Goal: Task Accomplishment & Management: Use online tool/utility

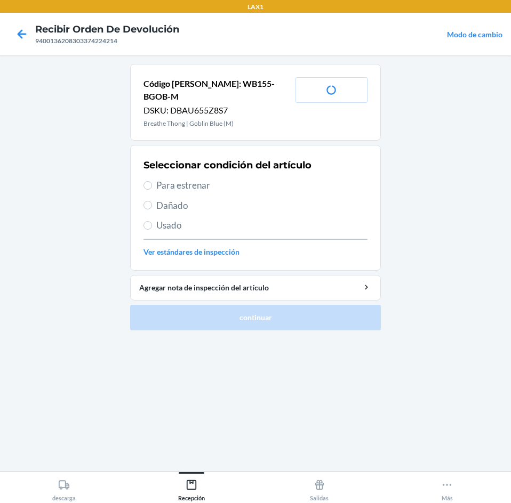
click at [229, 219] on span "Usado" at bounding box center [261, 226] width 211 height 14
click at [152, 221] on input "Usado" at bounding box center [147, 225] width 9 height 9
radio input "true"
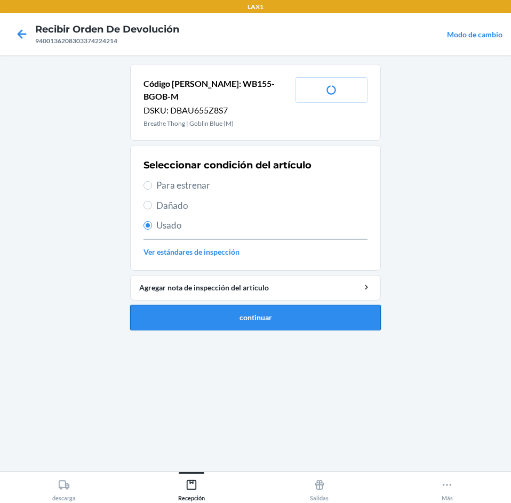
click at [253, 307] on button "continuar" at bounding box center [255, 318] width 251 height 26
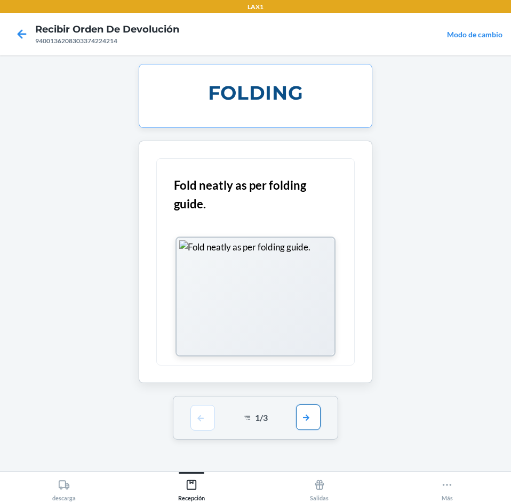
click at [305, 415] on button "button" at bounding box center [308, 418] width 25 height 26
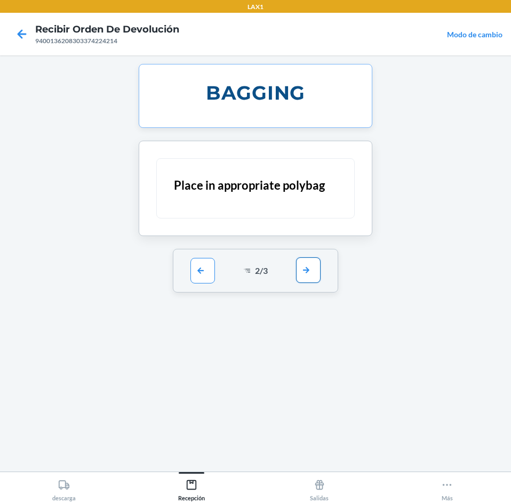
click at [316, 276] on button "button" at bounding box center [308, 271] width 25 height 26
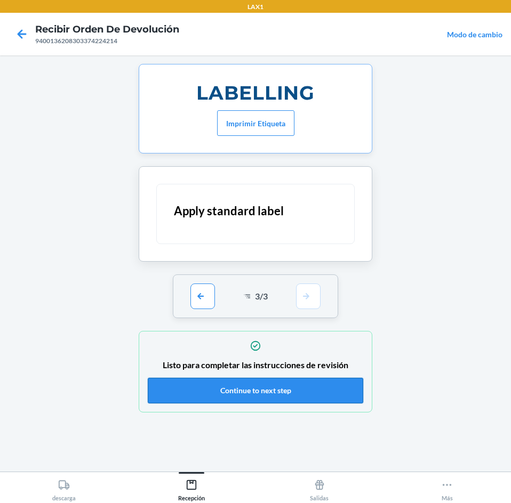
click at [316, 382] on button "Continue to next step" at bounding box center [255, 391] width 215 height 26
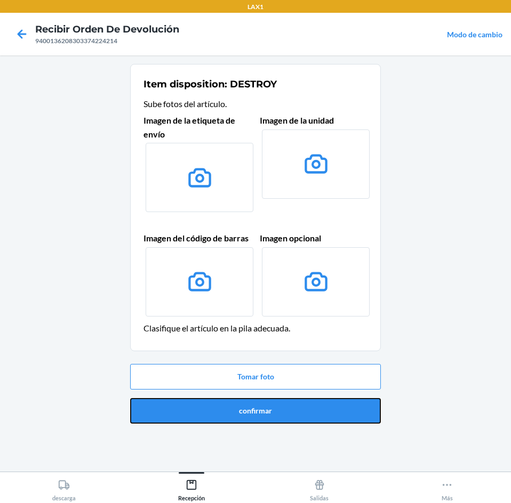
drag, startPoint x: 314, startPoint y: 402, endPoint x: 315, endPoint y: 390, distance: 12.3
click at [314, 397] on div "Tomar foto confirmar" at bounding box center [255, 394] width 251 height 68
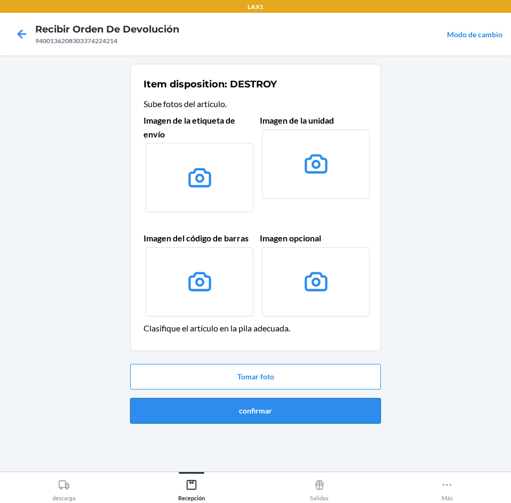
click at [312, 415] on button "confirmar" at bounding box center [255, 411] width 251 height 26
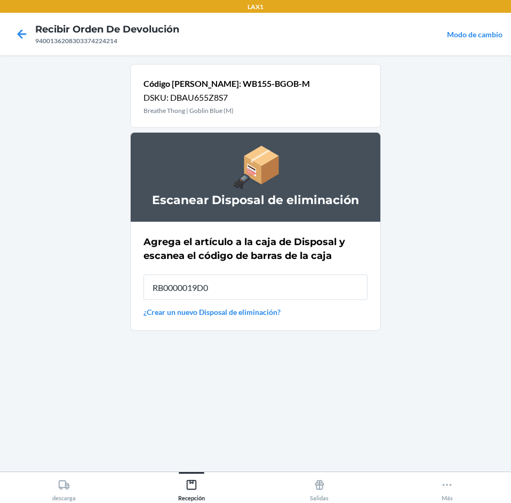
type input "RB0000019D0"
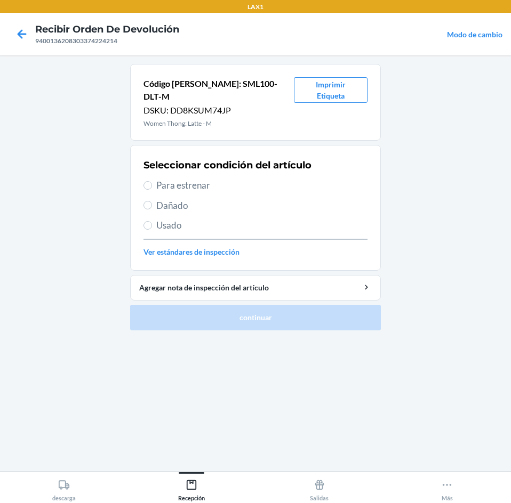
click at [252, 179] on span "Para estrenar" at bounding box center [261, 186] width 211 height 14
click at [152, 181] on input "Para estrenar" at bounding box center [147, 185] width 9 height 9
radio input "true"
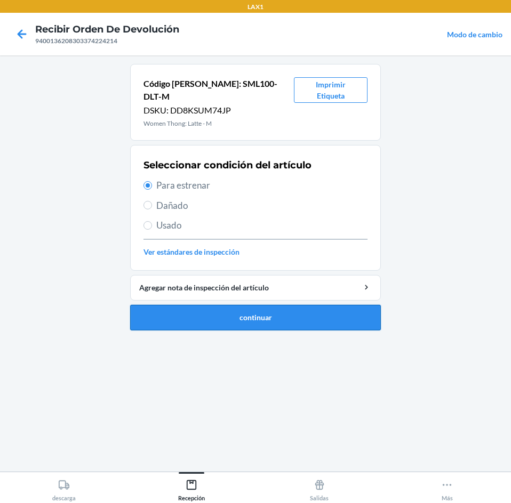
click at [248, 305] on button "continuar" at bounding box center [255, 318] width 251 height 26
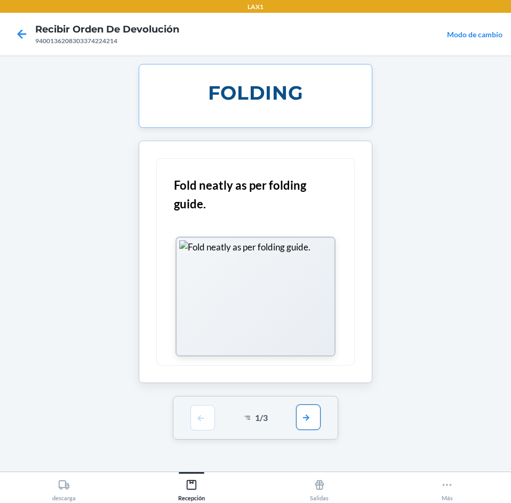
click at [307, 418] on button "button" at bounding box center [308, 418] width 25 height 26
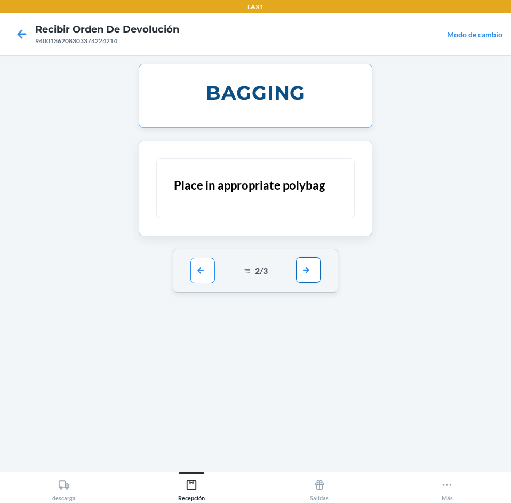
click at [315, 274] on button "button" at bounding box center [308, 271] width 25 height 26
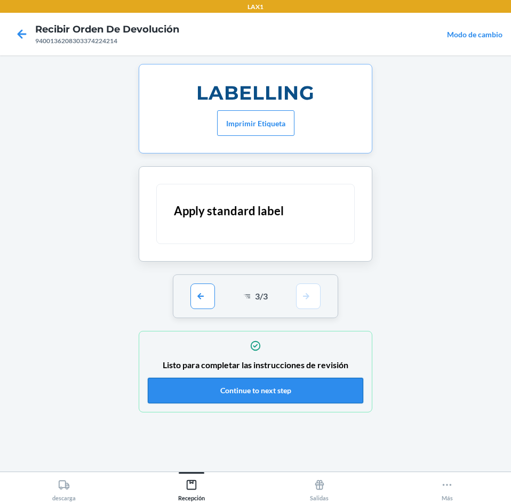
click at [307, 386] on button "Continue to next step" at bounding box center [255, 391] width 215 height 26
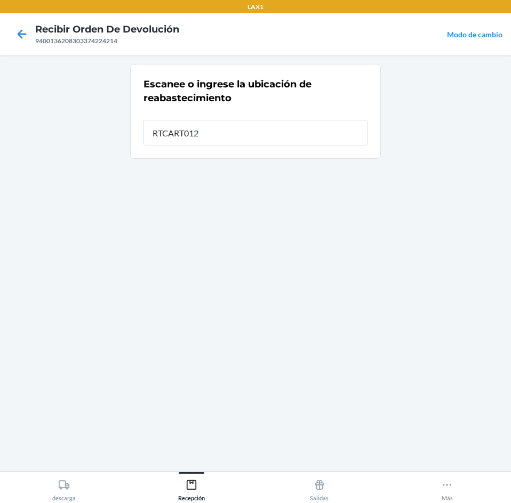
type input "RTCART012"
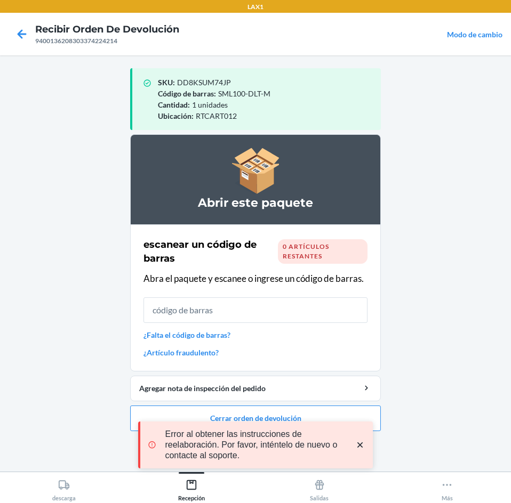
click at [358, 445] on icon "close toast" at bounding box center [360, 445] width 11 height 11
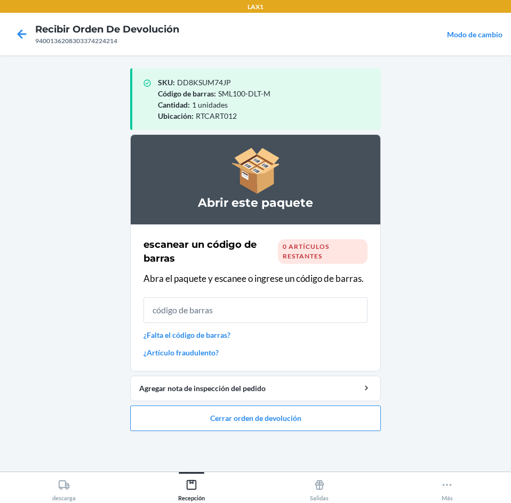
click at [318, 418] on div "LAX1 Recibir orden de devolución 9400136208303374224214 Modo de cambio SKU : DD…" at bounding box center [255, 251] width 511 height 503
click at [301, 421] on button "Cerrar orden de devolución" at bounding box center [255, 419] width 251 height 26
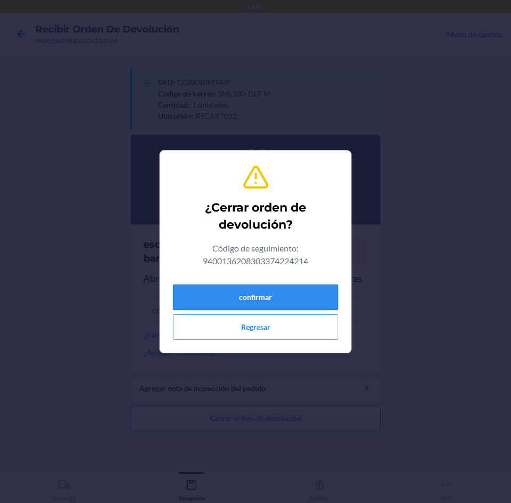
click at [277, 300] on button "confirmar" at bounding box center [255, 298] width 165 height 26
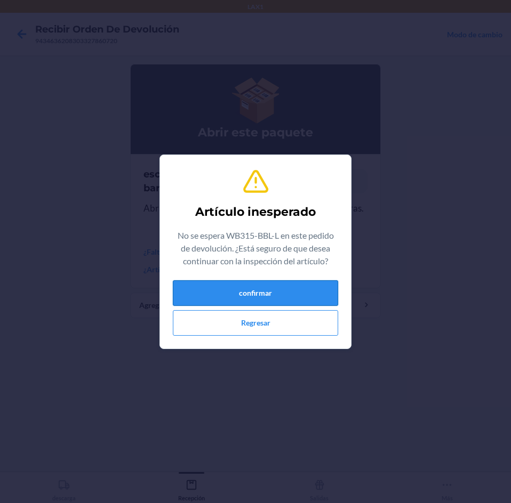
click at [217, 290] on button "confirmar" at bounding box center [255, 293] width 165 height 26
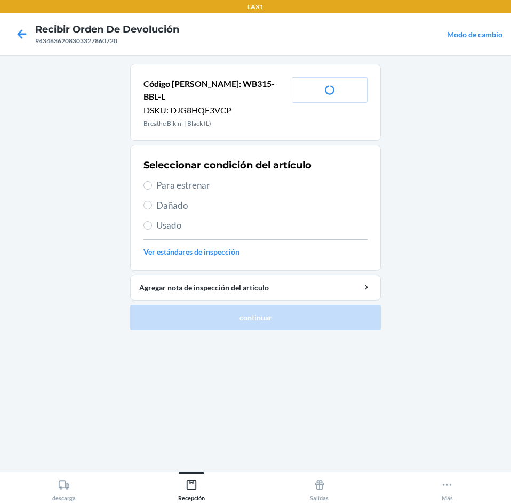
click at [208, 179] on span "Para estrenar" at bounding box center [261, 186] width 211 height 14
click at [152, 181] on input "Para estrenar" at bounding box center [147, 185] width 9 height 9
radio input "true"
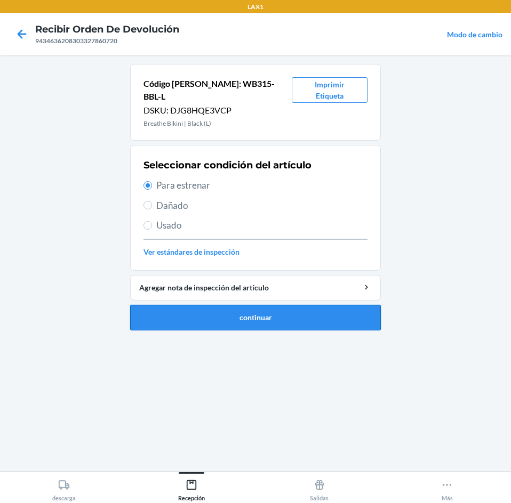
click at [252, 305] on button "continuar" at bounding box center [255, 318] width 251 height 26
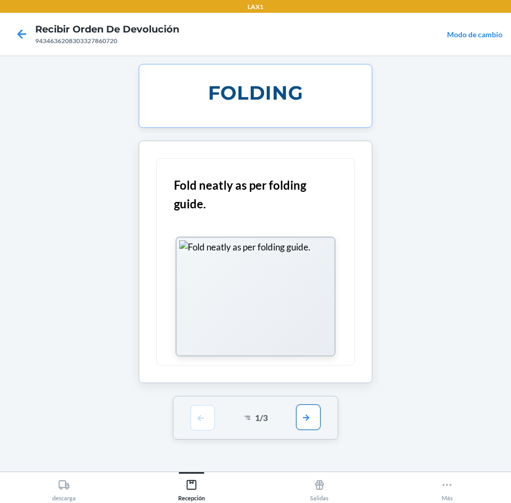
click at [307, 414] on button "button" at bounding box center [308, 418] width 25 height 26
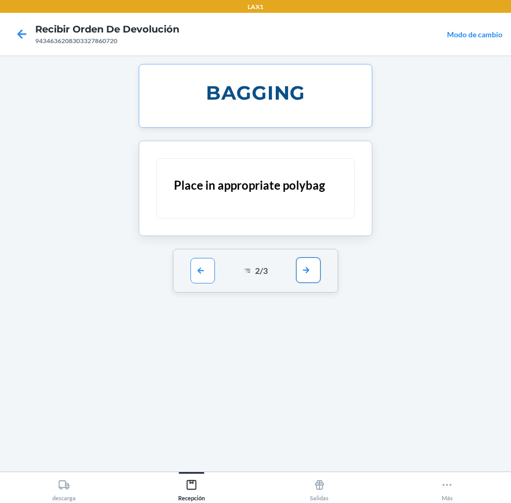
click at [316, 283] on button "button" at bounding box center [308, 271] width 25 height 26
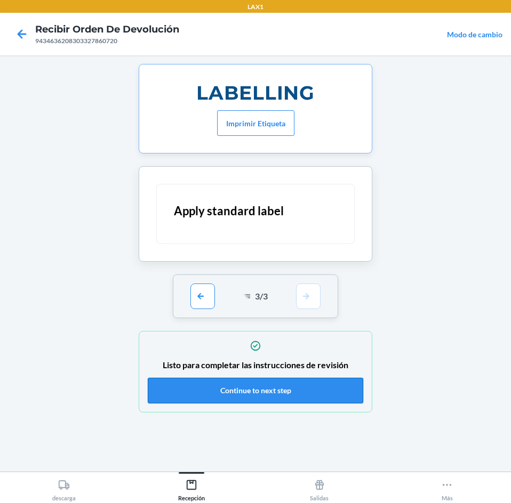
click at [316, 389] on button "Continue to next step" at bounding box center [255, 391] width 215 height 26
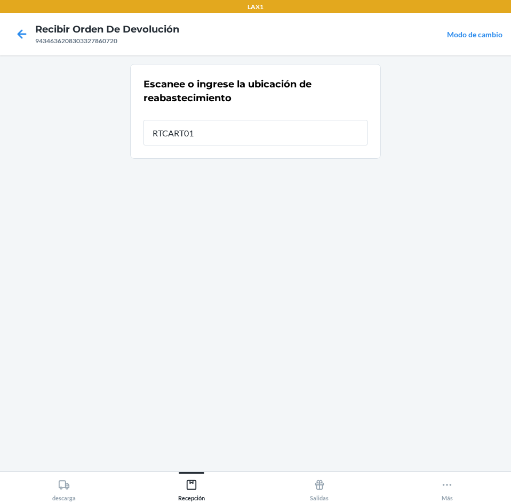
type input "RTCART012"
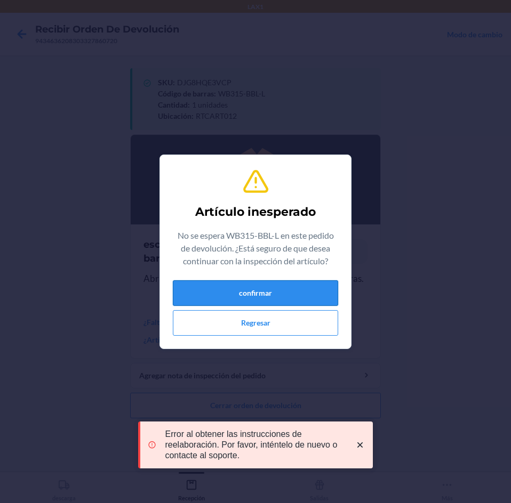
click at [294, 283] on button "confirmar" at bounding box center [255, 293] width 165 height 26
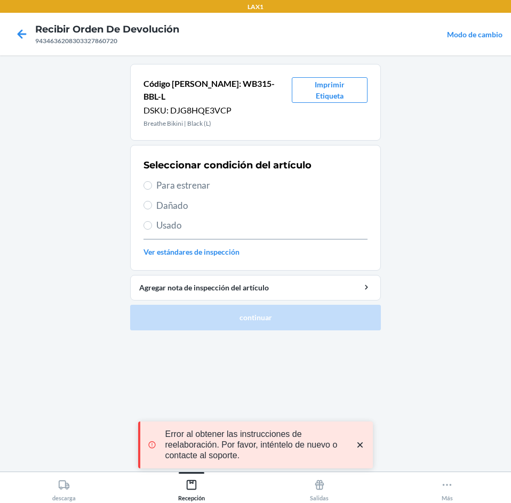
click at [229, 179] on span "Para estrenar" at bounding box center [261, 186] width 211 height 14
click at [152, 181] on input "Para estrenar" at bounding box center [147, 185] width 9 height 9
radio input "true"
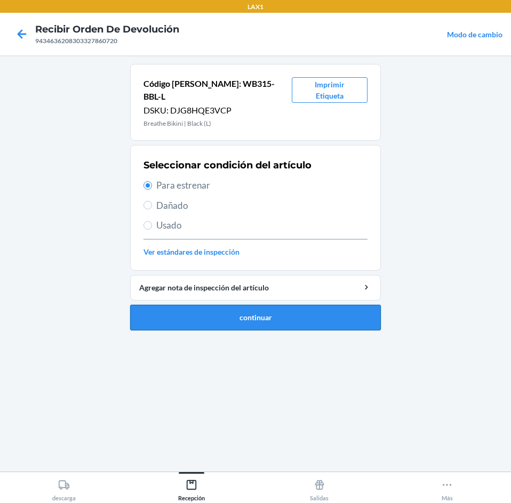
click at [252, 305] on button "continuar" at bounding box center [255, 318] width 251 height 26
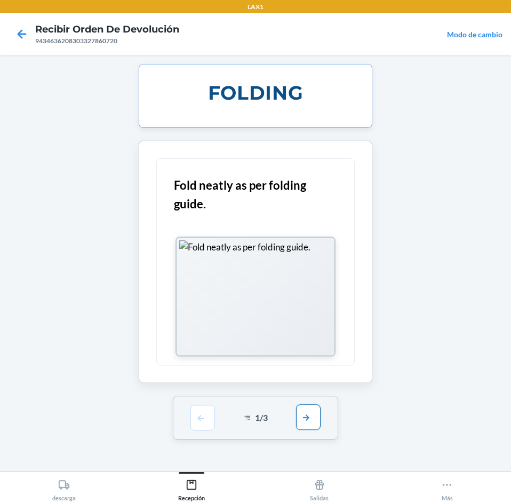
drag, startPoint x: 312, startPoint y: 422, endPoint x: 330, endPoint y: 291, distance: 132.4
click at [312, 418] on button "button" at bounding box center [308, 418] width 25 height 26
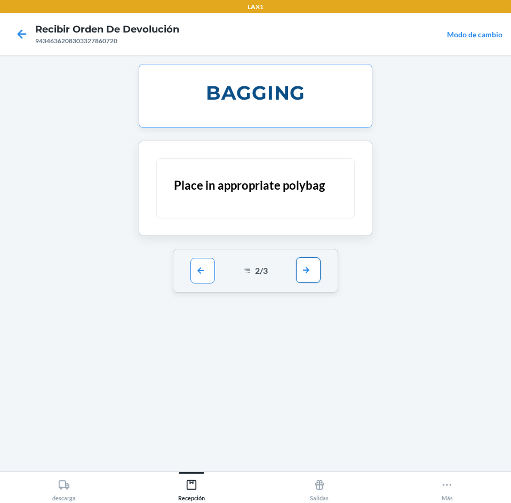
click at [320, 268] on button "button" at bounding box center [308, 271] width 25 height 26
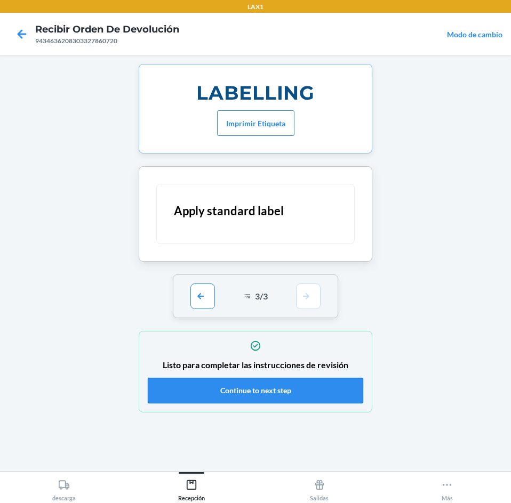
click at [300, 401] on button "Continue to next step" at bounding box center [255, 391] width 215 height 26
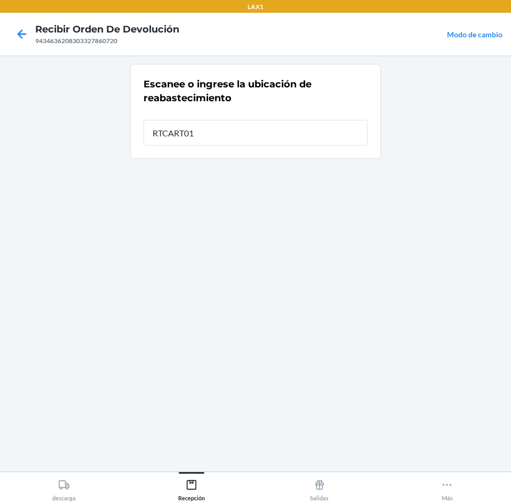
type input "RTCART012"
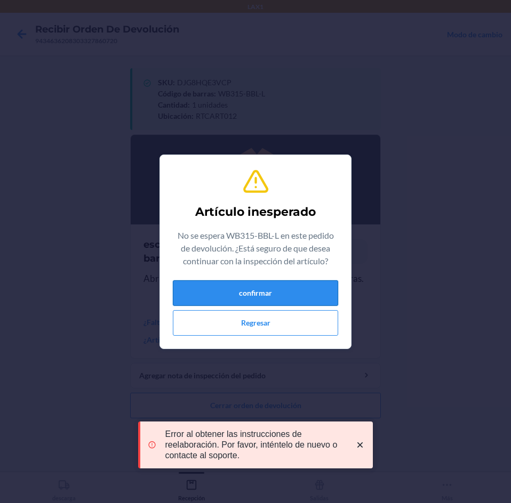
click at [264, 292] on button "confirmar" at bounding box center [255, 293] width 165 height 26
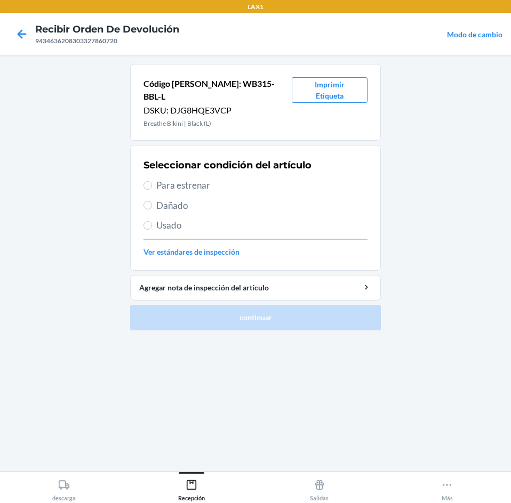
click at [234, 179] on span "Para estrenar" at bounding box center [261, 186] width 211 height 14
click at [152, 181] on input "Para estrenar" at bounding box center [147, 185] width 9 height 9
radio input "true"
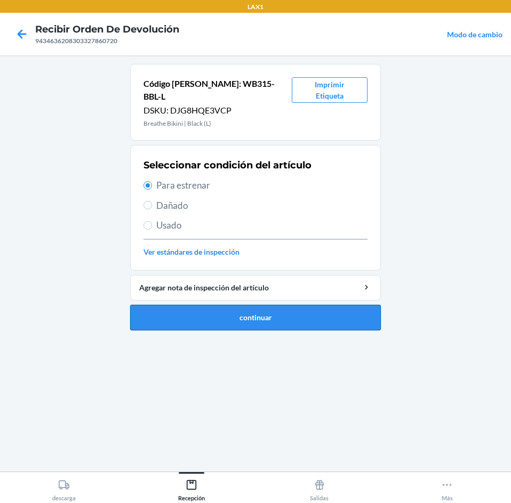
click at [281, 306] on button "continuar" at bounding box center [255, 318] width 251 height 26
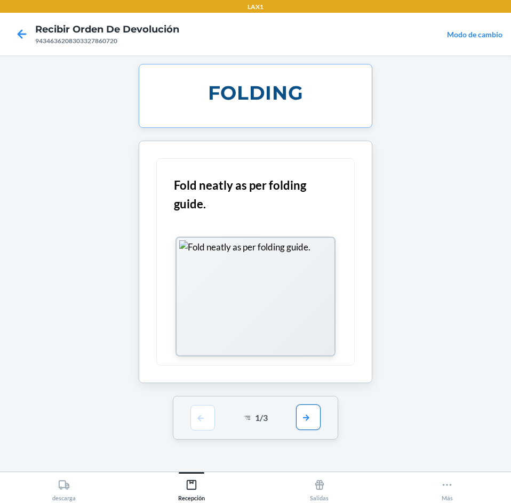
click at [314, 412] on button "button" at bounding box center [308, 418] width 25 height 26
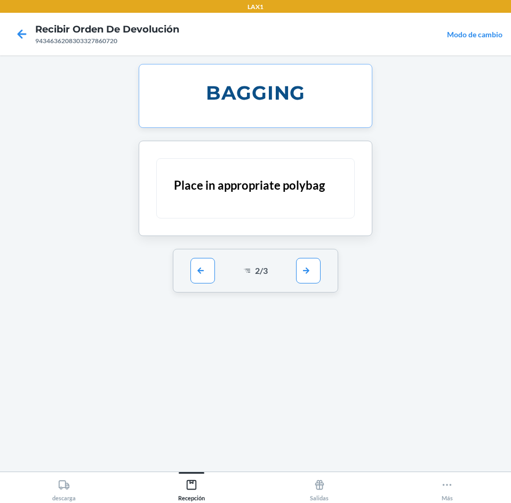
click at [304, 286] on div "2 / 3" at bounding box center [256, 271] width 166 height 44
click at [305, 285] on div "2 / 3" at bounding box center [256, 271] width 166 height 44
click at [306, 280] on button "button" at bounding box center [308, 271] width 25 height 26
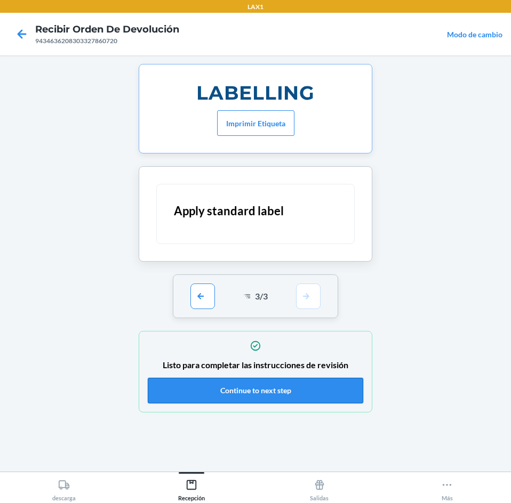
click at [297, 392] on button "Continue to next step" at bounding box center [255, 391] width 215 height 26
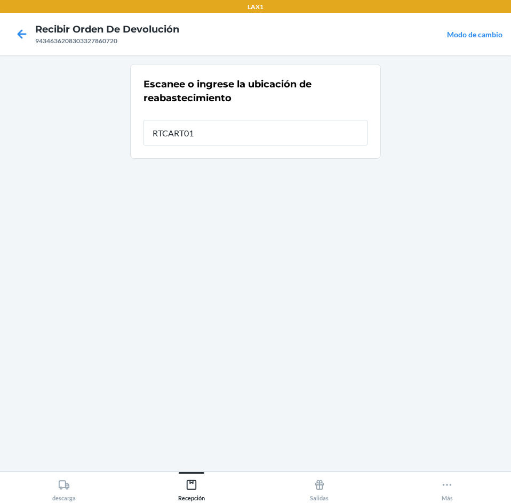
type input "RTCART012"
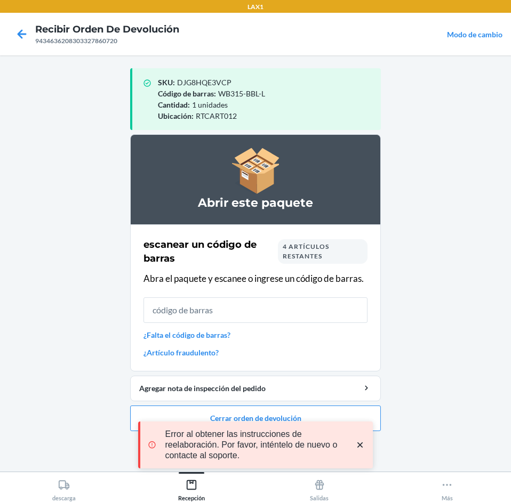
click at [204, 488] on div "Error al obtener las instrucciones de reelaboración. Por favor, inténtelo de nu…" at bounding box center [255, 445] width 235 height 98
click at [188, 486] on div "Error al obtener las instrucciones de reelaboración. Por favor, inténtelo de nu…" at bounding box center [255, 445] width 235 height 98
click at [189, 481] on div "Error al obtener las instrucciones de reelaboración. Por favor, inténtelo de nu…" at bounding box center [255, 445] width 235 height 98
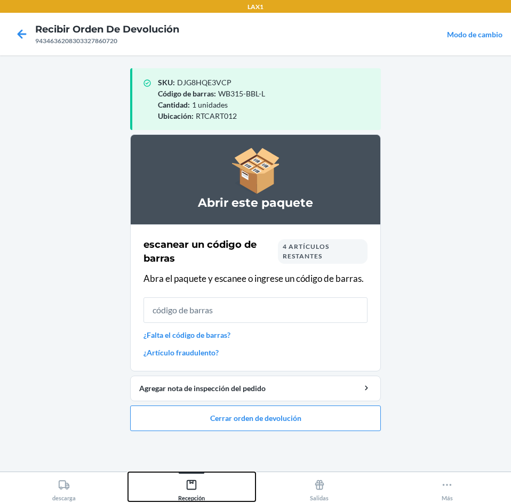
click at [189, 483] on icon at bounding box center [192, 485] width 12 height 12
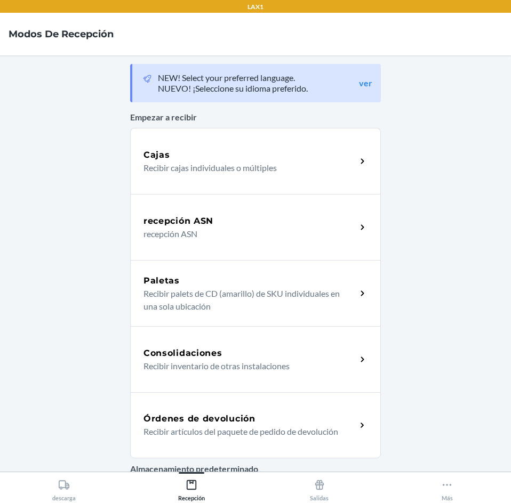
click at [217, 418] on h5 "Órdenes de devolución" at bounding box center [199, 419] width 112 height 13
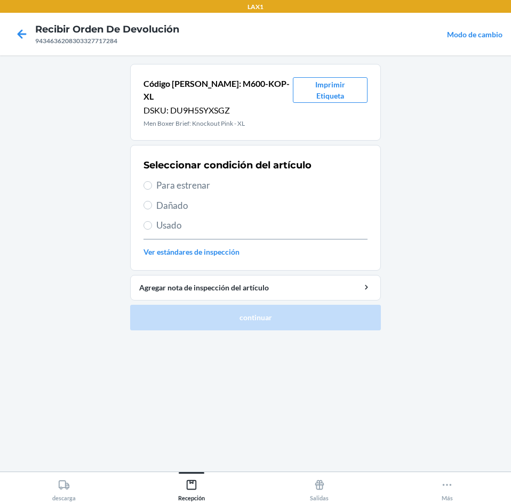
click at [245, 179] on span "Para estrenar" at bounding box center [261, 186] width 211 height 14
click at [152, 181] on input "Para estrenar" at bounding box center [147, 185] width 9 height 9
radio input "true"
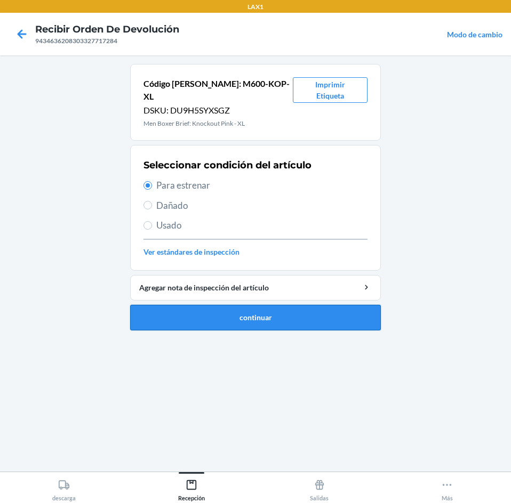
click at [294, 305] on button "continuar" at bounding box center [255, 318] width 251 height 26
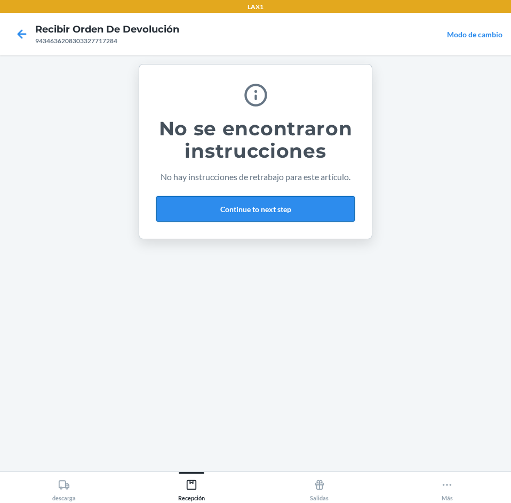
click at [297, 205] on button "Continue to next step" at bounding box center [255, 209] width 198 height 26
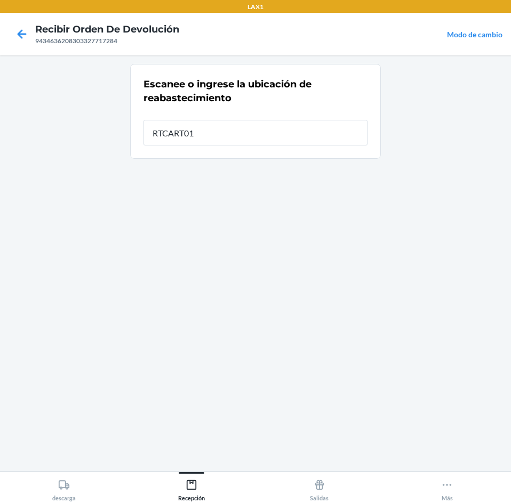
type input "RTCART012"
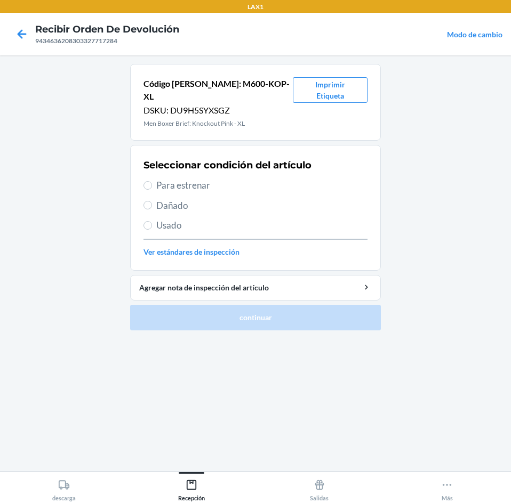
click at [248, 179] on span "Para estrenar" at bounding box center [261, 186] width 211 height 14
click at [152, 181] on input "Para estrenar" at bounding box center [147, 185] width 9 height 9
radio input "true"
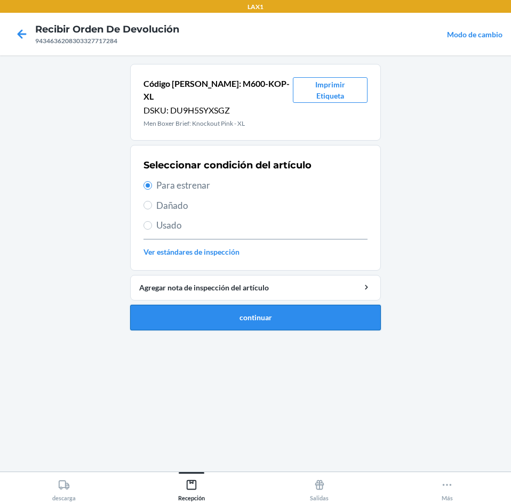
click at [280, 305] on button "continuar" at bounding box center [255, 318] width 251 height 26
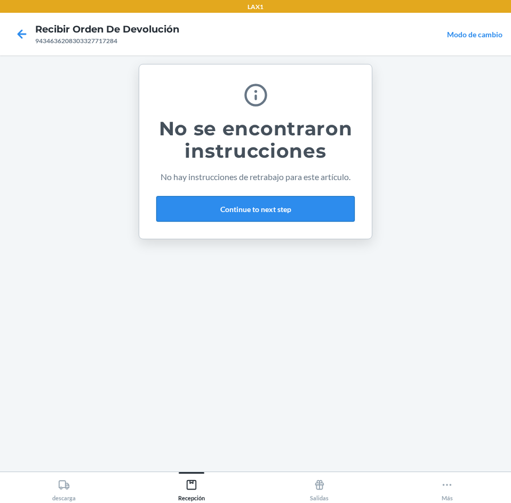
click at [306, 212] on button "Continue to next step" at bounding box center [255, 209] width 198 height 26
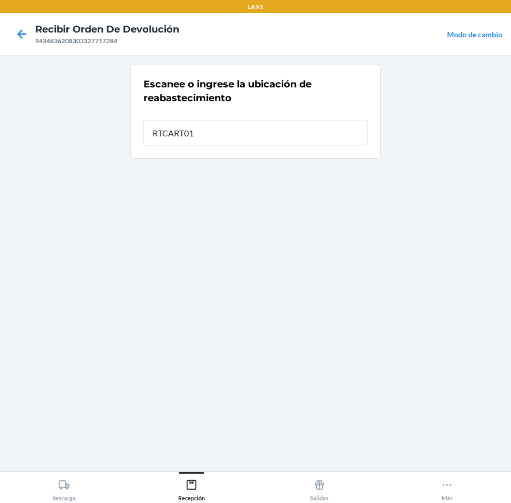
type input "RTCART012"
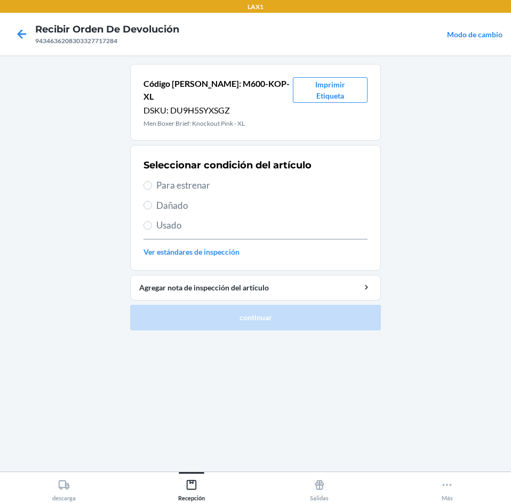
click at [231, 179] on span "Para estrenar" at bounding box center [261, 186] width 211 height 14
click at [152, 181] on input "Para estrenar" at bounding box center [147, 185] width 9 height 9
radio input "true"
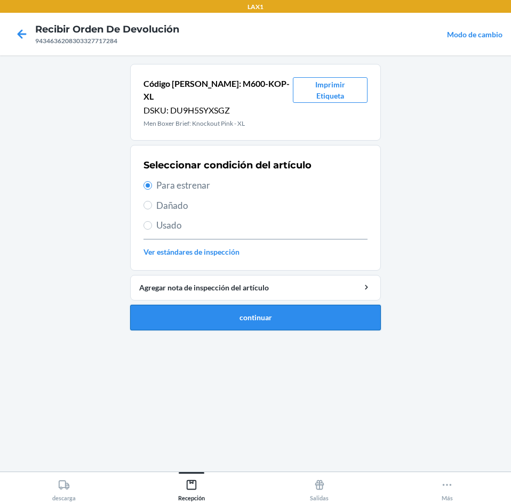
click at [249, 309] on button "continuar" at bounding box center [255, 318] width 251 height 26
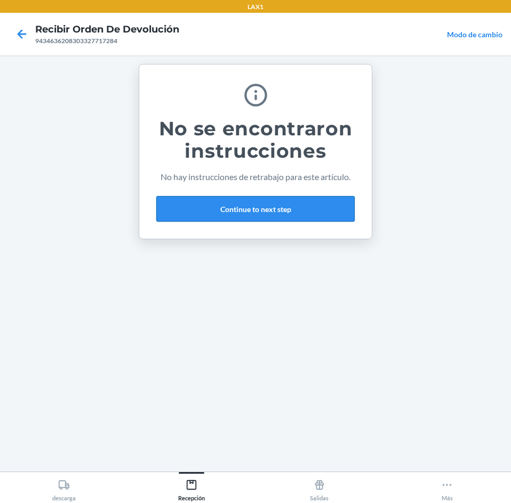
click at [267, 218] on button "Continue to next step" at bounding box center [255, 209] width 198 height 26
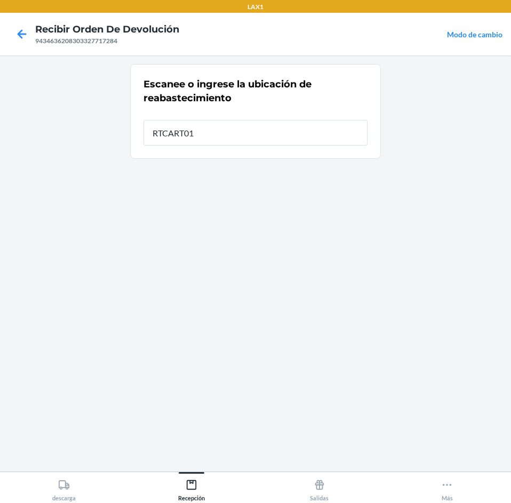
type input "RTCART012"
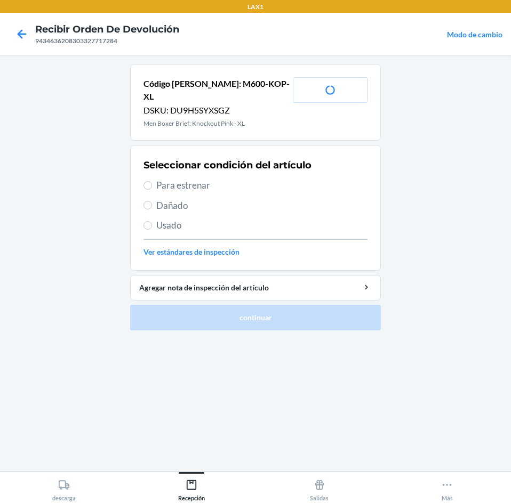
click at [224, 179] on span "Para estrenar" at bounding box center [261, 186] width 211 height 14
click at [152, 181] on input "Para estrenar" at bounding box center [147, 185] width 9 height 9
radio input "true"
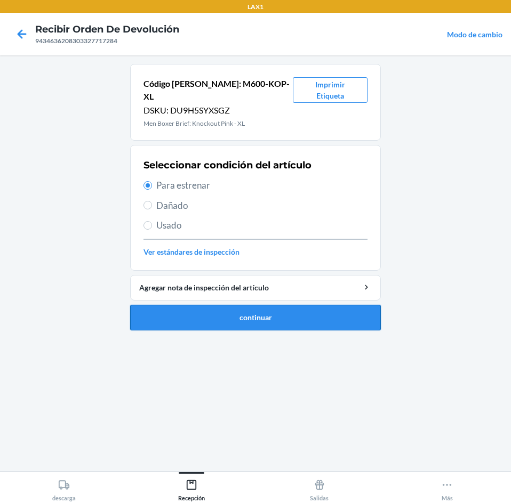
click at [290, 313] on button "continuar" at bounding box center [255, 318] width 251 height 26
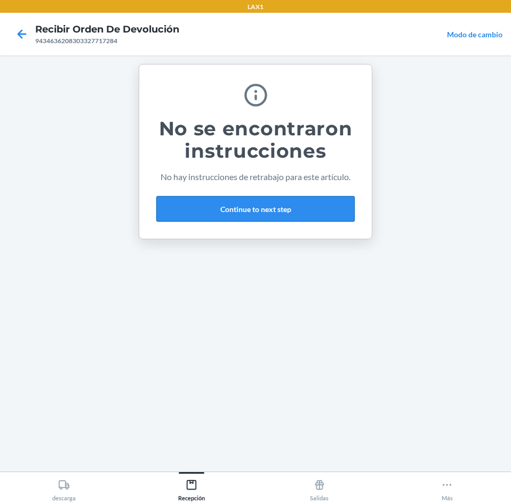
click at [283, 212] on button "Continue to next step" at bounding box center [255, 209] width 198 height 26
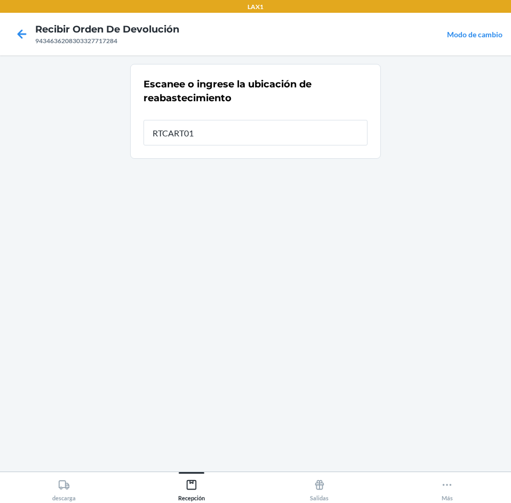
type input "RTCART012"
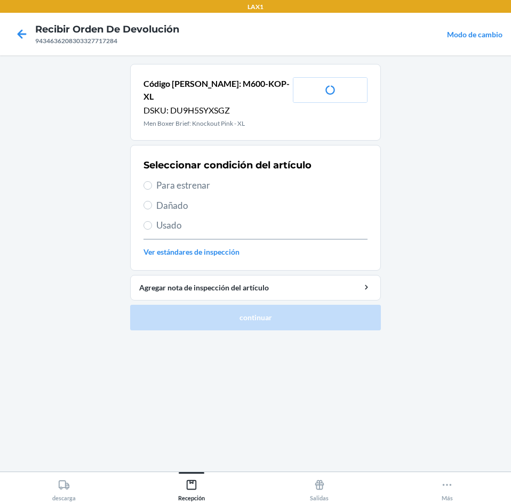
click at [236, 179] on span "Para estrenar" at bounding box center [261, 186] width 211 height 14
click at [152, 181] on input "Para estrenar" at bounding box center [147, 185] width 9 height 9
radio input "true"
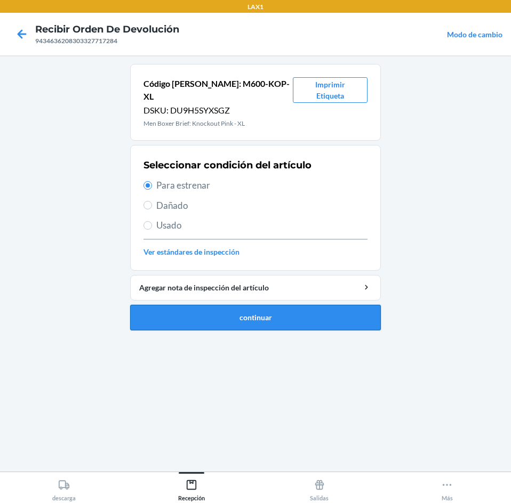
click at [275, 316] on button "continuar" at bounding box center [255, 318] width 251 height 26
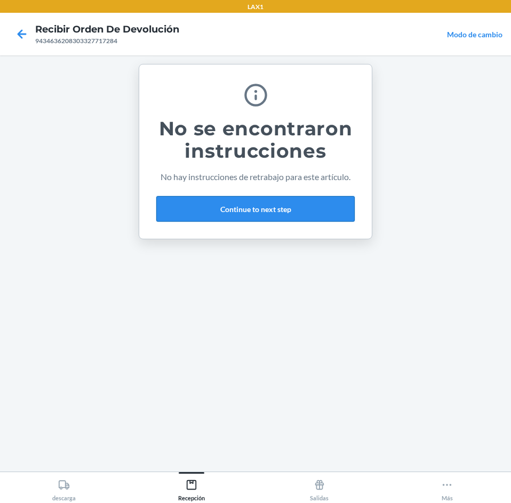
drag, startPoint x: 284, startPoint y: 193, endPoint x: 284, endPoint y: 209, distance: 16.0
click at [284, 201] on div "No se encontraron instrucciones No hay instrucciones de retrabajo para este art…" at bounding box center [255, 151] width 198 height 149
click at [284, 209] on button "Continue to next step" at bounding box center [255, 209] width 198 height 26
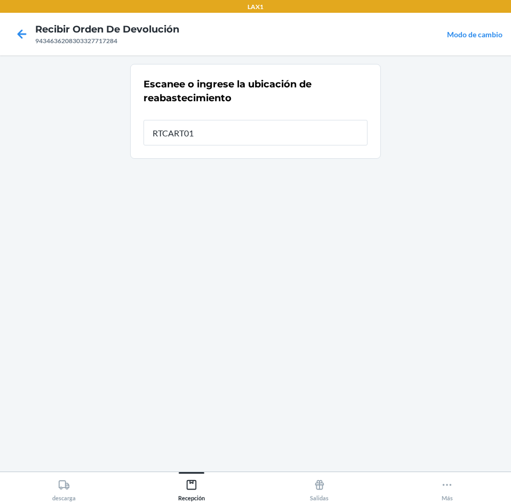
type input "RTCART012"
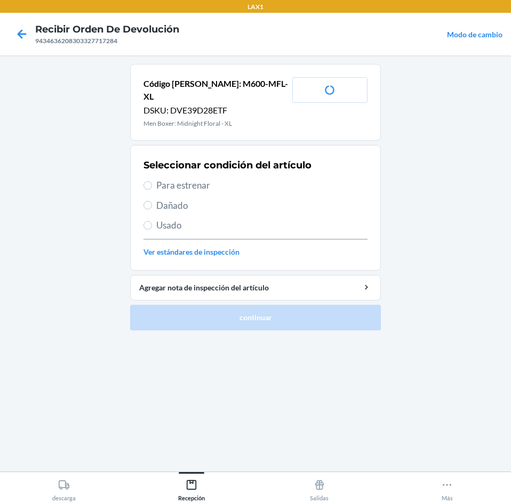
click at [237, 179] on span "Para estrenar" at bounding box center [261, 186] width 211 height 14
click at [152, 181] on input "Para estrenar" at bounding box center [147, 185] width 9 height 9
radio input "true"
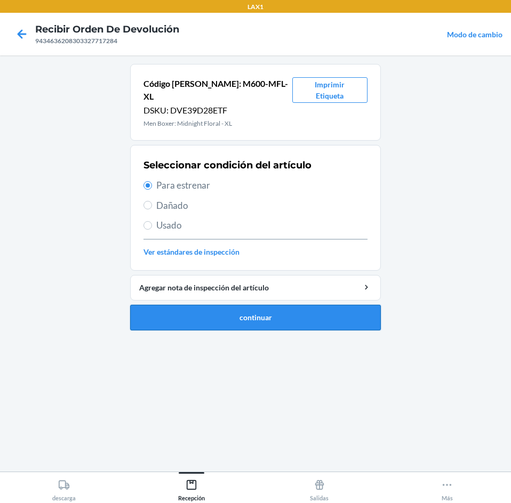
click at [233, 305] on button "continuar" at bounding box center [255, 318] width 251 height 26
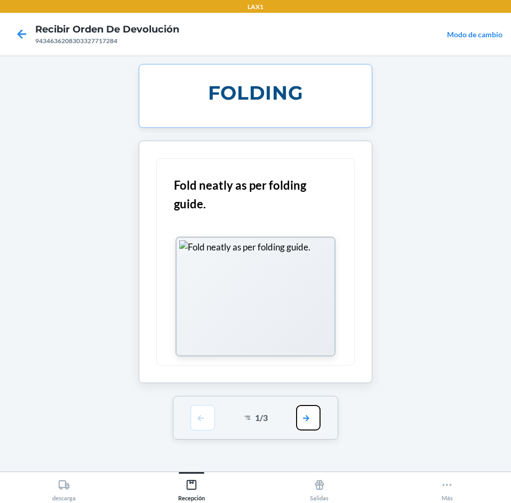
drag, startPoint x: 303, startPoint y: 415, endPoint x: 324, endPoint y: 351, distance: 67.6
click at [304, 415] on button "button" at bounding box center [308, 418] width 25 height 26
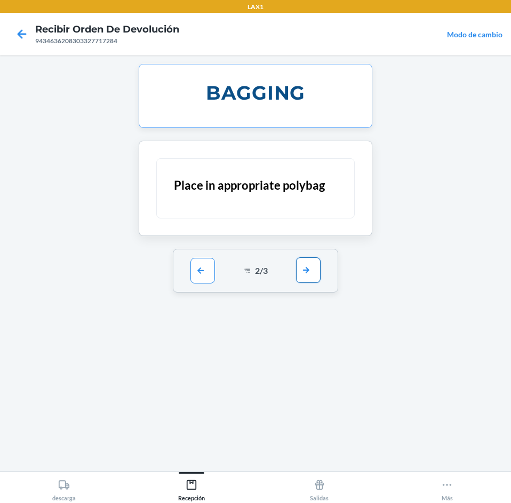
click at [300, 279] on button "button" at bounding box center [308, 271] width 25 height 26
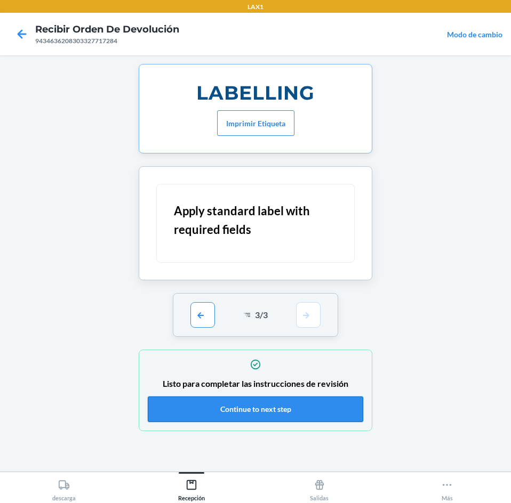
click at [267, 398] on button "Continue to next step" at bounding box center [255, 410] width 215 height 26
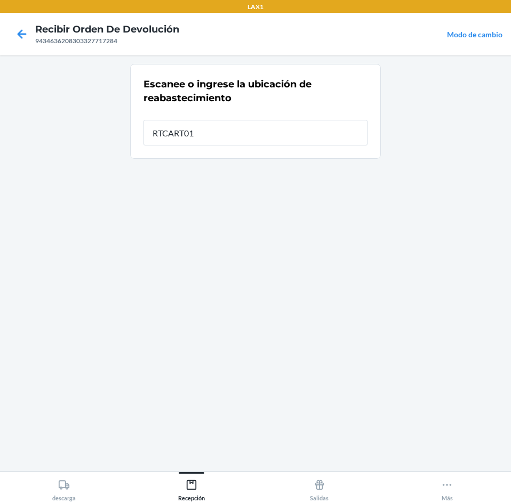
type input "RTCART012"
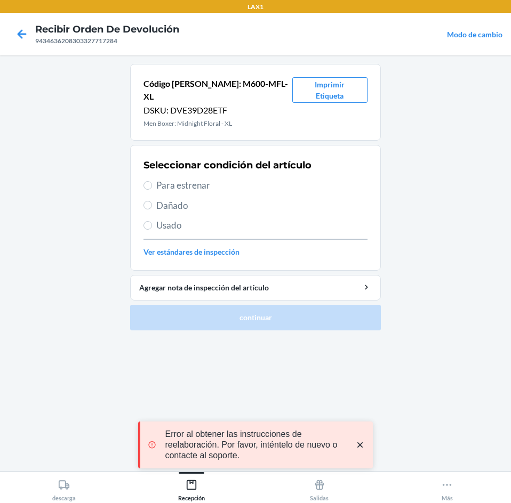
click at [188, 179] on span "Para estrenar" at bounding box center [261, 186] width 211 height 14
click at [152, 181] on input "Para estrenar" at bounding box center [147, 185] width 9 height 9
radio input "true"
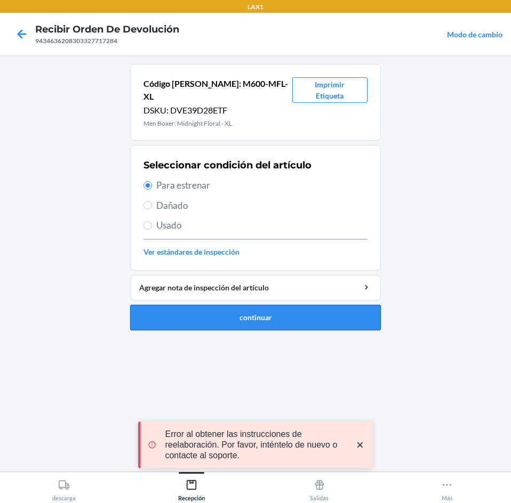
click at [249, 305] on button "continuar" at bounding box center [255, 318] width 251 height 26
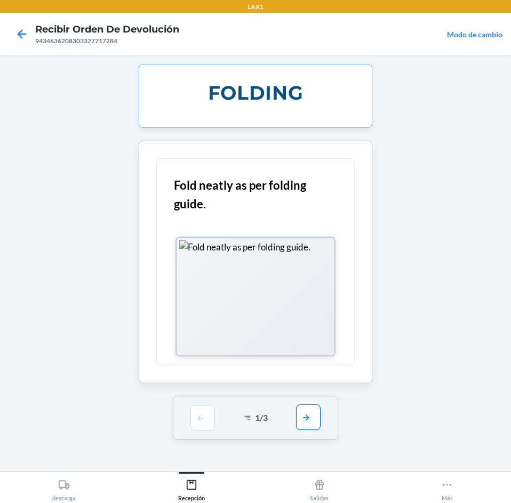
click at [309, 413] on button "button" at bounding box center [308, 418] width 25 height 26
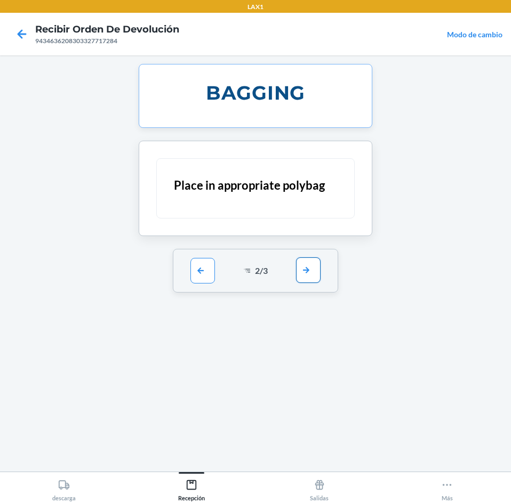
click at [306, 273] on button "button" at bounding box center [308, 271] width 25 height 26
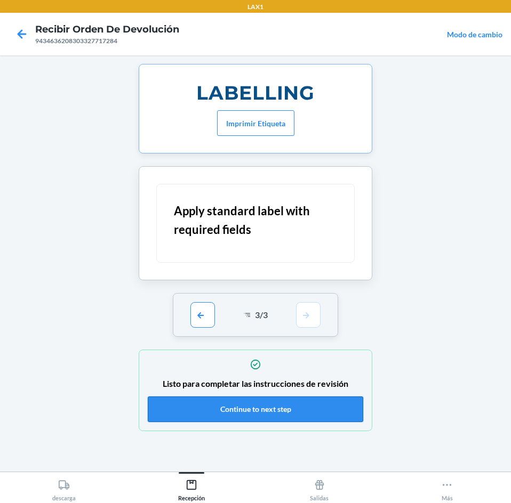
click at [296, 406] on button "Continue to next step" at bounding box center [255, 410] width 215 height 26
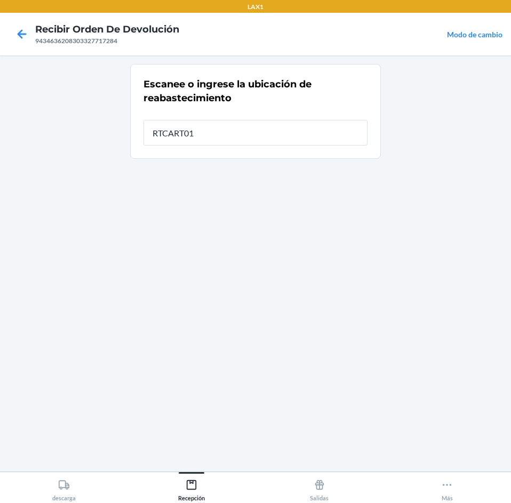
type input "RTCART012"
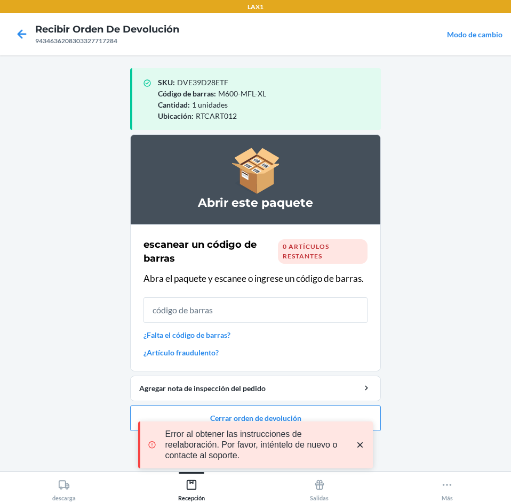
click at [361, 445] on icon "close toast" at bounding box center [360, 445] width 11 height 11
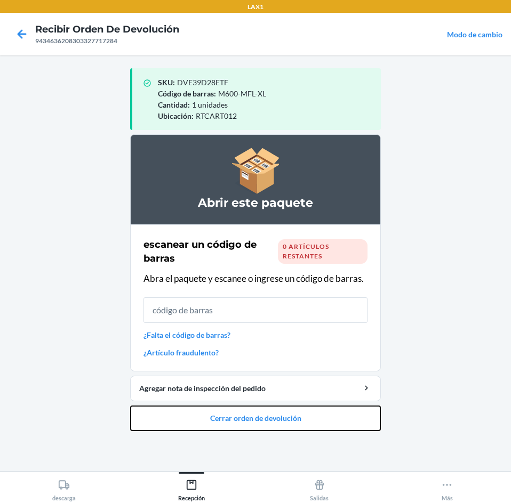
click at [330, 416] on button "Cerrar orden de devolución" at bounding box center [255, 419] width 251 height 26
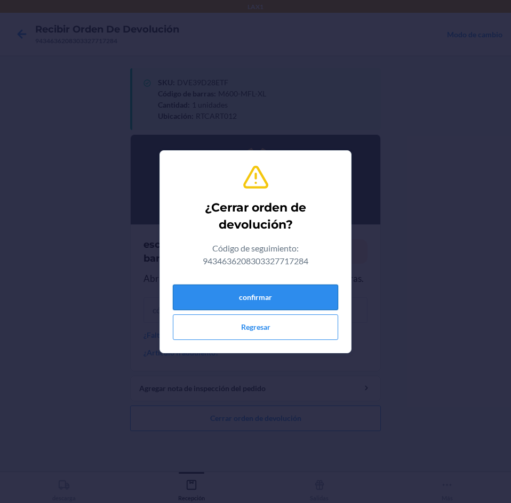
click at [296, 299] on button "confirmar" at bounding box center [255, 298] width 165 height 26
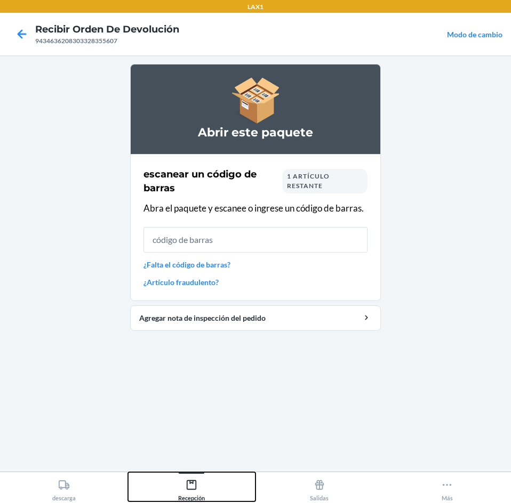
click at [190, 480] on icon at bounding box center [192, 485] width 12 height 12
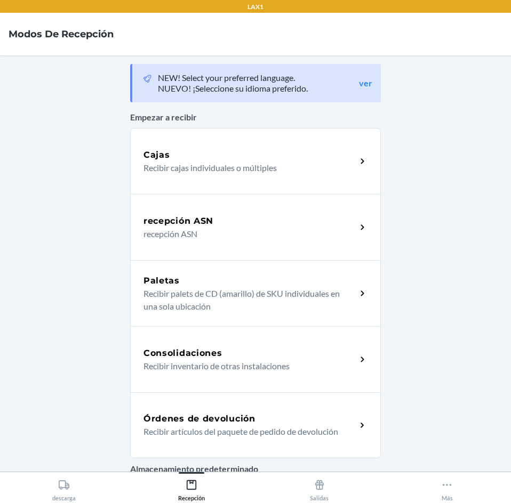
click at [223, 419] on h5 "Órdenes de devolución" at bounding box center [199, 419] width 112 height 13
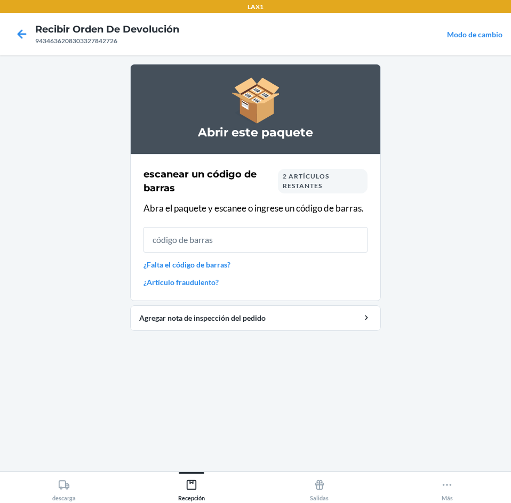
click at [300, 185] on span "2 artículos restantes" at bounding box center [306, 181] width 46 height 18
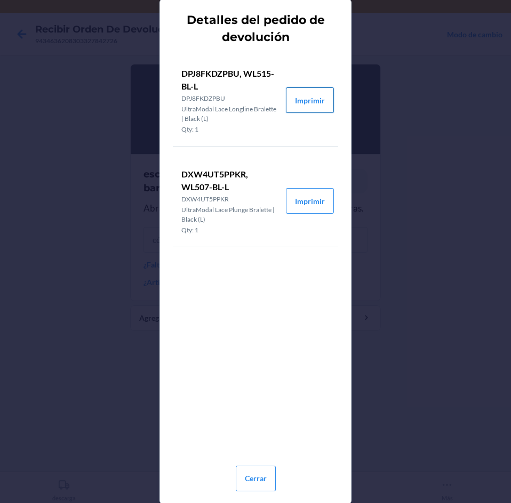
click at [309, 104] on button "Imprimir" at bounding box center [310, 100] width 48 height 26
click at [314, 205] on button "Imprimir" at bounding box center [310, 201] width 48 height 26
drag, startPoint x: 259, startPoint y: 484, endPoint x: 267, endPoint y: 463, distance: 22.6
click at [263, 475] on button "Cerrar" at bounding box center [256, 479] width 40 height 26
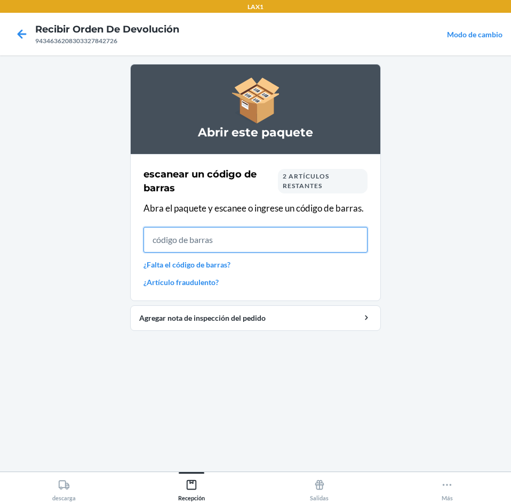
click at [276, 234] on input "text" at bounding box center [255, 240] width 224 height 26
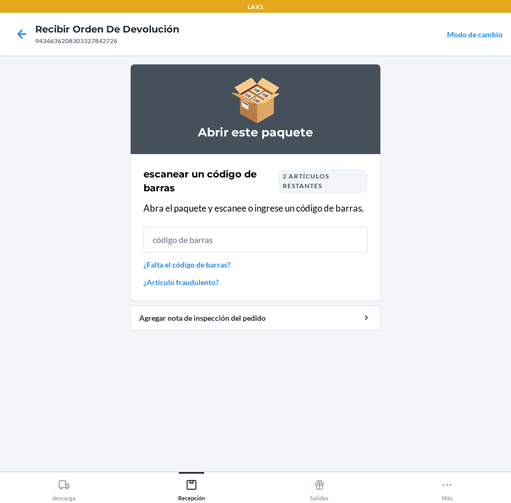
click at [307, 190] on div "2 artículos restantes" at bounding box center [323, 181] width 90 height 25
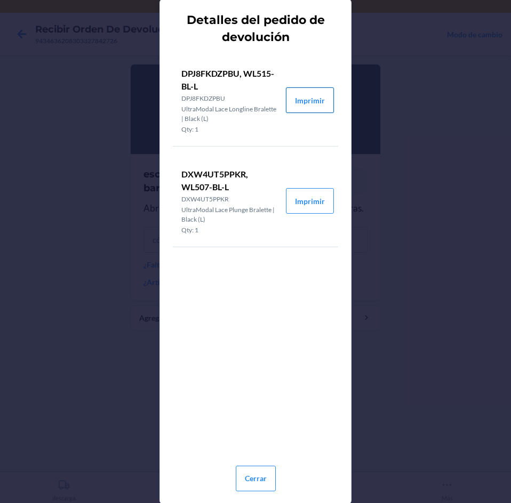
click at [303, 99] on button "Imprimir" at bounding box center [310, 100] width 48 height 26
click at [309, 200] on button "Imprimir" at bounding box center [310, 201] width 48 height 26
click at [270, 475] on button "Cerrar" at bounding box center [256, 479] width 40 height 26
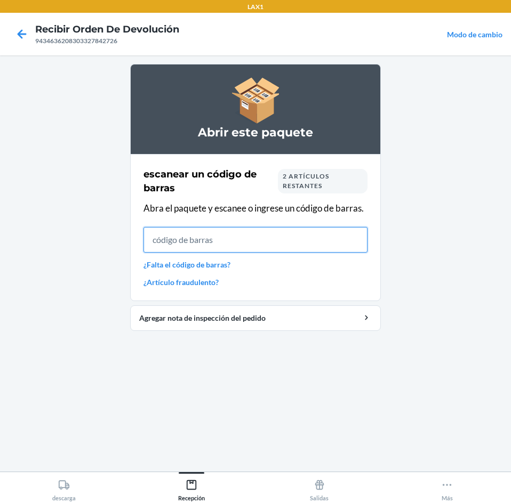
click at [302, 241] on input "text" at bounding box center [255, 240] width 224 height 26
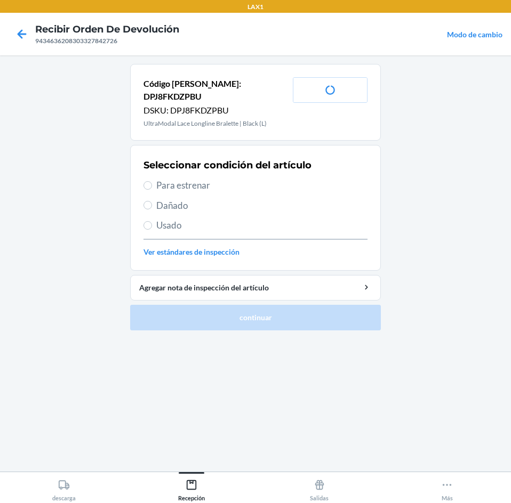
click at [234, 164] on div "Seleccionar condición del artículo Para estrenar Dañado Usado Ver estándares de…" at bounding box center [255, 208] width 224 height 106
click at [236, 179] on span "Para estrenar" at bounding box center [261, 186] width 211 height 14
click at [152, 181] on input "Para estrenar" at bounding box center [147, 185] width 9 height 9
radio input "true"
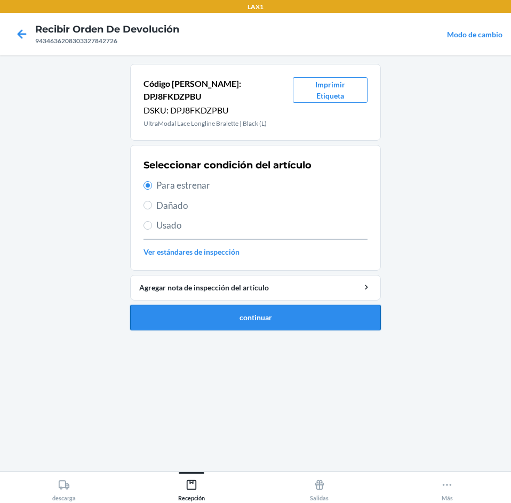
click at [276, 305] on button "continuar" at bounding box center [255, 318] width 251 height 26
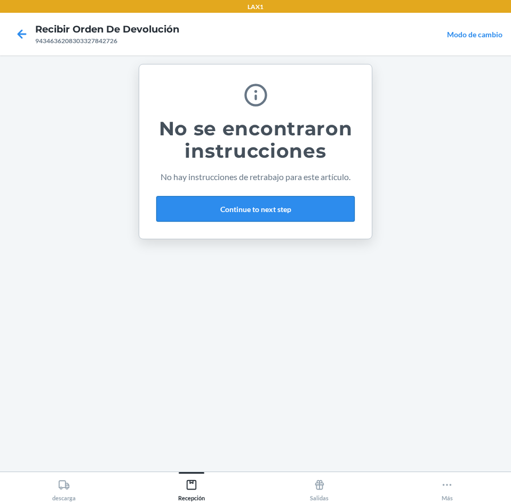
click at [291, 213] on button "Continue to next step" at bounding box center [255, 209] width 198 height 26
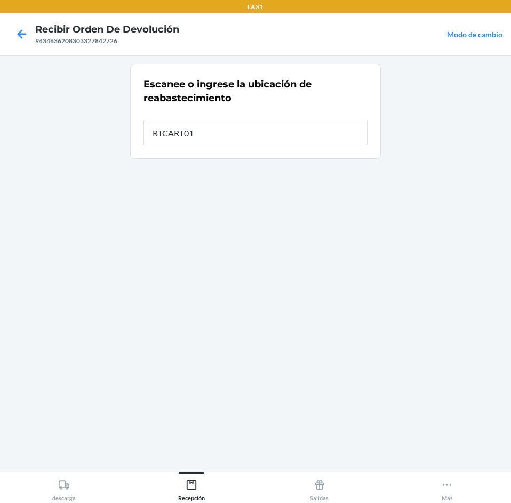
type input "RTCART012"
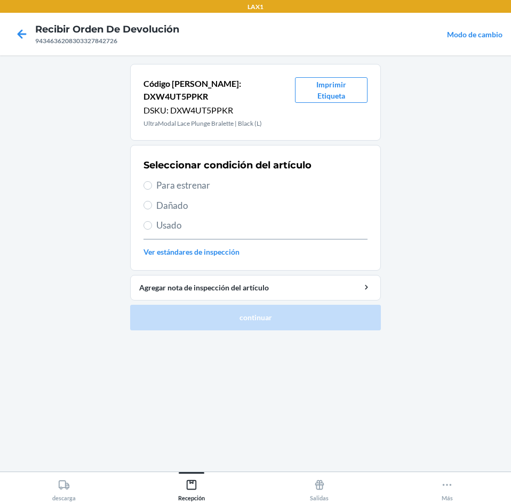
click at [251, 179] on span "Para estrenar" at bounding box center [261, 186] width 211 height 14
click at [152, 181] on input "Para estrenar" at bounding box center [147, 185] width 9 height 9
radio input "true"
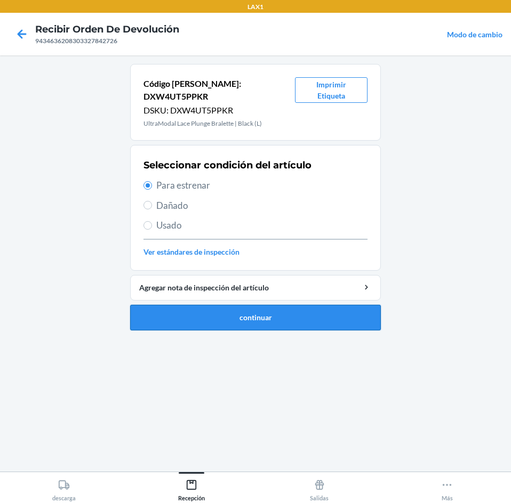
click at [310, 306] on button "continuar" at bounding box center [255, 318] width 251 height 26
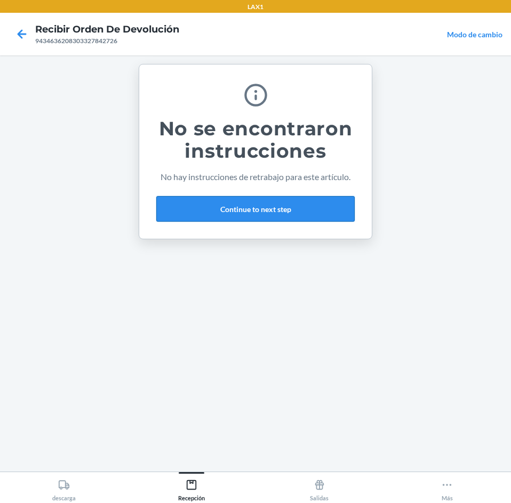
click at [298, 213] on button "Continue to next step" at bounding box center [255, 209] width 198 height 26
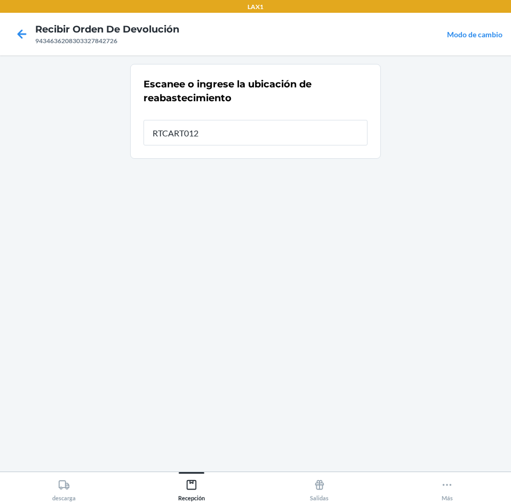
type input "RTCART012"
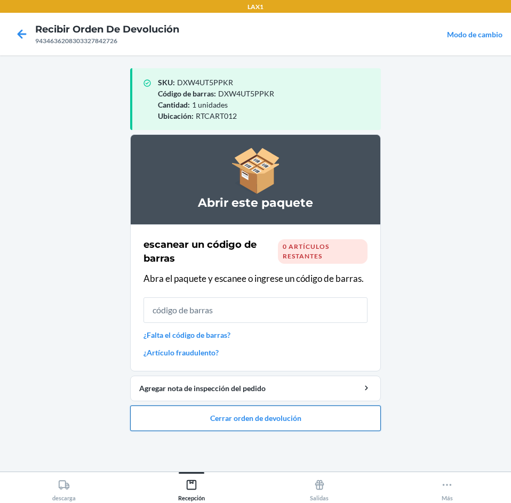
click at [298, 419] on button "Cerrar orden de devolución" at bounding box center [255, 419] width 251 height 26
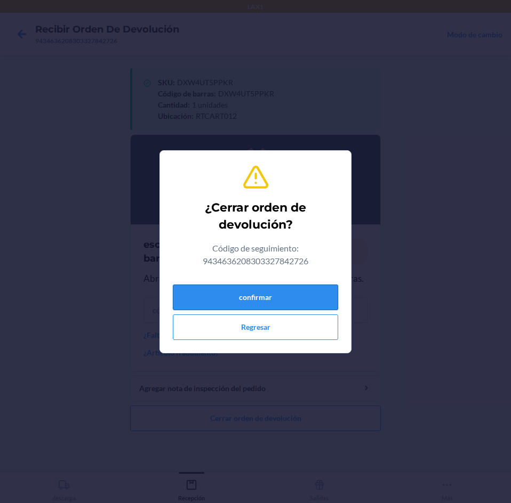
click at [295, 298] on button "confirmar" at bounding box center [255, 298] width 165 height 26
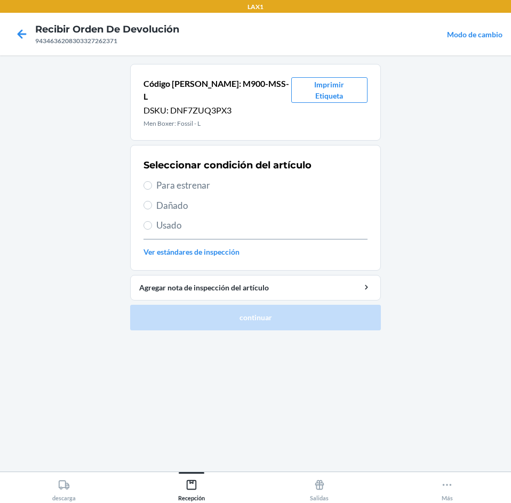
click at [201, 205] on div "Seleccionar condición del artículo Para estrenar Dañado Usado Ver estándares de…" at bounding box center [255, 208] width 224 height 106
click at [204, 219] on span "Usado" at bounding box center [261, 226] width 211 height 14
click at [152, 221] on input "Usado" at bounding box center [147, 225] width 9 height 9
radio input "true"
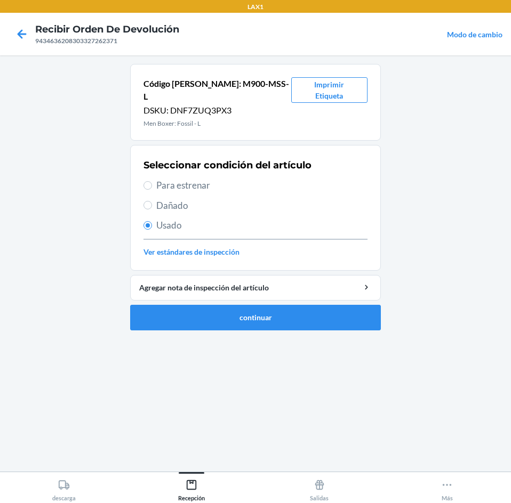
click at [241, 288] on li "Código [PERSON_NAME]: M900-MSS-L DSKU: DNF7ZUQ3PX3 Men Boxer: Fossil - L Imprim…" at bounding box center [255, 197] width 251 height 267
click at [245, 305] on button "continuar" at bounding box center [255, 318] width 251 height 26
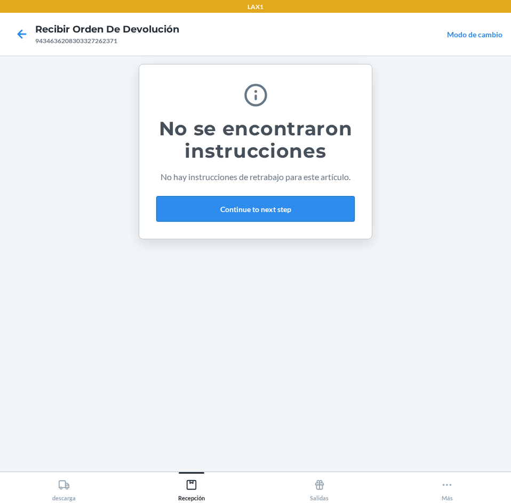
click at [288, 215] on button "Continue to next step" at bounding box center [255, 209] width 198 height 26
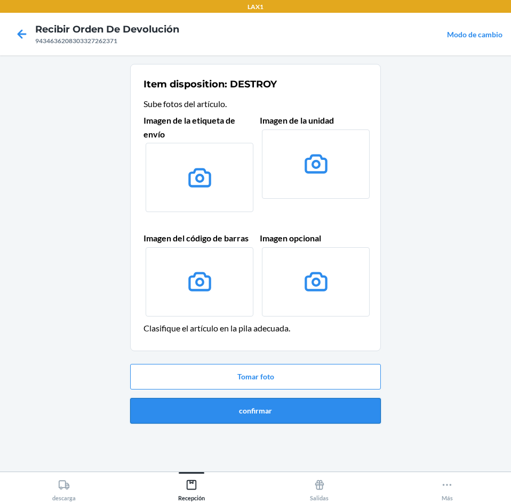
click at [302, 419] on button "confirmar" at bounding box center [255, 411] width 251 height 26
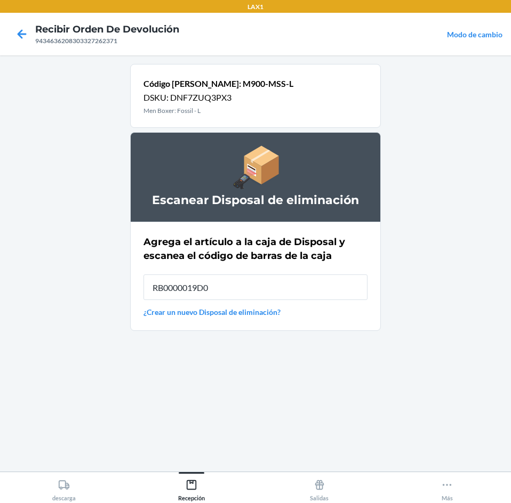
type input "RB0000019D0"
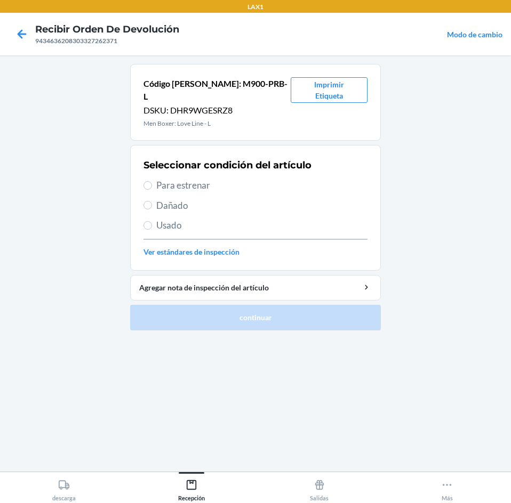
click at [296, 179] on span "Para estrenar" at bounding box center [261, 186] width 211 height 14
click at [152, 181] on input "Para estrenar" at bounding box center [147, 185] width 9 height 9
radio input "true"
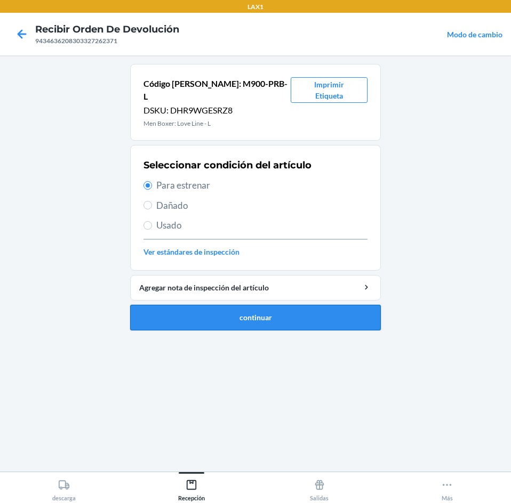
click at [316, 305] on button "continuar" at bounding box center [255, 318] width 251 height 26
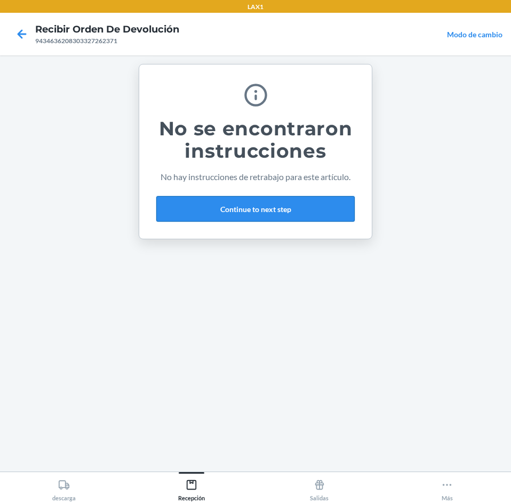
click at [286, 210] on button "Continue to next step" at bounding box center [255, 209] width 198 height 26
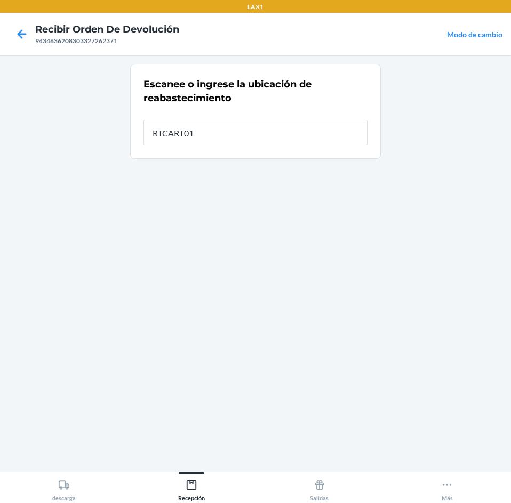
type input "RTCART012"
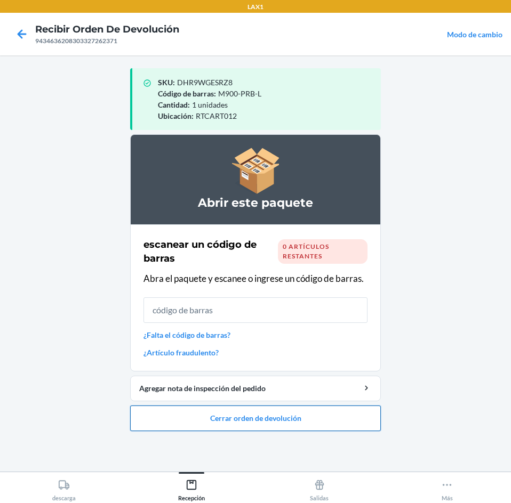
click at [320, 416] on button "Cerrar orden de devolución" at bounding box center [255, 419] width 251 height 26
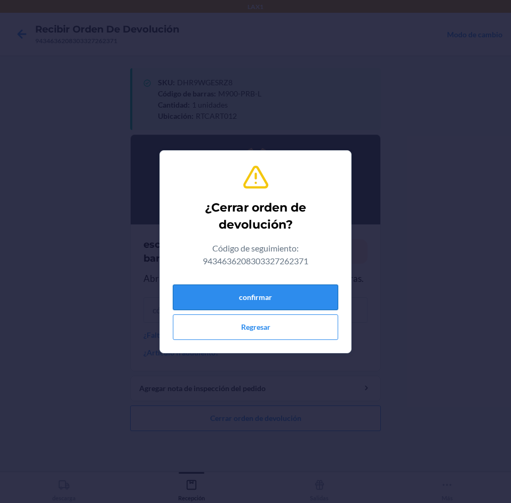
click at [282, 301] on button "confirmar" at bounding box center [255, 298] width 165 height 26
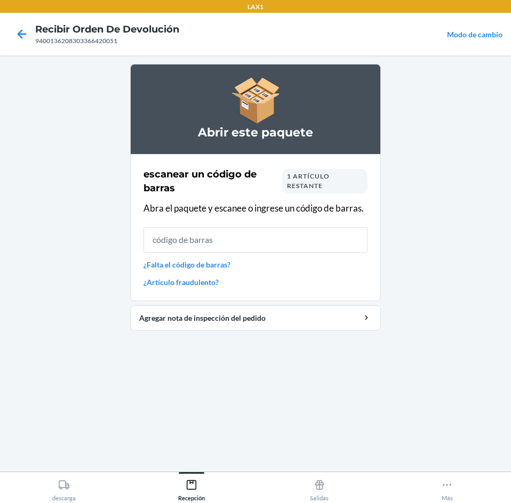
click at [347, 177] on div "1 artículo restante" at bounding box center [324, 181] width 85 height 25
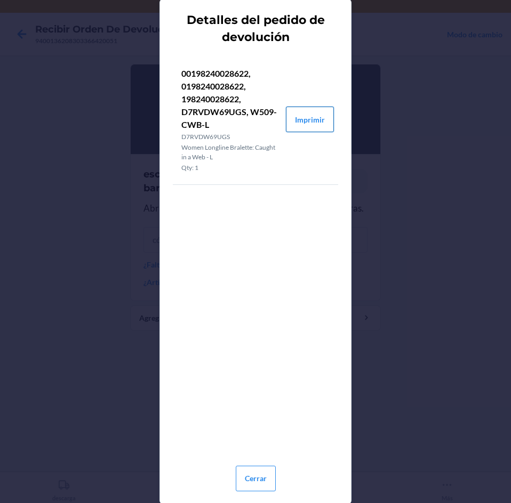
click at [319, 115] on button "Imprimir" at bounding box center [310, 120] width 48 height 26
click at [268, 472] on button "Cerrar" at bounding box center [256, 479] width 40 height 26
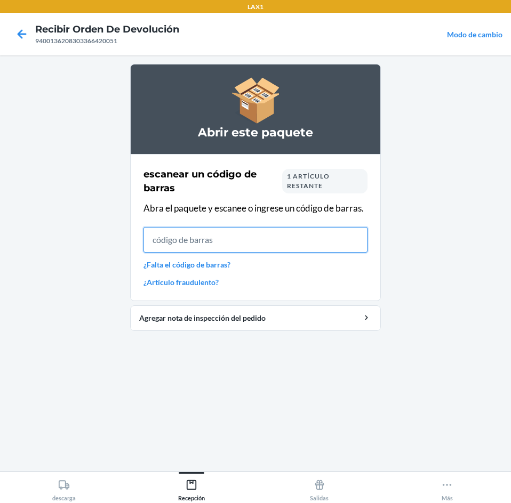
click at [294, 229] on input "text" at bounding box center [255, 240] width 224 height 26
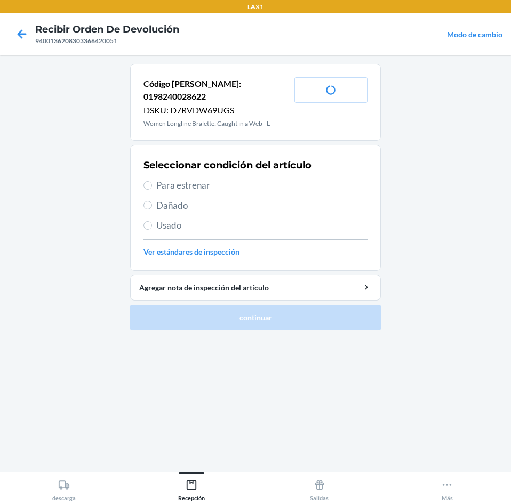
click at [211, 179] on span "Para estrenar" at bounding box center [261, 186] width 211 height 14
click at [152, 181] on input "Para estrenar" at bounding box center [147, 185] width 9 height 9
radio input "true"
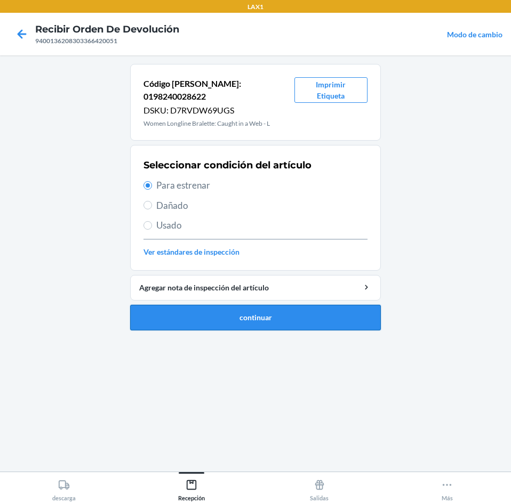
click at [247, 315] on button "continuar" at bounding box center [255, 318] width 251 height 26
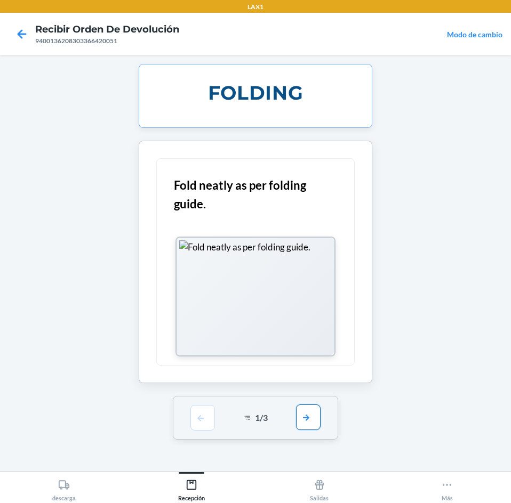
click at [307, 422] on button "button" at bounding box center [308, 418] width 25 height 26
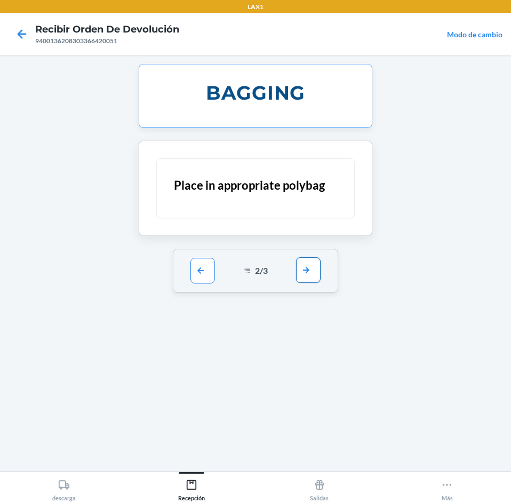
click at [316, 275] on button "button" at bounding box center [308, 271] width 25 height 26
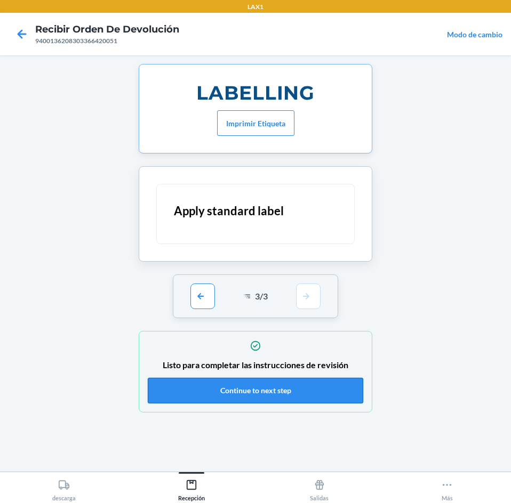
click at [300, 388] on button "Continue to next step" at bounding box center [255, 391] width 215 height 26
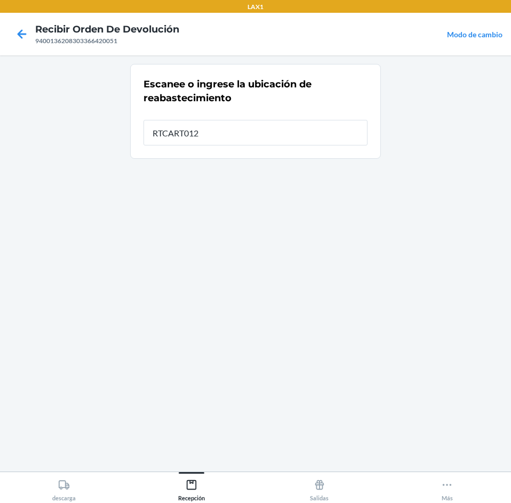
type input "RTCART012"
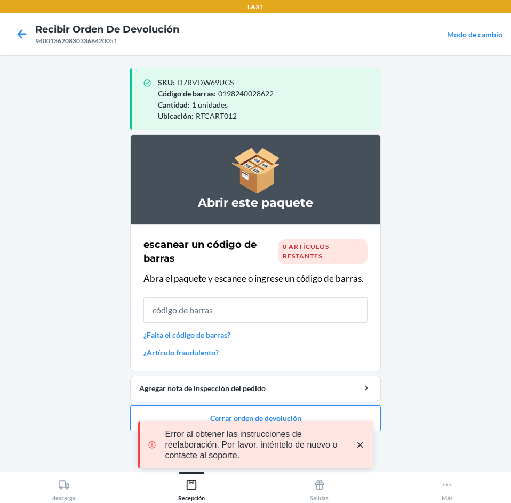
click at [358, 444] on icon "close toast" at bounding box center [359, 445] width 5 height 5
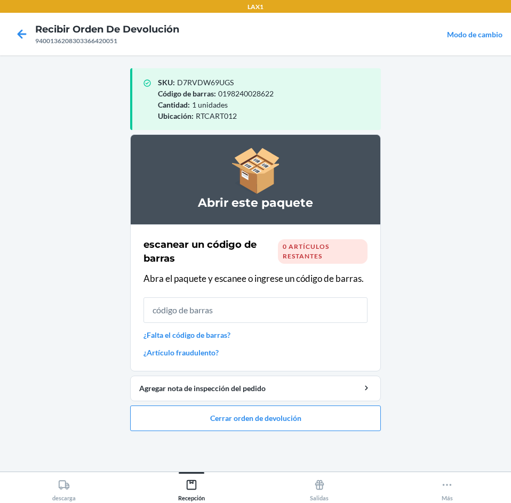
click at [323, 412] on div "LAX1 Recibir orden de devolución 9400136208303366420051 Modo de cambio SKU : D7…" at bounding box center [255, 251] width 511 height 503
click at [319, 416] on button "Cerrar orden de devolución" at bounding box center [255, 419] width 251 height 26
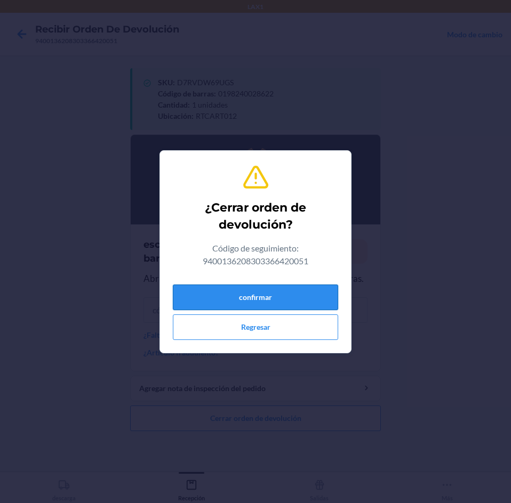
click at [293, 301] on button "confirmar" at bounding box center [255, 298] width 165 height 26
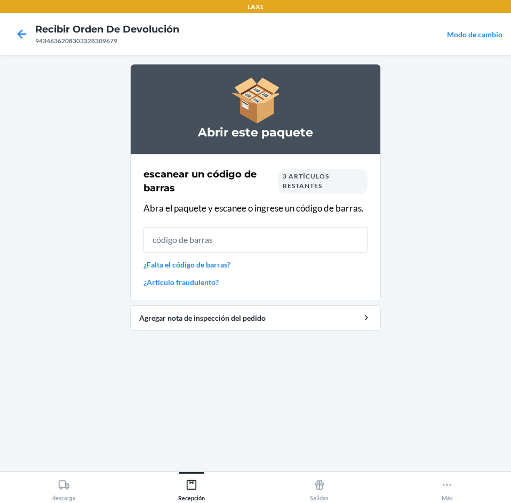
click at [328, 180] on span "3 artículos restantes" at bounding box center [306, 181] width 46 height 18
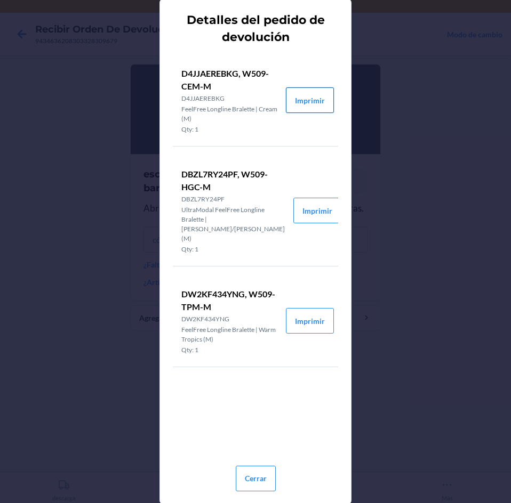
click at [309, 99] on button "Imprimir" at bounding box center [310, 100] width 48 height 26
click at [322, 202] on button "Imprimir" at bounding box center [317, 211] width 48 height 26
click at [325, 309] on button "Imprimir" at bounding box center [310, 321] width 48 height 26
click at [245, 476] on button "Cerrar" at bounding box center [256, 479] width 40 height 26
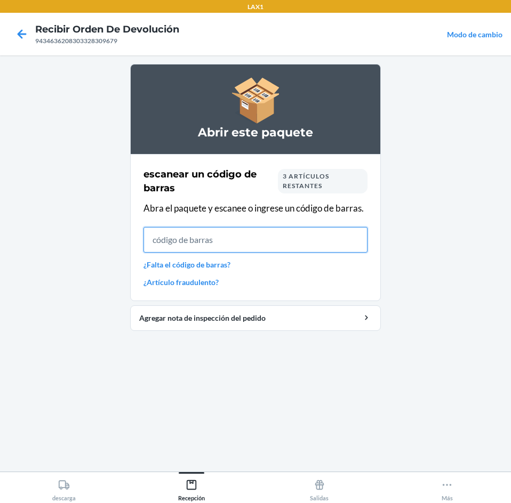
click at [264, 249] on input "text" at bounding box center [255, 240] width 224 height 26
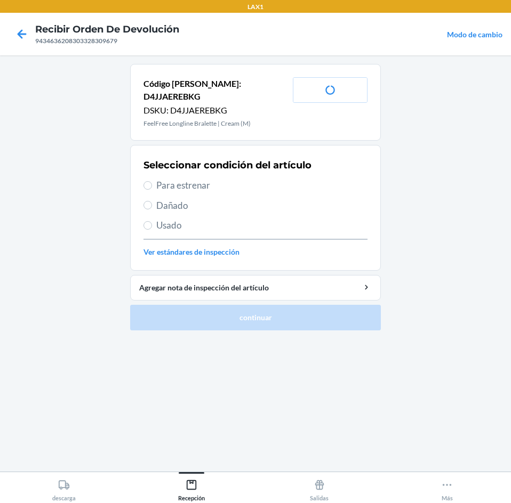
click at [242, 179] on span "Para estrenar" at bounding box center [261, 186] width 211 height 14
click at [152, 181] on input "Para estrenar" at bounding box center [147, 185] width 9 height 9
radio input "true"
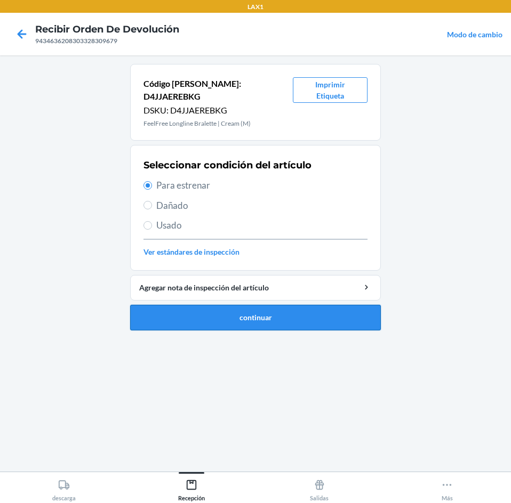
click at [278, 307] on button "continuar" at bounding box center [255, 318] width 251 height 26
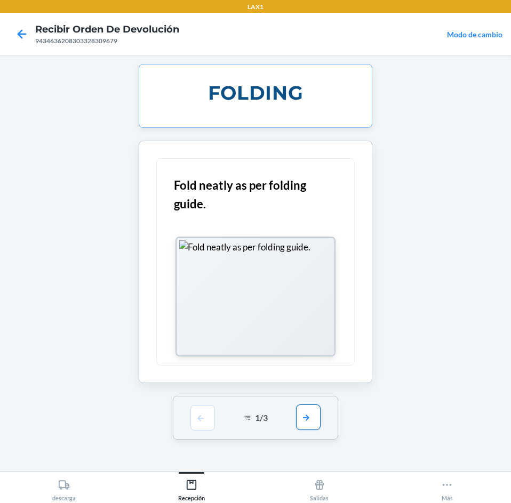
drag, startPoint x: 314, startPoint y: 431, endPoint x: 312, endPoint y: 418, distance: 12.9
click at [314, 428] on div "1 / 3" at bounding box center [256, 418] width 166 height 44
click at [312, 418] on button "button" at bounding box center [308, 418] width 25 height 26
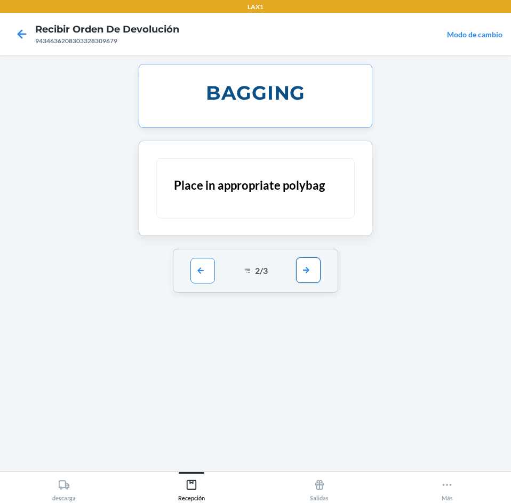
click at [313, 271] on button "button" at bounding box center [308, 271] width 25 height 26
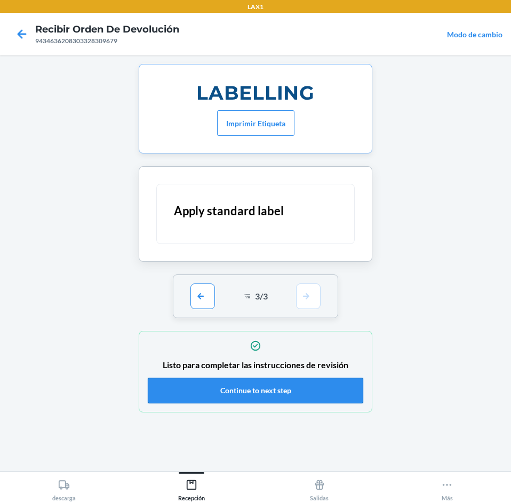
click at [304, 389] on button "Continue to next step" at bounding box center [255, 391] width 215 height 26
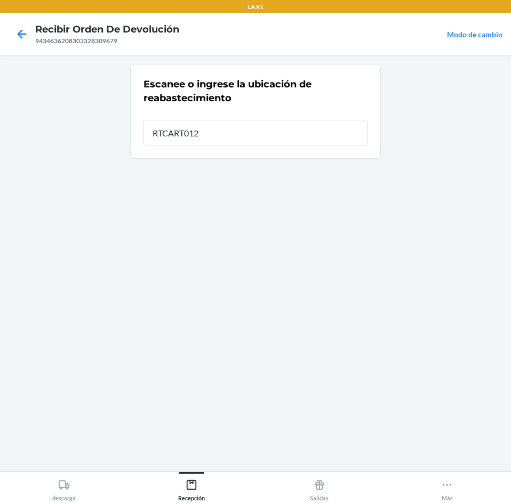
type input "RTCART012"
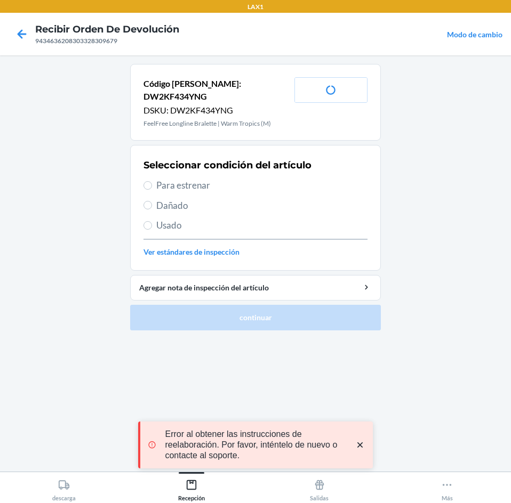
click at [260, 179] on span "Para estrenar" at bounding box center [261, 186] width 211 height 14
click at [152, 181] on input "Para estrenar" at bounding box center [147, 185] width 9 height 9
radio input "true"
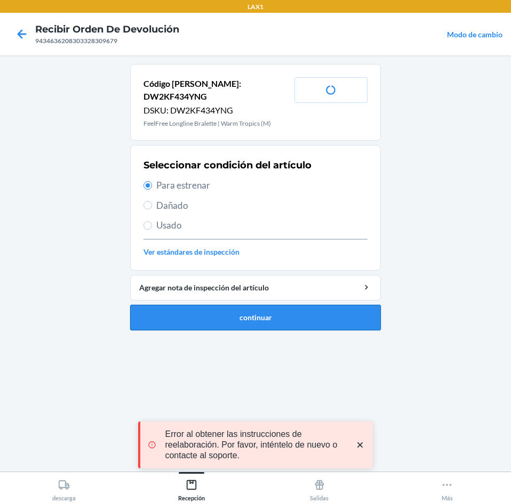
click at [286, 315] on button "continuar" at bounding box center [255, 318] width 251 height 26
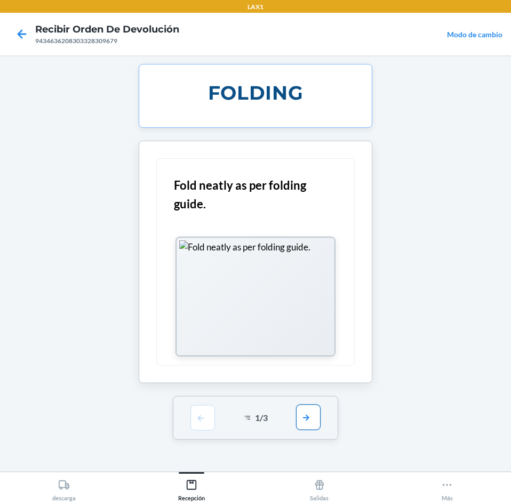
click at [298, 415] on button "button" at bounding box center [308, 418] width 25 height 26
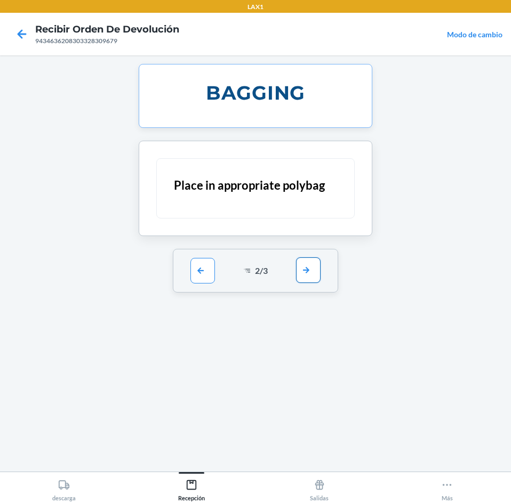
click at [316, 282] on button "button" at bounding box center [308, 271] width 25 height 26
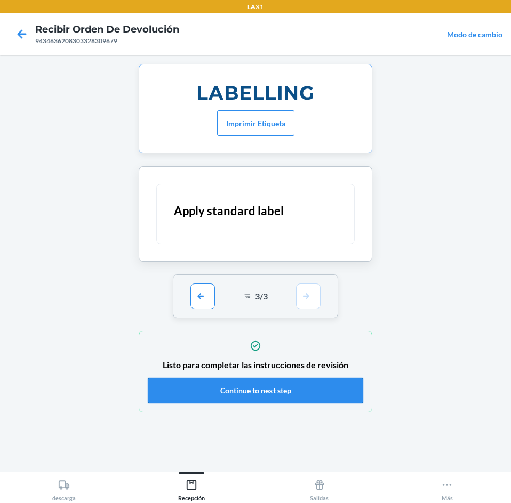
click at [322, 387] on button "Continue to next step" at bounding box center [255, 391] width 215 height 26
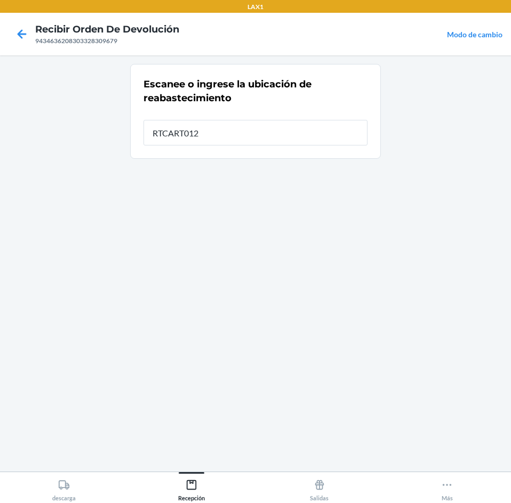
type input "RTCART012"
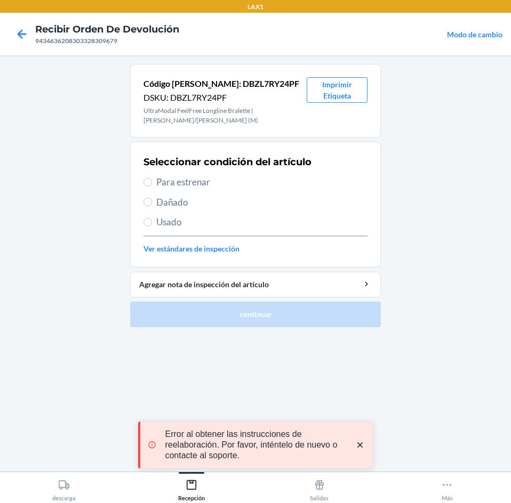
click at [270, 180] on span "Para estrenar" at bounding box center [261, 182] width 211 height 14
click at [152, 180] on input "Para estrenar" at bounding box center [147, 182] width 9 height 9
radio input "true"
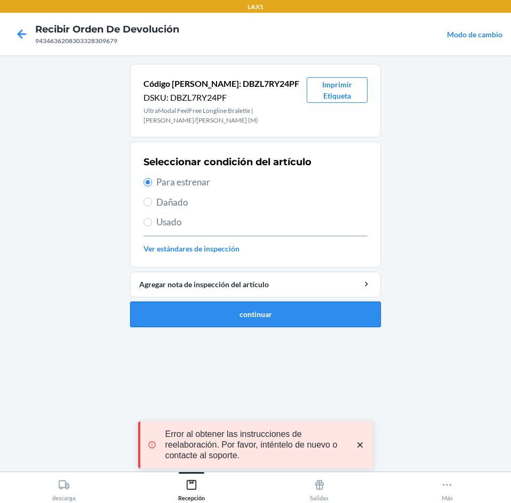
click at [286, 312] on button "continuar" at bounding box center [255, 315] width 251 height 26
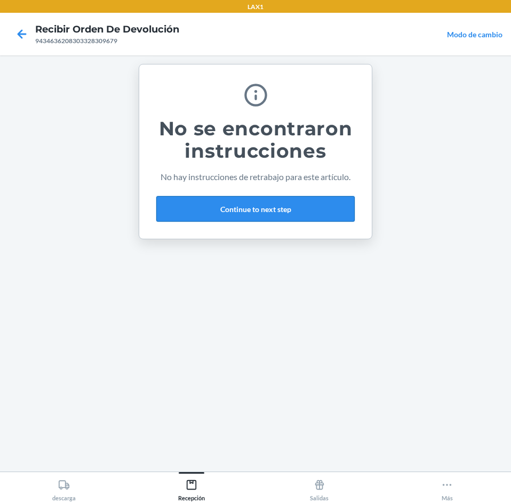
click at [307, 213] on button "Continue to next step" at bounding box center [255, 209] width 198 height 26
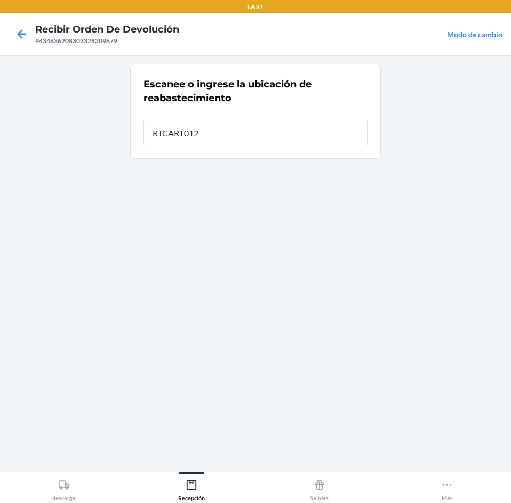
type input "RTCART012"
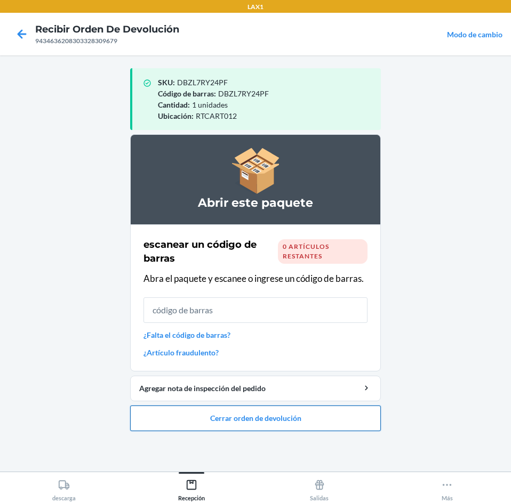
click at [311, 416] on button "Cerrar orden de devolución" at bounding box center [255, 419] width 251 height 26
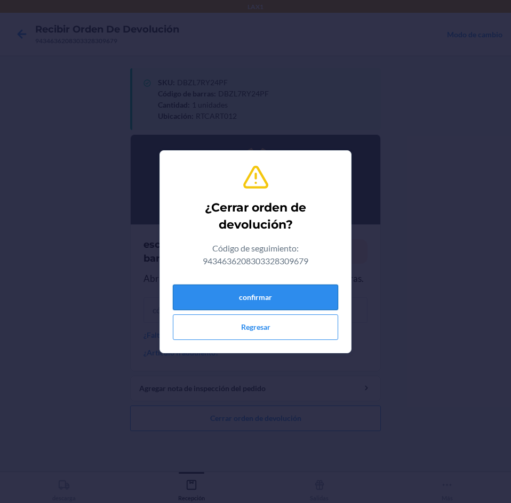
click at [265, 297] on button "confirmar" at bounding box center [255, 298] width 165 height 26
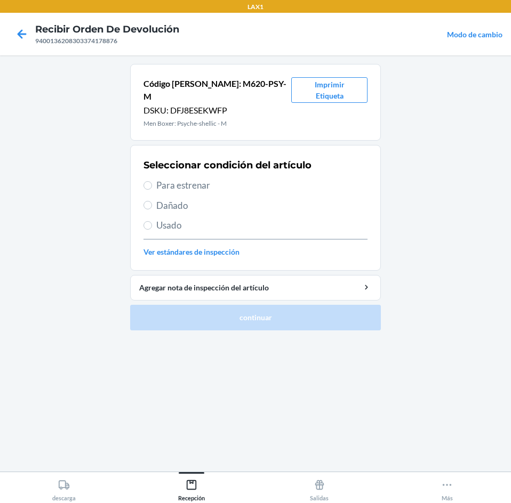
click at [219, 179] on span "Para estrenar" at bounding box center [261, 186] width 211 height 14
click at [152, 181] on input "Para estrenar" at bounding box center [147, 185] width 9 height 9
radio input "true"
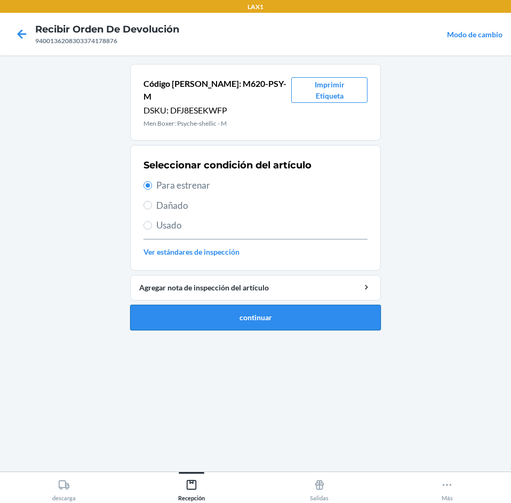
click at [270, 305] on button "continuar" at bounding box center [255, 318] width 251 height 26
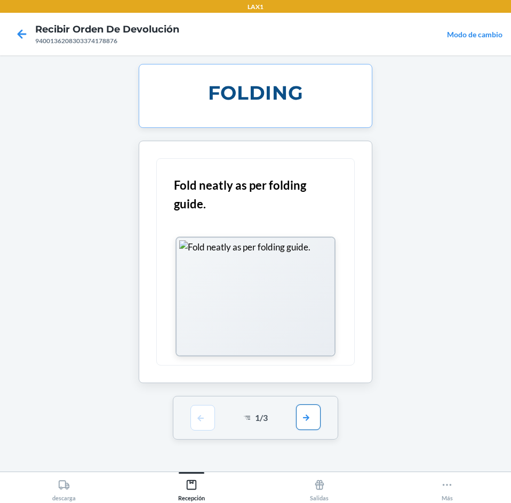
click at [316, 408] on button "button" at bounding box center [308, 418] width 25 height 26
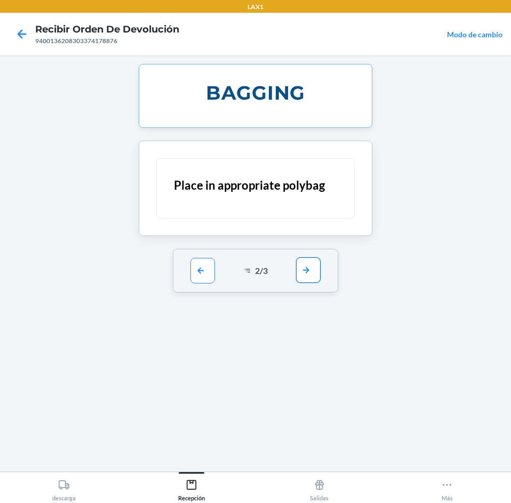
click at [304, 269] on button "button" at bounding box center [308, 271] width 25 height 26
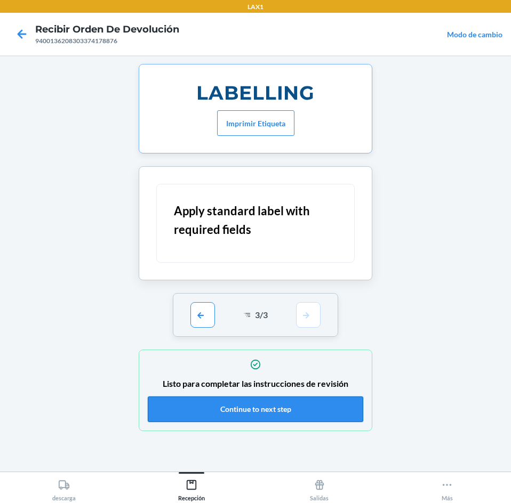
click at [295, 414] on button "Continue to next step" at bounding box center [255, 410] width 215 height 26
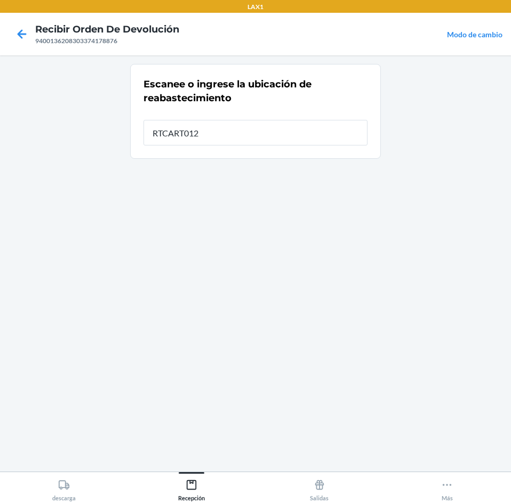
type input "RTCART012"
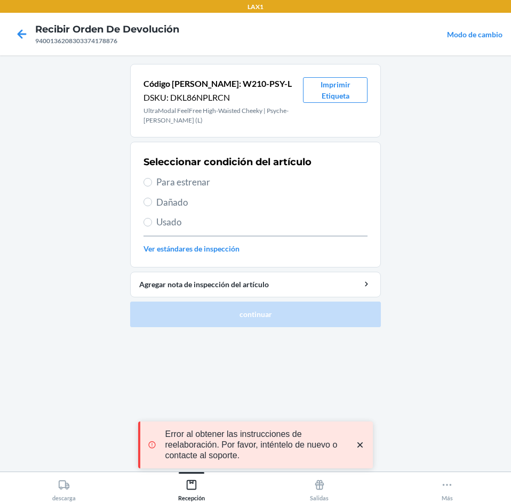
click at [248, 185] on span "Para estrenar" at bounding box center [261, 182] width 211 height 14
click at [152, 185] on input "Para estrenar" at bounding box center [147, 182] width 9 height 9
radio input "true"
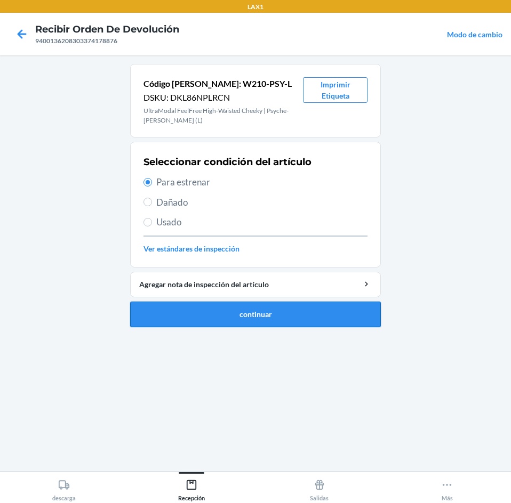
click at [262, 308] on button "continuar" at bounding box center [255, 315] width 251 height 26
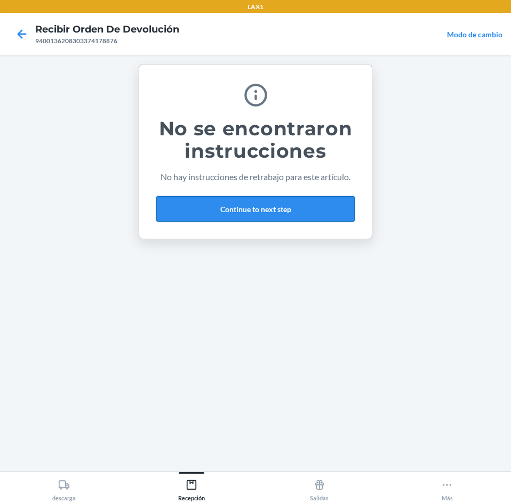
click at [287, 203] on button "Continue to next step" at bounding box center [255, 209] width 198 height 26
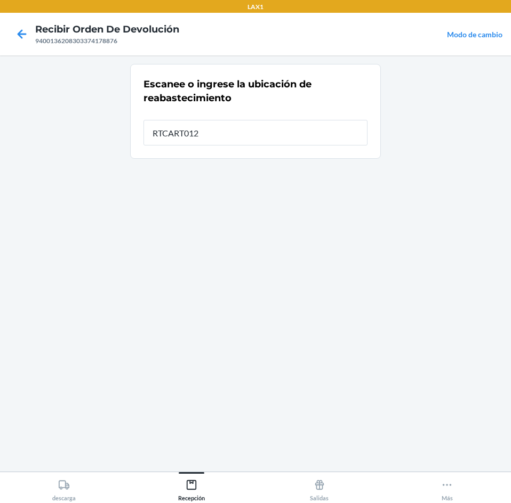
type input "RTCART012"
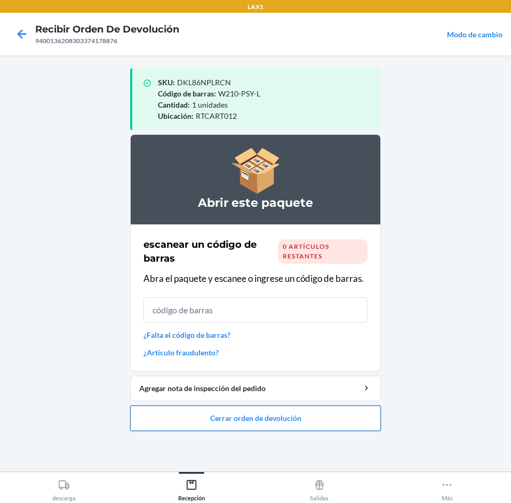
click at [279, 415] on button "Cerrar orden de devolución" at bounding box center [255, 419] width 251 height 26
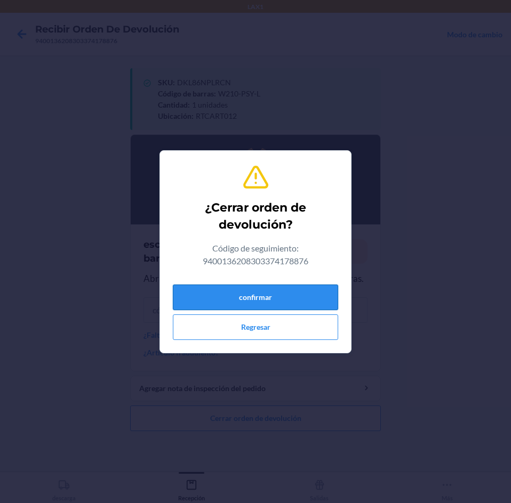
click at [262, 302] on button "confirmar" at bounding box center [255, 298] width 165 height 26
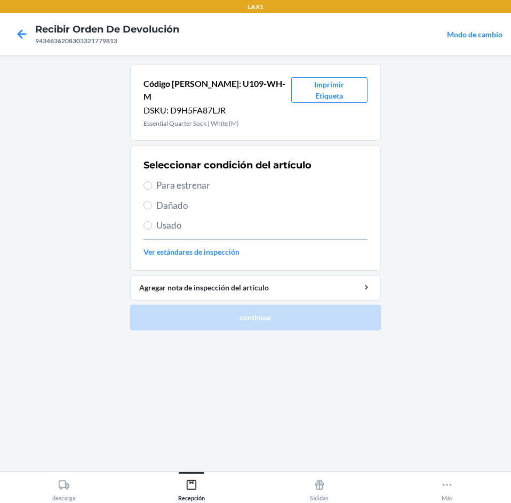
click at [227, 179] on span "Para estrenar" at bounding box center [261, 186] width 211 height 14
click at [152, 181] on input "Para estrenar" at bounding box center [147, 185] width 9 height 9
radio input "true"
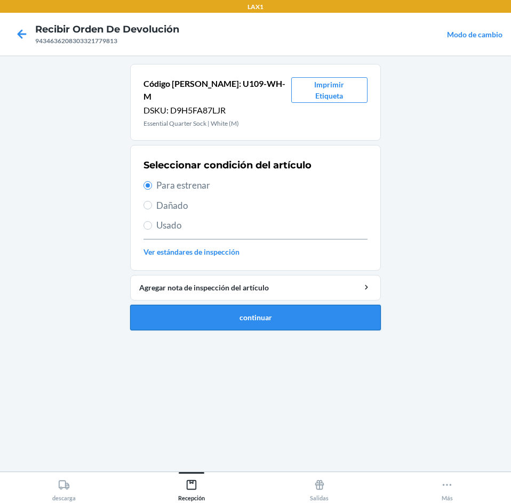
click at [276, 311] on button "continuar" at bounding box center [255, 318] width 251 height 26
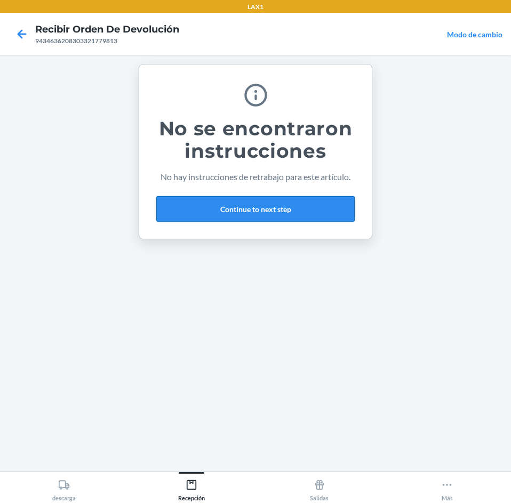
click at [286, 212] on button "Continue to next step" at bounding box center [255, 209] width 198 height 26
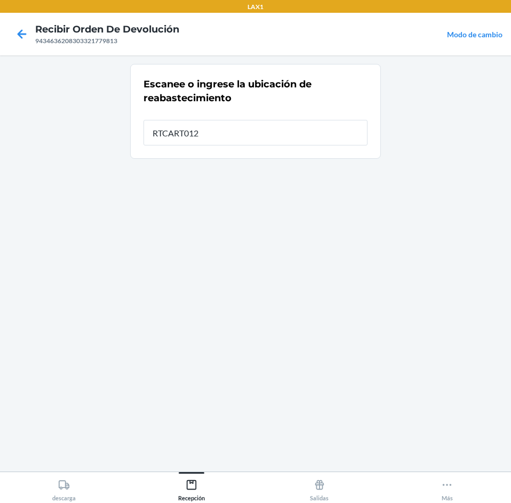
type input "RTCART012"
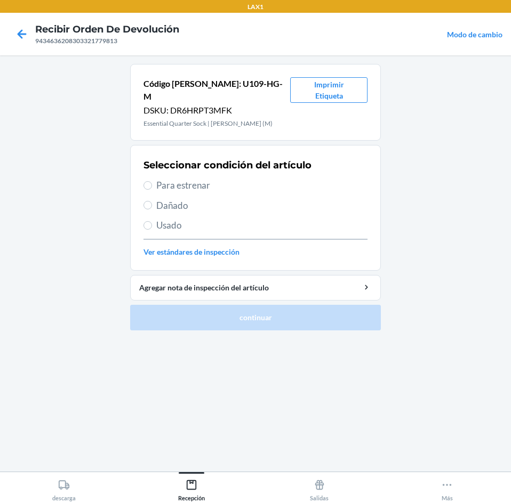
click at [237, 179] on span "Para estrenar" at bounding box center [261, 186] width 211 height 14
click at [152, 181] on input "Para estrenar" at bounding box center [147, 185] width 9 height 9
radio input "true"
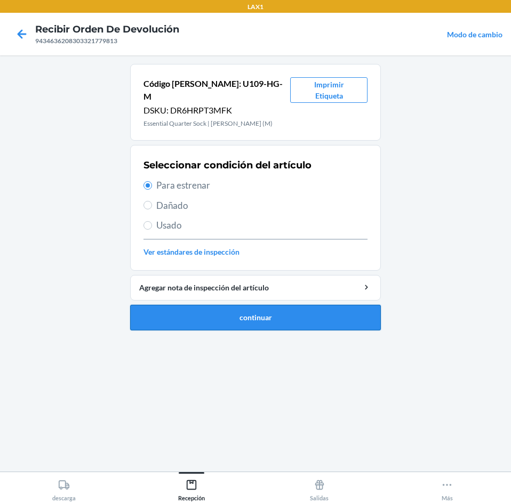
click at [249, 308] on button "continuar" at bounding box center [255, 318] width 251 height 26
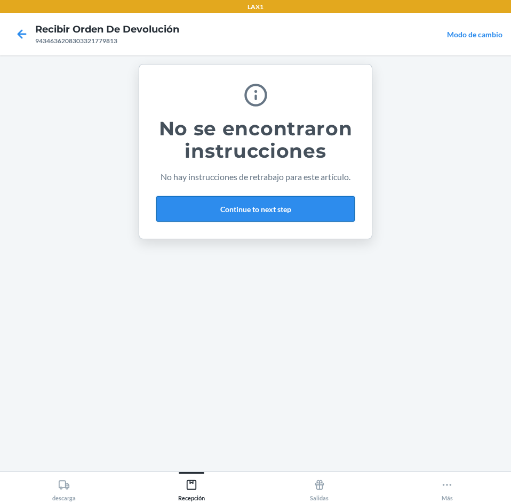
click at [246, 214] on button "Continue to next step" at bounding box center [255, 209] width 198 height 26
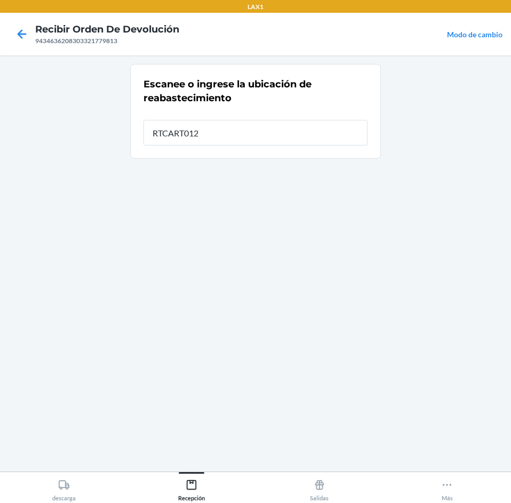
type input "RTCART012"
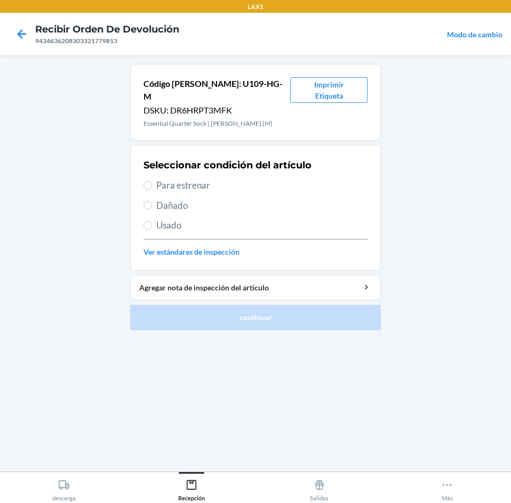
click at [229, 179] on span "Para estrenar" at bounding box center [261, 186] width 211 height 14
click at [152, 181] on input "Para estrenar" at bounding box center [147, 185] width 9 height 9
radio input "true"
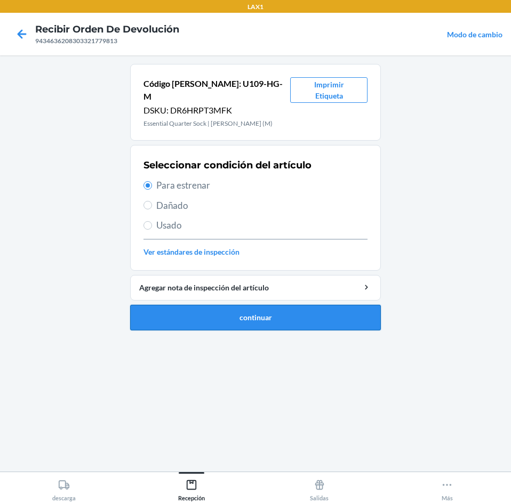
click at [278, 305] on button "continuar" at bounding box center [255, 318] width 251 height 26
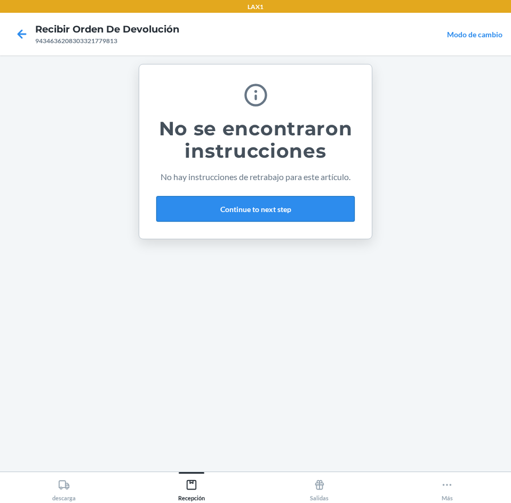
click at [265, 214] on button "Continue to next step" at bounding box center [255, 209] width 198 height 26
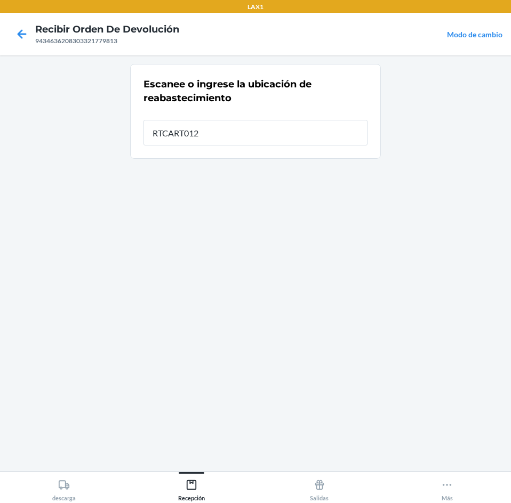
type input "RTCART012"
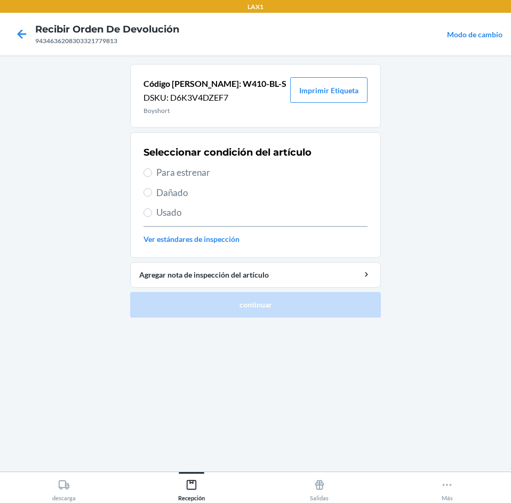
click at [243, 165] on div "Seleccionar condición del artículo Para estrenar Dañado Usado Ver estándares de…" at bounding box center [255, 195] width 224 height 106
click at [244, 176] on span "Para estrenar" at bounding box center [261, 173] width 211 height 14
click at [152, 176] on input "Para estrenar" at bounding box center [147, 173] width 9 height 9
radio input "true"
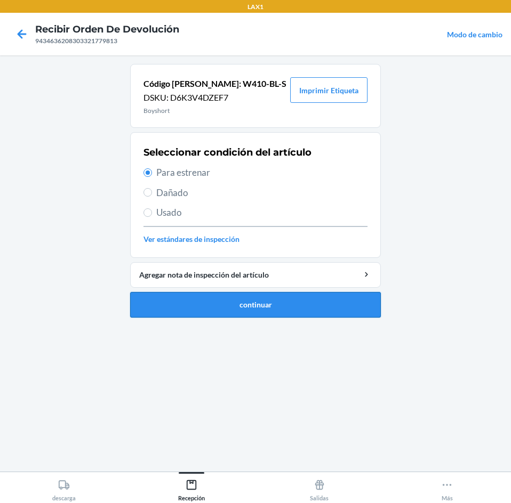
click at [292, 306] on button "continuar" at bounding box center [255, 305] width 251 height 26
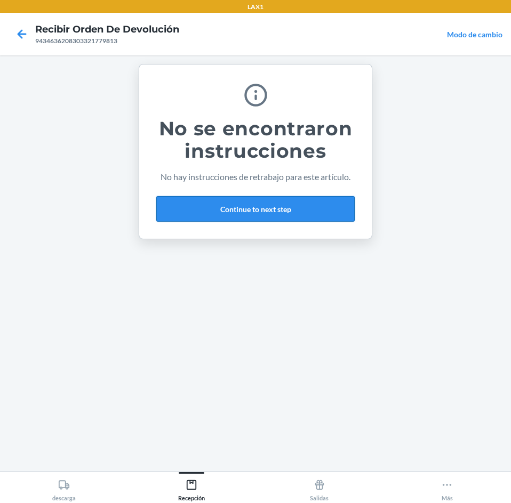
click at [289, 207] on button "Continue to next step" at bounding box center [255, 209] width 198 height 26
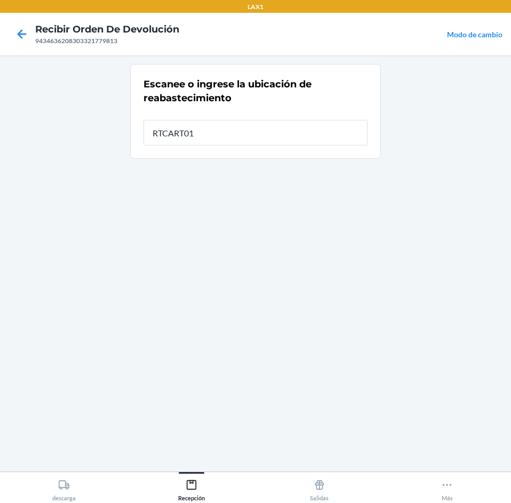
type input "RTCART012"
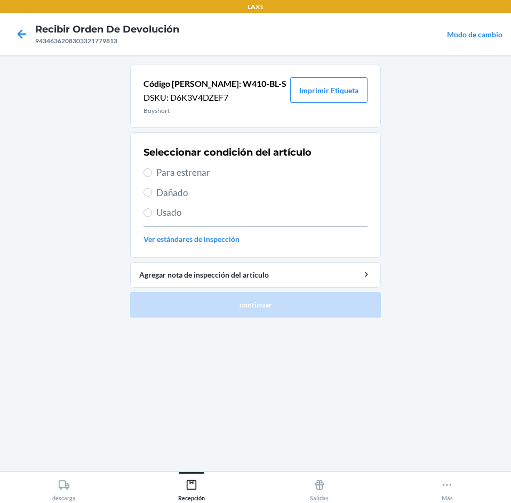
click at [249, 171] on span "Para estrenar" at bounding box center [261, 173] width 211 height 14
click at [152, 171] on input "Para estrenar" at bounding box center [147, 173] width 9 height 9
radio input "true"
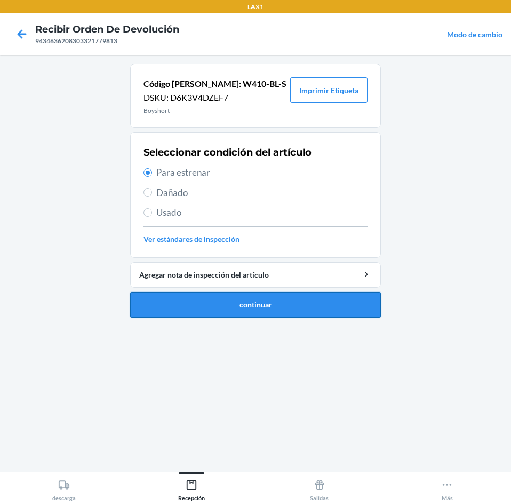
click at [269, 309] on button "continuar" at bounding box center [255, 305] width 251 height 26
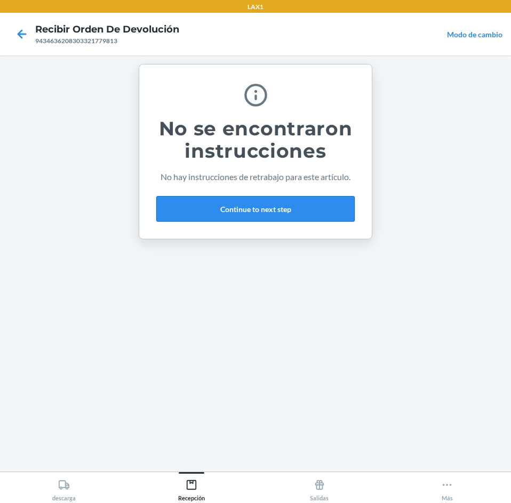
click at [242, 206] on button "Continue to next step" at bounding box center [255, 209] width 198 height 26
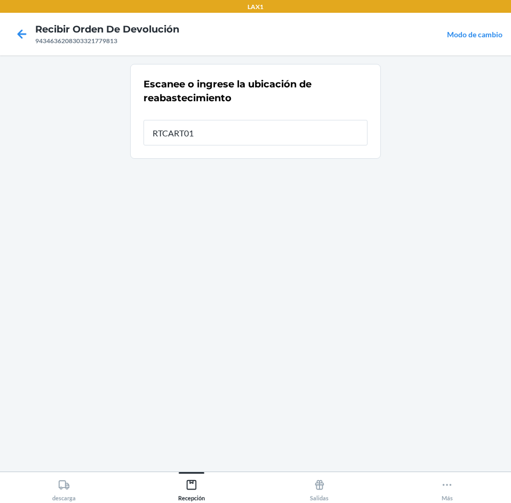
type input "RTCART012"
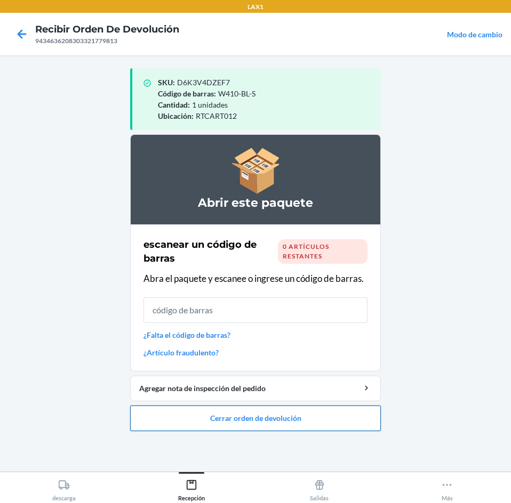
click at [251, 416] on button "Cerrar orden de devolución" at bounding box center [255, 419] width 251 height 26
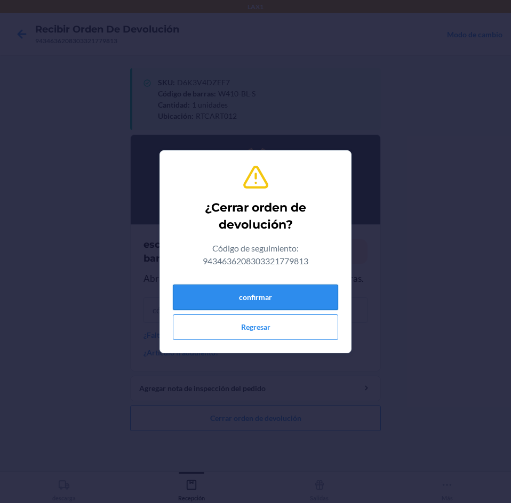
click at [217, 298] on button "confirmar" at bounding box center [255, 298] width 165 height 26
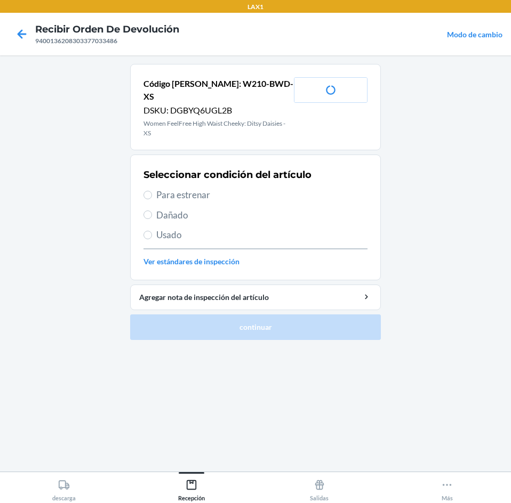
click at [220, 228] on span "Usado" at bounding box center [261, 235] width 211 height 14
click at [152, 231] on input "Usado" at bounding box center [147, 235] width 9 height 9
radio input "true"
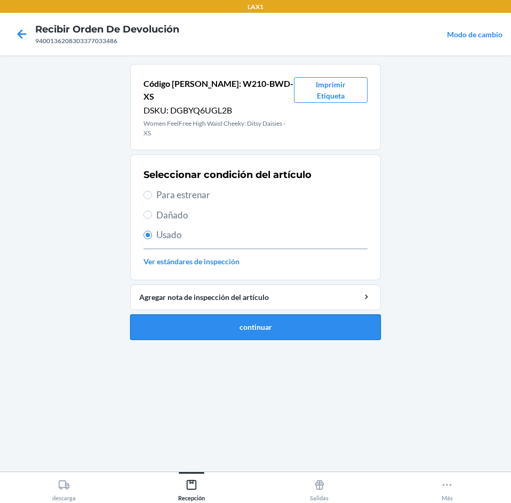
click at [248, 315] on button "continuar" at bounding box center [255, 328] width 251 height 26
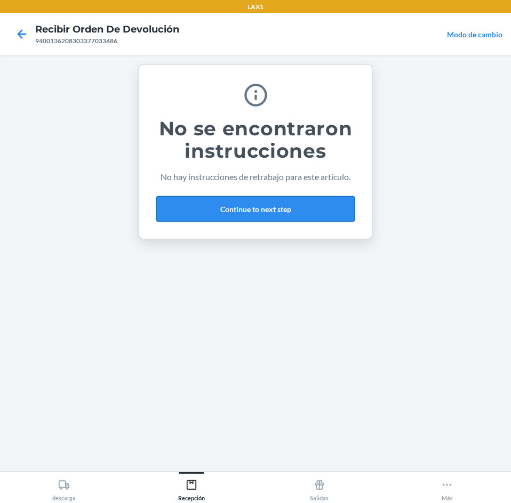
click at [252, 213] on button "Continue to next step" at bounding box center [255, 209] width 198 height 26
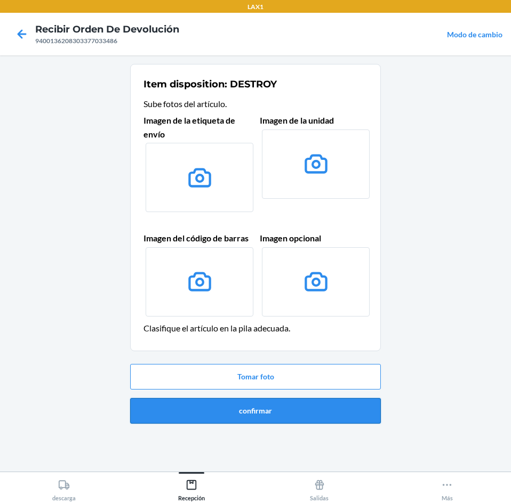
click at [239, 402] on button "confirmar" at bounding box center [255, 411] width 251 height 26
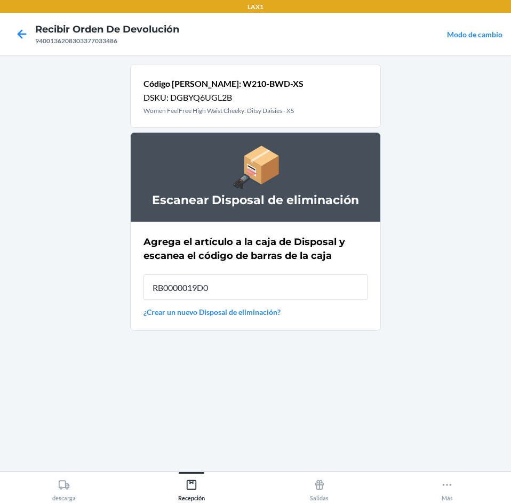
type input "RB0000019D0"
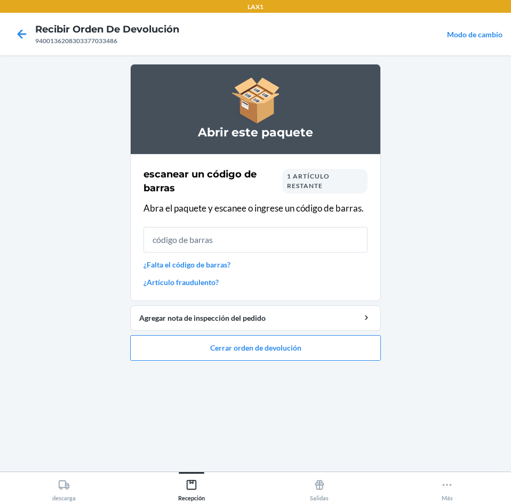
click at [310, 187] on span "1 artículo restante" at bounding box center [308, 181] width 43 height 18
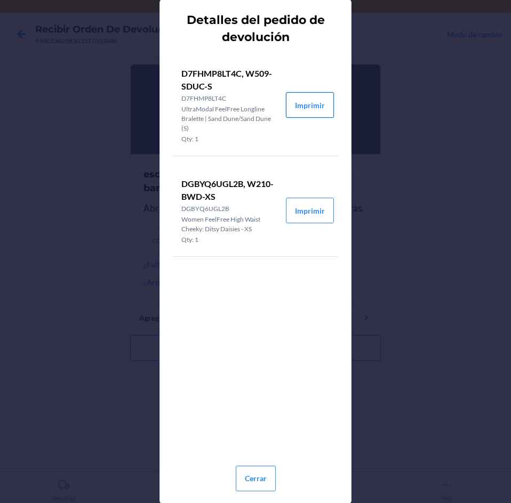
click at [303, 96] on button "Imprimir" at bounding box center [310, 105] width 48 height 26
click at [260, 477] on button "Cerrar" at bounding box center [256, 479] width 40 height 26
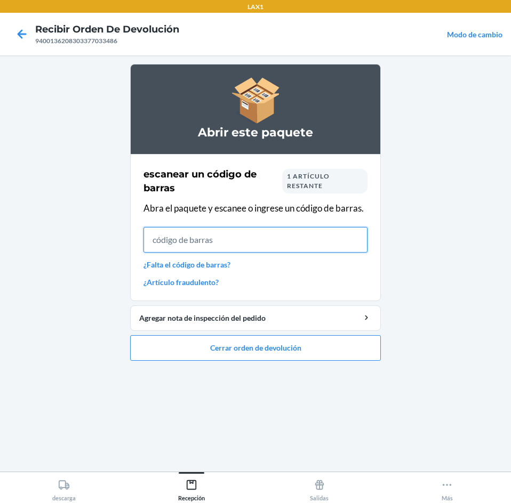
click at [250, 235] on input "text" at bounding box center [255, 240] width 224 height 26
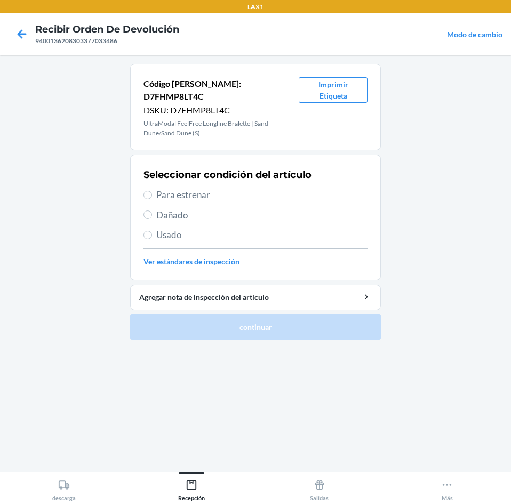
click at [216, 188] on span "Para estrenar" at bounding box center [261, 195] width 211 height 14
click at [152, 191] on input "Para estrenar" at bounding box center [147, 195] width 9 height 9
radio input "true"
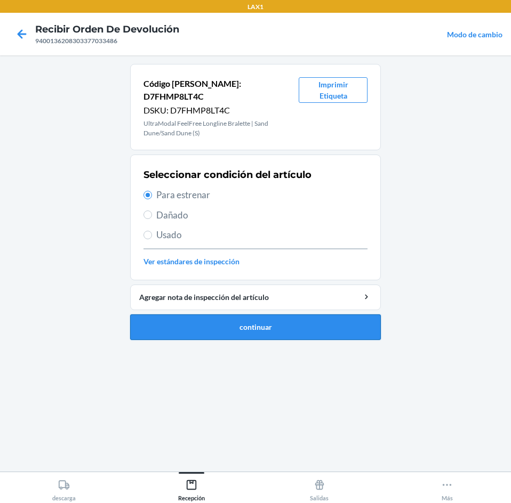
click at [256, 321] on button "continuar" at bounding box center [255, 328] width 251 height 26
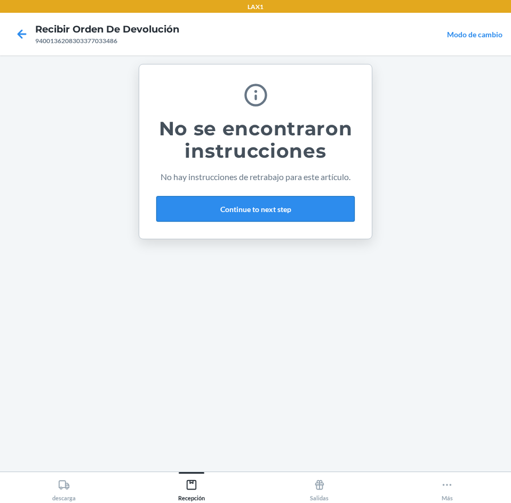
click at [301, 210] on button "Continue to next step" at bounding box center [255, 209] width 198 height 26
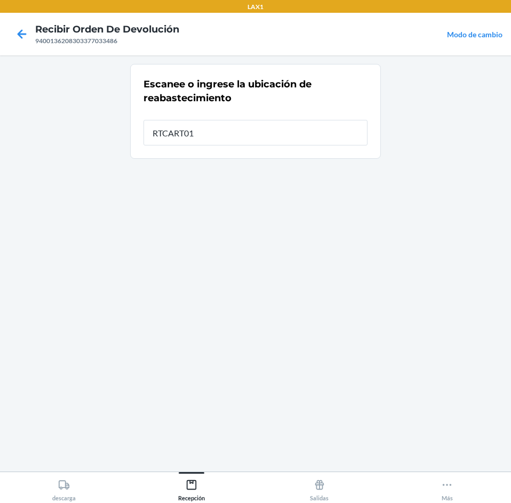
type input "RTCART012"
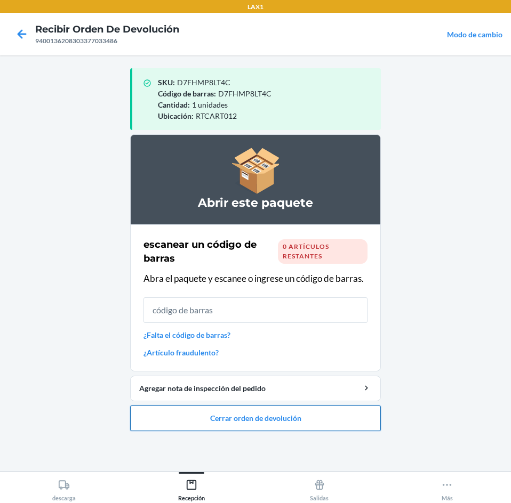
click at [318, 422] on button "Cerrar orden de devolución" at bounding box center [255, 419] width 251 height 26
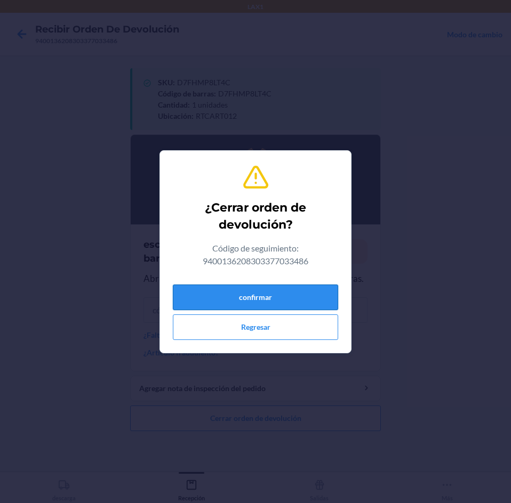
click at [251, 295] on button "confirmar" at bounding box center [255, 298] width 165 height 26
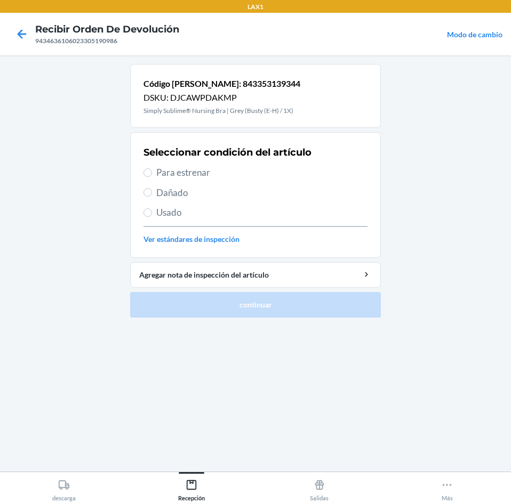
click at [228, 169] on span "Para estrenar" at bounding box center [261, 173] width 211 height 14
click at [152, 169] on input "Para estrenar" at bounding box center [147, 173] width 9 height 9
radio input "true"
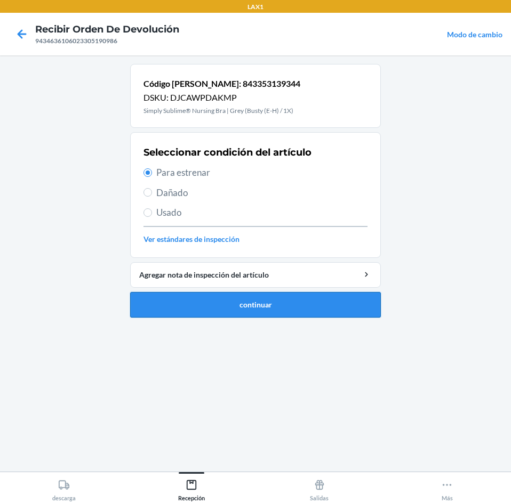
click at [283, 314] on button "continuar" at bounding box center [255, 305] width 251 height 26
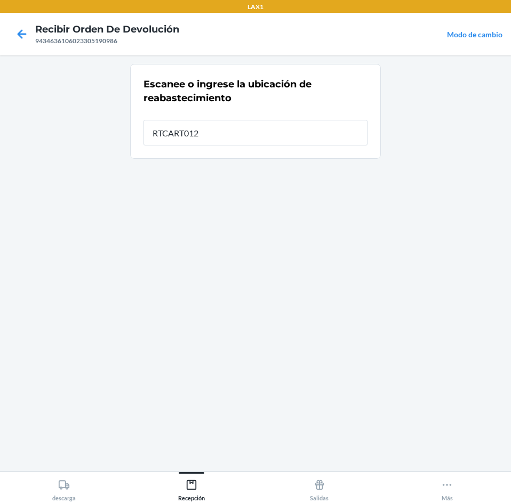
type input "RTCART012"
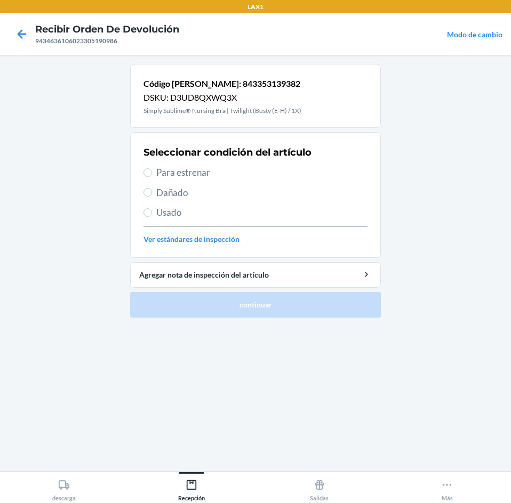
click at [227, 169] on span "Para estrenar" at bounding box center [261, 173] width 211 height 14
click at [152, 169] on input "Para estrenar" at bounding box center [147, 173] width 9 height 9
radio input "true"
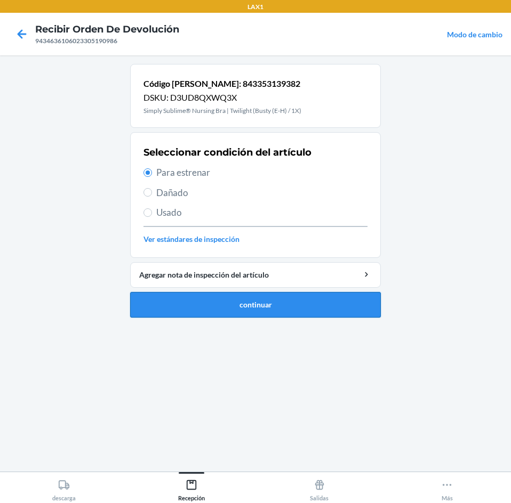
click at [288, 309] on button "continuar" at bounding box center [255, 305] width 251 height 26
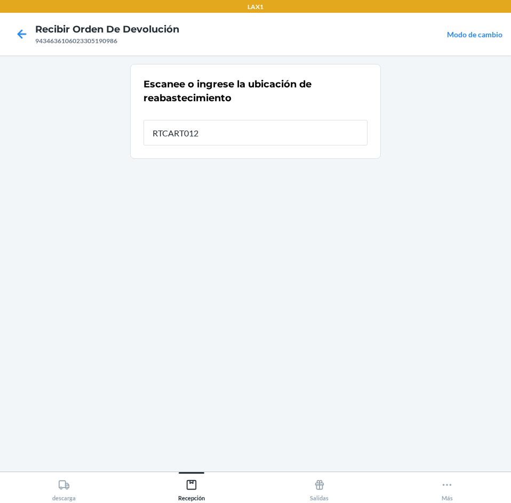
type input "RTCART012"
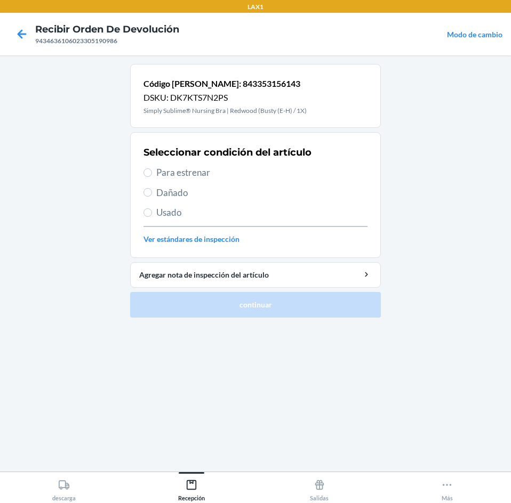
click at [206, 179] on span "Para estrenar" at bounding box center [261, 173] width 211 height 14
click at [152, 177] on input "Para estrenar" at bounding box center [147, 173] width 9 height 9
radio input "true"
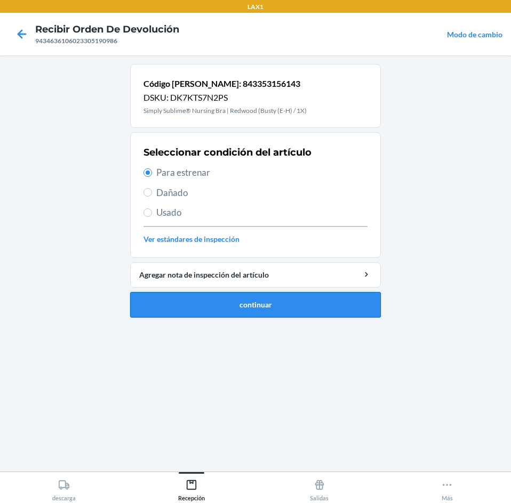
click at [231, 306] on button "continuar" at bounding box center [255, 305] width 251 height 26
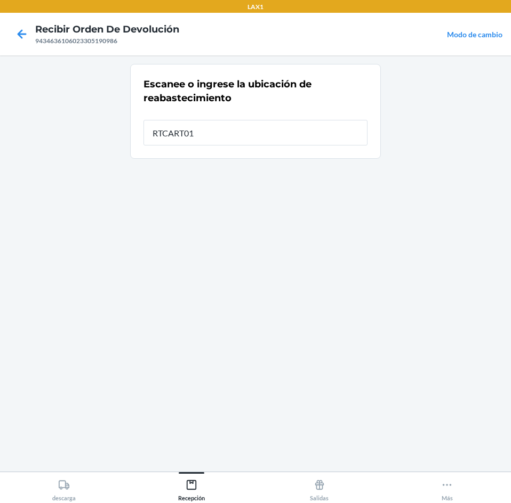
type input "RTCART012"
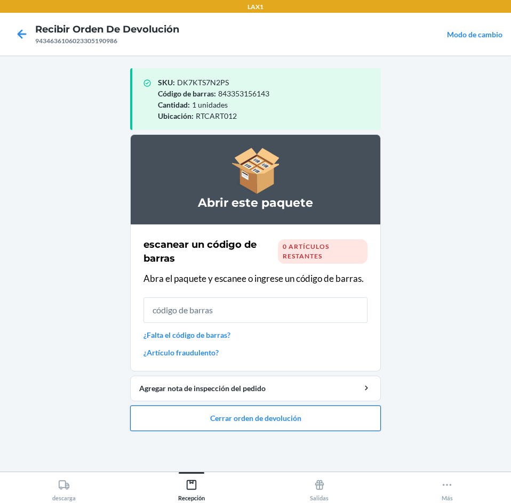
click at [293, 421] on button "Cerrar orden de devolución" at bounding box center [255, 419] width 251 height 26
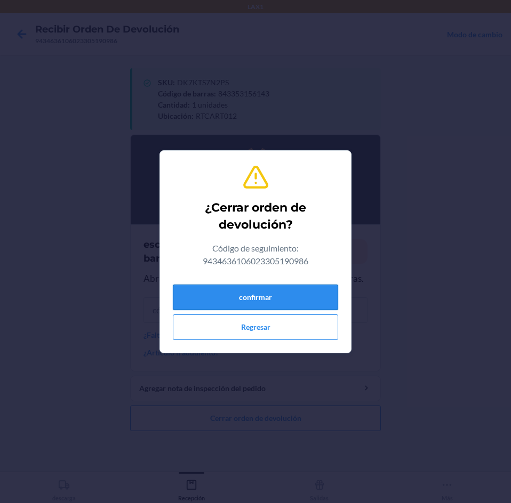
click at [275, 296] on button "confirmar" at bounding box center [255, 298] width 165 height 26
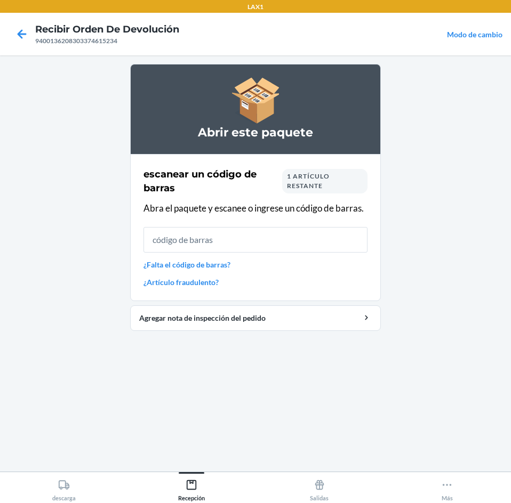
click at [327, 187] on div "1 artículo restante" at bounding box center [324, 181] width 85 height 25
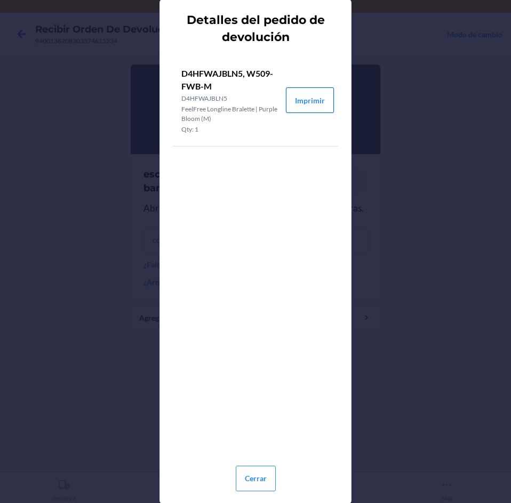
click at [314, 109] on button "Imprimir" at bounding box center [310, 100] width 48 height 26
drag, startPoint x: 258, startPoint y: 476, endPoint x: 312, endPoint y: 238, distance: 244.1
click at [258, 476] on button "Cerrar" at bounding box center [256, 479] width 40 height 26
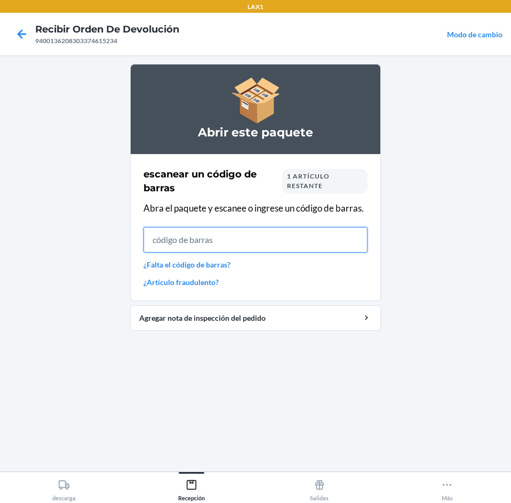
click at [304, 241] on input "text" at bounding box center [255, 240] width 224 height 26
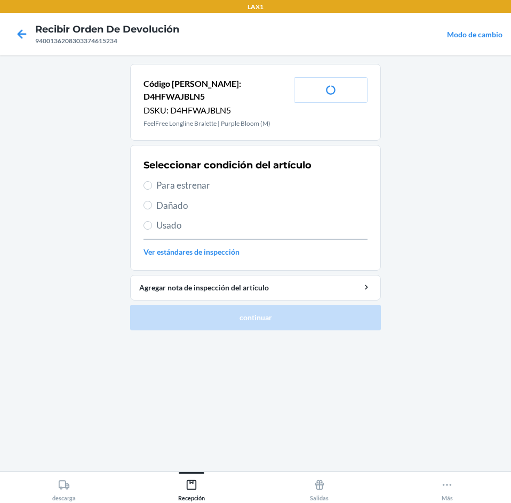
click at [268, 179] on span "Para estrenar" at bounding box center [261, 186] width 211 height 14
click at [152, 181] on input "Para estrenar" at bounding box center [147, 185] width 9 height 9
radio input "true"
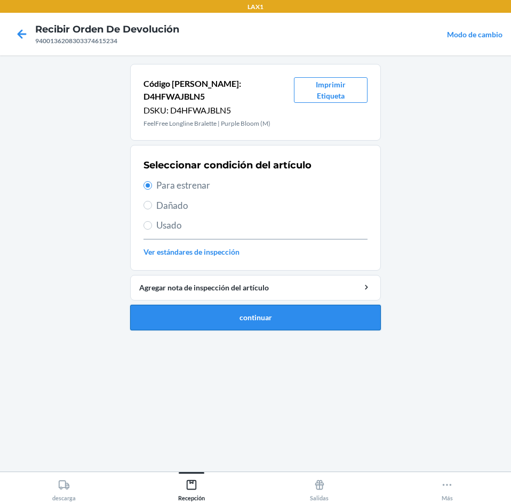
click at [267, 311] on button "continuar" at bounding box center [255, 318] width 251 height 26
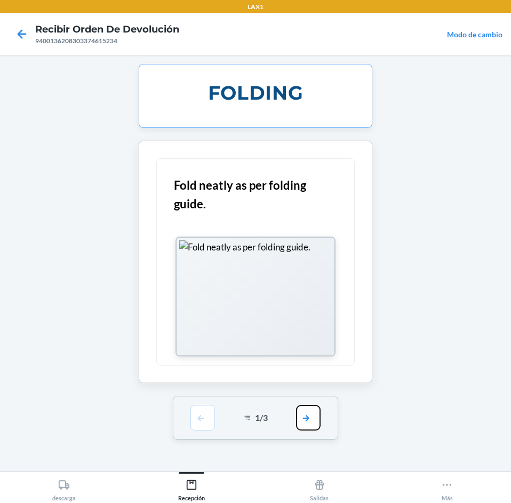
drag, startPoint x: 306, startPoint y: 430, endPoint x: 309, endPoint y: 423, distance: 7.9
click at [309, 426] on button "button" at bounding box center [308, 418] width 25 height 26
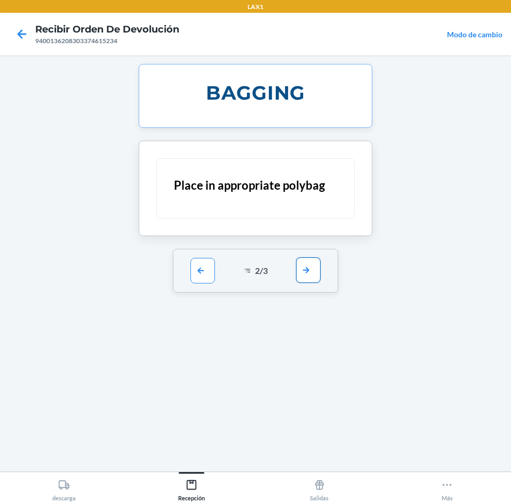
click at [302, 262] on button "button" at bounding box center [308, 271] width 25 height 26
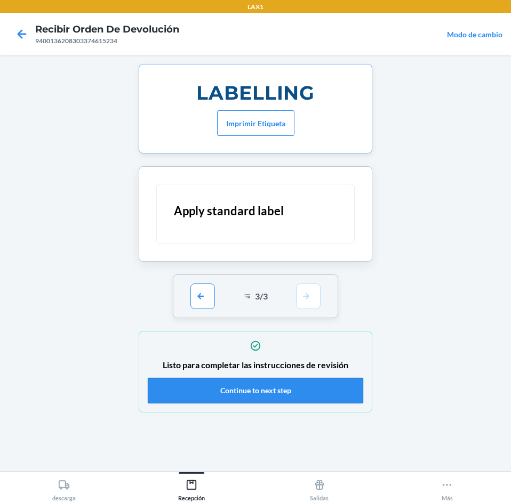
click at [303, 383] on button "Continue to next step" at bounding box center [255, 391] width 215 height 26
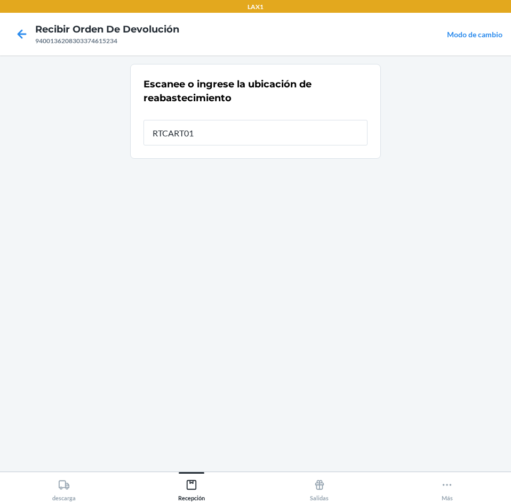
type input "RTCART012"
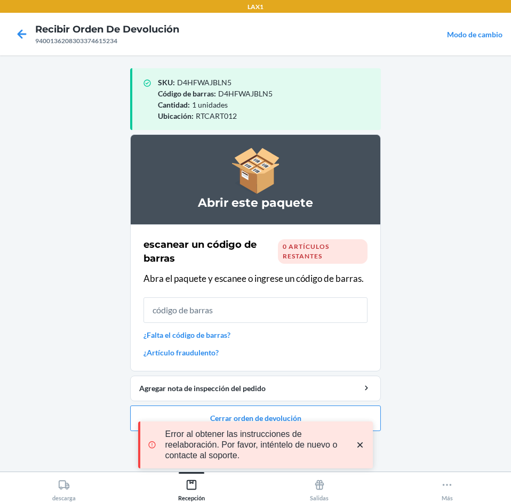
click at [360, 444] on icon "close toast" at bounding box center [360, 445] width 11 height 11
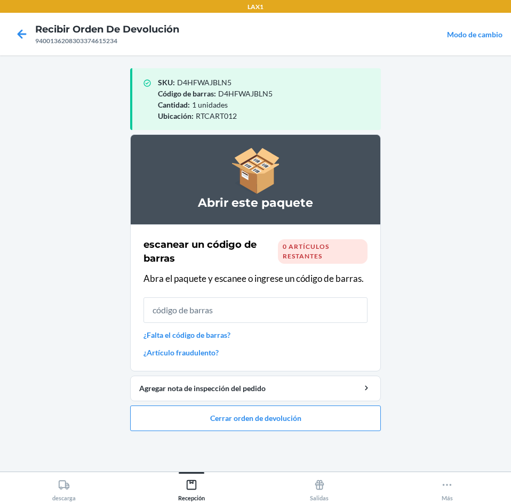
click at [331, 415] on div "LAX1 Recibir orden de devolución 9400136208303374615234 Modo de cambio SKU : D4…" at bounding box center [255, 251] width 511 height 503
click at [326, 417] on button "Cerrar orden de devolución" at bounding box center [255, 419] width 251 height 26
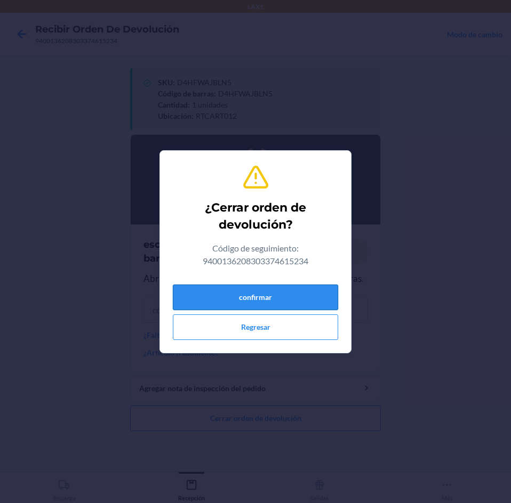
click at [282, 303] on button "confirmar" at bounding box center [255, 298] width 165 height 26
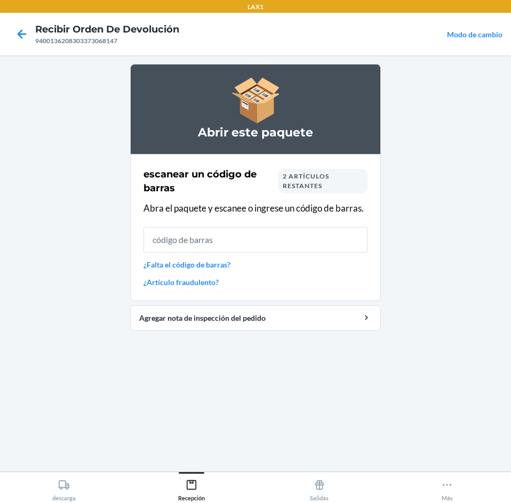
click at [314, 182] on span "2 artículos restantes" at bounding box center [306, 181] width 46 height 18
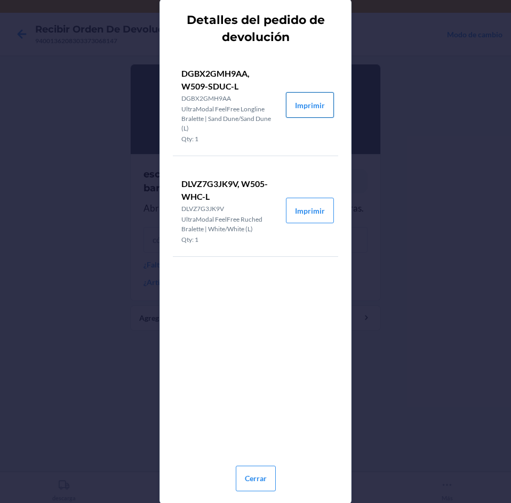
click at [312, 107] on button "Imprimir" at bounding box center [310, 105] width 48 height 26
click at [311, 204] on button "Imprimir" at bounding box center [310, 211] width 48 height 26
click at [263, 466] on button "Cerrar" at bounding box center [256, 479] width 40 height 26
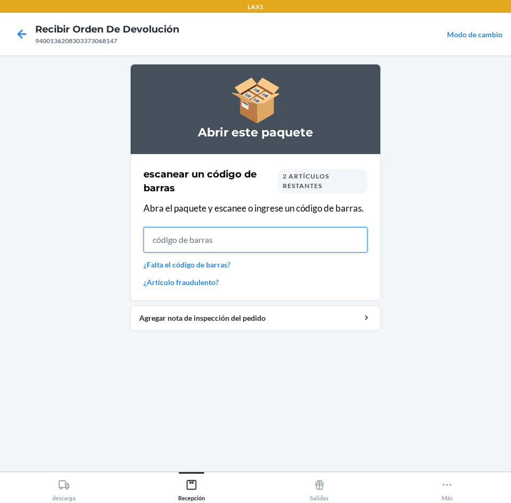
click at [283, 233] on input "text" at bounding box center [255, 240] width 224 height 26
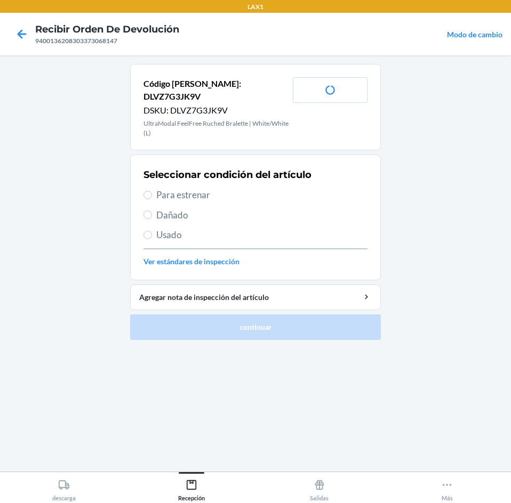
click at [243, 188] on span "Para estrenar" at bounding box center [261, 195] width 211 height 14
click at [152, 191] on input "Para estrenar" at bounding box center [147, 195] width 9 height 9
radio input "true"
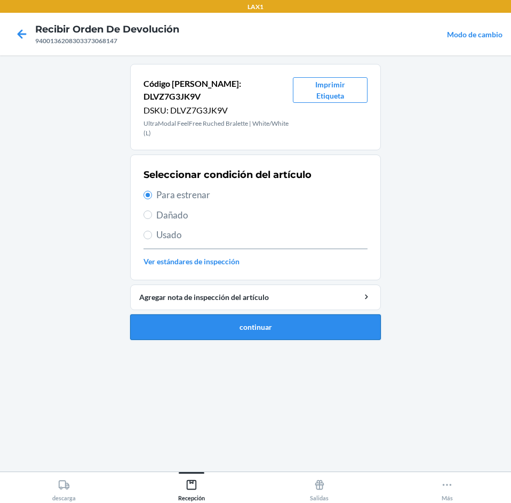
click at [288, 315] on button "continuar" at bounding box center [255, 328] width 251 height 26
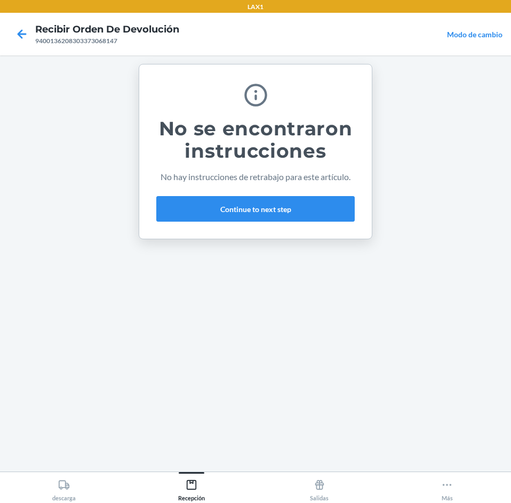
click at [303, 222] on div "No se encontraron instrucciones No hay instrucciones de retrabajo para este art…" at bounding box center [255, 151] width 198 height 149
click at [296, 200] on button "Continue to next step" at bounding box center [255, 209] width 198 height 26
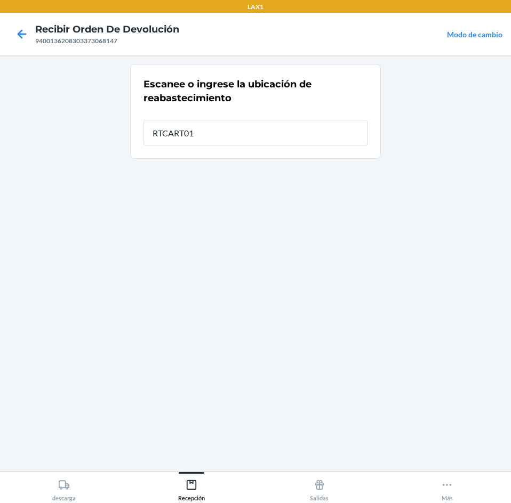
type input "RTCART012"
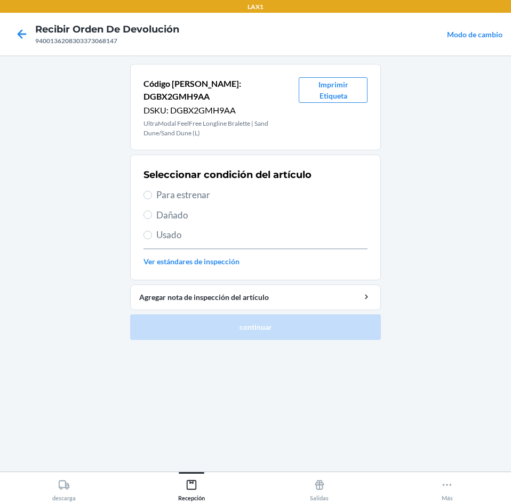
click at [280, 175] on div "Seleccionar condición del artículo Para estrenar Dañado Usado Ver estándares de…" at bounding box center [255, 218] width 224 height 106
click at [283, 193] on div "Seleccionar condición del artículo Para estrenar Dañado Usado Ver estándares de…" at bounding box center [255, 218] width 224 height 106
click at [281, 188] on span "Para estrenar" at bounding box center [261, 195] width 211 height 14
click at [152, 191] on input "Para estrenar" at bounding box center [147, 195] width 9 height 9
radio input "true"
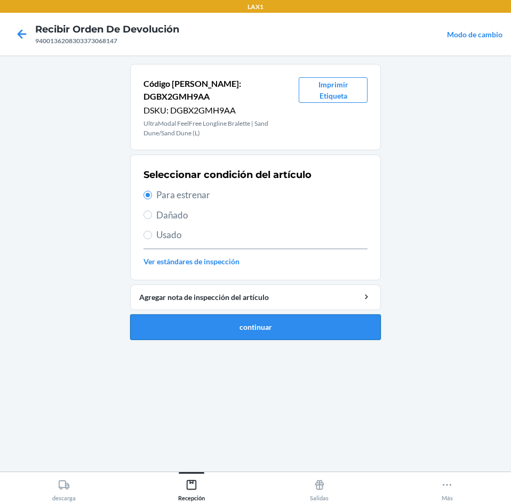
click at [299, 315] on button "continuar" at bounding box center [255, 328] width 251 height 26
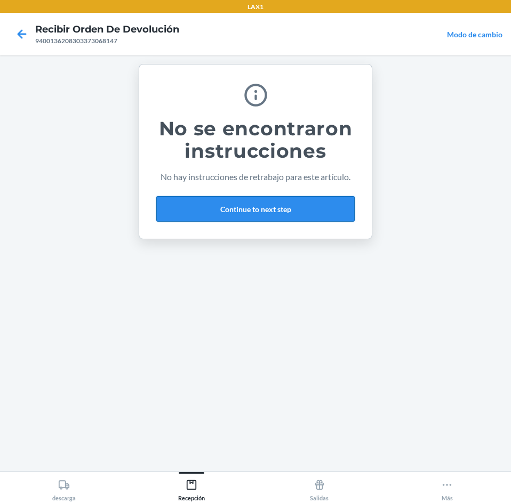
click at [302, 218] on button "Continue to next step" at bounding box center [255, 209] width 198 height 26
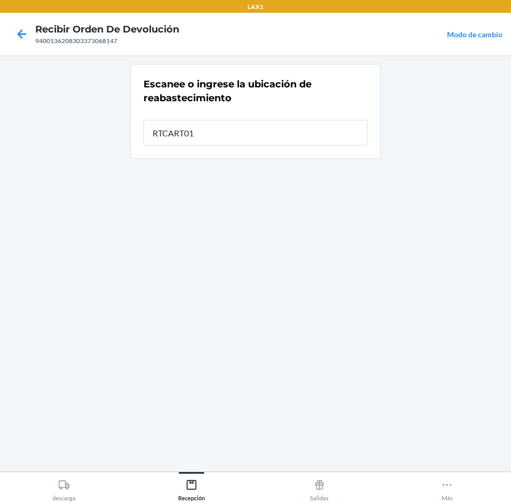
type input "RTCART012"
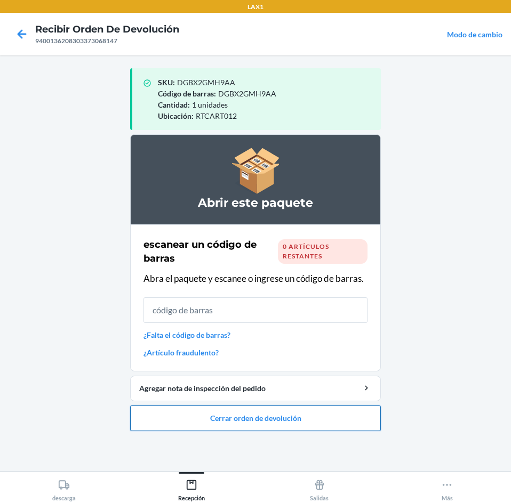
click at [276, 419] on button "Cerrar orden de devolución" at bounding box center [255, 419] width 251 height 26
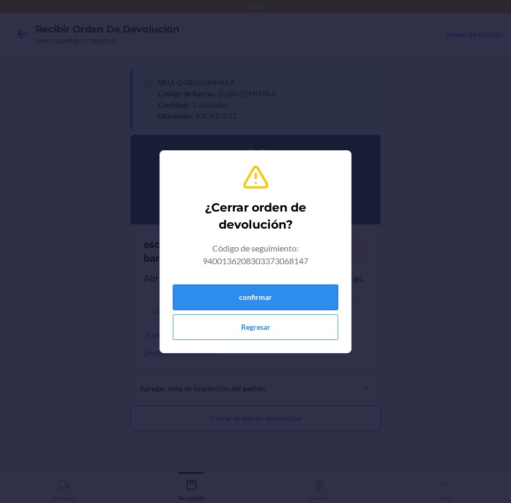
click at [232, 285] on button "confirmar" at bounding box center [255, 298] width 165 height 26
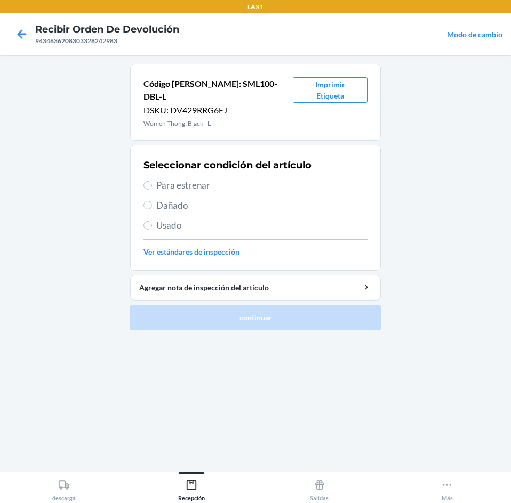
click at [236, 179] on span "Para estrenar" at bounding box center [261, 186] width 211 height 14
click at [152, 181] on input "Para estrenar" at bounding box center [147, 185] width 9 height 9
radio input "true"
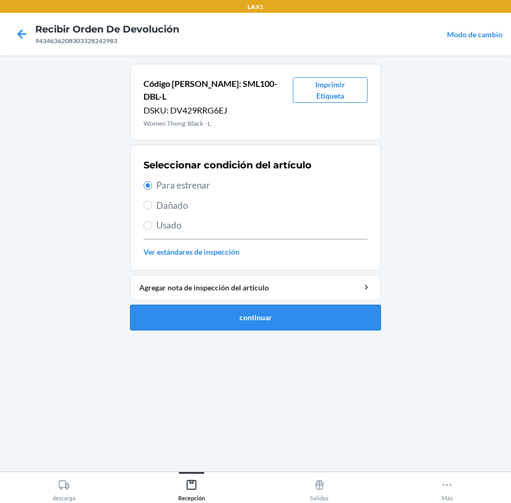
click at [278, 305] on button "continuar" at bounding box center [255, 318] width 251 height 26
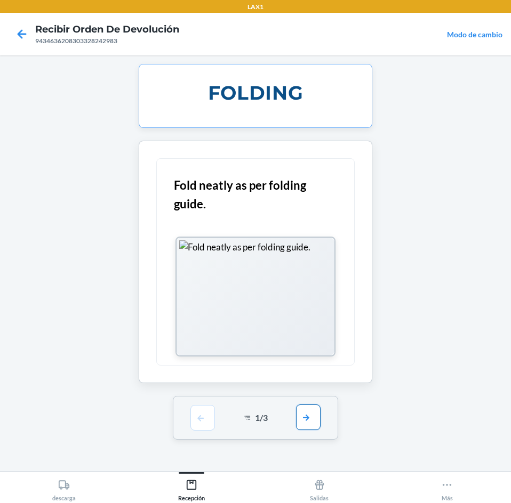
click at [307, 414] on button "button" at bounding box center [308, 418] width 25 height 26
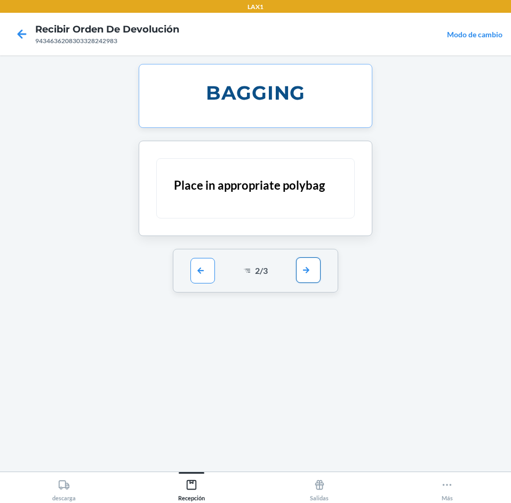
click at [312, 275] on button "button" at bounding box center [308, 271] width 25 height 26
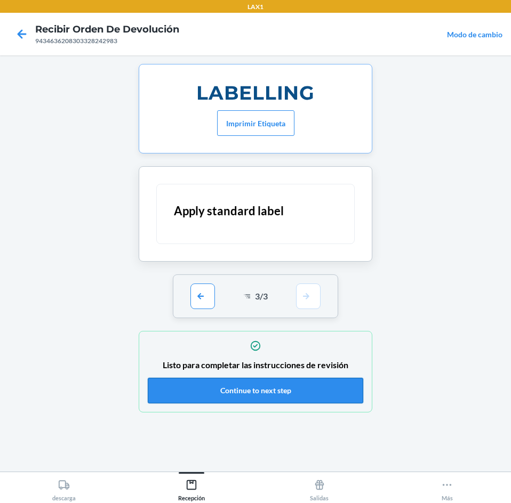
click at [322, 383] on button "Continue to next step" at bounding box center [255, 391] width 215 height 26
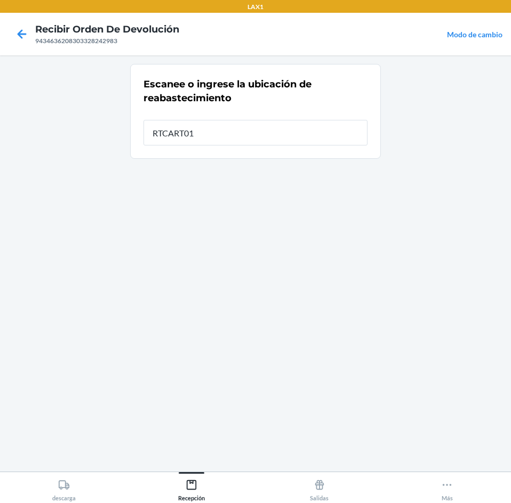
type input "RTCART012"
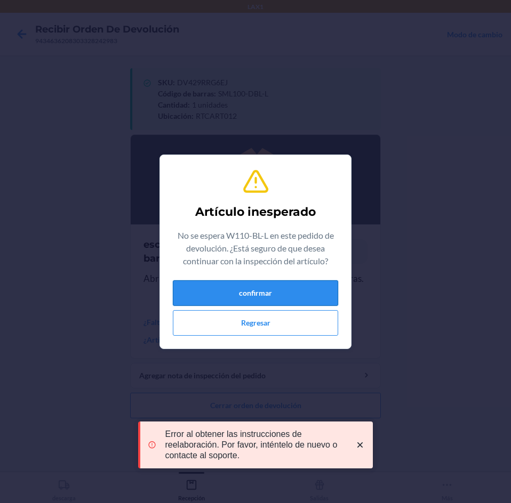
click at [294, 304] on button "confirmar" at bounding box center [255, 293] width 165 height 26
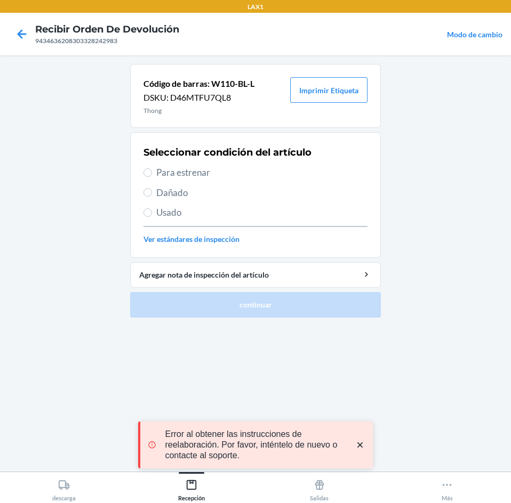
click at [228, 171] on span "Para estrenar" at bounding box center [261, 173] width 211 height 14
click at [152, 171] on input "Para estrenar" at bounding box center [147, 173] width 9 height 9
radio input "true"
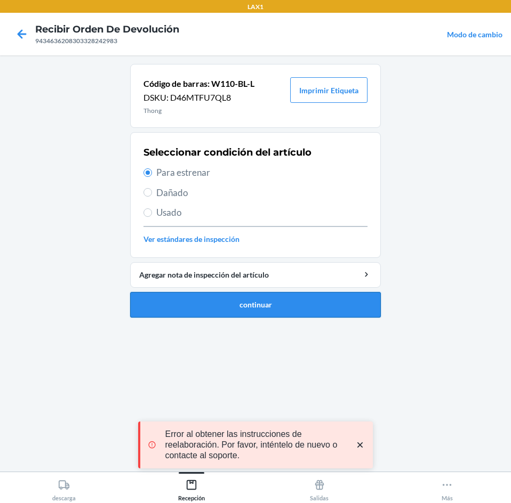
click at [259, 292] on button "continuar" at bounding box center [255, 305] width 251 height 26
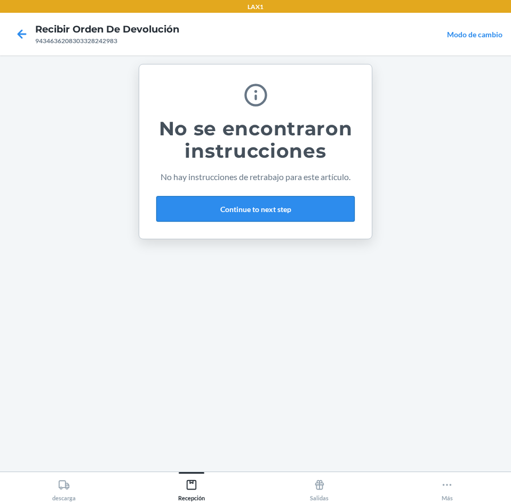
click at [276, 199] on button "Continue to next step" at bounding box center [255, 209] width 198 height 26
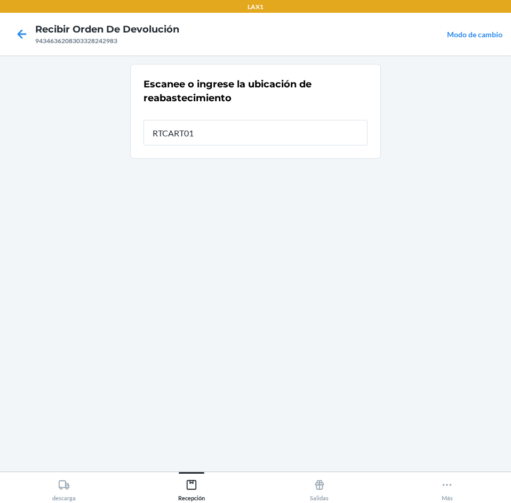
type input "RTCART012"
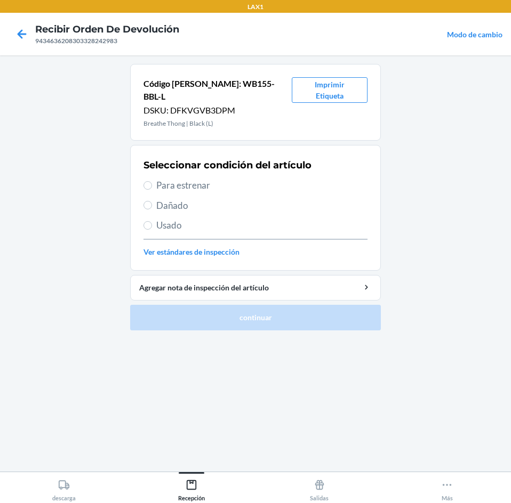
click at [206, 179] on span "Para estrenar" at bounding box center [261, 186] width 211 height 14
click at [152, 181] on input "Para estrenar" at bounding box center [147, 185] width 9 height 9
radio input "true"
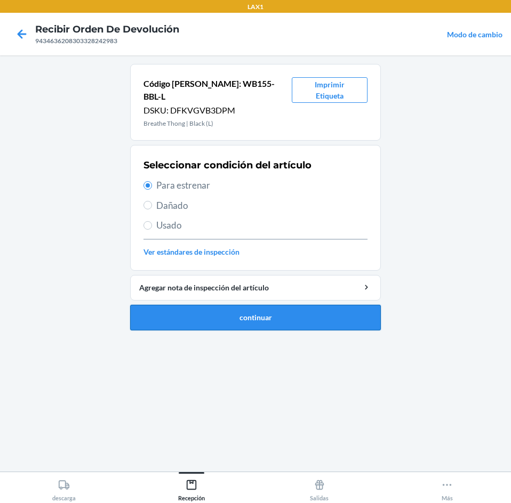
click at [259, 316] on button "continuar" at bounding box center [255, 318] width 251 height 26
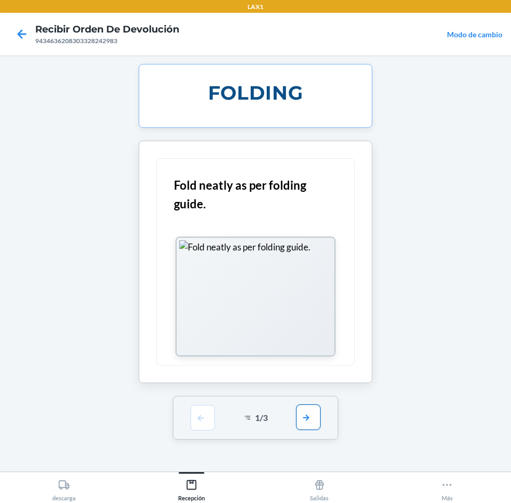
drag, startPoint x: 317, startPoint y: 420, endPoint x: 304, endPoint y: 391, distance: 32.0
click at [316, 419] on button "button" at bounding box center [308, 418] width 25 height 26
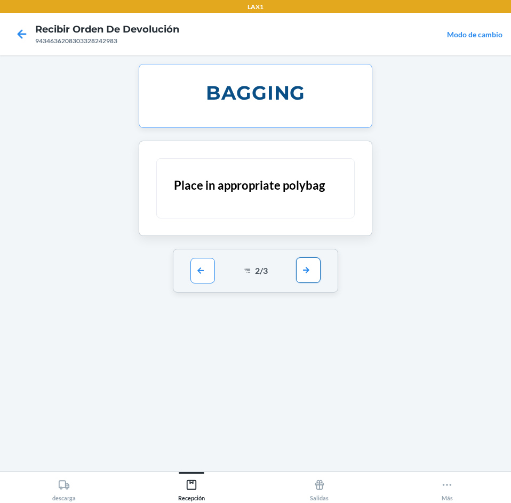
click at [314, 280] on button "button" at bounding box center [308, 271] width 25 height 26
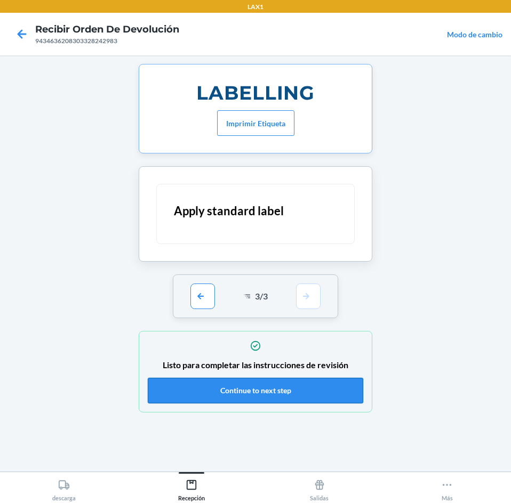
click at [298, 393] on button "Continue to next step" at bounding box center [255, 391] width 215 height 26
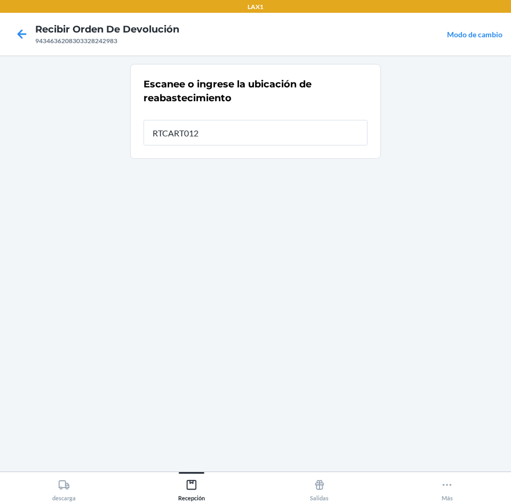
type input "RTCART012"
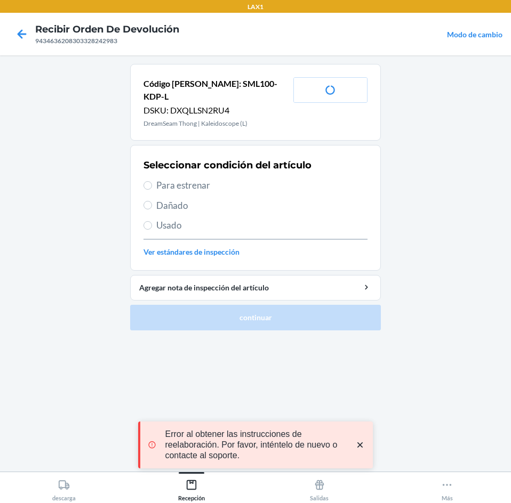
click at [226, 179] on span "Para estrenar" at bounding box center [261, 186] width 211 height 14
click at [152, 181] on input "Para estrenar" at bounding box center [147, 185] width 9 height 9
radio input "true"
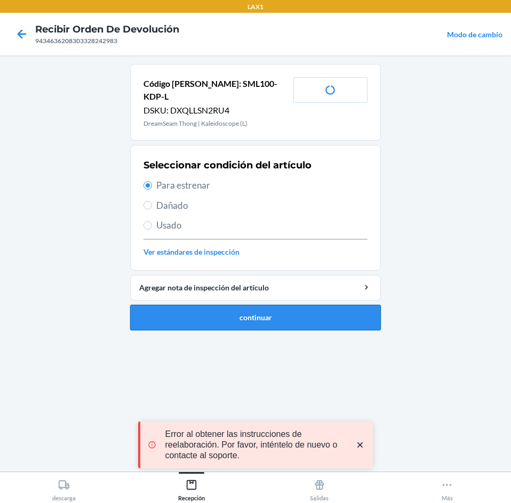
click at [257, 305] on button "continuar" at bounding box center [255, 318] width 251 height 26
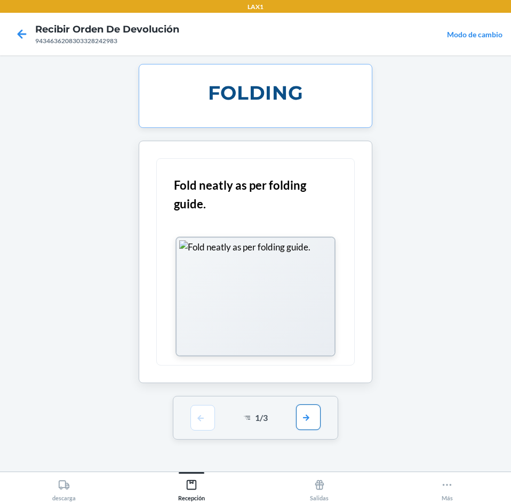
click at [312, 419] on button "button" at bounding box center [308, 418] width 25 height 26
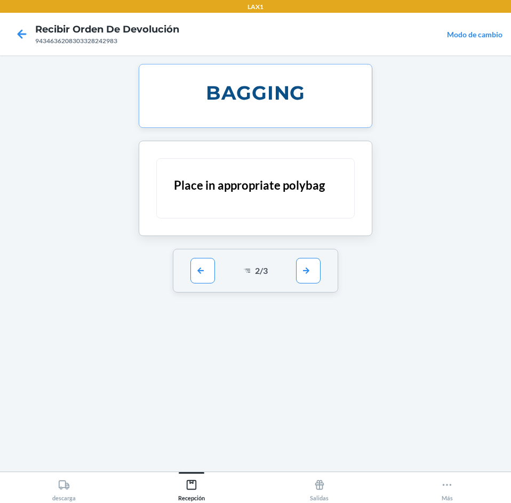
click at [310, 256] on div "2 / 3" at bounding box center [256, 271] width 166 height 44
click at [312, 272] on button "button" at bounding box center [308, 271] width 25 height 26
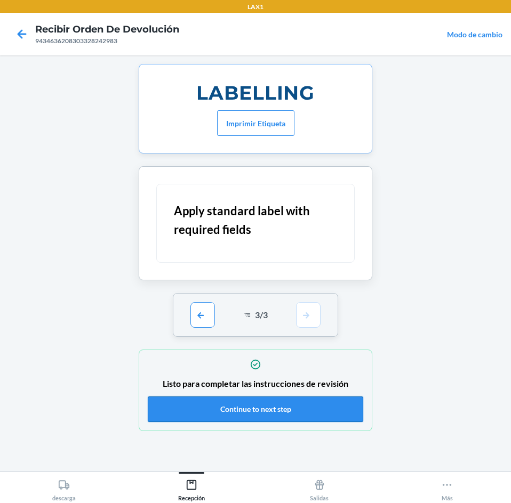
click at [293, 416] on button "Continue to next step" at bounding box center [255, 410] width 215 height 26
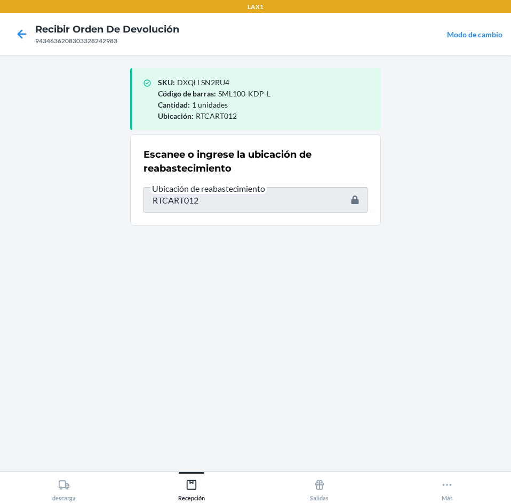
type input "W110-SDU-L"
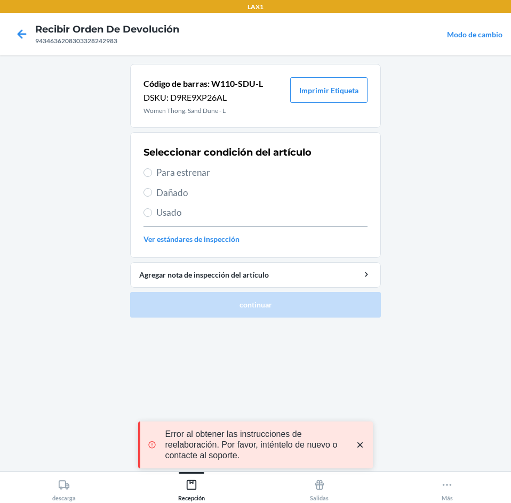
click at [218, 167] on span "Para estrenar" at bounding box center [261, 173] width 211 height 14
click at [152, 169] on input "Para estrenar" at bounding box center [147, 173] width 9 height 9
radio input "true"
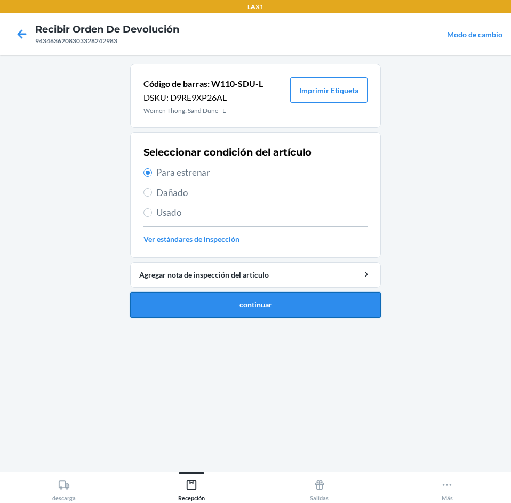
click at [244, 292] on button "continuar" at bounding box center [255, 305] width 251 height 26
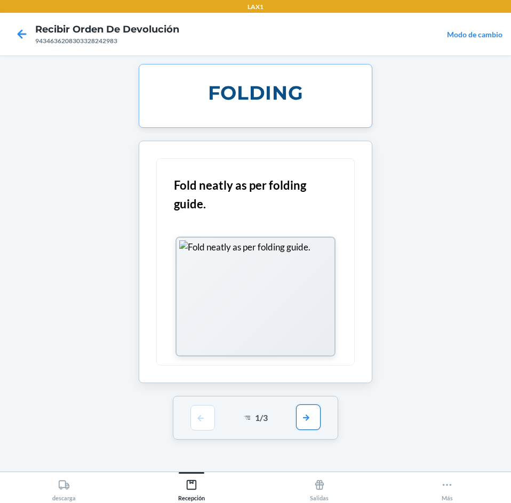
click at [312, 411] on button "button" at bounding box center [308, 418] width 25 height 26
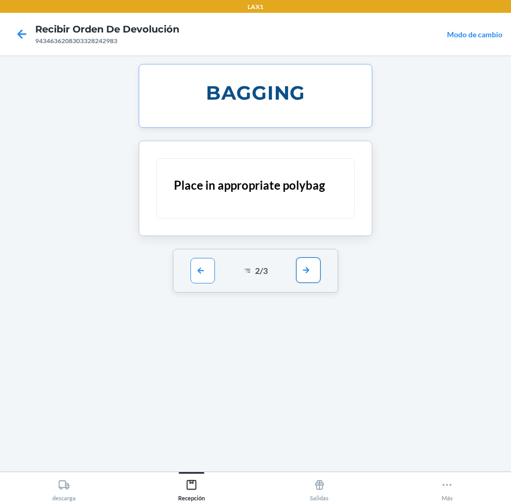
click at [307, 275] on button "button" at bounding box center [308, 271] width 25 height 26
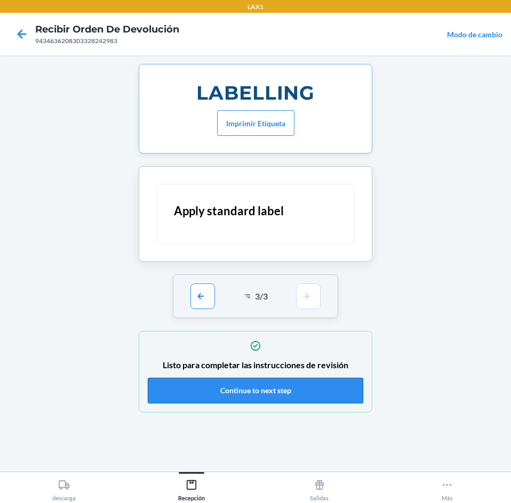
click at [271, 392] on button "Continue to next step" at bounding box center [255, 391] width 215 height 26
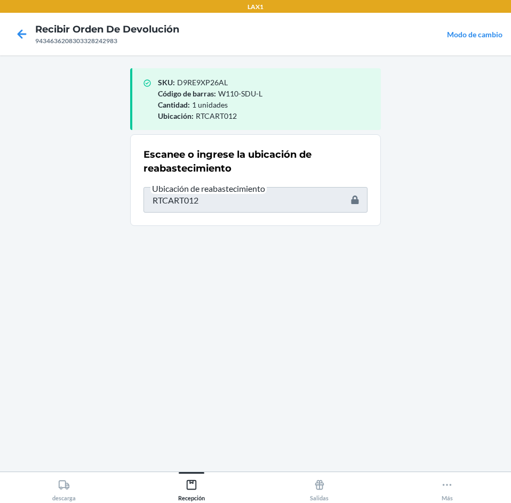
type input "W110-FLF-L"
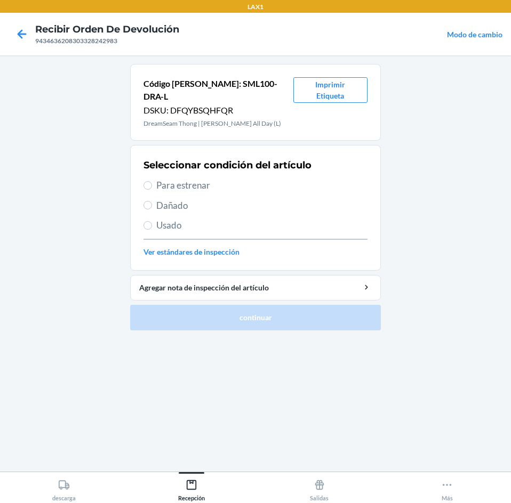
click at [168, 219] on span "Usado" at bounding box center [261, 226] width 211 height 14
click at [152, 221] on input "Usado" at bounding box center [147, 225] width 9 height 9
radio input "true"
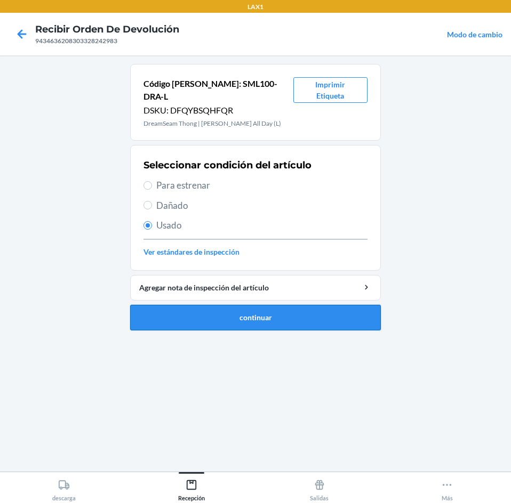
click at [190, 305] on button "continuar" at bounding box center [255, 318] width 251 height 26
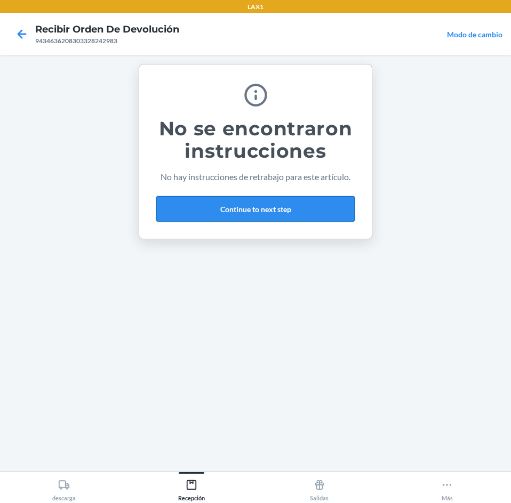
click at [295, 211] on button "Continue to next step" at bounding box center [255, 209] width 198 height 26
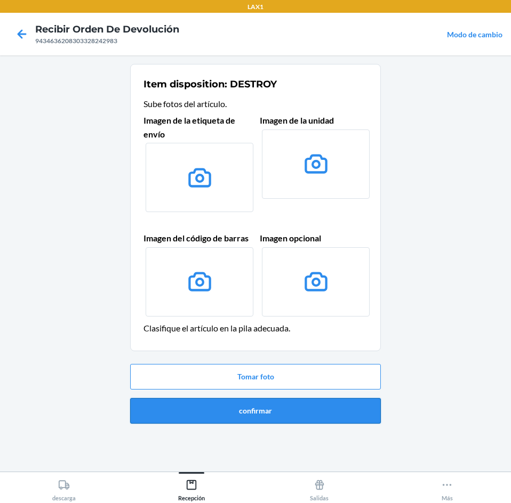
click at [308, 420] on button "confirmar" at bounding box center [255, 411] width 251 height 26
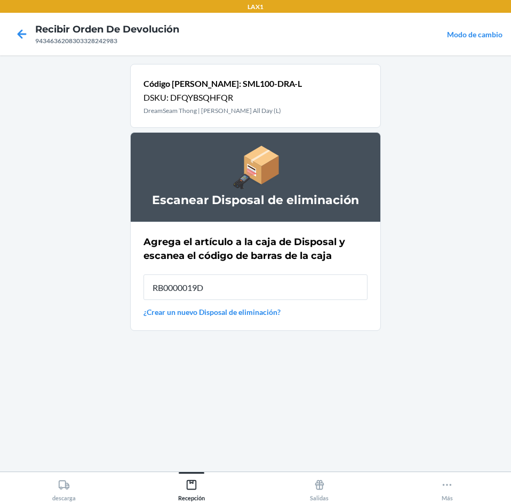
type input "RB0000019D0"
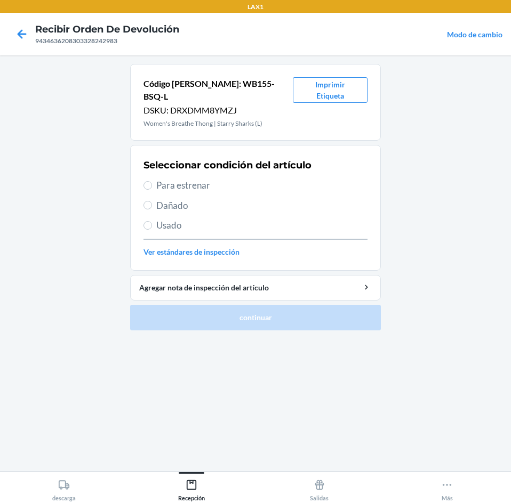
click at [226, 219] on span "Usado" at bounding box center [261, 226] width 211 height 14
click at [152, 221] on input "Usado" at bounding box center [147, 225] width 9 height 9
radio input "true"
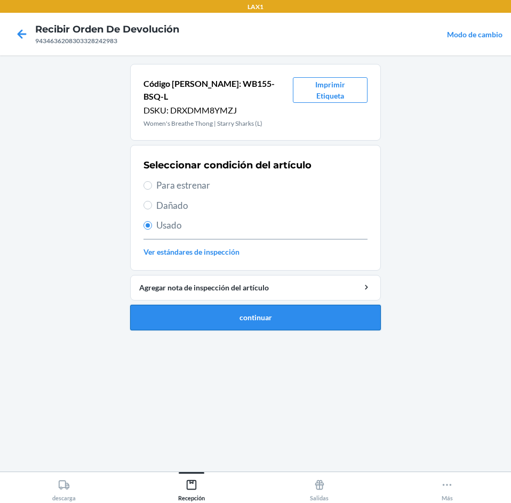
click at [232, 305] on button "continuar" at bounding box center [255, 318] width 251 height 26
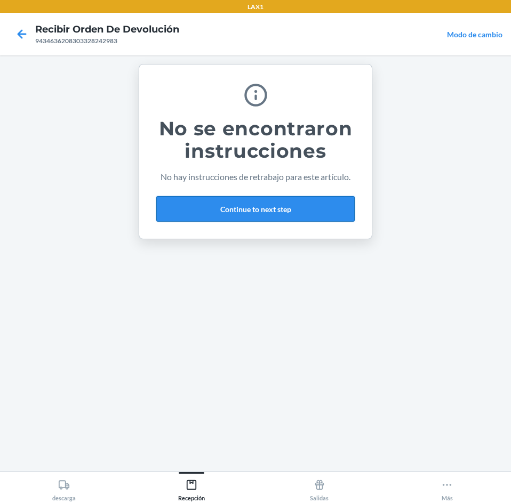
click at [274, 207] on button "Continue to next step" at bounding box center [255, 209] width 198 height 26
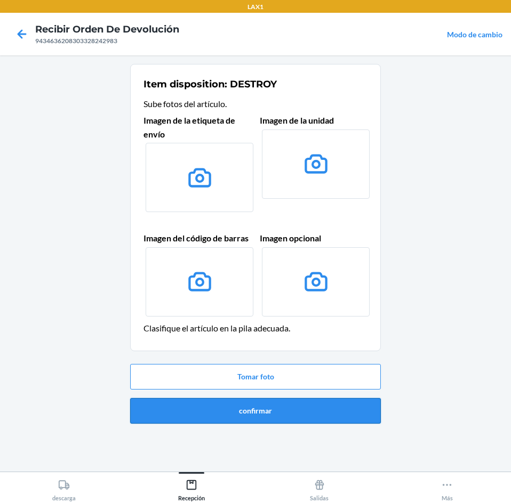
click at [311, 409] on button "confirmar" at bounding box center [255, 411] width 251 height 26
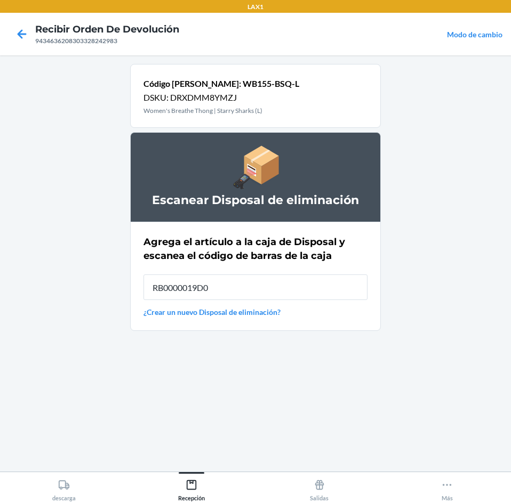
type input "RB0000019D0"
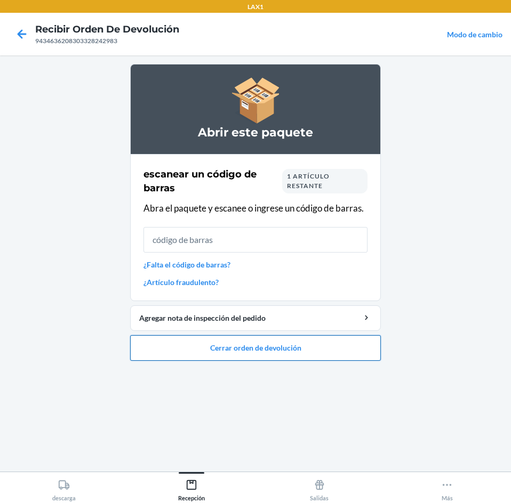
click at [291, 349] on button "Cerrar orden de devolución" at bounding box center [255, 348] width 251 height 26
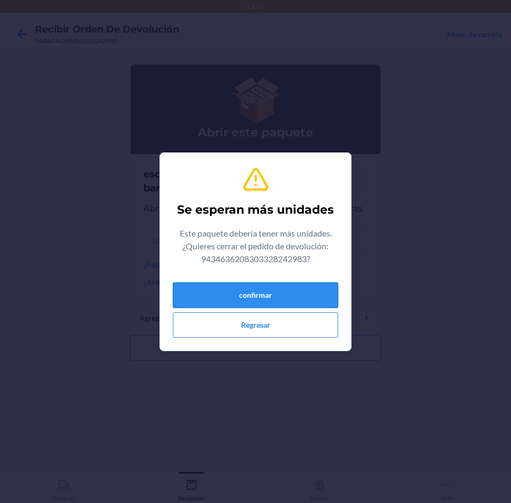
click at [303, 287] on button "confirmar" at bounding box center [255, 296] width 165 height 26
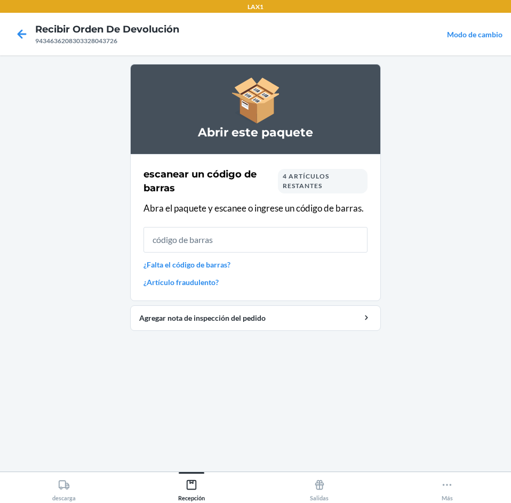
drag, startPoint x: 311, startPoint y: 169, endPoint x: 311, endPoint y: 175, distance: 6.4
click at [311, 175] on div "4 artículos restantes" at bounding box center [323, 181] width 90 height 25
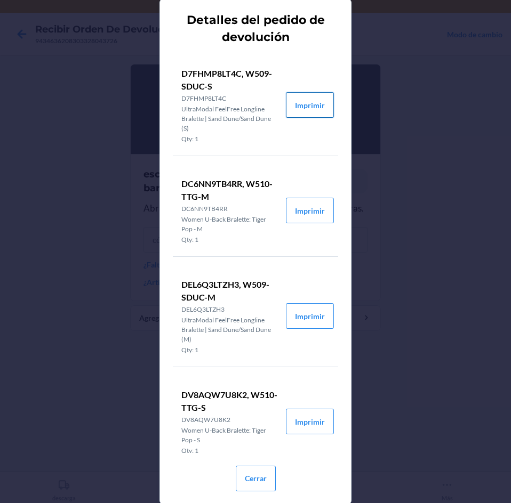
click at [292, 101] on button "Imprimir" at bounding box center [310, 105] width 48 height 26
click at [318, 201] on button "Imprimir" at bounding box center [310, 211] width 48 height 26
click at [298, 315] on button "Imprimir" at bounding box center [310, 316] width 48 height 26
click at [307, 430] on button "Imprimir" at bounding box center [310, 422] width 48 height 26
drag, startPoint x: 252, startPoint y: 492, endPoint x: 256, endPoint y: 483, distance: 9.3
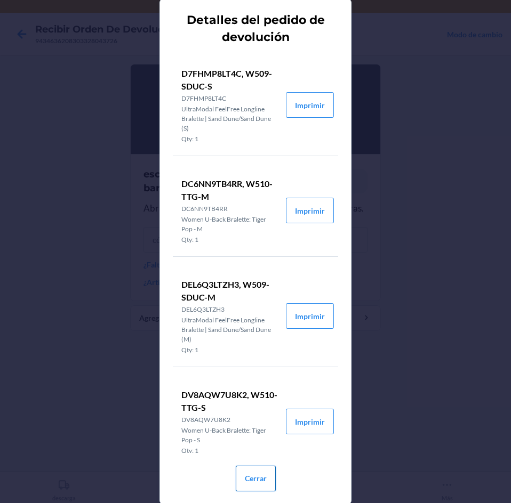
click at [256, 484] on div "Cerrar" at bounding box center [256, 474] width 40 height 43
click at [256, 477] on button "Cerrar" at bounding box center [256, 479] width 40 height 26
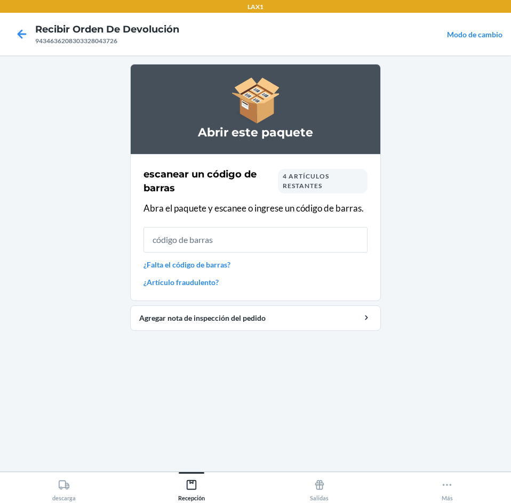
drag, startPoint x: 280, startPoint y: 224, endPoint x: 276, endPoint y: 240, distance: 16.7
click at [277, 238] on div "escanear un código [PERSON_NAME] 4 artículos restantes Abra el paquete y escane…" at bounding box center [255, 227] width 224 height 127
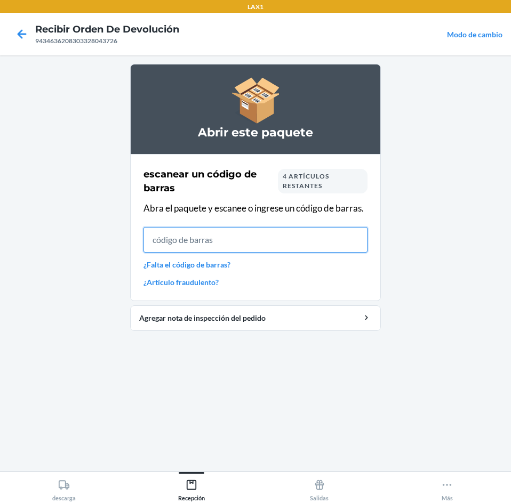
click at [276, 240] on input "text" at bounding box center [255, 240] width 224 height 26
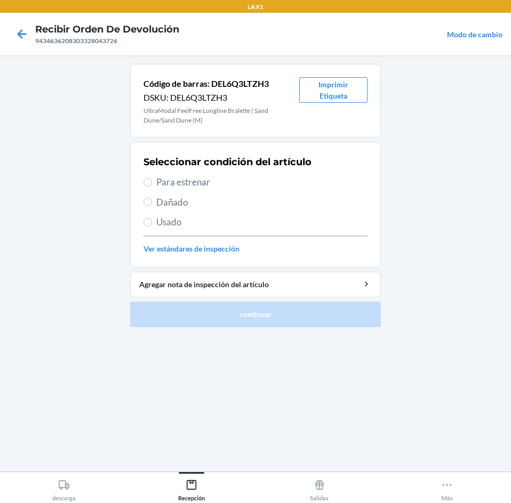
click at [249, 184] on span "Para estrenar" at bounding box center [261, 182] width 211 height 14
click at [152, 184] on input "Para estrenar" at bounding box center [147, 182] width 9 height 9
radio input "true"
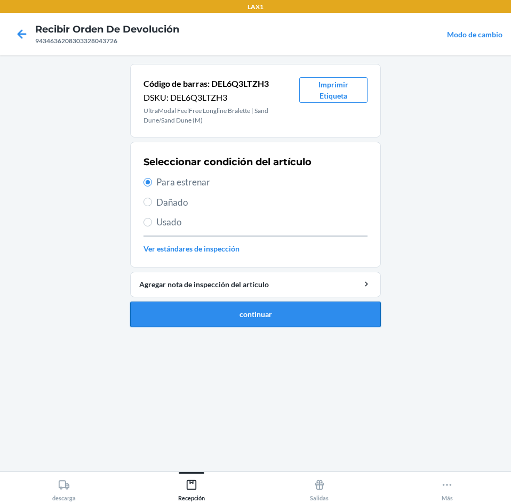
click at [274, 320] on button "continuar" at bounding box center [255, 315] width 251 height 26
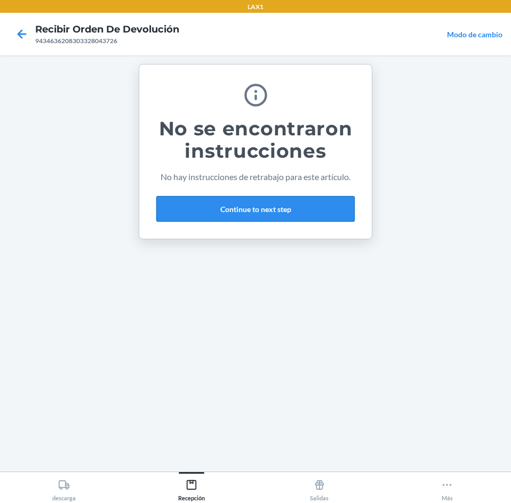
click at [273, 213] on button "Continue to next step" at bounding box center [255, 209] width 198 height 26
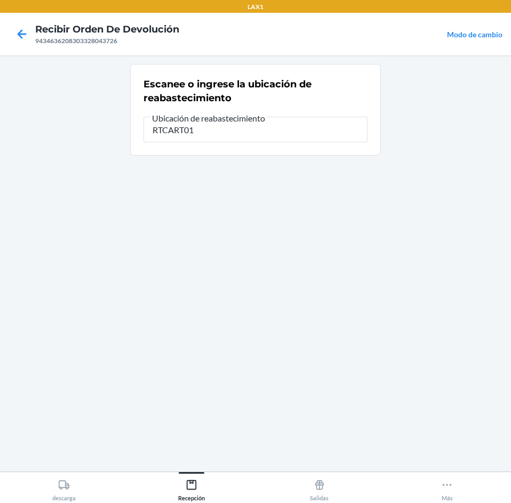
type input "RTCART012"
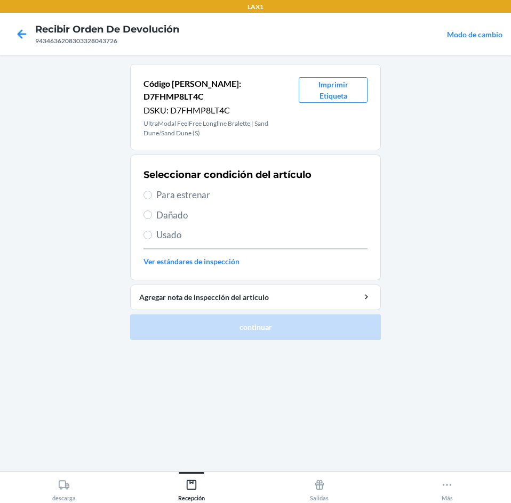
click at [261, 188] on span "Para estrenar" at bounding box center [261, 195] width 211 height 14
click at [152, 191] on input "Para estrenar" at bounding box center [147, 195] width 9 height 9
radio input "true"
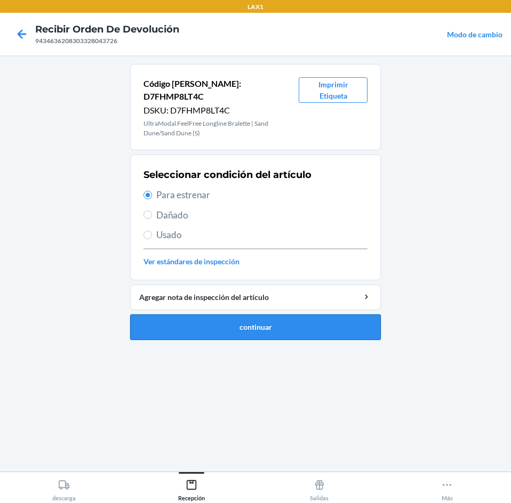
click at [281, 316] on button "continuar" at bounding box center [255, 328] width 251 height 26
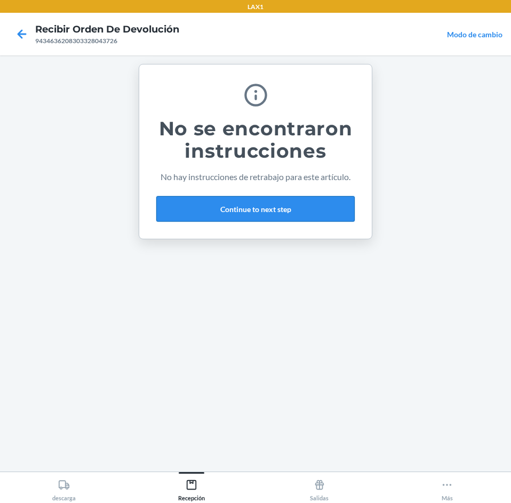
click at [287, 213] on button "Continue to next step" at bounding box center [255, 209] width 198 height 26
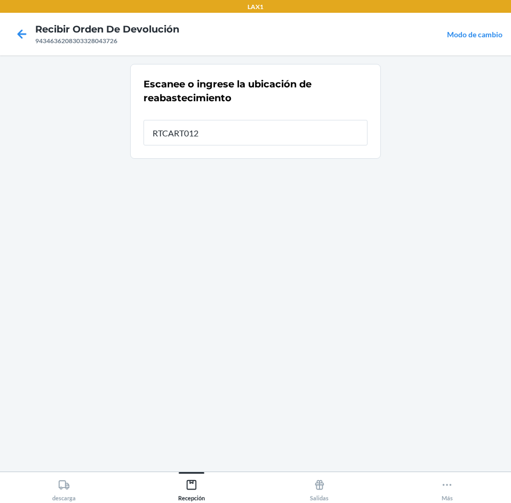
type input "RTCART012"
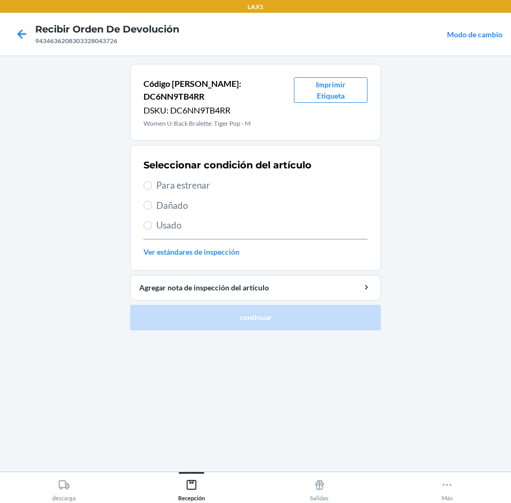
click at [174, 179] on span "Para estrenar" at bounding box center [261, 186] width 211 height 14
click at [152, 181] on input "Para estrenar" at bounding box center [147, 185] width 9 height 9
radio input "true"
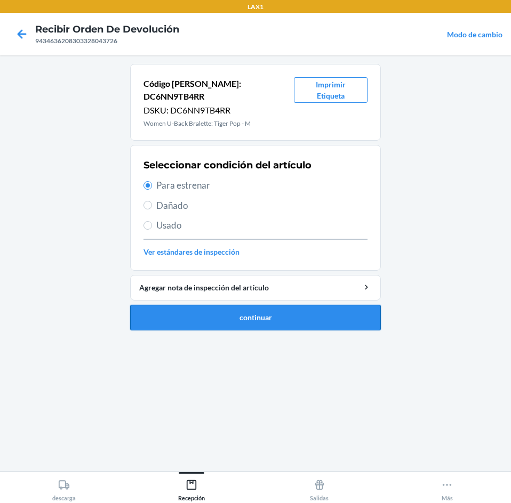
click at [221, 305] on button "continuar" at bounding box center [255, 318] width 251 height 26
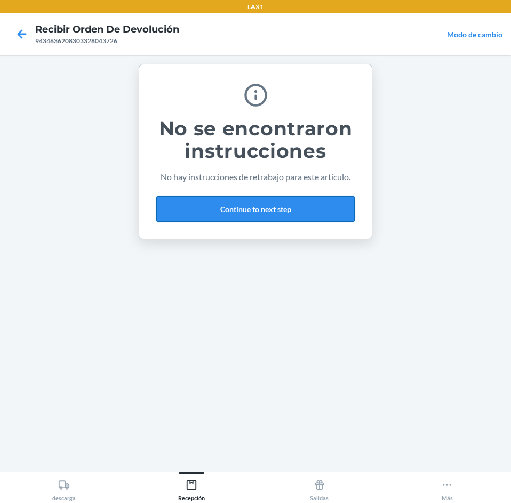
click at [238, 207] on button "Continue to next step" at bounding box center [255, 209] width 198 height 26
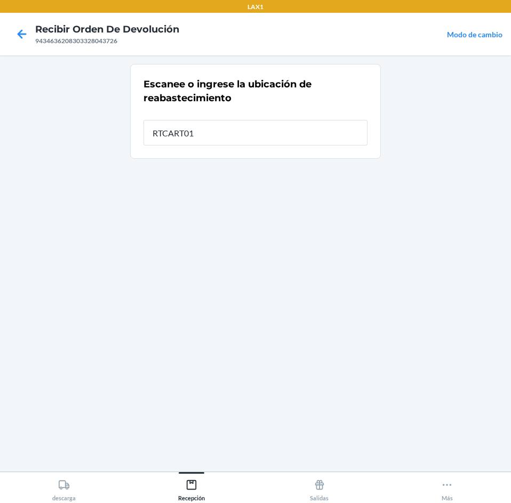
type input "RTCART012"
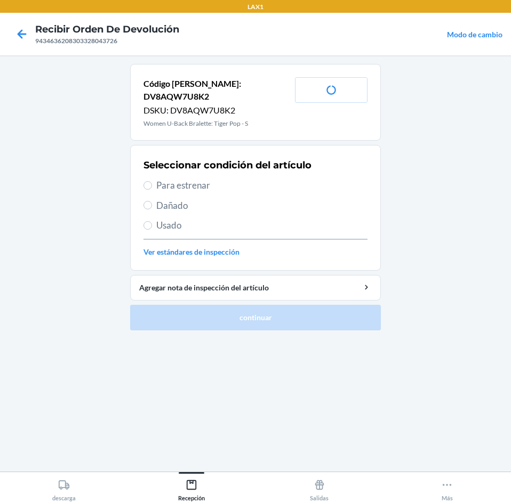
click at [213, 179] on span "Para estrenar" at bounding box center [261, 186] width 211 height 14
click at [152, 181] on input "Para estrenar" at bounding box center [147, 185] width 9 height 9
radio input "true"
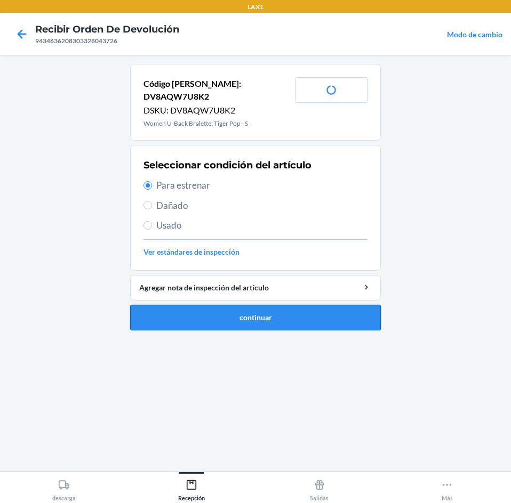
click at [264, 314] on button "continuar" at bounding box center [255, 318] width 251 height 26
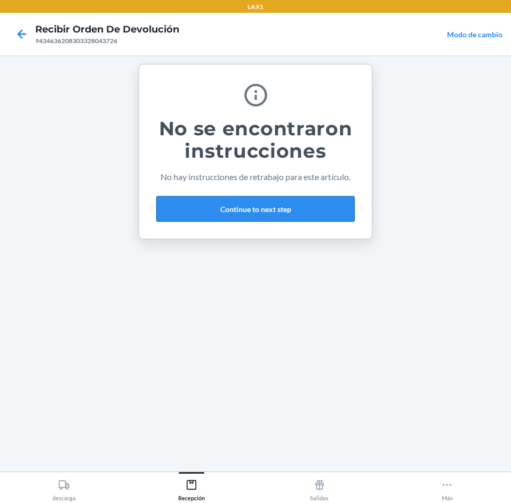
click at [268, 210] on button "Continue to next step" at bounding box center [255, 209] width 198 height 26
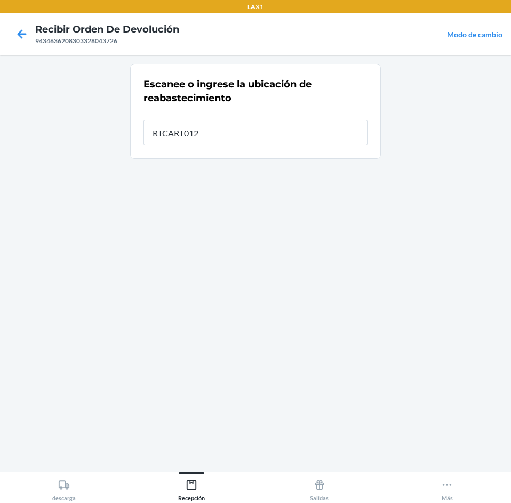
type input "RTCART012"
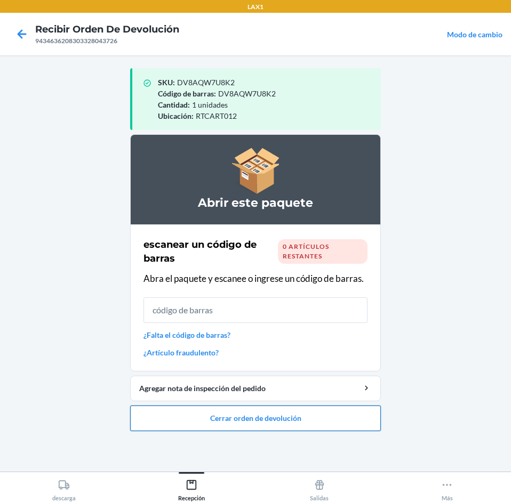
click at [274, 412] on button "Cerrar orden de devolución" at bounding box center [255, 419] width 251 height 26
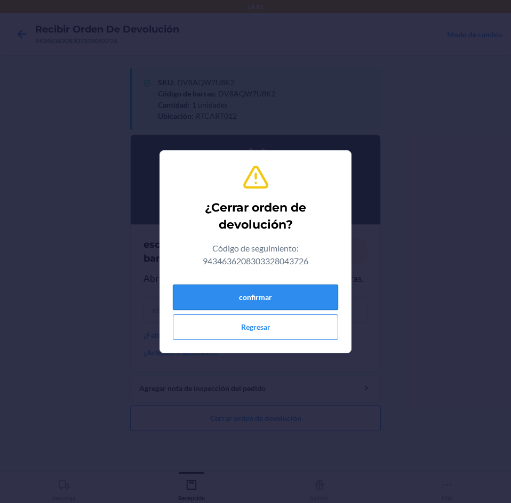
click at [236, 294] on button "confirmar" at bounding box center [255, 298] width 165 height 26
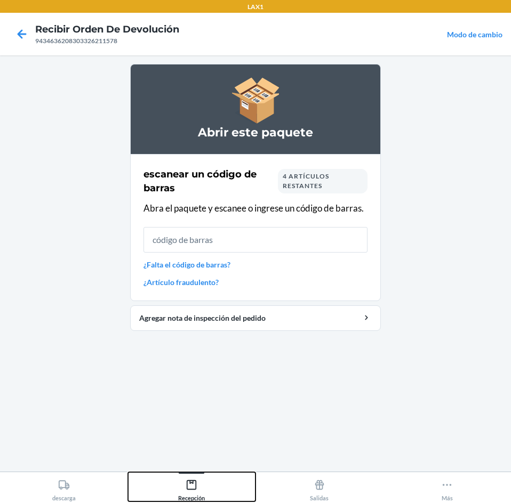
click at [195, 482] on icon at bounding box center [192, 485] width 12 height 12
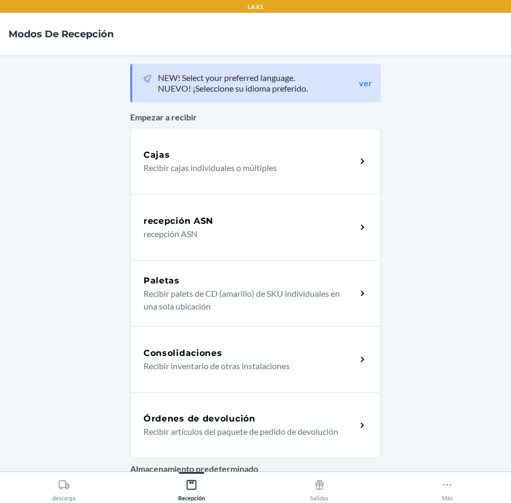
click at [208, 419] on h5 "Órdenes de devolución" at bounding box center [199, 419] width 112 height 13
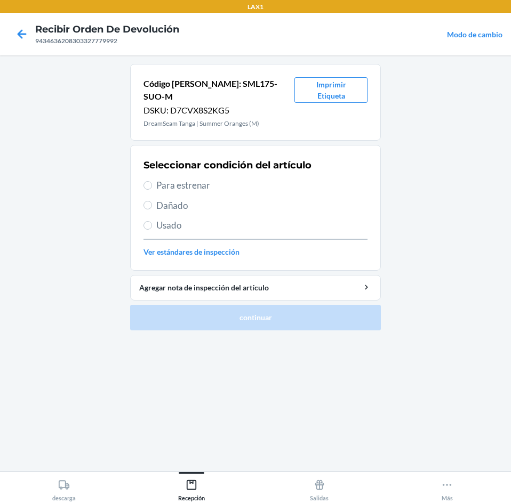
click at [223, 179] on span "Para estrenar" at bounding box center [261, 186] width 211 height 14
click at [152, 181] on input "Para estrenar" at bounding box center [147, 185] width 9 height 9
radio input "true"
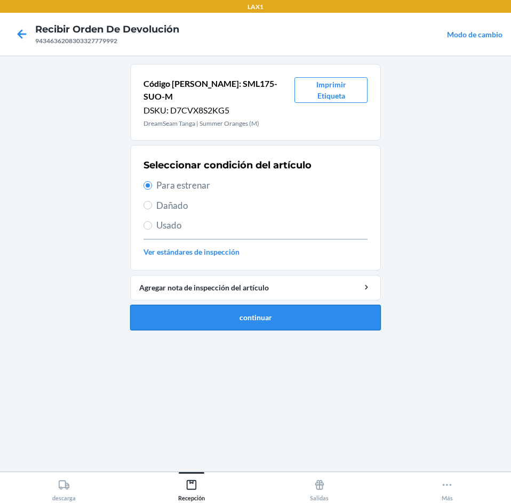
click at [284, 305] on button "continuar" at bounding box center [255, 318] width 251 height 26
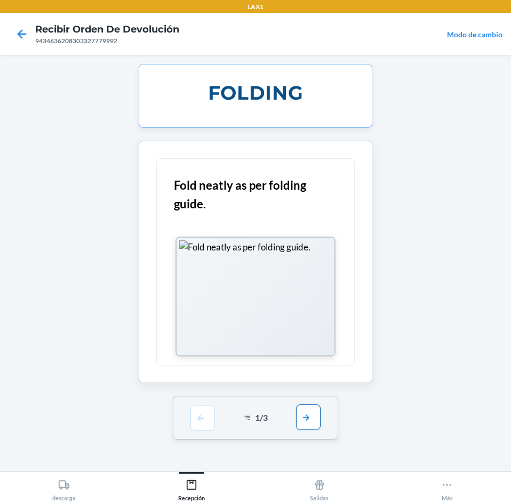
click at [306, 416] on button "button" at bounding box center [308, 418] width 25 height 26
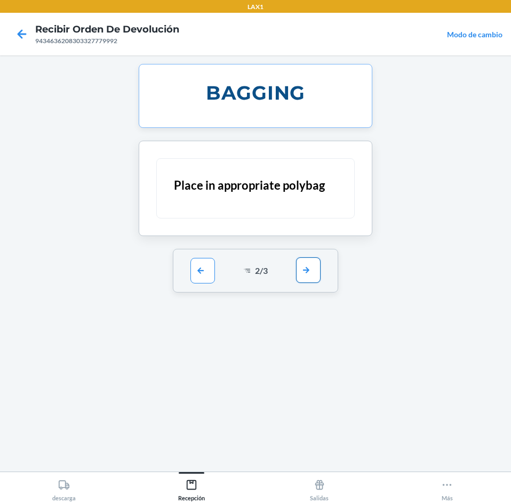
click at [300, 264] on button "button" at bounding box center [308, 271] width 25 height 26
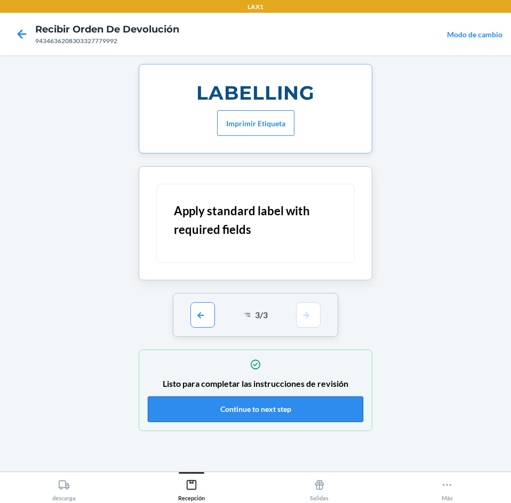
click at [301, 408] on button "Continue to next step" at bounding box center [255, 410] width 215 height 26
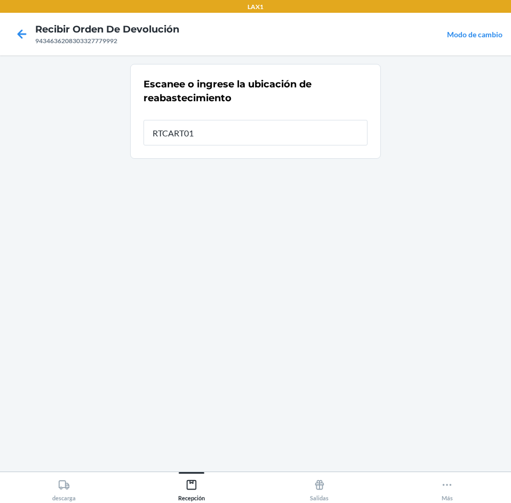
type input "RTCART012"
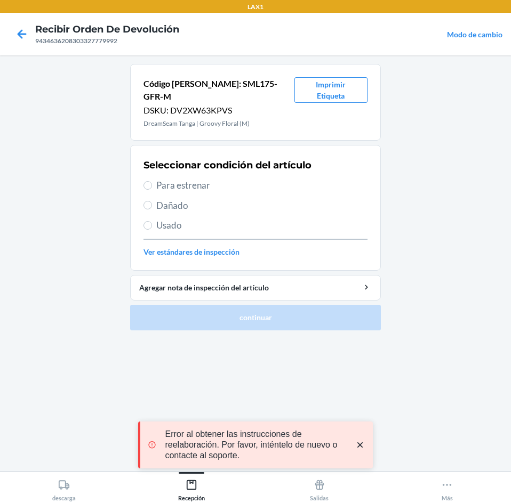
click at [266, 179] on span "Para estrenar" at bounding box center [261, 186] width 211 height 14
click at [152, 181] on input "Para estrenar" at bounding box center [147, 185] width 9 height 9
radio input "true"
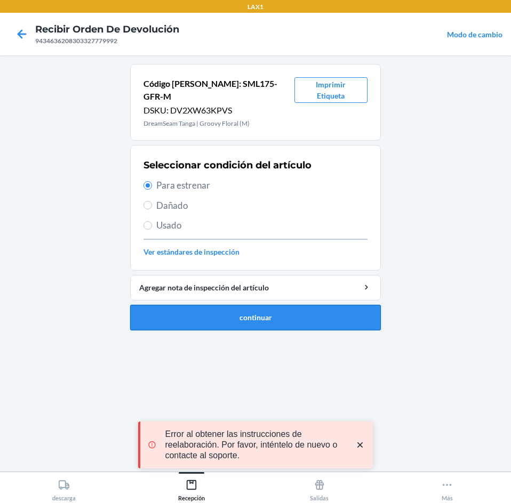
drag, startPoint x: 274, startPoint y: 320, endPoint x: 274, endPoint y: 314, distance: 6.4
click at [274, 314] on ol "Código [PERSON_NAME]: SML175-GFR-M DSKU: DV2XW63KPVS DreamSeam Tanga | Groovy F…" at bounding box center [255, 201] width 251 height 275
click at [274, 314] on button "continuar" at bounding box center [255, 318] width 251 height 26
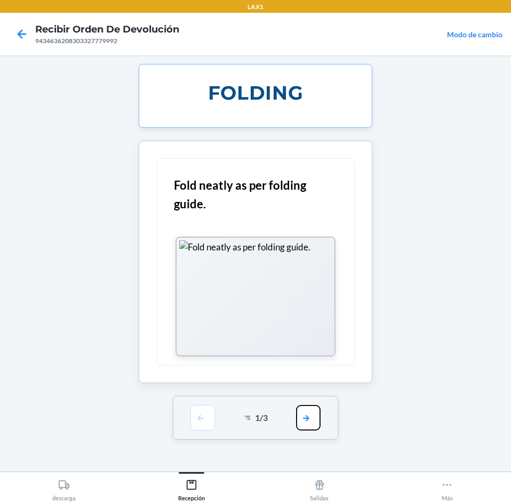
drag, startPoint x: 306, startPoint y: 417, endPoint x: 326, endPoint y: 399, distance: 27.2
click at [306, 417] on button "button" at bounding box center [308, 418] width 25 height 26
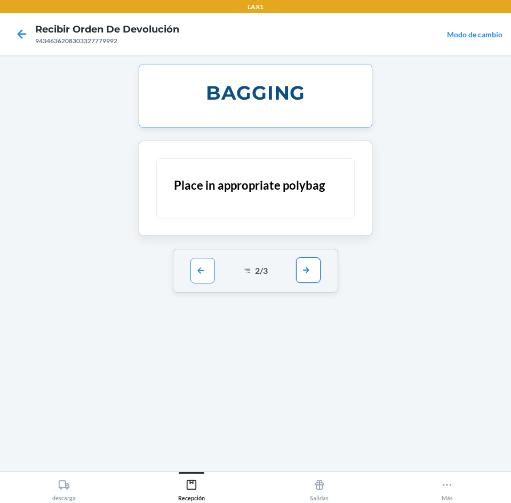
click at [317, 279] on button "button" at bounding box center [308, 271] width 25 height 26
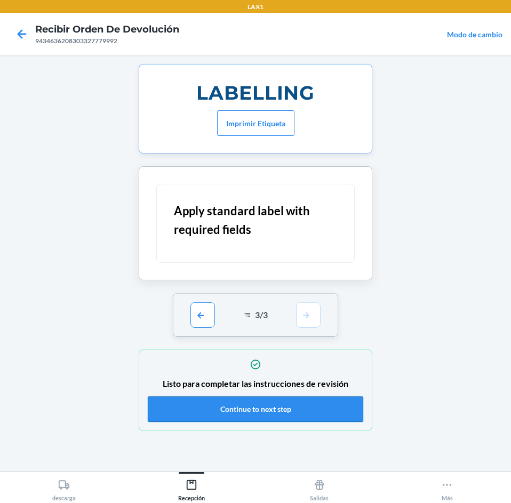
click at [328, 410] on button "Continue to next step" at bounding box center [255, 410] width 215 height 26
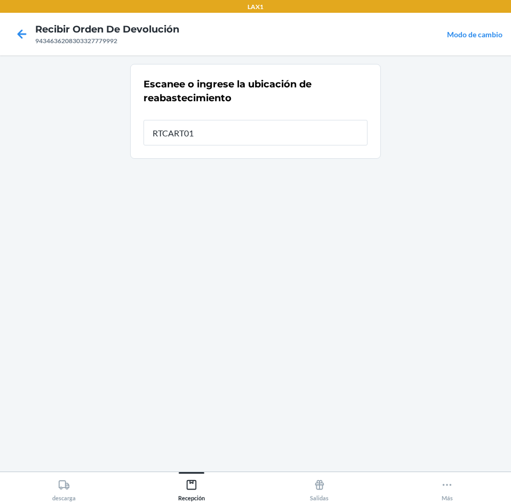
type input "RTCART012"
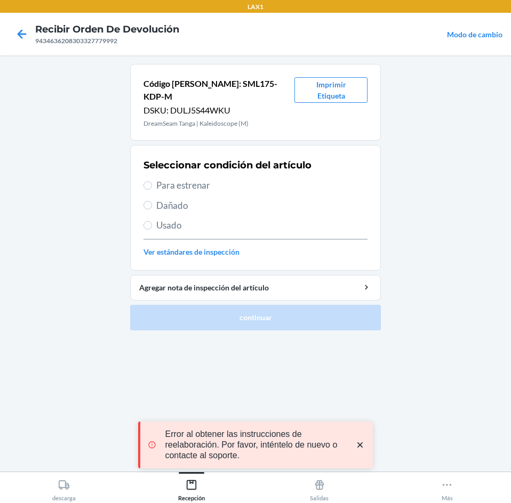
click at [238, 179] on span "Para estrenar" at bounding box center [261, 186] width 211 height 14
click at [152, 181] on input "Para estrenar" at bounding box center [147, 185] width 9 height 9
radio input "true"
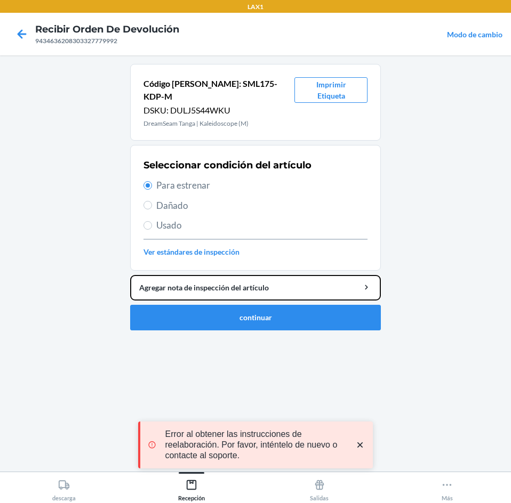
click at [246, 291] on li "Código [PERSON_NAME]: SML175-KDP-M DSKU: DULJ5S44WKU DreamSeam Tanga | Kaleidos…" at bounding box center [255, 197] width 251 height 267
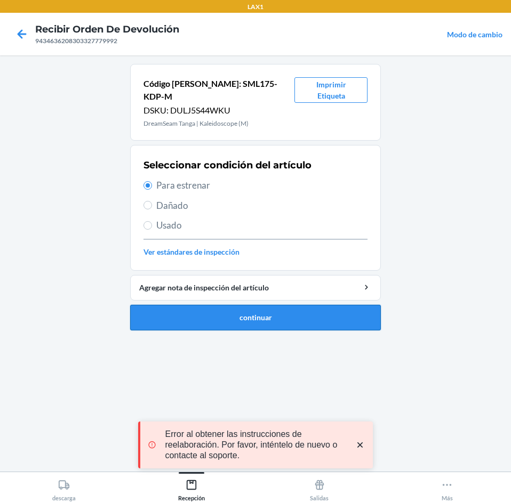
click at [244, 305] on button "continuar" at bounding box center [255, 318] width 251 height 26
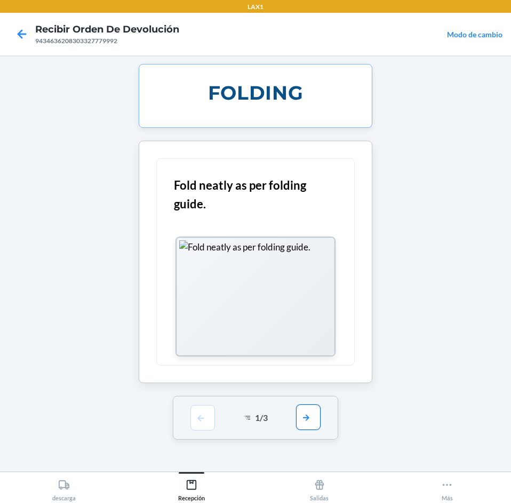
click at [308, 411] on button "button" at bounding box center [308, 418] width 25 height 26
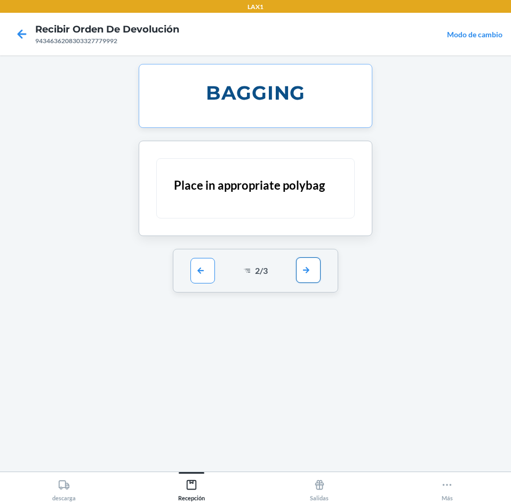
click at [302, 265] on button "button" at bounding box center [308, 271] width 25 height 26
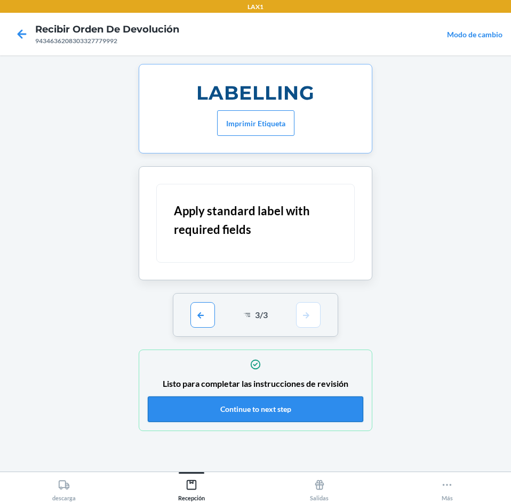
click at [273, 414] on button "Continue to next step" at bounding box center [255, 410] width 215 height 26
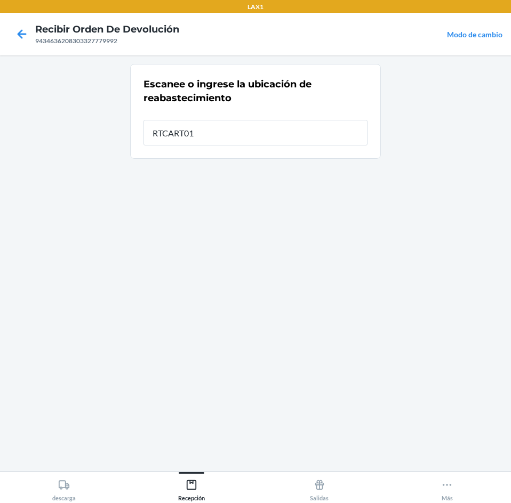
type input "RTCART012"
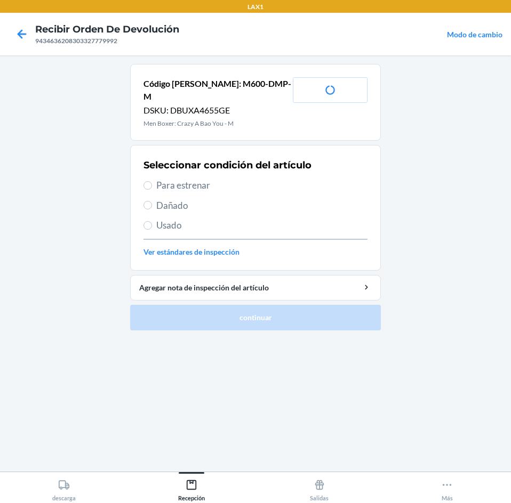
click at [223, 163] on div "Seleccionar condición del artículo Para estrenar Dañado Usado Ver estándares de…" at bounding box center [255, 208] width 224 height 106
click at [221, 179] on span "Para estrenar" at bounding box center [261, 186] width 211 height 14
click at [152, 181] on input "Para estrenar" at bounding box center [147, 185] width 9 height 9
radio input "true"
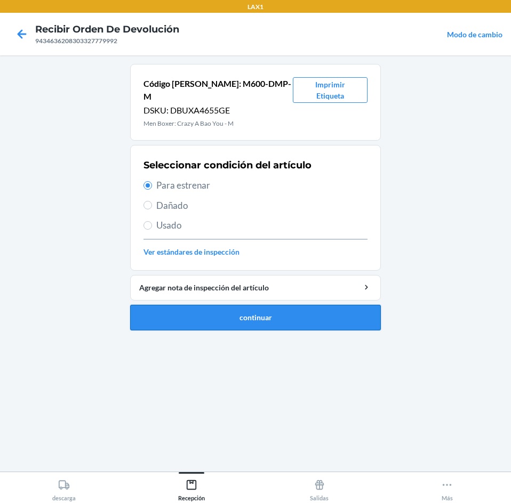
click at [274, 309] on button "continuar" at bounding box center [255, 318] width 251 height 26
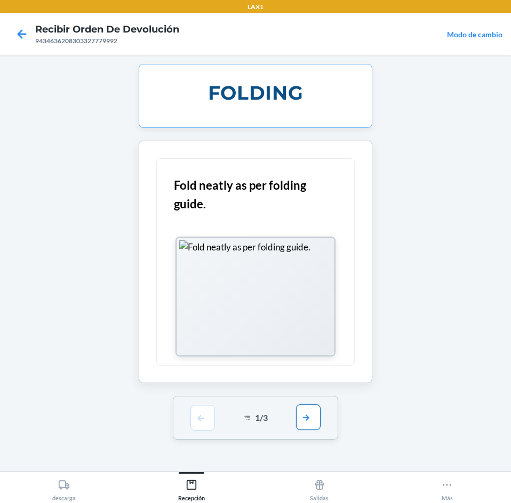
click at [316, 419] on button "button" at bounding box center [308, 418] width 25 height 26
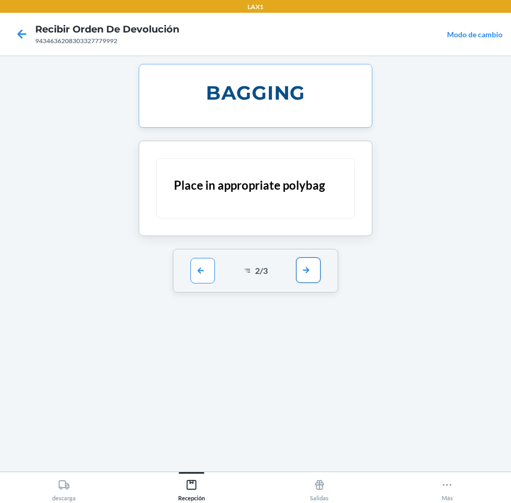
click at [315, 271] on button "button" at bounding box center [308, 271] width 25 height 26
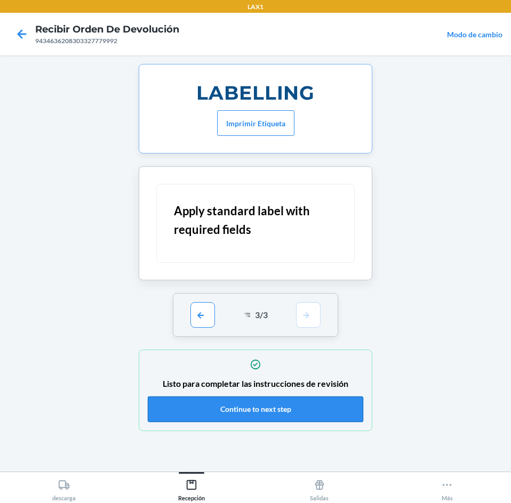
click at [267, 409] on button "Continue to next step" at bounding box center [255, 410] width 215 height 26
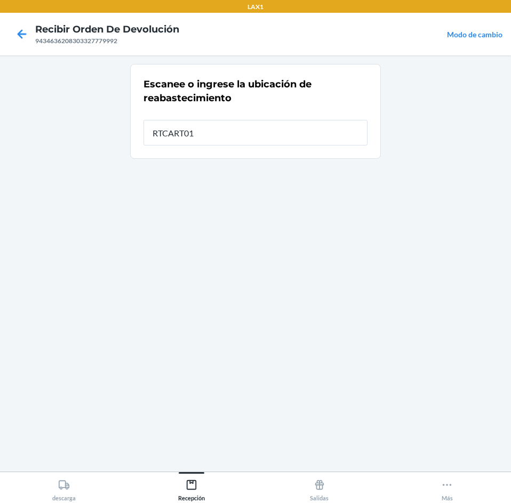
type input "RTCART012"
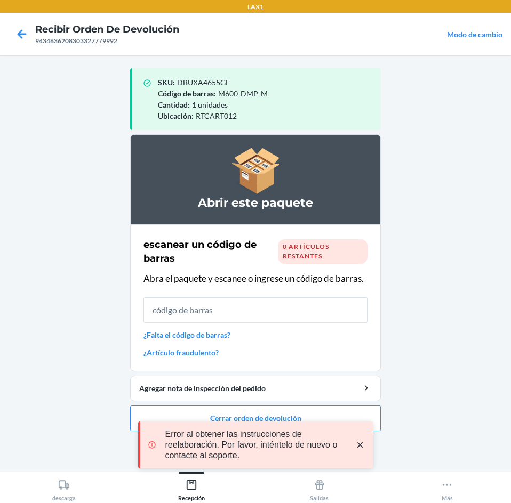
click at [358, 443] on icon "close toast" at bounding box center [359, 445] width 5 height 5
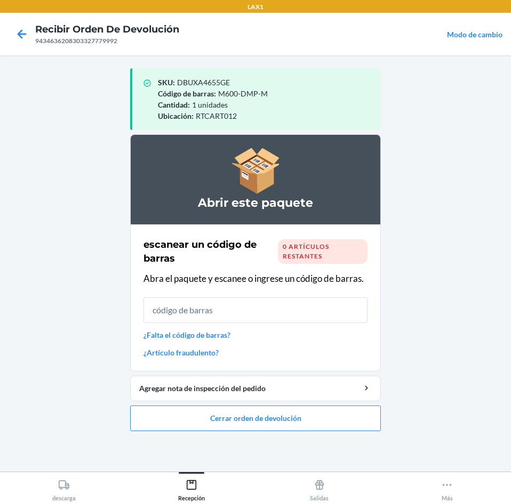
click at [331, 417] on div "LAX1 Recibir orden de devolución 9434636208303327779992 Modo de cambio SKU : DB…" at bounding box center [255, 251] width 511 height 503
click at [325, 416] on button "Cerrar orden de devolución" at bounding box center [255, 419] width 251 height 26
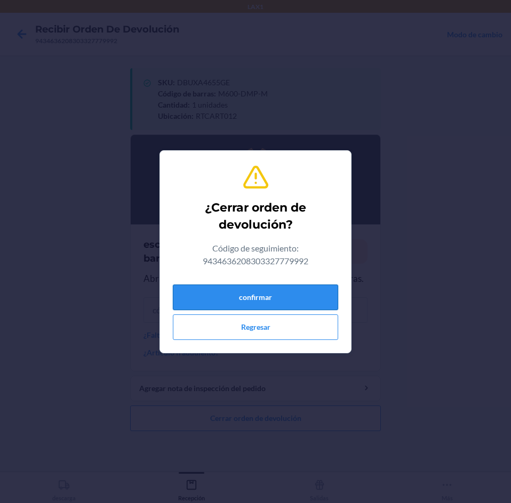
click at [286, 303] on button "confirmar" at bounding box center [255, 298] width 165 height 26
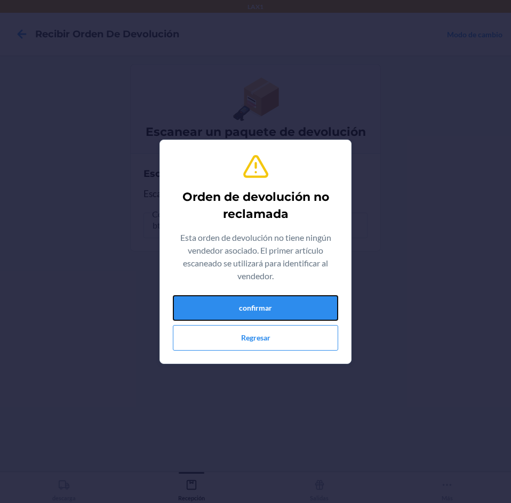
click at [286, 303] on button "confirmar" at bounding box center [255, 308] width 165 height 26
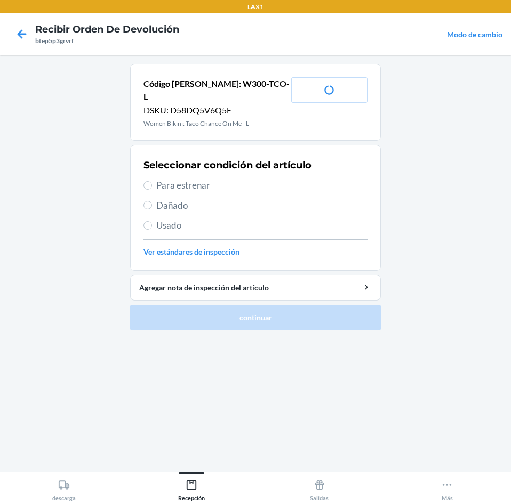
click at [224, 179] on span "Para estrenar" at bounding box center [261, 186] width 211 height 14
click at [152, 181] on input "Para estrenar" at bounding box center [147, 185] width 9 height 9
radio input "true"
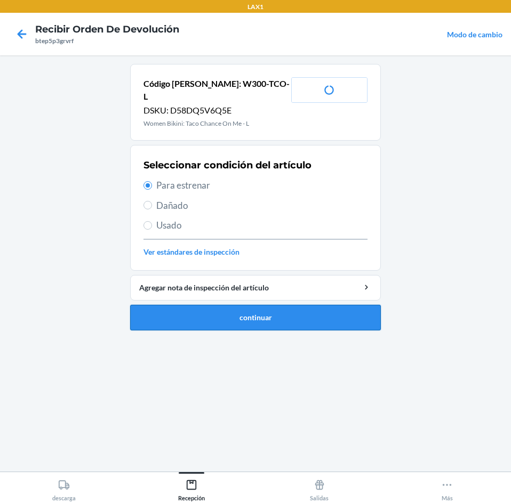
click at [276, 305] on button "continuar" at bounding box center [255, 318] width 251 height 26
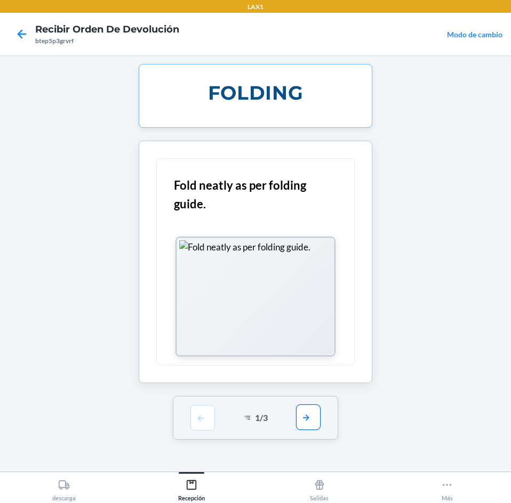
click at [304, 421] on button "button" at bounding box center [308, 418] width 25 height 26
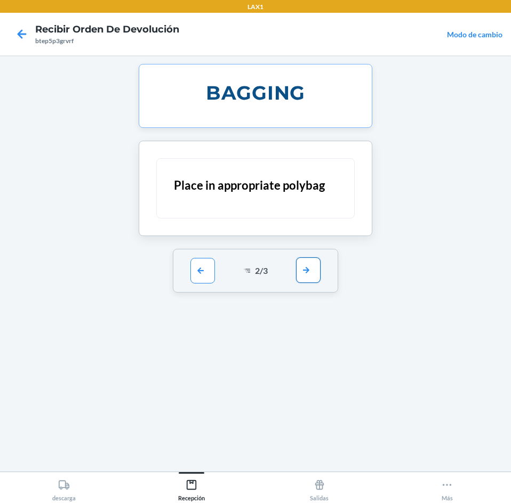
click at [308, 268] on button "button" at bounding box center [308, 271] width 25 height 26
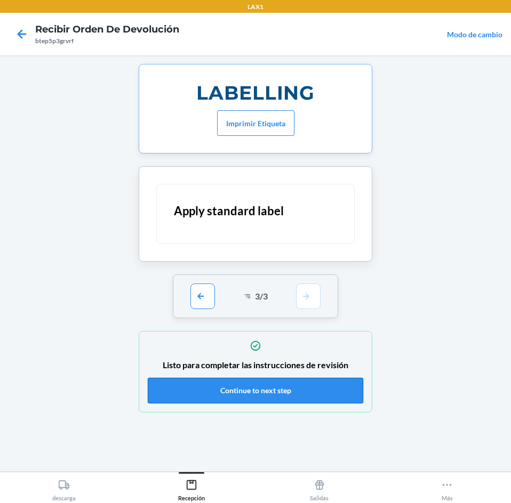
click at [317, 393] on button "Continue to next step" at bounding box center [255, 391] width 215 height 26
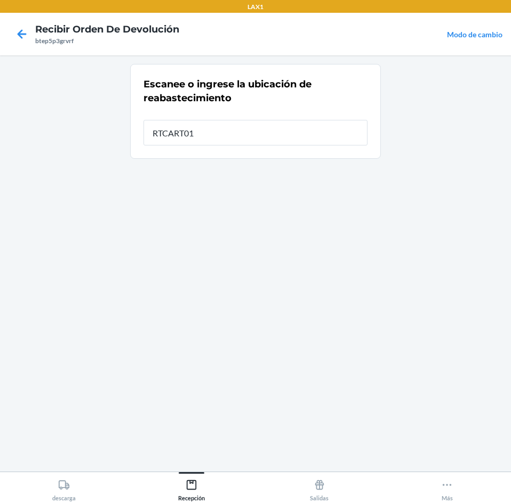
type input "RTCART012"
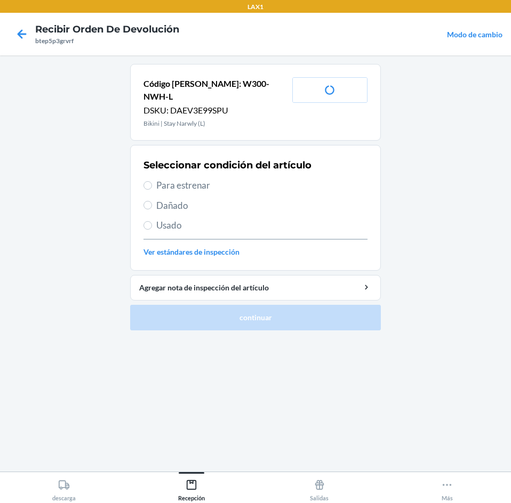
click at [222, 179] on span "Para estrenar" at bounding box center [261, 186] width 211 height 14
click at [152, 181] on input "Para estrenar" at bounding box center [147, 185] width 9 height 9
radio input "true"
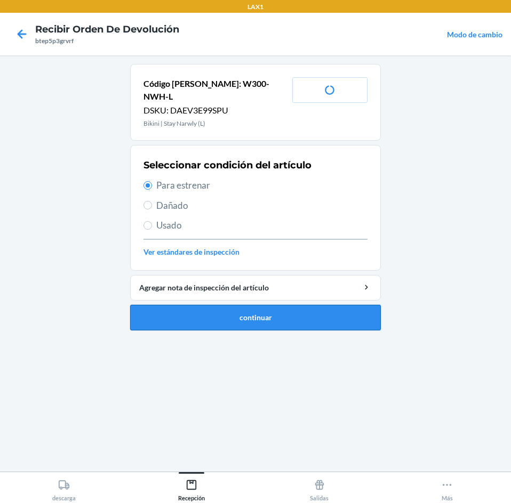
click at [258, 305] on button "continuar" at bounding box center [255, 318] width 251 height 26
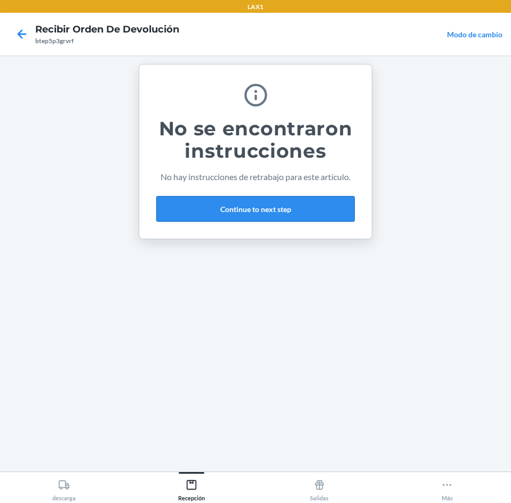
click at [318, 211] on button "Continue to next step" at bounding box center [255, 209] width 198 height 26
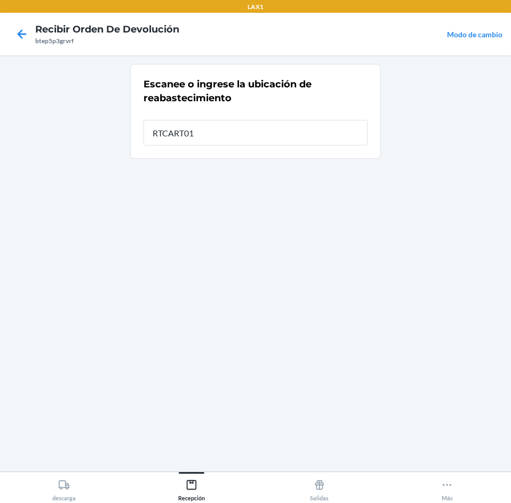
type input "RTCART012"
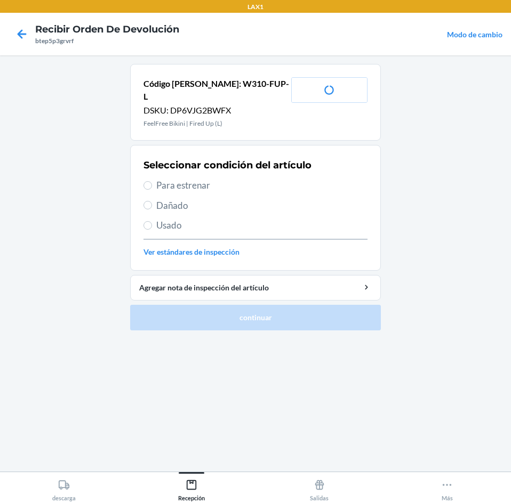
click at [227, 179] on span "Para estrenar" at bounding box center [261, 186] width 211 height 14
click at [152, 181] on input "Para estrenar" at bounding box center [147, 185] width 9 height 9
radio input "true"
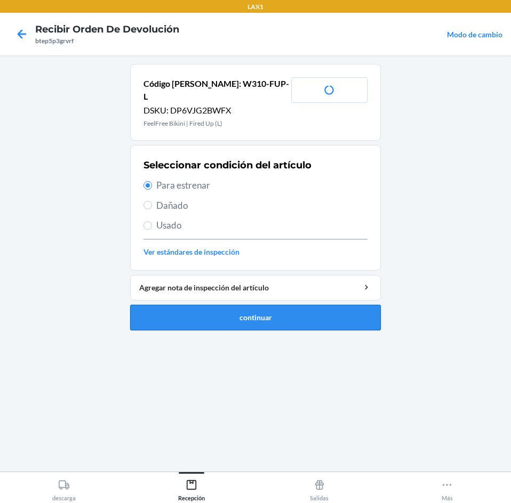
click at [270, 305] on button "continuar" at bounding box center [255, 318] width 251 height 26
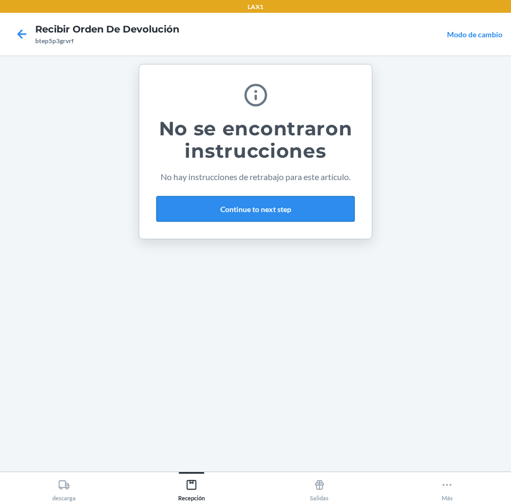
click at [287, 209] on button "Continue to next step" at bounding box center [255, 209] width 198 height 26
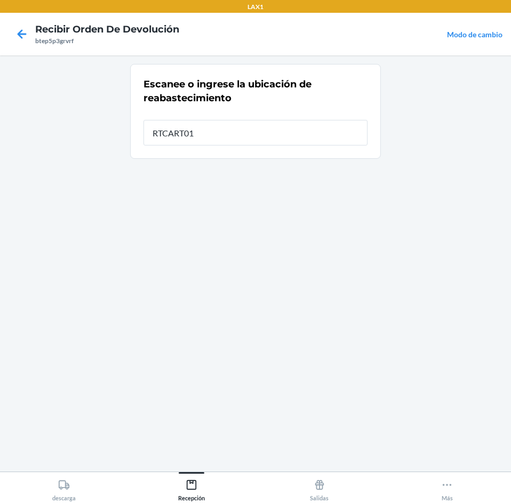
type input "RTCART012"
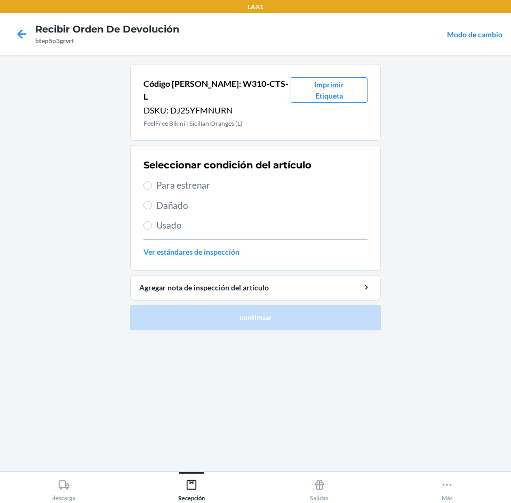
click at [231, 179] on span "Para estrenar" at bounding box center [261, 186] width 211 height 14
click at [152, 181] on input "Para estrenar" at bounding box center [147, 185] width 9 height 9
radio input "true"
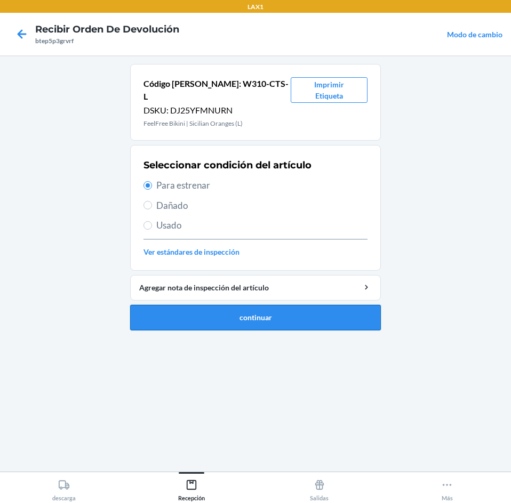
click at [275, 305] on button "continuar" at bounding box center [255, 318] width 251 height 26
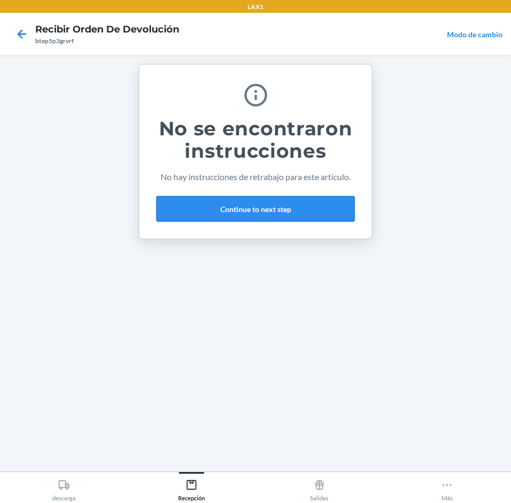
click at [277, 209] on button "Continue to next step" at bounding box center [255, 209] width 198 height 26
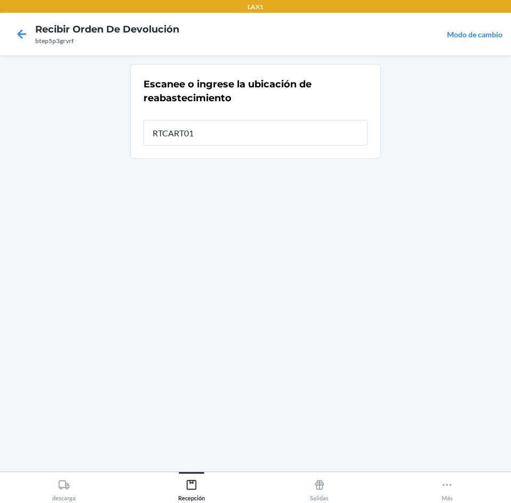
type input "RTCART012"
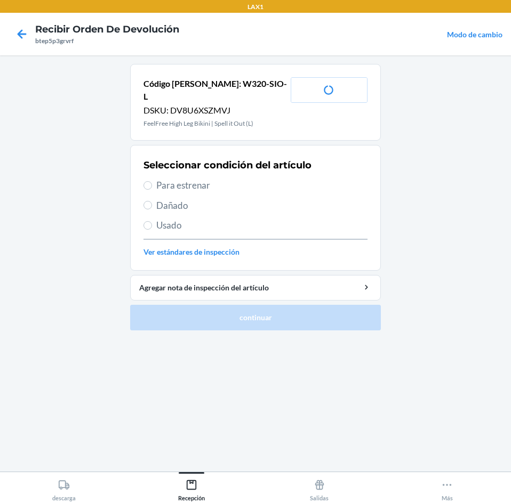
click at [237, 179] on span "Para estrenar" at bounding box center [261, 186] width 211 height 14
click at [152, 181] on input "Para estrenar" at bounding box center [147, 185] width 9 height 9
radio input "true"
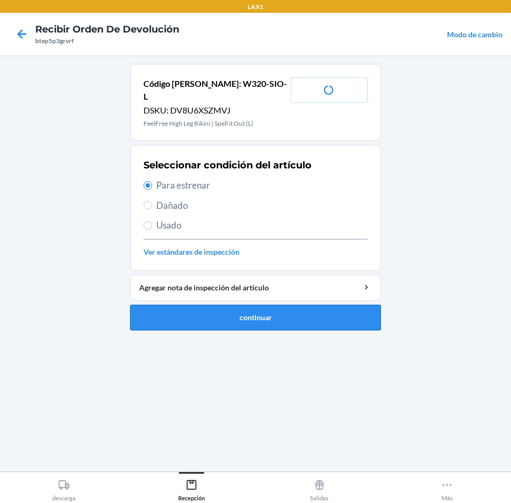
click at [258, 307] on button "continuar" at bounding box center [255, 318] width 251 height 26
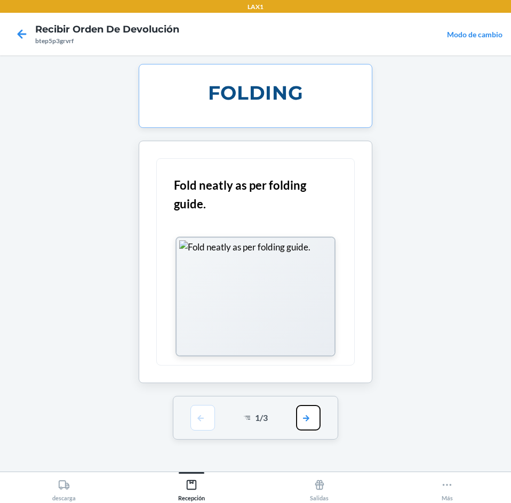
drag, startPoint x: 309, startPoint y: 410, endPoint x: 311, endPoint y: 395, distance: 14.5
click at [310, 405] on button "button" at bounding box center [308, 418] width 25 height 26
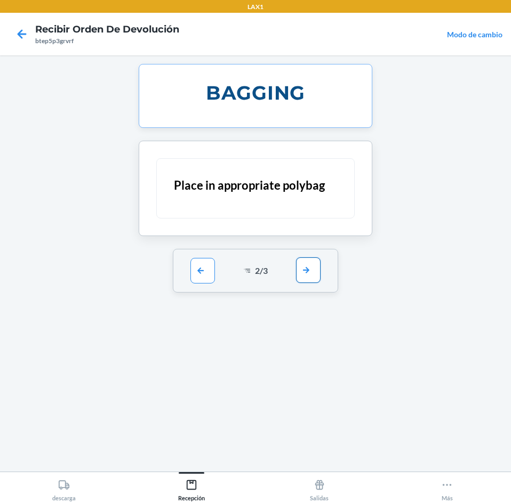
click at [316, 276] on button "button" at bounding box center [308, 271] width 25 height 26
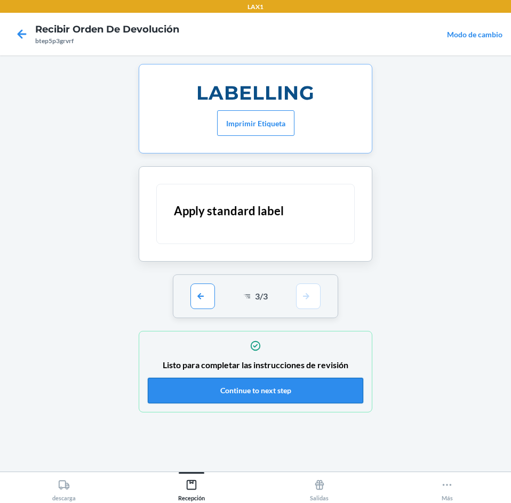
click at [305, 394] on button "Continue to next step" at bounding box center [255, 391] width 215 height 26
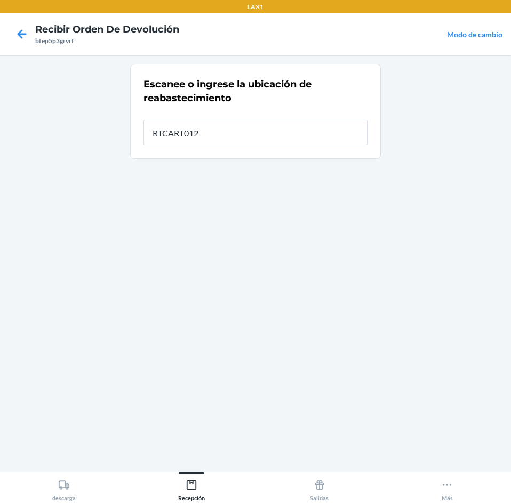
type input "RTCART012"
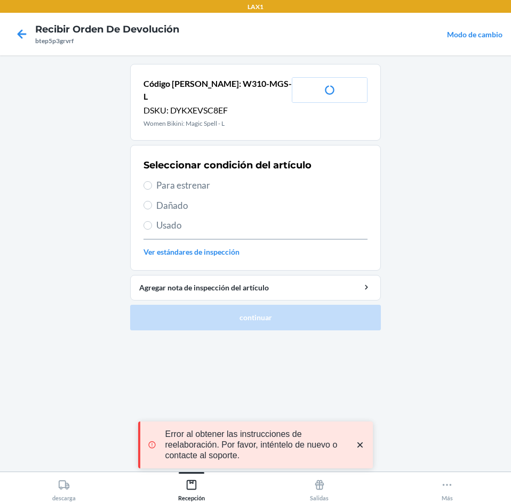
click at [206, 179] on span "Para estrenar" at bounding box center [261, 186] width 211 height 14
click at [152, 181] on input "Para estrenar" at bounding box center [147, 185] width 9 height 9
radio input "true"
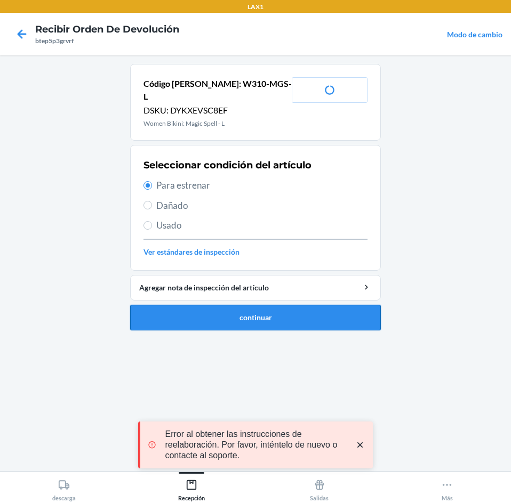
click at [225, 305] on button "continuar" at bounding box center [255, 318] width 251 height 26
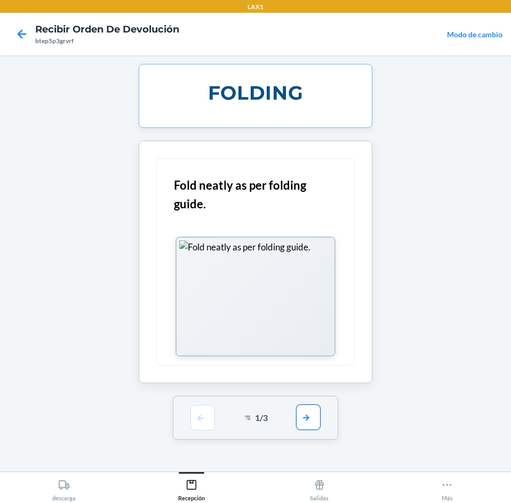
click at [300, 415] on button "button" at bounding box center [308, 418] width 25 height 26
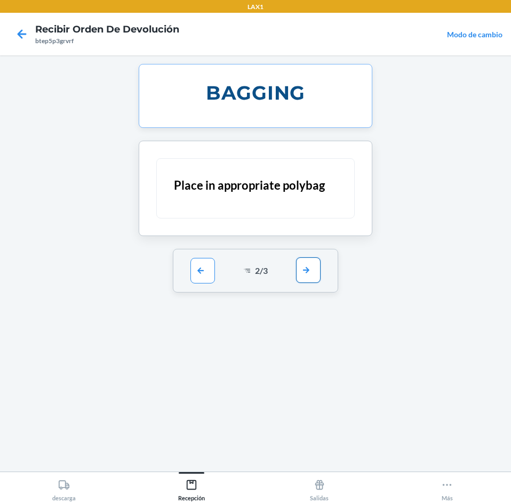
click at [314, 270] on button "button" at bounding box center [308, 271] width 25 height 26
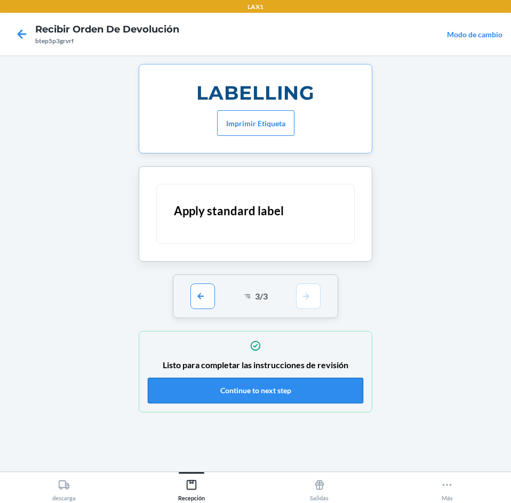
click at [307, 380] on button "Continue to next step" at bounding box center [255, 391] width 215 height 26
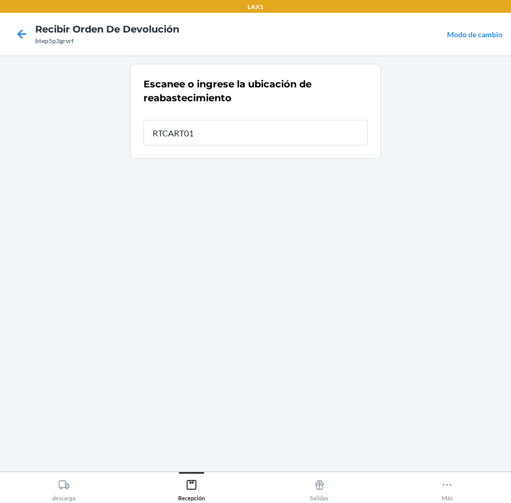
type input "RTCART012"
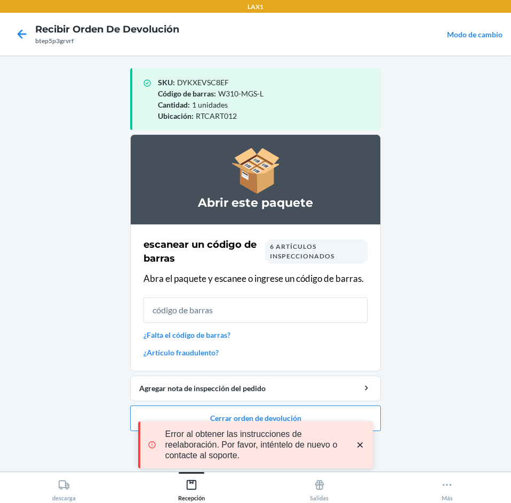
click at [358, 447] on icon "close toast" at bounding box center [359, 445] width 5 height 5
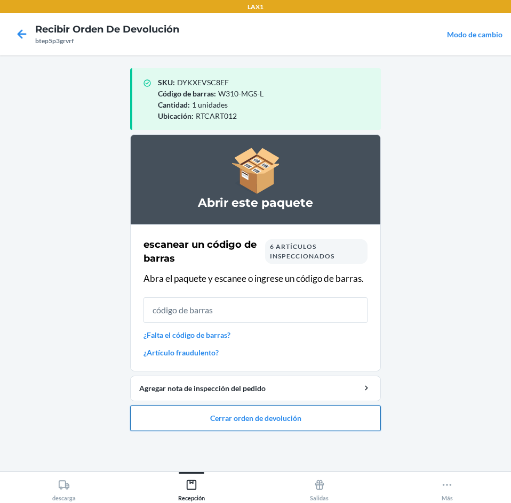
click at [315, 413] on button "Cerrar orden de devolución" at bounding box center [255, 419] width 251 height 26
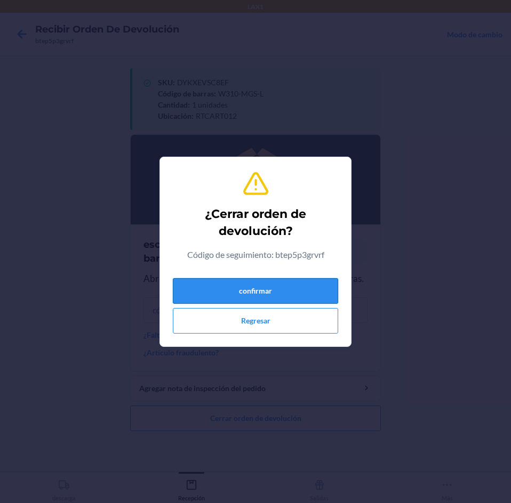
click at [284, 295] on button "confirmar" at bounding box center [255, 291] width 165 height 26
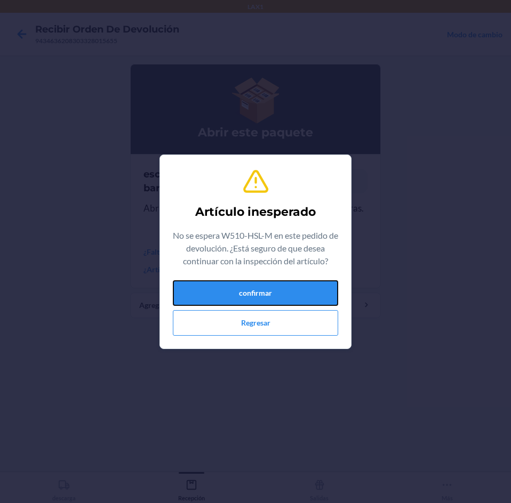
click at [264, 284] on button "confirmar" at bounding box center [255, 293] width 165 height 26
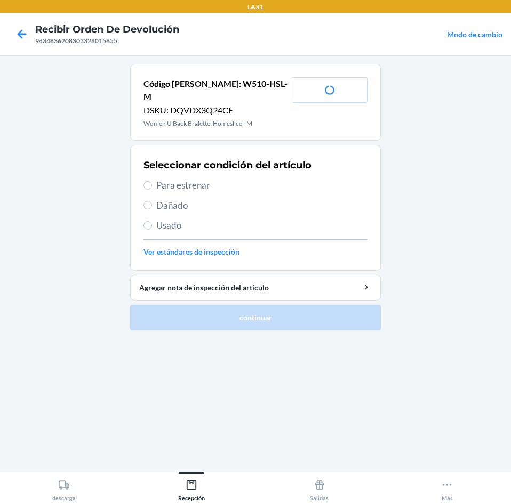
click at [259, 179] on span "Para estrenar" at bounding box center [261, 186] width 211 height 14
click at [152, 181] on input "Para estrenar" at bounding box center [147, 185] width 9 height 9
radio input "true"
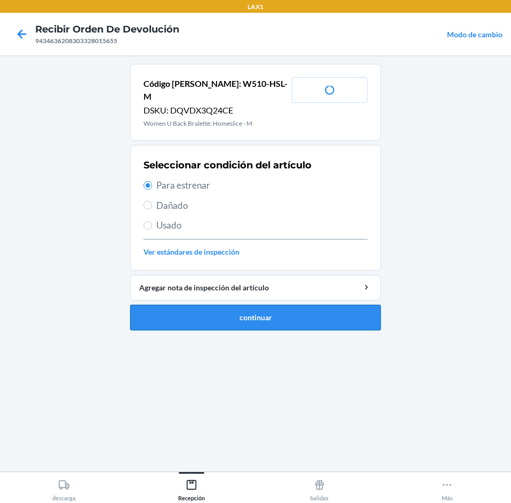
click at [315, 305] on button "continuar" at bounding box center [255, 318] width 251 height 26
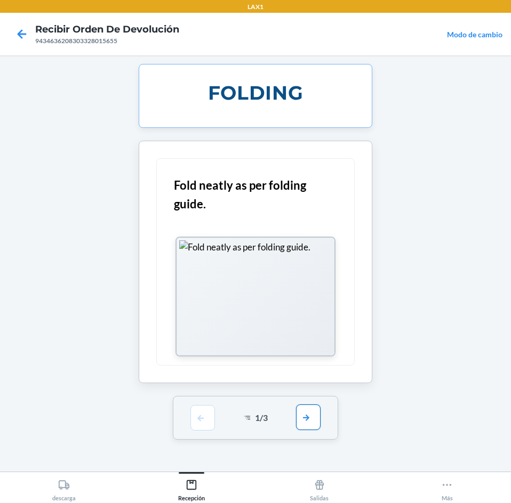
click at [308, 420] on button "button" at bounding box center [308, 418] width 25 height 26
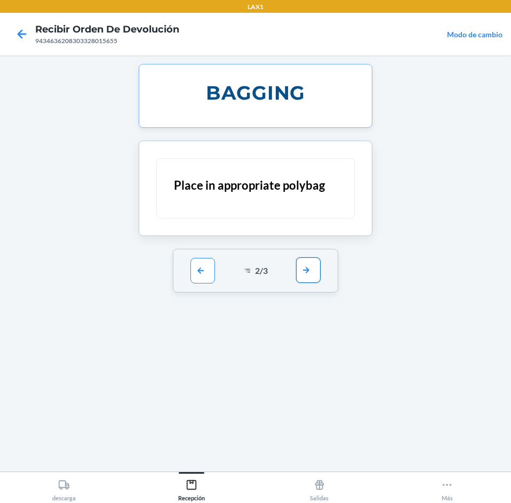
click at [304, 266] on button "button" at bounding box center [308, 271] width 25 height 26
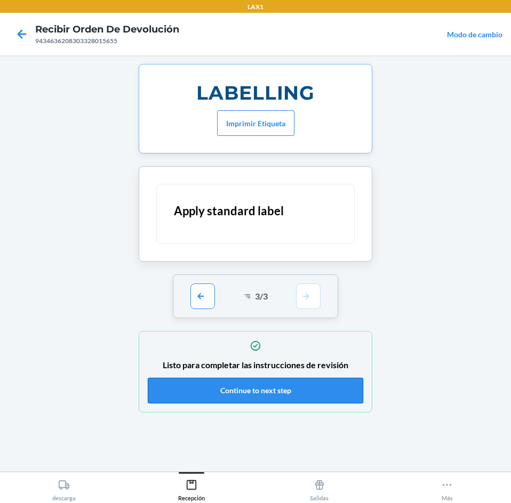
click at [303, 386] on button "Continue to next step" at bounding box center [255, 391] width 215 height 26
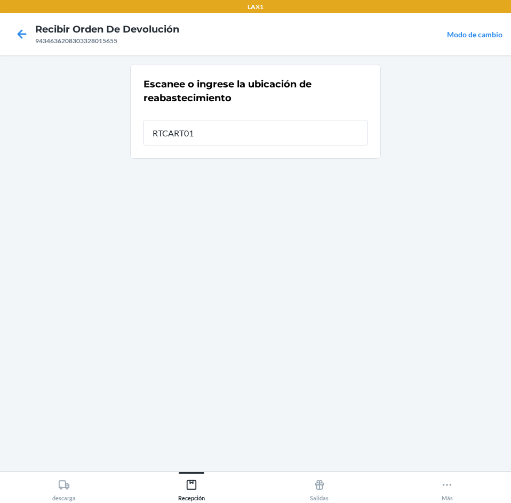
type input "RTCART012"
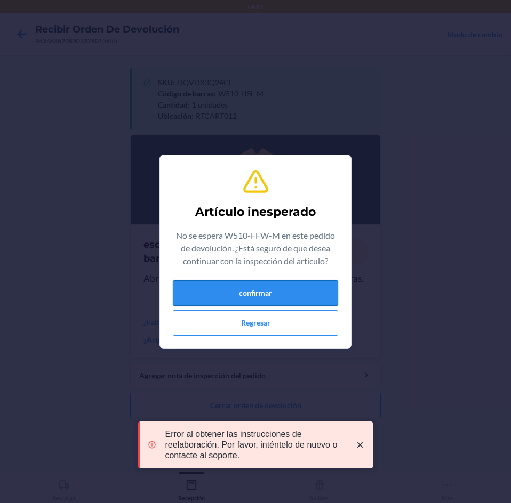
click at [284, 290] on button "confirmar" at bounding box center [255, 293] width 165 height 26
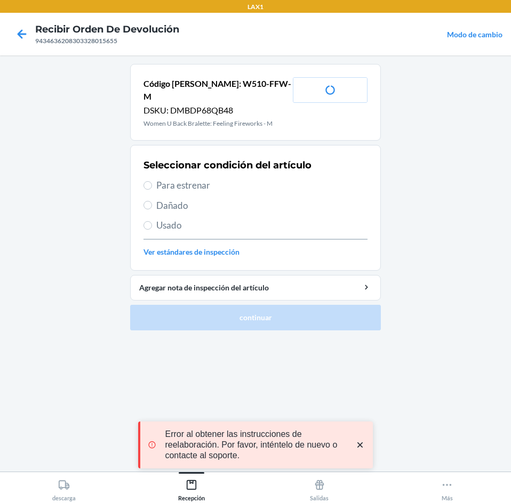
click at [235, 179] on span "Para estrenar" at bounding box center [261, 186] width 211 height 14
click at [152, 181] on input "Para estrenar" at bounding box center [147, 185] width 9 height 9
radio input "true"
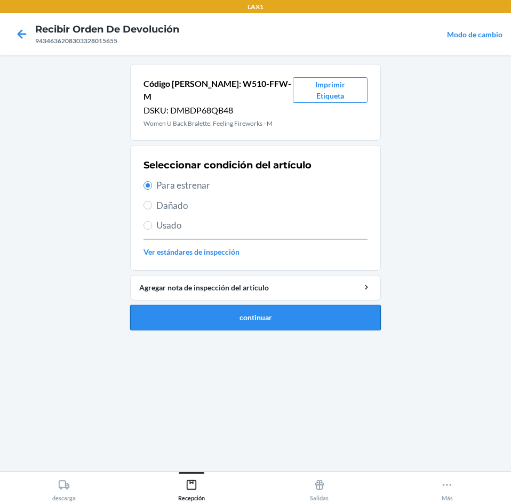
click at [280, 305] on button "continuar" at bounding box center [255, 318] width 251 height 26
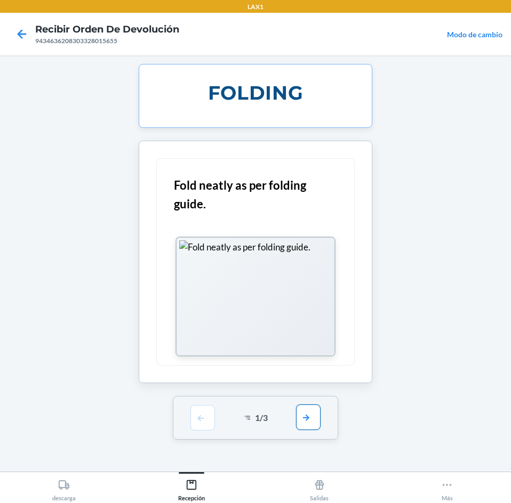
drag, startPoint x: 311, startPoint y: 420, endPoint x: 296, endPoint y: 366, distance: 55.7
click at [310, 414] on button "button" at bounding box center [308, 418] width 25 height 26
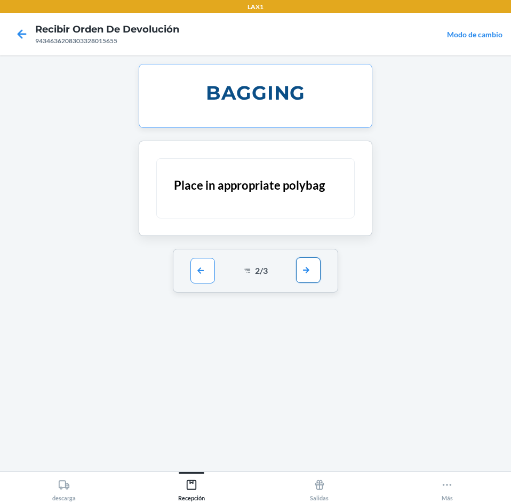
click at [315, 271] on button "button" at bounding box center [308, 271] width 25 height 26
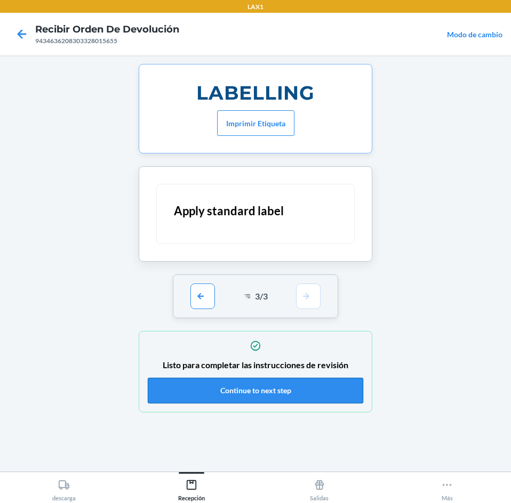
click at [299, 386] on button "Continue to next step" at bounding box center [255, 391] width 215 height 26
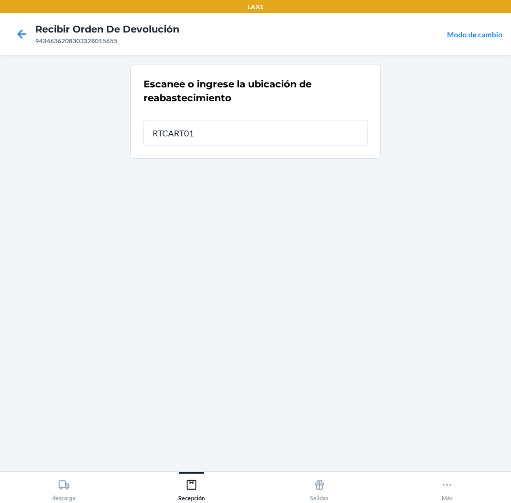
type input "RTCART012"
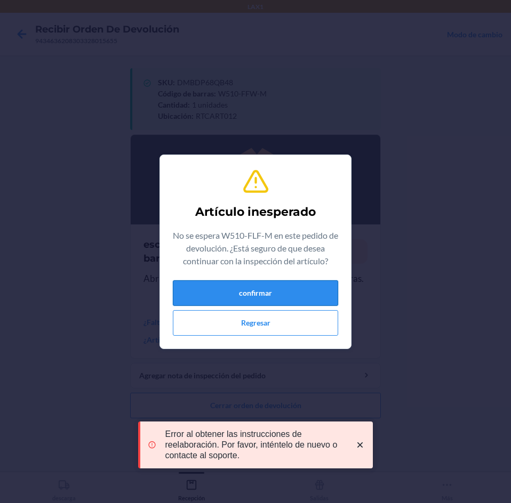
click at [272, 301] on button "confirmar" at bounding box center [255, 293] width 165 height 26
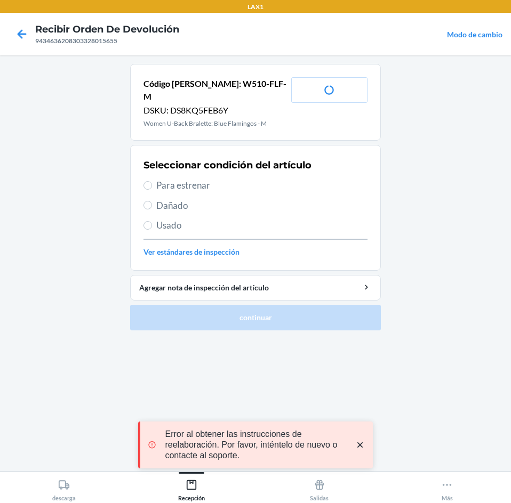
click at [232, 179] on span "Para estrenar" at bounding box center [261, 186] width 211 height 14
click at [152, 181] on input "Para estrenar" at bounding box center [147, 185] width 9 height 9
radio input "true"
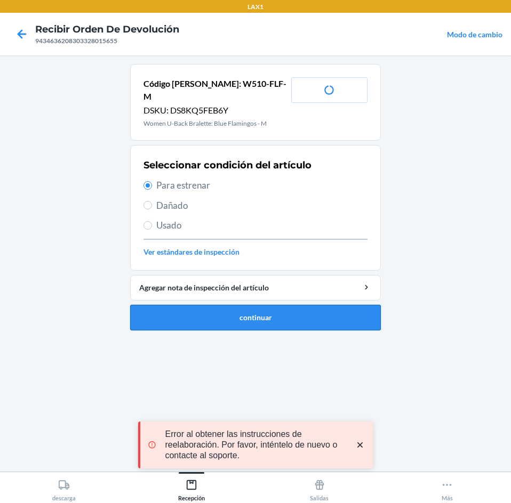
click at [247, 305] on button "continuar" at bounding box center [255, 318] width 251 height 26
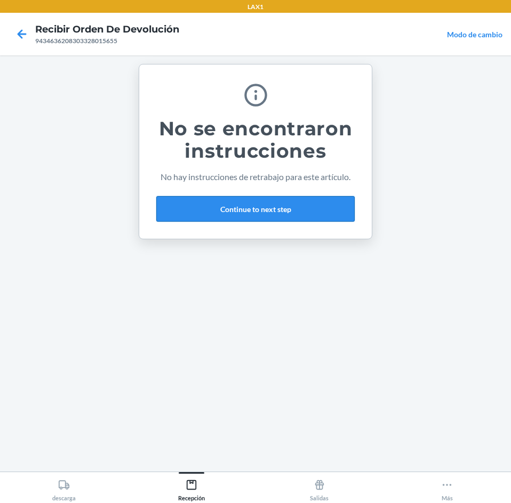
click at [266, 210] on button "Continue to next step" at bounding box center [255, 209] width 198 height 26
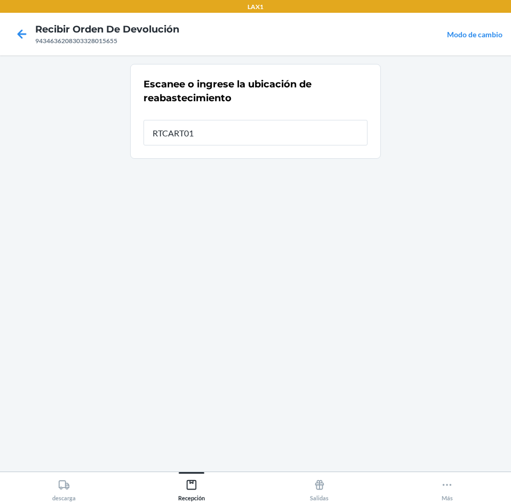
type input "RTCART012"
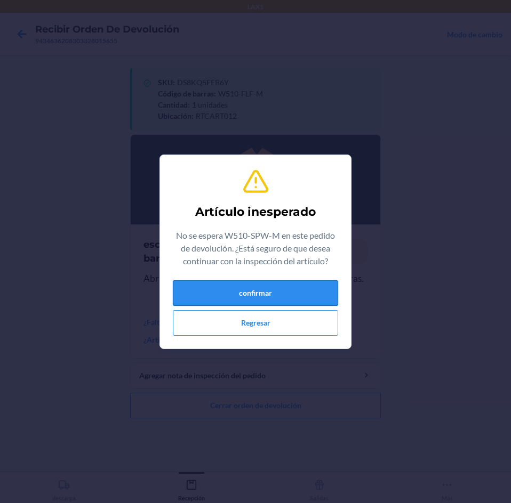
click at [238, 302] on button "confirmar" at bounding box center [255, 293] width 165 height 26
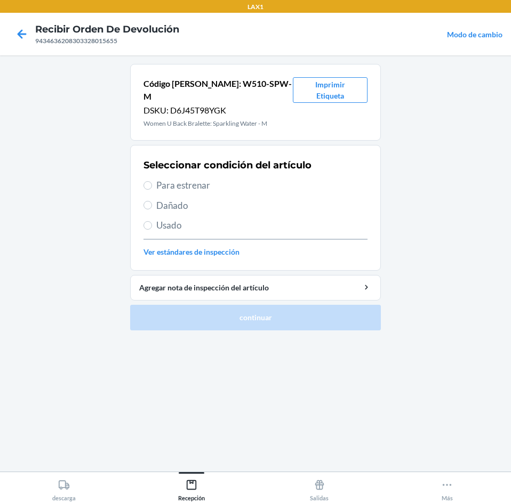
click at [233, 179] on span "Para estrenar" at bounding box center [261, 186] width 211 height 14
click at [152, 181] on input "Para estrenar" at bounding box center [147, 185] width 9 height 9
radio input "true"
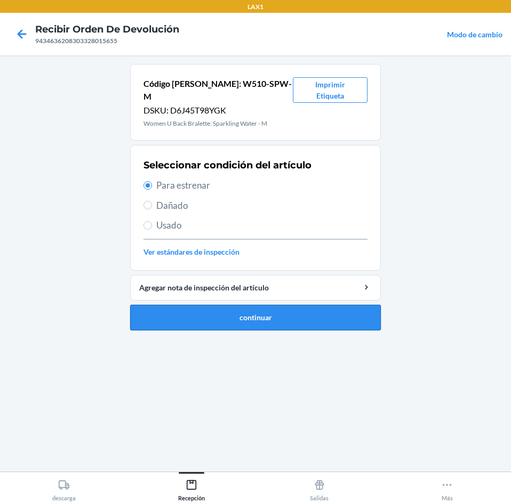
click at [253, 305] on button "continuar" at bounding box center [255, 318] width 251 height 26
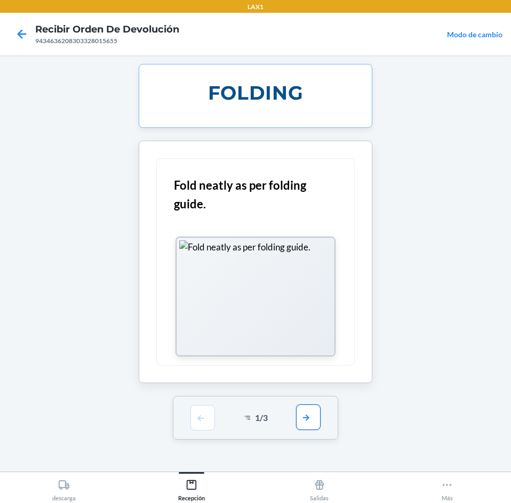
click at [303, 410] on button "button" at bounding box center [308, 418] width 25 height 26
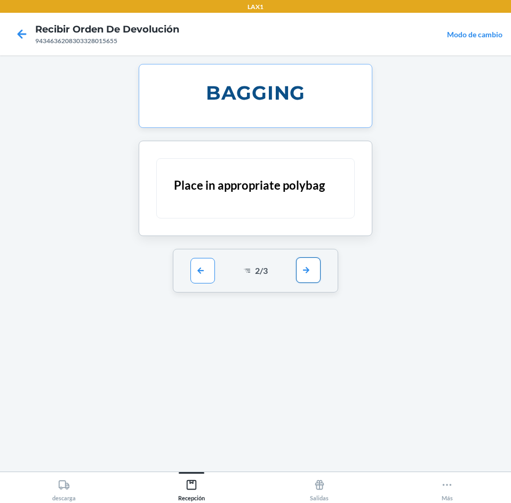
click at [312, 275] on button "button" at bounding box center [308, 271] width 25 height 26
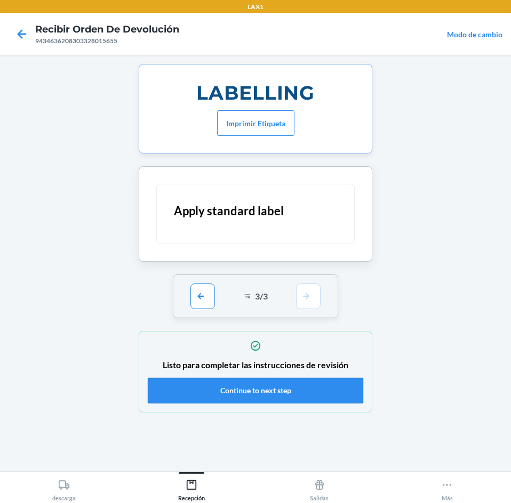
click at [292, 389] on button "Continue to next step" at bounding box center [255, 391] width 215 height 26
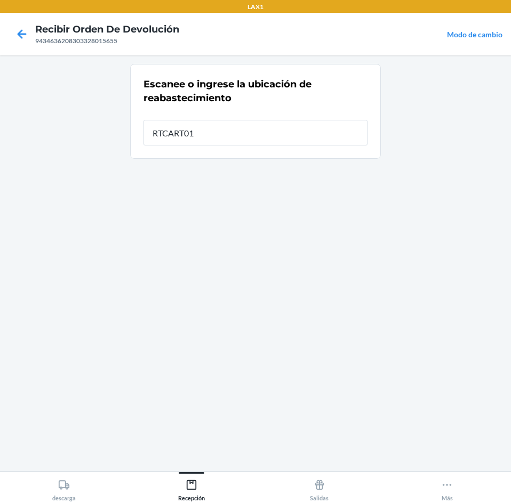
type input "RTCART012"
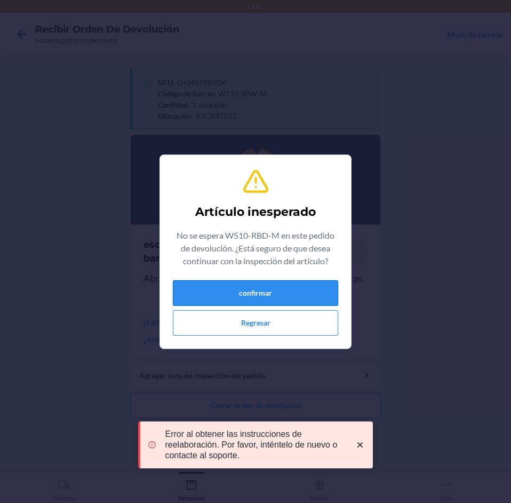
click at [276, 287] on button "confirmar" at bounding box center [255, 293] width 165 height 26
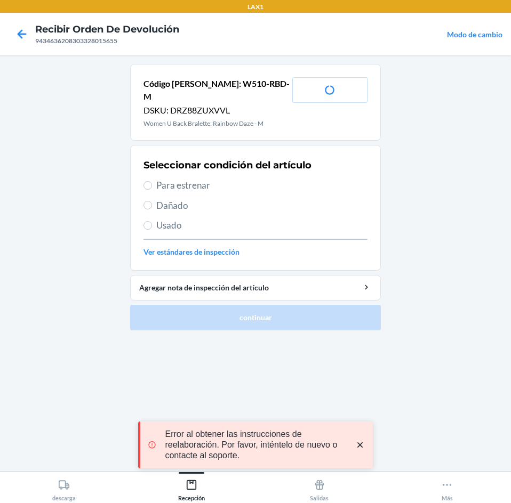
click at [244, 179] on span "Para estrenar" at bounding box center [261, 186] width 211 height 14
click at [152, 181] on input "Para estrenar" at bounding box center [147, 185] width 9 height 9
radio input "true"
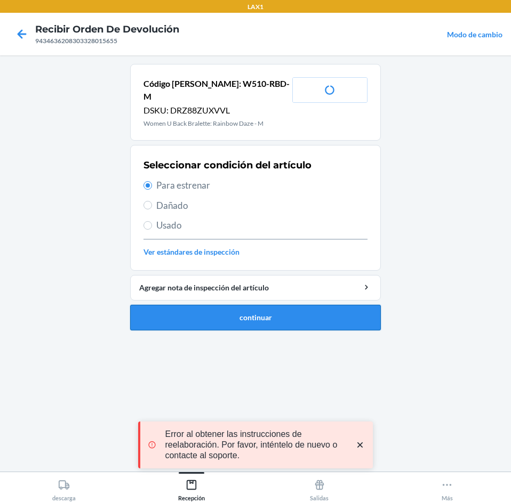
click at [256, 309] on button "continuar" at bounding box center [255, 318] width 251 height 26
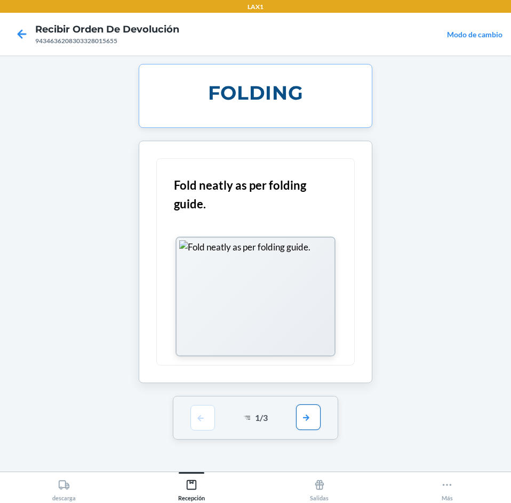
click at [310, 410] on button "button" at bounding box center [308, 418] width 25 height 26
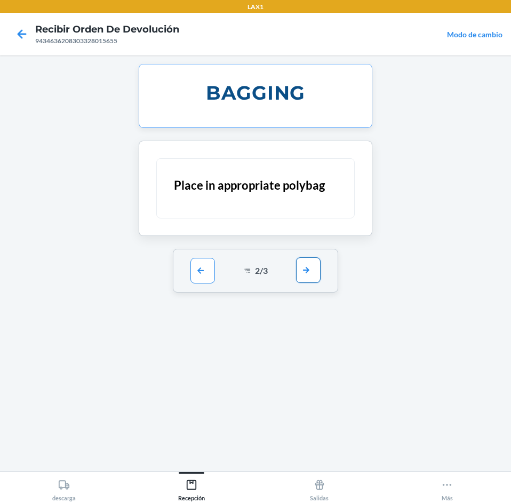
click at [310, 271] on button "button" at bounding box center [308, 271] width 25 height 26
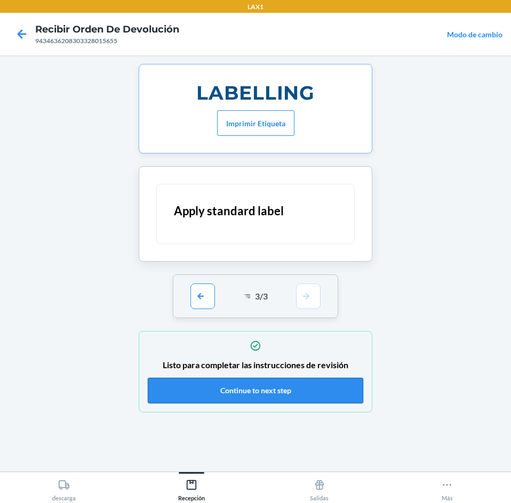
click at [288, 386] on button "Continue to next step" at bounding box center [255, 391] width 215 height 26
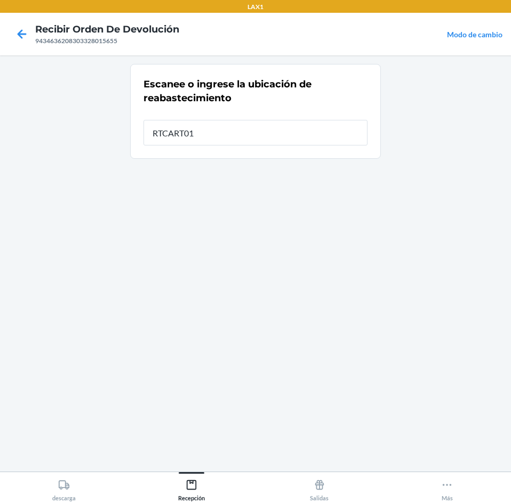
type input "RTCART012"
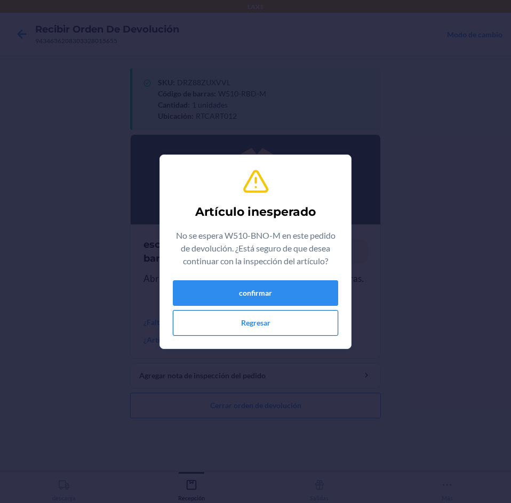
click at [288, 326] on button "Regresar" at bounding box center [255, 323] width 165 height 26
click at [283, 292] on button "confirmar" at bounding box center [255, 293] width 165 height 26
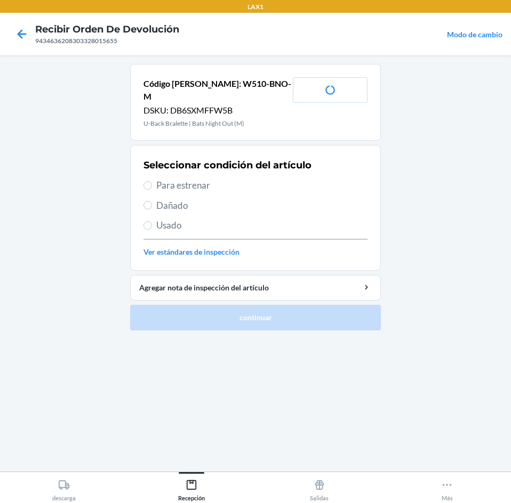
click at [217, 219] on span "Usado" at bounding box center [261, 226] width 211 height 14
click at [152, 221] on input "Usado" at bounding box center [147, 225] width 9 height 9
radio input "true"
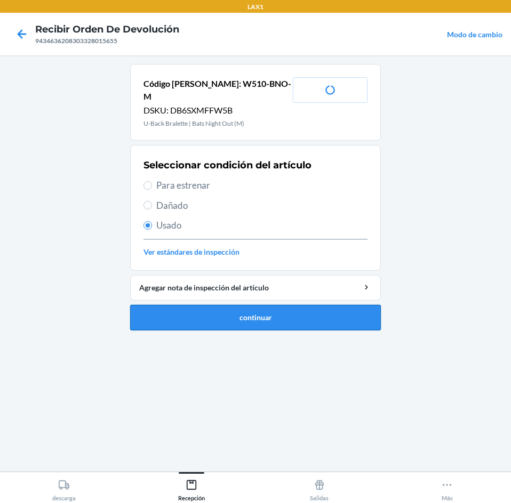
click at [260, 310] on button "continuar" at bounding box center [255, 318] width 251 height 26
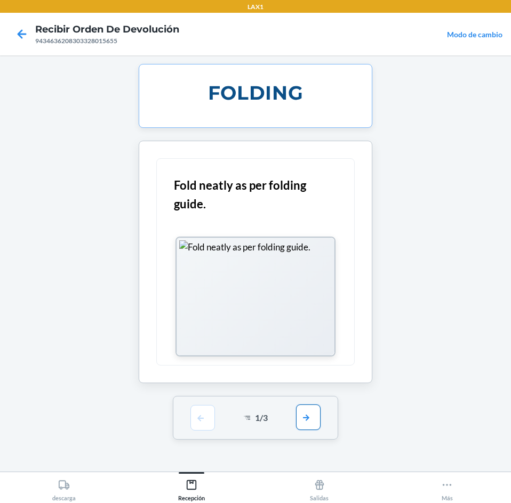
click at [312, 419] on button "button" at bounding box center [308, 418] width 25 height 26
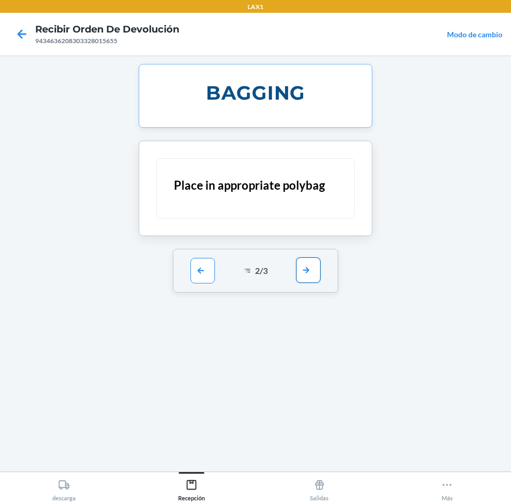
click at [312, 274] on button "button" at bounding box center [308, 271] width 25 height 26
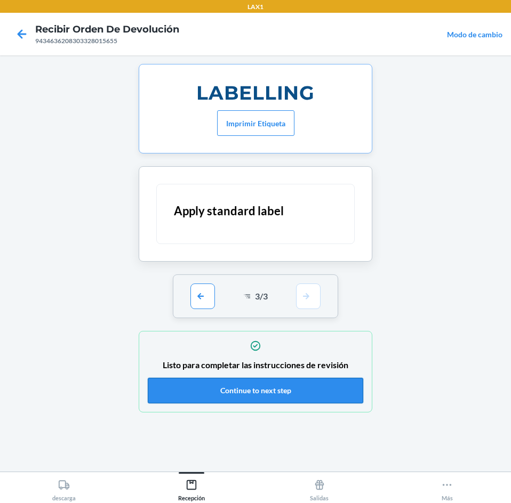
click at [302, 383] on button "Continue to next step" at bounding box center [255, 391] width 215 height 26
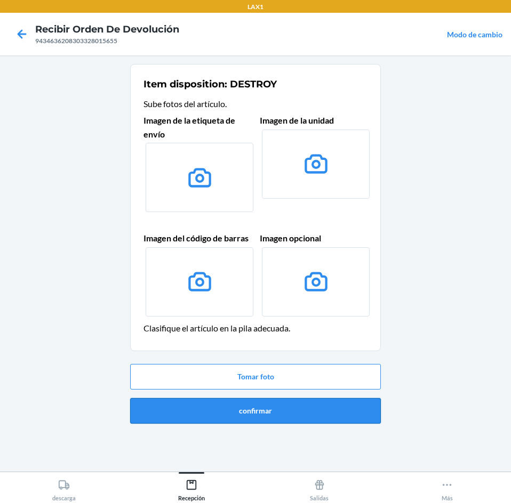
click at [296, 404] on button "confirmar" at bounding box center [255, 411] width 251 height 26
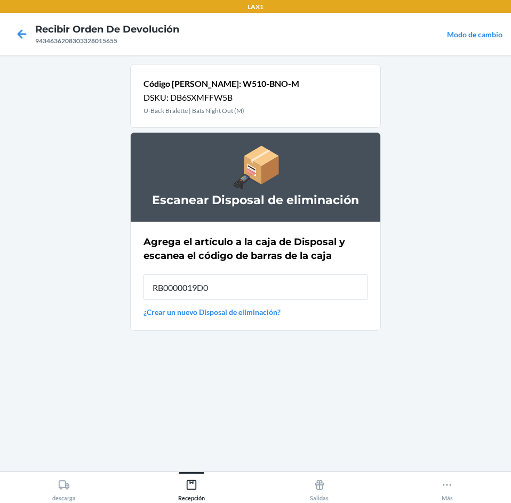
type input "RB0000019D0"
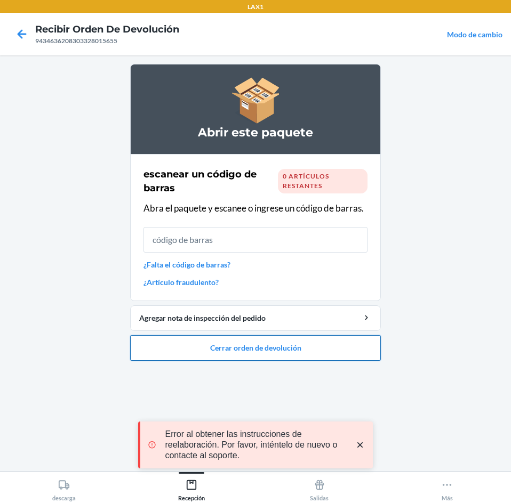
click at [298, 338] on button "Cerrar orden de devolución" at bounding box center [255, 348] width 251 height 26
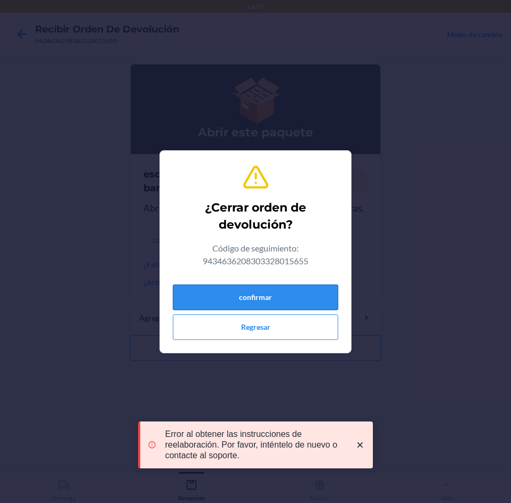
click at [298, 286] on button "confirmar" at bounding box center [255, 298] width 165 height 26
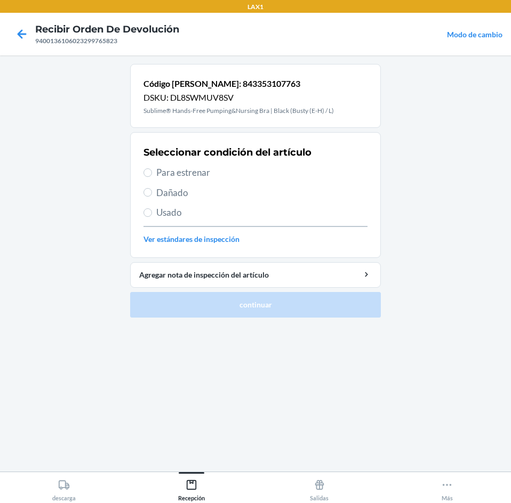
click at [222, 172] on span "Para estrenar" at bounding box center [261, 173] width 211 height 14
click at [152, 172] on input "Para estrenar" at bounding box center [147, 173] width 9 height 9
radio input "true"
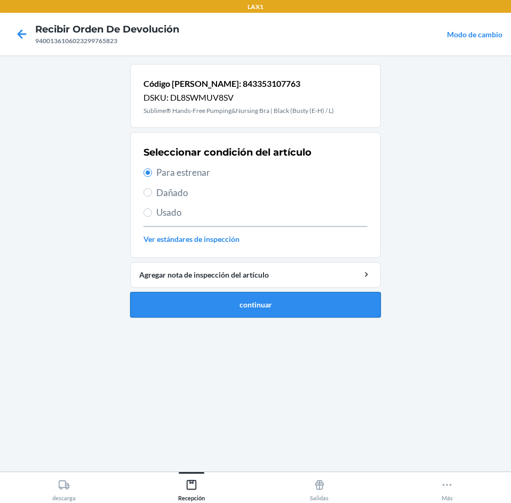
click at [213, 304] on button "continuar" at bounding box center [255, 305] width 251 height 26
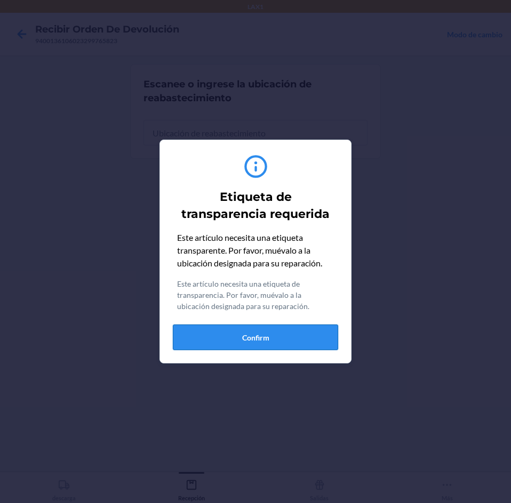
click at [226, 339] on button "Confirm" at bounding box center [255, 338] width 165 height 26
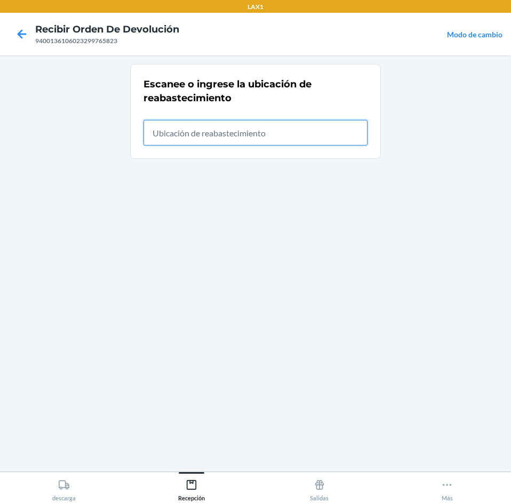
click at [268, 132] on input "text" at bounding box center [255, 133] width 224 height 26
type input "RTCART012"
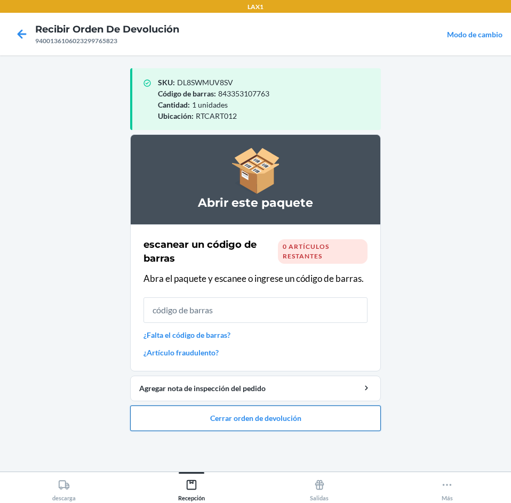
drag, startPoint x: 293, startPoint y: 413, endPoint x: 296, endPoint y: 407, distance: 7.0
click at [296, 410] on button "Cerrar orden de devolución" at bounding box center [255, 419] width 251 height 26
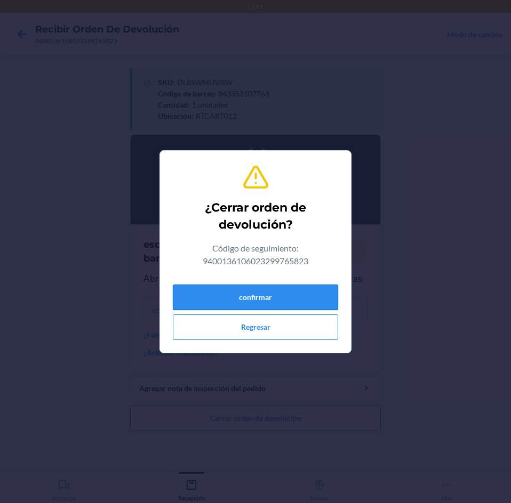
click at [283, 298] on button "confirmar" at bounding box center [255, 298] width 165 height 26
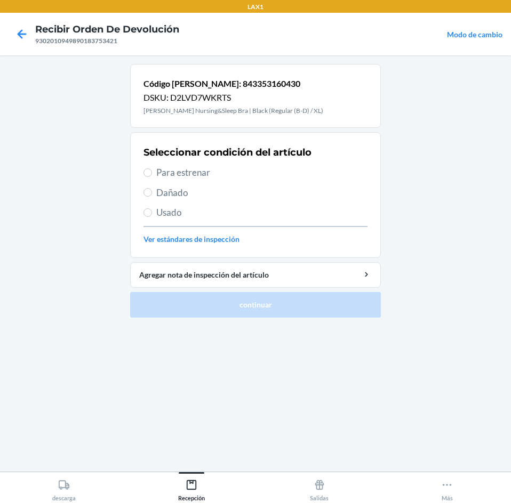
click at [221, 208] on span "Usado" at bounding box center [261, 213] width 211 height 14
click at [152, 208] on input "Usado" at bounding box center [147, 212] width 9 height 9
radio input "true"
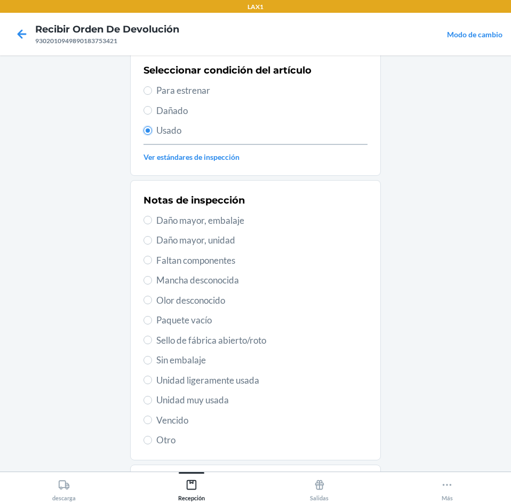
scroll to position [139, 0]
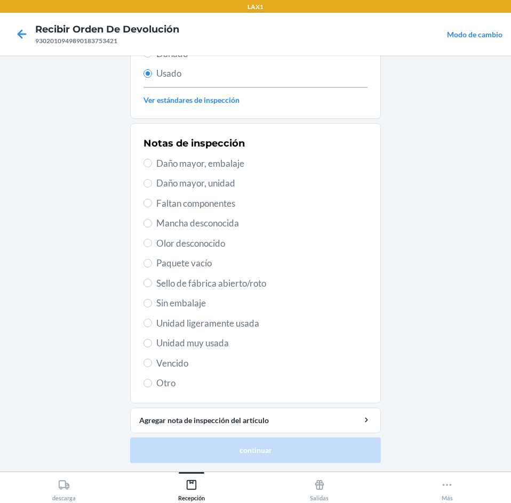
click at [249, 344] on span "Unidad muy usada" at bounding box center [261, 343] width 211 height 14
click at [152, 344] on input "Unidad muy usada" at bounding box center [147, 343] width 9 height 9
radio input "true"
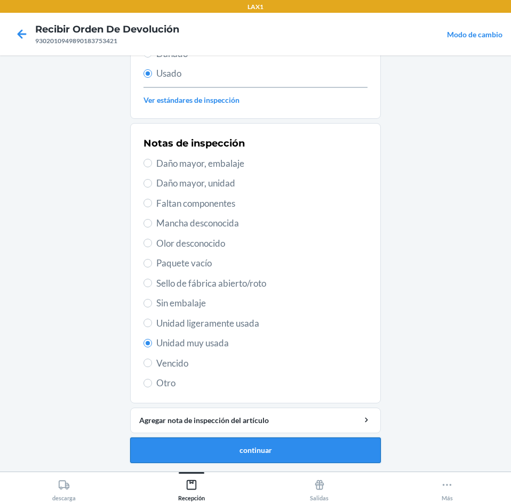
click at [275, 454] on button "continuar" at bounding box center [255, 451] width 251 height 26
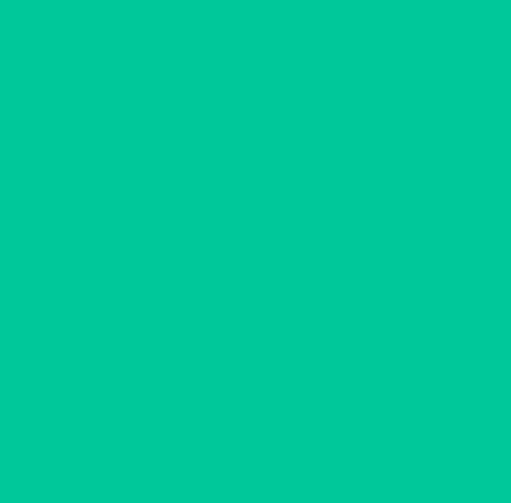
scroll to position [0, 0]
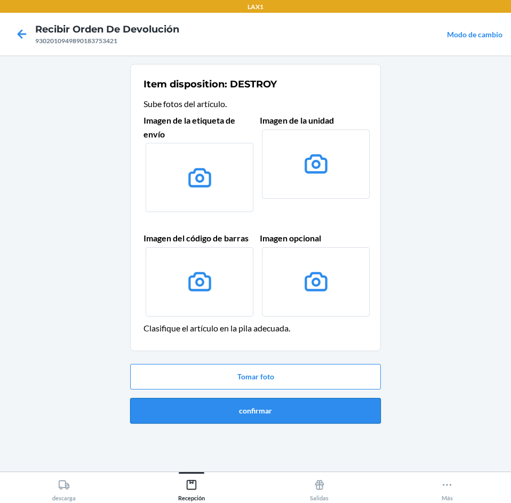
click at [265, 408] on button "confirmar" at bounding box center [255, 411] width 251 height 26
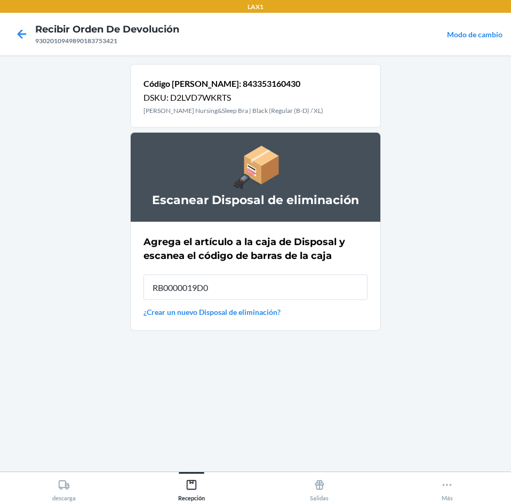
type input "RB0000019D0"
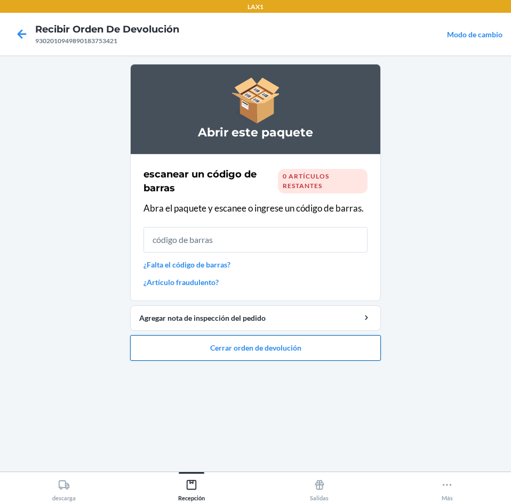
click at [273, 351] on button "Cerrar orden de devolución" at bounding box center [255, 348] width 251 height 26
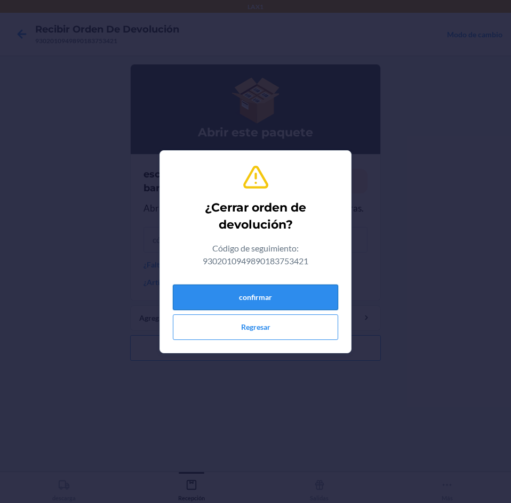
click at [268, 302] on button "confirmar" at bounding box center [255, 298] width 165 height 26
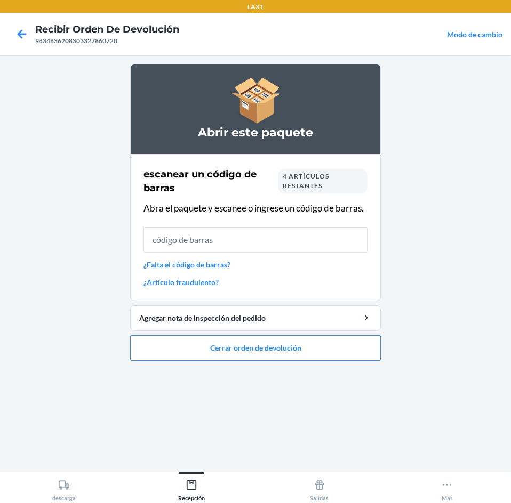
click at [337, 191] on div "4 artículos restantes" at bounding box center [323, 181] width 90 height 25
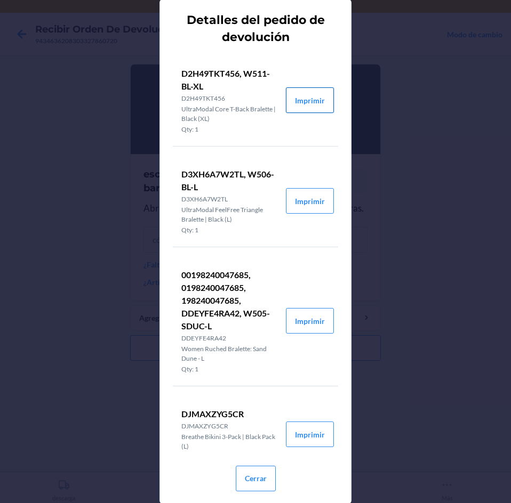
click at [292, 102] on button "Imprimir" at bounding box center [310, 100] width 48 height 26
click at [296, 193] on button "Imprimir" at bounding box center [310, 201] width 48 height 26
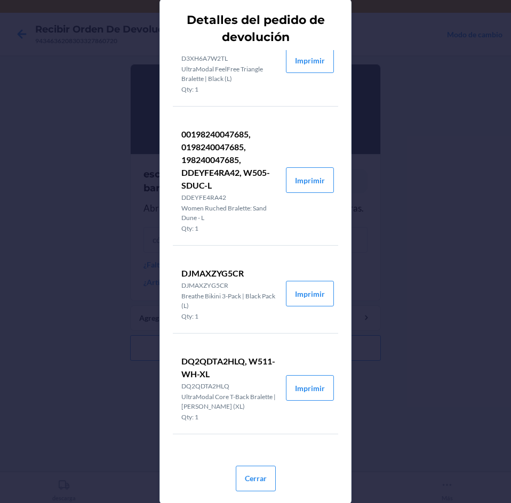
scroll to position [160, 0]
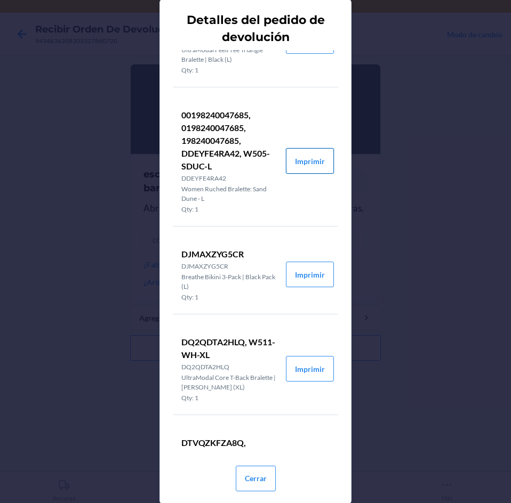
click at [293, 163] on button "Imprimir" at bounding box center [310, 161] width 48 height 26
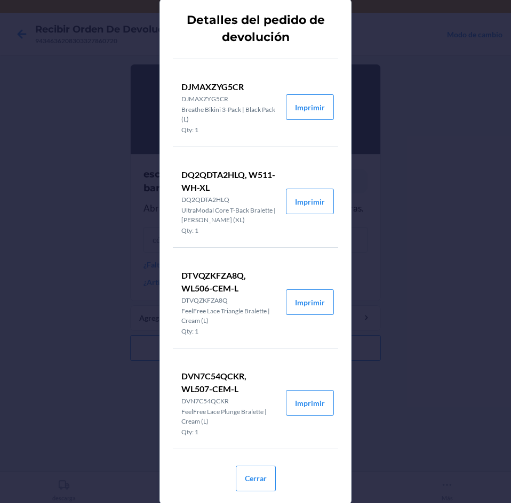
scroll to position [328, 0]
click at [295, 398] on button "Imprimir" at bounding box center [310, 403] width 48 height 26
click at [300, 296] on button "Imprimir" at bounding box center [310, 302] width 48 height 26
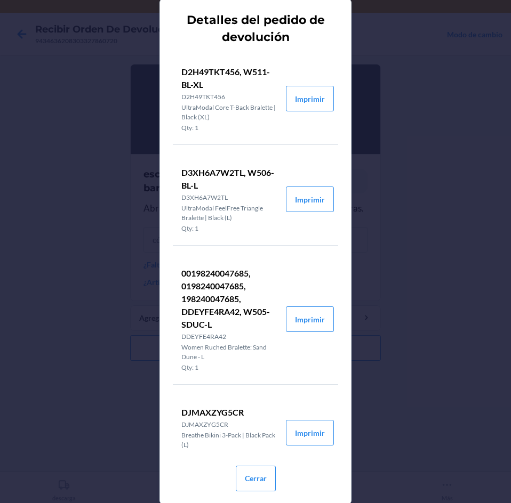
scroll to position [0, 0]
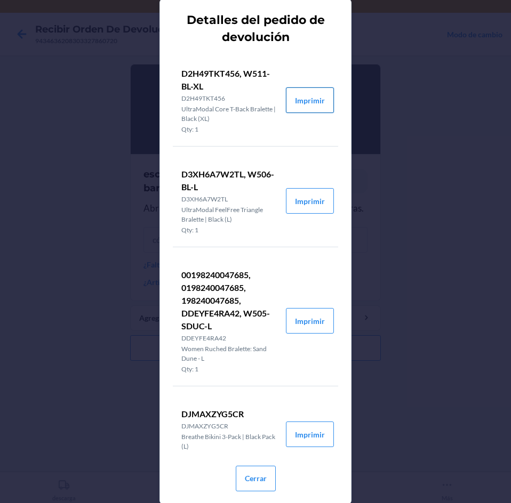
click at [309, 100] on button "Imprimir" at bounding box center [310, 100] width 48 height 26
click at [240, 472] on button "Cerrar" at bounding box center [256, 479] width 40 height 26
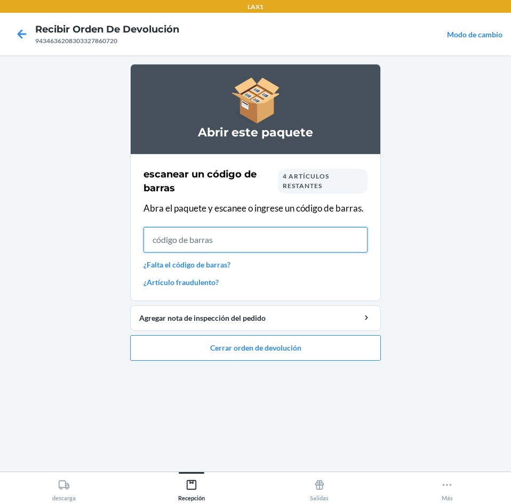
click at [261, 243] on input "text" at bounding box center [255, 240] width 224 height 26
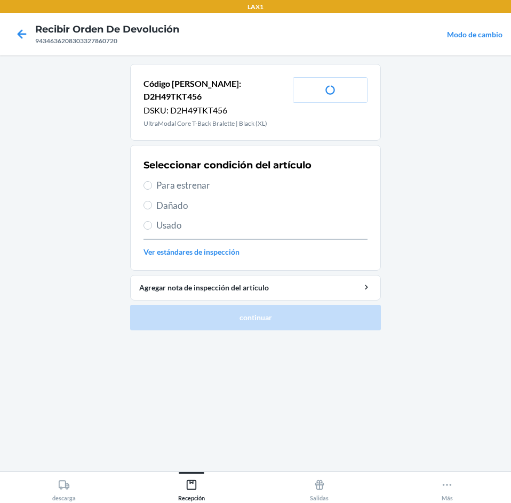
click at [194, 179] on span "Para estrenar" at bounding box center [261, 186] width 211 height 14
click at [152, 181] on input "Para estrenar" at bounding box center [147, 185] width 9 height 9
radio input "true"
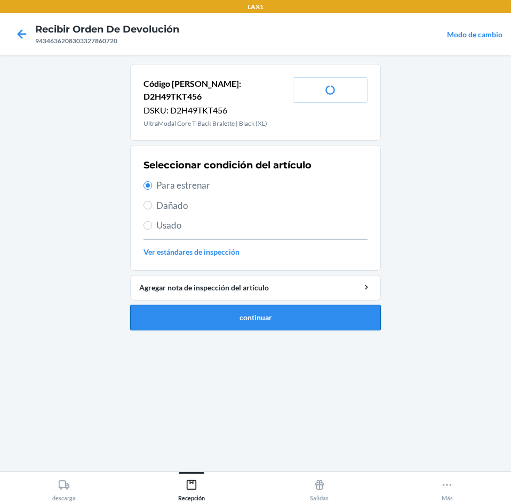
click at [279, 312] on button "continuar" at bounding box center [255, 318] width 251 height 26
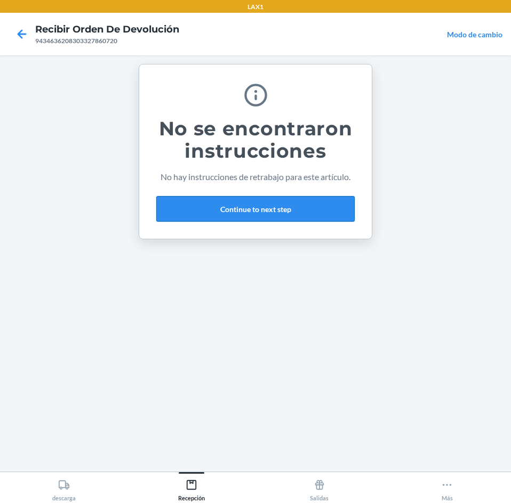
click at [278, 214] on button "Continue to next step" at bounding box center [255, 209] width 198 height 26
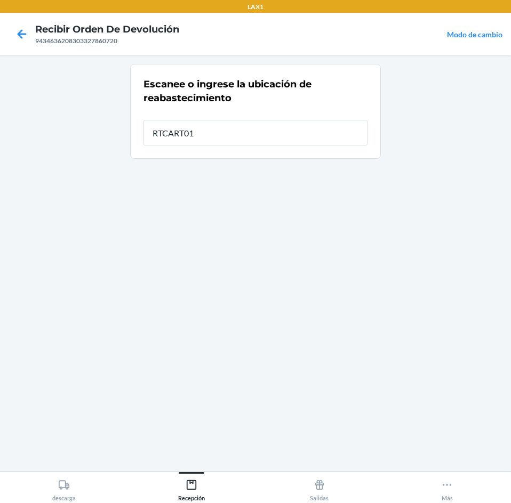
type input "RTCART012"
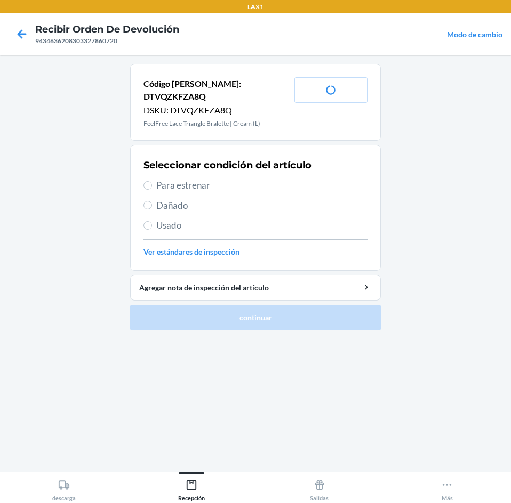
click at [218, 179] on span "Para estrenar" at bounding box center [261, 186] width 211 height 14
click at [152, 181] on input "Para estrenar" at bounding box center [147, 185] width 9 height 9
radio input "true"
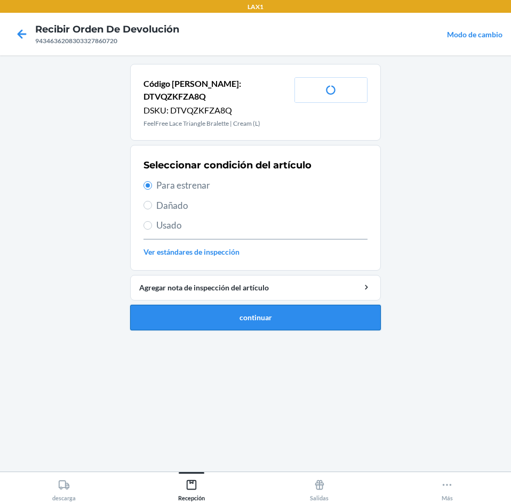
click at [237, 305] on button "continuar" at bounding box center [255, 318] width 251 height 26
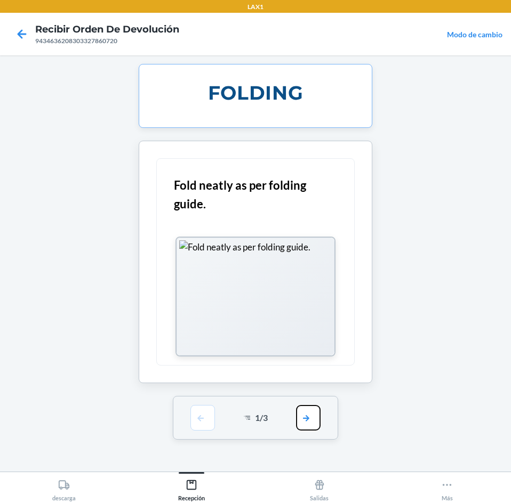
click at [310, 418] on button "button" at bounding box center [308, 418] width 25 height 26
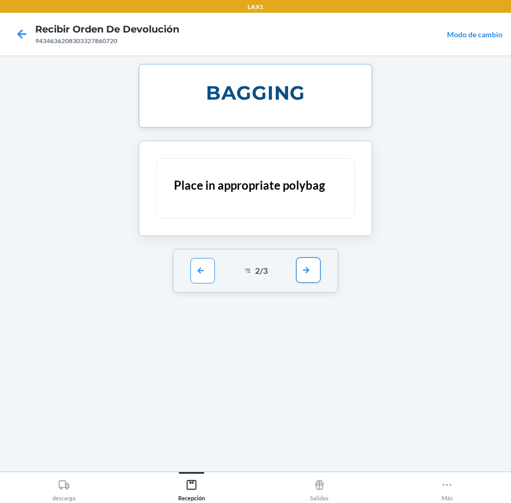
click at [312, 282] on button "button" at bounding box center [308, 271] width 25 height 26
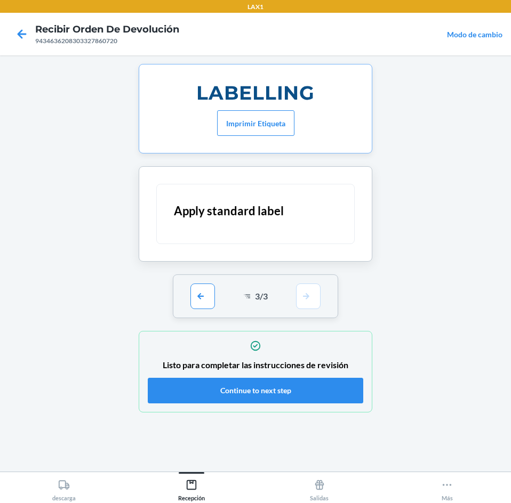
click at [293, 376] on div "Listo para completar las instrucciones de revisión Continue to next step" at bounding box center [255, 372] width 215 height 70
click at [254, 398] on button "Continue to next step" at bounding box center [255, 391] width 215 height 26
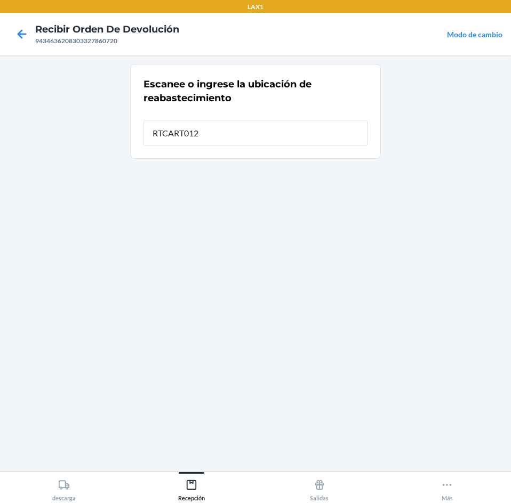
type input "RTCART012"
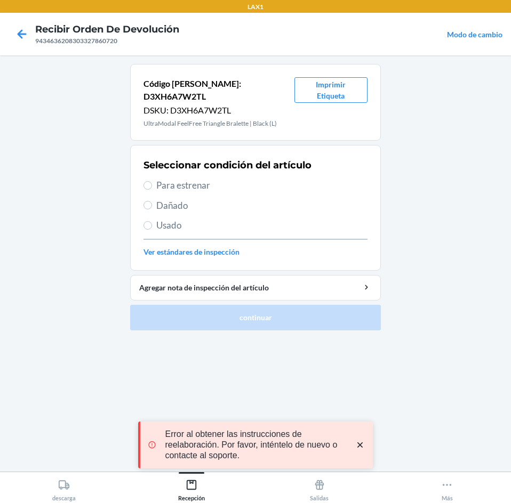
click at [220, 179] on span "Para estrenar" at bounding box center [261, 186] width 211 height 14
click at [152, 181] on input "Para estrenar" at bounding box center [147, 185] width 9 height 9
radio input "true"
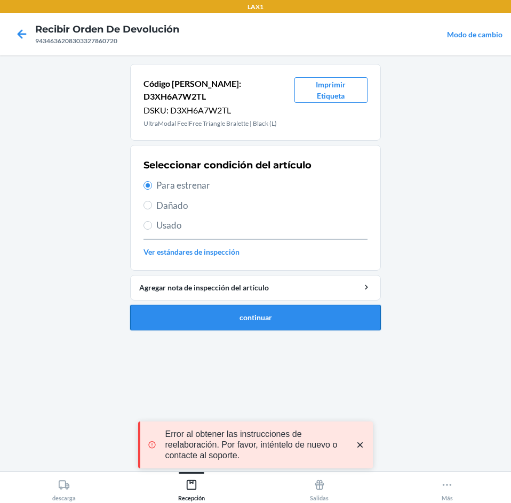
click at [257, 309] on button "continuar" at bounding box center [255, 318] width 251 height 26
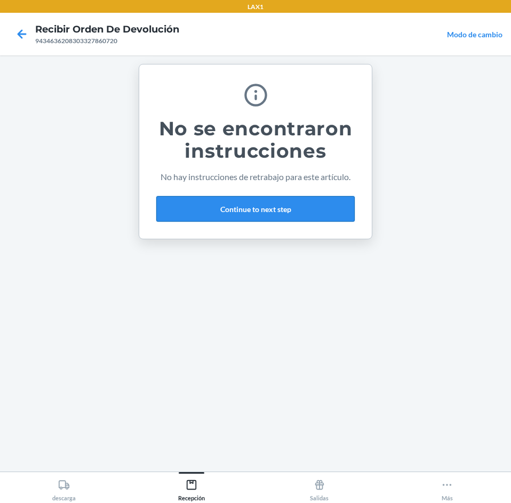
click at [286, 218] on div "No se encontraron instrucciones No hay instrucciones de retrabajo para este art…" at bounding box center [255, 151] width 198 height 149
click at [286, 206] on button "Continue to next step" at bounding box center [255, 209] width 198 height 26
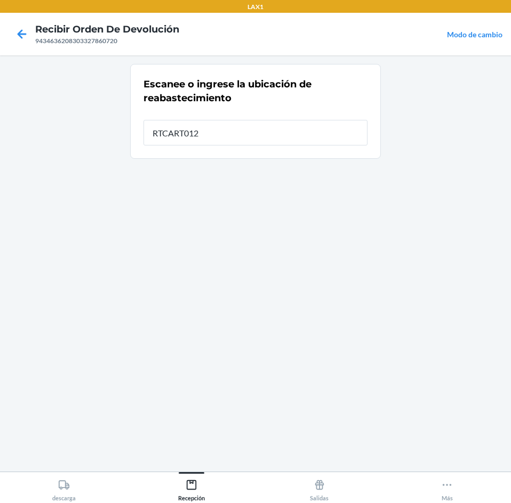
type input "RTCART012"
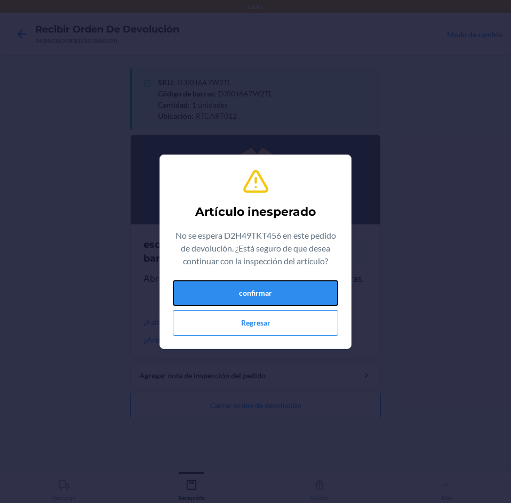
click at [271, 287] on button "confirmar" at bounding box center [255, 293] width 165 height 26
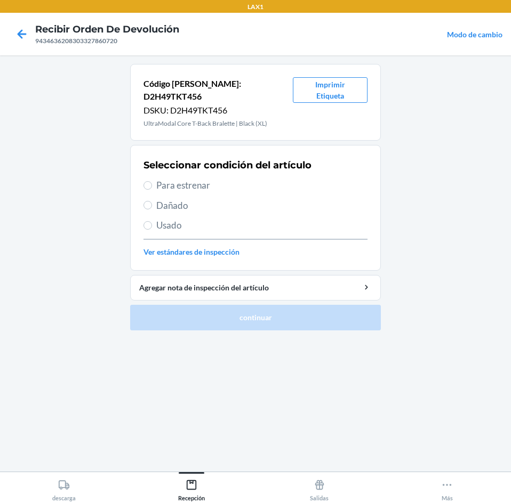
click at [240, 179] on span "Para estrenar" at bounding box center [261, 186] width 211 height 14
click at [152, 181] on input "Para estrenar" at bounding box center [147, 185] width 9 height 9
radio input "true"
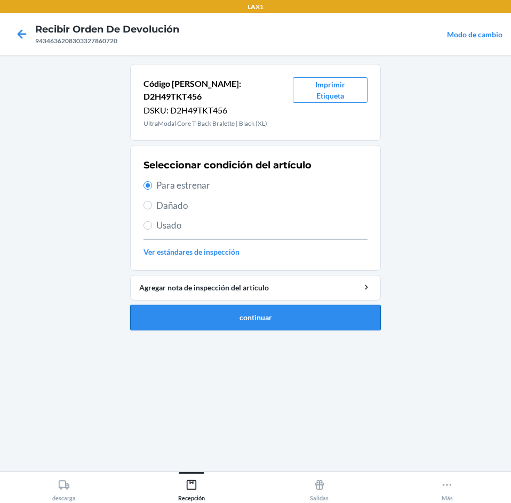
click at [286, 310] on button "continuar" at bounding box center [255, 318] width 251 height 26
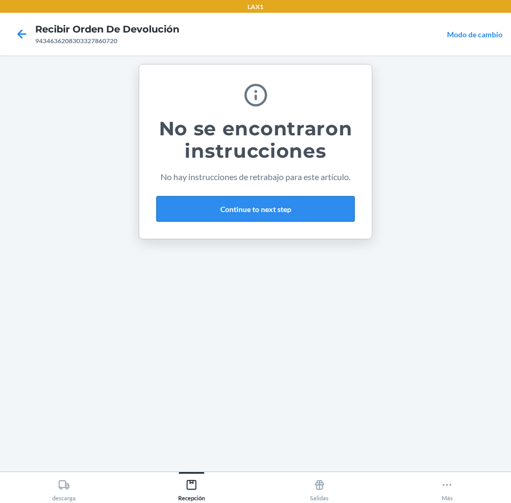
click at [303, 216] on button "Continue to next step" at bounding box center [255, 209] width 198 height 26
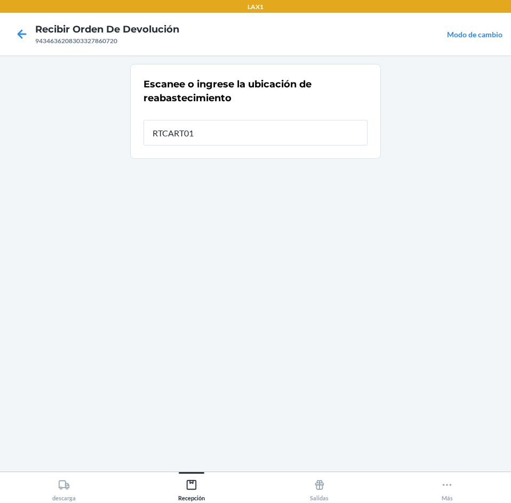
type input "RTCART012"
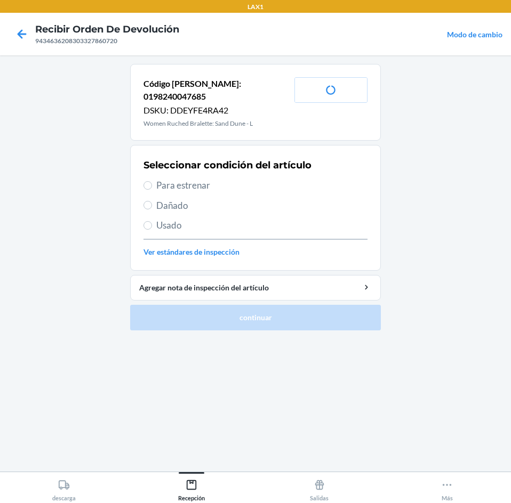
click at [236, 179] on span "Para estrenar" at bounding box center [261, 186] width 211 height 14
click at [152, 181] on input "Para estrenar" at bounding box center [147, 185] width 9 height 9
radio input "true"
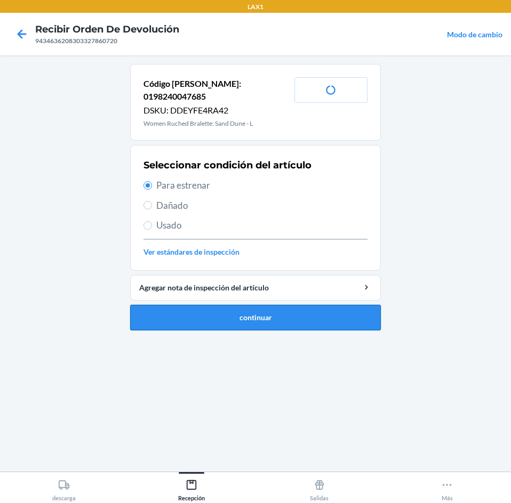
click at [261, 305] on button "continuar" at bounding box center [255, 318] width 251 height 26
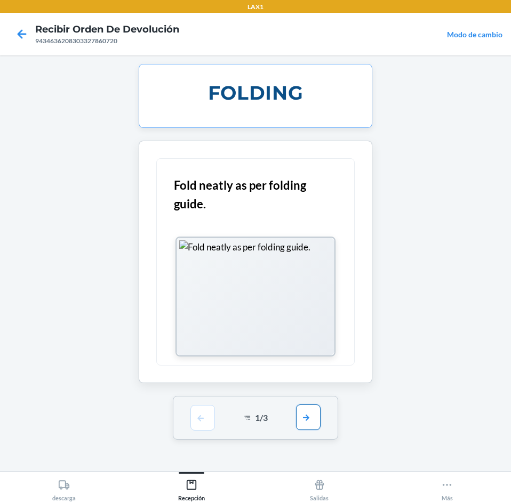
click at [310, 424] on button "button" at bounding box center [308, 418] width 25 height 26
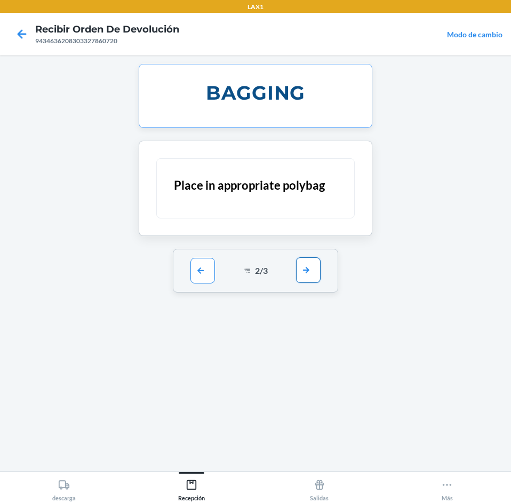
click at [315, 264] on button "button" at bounding box center [308, 271] width 25 height 26
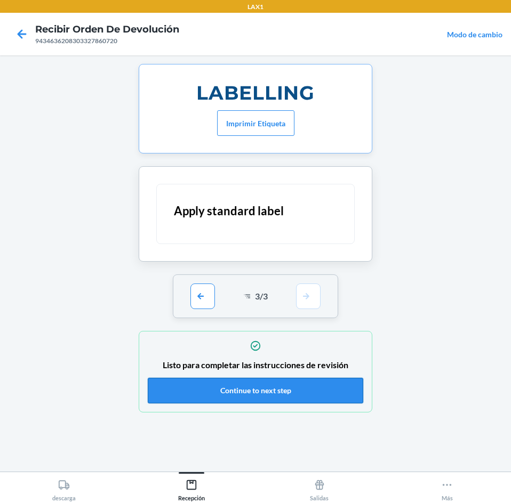
click at [281, 393] on button "Continue to next step" at bounding box center [255, 391] width 215 height 26
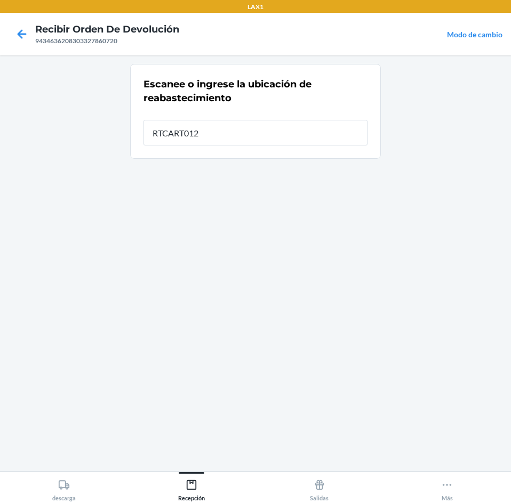
type input "RTCART012"
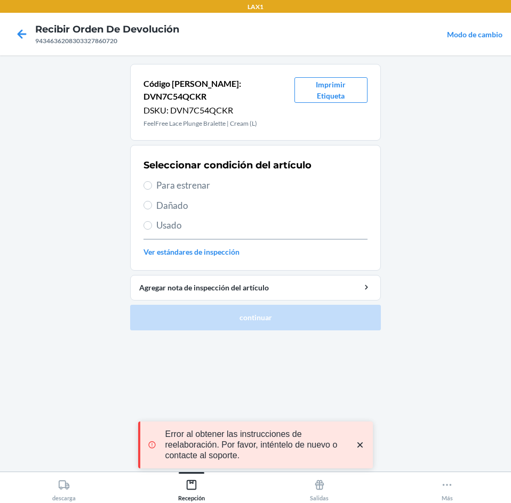
click at [219, 179] on span "Para estrenar" at bounding box center [261, 186] width 211 height 14
click at [152, 181] on input "Para estrenar" at bounding box center [147, 185] width 9 height 9
radio input "true"
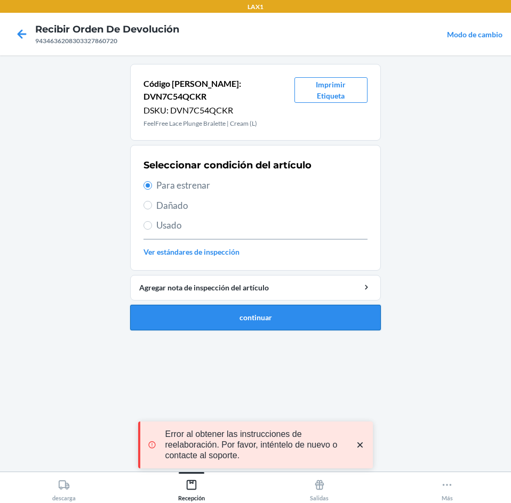
click at [248, 307] on button "continuar" at bounding box center [255, 318] width 251 height 26
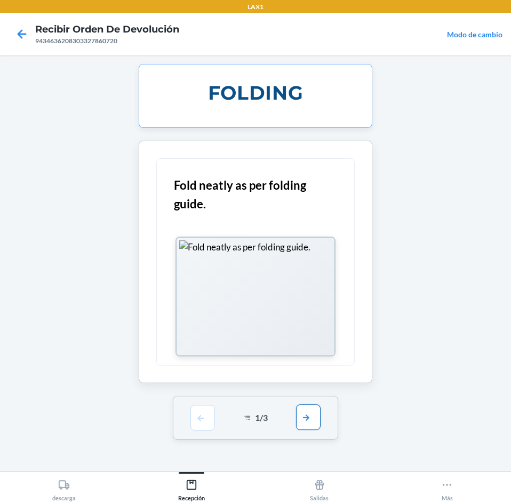
click at [303, 413] on button "button" at bounding box center [308, 418] width 25 height 26
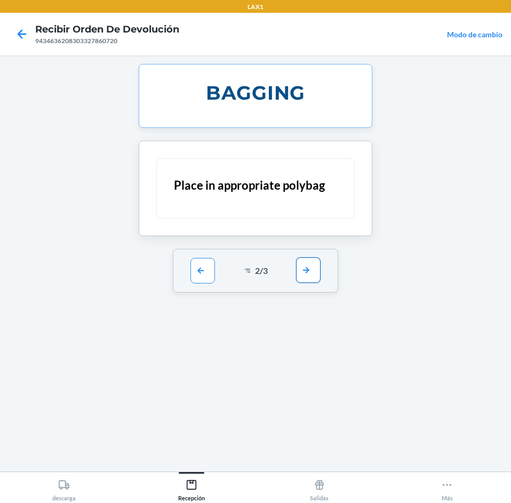
click at [309, 274] on button "button" at bounding box center [308, 271] width 25 height 26
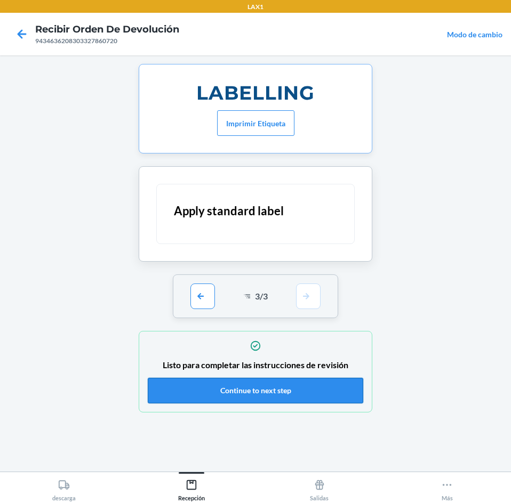
click at [302, 390] on button "Continue to next step" at bounding box center [255, 391] width 215 height 26
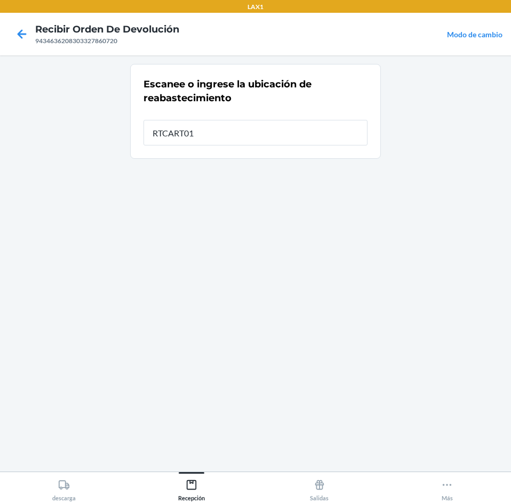
type input "RTCART012"
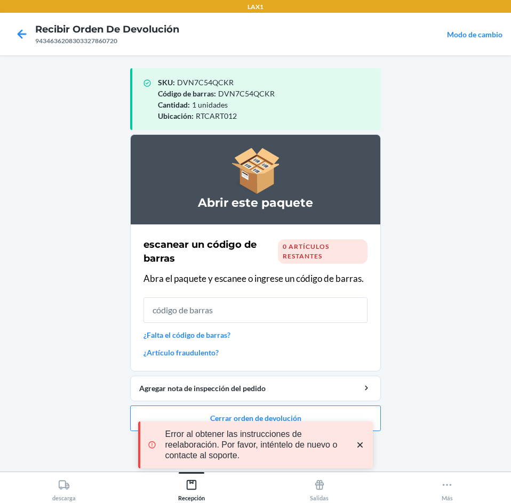
click at [357, 443] on icon "close toast" at bounding box center [360, 445] width 11 height 11
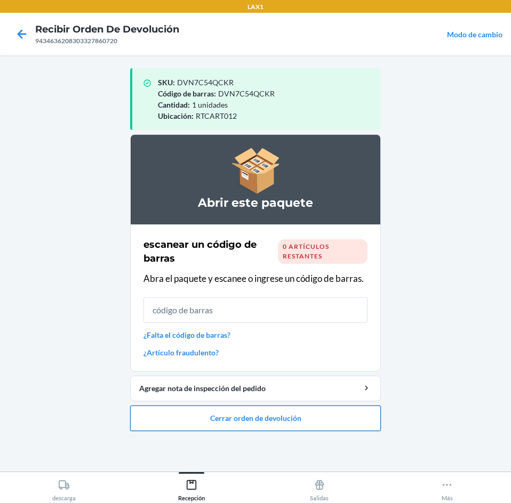
click at [320, 423] on button "Cerrar orden de devolución" at bounding box center [255, 419] width 251 height 26
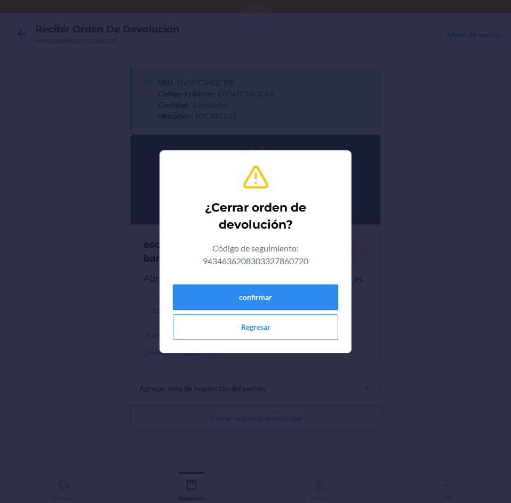
click at [291, 296] on button "confirmar" at bounding box center [255, 298] width 165 height 26
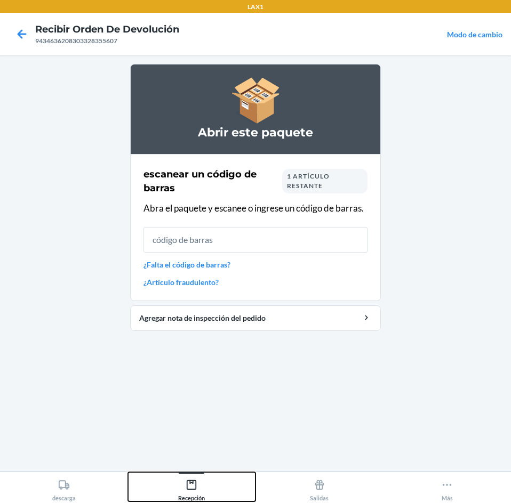
click at [210, 482] on button "Recepción" at bounding box center [192, 486] width 128 height 29
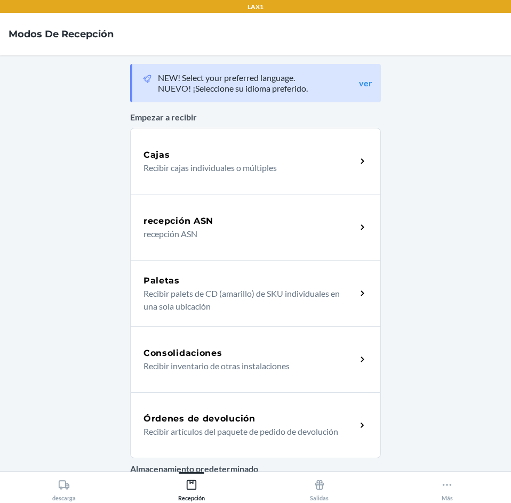
click at [230, 398] on div "Órdenes de devolución Recibir artículos del paquete de pedido de devolución" at bounding box center [255, 425] width 251 height 66
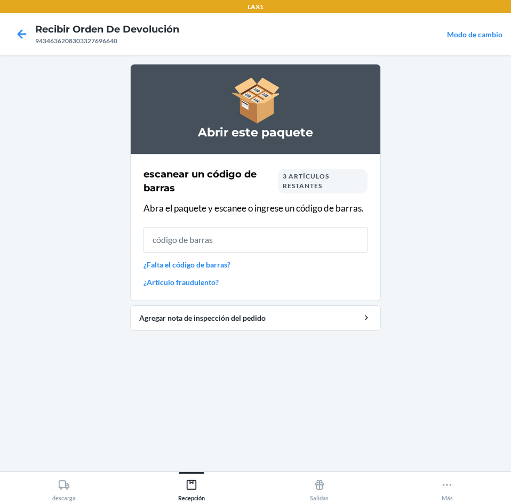
click at [340, 181] on div "3 artículos restantes" at bounding box center [323, 181] width 90 height 25
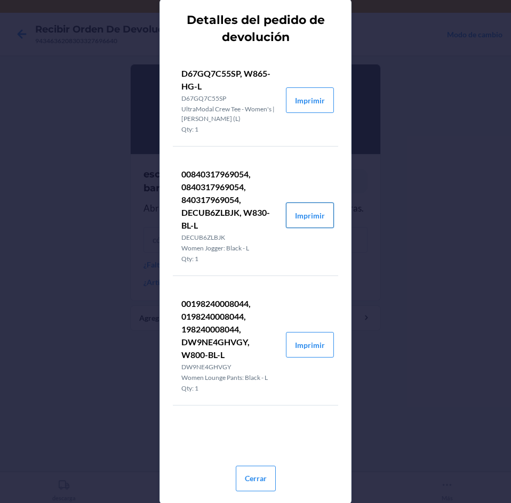
click at [310, 219] on button "Imprimir" at bounding box center [310, 216] width 48 height 26
click at [246, 483] on button "Cerrar" at bounding box center [256, 479] width 40 height 26
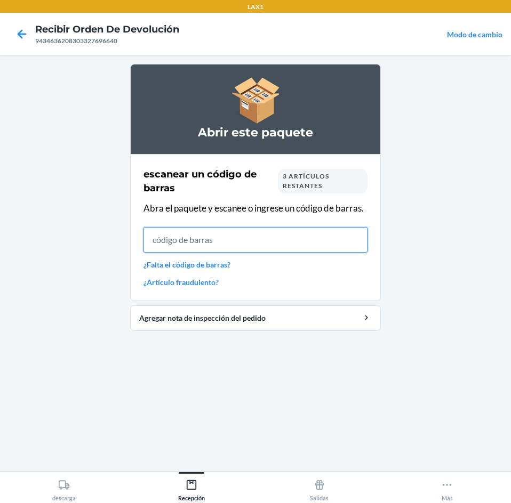
click at [307, 228] on input "text" at bounding box center [255, 240] width 224 height 26
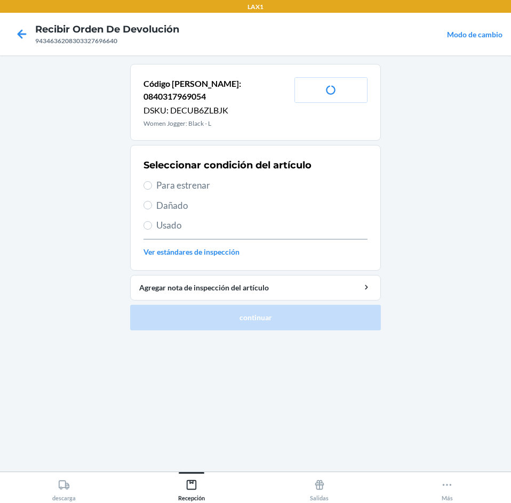
click at [211, 179] on span "Para estrenar" at bounding box center [261, 186] width 211 height 14
click at [152, 181] on input "Para estrenar" at bounding box center [147, 185] width 9 height 9
radio input "true"
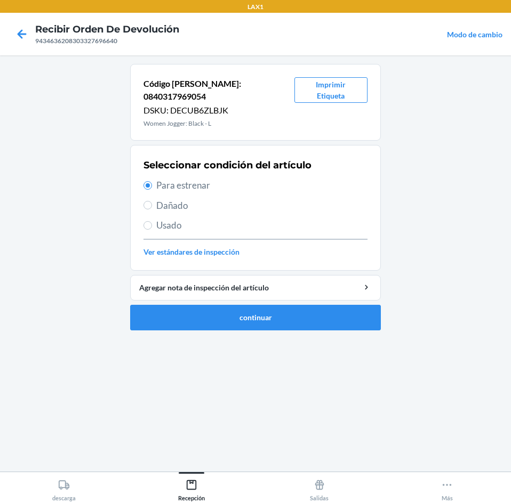
click at [247, 318] on ol "Código [PERSON_NAME]: 0840317969054 DSKU: DECUB6ZLBJK Women Jogger: Black - L I…" at bounding box center [255, 201] width 251 height 275
click at [255, 305] on button "continuar" at bounding box center [255, 318] width 251 height 26
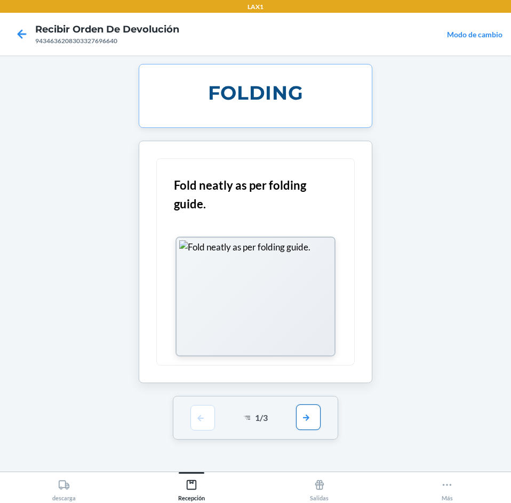
click at [304, 420] on button "button" at bounding box center [308, 418] width 25 height 26
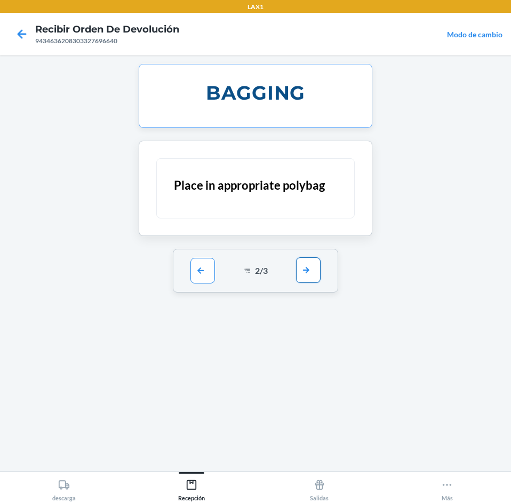
click at [303, 269] on button "button" at bounding box center [308, 271] width 25 height 26
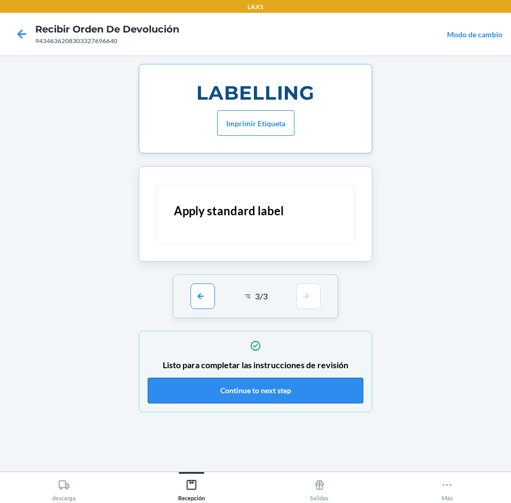
click at [294, 397] on button "Continue to next step" at bounding box center [255, 391] width 215 height 26
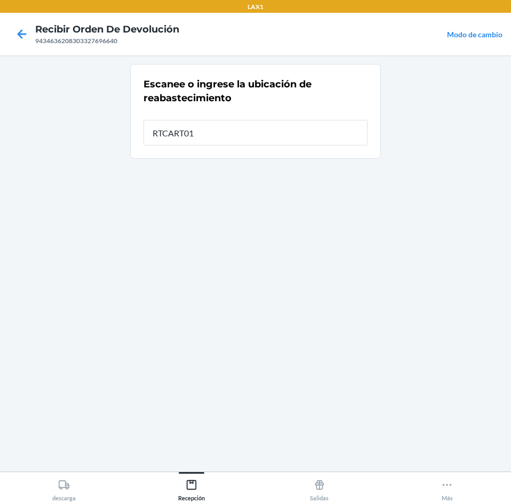
type input "RTCART012"
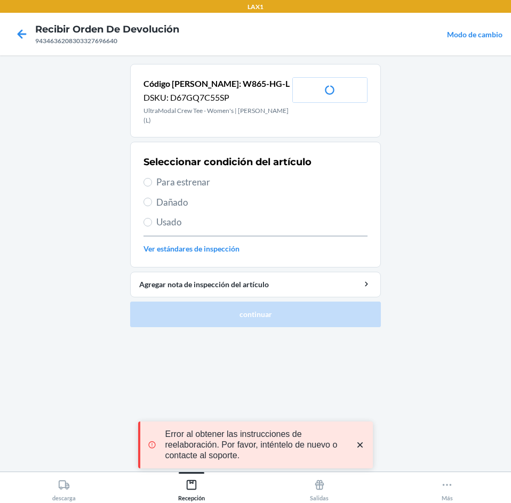
click at [237, 175] on span "Para estrenar" at bounding box center [261, 182] width 211 height 14
click at [152, 178] on input "Para estrenar" at bounding box center [147, 182] width 9 height 9
radio input "true"
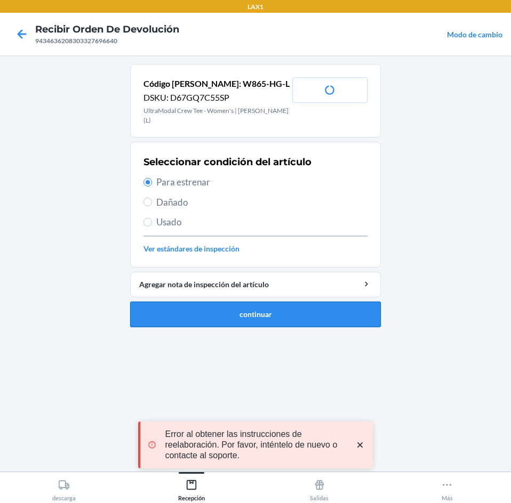
click at [247, 302] on button "continuar" at bounding box center [255, 315] width 251 height 26
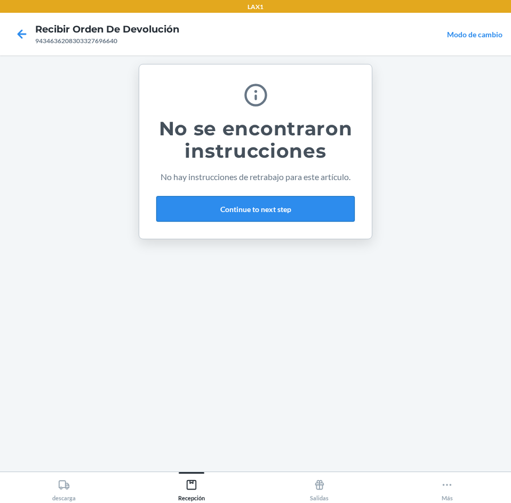
click at [305, 208] on button "Continue to next step" at bounding box center [255, 209] width 198 height 26
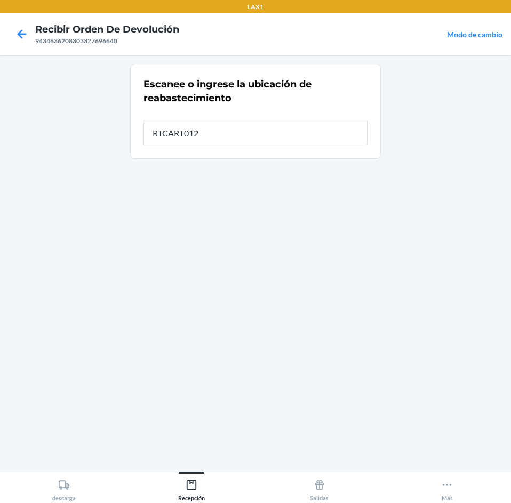
type input "RTCART012"
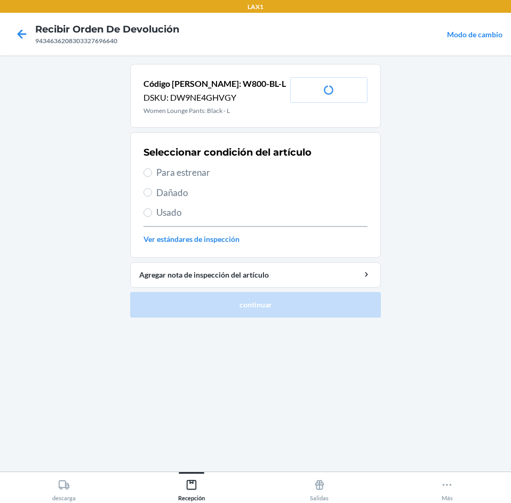
click at [254, 173] on span "Para estrenar" at bounding box center [261, 173] width 211 height 14
click at [152, 173] on input "Para estrenar" at bounding box center [147, 173] width 9 height 9
radio input "true"
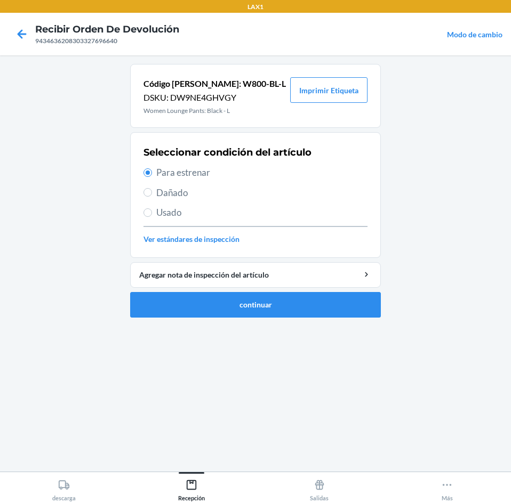
click at [266, 291] on li "Código [PERSON_NAME]: W800-BL-L DSKU: DW9NE4GHVGY Women Lounge Pants: Black - L…" at bounding box center [255, 191] width 251 height 254
click at [264, 301] on button "continuar" at bounding box center [255, 305] width 251 height 26
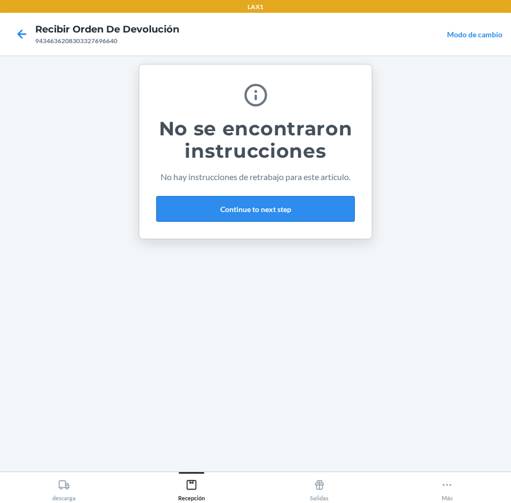
click at [286, 197] on button "Continue to next step" at bounding box center [255, 209] width 198 height 26
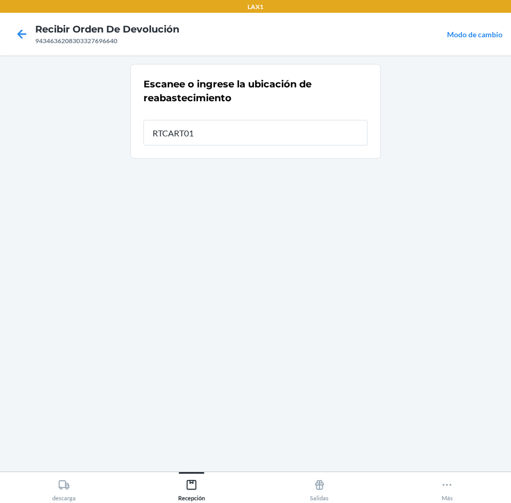
type input "RTCART012"
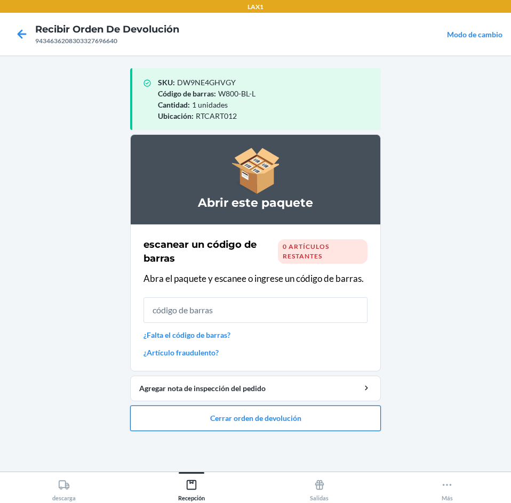
click at [277, 423] on button "Cerrar orden de devolución" at bounding box center [255, 419] width 251 height 26
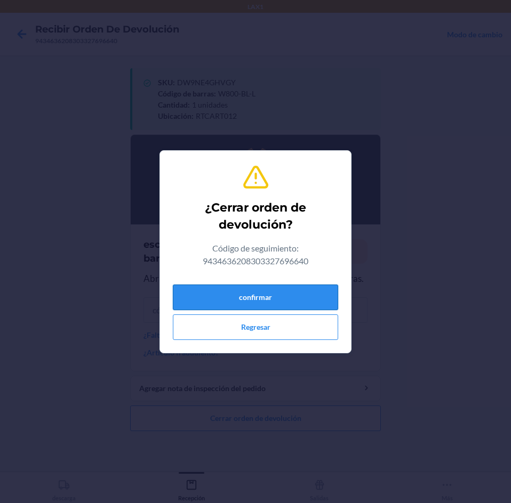
click at [283, 289] on button "confirmar" at bounding box center [255, 298] width 165 height 26
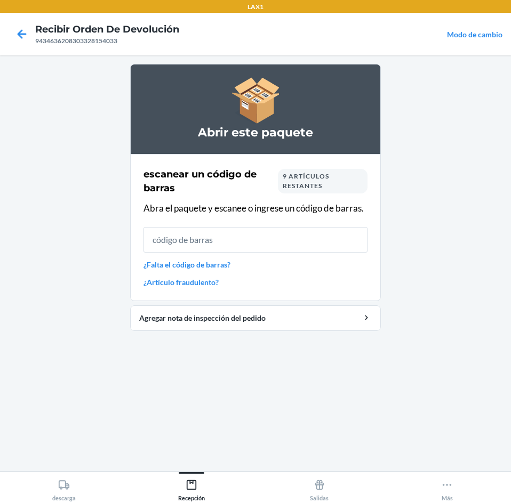
click at [296, 185] on span "9 artículos restantes" at bounding box center [306, 181] width 46 height 18
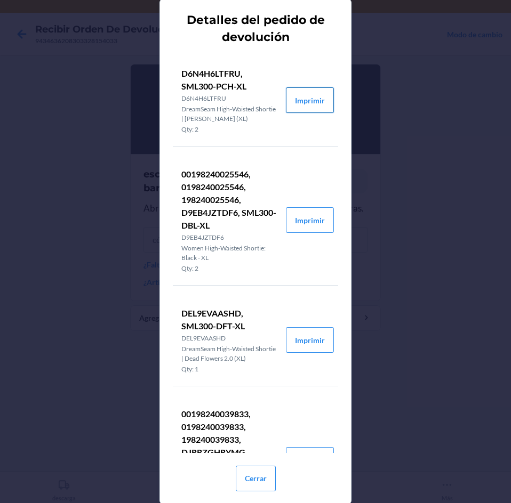
click at [316, 95] on button "Imprimir" at bounding box center [310, 100] width 48 height 26
click at [305, 220] on button "Imprimir" at bounding box center [310, 220] width 48 height 26
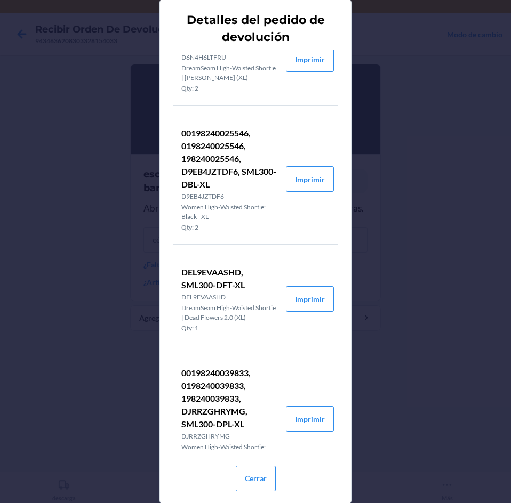
scroll to position [160, 0]
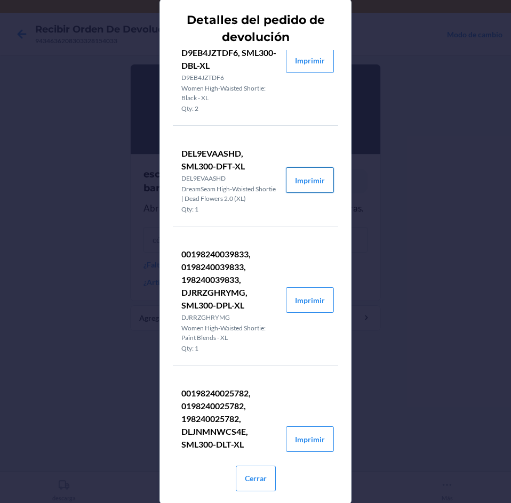
click at [312, 185] on button "Imprimir" at bounding box center [310, 180] width 48 height 26
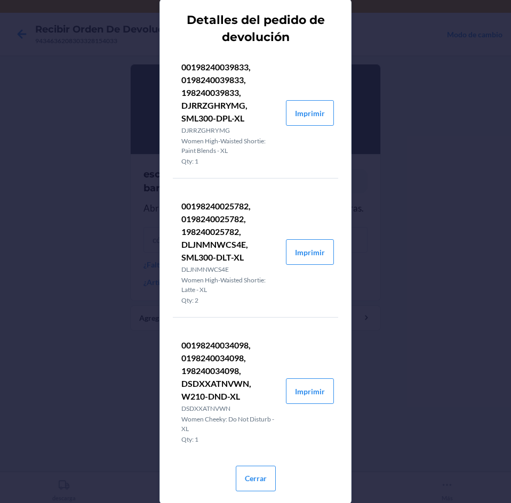
scroll to position [355, 0]
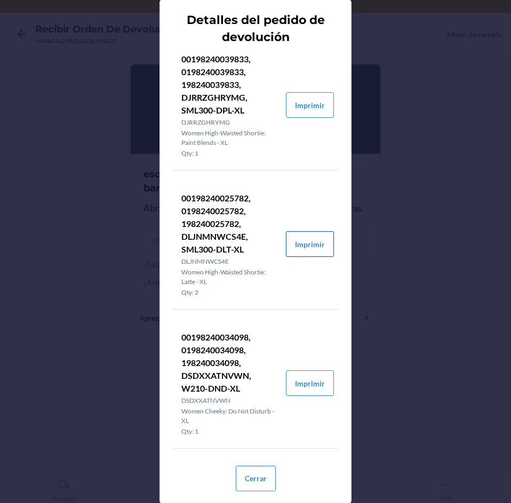
click at [300, 252] on button "Imprimir" at bounding box center [310, 244] width 48 height 26
click at [305, 380] on button "Imprimir" at bounding box center [310, 384] width 48 height 26
click at [291, 386] on button "Imprimir" at bounding box center [310, 384] width 48 height 26
drag, startPoint x: 267, startPoint y: 487, endPoint x: 264, endPoint y: 470, distance: 16.7
click at [266, 483] on button "Cerrar" at bounding box center [256, 479] width 40 height 26
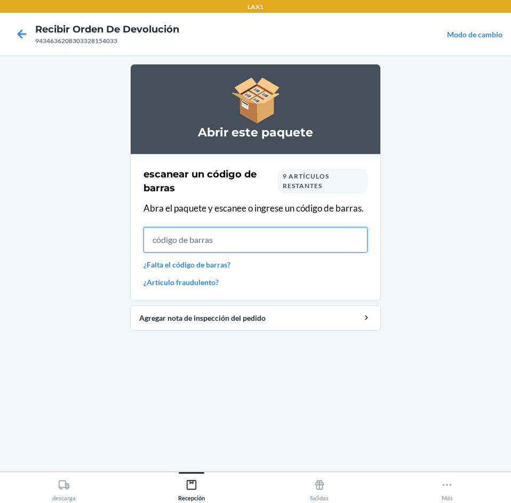
click at [283, 250] on input "text" at bounding box center [255, 240] width 224 height 26
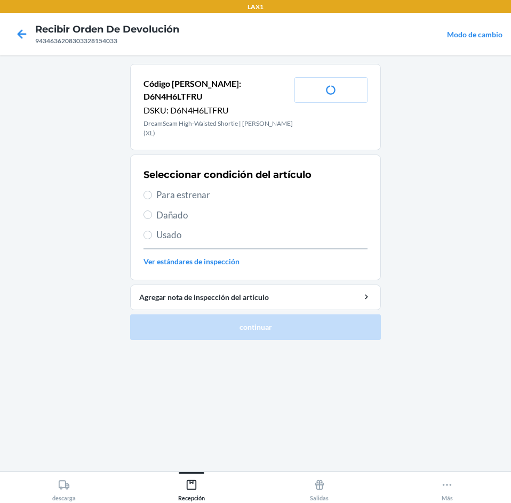
click at [225, 228] on span "Usado" at bounding box center [261, 235] width 211 height 14
click at [152, 231] on input "Usado" at bounding box center [147, 235] width 9 height 9
radio input "true"
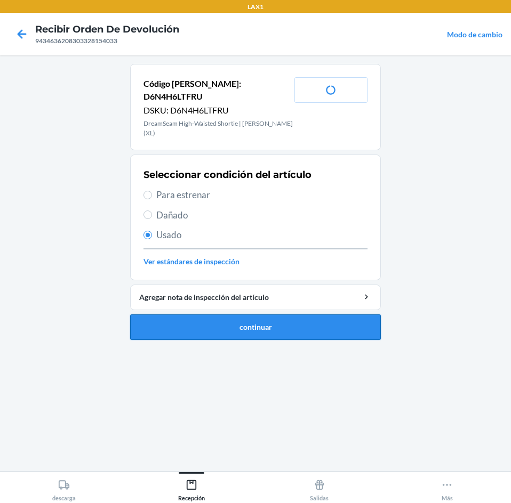
click at [250, 315] on button "continuar" at bounding box center [255, 328] width 251 height 26
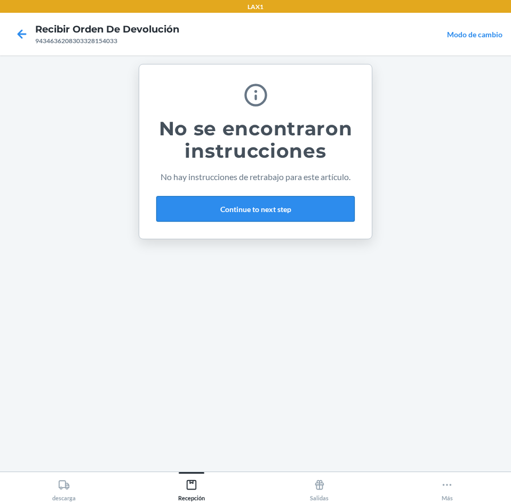
click at [300, 216] on button "Continue to next step" at bounding box center [255, 209] width 198 height 26
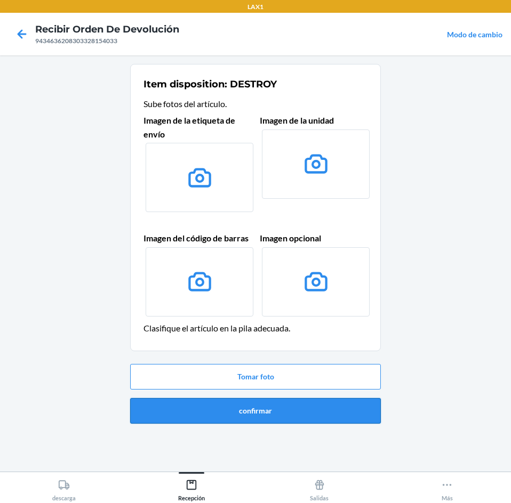
click at [305, 413] on button "confirmar" at bounding box center [255, 411] width 251 height 26
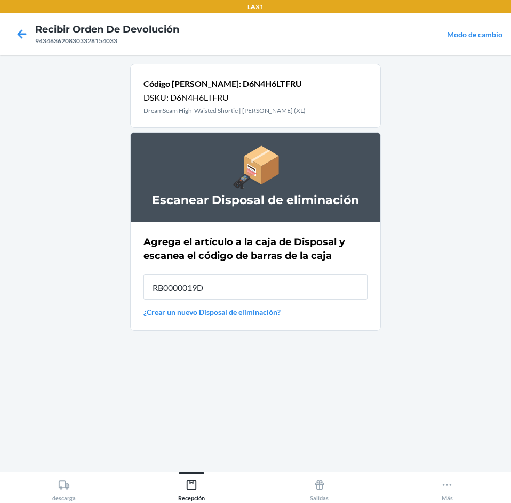
type input "RB0000019D0"
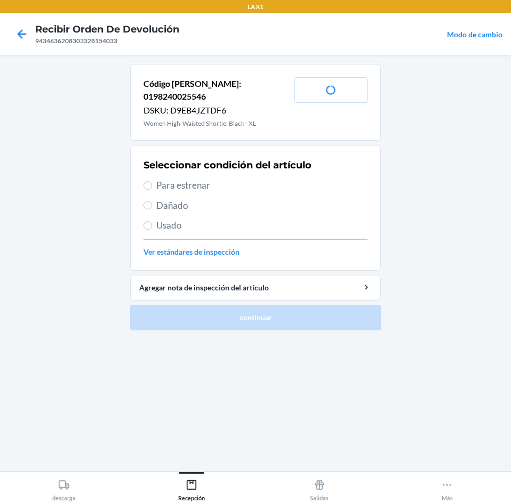
click at [221, 219] on span "Usado" at bounding box center [261, 226] width 211 height 14
click at [152, 221] on input "Usado" at bounding box center [147, 225] width 9 height 9
radio input "true"
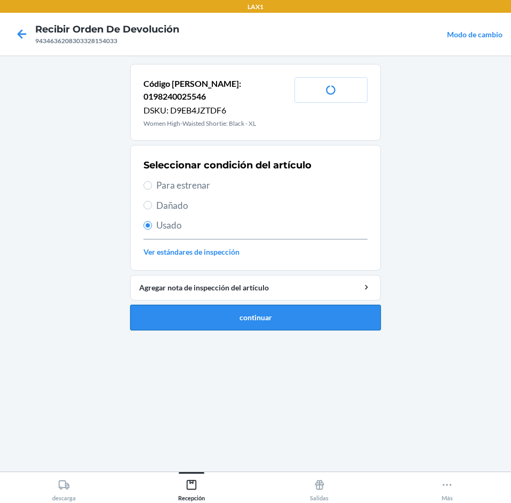
click at [234, 306] on button "continuar" at bounding box center [255, 318] width 251 height 26
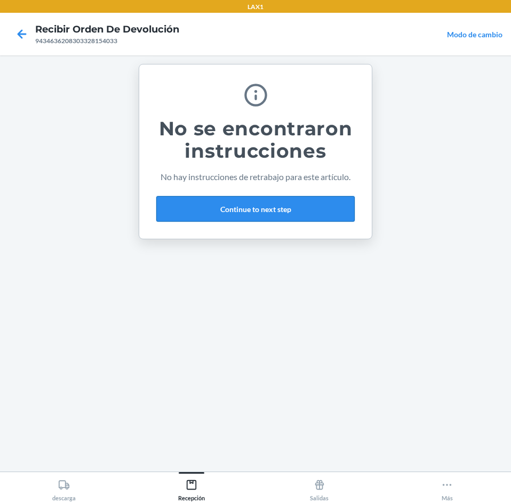
click at [303, 214] on button "Continue to next step" at bounding box center [255, 209] width 198 height 26
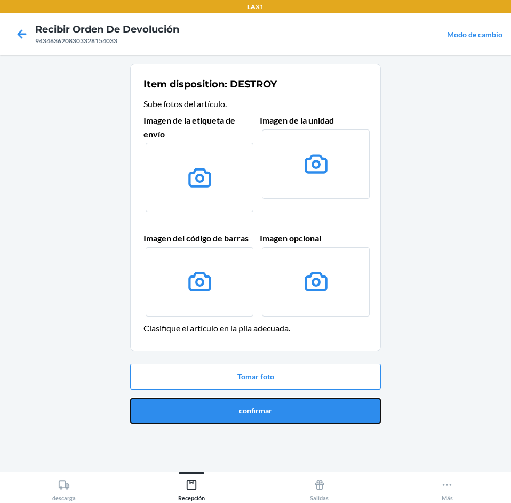
click at [300, 404] on button "confirmar" at bounding box center [255, 411] width 251 height 26
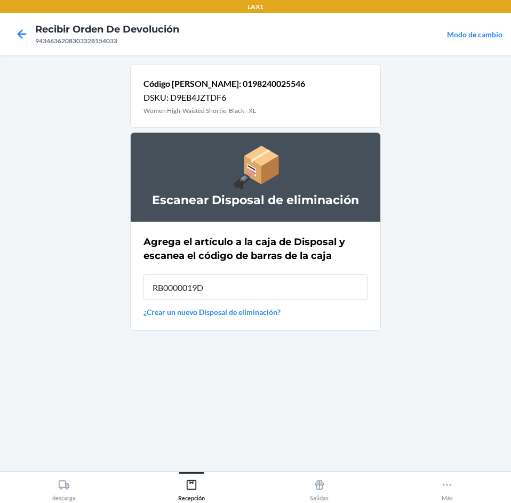
type input "RB0000019D0"
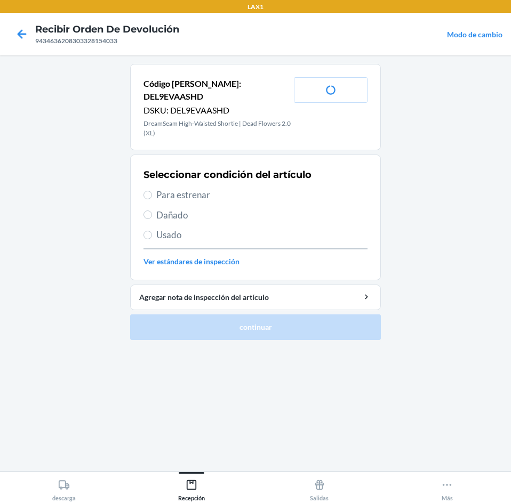
click at [216, 228] on span "Usado" at bounding box center [261, 235] width 211 height 14
click at [152, 231] on input "Usado" at bounding box center [147, 235] width 9 height 9
radio input "true"
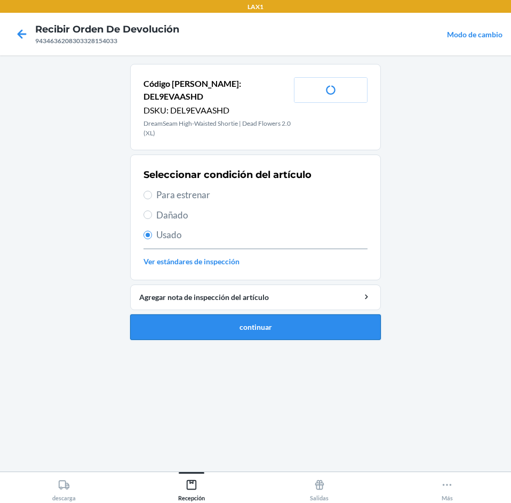
click at [229, 315] on button "continuar" at bounding box center [255, 328] width 251 height 26
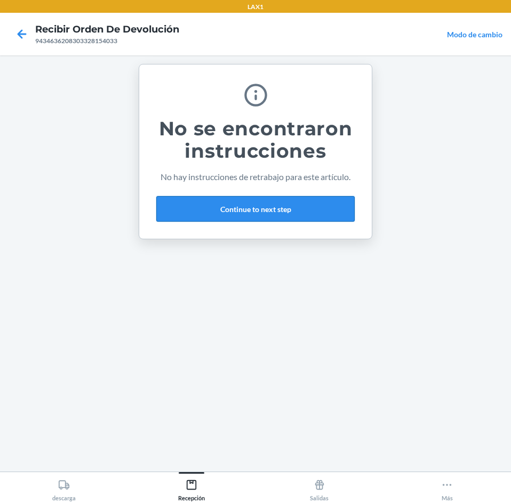
drag, startPoint x: 285, startPoint y: 198, endPoint x: 284, endPoint y: 205, distance: 7.5
click at [284, 205] on button "Continue to next step" at bounding box center [255, 209] width 198 height 26
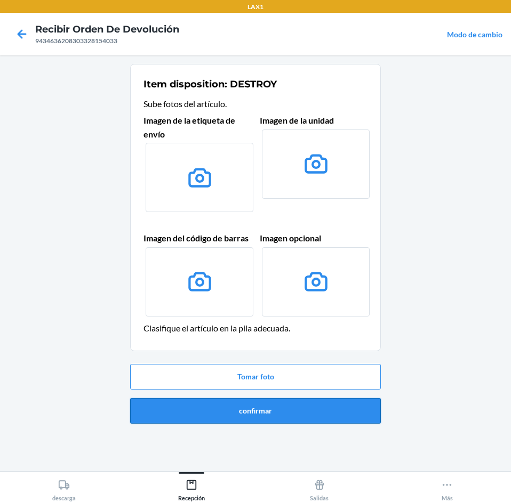
click at [260, 412] on button "confirmar" at bounding box center [255, 411] width 251 height 26
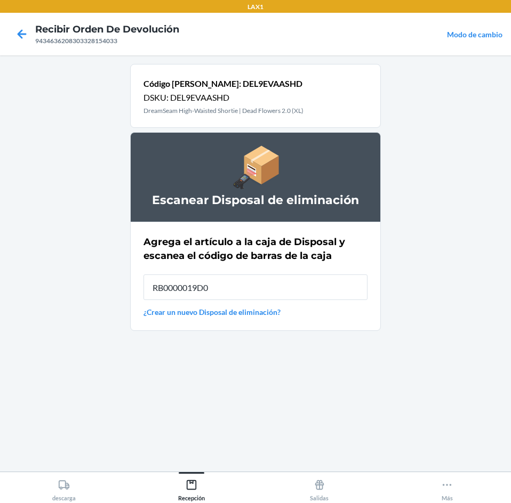
type input "RB0000019D0"
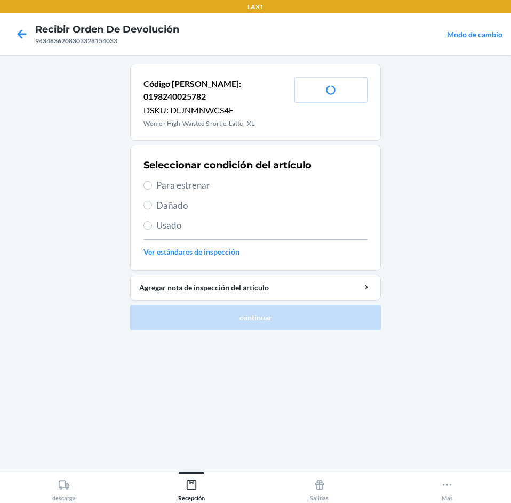
drag, startPoint x: 156, startPoint y: 202, endPoint x: 157, endPoint y: 217, distance: 15.0
click at [156, 203] on div "Seleccionar condición del artículo Para estrenar Dañado Usado Ver estándares de…" at bounding box center [255, 208] width 224 height 106
click at [157, 219] on span "Usado" at bounding box center [261, 226] width 211 height 14
click at [152, 221] on input "Usado" at bounding box center [147, 225] width 9 height 9
radio input "true"
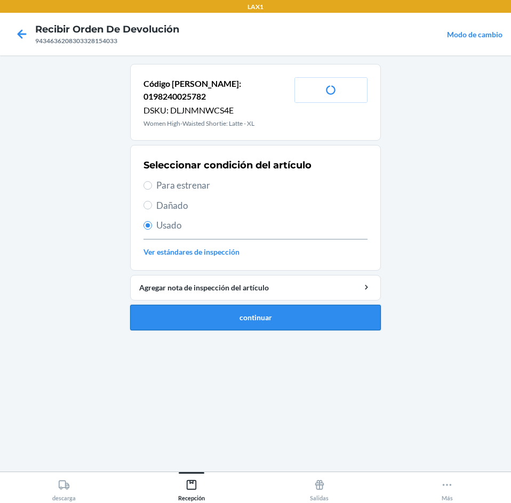
click at [208, 314] on button "continuar" at bounding box center [255, 318] width 251 height 26
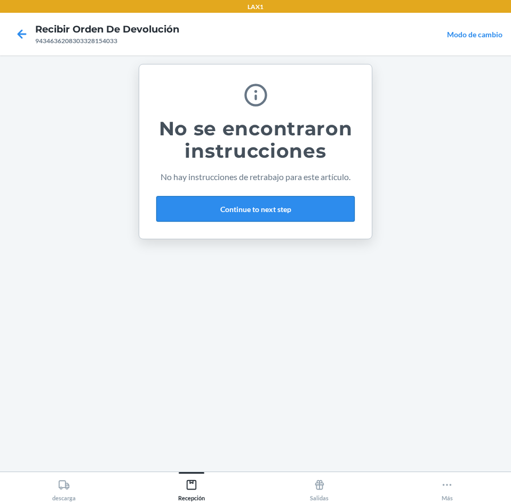
click at [291, 203] on button "Continue to next step" at bounding box center [255, 209] width 198 height 26
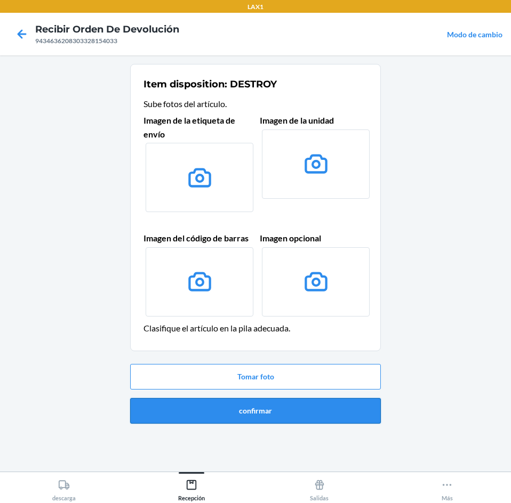
click at [295, 408] on button "confirmar" at bounding box center [255, 411] width 251 height 26
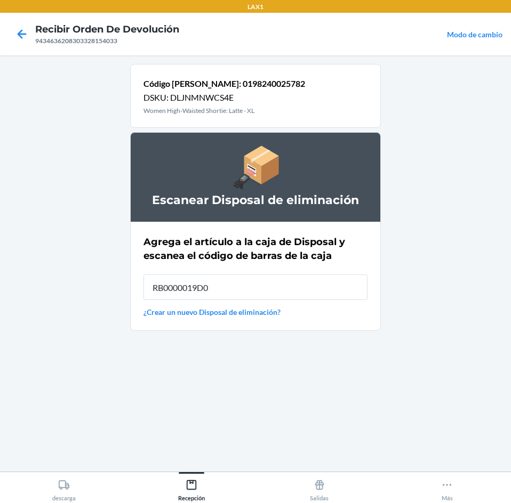
type input "RB0000019D0"
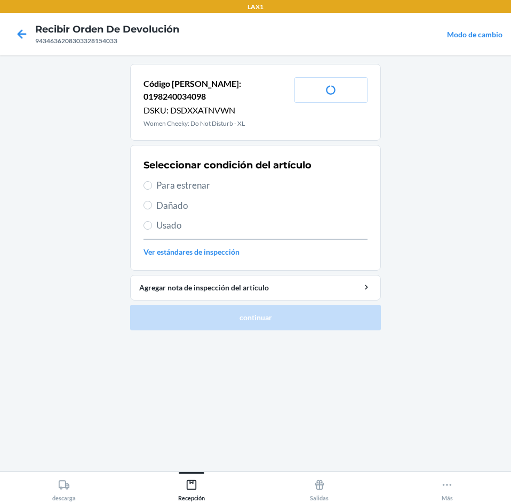
click at [232, 219] on span "Usado" at bounding box center [261, 226] width 211 height 14
click at [152, 221] on input "Usado" at bounding box center [147, 225] width 9 height 9
radio input "true"
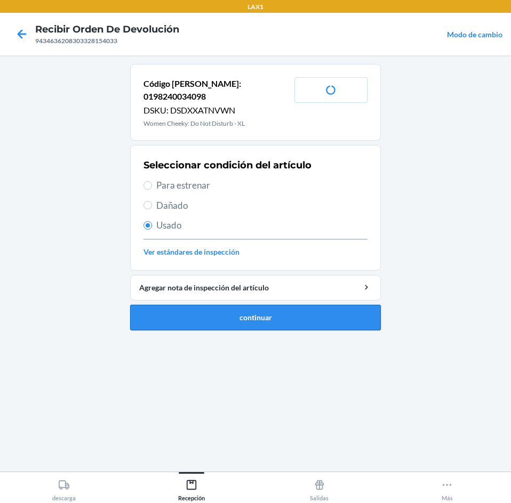
click at [237, 305] on button "continuar" at bounding box center [255, 318] width 251 height 26
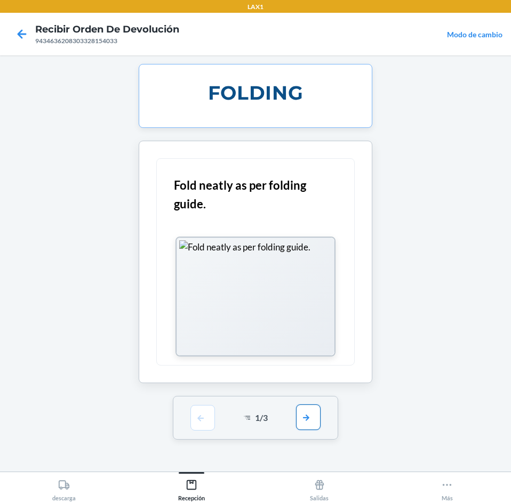
drag, startPoint x: 323, startPoint y: 416, endPoint x: 315, endPoint y: 415, distance: 7.5
click at [320, 416] on div "1 / 3" at bounding box center [256, 418] width 166 height 44
click at [312, 415] on button "button" at bounding box center [308, 418] width 25 height 26
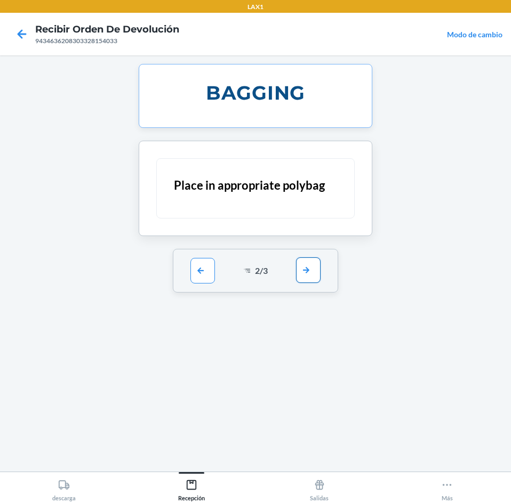
click at [304, 276] on button "button" at bounding box center [308, 271] width 25 height 26
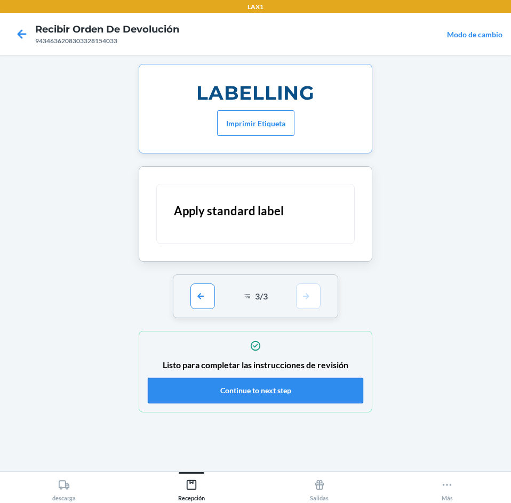
click at [297, 384] on button "Continue to next step" at bounding box center [255, 391] width 215 height 26
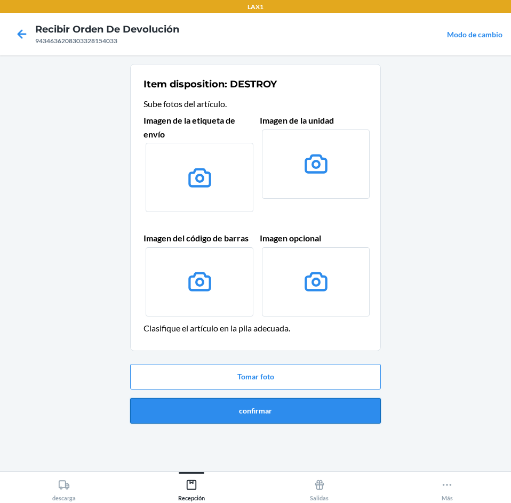
click at [286, 421] on button "confirmar" at bounding box center [255, 411] width 251 height 26
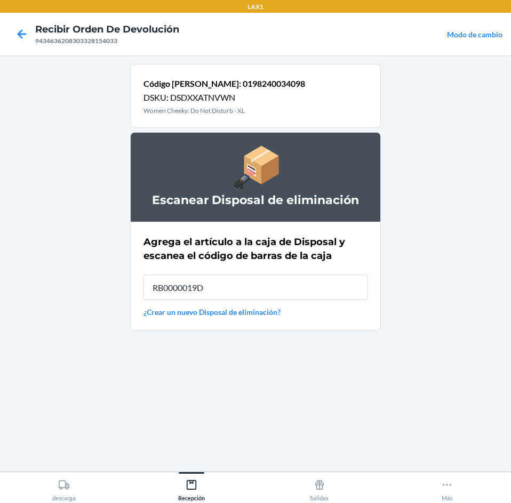
type input "RB0000019D0"
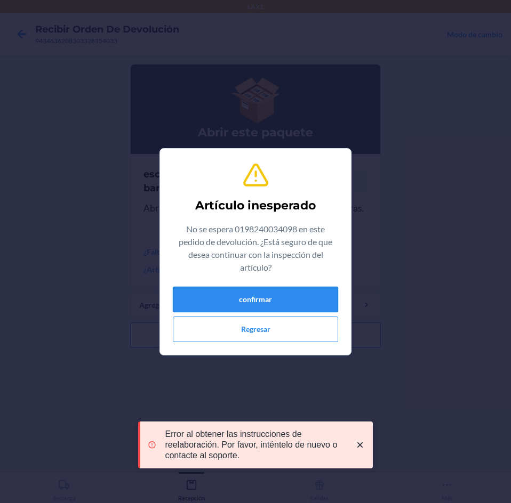
click at [251, 292] on button "confirmar" at bounding box center [255, 300] width 165 height 26
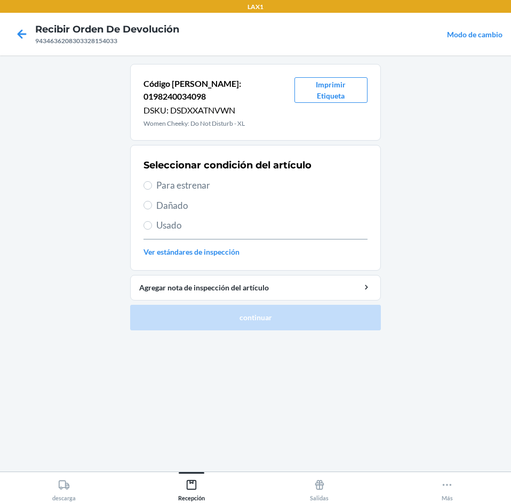
click at [212, 219] on span "Usado" at bounding box center [261, 226] width 211 height 14
click at [152, 221] on input "Usado" at bounding box center [147, 225] width 9 height 9
radio input "true"
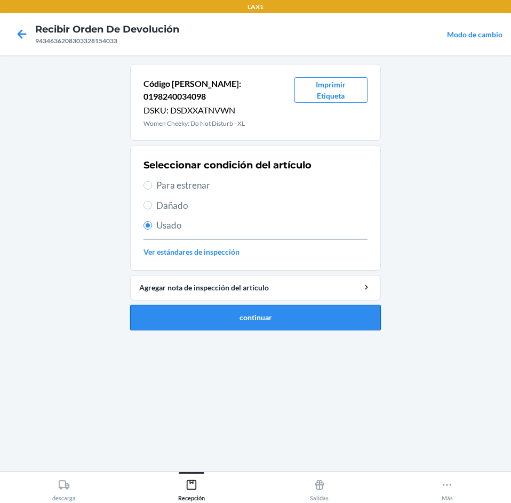
click at [244, 305] on button "continuar" at bounding box center [255, 318] width 251 height 26
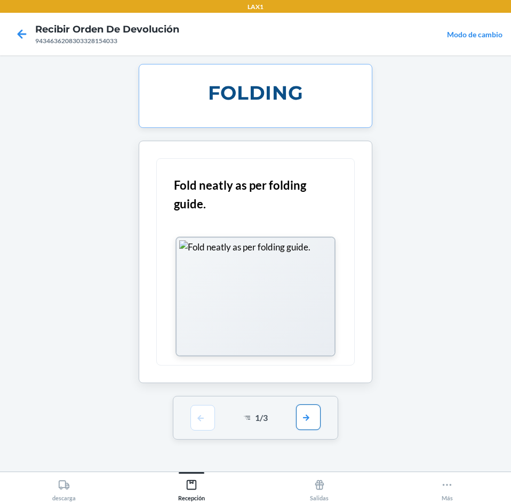
click at [305, 411] on button "button" at bounding box center [308, 418] width 25 height 26
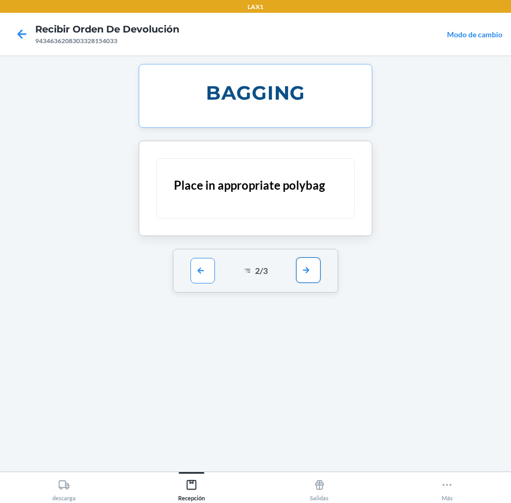
click at [310, 277] on button "button" at bounding box center [308, 271] width 25 height 26
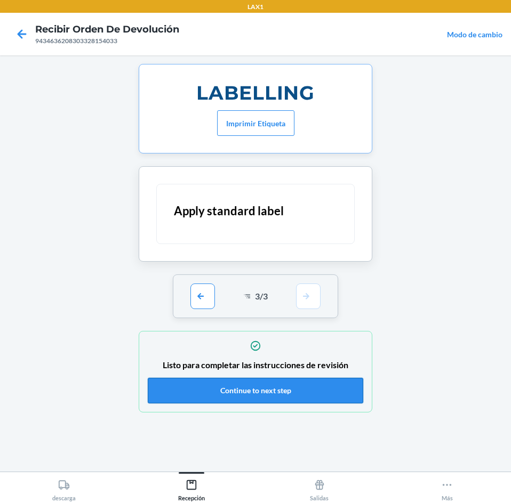
click at [286, 393] on button "Continue to next step" at bounding box center [255, 391] width 215 height 26
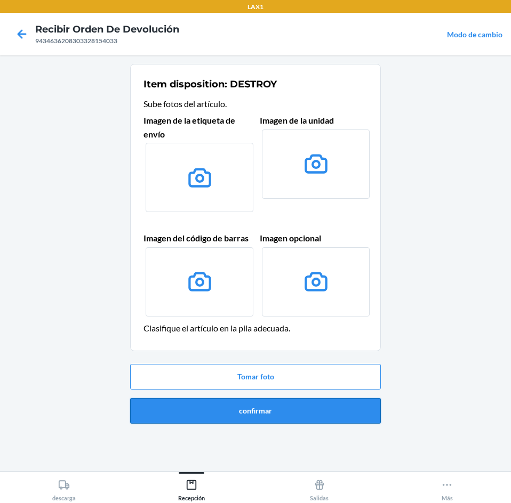
click at [300, 420] on button "confirmar" at bounding box center [255, 411] width 251 height 26
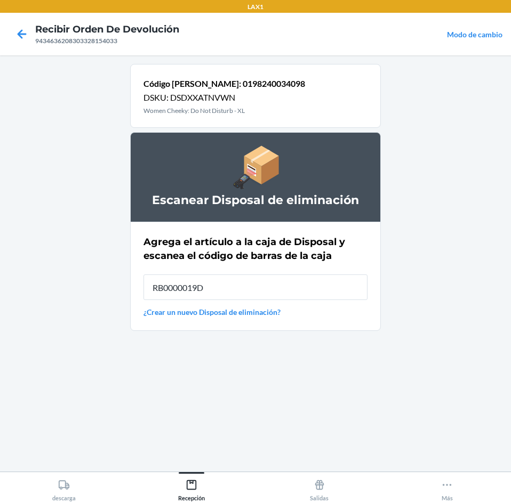
type input "RB0000019D0"
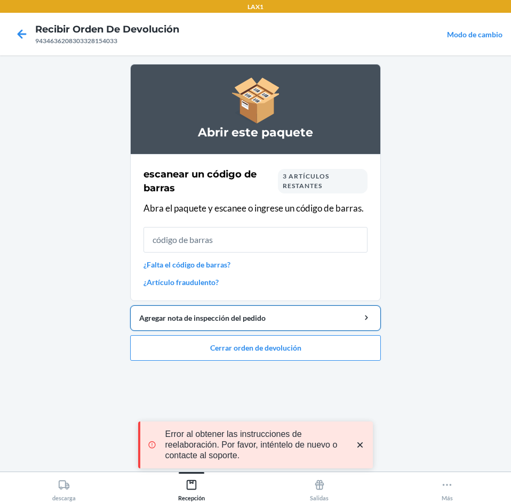
click at [263, 312] on button "Agregar nota de inspección del pedido" at bounding box center [255, 319] width 251 height 26
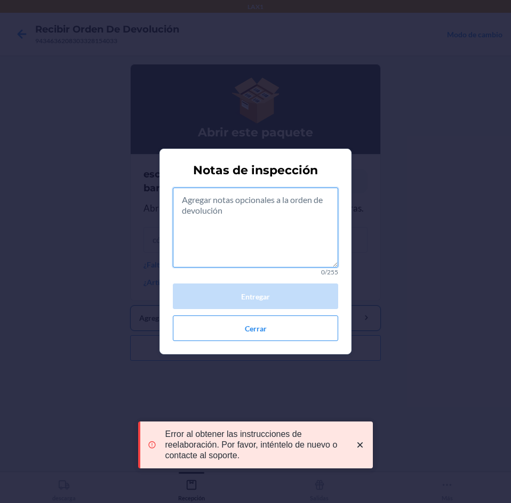
click at [239, 220] on textarea at bounding box center [255, 228] width 165 height 80
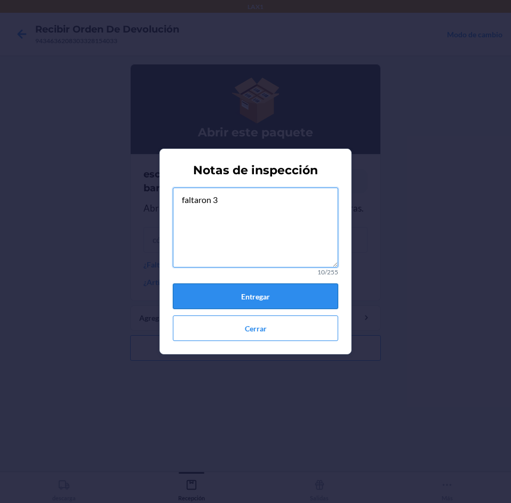
type textarea "faltaron 3"
click at [220, 301] on button "Entregar" at bounding box center [255, 297] width 165 height 26
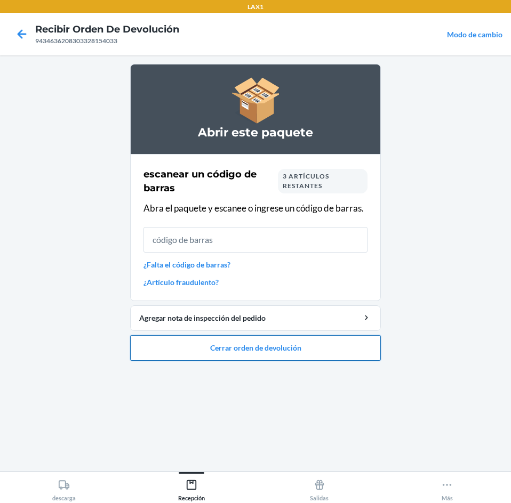
click at [244, 354] on button "Cerrar orden de devolución" at bounding box center [255, 348] width 251 height 26
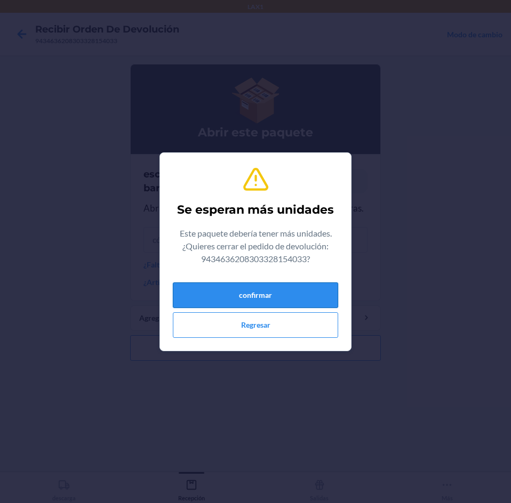
click at [272, 296] on button "confirmar" at bounding box center [255, 296] width 165 height 26
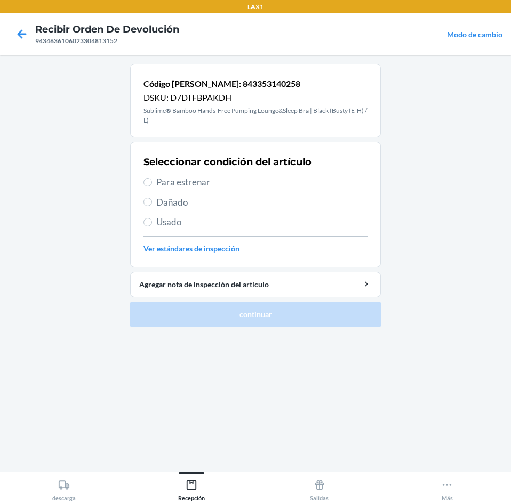
click at [216, 217] on span "Usado" at bounding box center [261, 222] width 211 height 14
click at [152, 218] on input "Usado" at bounding box center [147, 222] width 9 height 9
radio input "true"
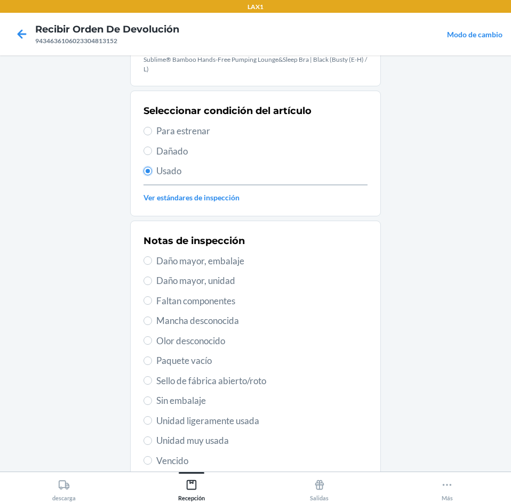
scroll to position [149, 0]
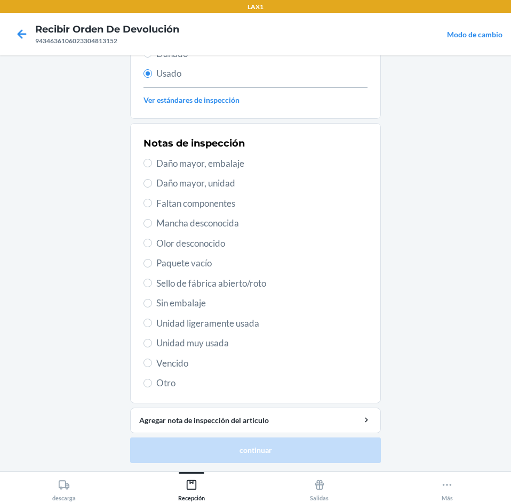
click at [226, 348] on span "Unidad muy usada" at bounding box center [261, 343] width 211 height 14
click at [152, 348] on input "Unidad muy usada" at bounding box center [147, 343] width 9 height 9
radio input "true"
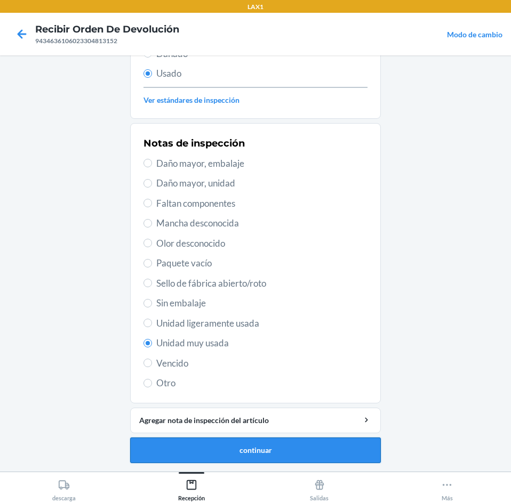
click at [235, 458] on button "continuar" at bounding box center [255, 451] width 251 height 26
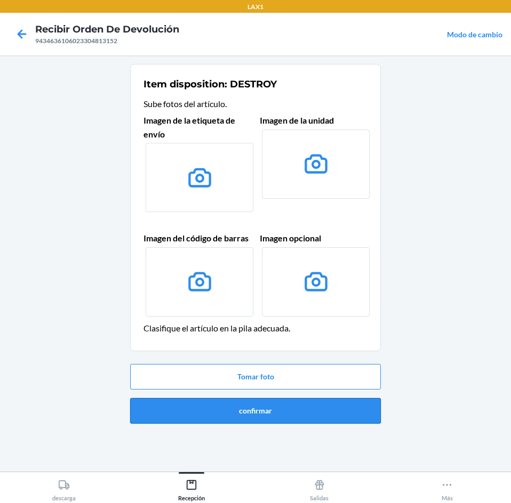
click at [246, 411] on button "confirmar" at bounding box center [255, 411] width 251 height 26
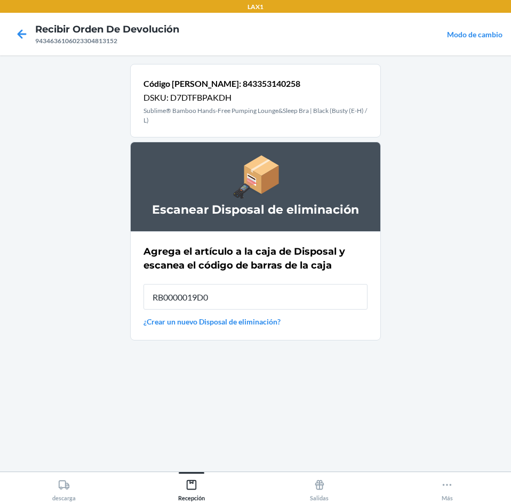
type input "RB0000019D0"
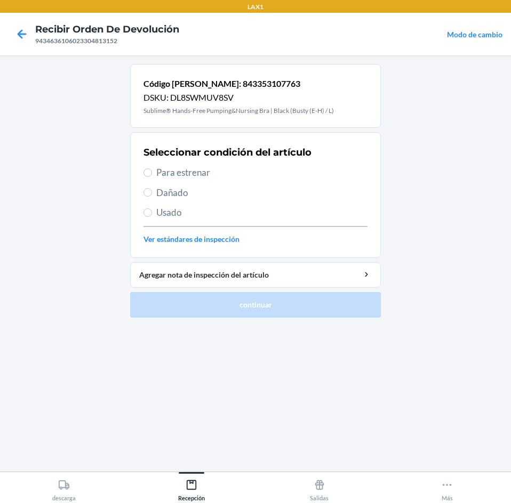
click at [209, 213] on span "Usado" at bounding box center [261, 213] width 211 height 14
click at [152, 213] on input "Usado" at bounding box center [147, 212] width 9 height 9
radio input "true"
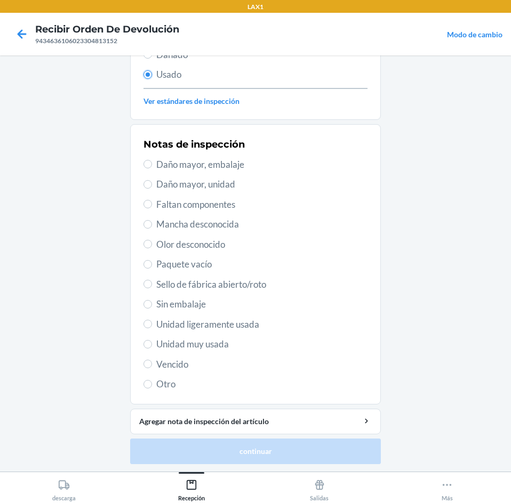
scroll to position [139, 0]
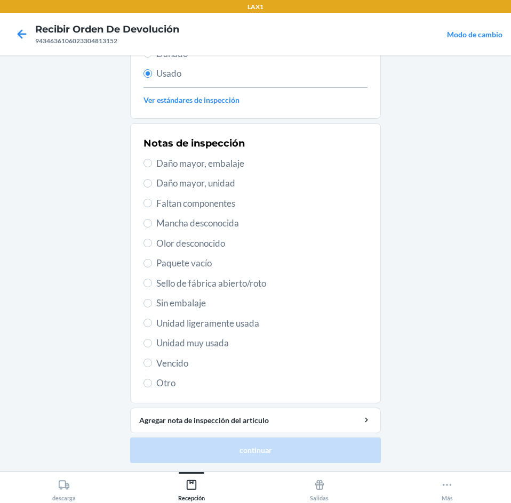
click at [225, 341] on span "Unidad muy usada" at bounding box center [261, 343] width 211 height 14
click at [152, 341] on input "Unidad muy usada" at bounding box center [147, 343] width 9 height 9
radio input "true"
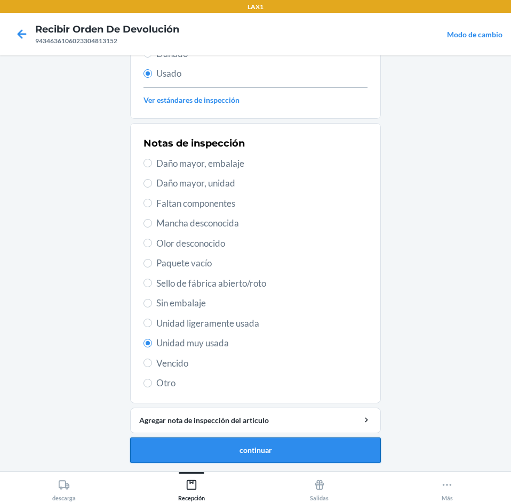
click at [258, 455] on button "continuar" at bounding box center [255, 451] width 251 height 26
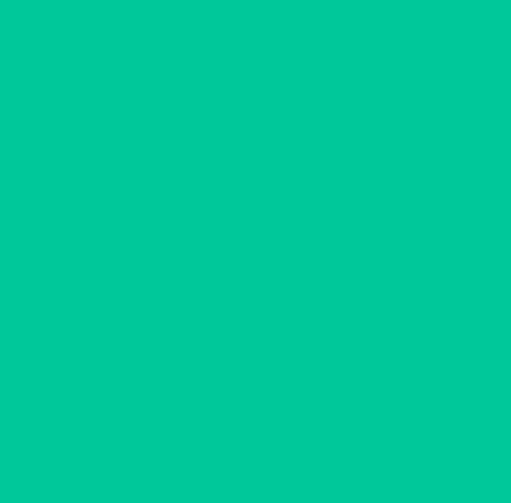
scroll to position [0, 0]
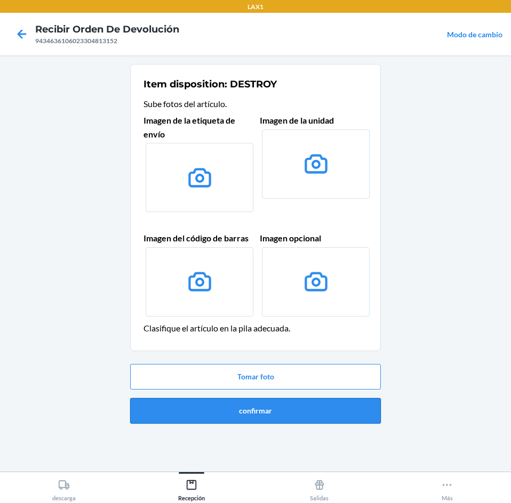
click at [275, 407] on button "confirmar" at bounding box center [255, 411] width 251 height 26
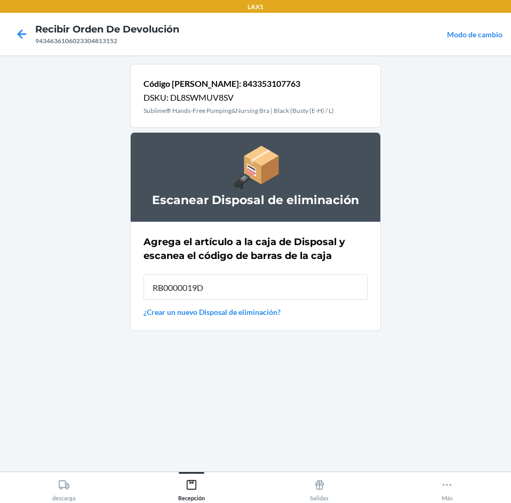
type input "RB0000019D0"
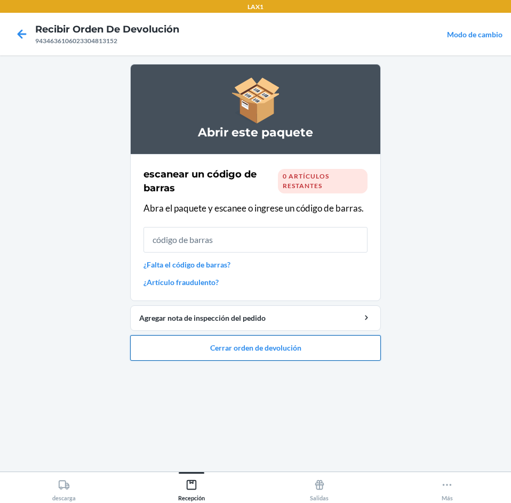
click at [272, 343] on button "Cerrar orden de devolución" at bounding box center [255, 348] width 251 height 26
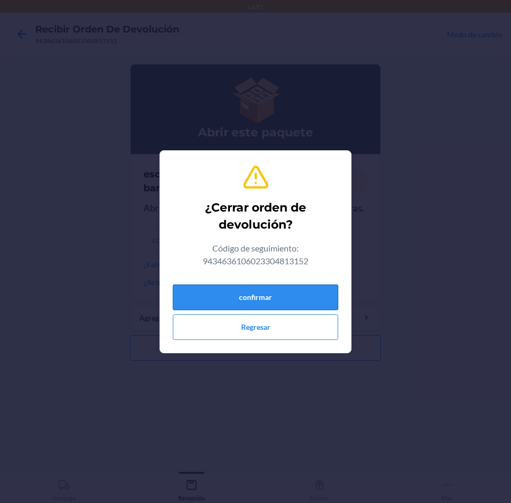
click at [271, 298] on button "confirmar" at bounding box center [255, 298] width 165 height 26
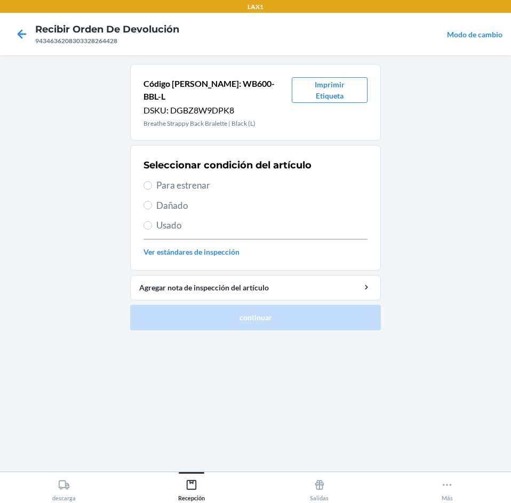
click at [235, 219] on span "Usado" at bounding box center [261, 226] width 211 height 14
click at [152, 221] on input "Usado" at bounding box center [147, 225] width 9 height 9
radio input "true"
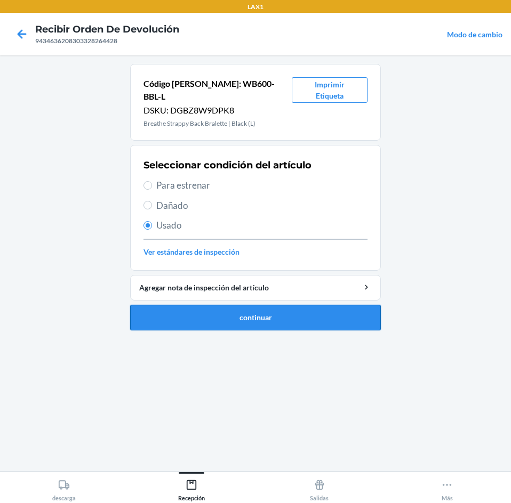
click at [261, 307] on button "continuar" at bounding box center [255, 318] width 251 height 26
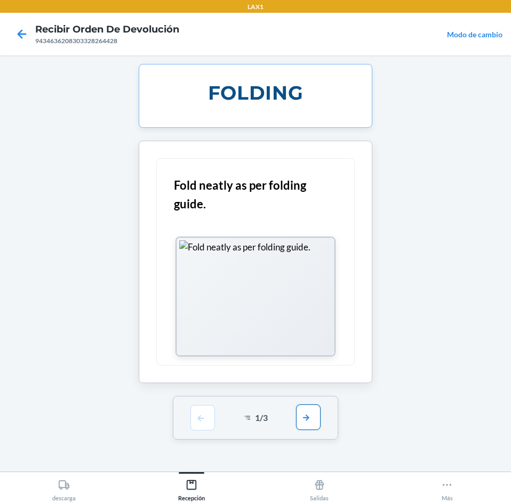
click at [305, 411] on button "button" at bounding box center [308, 418] width 25 height 26
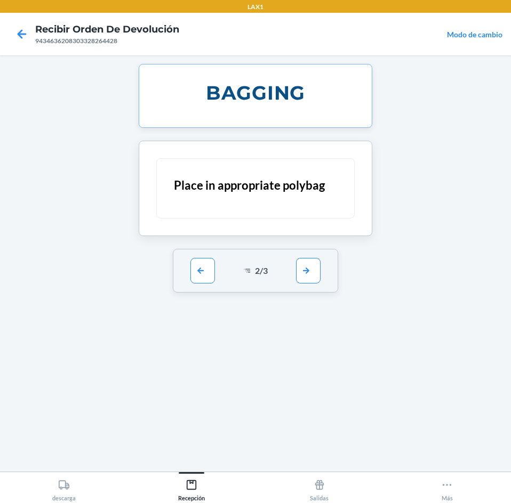
click at [312, 284] on div "2 / 3" at bounding box center [256, 271] width 166 height 44
click at [313, 281] on button "button" at bounding box center [308, 271] width 25 height 26
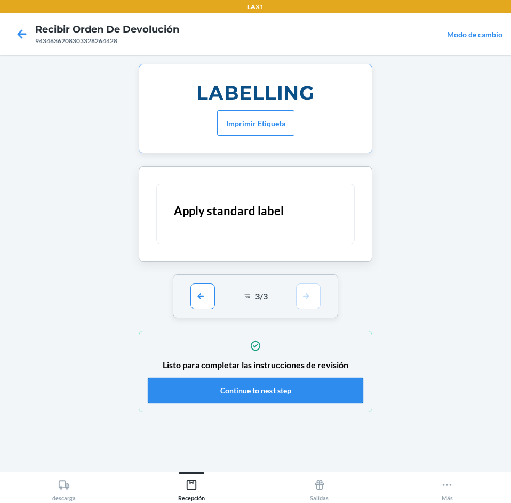
click at [286, 396] on button "Continue to next step" at bounding box center [255, 391] width 215 height 26
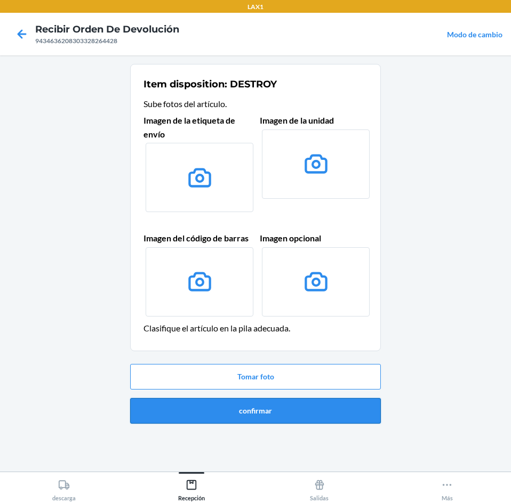
click at [277, 407] on button "confirmar" at bounding box center [255, 411] width 251 height 26
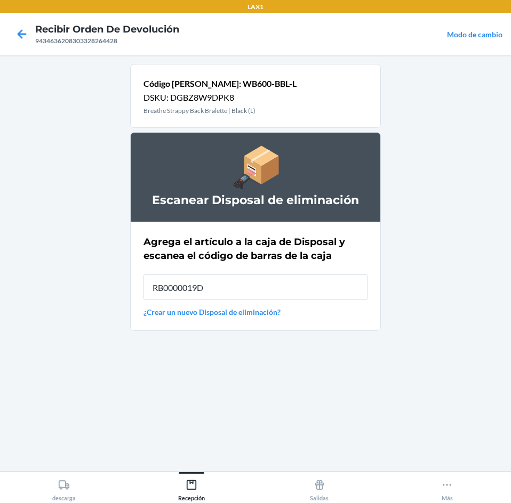
type input "RB0000019D0"
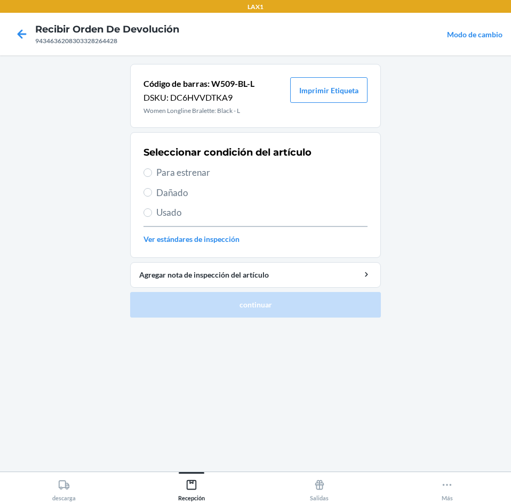
click at [171, 212] on span "Usado" at bounding box center [261, 213] width 211 height 14
click at [152, 212] on input "Usado" at bounding box center [147, 212] width 9 height 9
radio input "true"
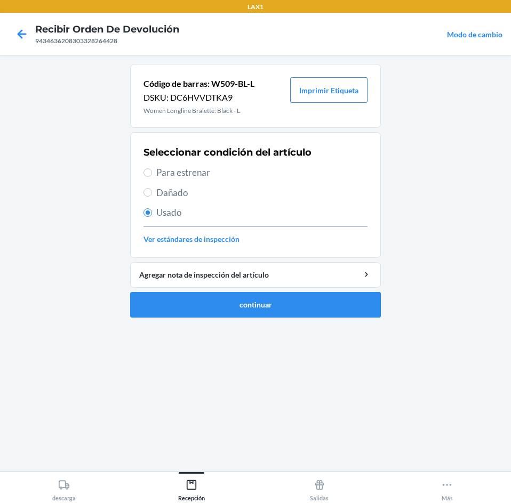
click at [280, 318] on ol "Código [PERSON_NAME]: W509-BL-L DSKU: DC6HVVDTKA9 Women Longline Bralette: Blac…" at bounding box center [255, 195] width 251 height 262
click at [284, 307] on button "continuar" at bounding box center [255, 305] width 251 height 26
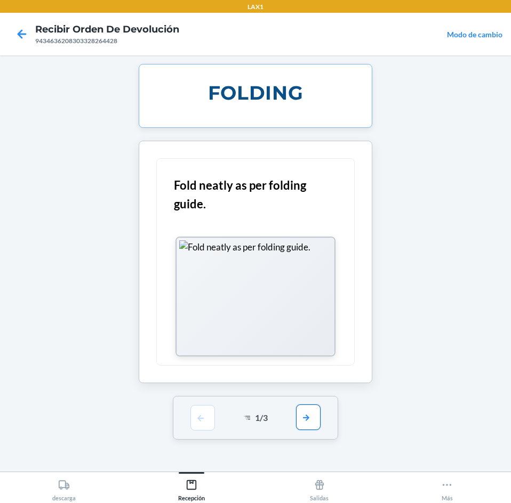
click at [308, 408] on button "button" at bounding box center [308, 418] width 25 height 26
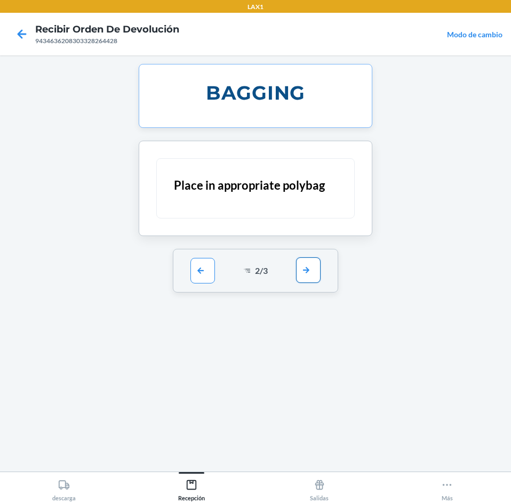
click at [316, 275] on button "button" at bounding box center [308, 271] width 25 height 26
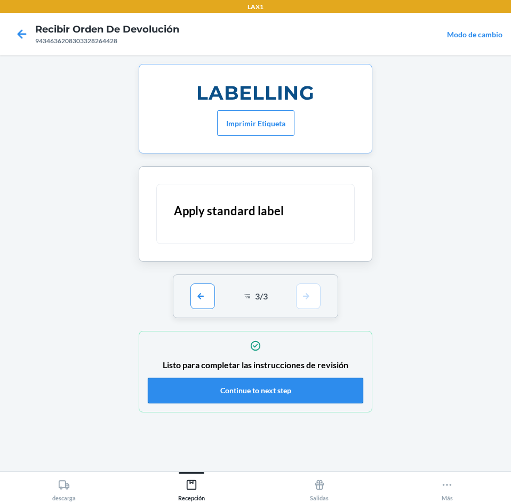
click at [310, 387] on button "Continue to next step" at bounding box center [255, 391] width 215 height 26
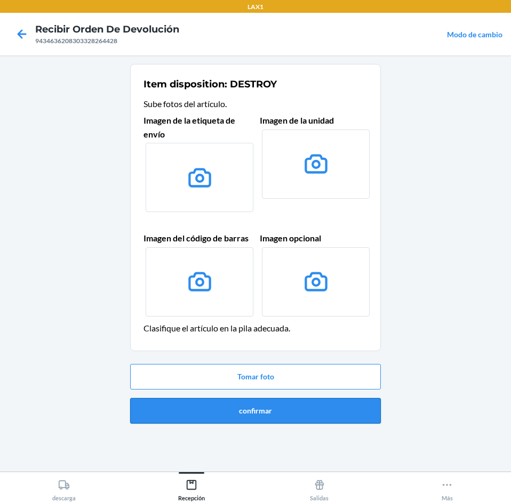
click at [305, 402] on button "confirmar" at bounding box center [255, 411] width 251 height 26
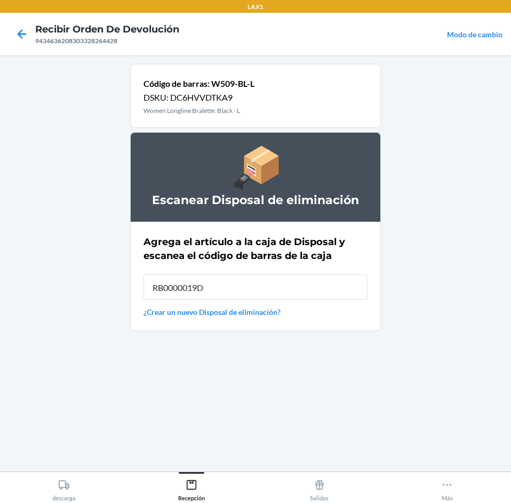
type input "RB0000019D0"
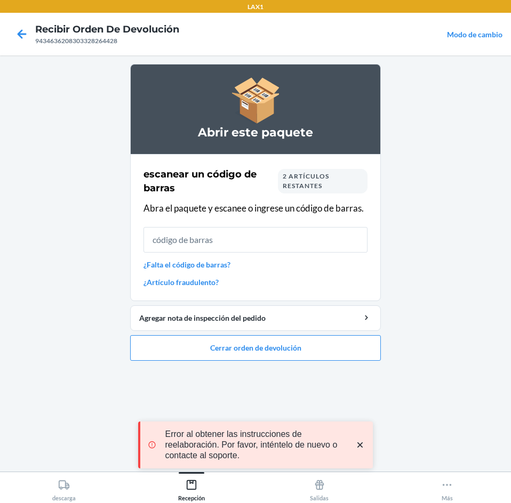
click at [326, 189] on div "2 artículos restantes" at bounding box center [323, 181] width 90 height 25
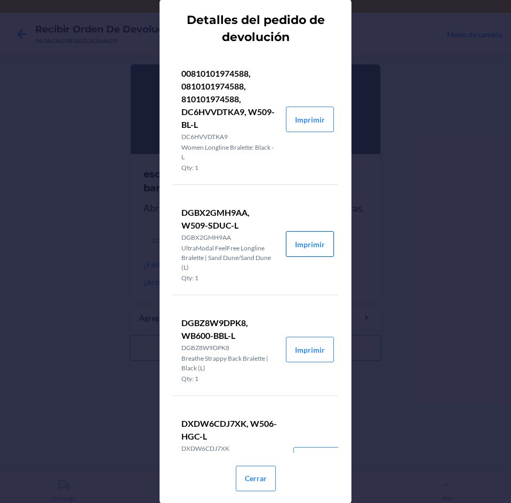
click at [287, 238] on button "Imprimir" at bounding box center [310, 244] width 48 height 26
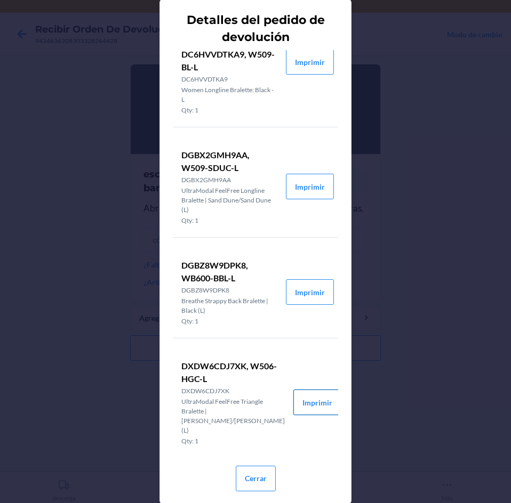
click at [307, 400] on button "Imprimir" at bounding box center [317, 403] width 48 height 26
click at [252, 471] on button "Cerrar" at bounding box center [256, 479] width 40 height 26
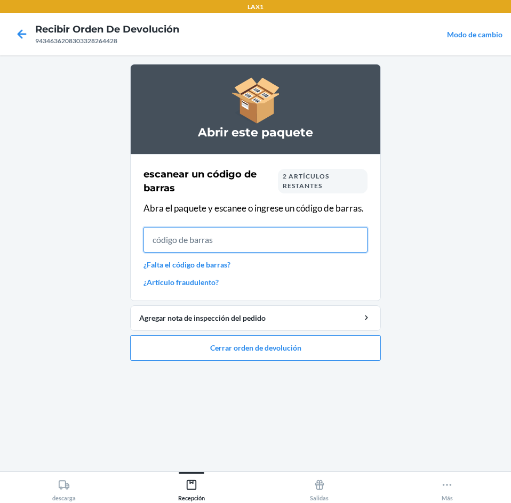
click at [258, 243] on input "text" at bounding box center [255, 240] width 224 height 26
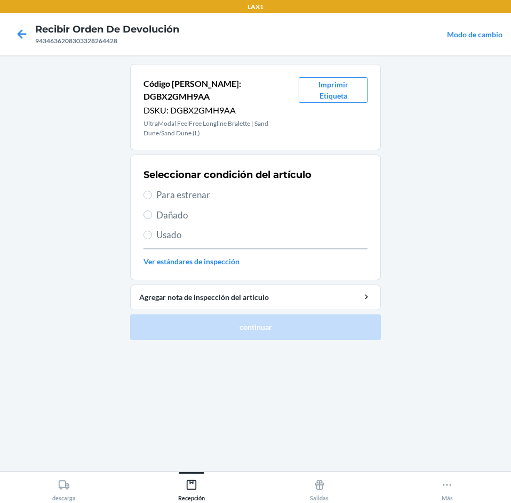
click at [224, 188] on span "Para estrenar" at bounding box center [261, 195] width 211 height 14
click at [152, 191] on input "Para estrenar" at bounding box center [147, 195] width 9 height 9
radio input "true"
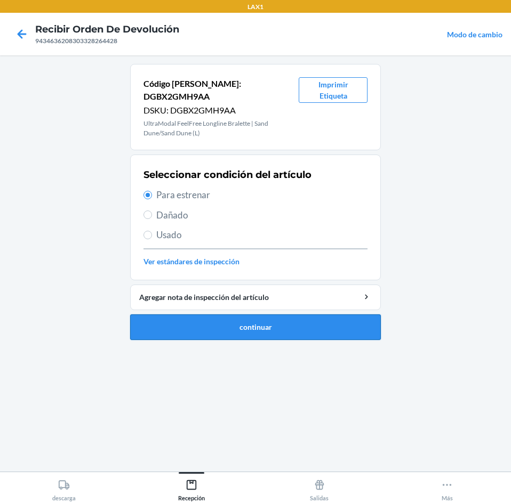
click at [260, 324] on button "continuar" at bounding box center [255, 328] width 251 height 26
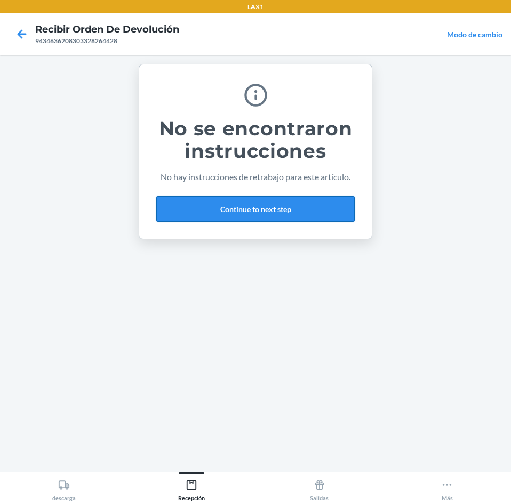
click at [267, 208] on button "Continue to next step" at bounding box center [255, 209] width 198 height 26
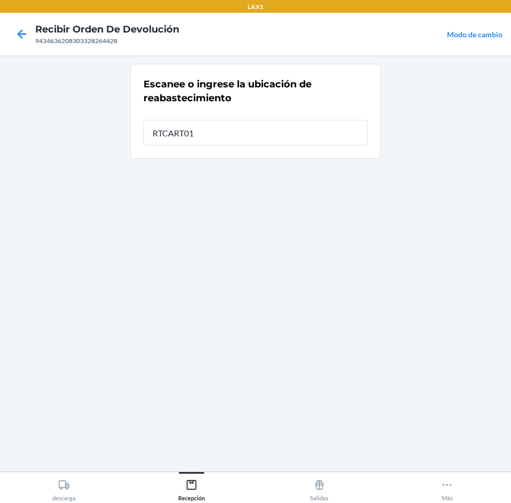
type input "RTCART012"
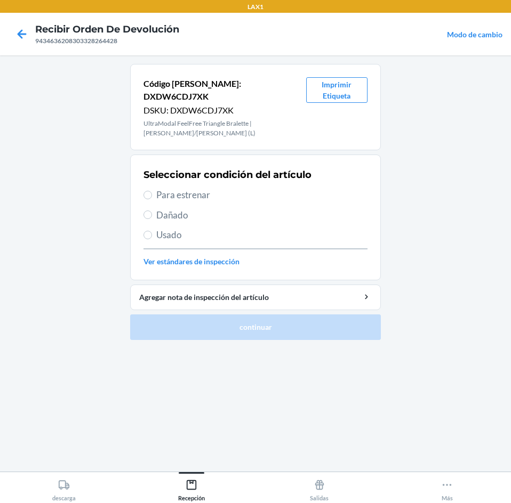
click at [208, 188] on span "Para estrenar" at bounding box center [261, 195] width 211 height 14
click at [152, 191] on input "Para estrenar" at bounding box center [147, 195] width 9 height 9
radio input "true"
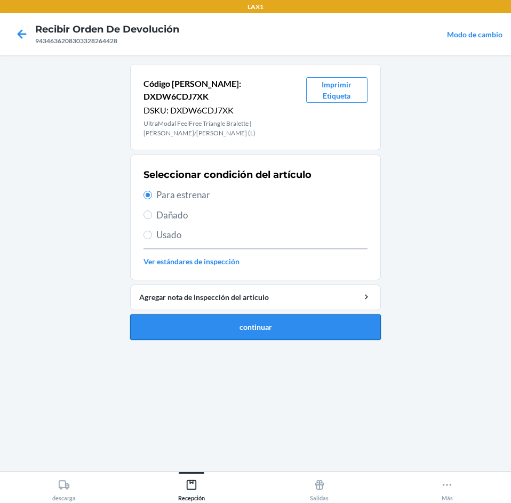
click at [247, 315] on button "continuar" at bounding box center [255, 328] width 251 height 26
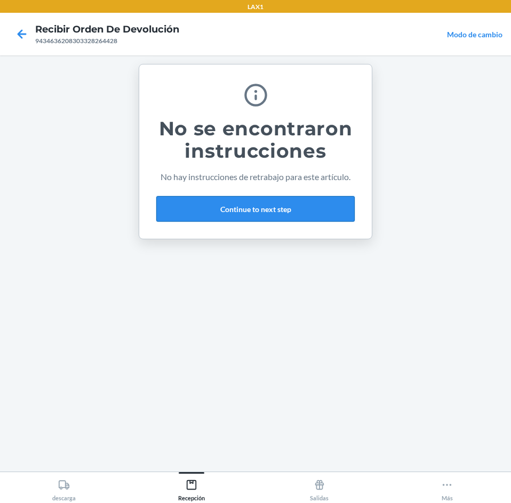
click at [235, 207] on button "Continue to next step" at bounding box center [255, 209] width 198 height 26
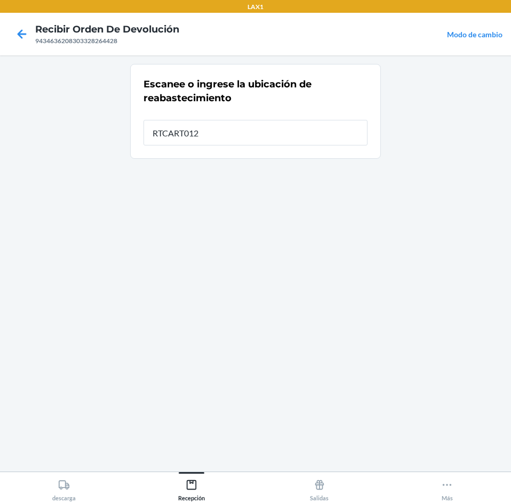
type input "RTCART012"
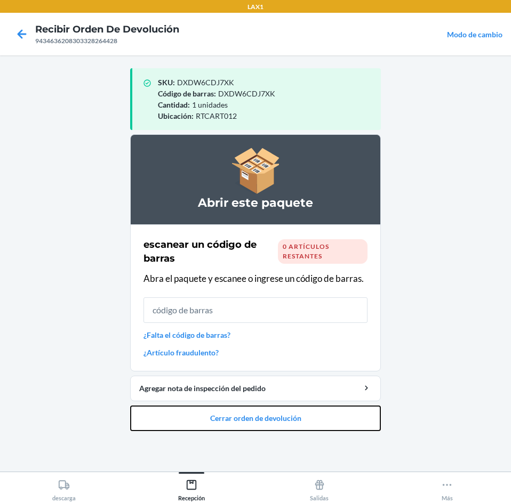
drag, startPoint x: 193, startPoint y: 411, endPoint x: 199, endPoint y: 403, distance: 9.8
click at [198, 406] on button "Cerrar orden de devolución" at bounding box center [255, 419] width 251 height 26
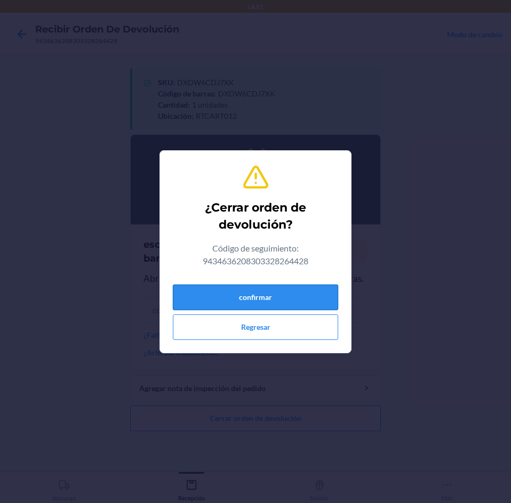
click at [217, 293] on button "confirmar" at bounding box center [255, 298] width 165 height 26
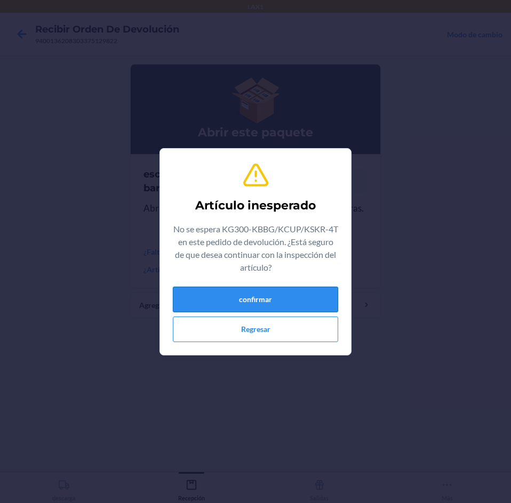
click at [229, 305] on button "confirmar" at bounding box center [255, 300] width 165 height 26
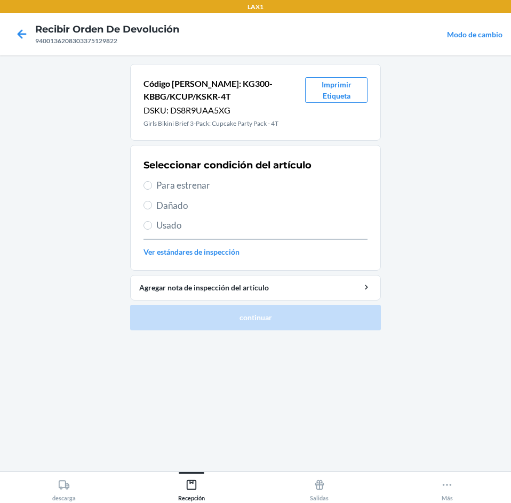
click at [194, 225] on span "Usado" at bounding box center [261, 226] width 211 height 14
click at [152, 225] on input "Usado" at bounding box center [147, 225] width 9 height 9
radio input "true"
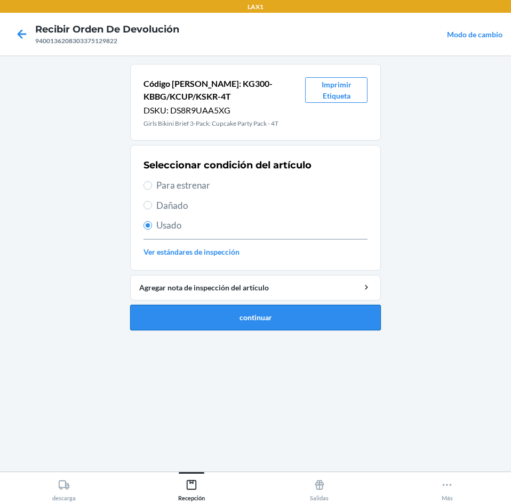
click at [248, 320] on button "continuar" at bounding box center [255, 318] width 251 height 26
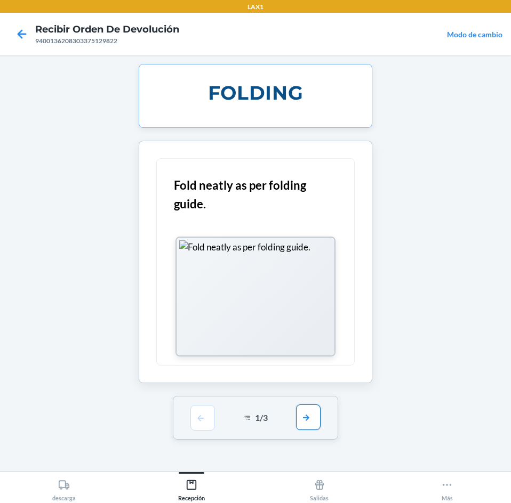
click at [312, 421] on button "button" at bounding box center [308, 418] width 25 height 26
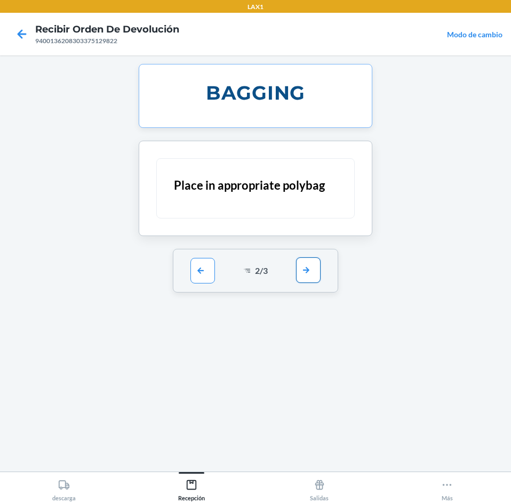
click at [301, 259] on button "button" at bounding box center [308, 271] width 25 height 26
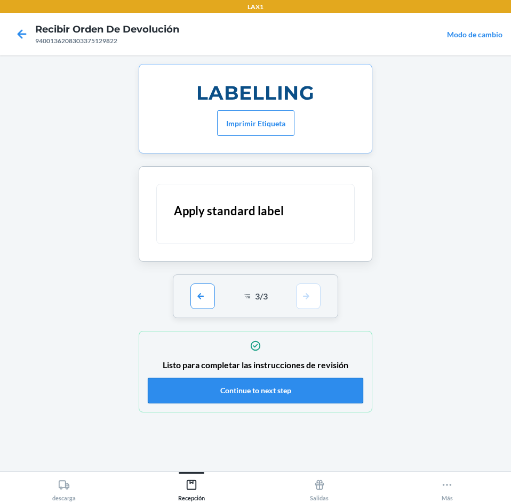
click at [297, 394] on button "Continue to next step" at bounding box center [255, 391] width 215 height 26
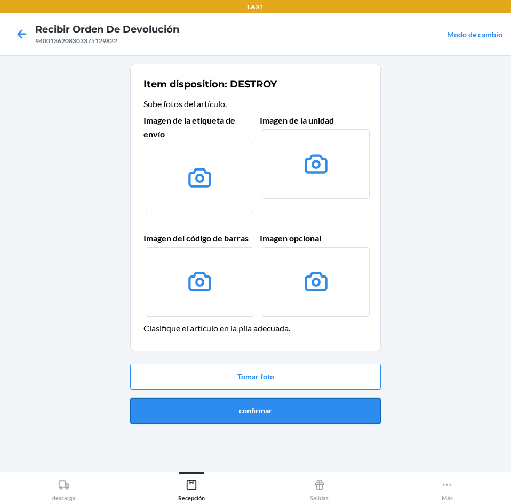
click at [303, 406] on button "confirmar" at bounding box center [255, 411] width 251 height 26
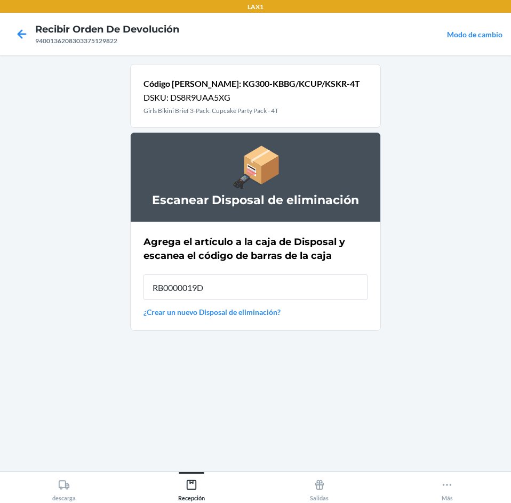
type input "RB0000019D0"
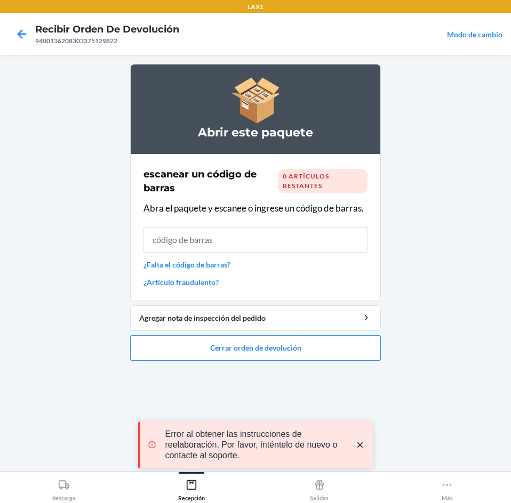
click at [357, 442] on icon "close toast" at bounding box center [360, 445] width 11 height 11
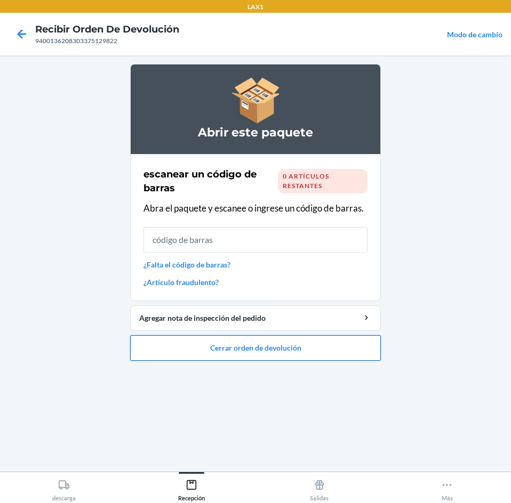
click at [312, 354] on button "Cerrar orden de devolución" at bounding box center [255, 348] width 251 height 26
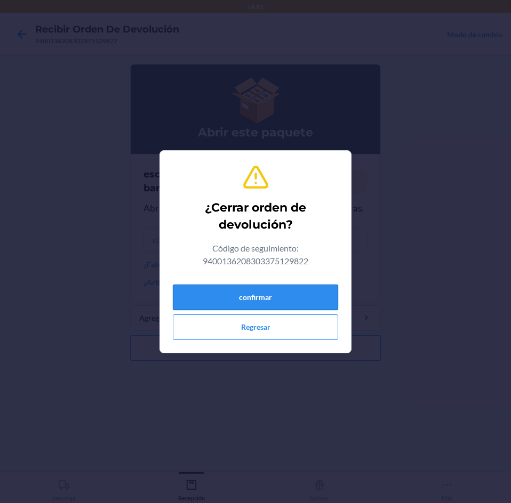
click at [295, 294] on button "confirmar" at bounding box center [255, 298] width 165 height 26
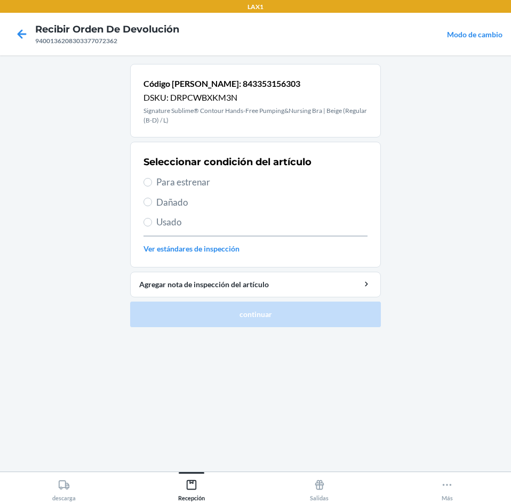
click at [211, 190] on div "Seleccionar condición del artículo Para estrenar Dañado Usado Ver estándares de…" at bounding box center [255, 205] width 224 height 106
click at [222, 172] on div "Seleccionar condición del artículo Para estrenar Dañado Usado Ver estándares de…" at bounding box center [255, 205] width 224 height 106
click at [221, 190] on div "Seleccionar condición del artículo Para estrenar Dañado Usado Ver estándares de…" at bounding box center [255, 205] width 224 height 106
click at [221, 187] on span "Para estrenar" at bounding box center [261, 182] width 211 height 14
click at [152, 187] on input "Para estrenar" at bounding box center [147, 182] width 9 height 9
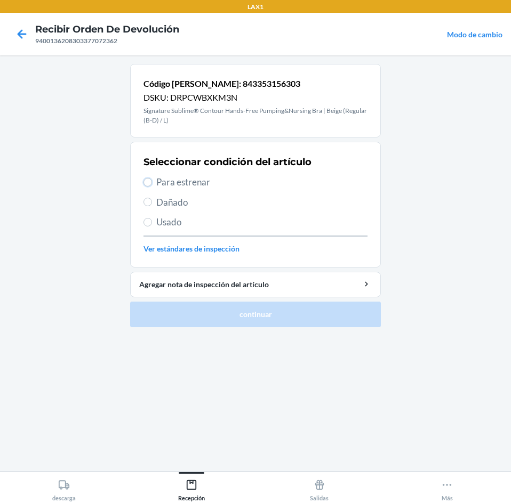
radio input "true"
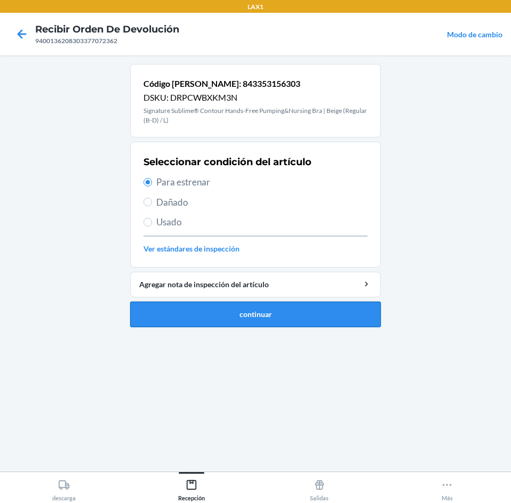
click at [300, 320] on button "continuar" at bounding box center [255, 315] width 251 height 26
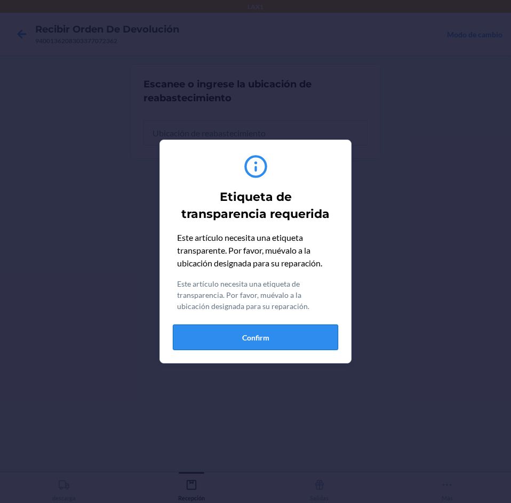
click at [296, 334] on button "Confirm" at bounding box center [255, 338] width 165 height 26
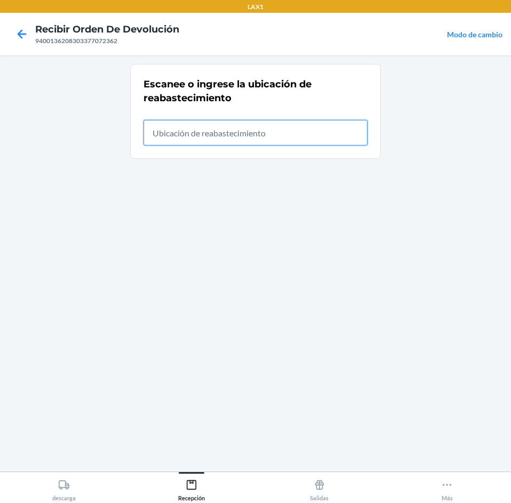
click at [257, 134] on input "text" at bounding box center [255, 133] width 224 height 26
type input "RTCART012"
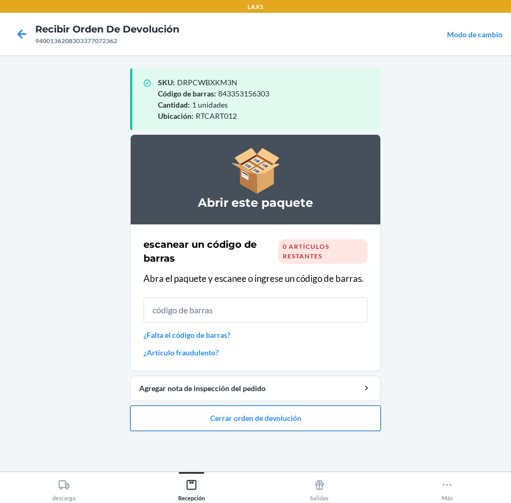
click at [262, 410] on button "Cerrar orden de devolución" at bounding box center [255, 419] width 251 height 26
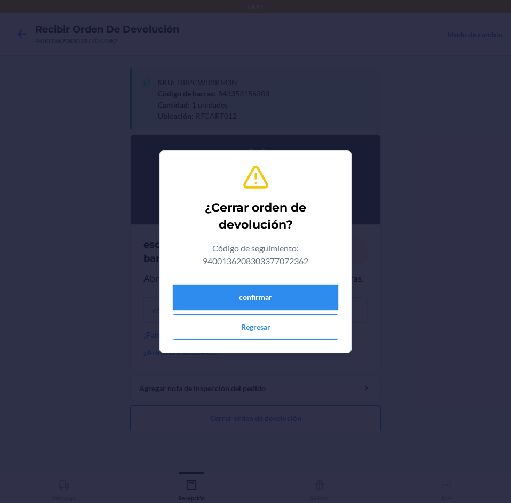
click at [236, 296] on button "confirmar" at bounding box center [255, 298] width 165 height 26
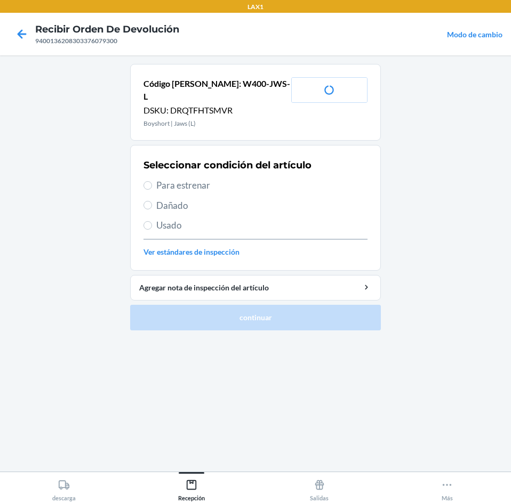
click at [194, 179] on span "Para estrenar" at bounding box center [261, 186] width 211 height 14
click at [152, 181] on input "Para estrenar" at bounding box center [147, 185] width 9 height 9
radio input "true"
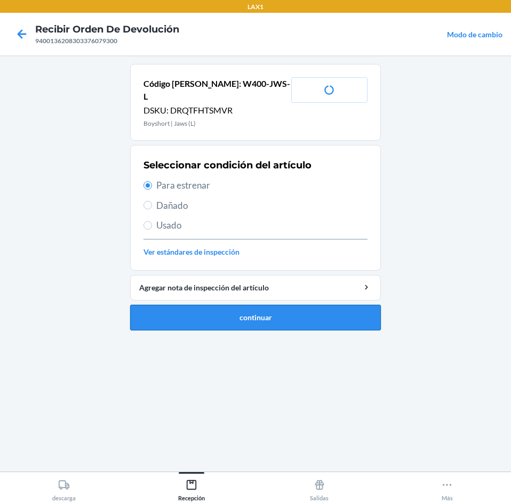
click at [224, 305] on button "continuar" at bounding box center [255, 318] width 251 height 26
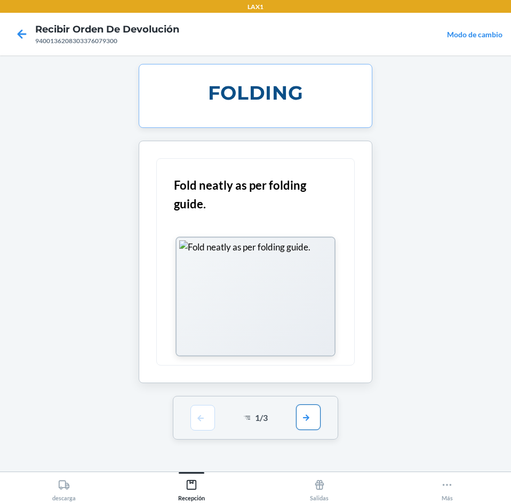
click at [302, 424] on button "button" at bounding box center [308, 418] width 25 height 26
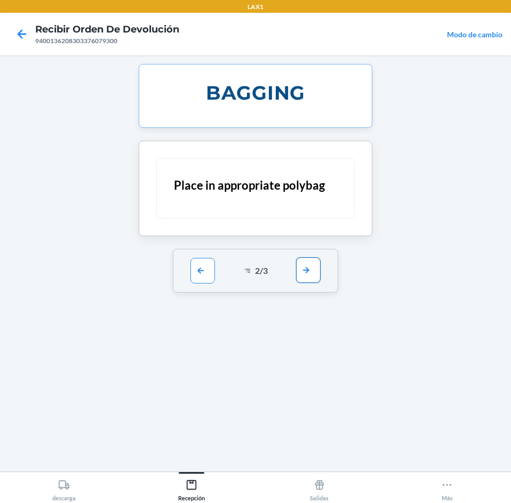
click at [316, 276] on button "button" at bounding box center [308, 271] width 25 height 26
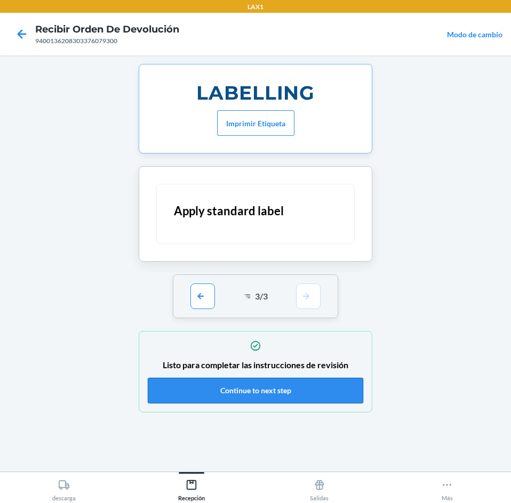
click at [309, 393] on button "Continue to next step" at bounding box center [255, 391] width 215 height 26
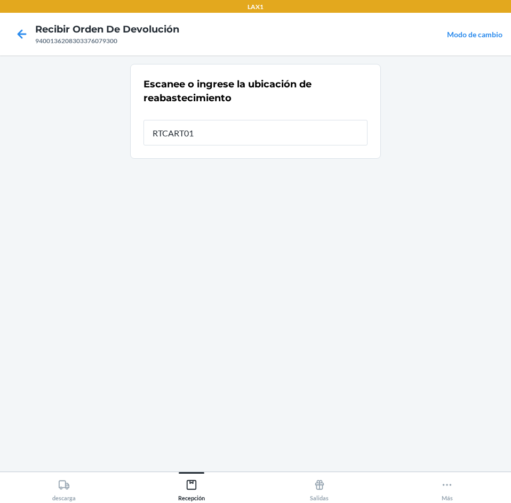
type input "RTCART012"
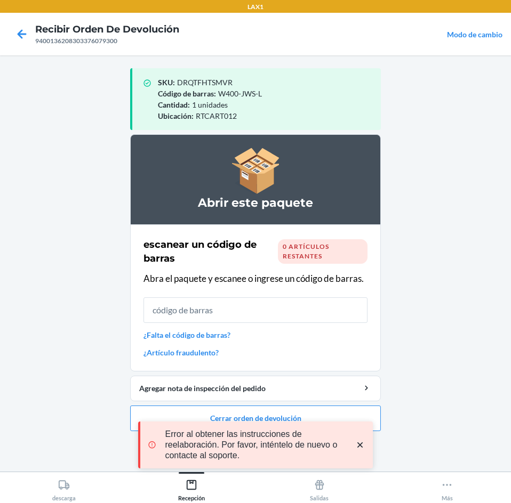
click at [362, 445] on icon "close toast" at bounding box center [360, 445] width 11 height 11
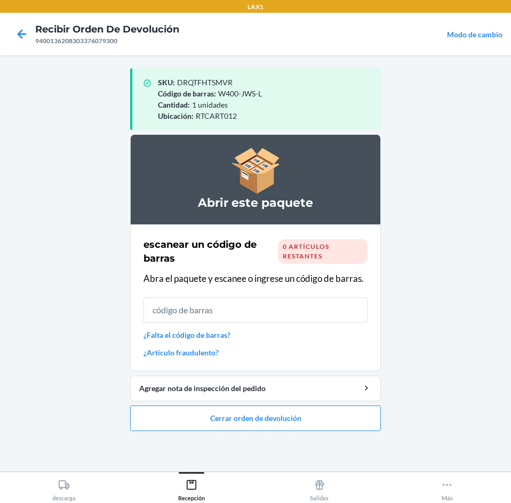
click at [300, 414] on div "LAX1 Recibir orden de devolución 9400136208303376079300 Modo de cambio SKU : DR…" at bounding box center [255, 251] width 511 height 503
click at [299, 412] on button "Cerrar orden de devolución" at bounding box center [255, 419] width 251 height 26
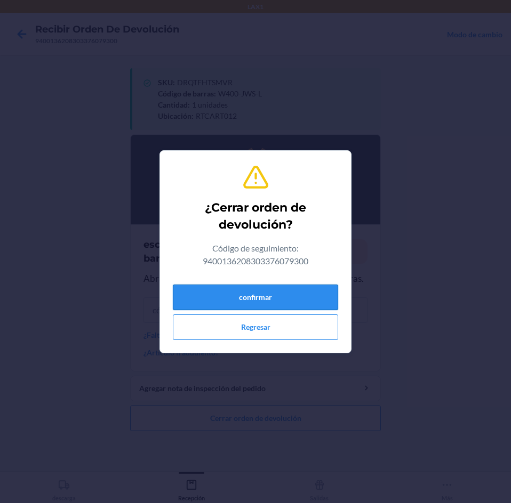
click at [278, 293] on button "confirmar" at bounding box center [255, 298] width 165 height 26
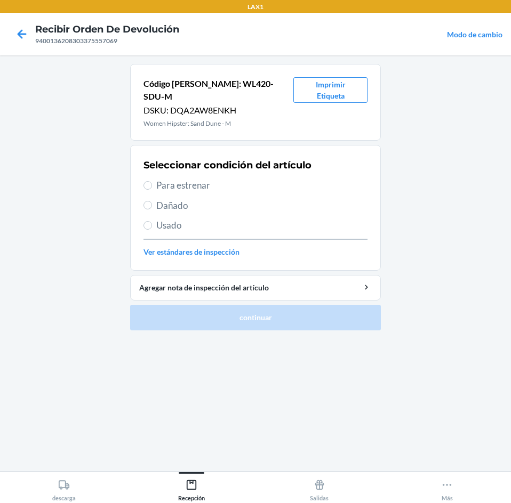
click at [200, 219] on span "Usado" at bounding box center [261, 226] width 211 height 14
click at [152, 221] on input "Usado" at bounding box center [147, 225] width 9 height 9
radio input "true"
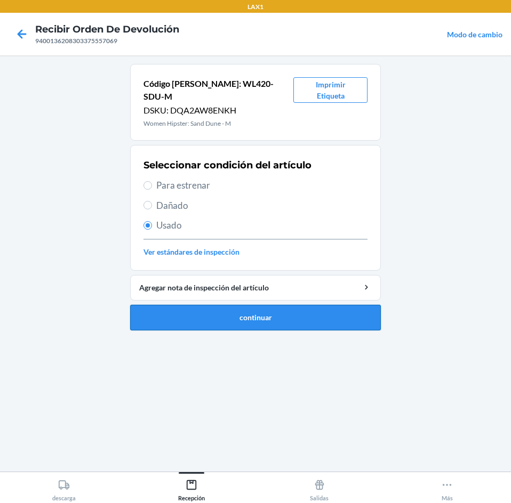
click at [237, 309] on button "continuar" at bounding box center [255, 318] width 251 height 26
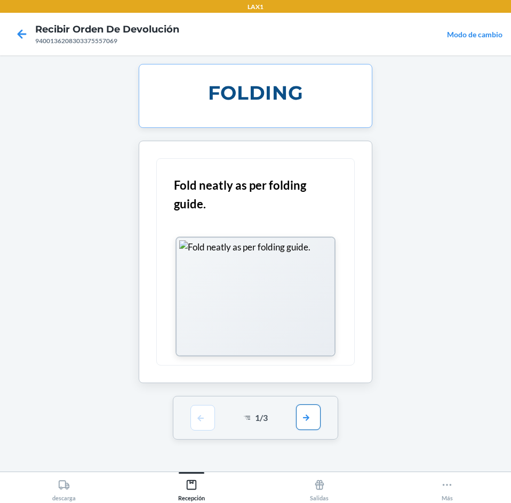
click at [301, 415] on button "button" at bounding box center [308, 418] width 25 height 26
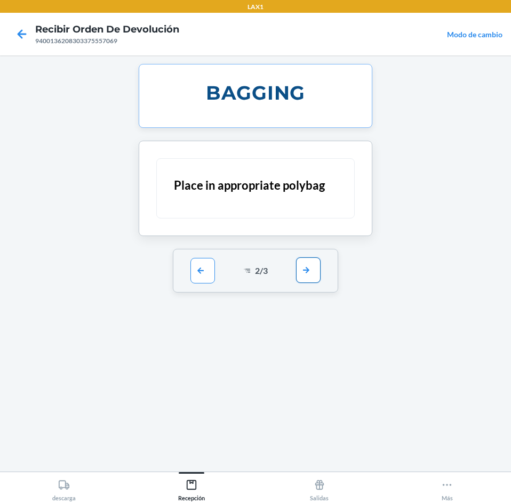
click at [304, 279] on button "button" at bounding box center [308, 271] width 25 height 26
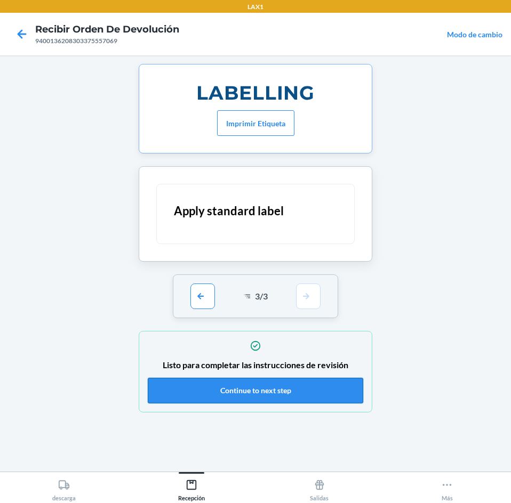
click at [282, 399] on button "Continue to next step" at bounding box center [255, 391] width 215 height 26
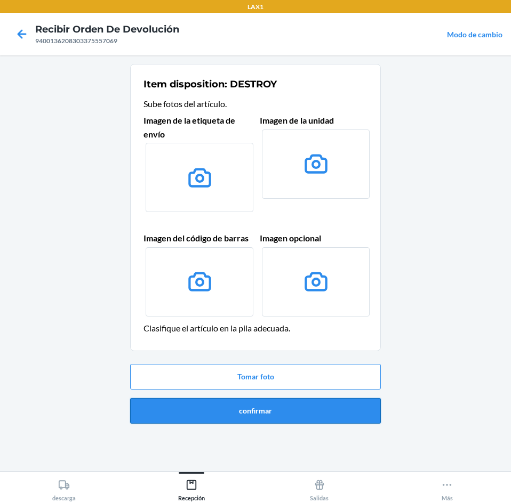
click at [311, 418] on button "confirmar" at bounding box center [255, 411] width 251 height 26
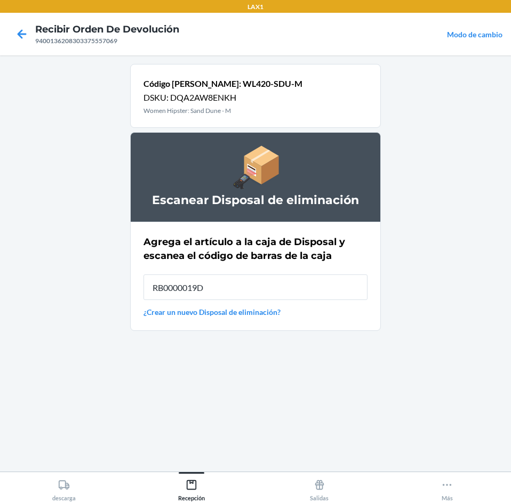
type input "RB0000019D0"
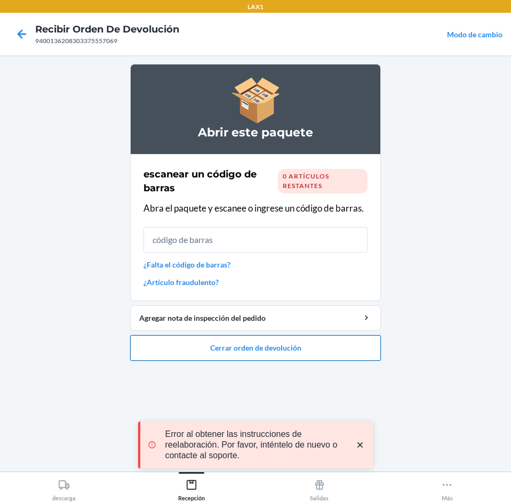
click at [320, 349] on button "Cerrar orden de devolución" at bounding box center [255, 348] width 251 height 26
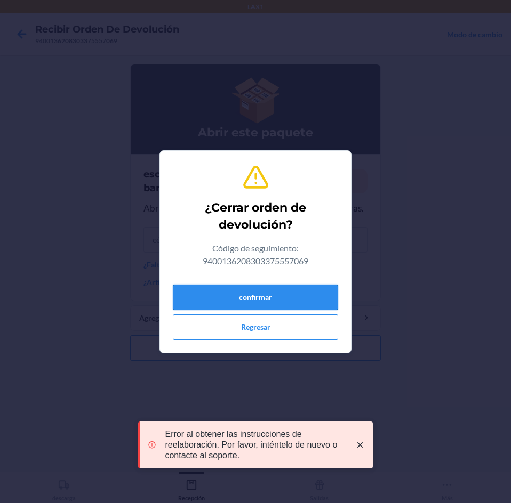
click at [312, 298] on button "confirmar" at bounding box center [255, 298] width 165 height 26
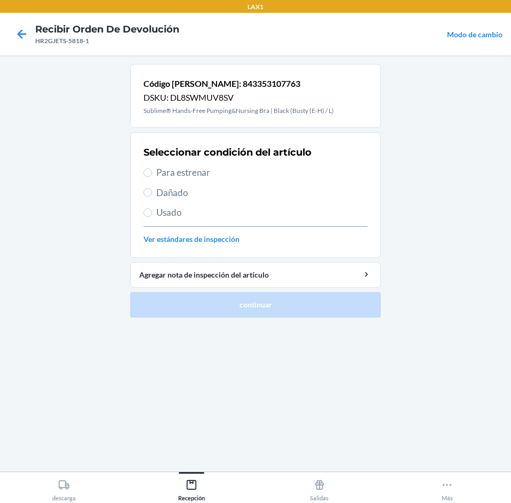
click at [255, 178] on span "Para estrenar" at bounding box center [261, 173] width 211 height 14
click at [152, 177] on input "Para estrenar" at bounding box center [147, 173] width 9 height 9
radio input "true"
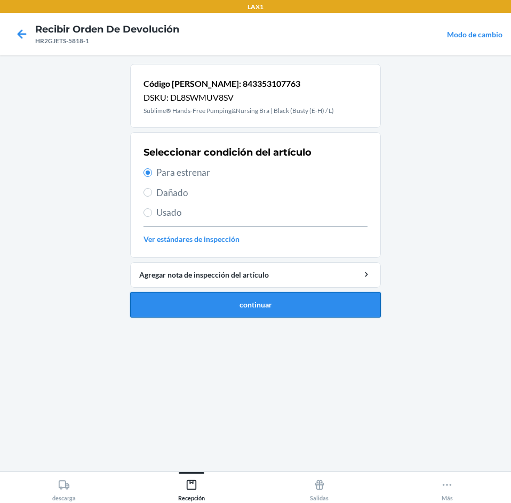
click at [291, 301] on button "continuar" at bounding box center [255, 305] width 251 height 26
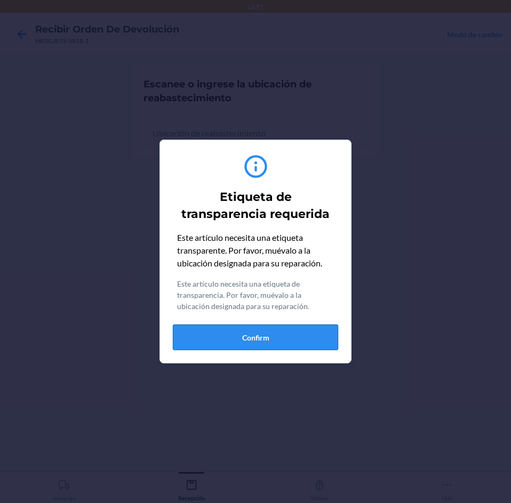
click at [292, 340] on button "Confirm" at bounding box center [255, 338] width 165 height 26
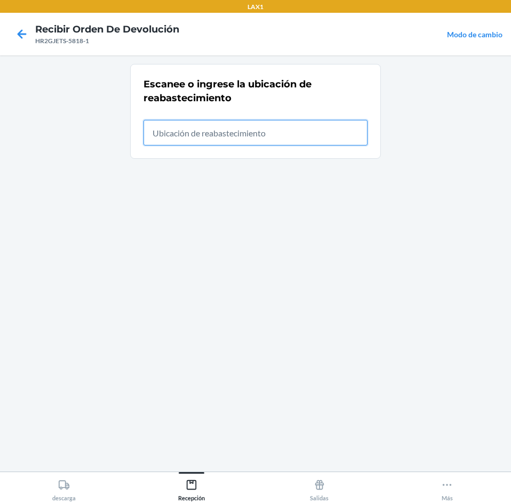
click at [267, 135] on input "text" at bounding box center [255, 133] width 224 height 26
type input "RTCART012"
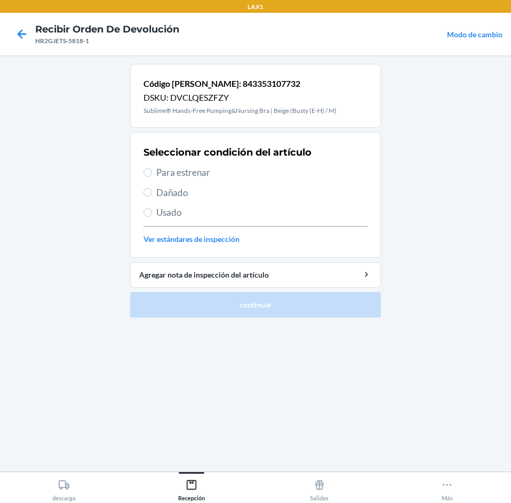
click at [239, 173] on span "Para estrenar" at bounding box center [261, 173] width 211 height 14
click at [152, 173] on input "Para estrenar" at bounding box center [147, 173] width 9 height 9
radio input "true"
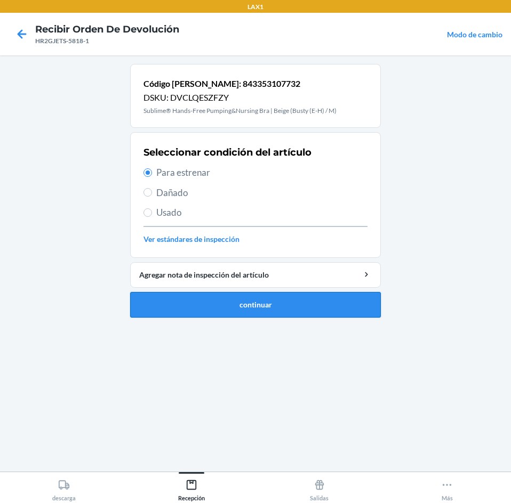
click at [259, 296] on button "continuar" at bounding box center [255, 305] width 251 height 26
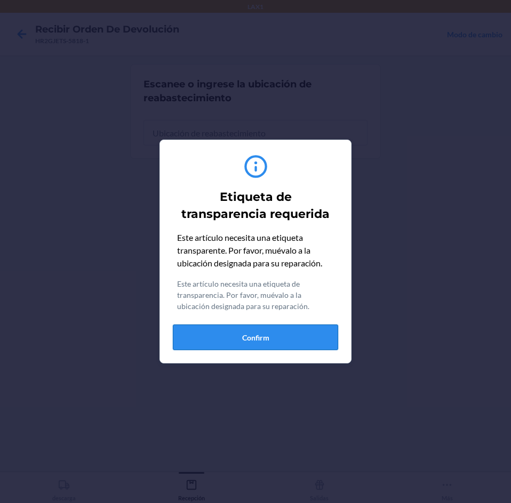
click at [265, 339] on button "Confirm" at bounding box center [255, 338] width 165 height 26
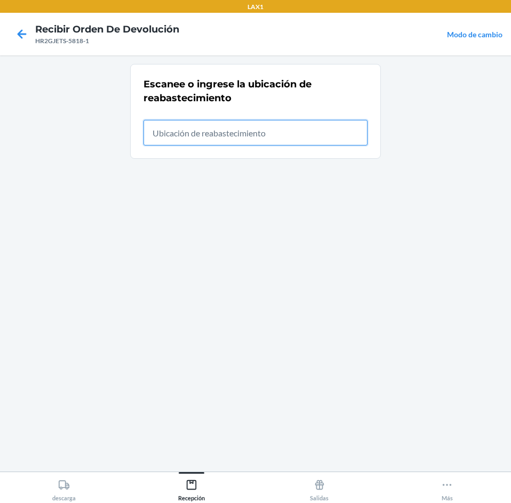
click at [244, 135] on input "text" at bounding box center [255, 133] width 224 height 26
type input "RTCART012"
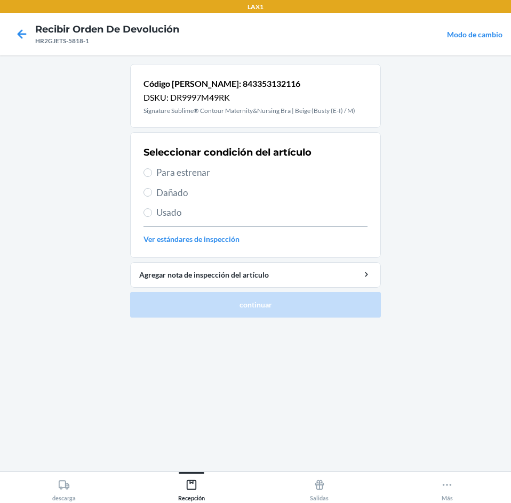
click at [237, 178] on span "Para estrenar" at bounding box center [261, 173] width 211 height 14
click at [152, 177] on input "Para estrenar" at bounding box center [147, 173] width 9 height 9
radio input "true"
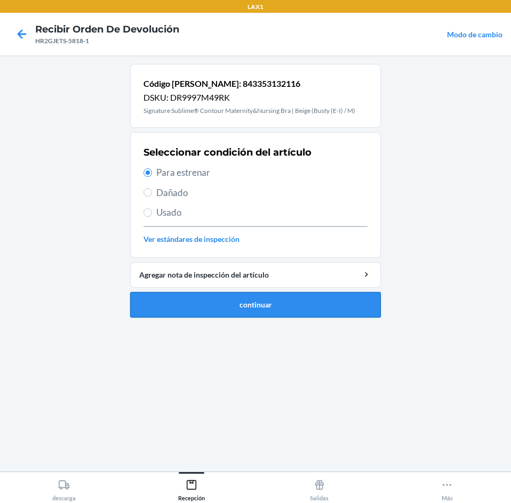
click at [256, 314] on button "continuar" at bounding box center [255, 305] width 251 height 26
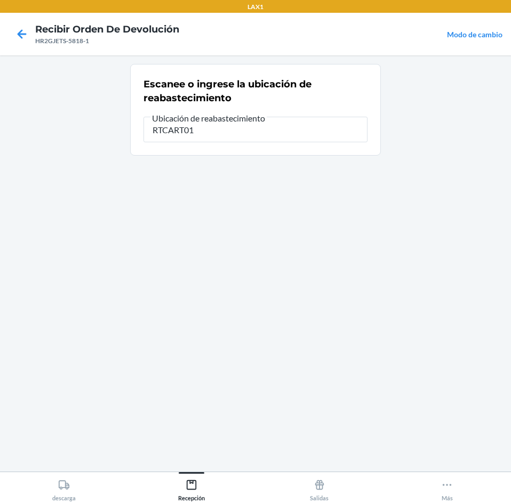
type input "RTCART012"
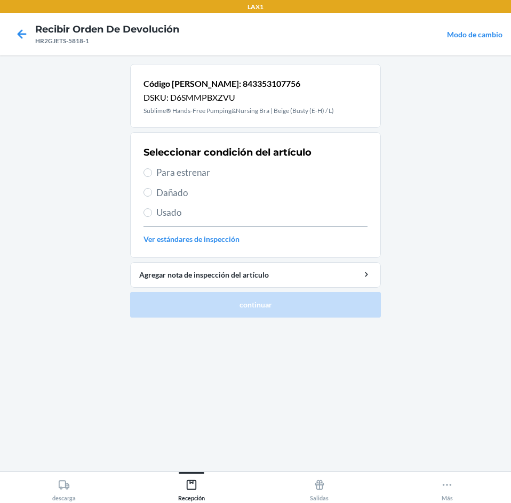
click at [269, 178] on span "Para estrenar" at bounding box center [261, 173] width 211 height 14
click at [152, 177] on input "Para estrenar" at bounding box center [147, 173] width 9 height 9
radio input "true"
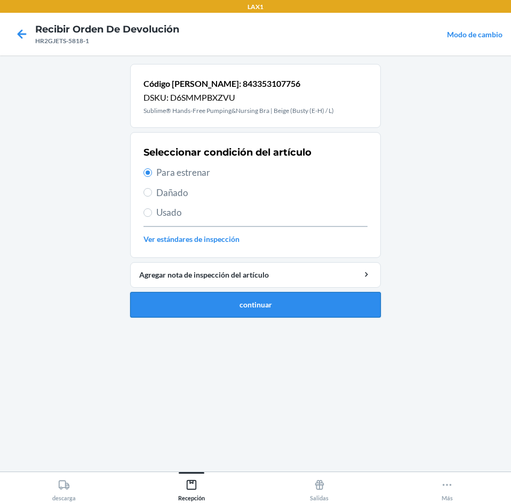
click at [274, 296] on button "continuar" at bounding box center [255, 305] width 251 height 26
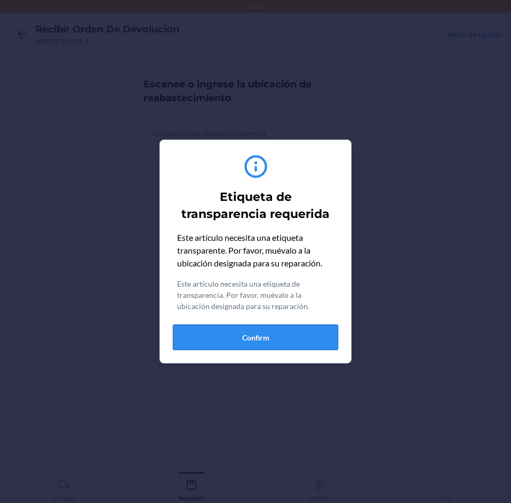
click at [266, 328] on button "Confirm" at bounding box center [255, 338] width 165 height 26
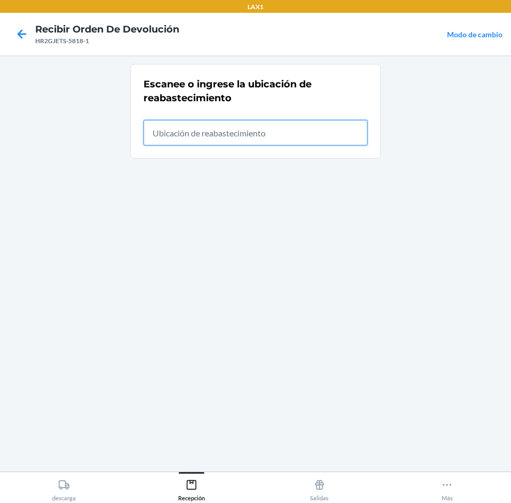
click at [254, 137] on input "text" at bounding box center [255, 133] width 224 height 26
type input "RTCART012"
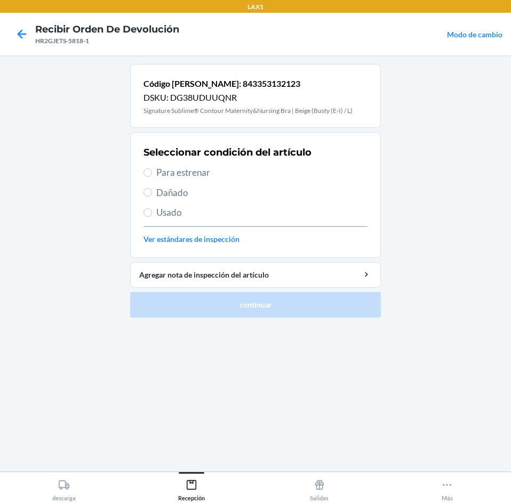
click at [228, 166] on span "Para estrenar" at bounding box center [261, 173] width 211 height 14
click at [152, 169] on input "Para estrenar" at bounding box center [147, 173] width 9 height 9
radio input "true"
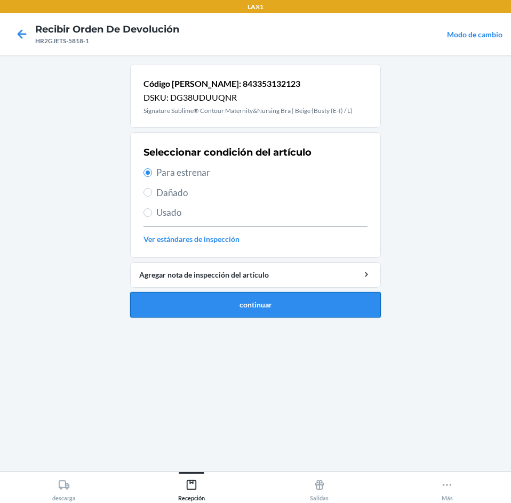
click at [261, 297] on button "continuar" at bounding box center [255, 305] width 251 height 26
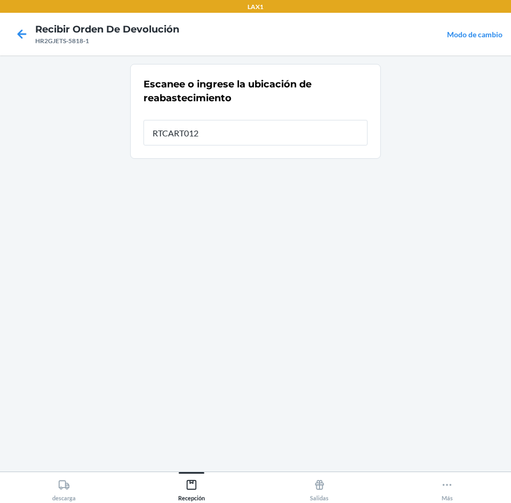
type input "RTCART012"
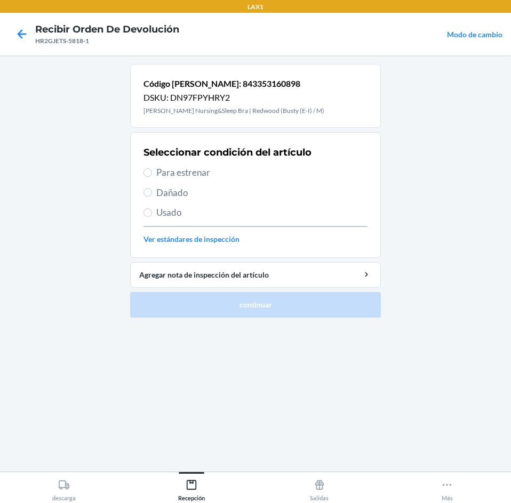
click at [222, 164] on div "Seleccionar condición del artículo Para estrenar Dañado Usado Ver estándares de…" at bounding box center [255, 195] width 224 height 106
click at [222, 175] on span "Para estrenar" at bounding box center [261, 173] width 211 height 14
click at [152, 175] on input "Para estrenar" at bounding box center [147, 173] width 9 height 9
radio input "true"
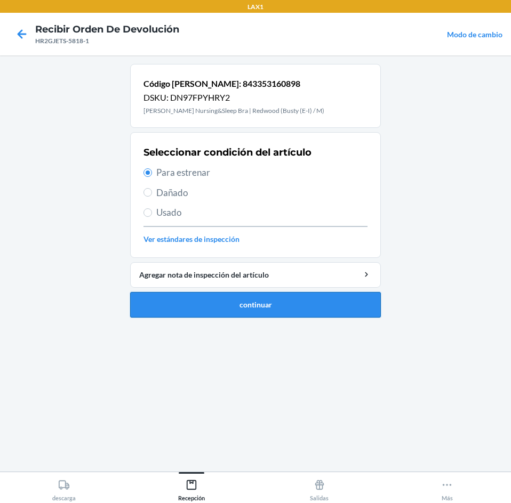
click at [272, 311] on button "continuar" at bounding box center [255, 305] width 251 height 26
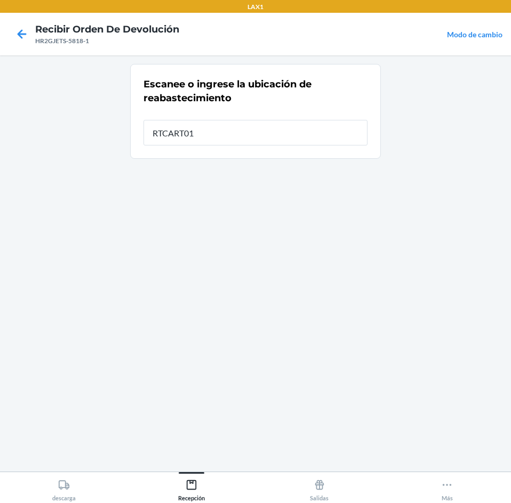
type input "RTCART012"
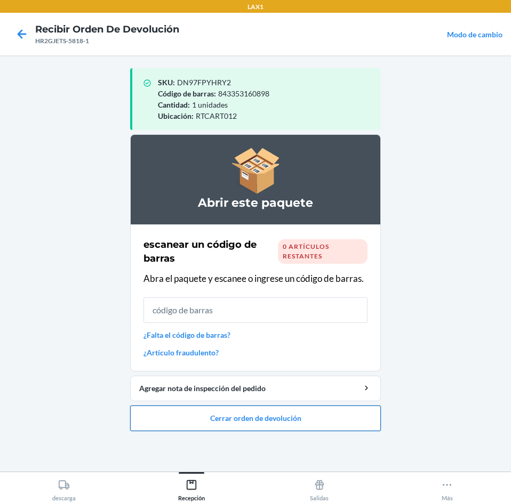
click at [263, 420] on button "Cerrar orden de devolución" at bounding box center [255, 419] width 251 height 26
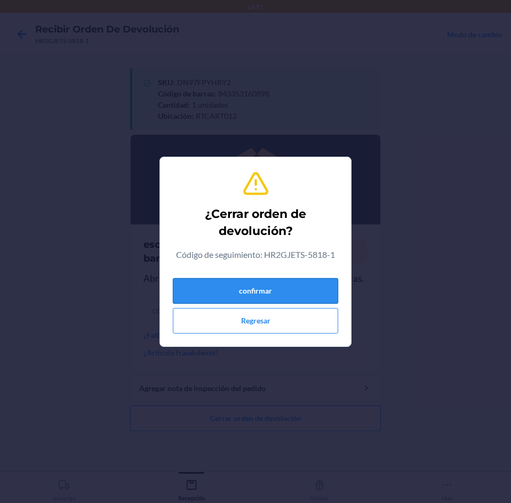
click at [256, 284] on button "confirmar" at bounding box center [255, 291] width 165 height 26
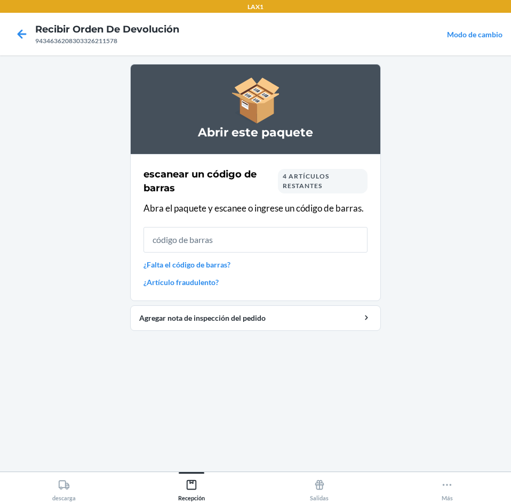
click at [336, 188] on div "4 artículos restantes" at bounding box center [323, 181] width 90 height 25
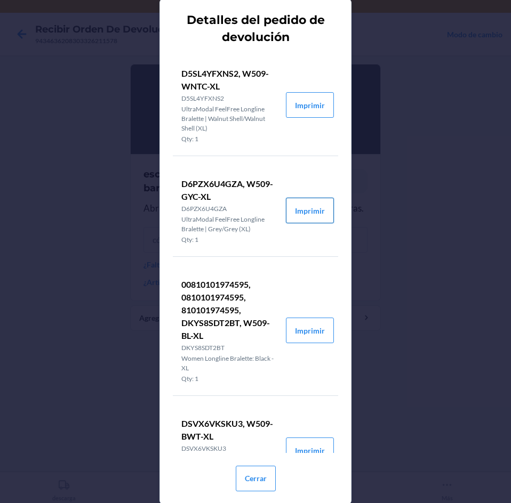
click at [295, 216] on button "Imprimir" at bounding box center [310, 211] width 48 height 26
click at [310, 331] on button "Imprimir" at bounding box center [310, 331] width 48 height 26
click at [299, 97] on button "Imprimir" at bounding box center [310, 105] width 48 height 26
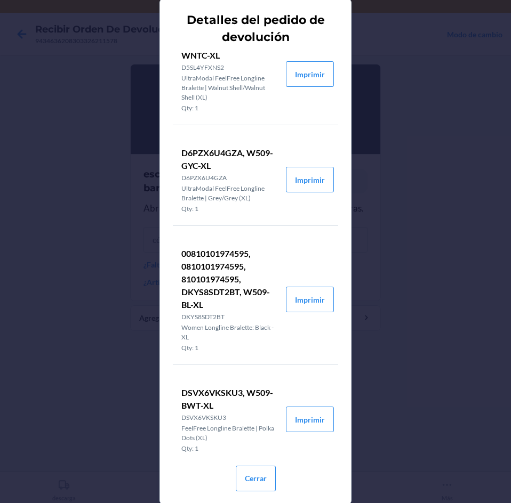
scroll to position [48, 0]
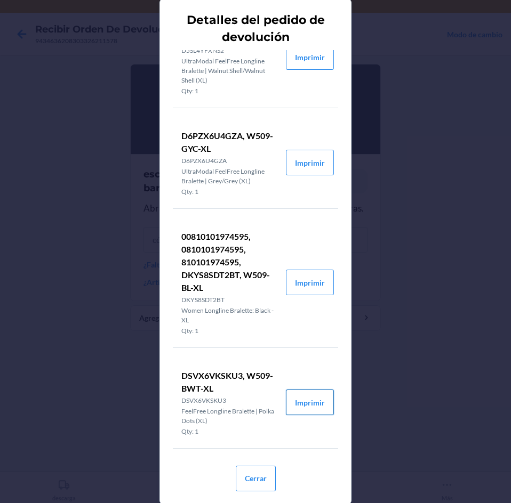
click at [293, 394] on button "Imprimir" at bounding box center [310, 403] width 48 height 26
click at [258, 476] on button "Cerrar" at bounding box center [256, 479] width 40 height 26
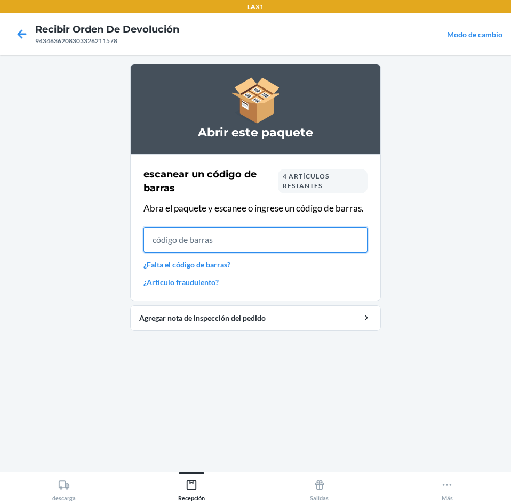
click at [246, 238] on input "text" at bounding box center [255, 240] width 224 height 26
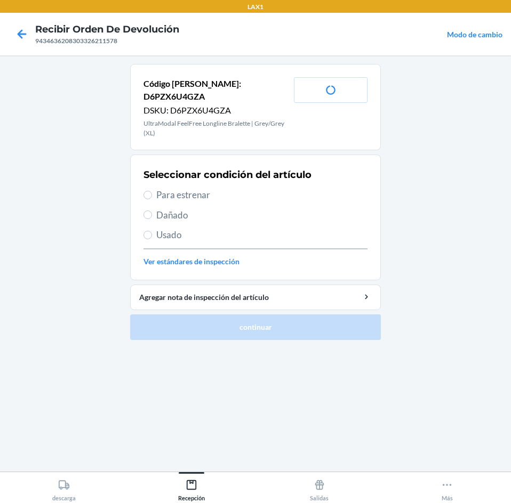
click at [220, 188] on span "Para estrenar" at bounding box center [261, 195] width 211 height 14
click at [152, 191] on input "Para estrenar" at bounding box center [147, 195] width 9 height 9
radio input "true"
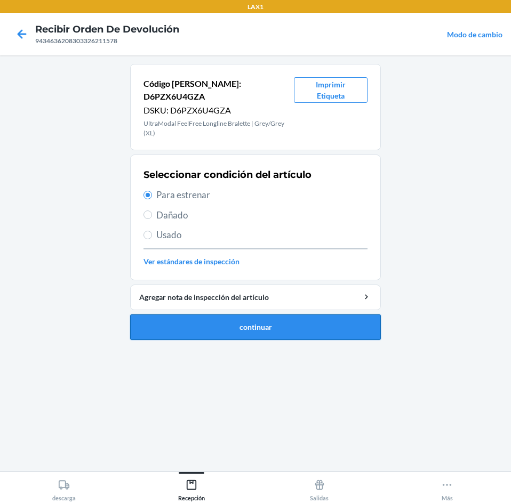
drag, startPoint x: 261, startPoint y: 306, endPoint x: 263, endPoint y: 314, distance: 8.2
click at [263, 315] on button "continuar" at bounding box center [255, 328] width 251 height 26
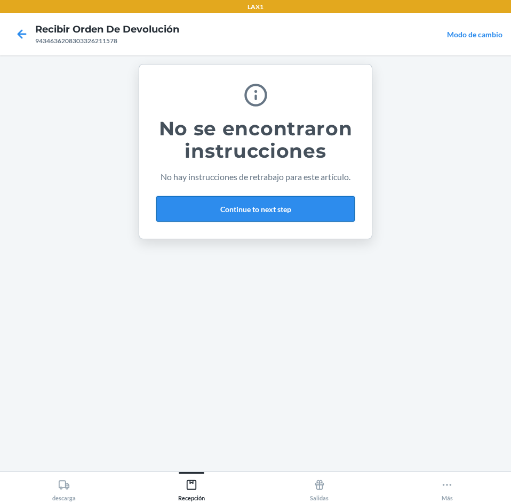
click at [275, 212] on button "Continue to next step" at bounding box center [255, 209] width 198 height 26
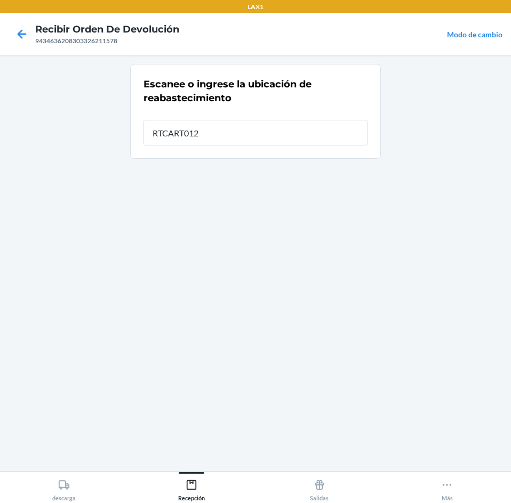
type input "RTCART012"
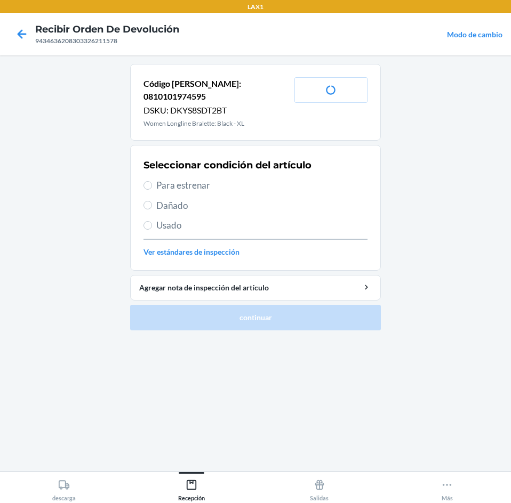
click at [256, 179] on span "Para estrenar" at bounding box center [261, 186] width 211 height 14
click at [152, 181] on input "Para estrenar" at bounding box center [147, 185] width 9 height 9
radio input "true"
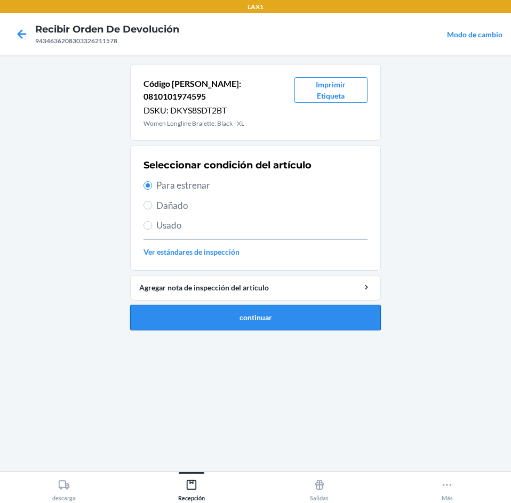
click at [273, 305] on button "continuar" at bounding box center [255, 318] width 251 height 26
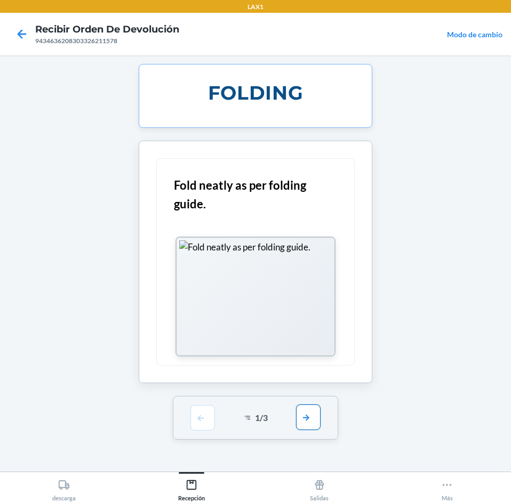
click at [311, 414] on button "button" at bounding box center [308, 418] width 25 height 26
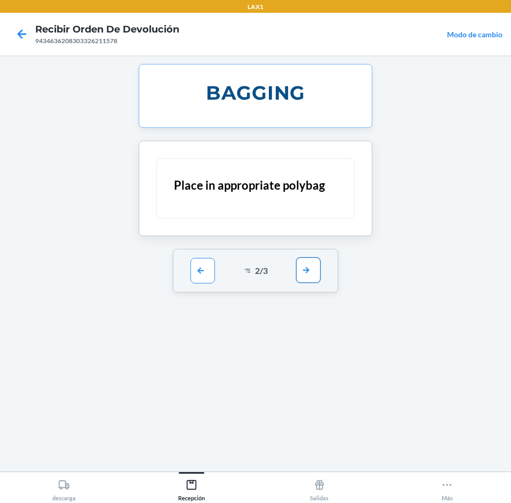
click at [304, 277] on button "button" at bounding box center [308, 271] width 25 height 26
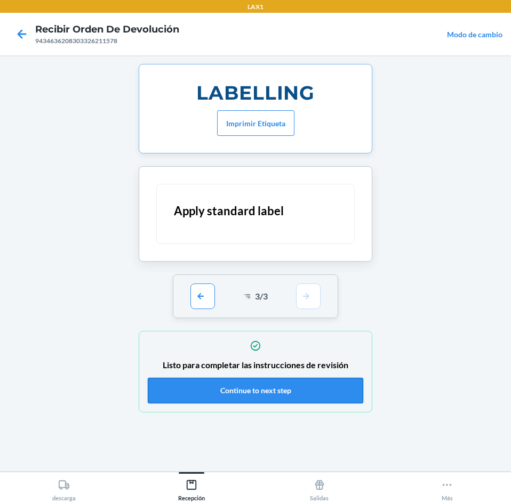
click at [296, 394] on button "Continue to next step" at bounding box center [255, 391] width 215 height 26
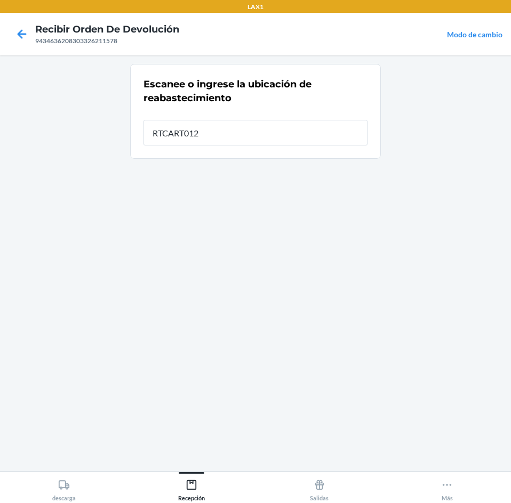
type input "RTCART012"
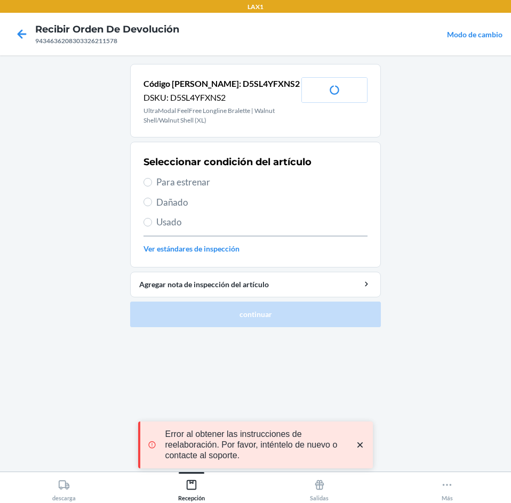
click at [242, 178] on span "Para estrenar" at bounding box center [261, 182] width 211 height 14
click at [152, 178] on input "Para estrenar" at bounding box center [147, 182] width 9 height 9
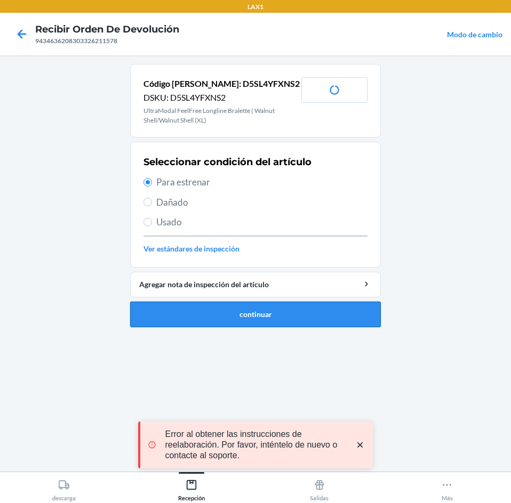
click at [262, 324] on button "continuar" at bounding box center [255, 315] width 251 height 26
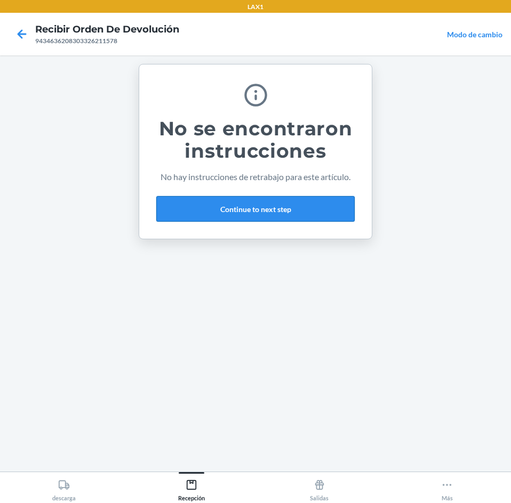
click at [275, 204] on button "Continue to next step" at bounding box center [255, 209] width 198 height 26
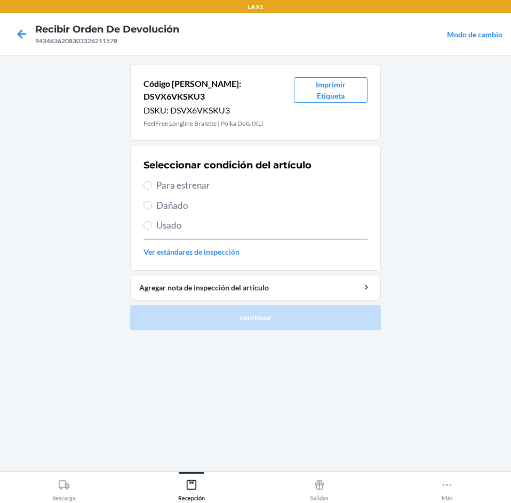
click at [226, 219] on span "Usado" at bounding box center [261, 226] width 211 height 14
click at [152, 221] on input "Usado" at bounding box center [147, 225] width 9 height 9
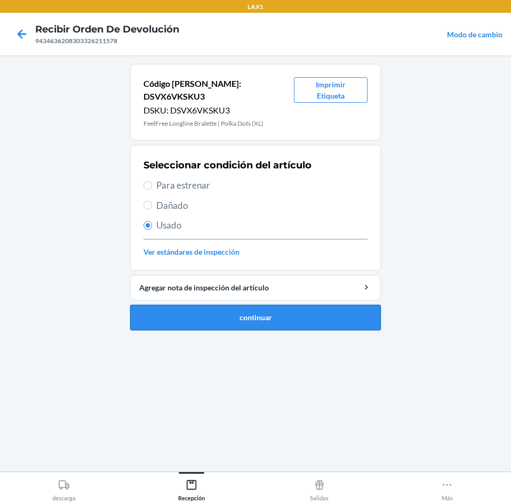
click at [256, 305] on button "continuar" at bounding box center [255, 318] width 251 height 26
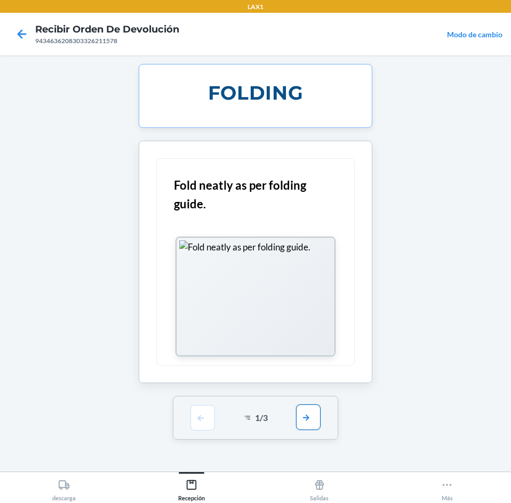
click at [306, 415] on button "button" at bounding box center [308, 418] width 25 height 26
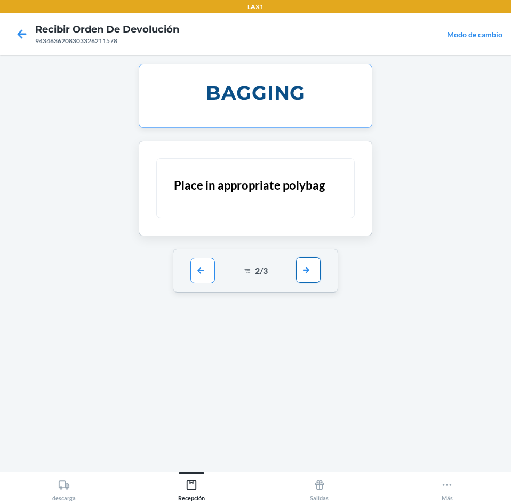
click at [311, 271] on button "button" at bounding box center [308, 271] width 25 height 26
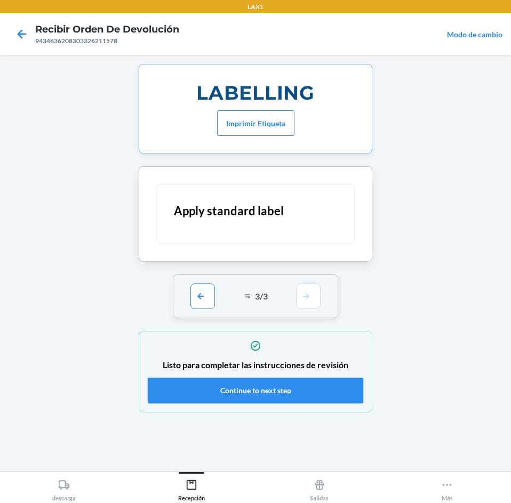
click at [315, 395] on button "Continue to next step" at bounding box center [255, 391] width 215 height 26
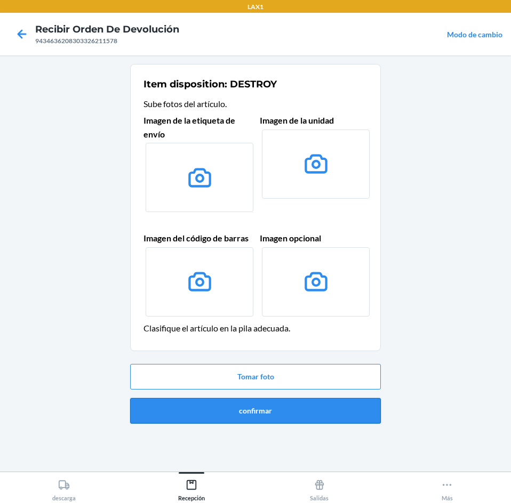
click at [310, 406] on button "confirmar" at bounding box center [255, 411] width 251 height 26
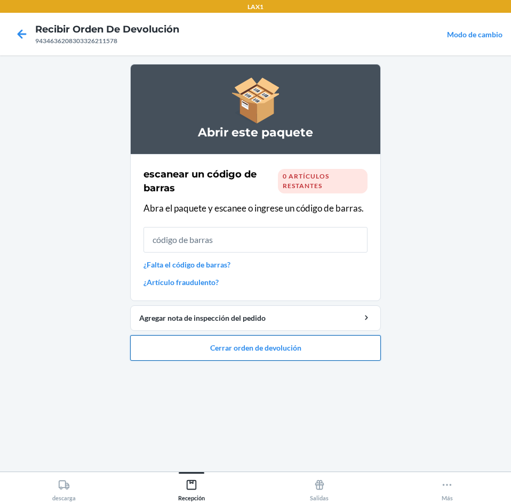
click at [306, 341] on button "Cerrar orden de devolución" at bounding box center [255, 348] width 251 height 26
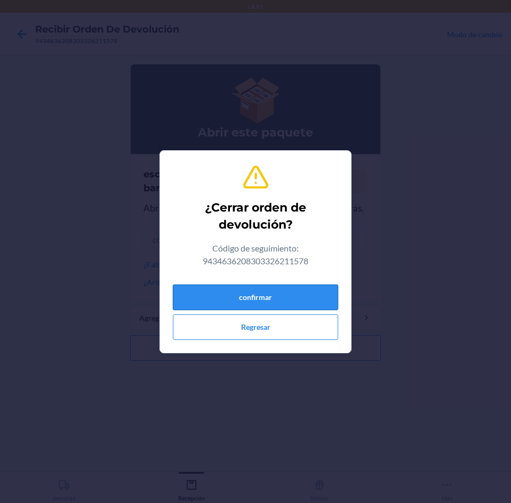
click at [301, 306] on button "confirmar" at bounding box center [255, 298] width 165 height 26
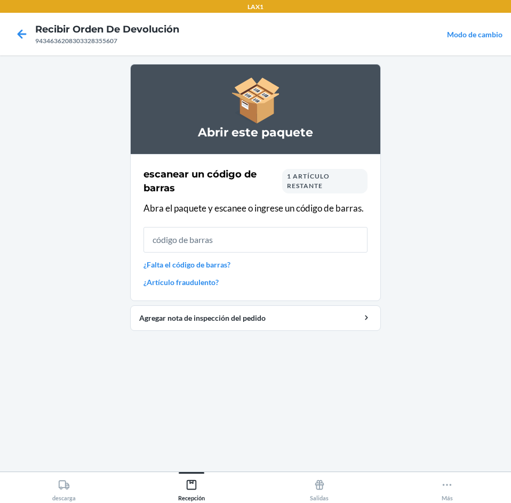
click at [320, 186] on span "1 artículo restante" at bounding box center [308, 181] width 43 height 18
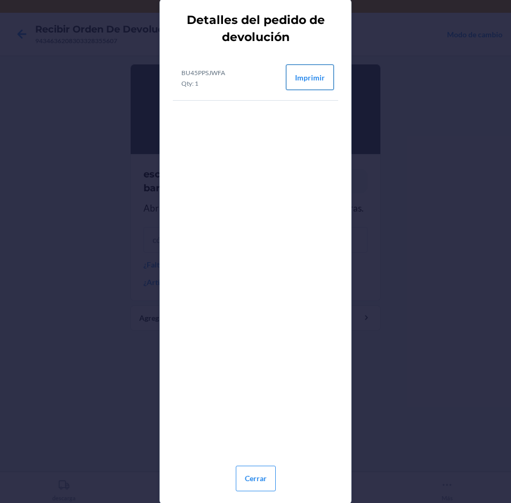
click at [314, 72] on button "Imprimir" at bounding box center [310, 78] width 48 height 26
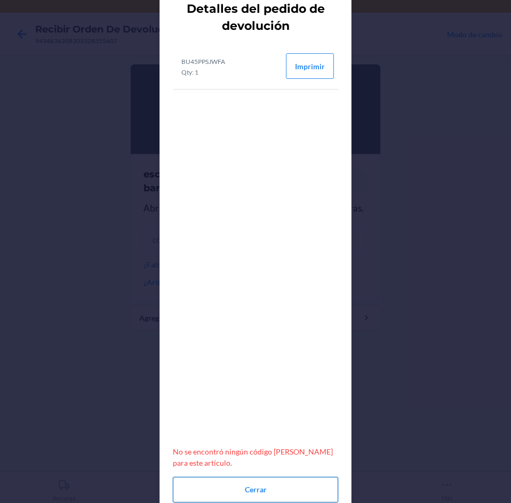
click at [285, 491] on button "Cerrar" at bounding box center [255, 490] width 165 height 26
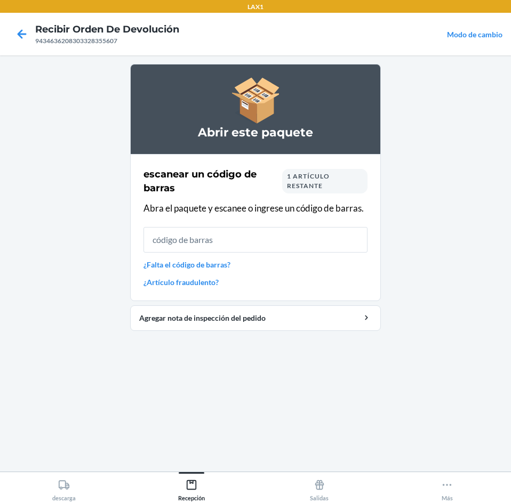
click at [240, 260] on link "¿Falta el código de barras?" at bounding box center [255, 264] width 224 height 11
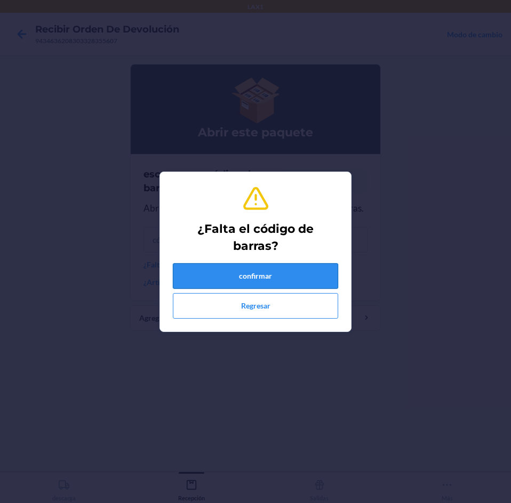
click at [250, 270] on button "confirmar" at bounding box center [255, 276] width 165 height 26
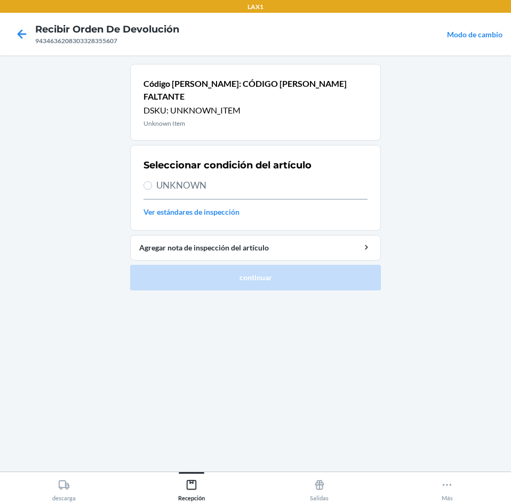
click at [244, 179] on span "UNKNOWN" at bounding box center [261, 186] width 211 height 14
click at [152, 181] on input "UNKNOWN" at bounding box center [147, 185] width 9 height 9
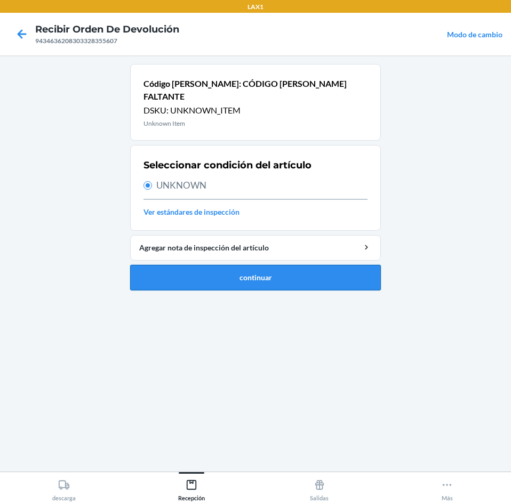
click at [258, 266] on button "continuar" at bounding box center [255, 278] width 251 height 26
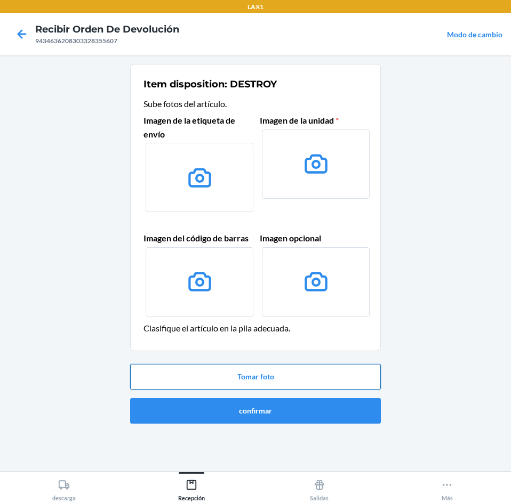
click at [253, 365] on button "Tomar foto" at bounding box center [255, 377] width 251 height 26
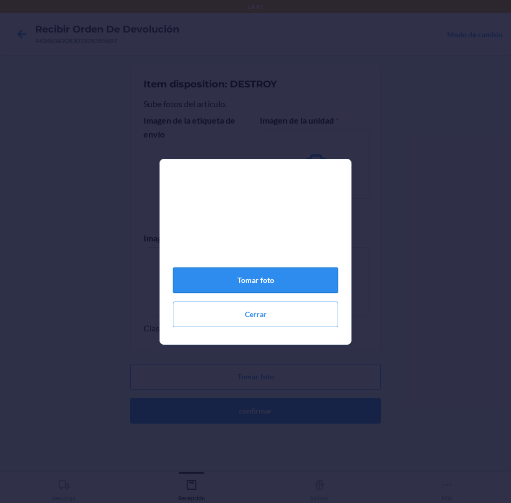
click at [266, 282] on button "Tomar foto" at bounding box center [255, 281] width 165 height 26
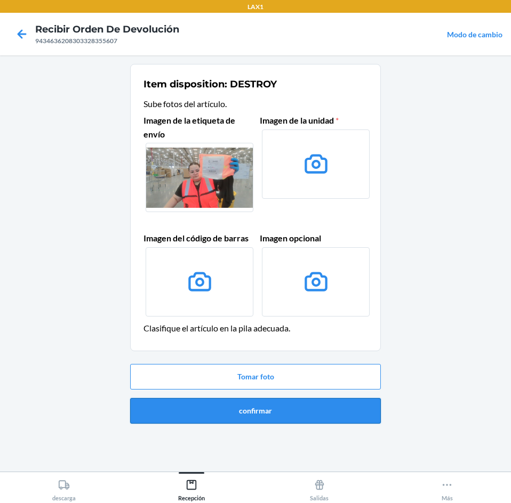
click at [268, 414] on button "confirmar" at bounding box center [255, 411] width 251 height 26
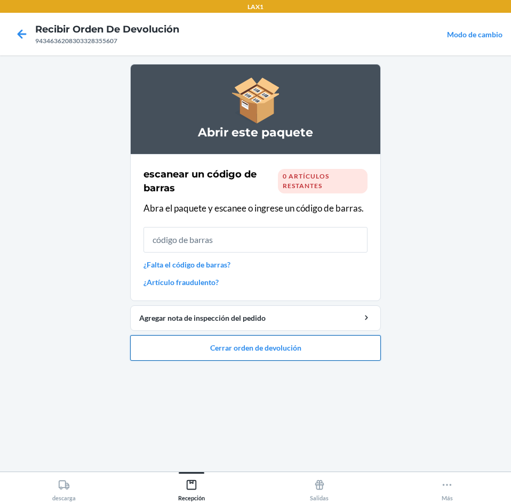
click at [274, 341] on button "Cerrar orden de devolución" at bounding box center [255, 348] width 251 height 26
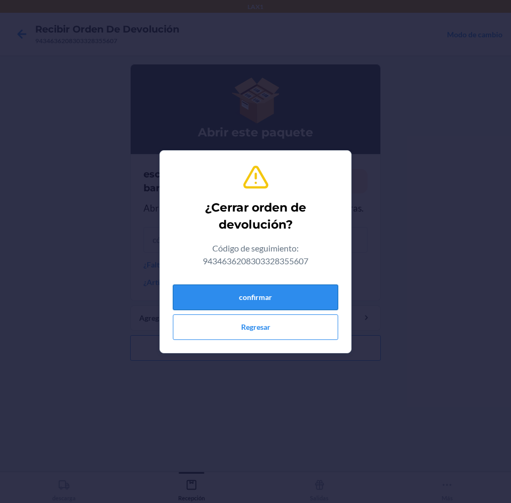
click at [258, 288] on button "confirmar" at bounding box center [255, 298] width 165 height 26
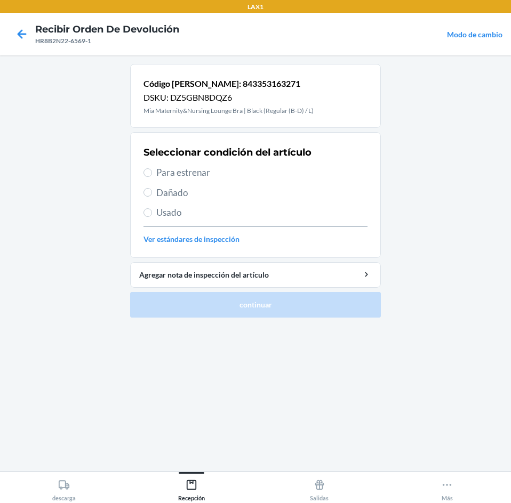
click at [203, 209] on span "Usado" at bounding box center [261, 213] width 211 height 14
click at [152, 209] on input "Usado" at bounding box center [147, 212] width 9 height 9
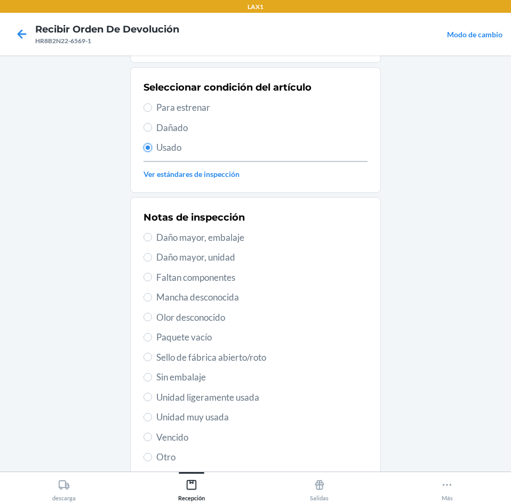
scroll to position [139, 0]
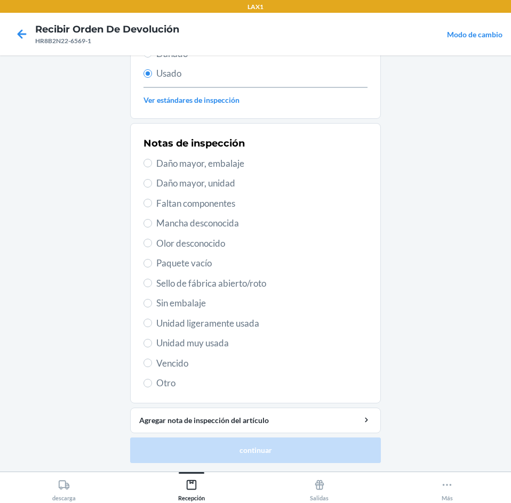
click at [230, 341] on span "Unidad muy usada" at bounding box center [261, 343] width 211 height 14
click at [152, 341] on input "Unidad muy usada" at bounding box center [147, 343] width 9 height 9
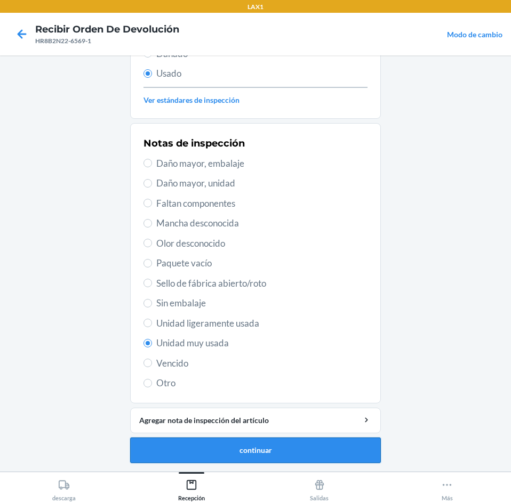
click at [248, 445] on button "continuar" at bounding box center [255, 451] width 251 height 26
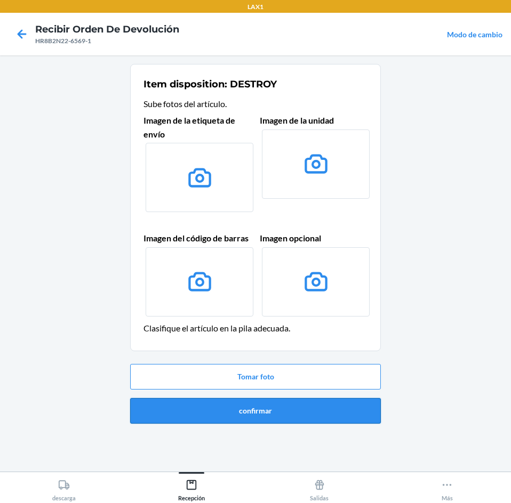
click at [252, 411] on button "confirmar" at bounding box center [255, 411] width 251 height 26
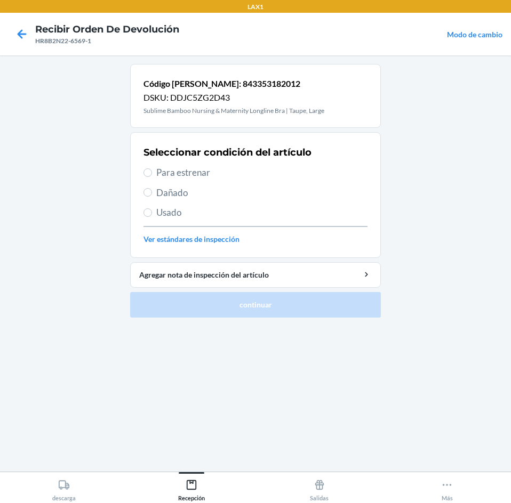
click at [248, 173] on span "Para estrenar" at bounding box center [261, 173] width 211 height 14
click at [152, 173] on input "Para estrenar" at bounding box center [147, 173] width 9 height 9
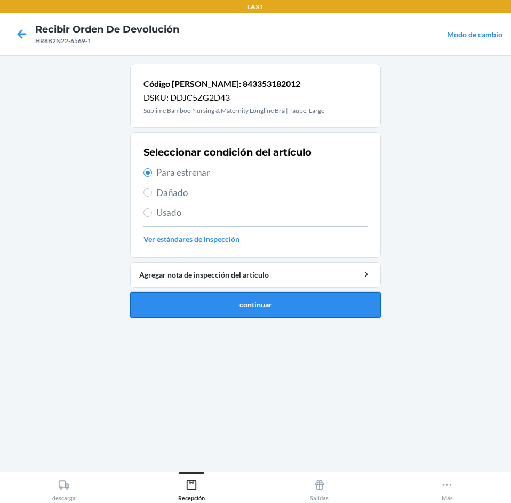
click at [312, 316] on button "continuar" at bounding box center [255, 305] width 251 height 26
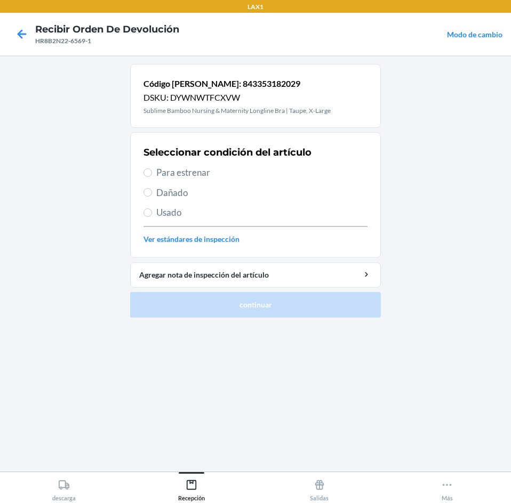
click at [262, 177] on span "Para estrenar" at bounding box center [261, 173] width 211 height 14
click at [152, 177] on input "Para estrenar" at bounding box center [147, 173] width 9 height 9
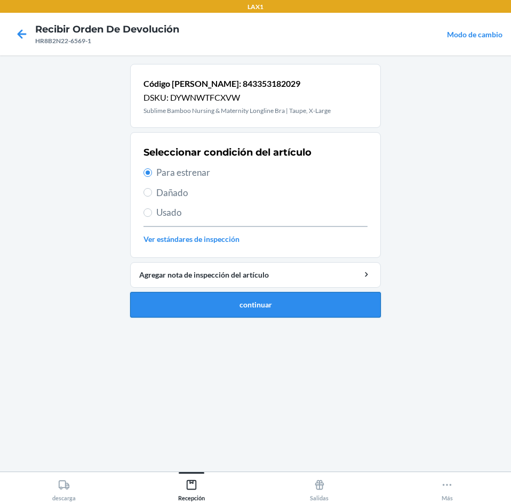
click at [277, 296] on button "continuar" at bounding box center [255, 305] width 251 height 26
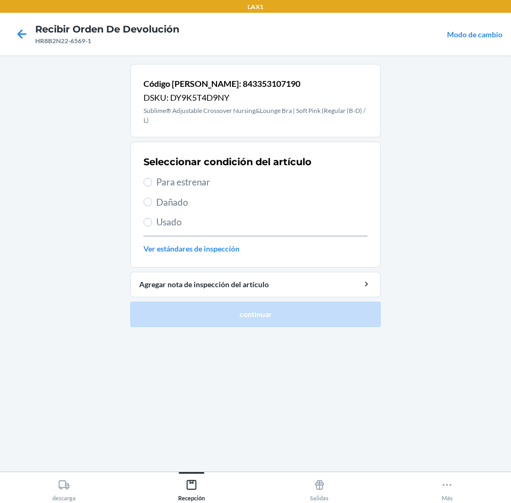
click at [255, 177] on span "Para estrenar" at bounding box center [261, 182] width 211 height 14
click at [152, 178] on input "Para estrenar" at bounding box center [147, 182] width 9 height 9
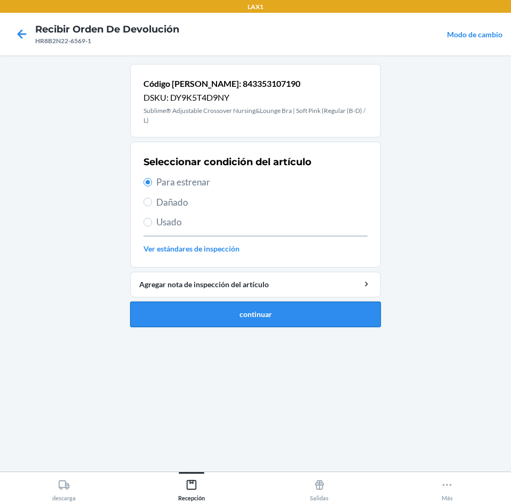
click at [256, 302] on button "continuar" at bounding box center [255, 315] width 251 height 26
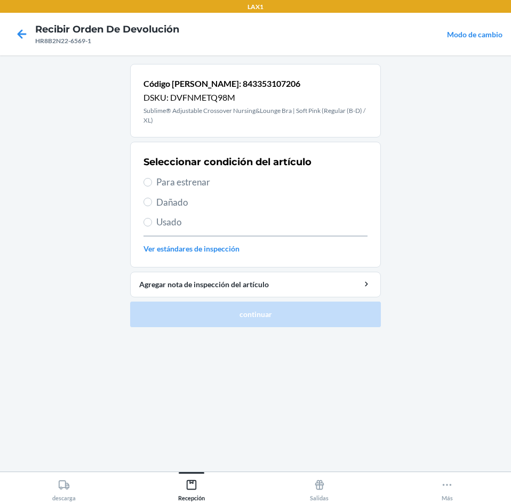
click at [238, 180] on span "Para estrenar" at bounding box center [261, 182] width 211 height 14
click at [152, 180] on input "Para estrenar" at bounding box center [147, 182] width 9 height 9
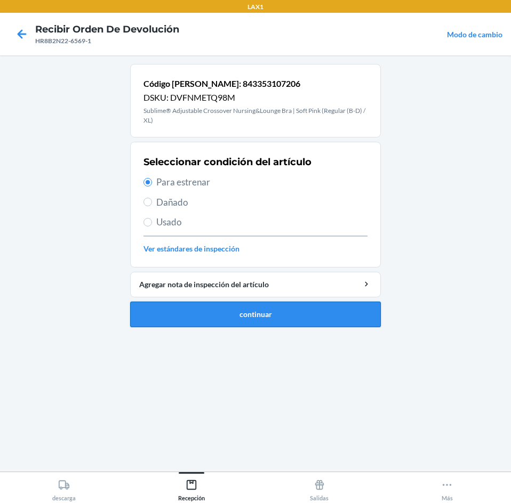
click at [252, 308] on button "continuar" at bounding box center [255, 315] width 251 height 26
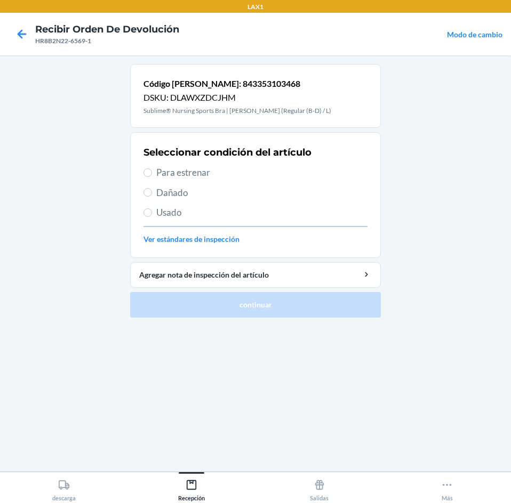
click at [245, 169] on span "Para estrenar" at bounding box center [261, 173] width 211 height 14
click at [152, 169] on input "Para estrenar" at bounding box center [147, 173] width 9 height 9
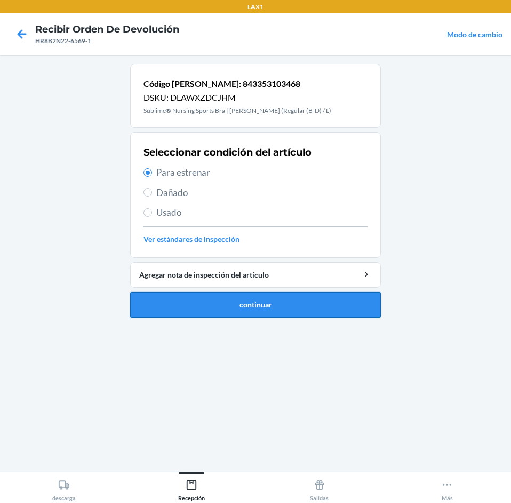
click at [274, 295] on button "continuar" at bounding box center [255, 305] width 251 height 26
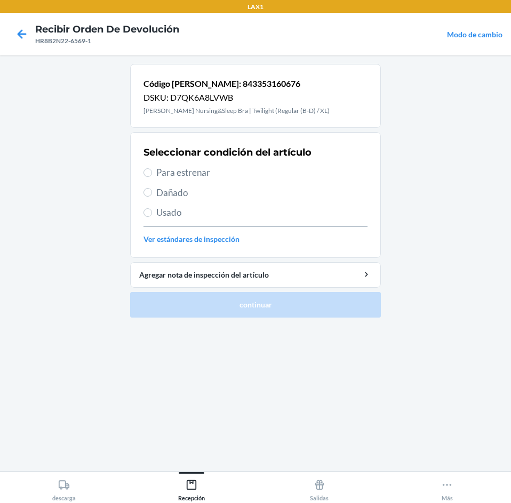
click at [238, 174] on span "Para estrenar" at bounding box center [261, 173] width 211 height 14
click at [152, 174] on input "Para estrenar" at bounding box center [147, 173] width 9 height 9
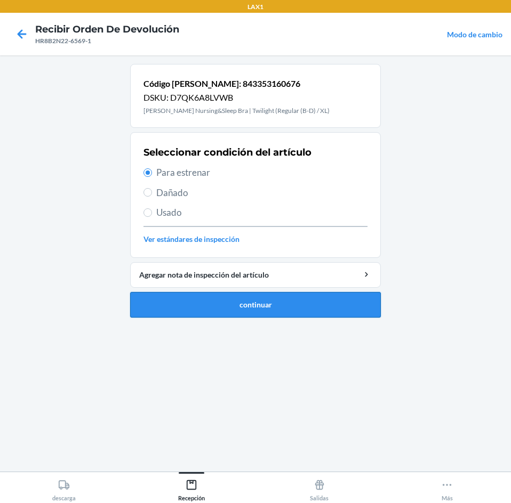
click at [261, 302] on button "continuar" at bounding box center [255, 305] width 251 height 26
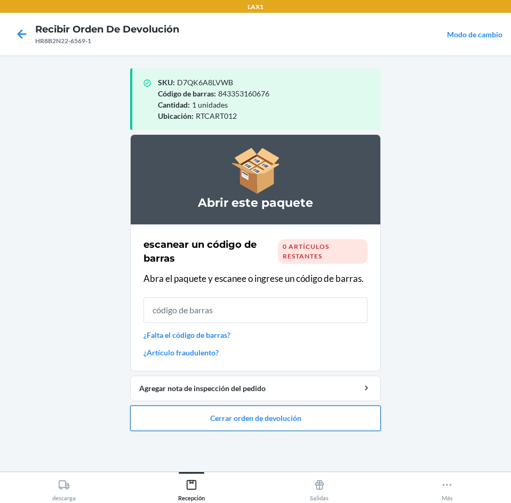
click at [271, 423] on button "Cerrar orden de devolución" at bounding box center [255, 419] width 251 height 26
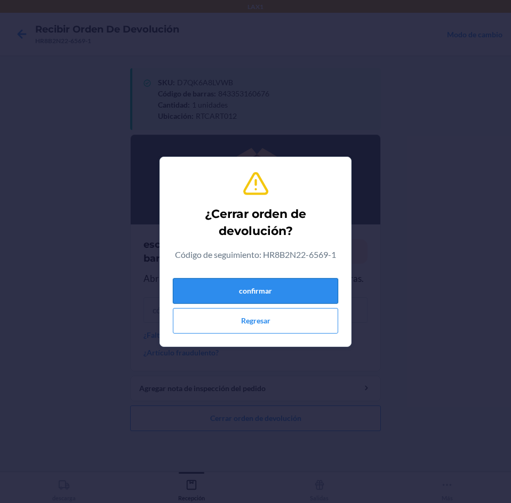
click at [260, 300] on button "confirmar" at bounding box center [255, 291] width 165 height 26
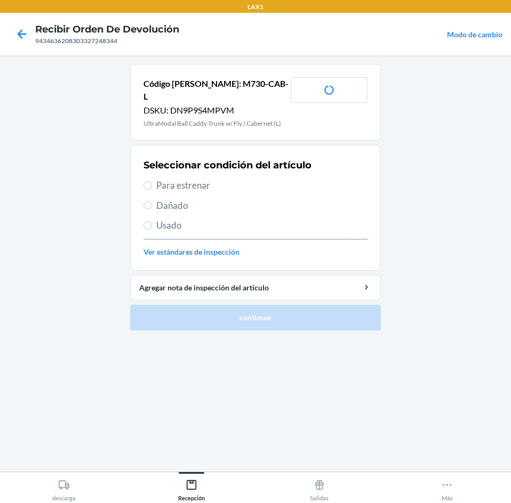
drag, startPoint x: 224, startPoint y: 165, endPoint x: 226, endPoint y: 174, distance: 9.2
click at [224, 167] on div "Seleccionar condición del artículo Para estrenar Dañado Usado Ver estándares de…" at bounding box center [255, 208] width 224 height 106
click at [226, 179] on span "Para estrenar" at bounding box center [261, 186] width 211 height 14
click at [152, 181] on input "Para estrenar" at bounding box center [147, 185] width 9 height 9
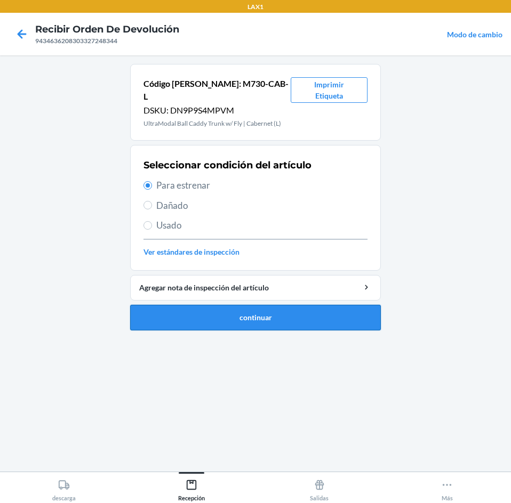
click at [281, 315] on button "continuar" at bounding box center [255, 318] width 251 height 26
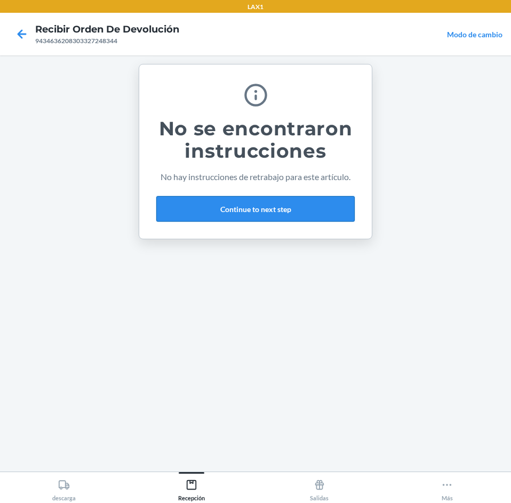
click at [318, 217] on button "Continue to next step" at bounding box center [255, 209] width 198 height 26
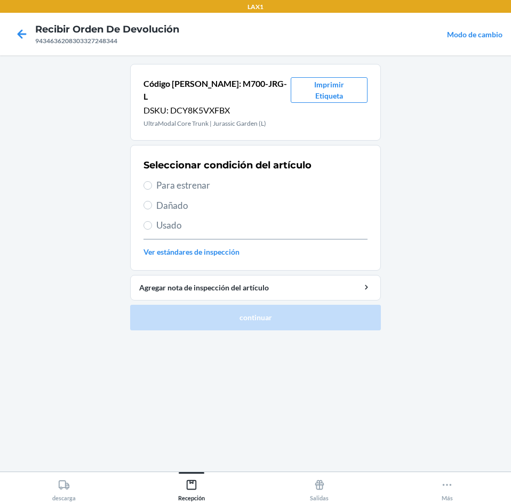
click at [263, 179] on span "Para estrenar" at bounding box center [261, 186] width 211 height 14
click at [152, 181] on input "Para estrenar" at bounding box center [147, 185] width 9 height 9
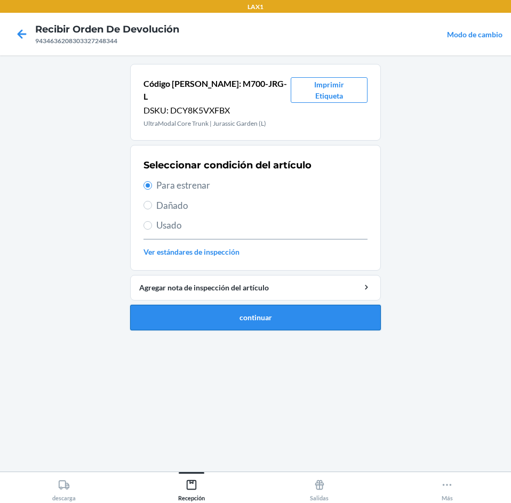
click at [268, 305] on button "continuar" at bounding box center [255, 318] width 251 height 26
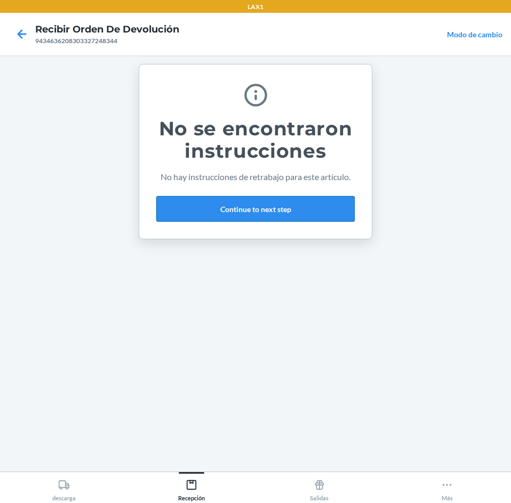
click at [294, 206] on button "Continue to next step" at bounding box center [255, 209] width 198 height 26
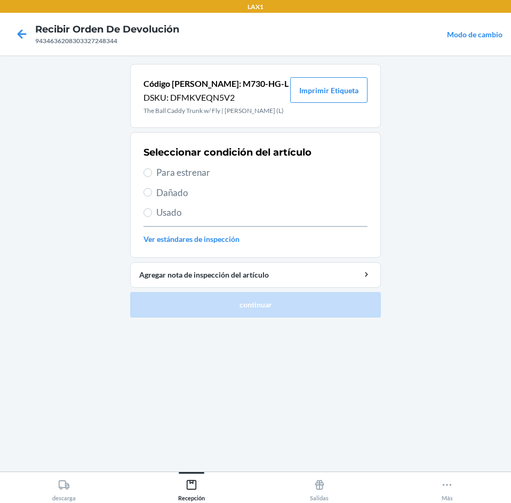
click at [278, 215] on span "Usado" at bounding box center [261, 213] width 211 height 14
click at [152, 215] on input "Usado" at bounding box center [147, 212] width 9 height 9
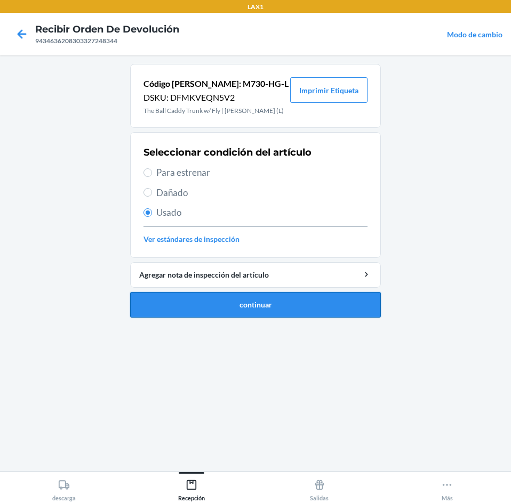
click at [258, 311] on button "continuar" at bounding box center [255, 305] width 251 height 26
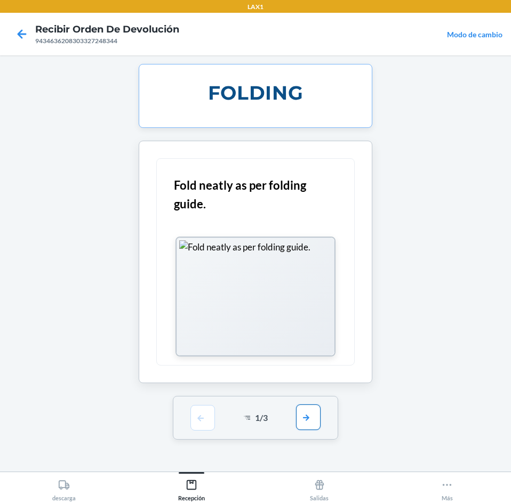
click at [310, 418] on button "button" at bounding box center [308, 418] width 25 height 26
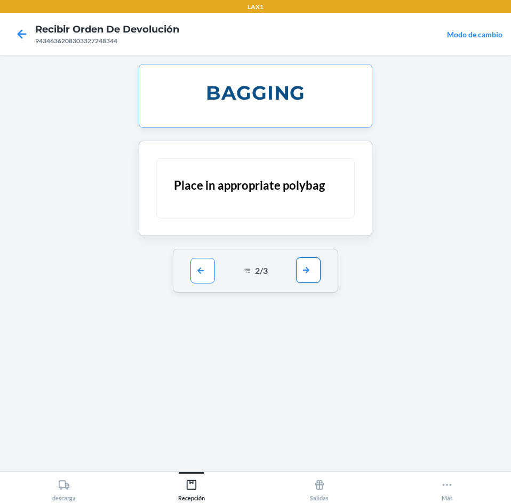
click at [314, 260] on button "button" at bounding box center [308, 271] width 25 height 26
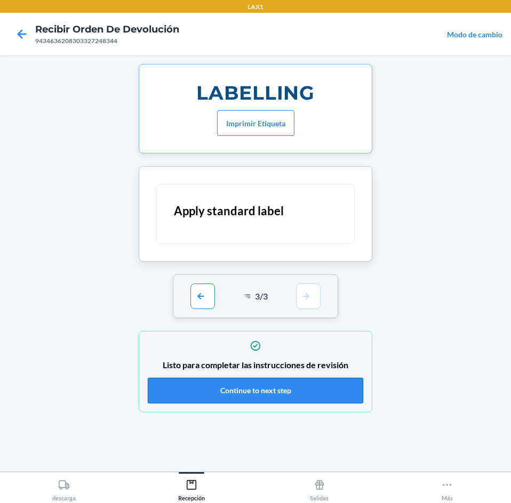
click at [314, 397] on button "Continue to next step" at bounding box center [255, 391] width 215 height 26
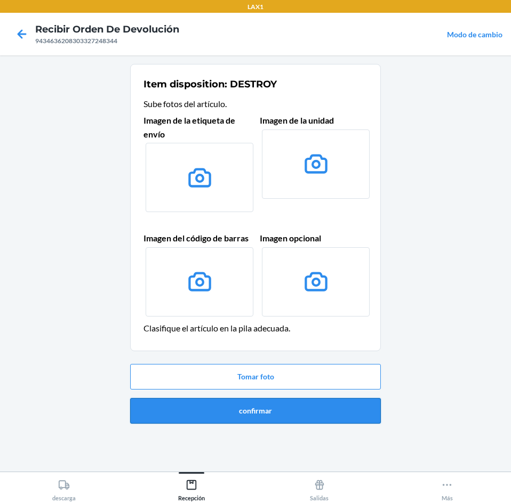
click at [314, 413] on button "confirmar" at bounding box center [255, 411] width 251 height 26
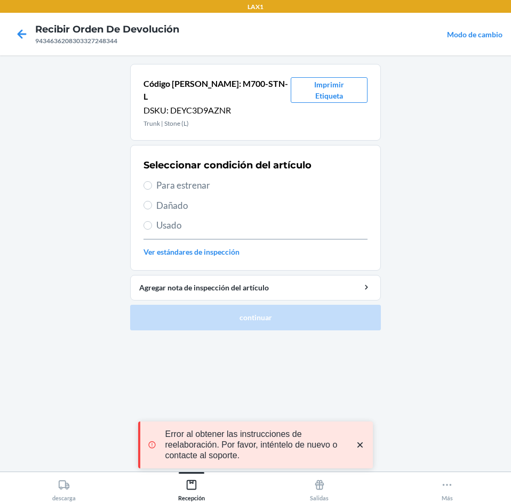
click at [219, 205] on div "Seleccionar condición del artículo Para estrenar Dañado Usado Ver estándares de…" at bounding box center [255, 208] width 224 height 106
click at [216, 219] on span "Usado" at bounding box center [261, 226] width 211 height 14
click at [152, 221] on input "Usado" at bounding box center [147, 225] width 9 height 9
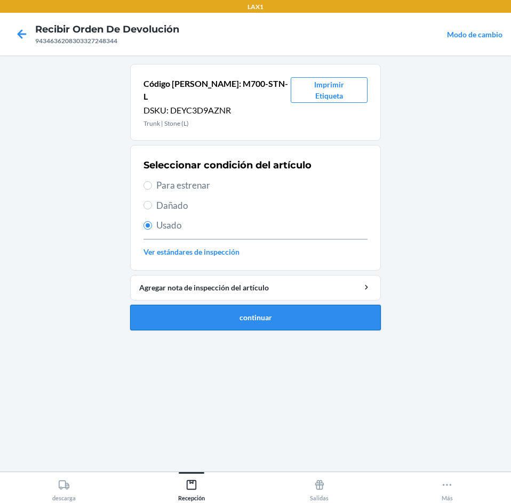
click at [252, 313] on button "continuar" at bounding box center [255, 318] width 251 height 26
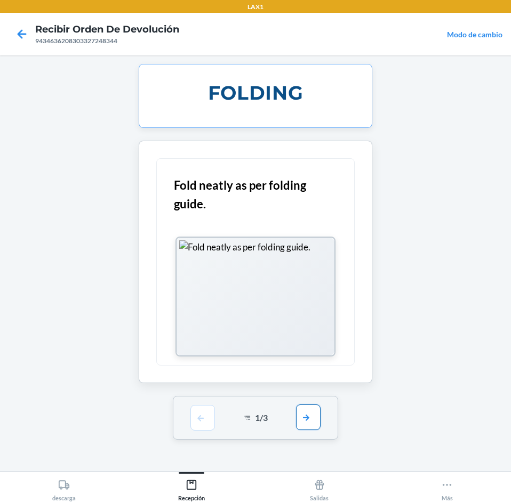
click at [311, 415] on button "button" at bounding box center [308, 418] width 25 height 26
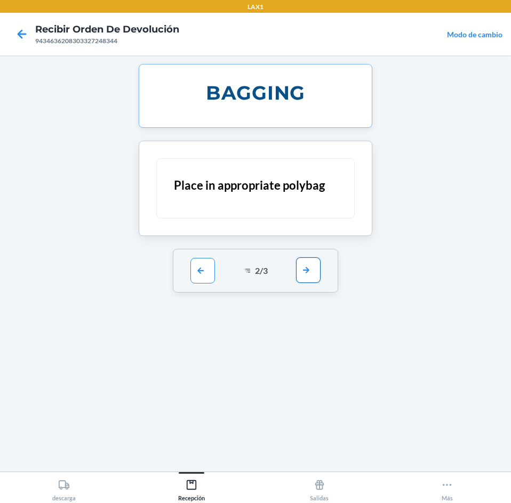
drag, startPoint x: 309, startPoint y: 285, endPoint x: 310, endPoint y: 273, distance: 11.8
click at [310, 279] on div "2 / 3" at bounding box center [256, 271] width 166 height 44
click at [310, 273] on button "button" at bounding box center [308, 271] width 25 height 26
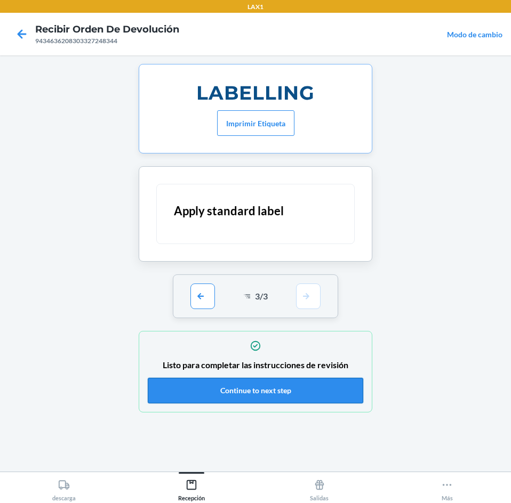
click at [295, 391] on button "Continue to next step" at bounding box center [255, 391] width 215 height 26
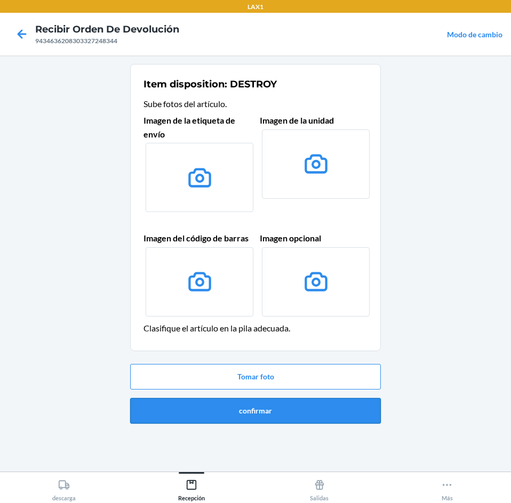
click at [294, 410] on button "confirmar" at bounding box center [255, 411] width 251 height 26
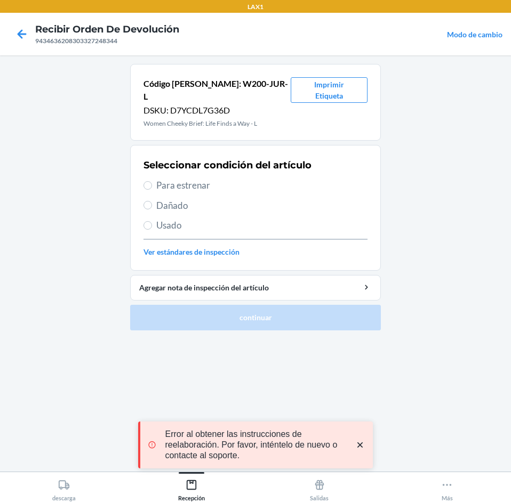
click at [204, 219] on span "Usado" at bounding box center [261, 226] width 211 height 14
click at [152, 221] on input "Usado" at bounding box center [147, 225] width 9 height 9
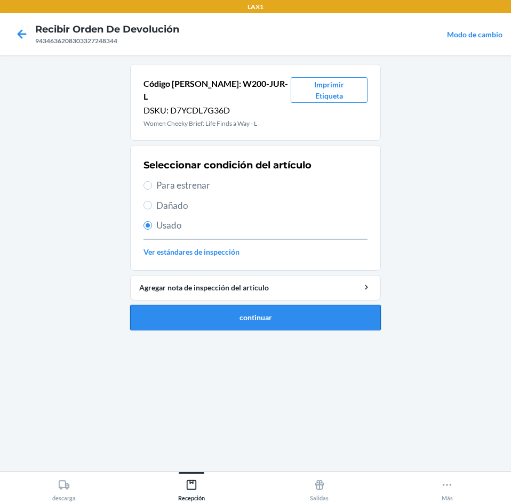
click at [251, 305] on button "continuar" at bounding box center [255, 318] width 251 height 26
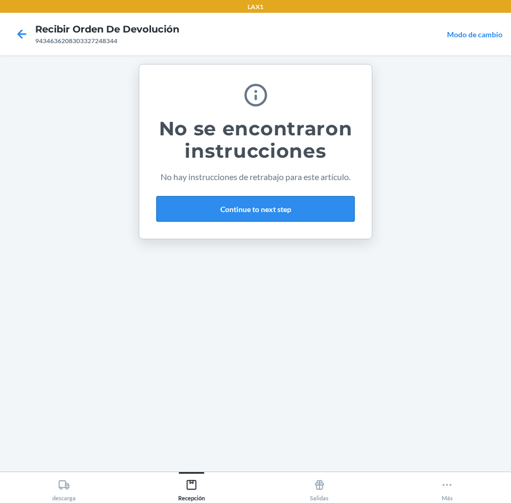
click at [322, 216] on button "Continue to next step" at bounding box center [255, 209] width 198 height 26
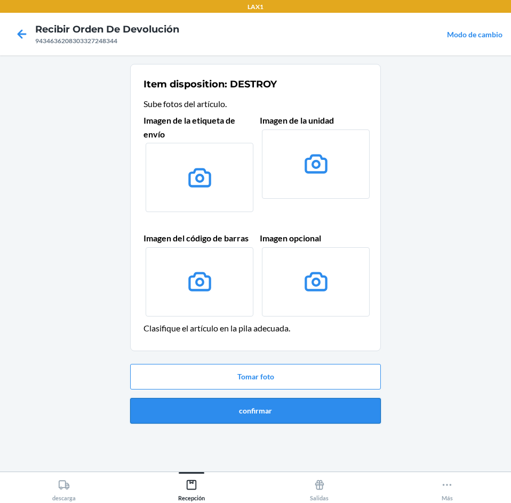
drag, startPoint x: 302, startPoint y: 396, endPoint x: 301, endPoint y: 406, distance: 9.6
click at [302, 403] on div "Tomar foto confirmar" at bounding box center [255, 394] width 251 height 68
click at [301, 406] on button "confirmar" at bounding box center [255, 411] width 251 height 26
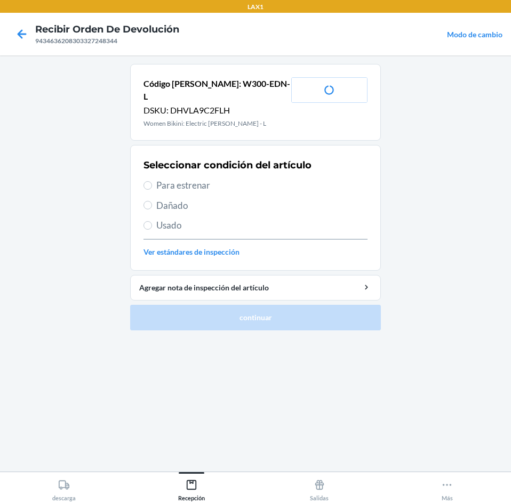
click at [237, 219] on span "Usado" at bounding box center [261, 226] width 211 height 14
click at [152, 221] on input "Usado" at bounding box center [147, 225] width 9 height 9
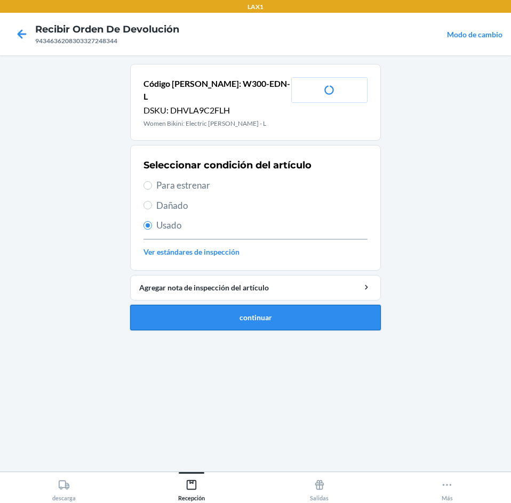
click at [259, 306] on button "continuar" at bounding box center [255, 318] width 251 height 26
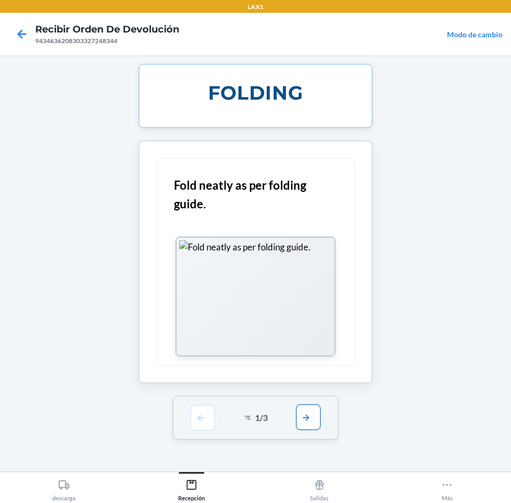
click at [313, 419] on button "button" at bounding box center [308, 418] width 25 height 26
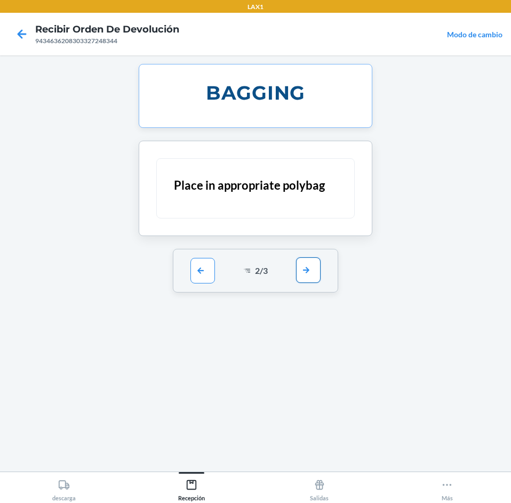
click at [299, 270] on button "button" at bounding box center [308, 271] width 25 height 26
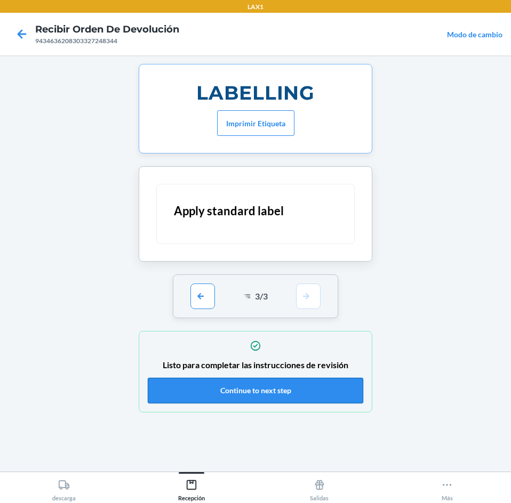
click at [310, 385] on button "Continue to next step" at bounding box center [255, 391] width 215 height 26
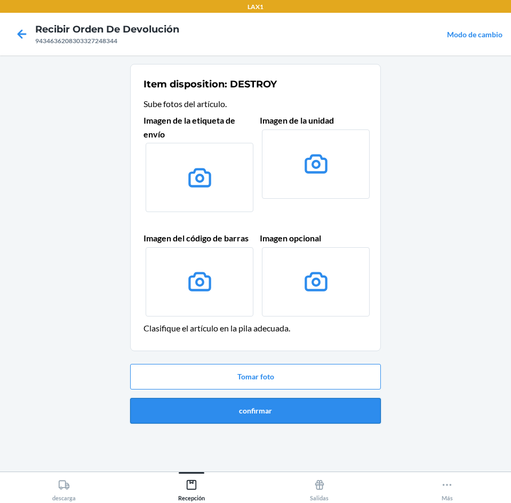
click at [286, 408] on button "confirmar" at bounding box center [255, 411] width 251 height 26
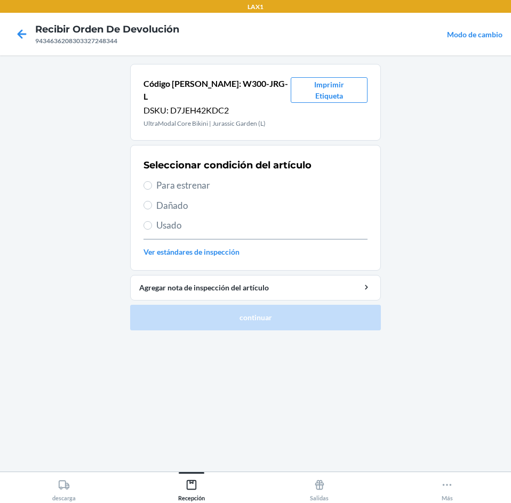
click at [189, 219] on span "Usado" at bounding box center [261, 226] width 211 height 14
click at [152, 221] on input "Usado" at bounding box center [147, 225] width 9 height 9
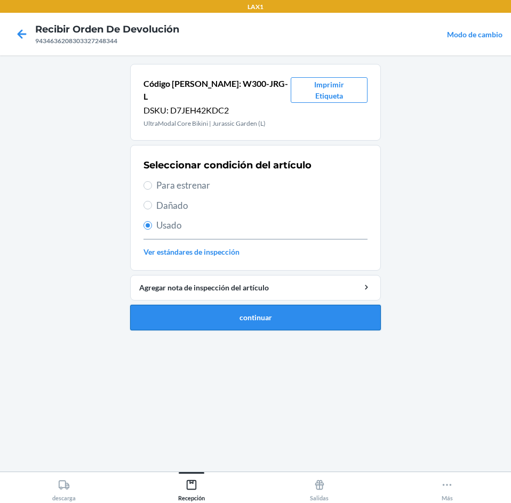
click at [216, 305] on button "continuar" at bounding box center [255, 318] width 251 height 26
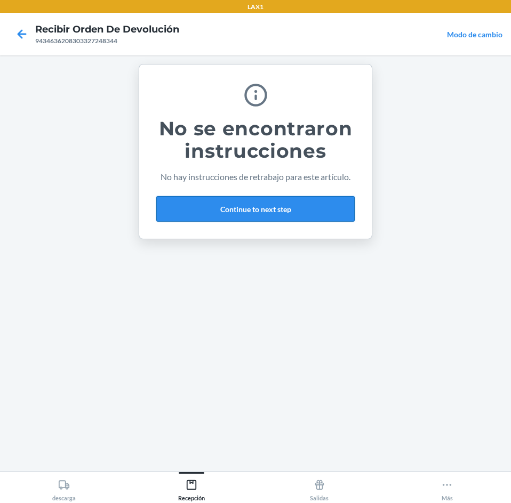
click at [287, 199] on button "Continue to next step" at bounding box center [255, 209] width 198 height 26
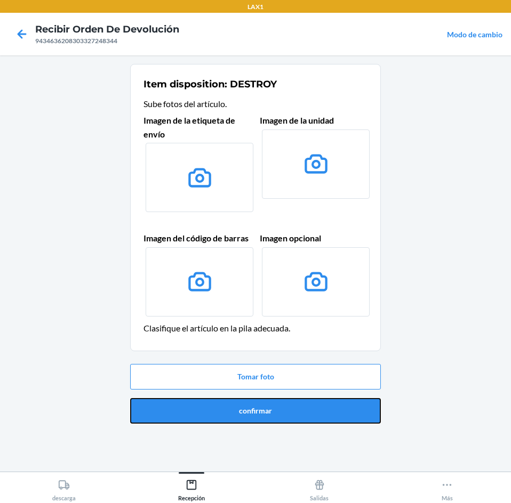
drag, startPoint x: 308, startPoint y: 400, endPoint x: 299, endPoint y: 393, distance: 11.4
click at [304, 401] on button "confirmar" at bounding box center [255, 411] width 251 height 26
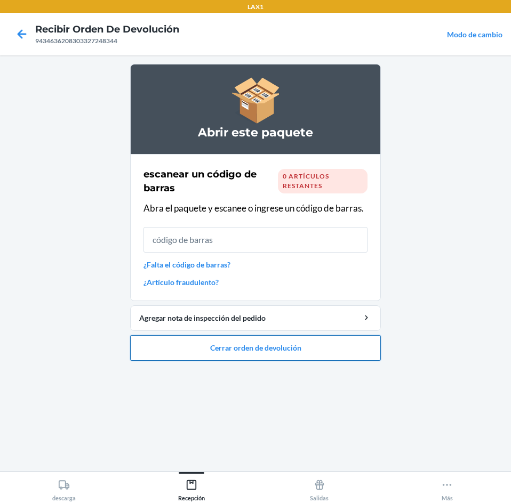
click at [292, 342] on button "Cerrar orden de devolución" at bounding box center [255, 348] width 251 height 26
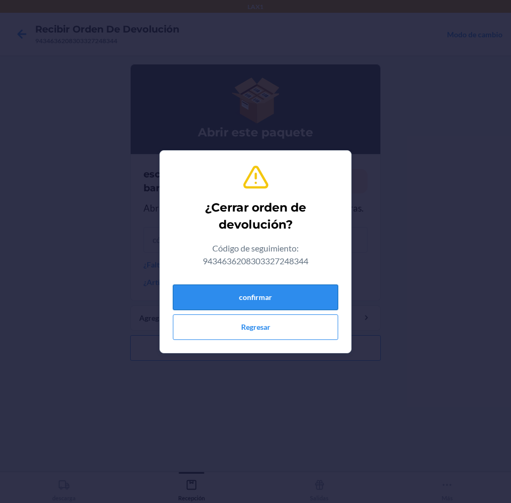
click at [271, 304] on button "confirmar" at bounding box center [255, 298] width 165 height 26
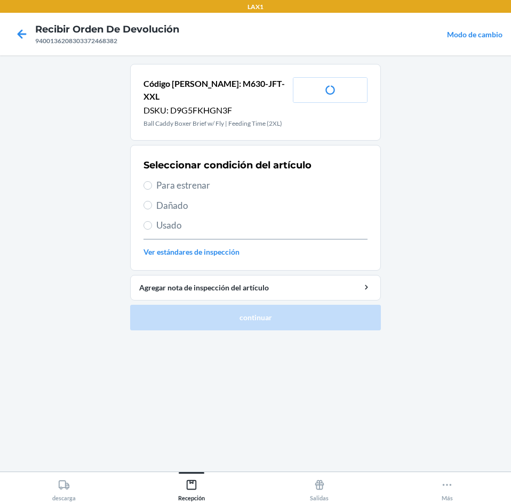
click at [222, 179] on span "Para estrenar" at bounding box center [261, 186] width 211 height 14
click at [152, 181] on input "Para estrenar" at bounding box center [147, 185] width 9 height 9
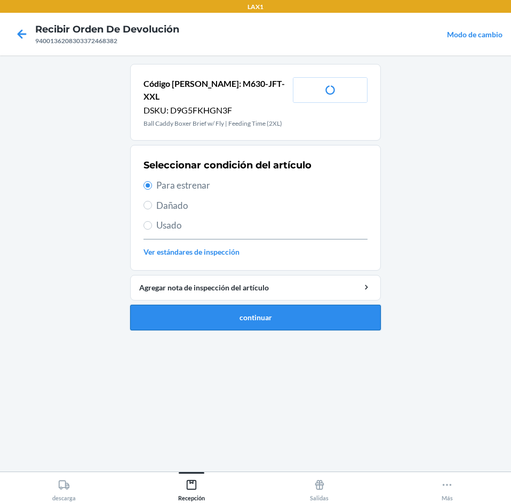
click at [245, 305] on button "continuar" at bounding box center [255, 318] width 251 height 26
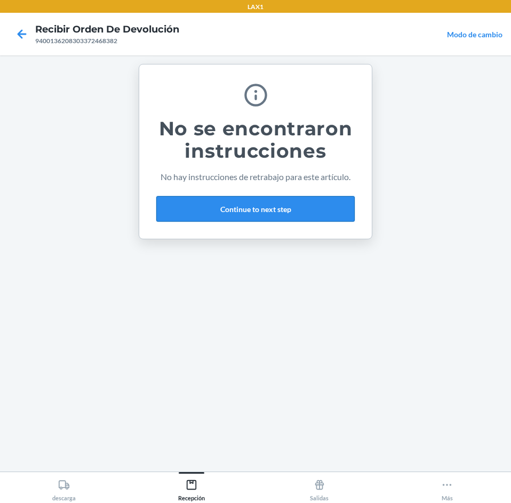
click at [282, 215] on button "Continue to next step" at bounding box center [255, 209] width 198 height 26
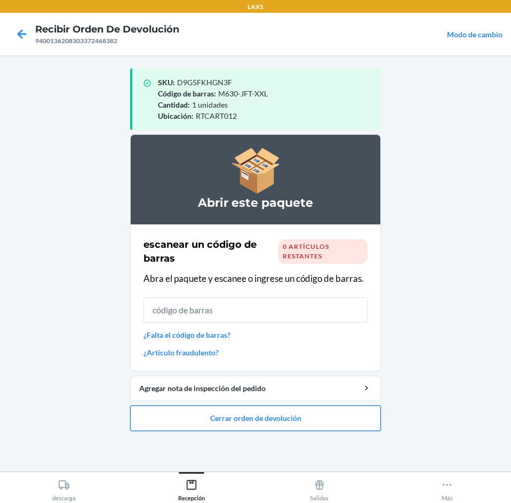
click at [319, 414] on button "Cerrar orden de devolución" at bounding box center [255, 419] width 251 height 26
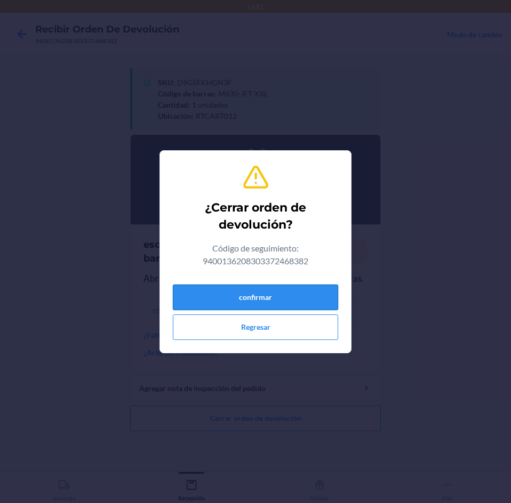
click at [295, 301] on button "confirmar" at bounding box center [255, 298] width 165 height 26
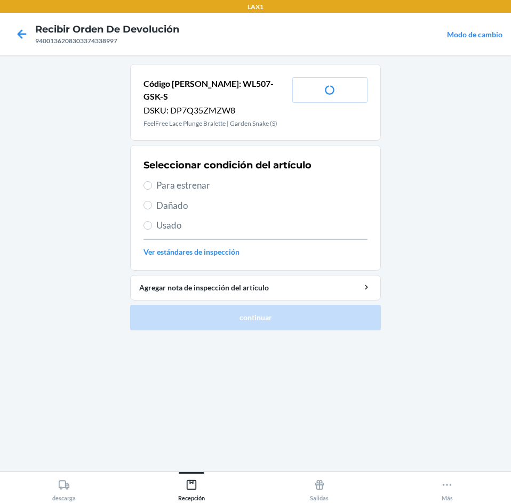
click at [213, 179] on span "Para estrenar" at bounding box center [261, 186] width 211 height 14
click at [152, 181] on input "Para estrenar" at bounding box center [147, 185] width 9 height 9
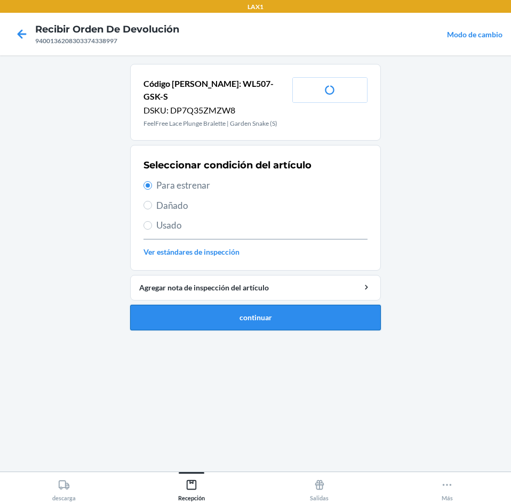
click at [260, 312] on button "continuar" at bounding box center [255, 318] width 251 height 26
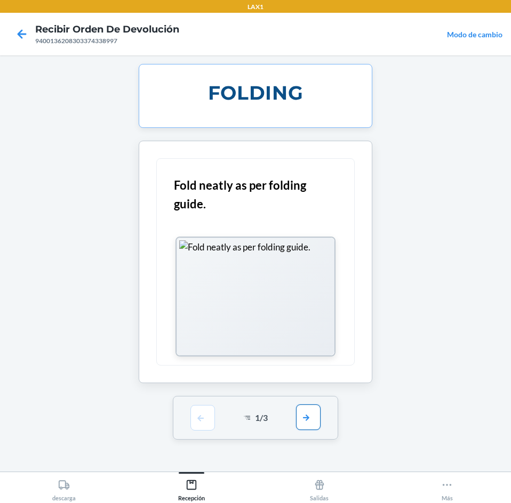
click at [300, 415] on button "button" at bounding box center [308, 418] width 25 height 26
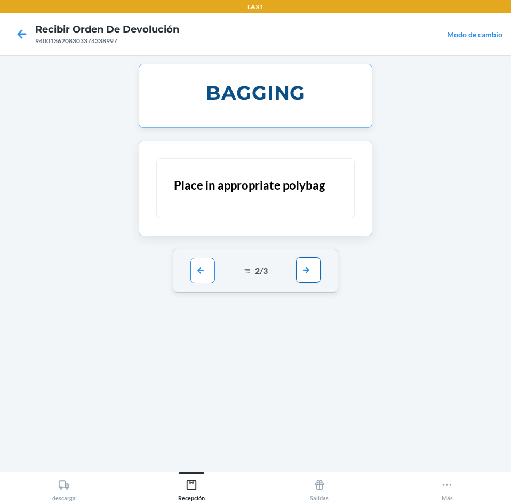
click at [312, 268] on button "button" at bounding box center [308, 271] width 25 height 26
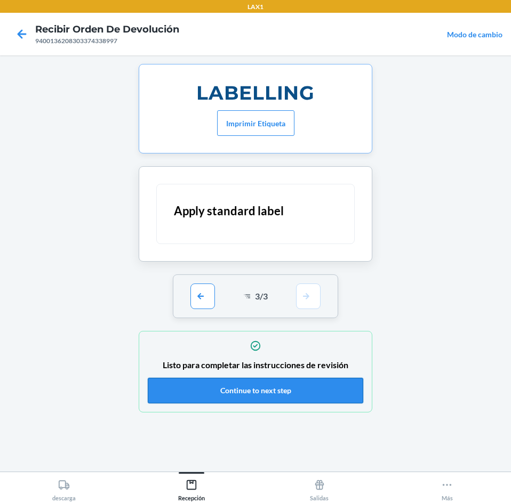
click at [311, 390] on button "Continue to next step" at bounding box center [255, 391] width 215 height 26
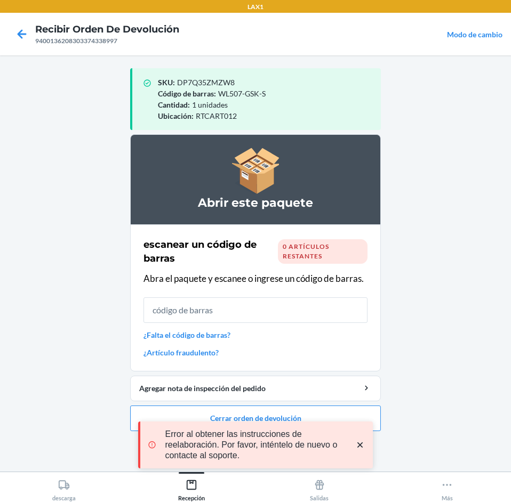
click at [362, 446] on icon "close toast" at bounding box center [360, 445] width 11 height 11
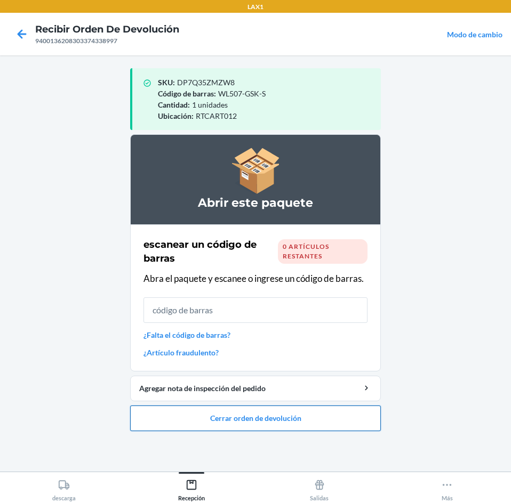
click at [317, 418] on button "Cerrar orden de devolución" at bounding box center [255, 419] width 251 height 26
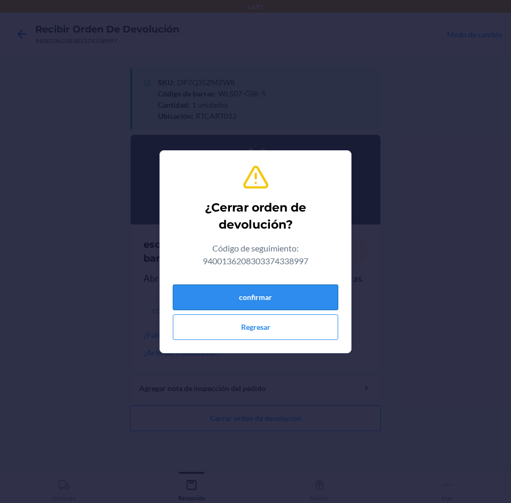
click at [272, 304] on button "confirmar" at bounding box center [255, 298] width 165 height 26
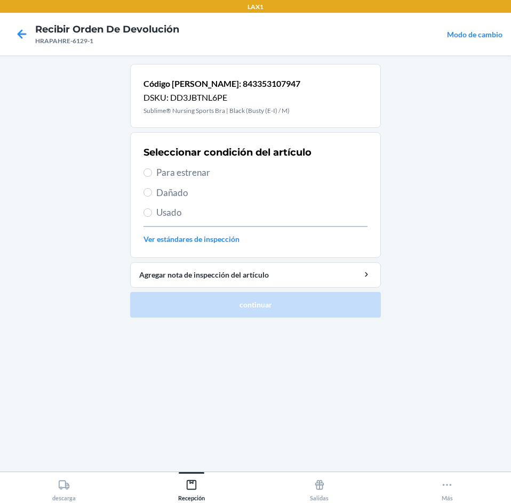
click at [242, 165] on div "Seleccionar condición del artículo Para estrenar Dañado Usado Ver estándares de…" at bounding box center [255, 195] width 224 height 106
click at [248, 176] on span "Para estrenar" at bounding box center [261, 173] width 211 height 14
click at [152, 176] on input "Para estrenar" at bounding box center [147, 173] width 9 height 9
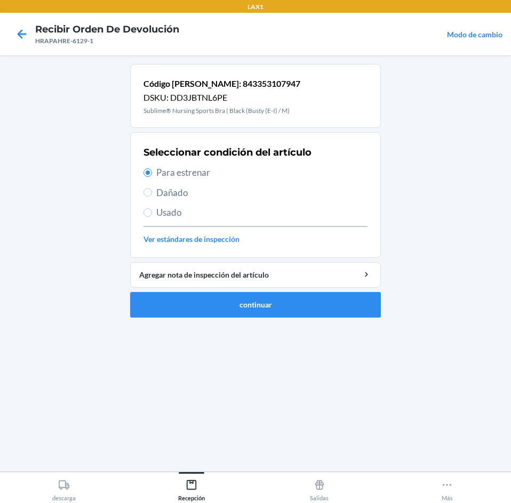
click at [291, 318] on ol "Código [PERSON_NAME]: 843353107947 DSKU: DD3JBTNL6PE Sublime® Nursing Sports Br…" at bounding box center [255, 195] width 251 height 262
click at [291, 311] on button "continuar" at bounding box center [255, 305] width 251 height 26
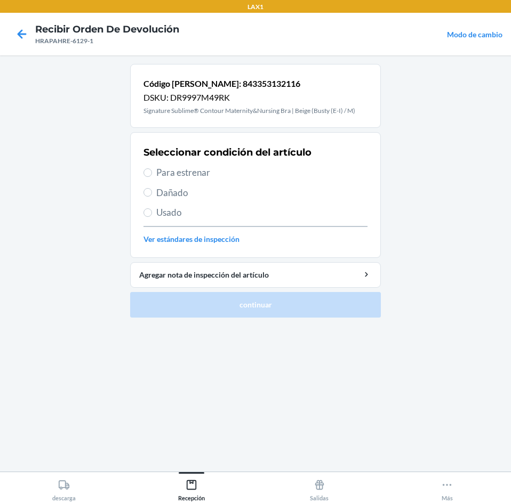
click at [252, 171] on span "Para estrenar" at bounding box center [261, 173] width 211 height 14
click at [152, 171] on input "Para estrenar" at bounding box center [147, 173] width 9 height 9
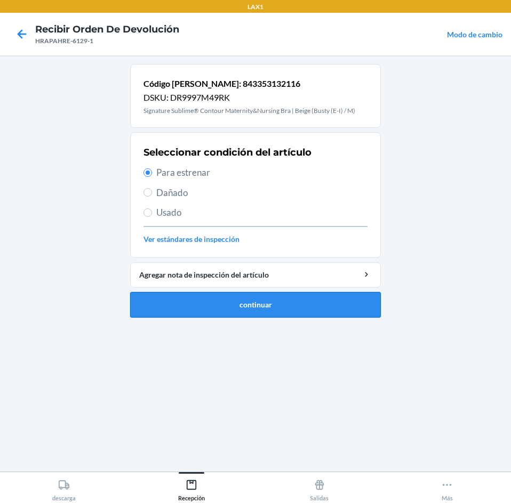
click at [269, 295] on button "continuar" at bounding box center [255, 305] width 251 height 26
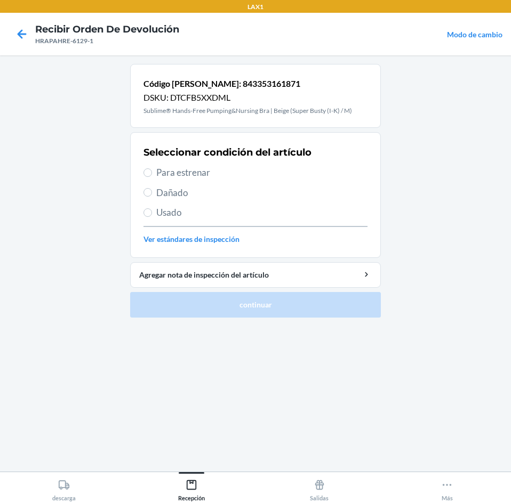
click at [267, 172] on span "Para estrenar" at bounding box center [261, 173] width 211 height 14
click at [152, 172] on input "Para estrenar" at bounding box center [147, 173] width 9 height 9
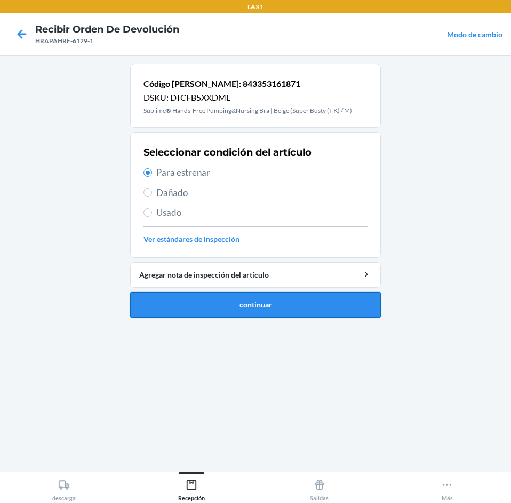
click at [288, 308] on button "continuar" at bounding box center [255, 305] width 251 height 26
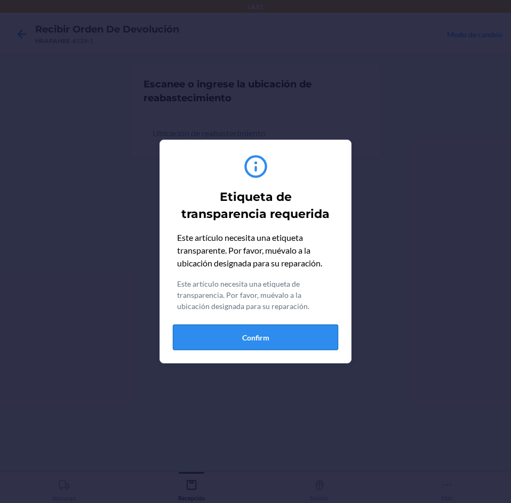
click at [296, 335] on button "Confirm" at bounding box center [255, 338] width 165 height 26
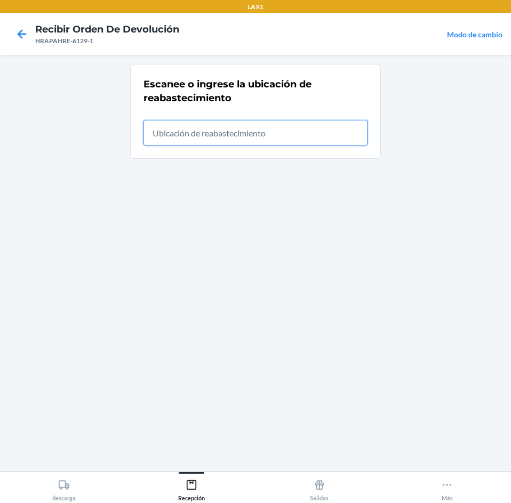
click at [296, 139] on input "text" at bounding box center [255, 133] width 224 height 26
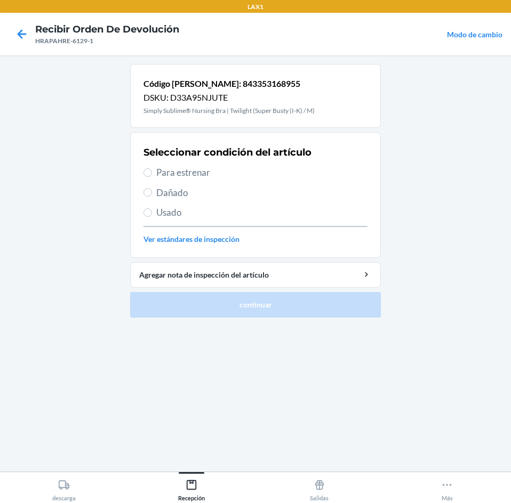
click at [277, 171] on span "Para estrenar" at bounding box center [261, 173] width 211 height 14
click at [152, 171] on input "Para estrenar" at bounding box center [147, 173] width 9 height 9
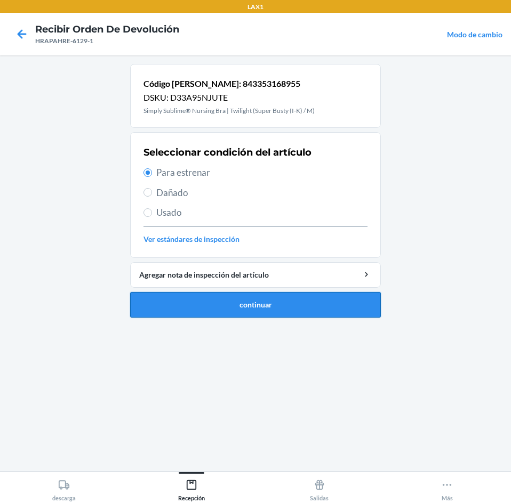
click at [300, 312] on button "continuar" at bounding box center [255, 305] width 251 height 26
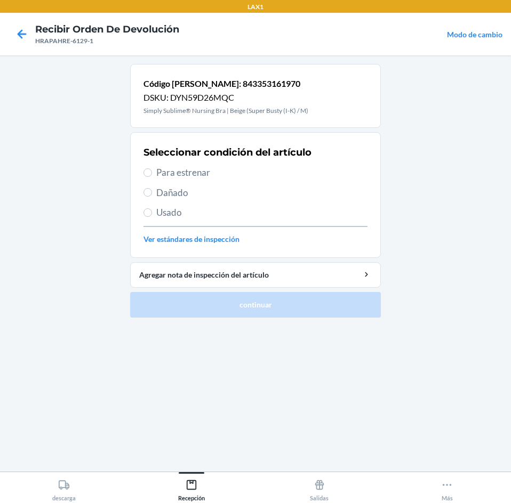
click at [283, 173] on span "Para estrenar" at bounding box center [261, 173] width 211 height 14
click at [152, 173] on input "Para estrenar" at bounding box center [147, 173] width 9 height 9
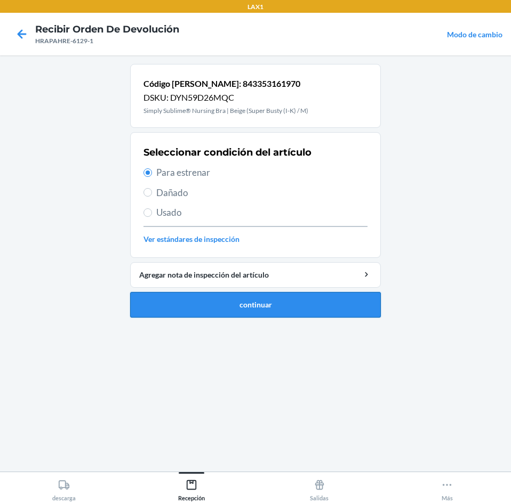
click at [309, 296] on button "continuar" at bounding box center [255, 305] width 251 height 26
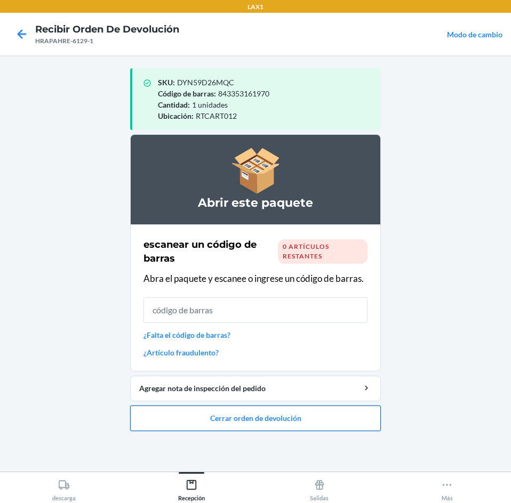
click at [294, 412] on button "Cerrar orden de devolución" at bounding box center [255, 419] width 251 height 26
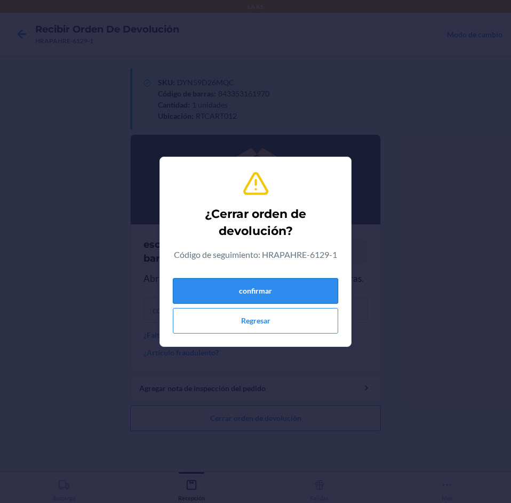
click at [297, 285] on button "confirmar" at bounding box center [255, 291] width 165 height 26
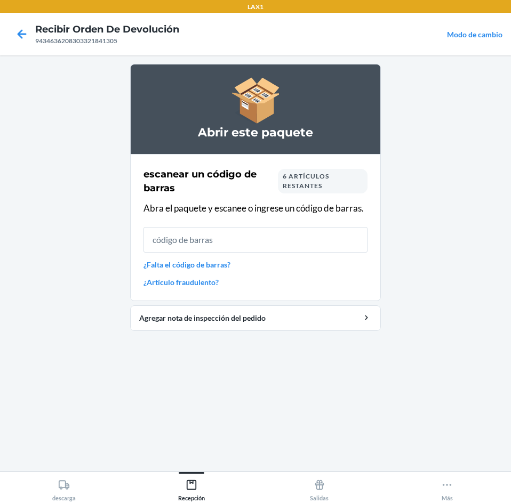
click at [296, 186] on span "6 artículos restantes" at bounding box center [306, 181] width 46 height 18
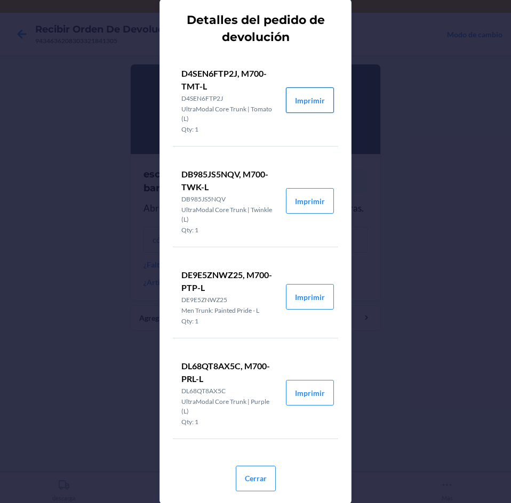
click at [311, 98] on button "Imprimir" at bounding box center [310, 100] width 48 height 26
click at [302, 202] on button "Imprimir" at bounding box center [310, 201] width 48 height 26
click at [314, 295] on button "Imprimir" at bounding box center [310, 297] width 48 height 26
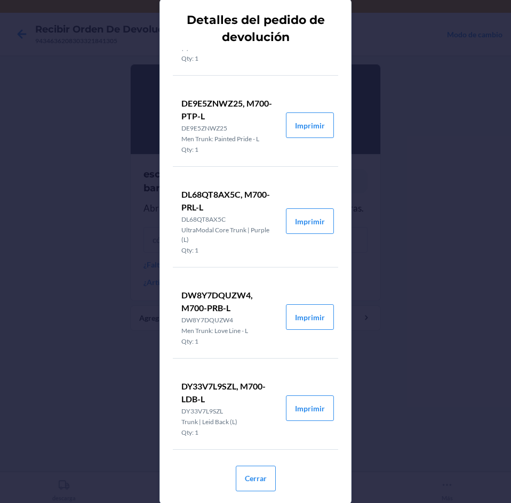
scroll to position [173, 0]
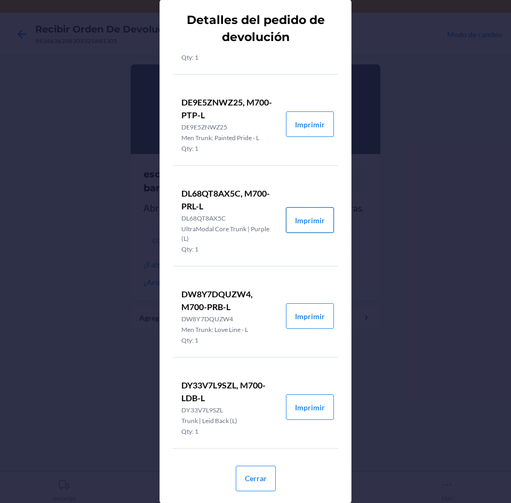
click at [310, 215] on button "Imprimir" at bounding box center [310, 220] width 48 height 26
click at [312, 318] on button "Imprimir" at bounding box center [310, 316] width 48 height 26
click at [286, 407] on button "Imprimir" at bounding box center [310, 408] width 48 height 26
drag, startPoint x: 256, startPoint y: 475, endPoint x: 290, endPoint y: 436, distance: 51.5
click at [266, 468] on button "Cerrar" at bounding box center [256, 479] width 40 height 26
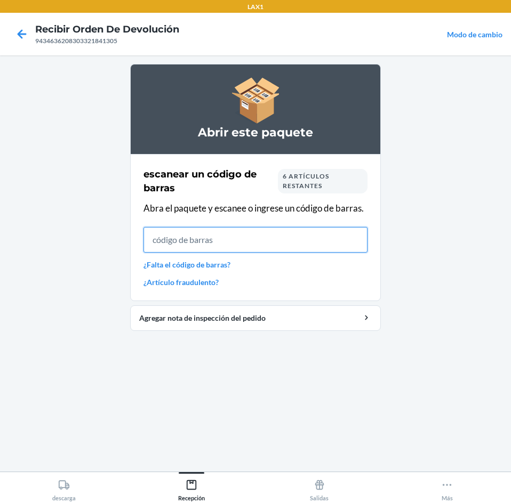
click at [332, 230] on input "text" at bounding box center [255, 240] width 224 height 26
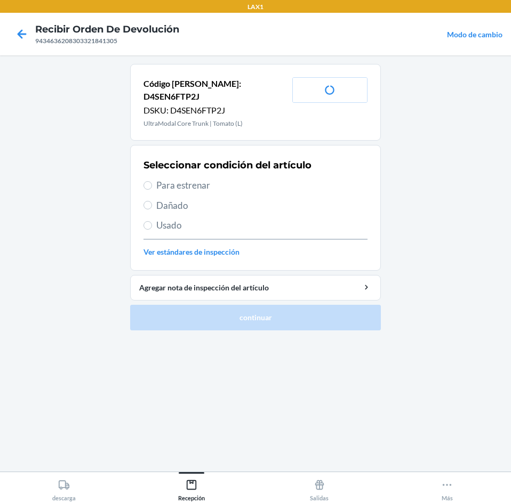
click at [246, 219] on span "Usado" at bounding box center [261, 226] width 211 height 14
click at [152, 221] on input "Usado" at bounding box center [147, 225] width 9 height 9
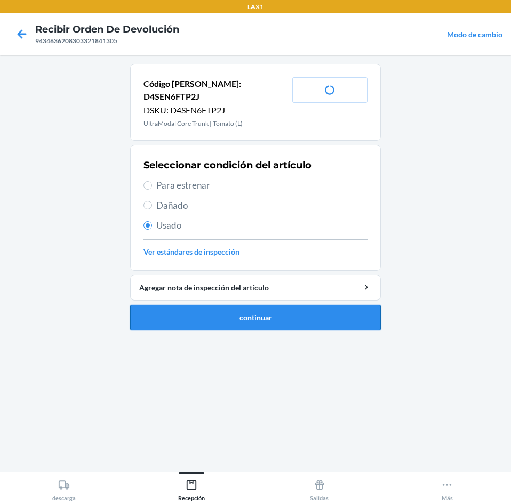
click at [247, 305] on button "continuar" at bounding box center [255, 318] width 251 height 26
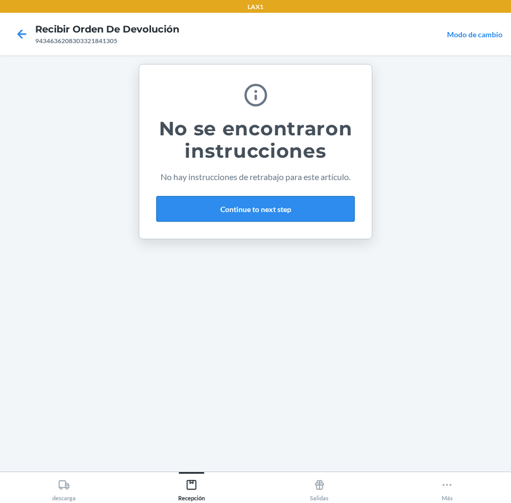
click at [283, 208] on button "Continue to next step" at bounding box center [255, 209] width 198 height 26
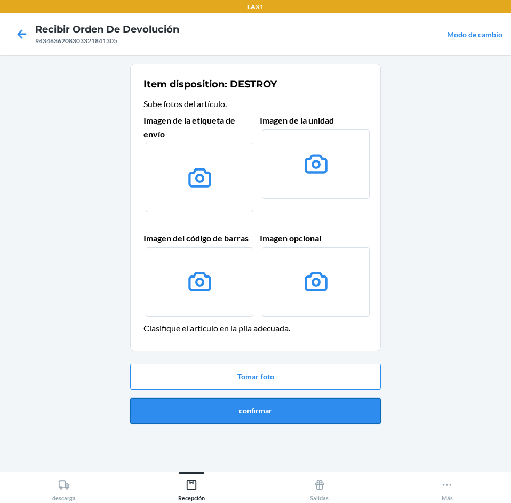
click at [272, 416] on button "confirmar" at bounding box center [255, 411] width 251 height 26
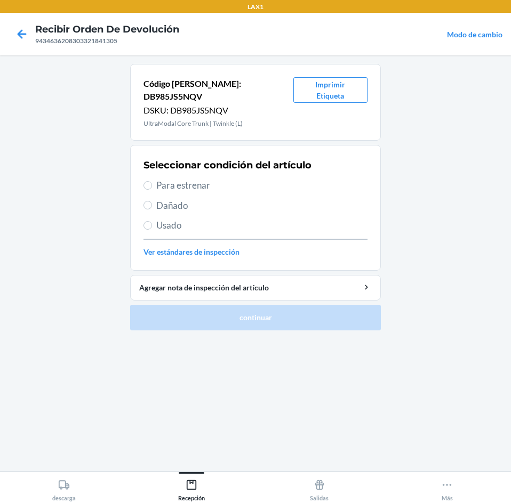
click at [188, 219] on span "Usado" at bounding box center [261, 226] width 211 height 14
click at [152, 221] on input "Usado" at bounding box center [147, 225] width 9 height 9
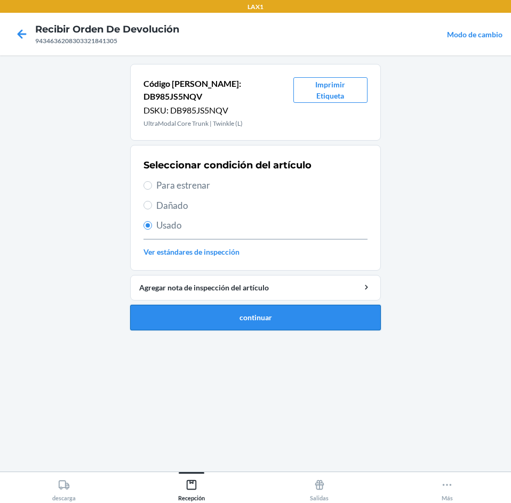
click at [236, 307] on button "continuar" at bounding box center [255, 318] width 251 height 26
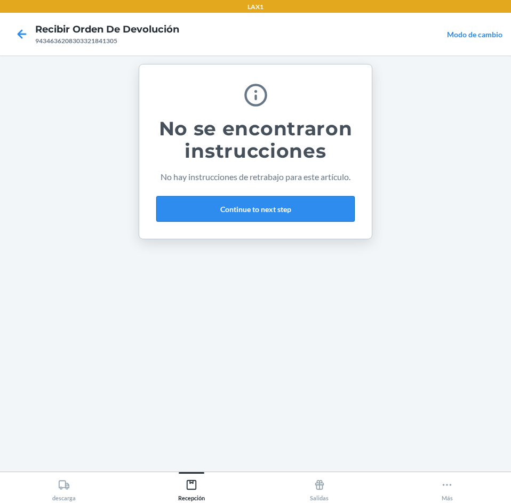
click at [304, 215] on button "Continue to next step" at bounding box center [255, 209] width 198 height 26
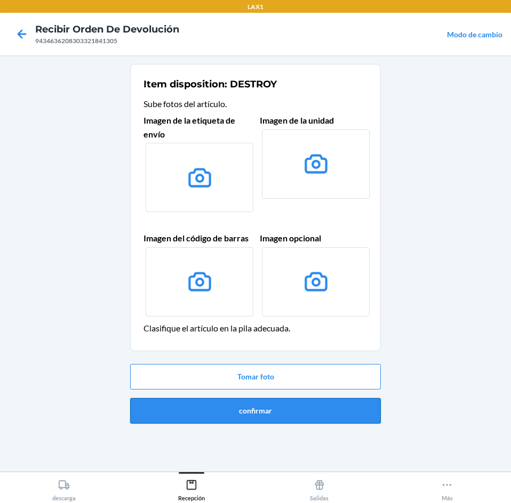
click at [302, 414] on button "confirmar" at bounding box center [255, 411] width 251 height 26
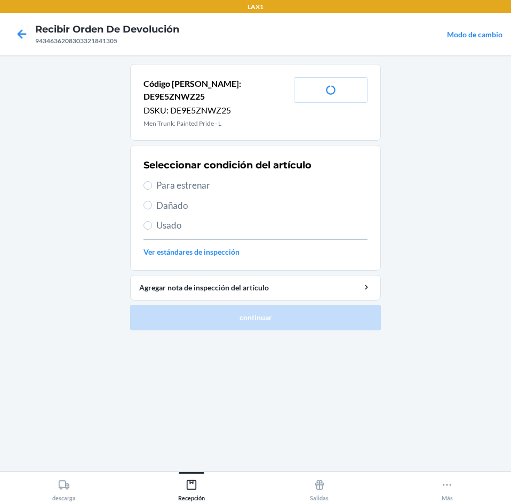
click at [237, 219] on span "Usado" at bounding box center [261, 226] width 211 height 14
click at [152, 221] on input "Usado" at bounding box center [147, 225] width 9 height 9
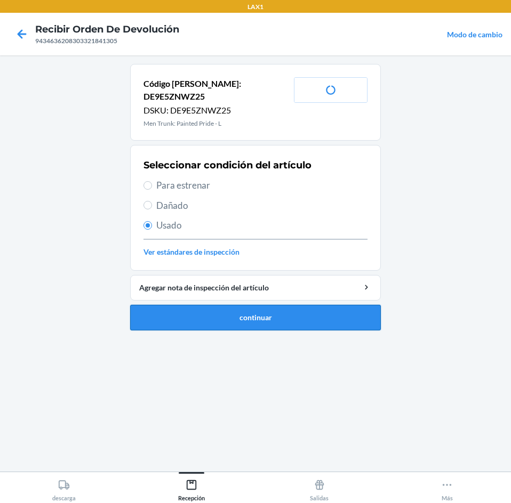
click at [311, 305] on button "continuar" at bounding box center [255, 318] width 251 height 26
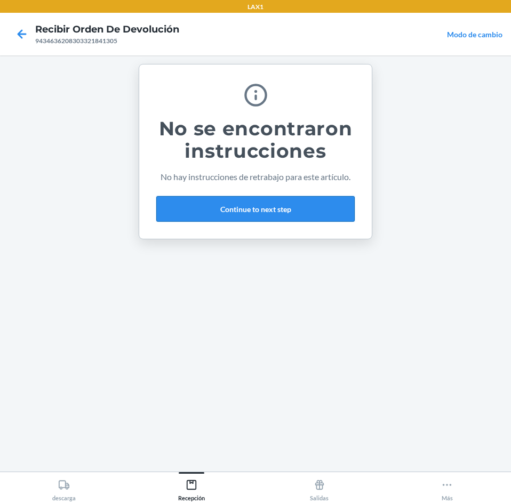
click at [310, 210] on button "Continue to next step" at bounding box center [255, 209] width 198 height 26
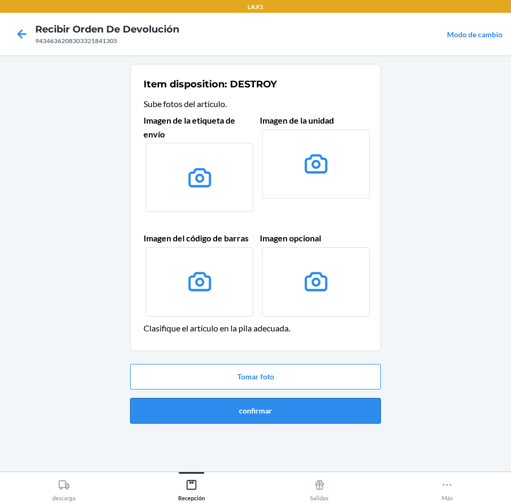
click at [301, 412] on button "confirmar" at bounding box center [255, 411] width 251 height 26
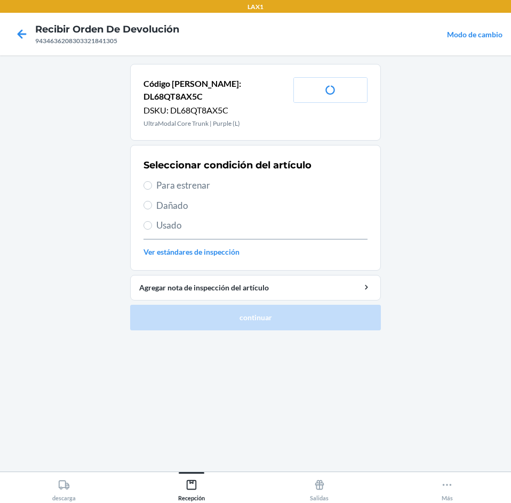
click at [237, 219] on span "Usado" at bounding box center [261, 226] width 211 height 14
click at [152, 221] on input "Usado" at bounding box center [147, 225] width 9 height 9
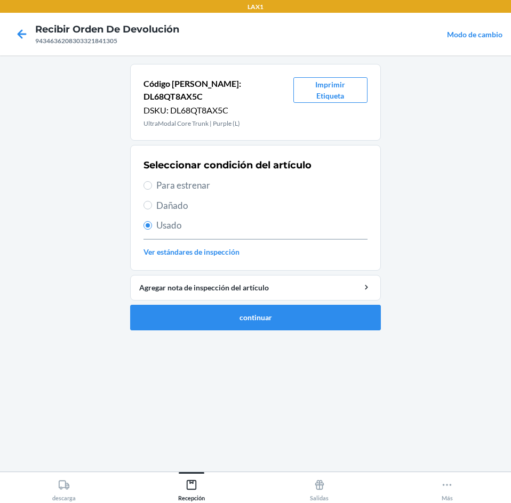
click at [270, 288] on li "Código [PERSON_NAME]: DL68QT8AX5C DSKU: DL68QT8AX5C UltraModal Core Trunk | Pur…" at bounding box center [255, 197] width 251 height 267
click at [270, 305] on button "continuar" at bounding box center [255, 318] width 251 height 26
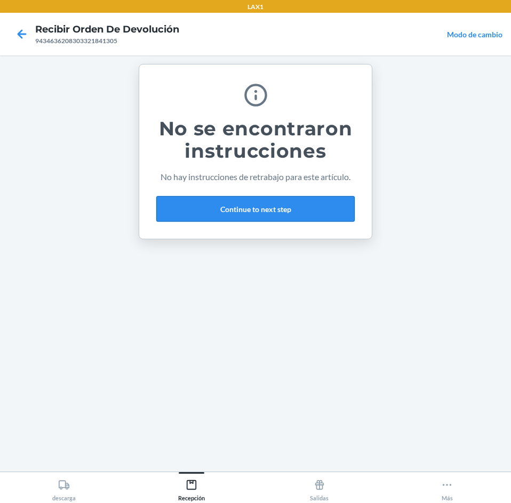
click at [297, 213] on button "Continue to next step" at bounding box center [255, 209] width 198 height 26
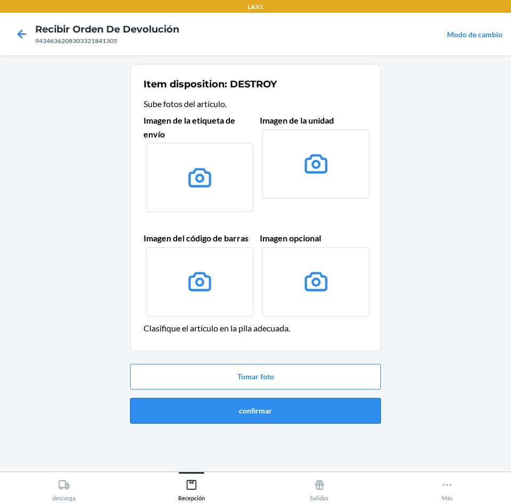
click at [318, 412] on button "confirmar" at bounding box center [255, 411] width 251 height 26
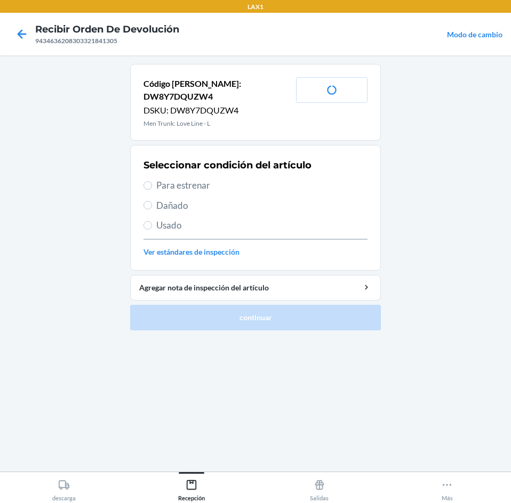
click at [232, 219] on span "Usado" at bounding box center [261, 226] width 211 height 14
click at [152, 221] on input "Usado" at bounding box center [147, 225] width 9 height 9
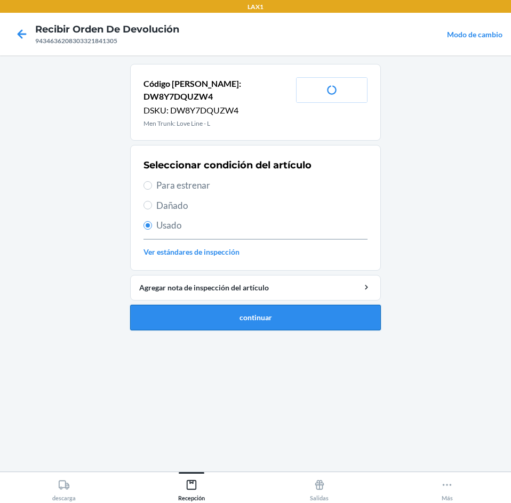
click at [258, 305] on button "continuar" at bounding box center [255, 318] width 251 height 26
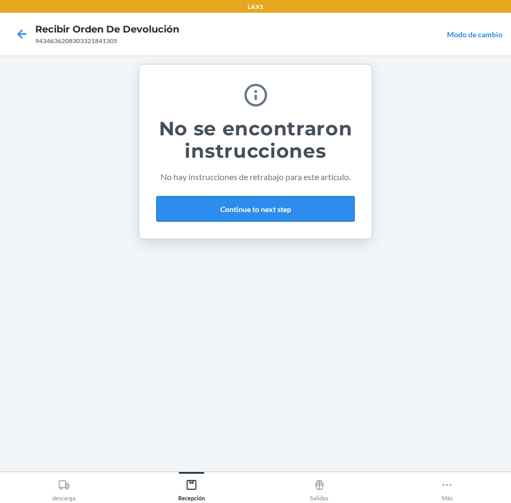
click at [291, 214] on button "Continue to next step" at bounding box center [255, 209] width 198 height 26
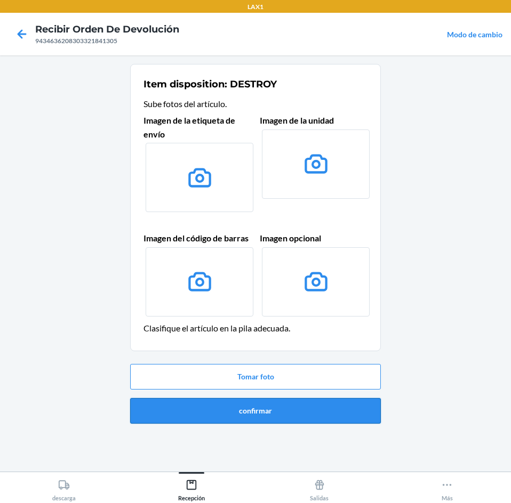
click at [280, 413] on button "confirmar" at bounding box center [255, 411] width 251 height 26
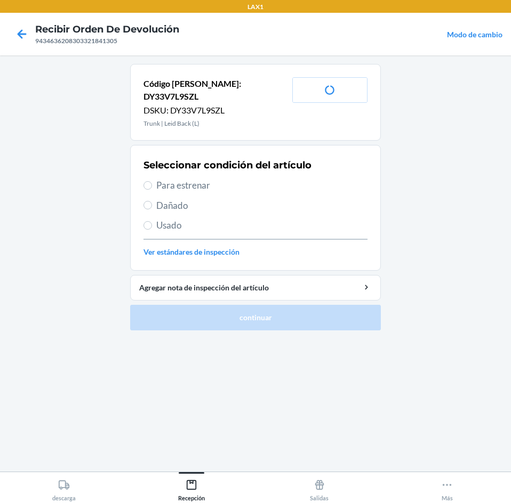
click at [237, 219] on span "Usado" at bounding box center [261, 226] width 211 height 14
click at [152, 221] on input "Usado" at bounding box center [147, 225] width 9 height 9
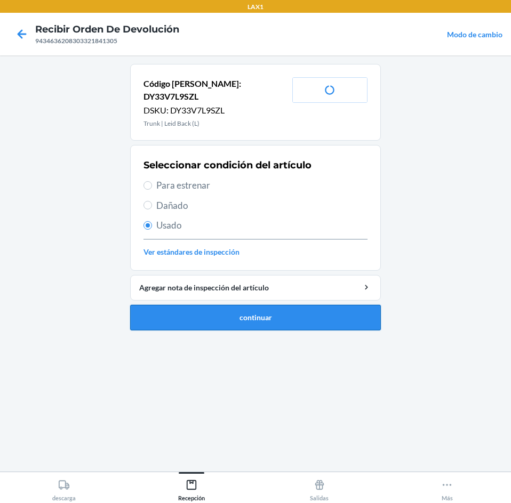
click at [247, 305] on button "continuar" at bounding box center [255, 318] width 251 height 26
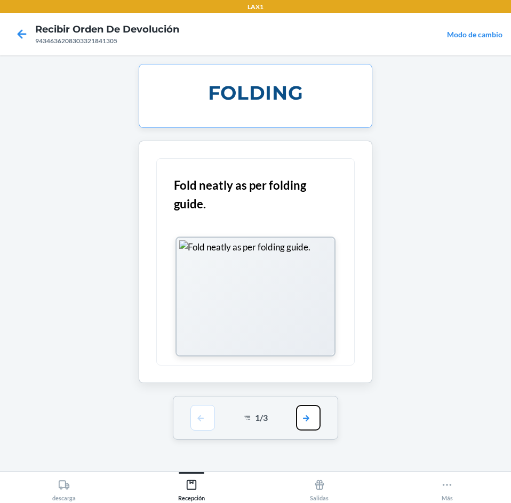
drag, startPoint x: 299, startPoint y: 422, endPoint x: 312, endPoint y: 410, distance: 18.5
click at [302, 420] on button "button" at bounding box center [308, 418] width 25 height 26
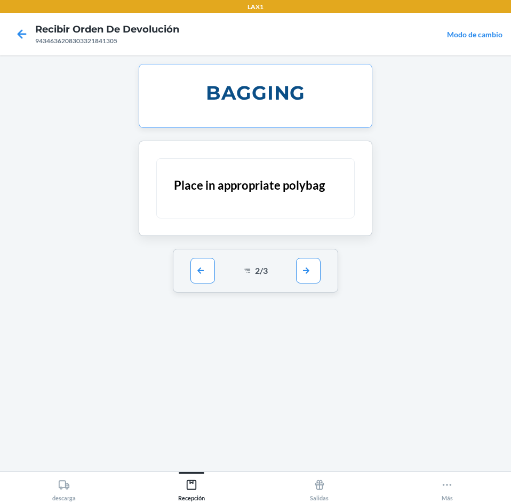
click at [312, 409] on div "BAGGING Place in appropriate polybag 2 / 3" at bounding box center [255, 263] width 251 height 399
click at [323, 275] on div "2 / 3" at bounding box center [256, 271] width 166 height 44
click at [316, 269] on button "button" at bounding box center [308, 271] width 25 height 26
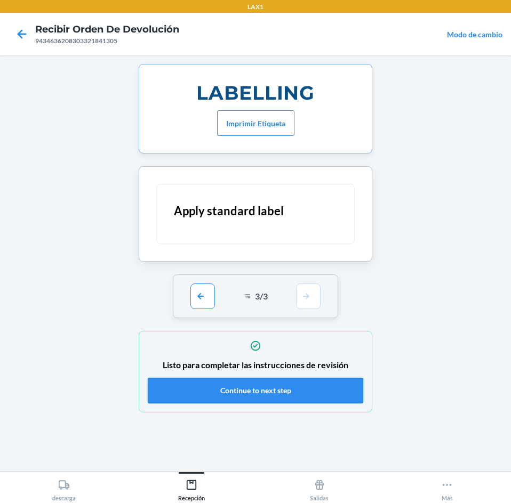
click at [311, 390] on button "Continue to next step" at bounding box center [255, 391] width 215 height 26
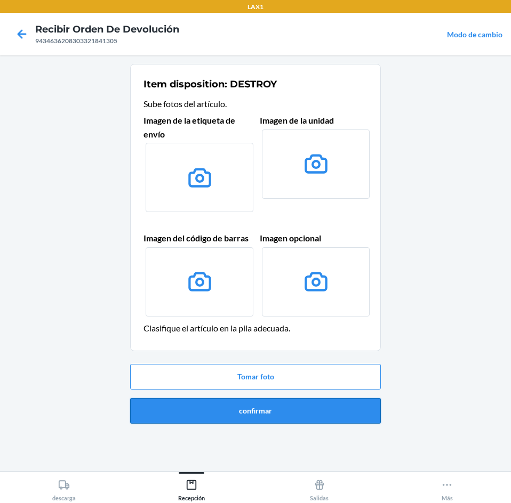
click at [310, 399] on button "confirmar" at bounding box center [255, 411] width 251 height 26
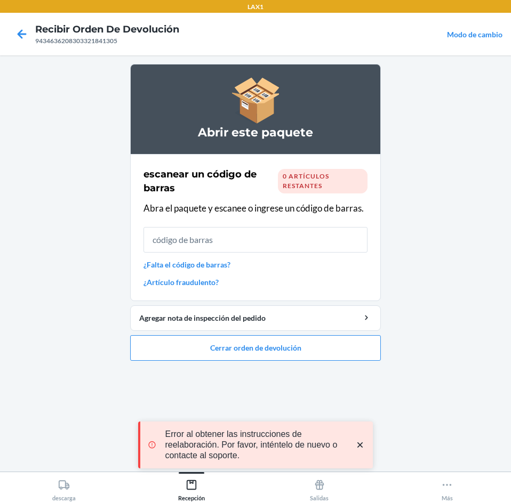
click at [357, 443] on icon "close toast" at bounding box center [360, 445] width 11 height 11
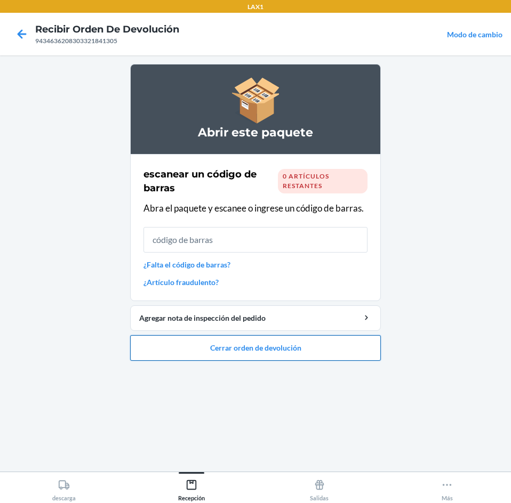
click at [315, 352] on button "Cerrar orden de devolución" at bounding box center [255, 348] width 251 height 26
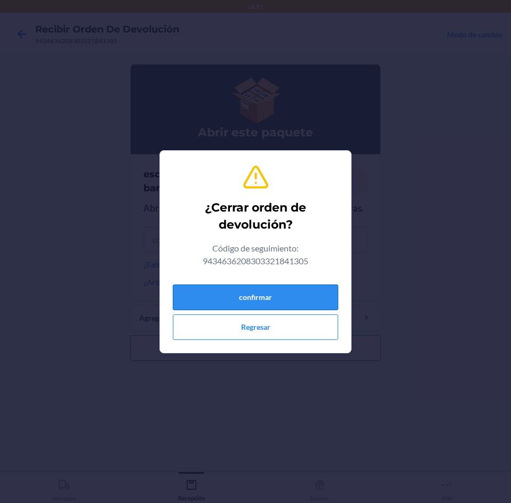
click at [290, 289] on button "confirmar" at bounding box center [255, 298] width 165 height 26
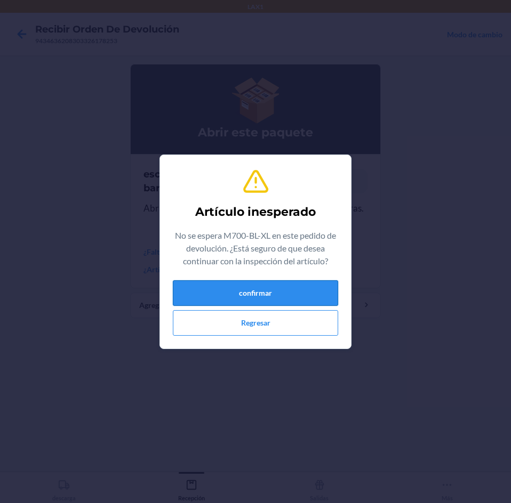
click at [300, 294] on button "confirmar" at bounding box center [255, 293] width 165 height 26
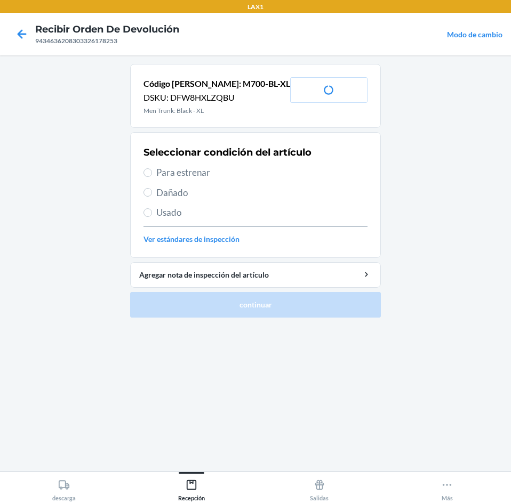
click at [233, 173] on span "Para estrenar" at bounding box center [261, 173] width 211 height 14
click at [152, 173] on input "Para estrenar" at bounding box center [147, 173] width 9 height 9
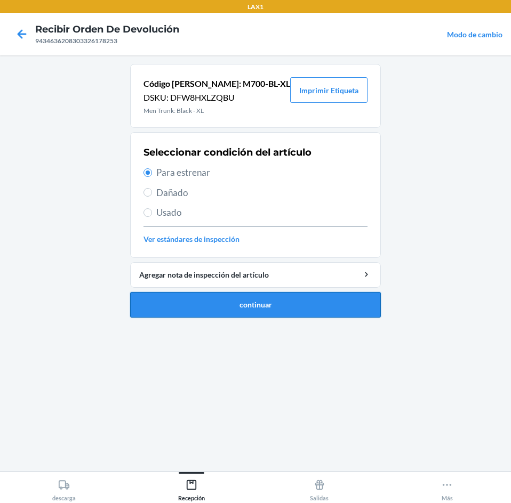
click at [316, 309] on button "continuar" at bounding box center [255, 305] width 251 height 26
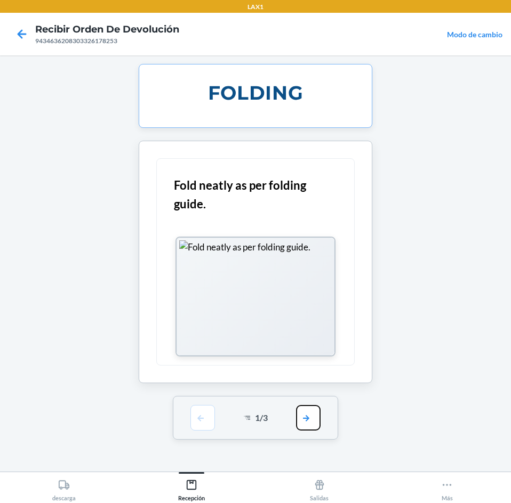
drag, startPoint x: 317, startPoint y: 422, endPoint x: 308, endPoint y: 369, distance: 53.5
click at [316, 415] on button "button" at bounding box center [308, 418] width 25 height 26
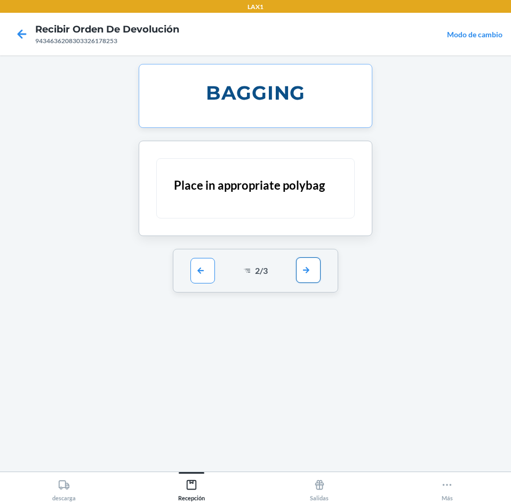
click at [316, 271] on button "button" at bounding box center [308, 271] width 25 height 26
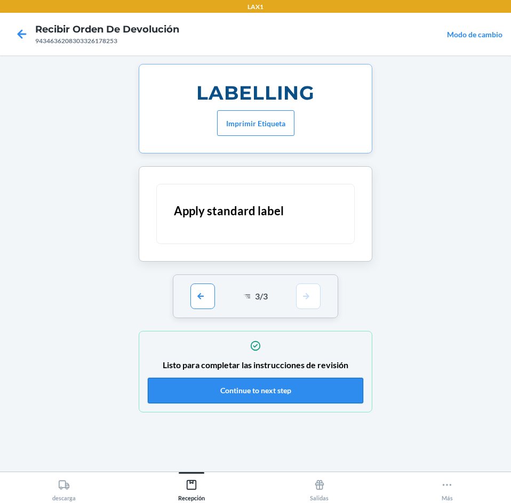
click at [297, 387] on button "Continue to next step" at bounding box center [255, 391] width 215 height 26
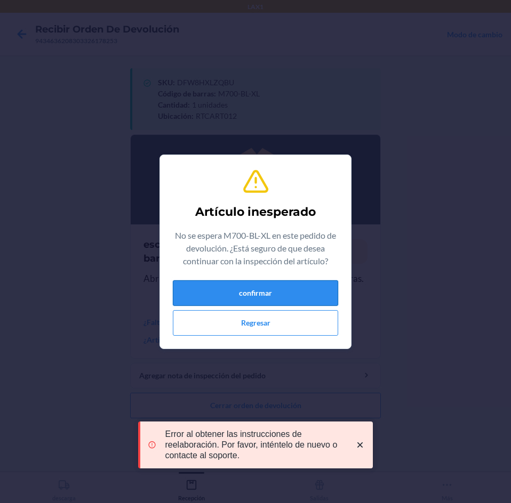
click at [268, 285] on button "confirmar" at bounding box center [255, 293] width 165 height 26
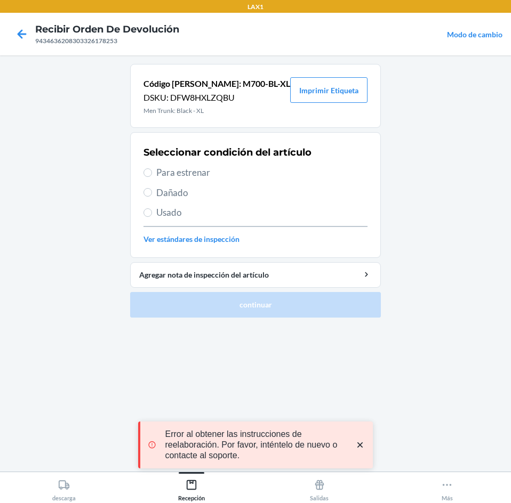
click at [245, 177] on span "Para estrenar" at bounding box center [261, 173] width 211 height 14
click at [152, 177] on input "Para estrenar" at bounding box center [147, 173] width 9 height 9
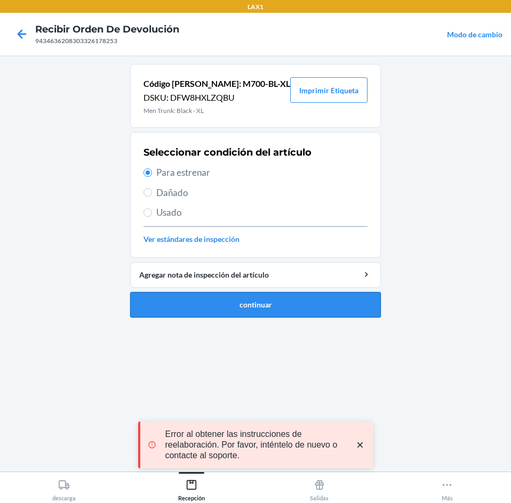
click at [304, 296] on button "continuar" at bounding box center [255, 305] width 251 height 26
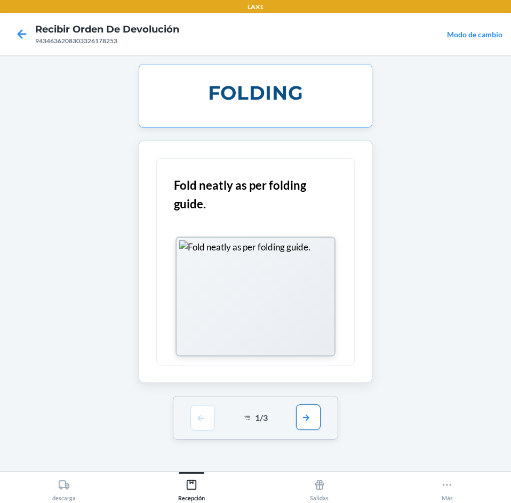
click at [308, 418] on button "button" at bounding box center [308, 418] width 25 height 26
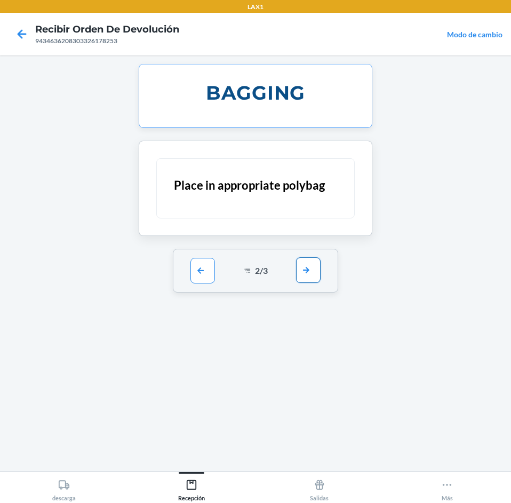
click at [317, 278] on button "button" at bounding box center [308, 271] width 25 height 26
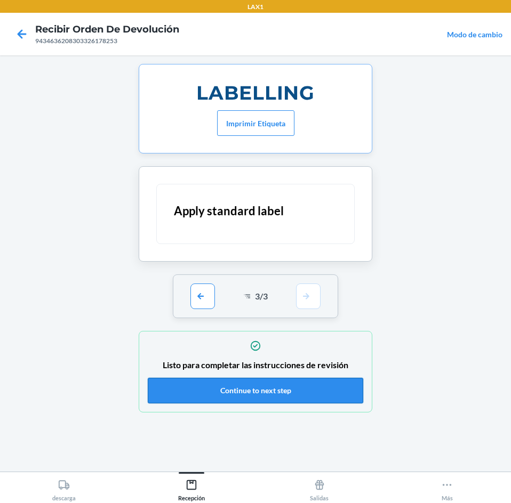
click at [306, 398] on button "Continue to next step" at bounding box center [255, 391] width 215 height 26
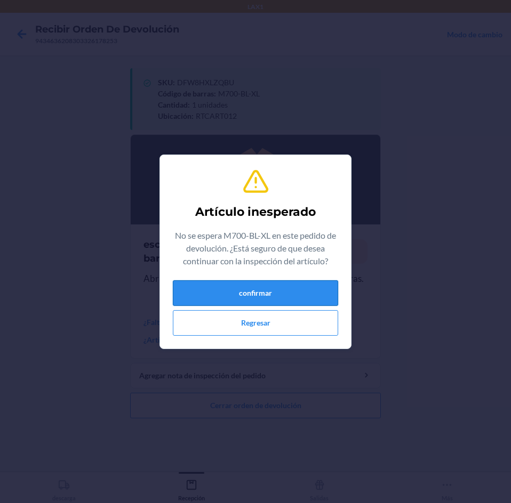
click at [298, 286] on button "confirmar" at bounding box center [255, 293] width 165 height 26
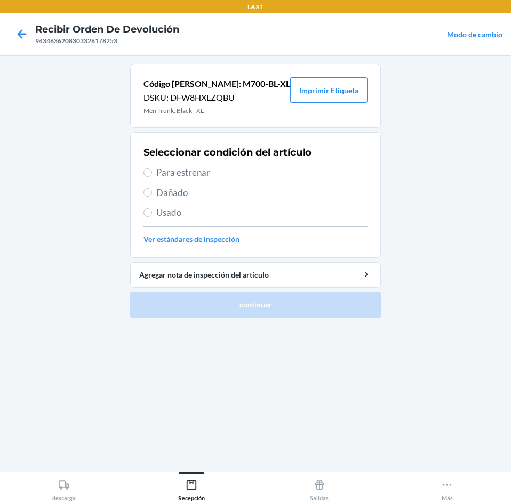
drag, startPoint x: 248, startPoint y: 174, endPoint x: 324, endPoint y: 295, distance: 143.1
click at [259, 186] on div "Seleccionar condición del artículo Para estrenar Dañado Usado Ver estándares de…" at bounding box center [255, 195] width 224 height 106
click at [253, 177] on span "Para estrenar" at bounding box center [261, 173] width 211 height 14
click at [152, 177] on input "Para estrenar" at bounding box center [147, 173] width 9 height 9
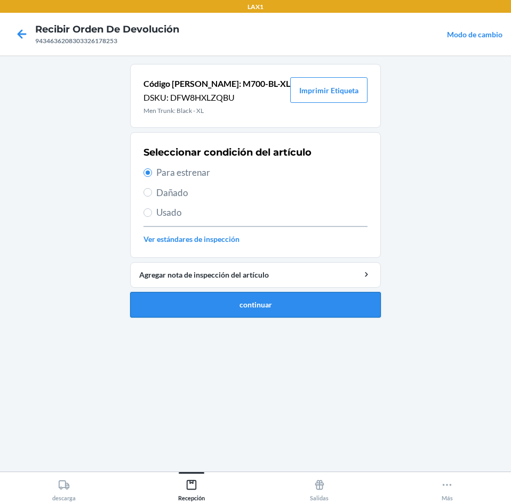
click at [315, 305] on button "continuar" at bounding box center [255, 305] width 251 height 26
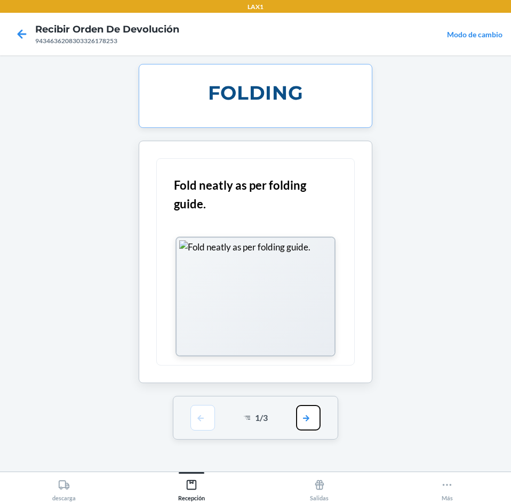
drag, startPoint x: 319, startPoint y: 408, endPoint x: 302, endPoint y: 365, distance: 46.6
click at [316, 406] on button "button" at bounding box center [308, 418] width 25 height 26
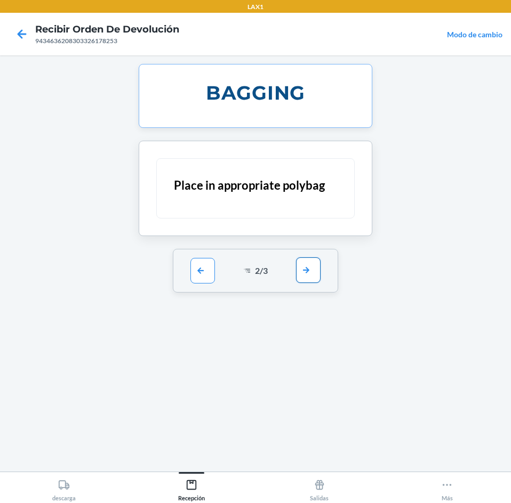
click at [317, 268] on button "button" at bounding box center [308, 271] width 25 height 26
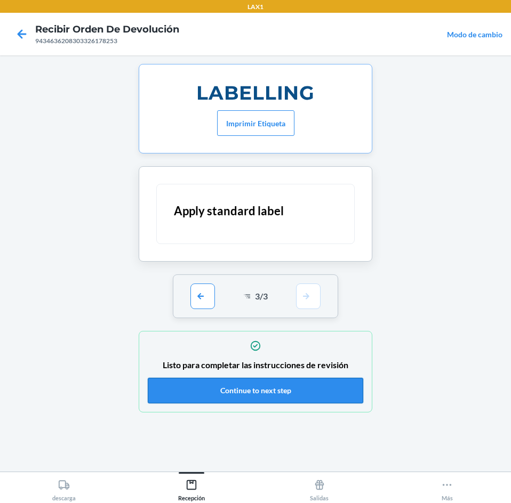
click at [326, 388] on button "Continue to next step" at bounding box center [255, 391] width 215 height 26
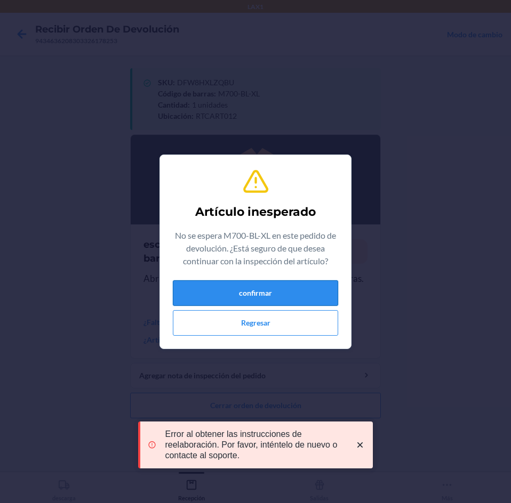
click at [252, 289] on button "confirmar" at bounding box center [255, 293] width 165 height 26
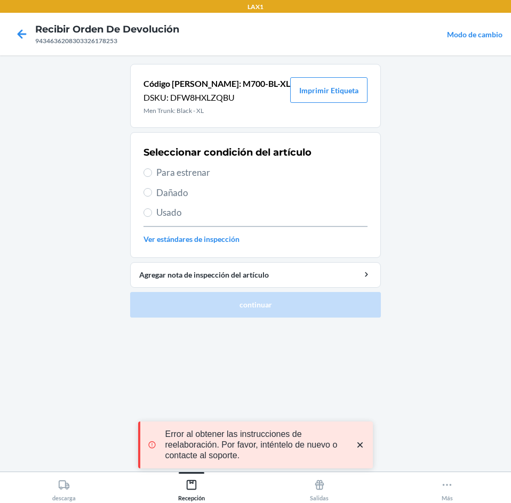
drag, startPoint x: 214, startPoint y: 169, endPoint x: 256, endPoint y: 198, distance: 51.3
click at [230, 181] on div "Seleccionar condición del artículo Para estrenar Dañado Usado Ver estándares de…" at bounding box center [255, 195] width 224 height 106
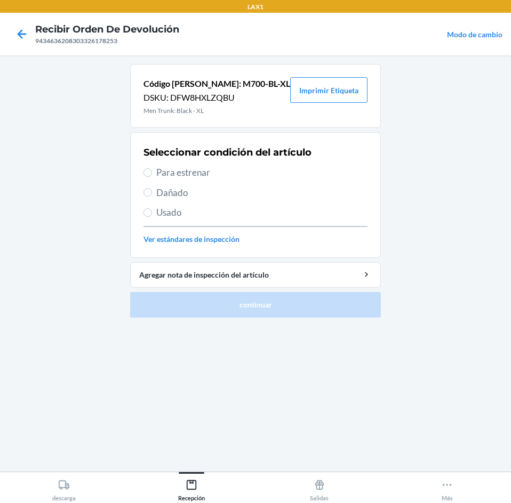
click at [254, 170] on span "Para estrenar" at bounding box center [261, 173] width 211 height 14
click at [152, 170] on input "Para estrenar" at bounding box center [147, 173] width 9 height 9
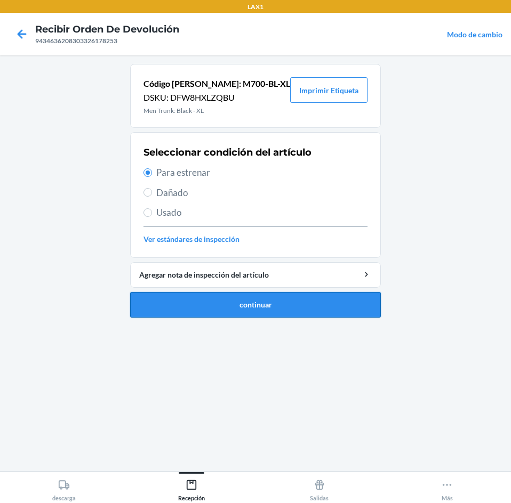
click at [348, 310] on button "continuar" at bounding box center [255, 305] width 251 height 26
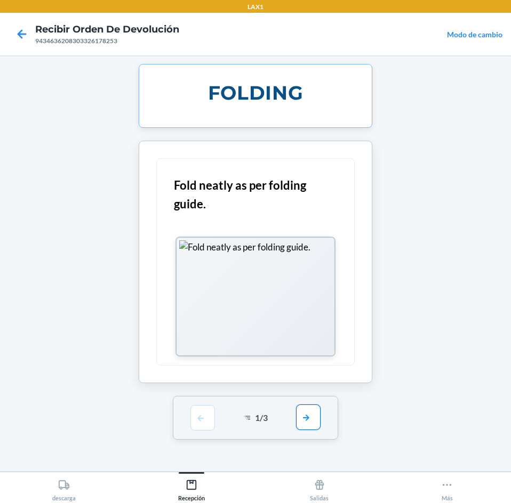
drag, startPoint x: 309, startPoint y: 419, endPoint x: 310, endPoint y: 383, distance: 35.2
click at [309, 417] on button "button" at bounding box center [308, 418] width 25 height 26
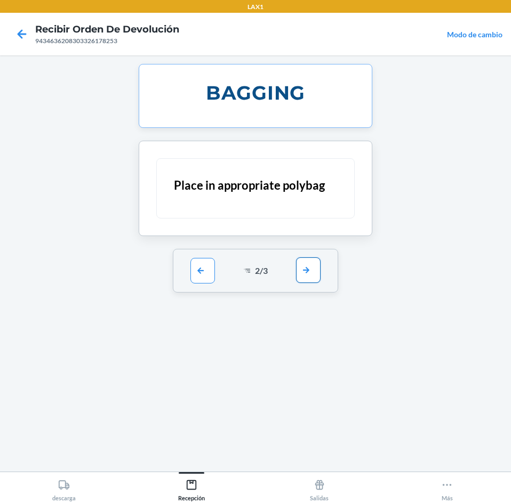
click at [310, 260] on button "button" at bounding box center [308, 271] width 25 height 26
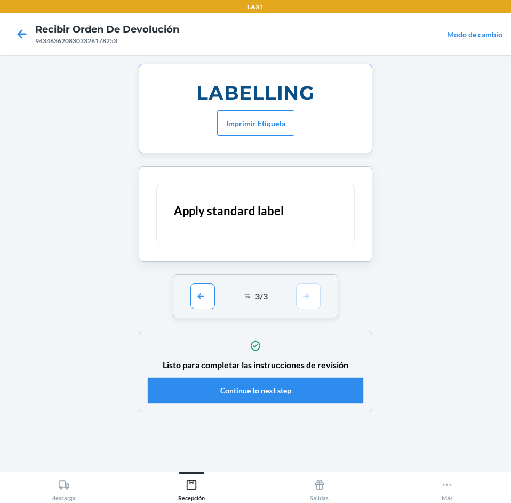
click at [307, 394] on button "Continue to next step" at bounding box center [255, 391] width 215 height 26
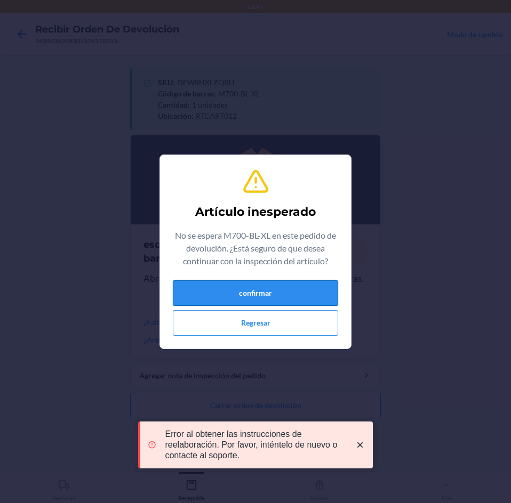
click at [248, 291] on button "confirmar" at bounding box center [255, 293] width 165 height 26
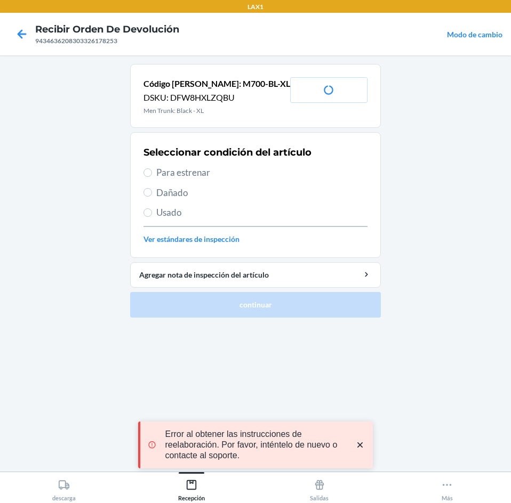
click at [219, 172] on span "Para estrenar" at bounding box center [261, 173] width 211 height 14
click at [152, 172] on input "Para estrenar" at bounding box center [147, 173] width 9 height 9
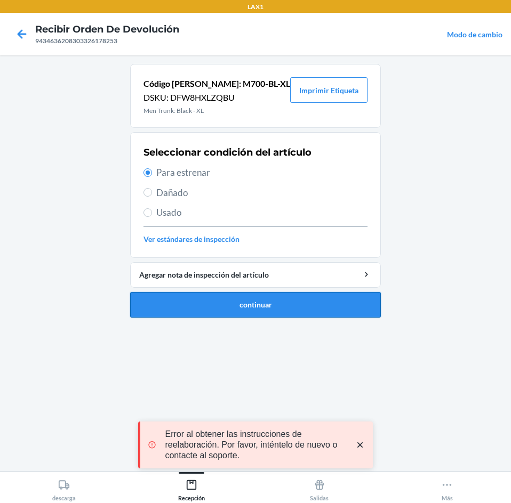
click at [250, 303] on button "continuar" at bounding box center [255, 305] width 251 height 26
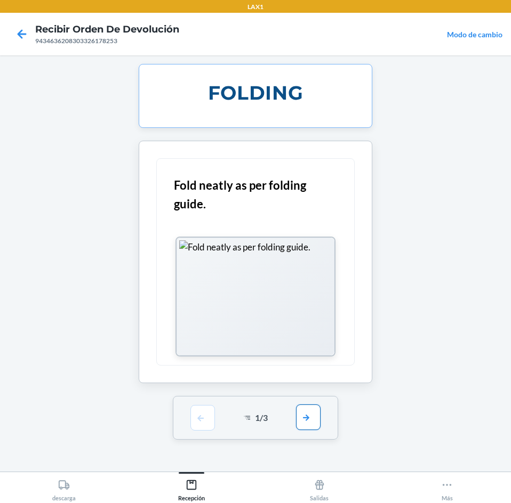
click at [314, 412] on button "button" at bounding box center [308, 418] width 25 height 26
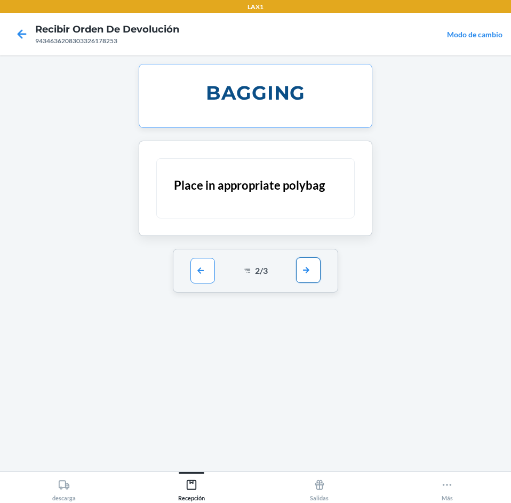
click at [299, 269] on button "button" at bounding box center [308, 271] width 25 height 26
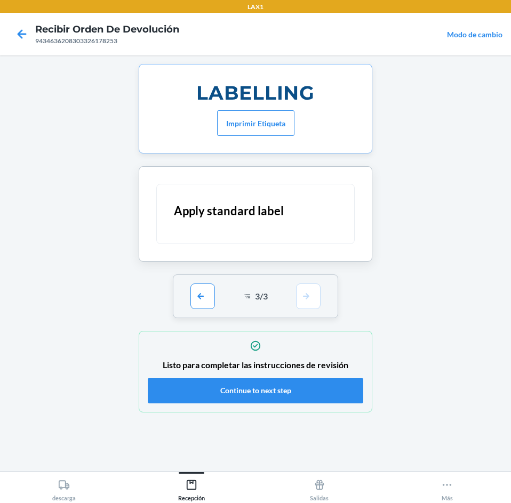
click at [309, 376] on div "Listo para completar las instrucciones de revisión Continue to next step" at bounding box center [255, 372] width 215 height 70
click at [299, 391] on button "Continue to next step" at bounding box center [255, 391] width 215 height 26
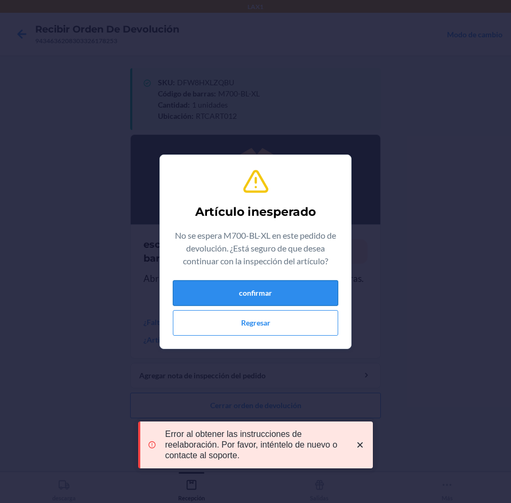
click at [251, 296] on button "confirmar" at bounding box center [255, 293] width 165 height 26
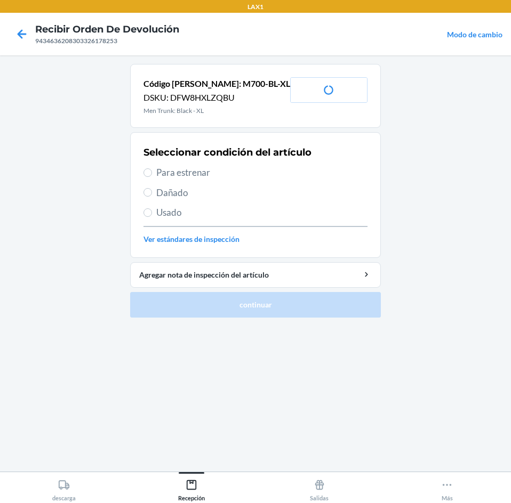
click at [234, 171] on span "Para estrenar" at bounding box center [261, 173] width 211 height 14
click at [152, 171] on input "Para estrenar" at bounding box center [147, 173] width 9 height 9
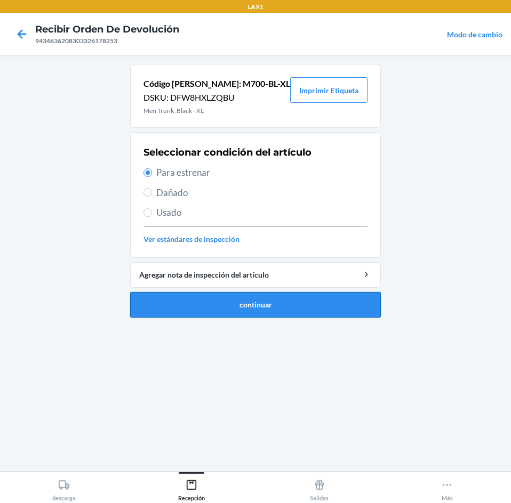
click at [308, 304] on button "continuar" at bounding box center [255, 305] width 251 height 26
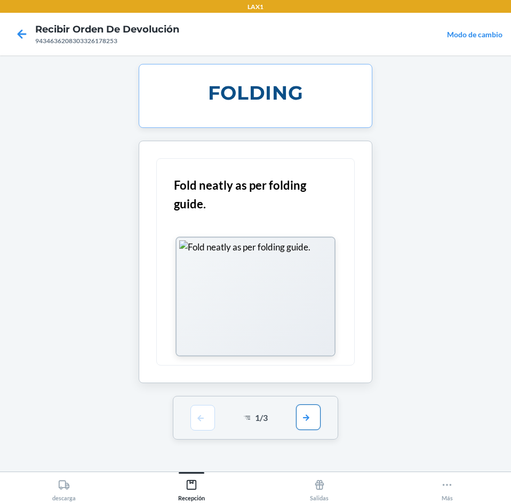
click at [309, 424] on button "button" at bounding box center [308, 418] width 25 height 26
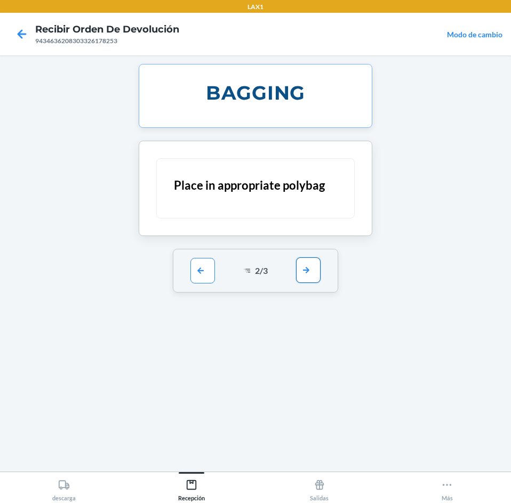
click at [317, 272] on button "button" at bounding box center [308, 271] width 25 height 26
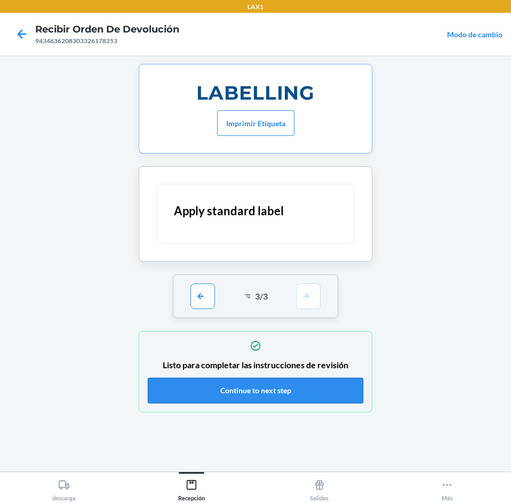
click at [301, 400] on button "Continue to next step" at bounding box center [255, 391] width 215 height 26
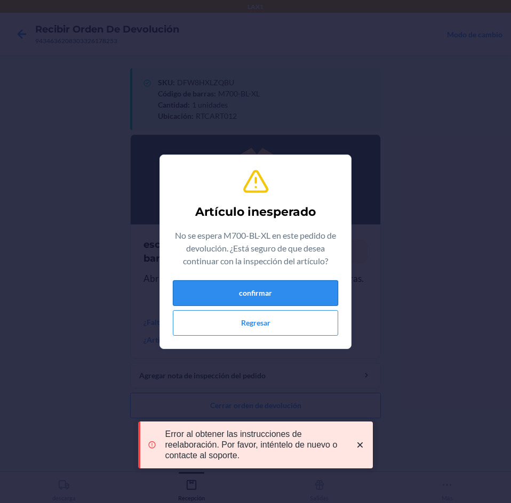
click at [286, 293] on button "confirmar" at bounding box center [255, 293] width 165 height 26
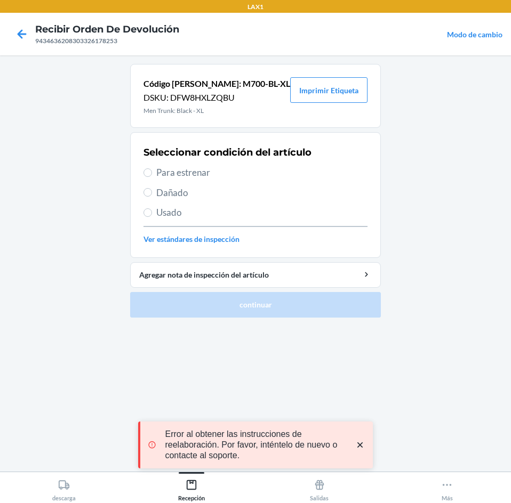
click at [237, 172] on span "Para estrenar" at bounding box center [261, 173] width 211 height 14
click at [152, 172] on input "Para estrenar" at bounding box center [147, 173] width 9 height 9
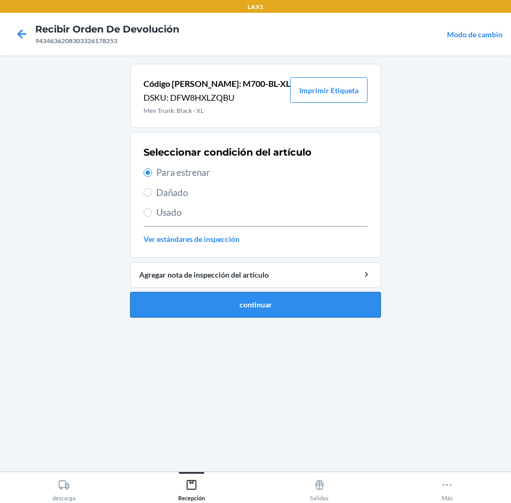
click at [350, 305] on button "continuar" at bounding box center [255, 305] width 251 height 26
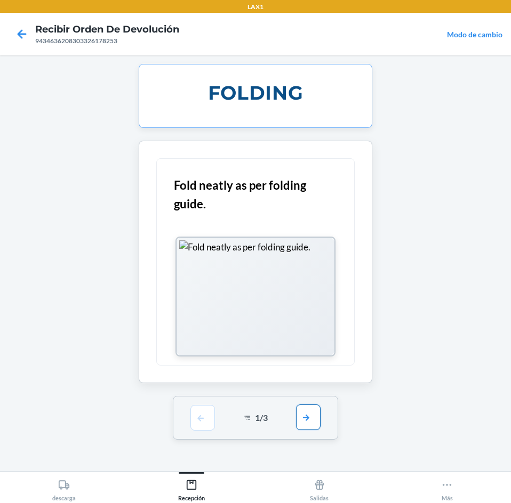
click at [309, 419] on button "button" at bounding box center [308, 418] width 25 height 26
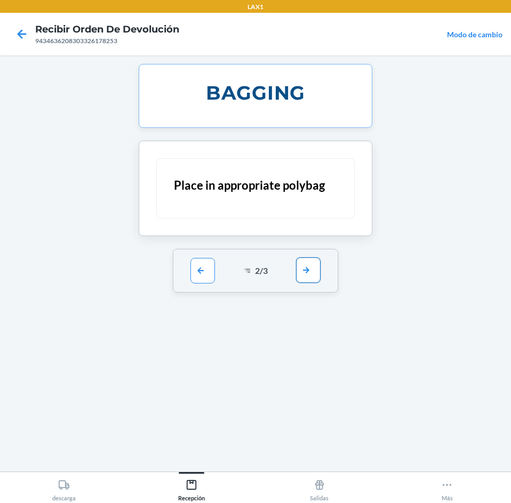
click at [308, 276] on button "button" at bounding box center [308, 271] width 25 height 26
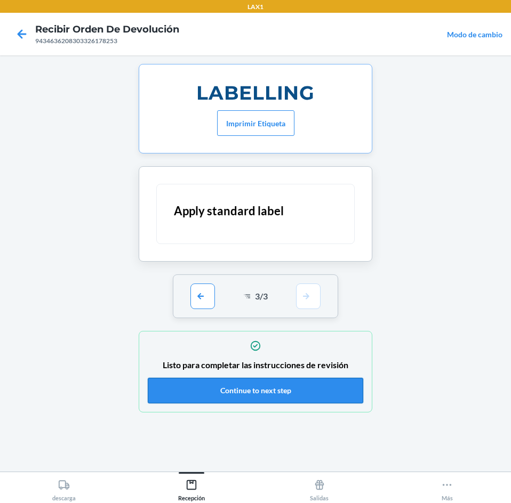
click at [317, 392] on button "Continue to next step" at bounding box center [255, 391] width 215 height 26
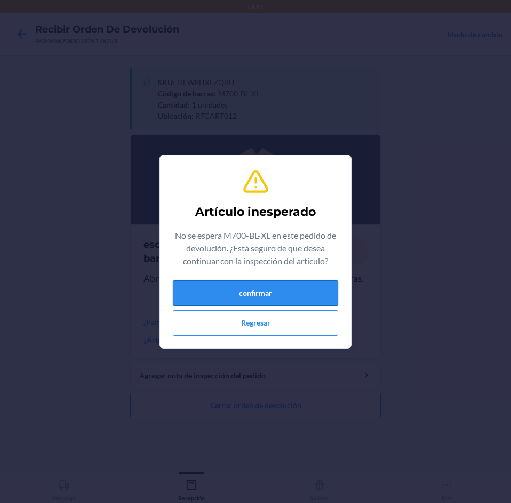
click at [308, 295] on button "confirmar" at bounding box center [255, 293] width 165 height 26
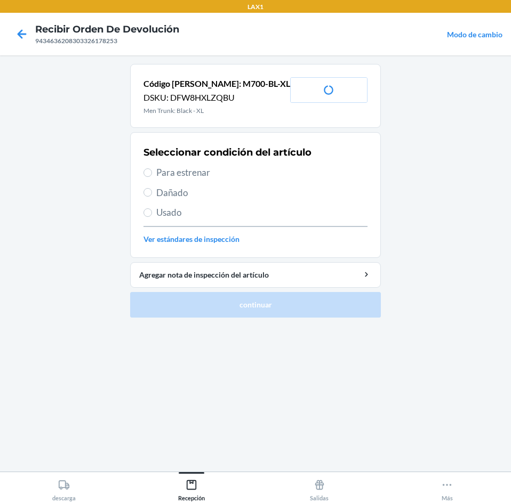
click at [240, 179] on span "Para estrenar" at bounding box center [261, 173] width 211 height 14
click at [152, 177] on input "Para estrenar" at bounding box center [147, 173] width 9 height 9
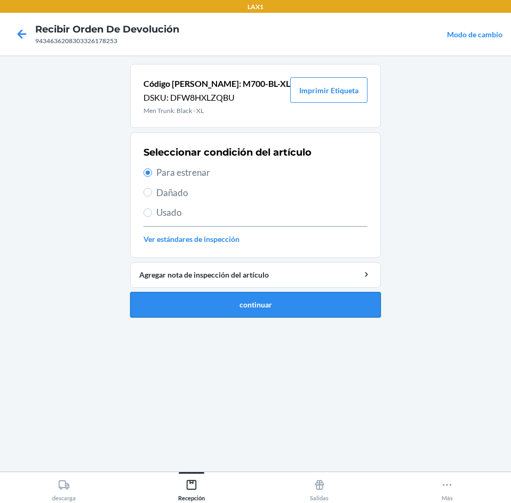
click at [301, 306] on button "continuar" at bounding box center [255, 305] width 251 height 26
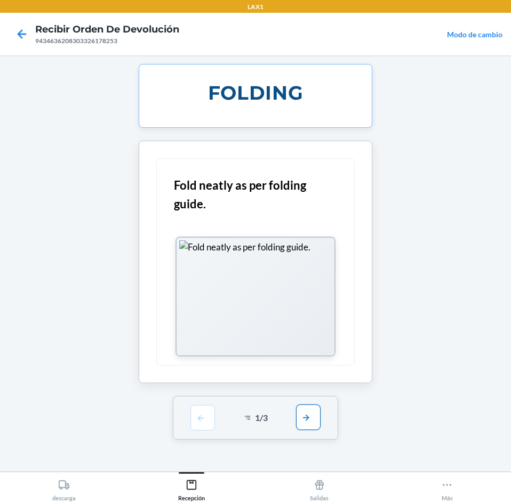
click at [303, 415] on button "button" at bounding box center [308, 418] width 25 height 26
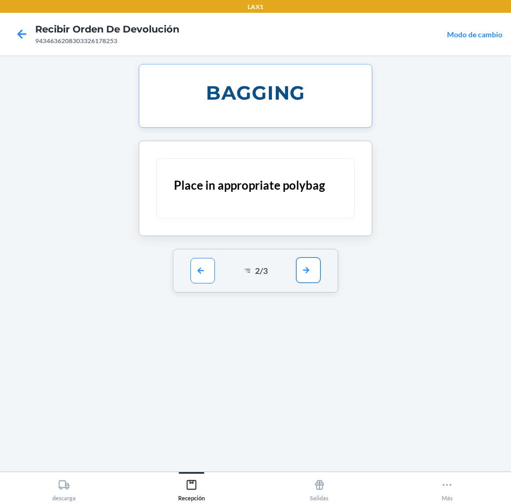
click at [313, 275] on button "button" at bounding box center [308, 271] width 25 height 26
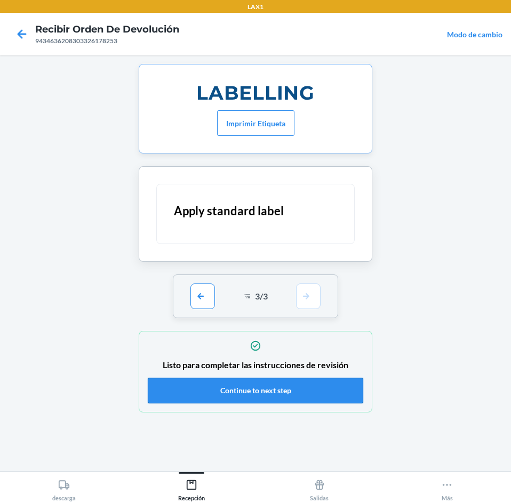
click at [295, 381] on button "Continue to next step" at bounding box center [255, 391] width 215 height 26
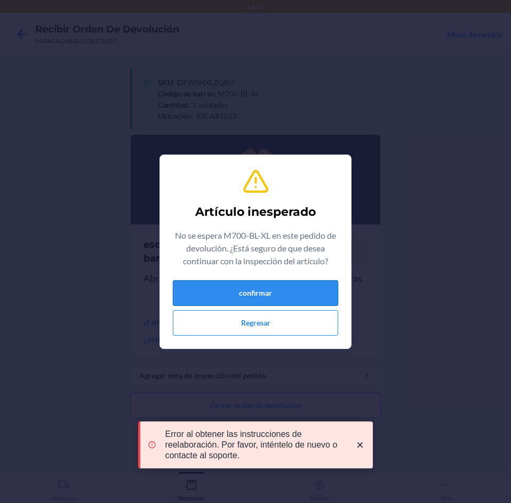
click at [279, 293] on button "confirmar" at bounding box center [255, 293] width 165 height 26
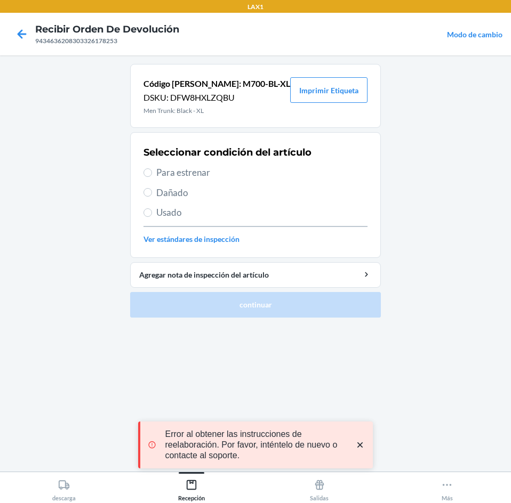
click at [231, 166] on span "Para estrenar" at bounding box center [261, 173] width 211 height 14
click at [152, 169] on input "Para estrenar" at bounding box center [147, 173] width 9 height 9
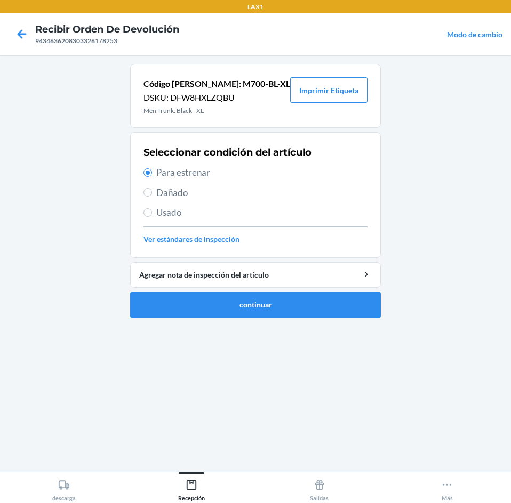
click at [231, 168] on span "Para estrenar" at bounding box center [261, 173] width 211 height 14
click at [152, 169] on input "Para estrenar" at bounding box center [147, 173] width 9 height 9
click at [294, 306] on button "continuar" at bounding box center [255, 305] width 251 height 26
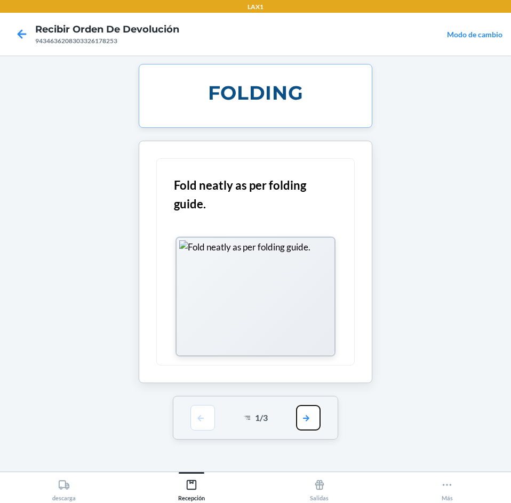
drag, startPoint x: 310, startPoint y: 426, endPoint x: 319, endPoint y: 389, distance: 38.0
click at [312, 418] on button "button" at bounding box center [308, 418] width 25 height 26
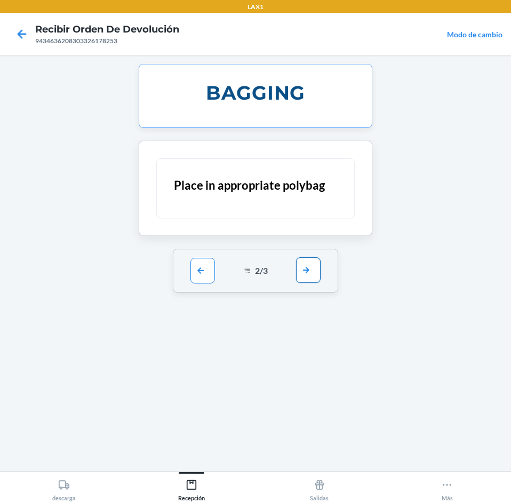
click at [319, 275] on button "button" at bounding box center [308, 271] width 25 height 26
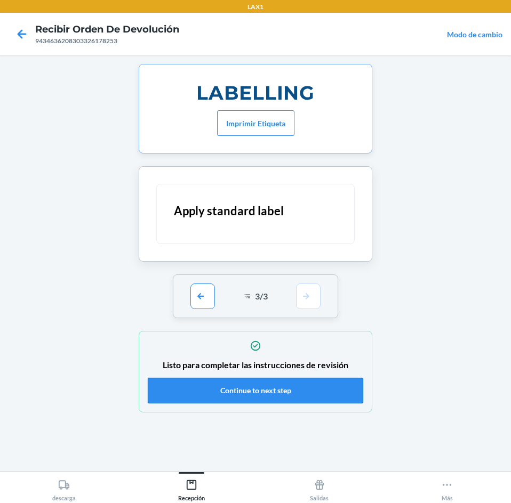
click at [302, 390] on button "Continue to next step" at bounding box center [255, 391] width 215 height 26
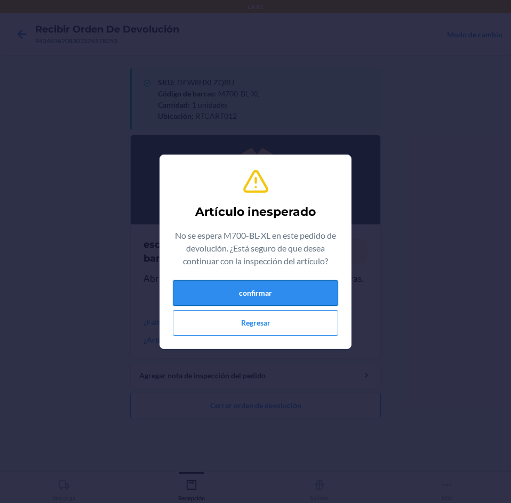
click at [275, 290] on button "confirmar" at bounding box center [255, 293] width 165 height 26
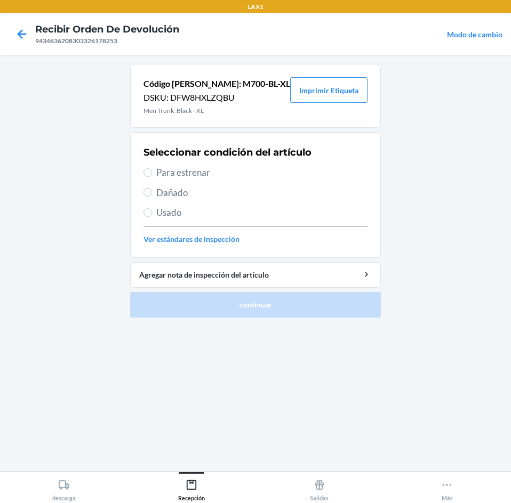
click at [224, 204] on div "Seleccionar condición del artículo Para estrenar Dañado Usado Ver estándares de…" at bounding box center [255, 195] width 224 height 106
click at [225, 214] on span "Usado" at bounding box center [261, 213] width 211 height 14
click at [152, 214] on input "Usado" at bounding box center [147, 212] width 9 height 9
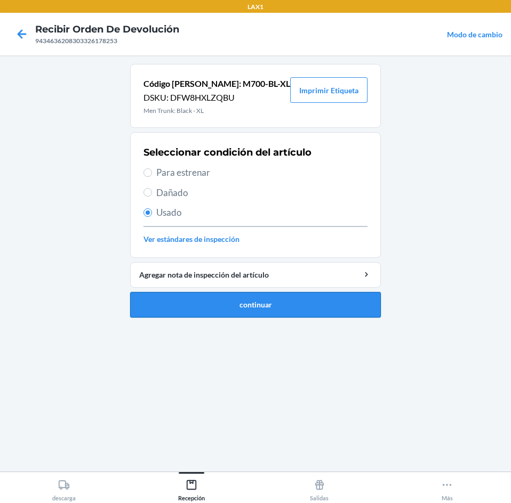
click at [238, 295] on button "continuar" at bounding box center [255, 305] width 251 height 26
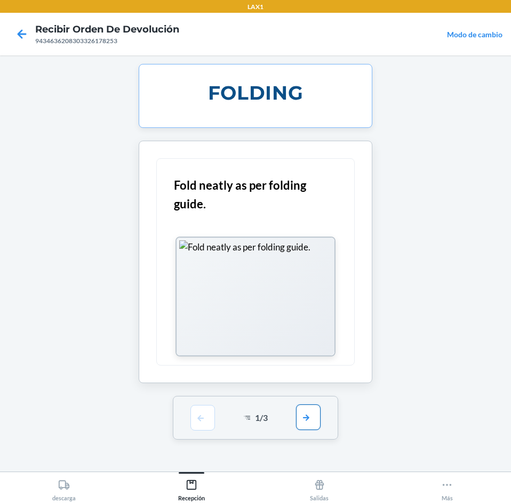
click at [317, 423] on button "button" at bounding box center [308, 418] width 25 height 26
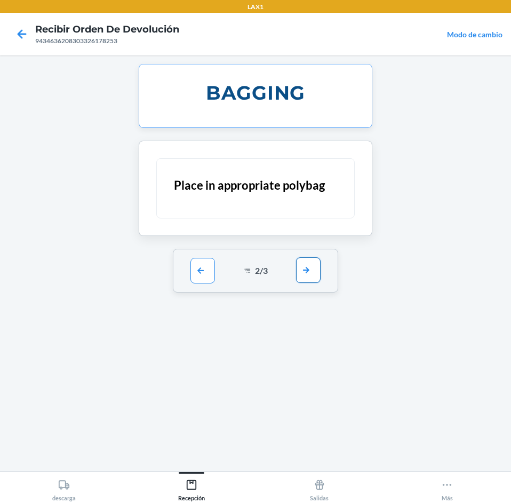
click at [310, 278] on button "button" at bounding box center [308, 271] width 25 height 26
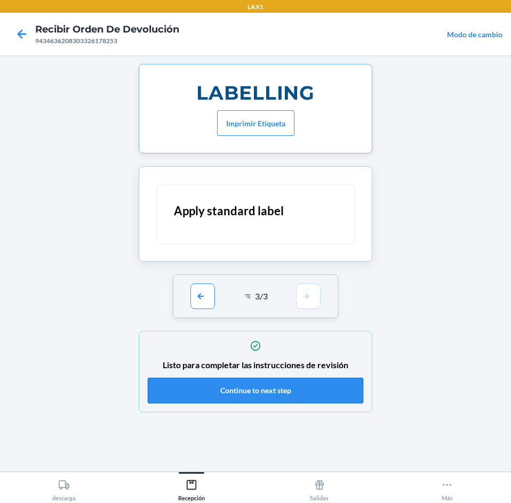
click at [310, 388] on button "Continue to next step" at bounding box center [255, 391] width 215 height 26
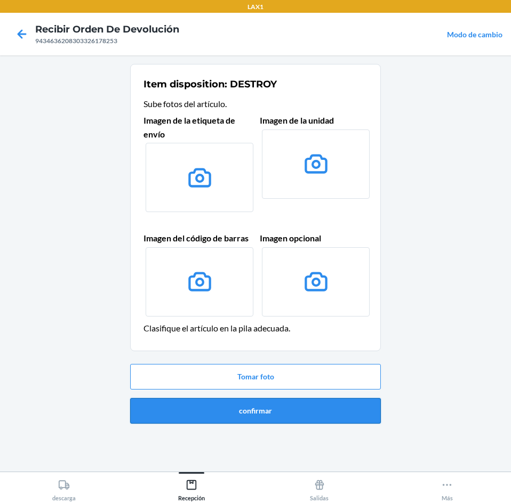
click at [308, 405] on button "confirmar" at bounding box center [255, 411] width 251 height 26
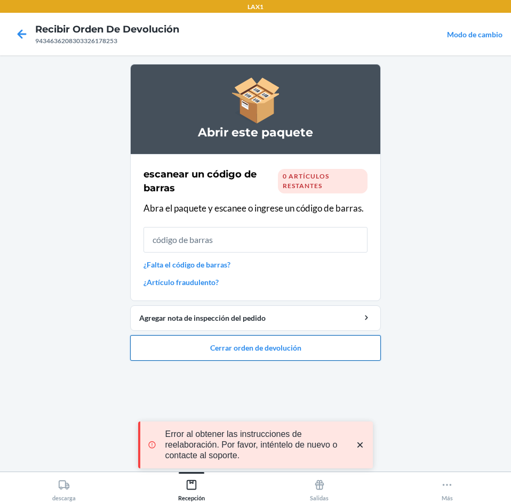
click at [305, 348] on button "Cerrar orden de devolución" at bounding box center [255, 348] width 251 height 26
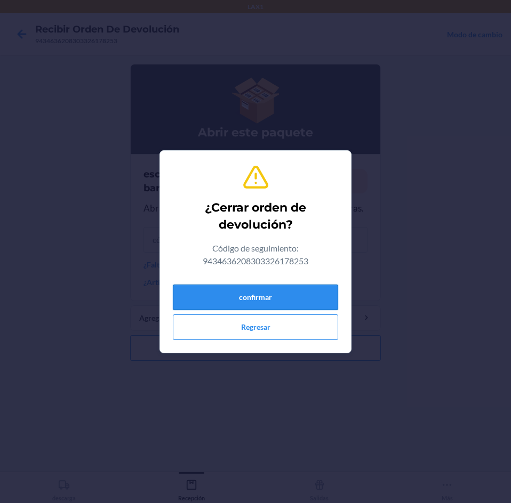
click at [303, 299] on button "confirmar" at bounding box center [255, 298] width 165 height 26
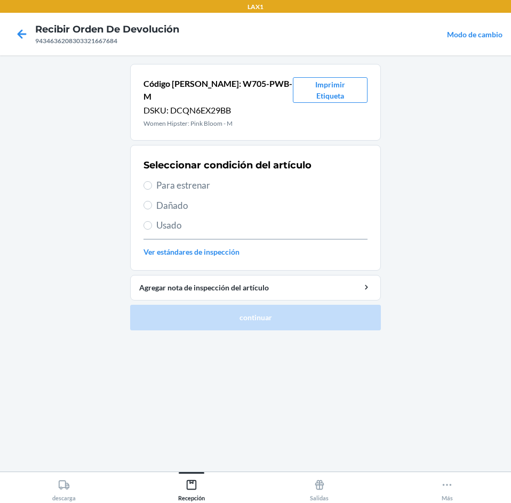
click at [299, 179] on span "Para estrenar" at bounding box center [261, 186] width 211 height 14
click at [152, 181] on input "Para estrenar" at bounding box center [147, 185] width 9 height 9
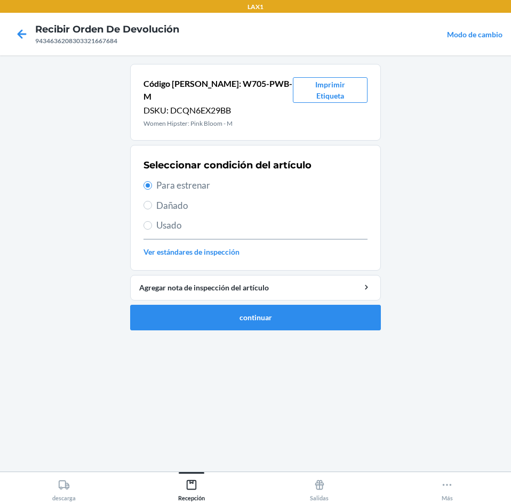
click at [311, 323] on ol "Código [PERSON_NAME]: W705-PWB-M DSKU: DCQN6EX29BB Women Hipster: Pink [PERSON_…" at bounding box center [255, 201] width 251 height 275
click at [311, 305] on button "continuar" at bounding box center [255, 318] width 251 height 26
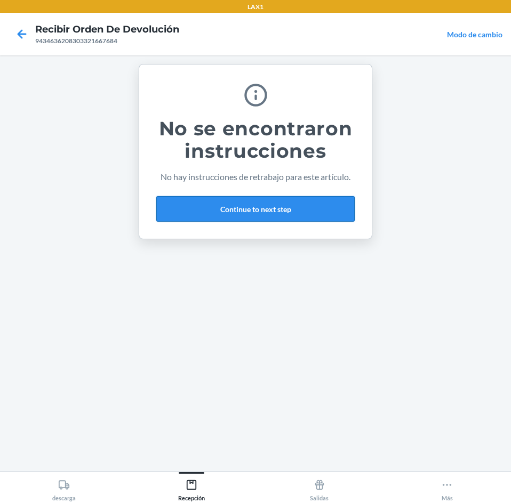
click at [302, 199] on button "Continue to next step" at bounding box center [255, 209] width 198 height 26
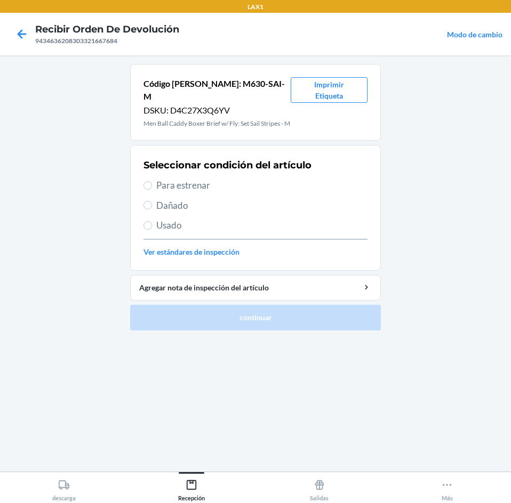
click at [212, 181] on span "Para estrenar" at bounding box center [261, 186] width 211 height 14
click at [152, 181] on input "Para estrenar" at bounding box center [147, 185] width 9 height 9
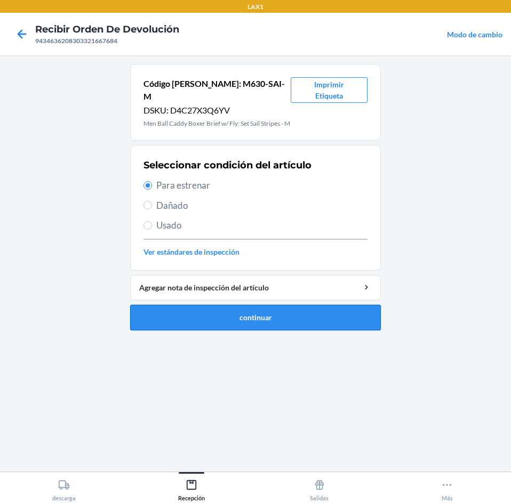
click at [271, 312] on button "continuar" at bounding box center [255, 318] width 251 height 26
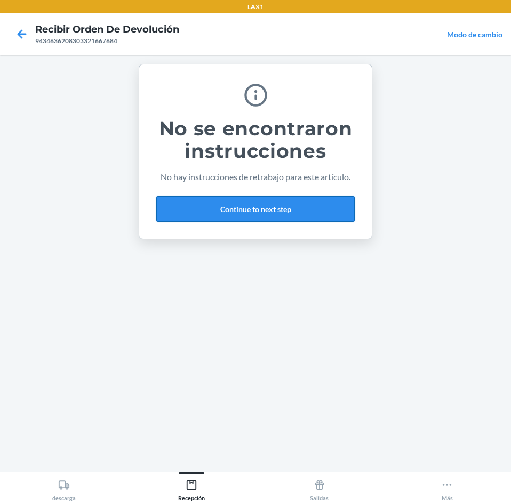
click at [289, 204] on button "Continue to next step" at bounding box center [255, 209] width 198 height 26
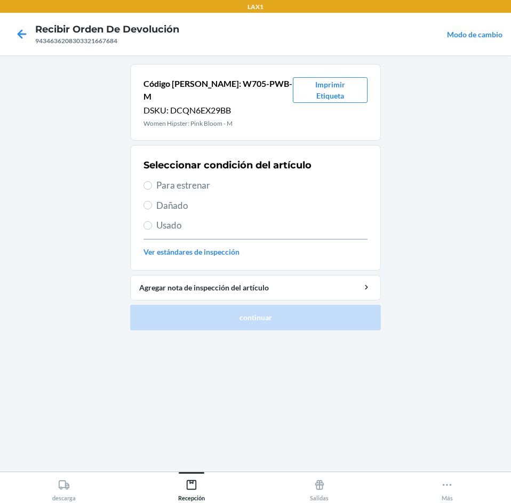
click at [248, 179] on span "Para estrenar" at bounding box center [261, 186] width 211 height 14
click at [152, 181] on input "Para estrenar" at bounding box center [147, 185] width 9 height 9
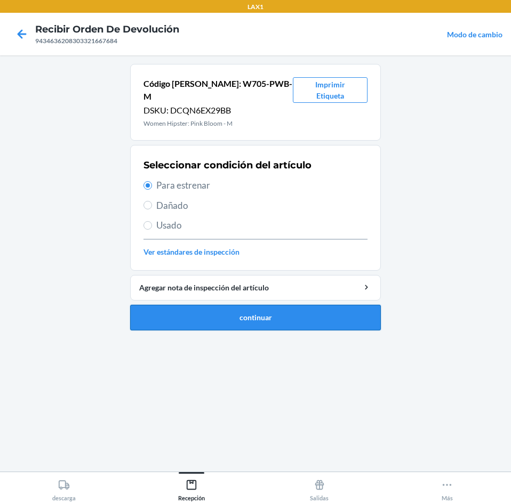
click at [286, 309] on button "continuar" at bounding box center [255, 318] width 251 height 26
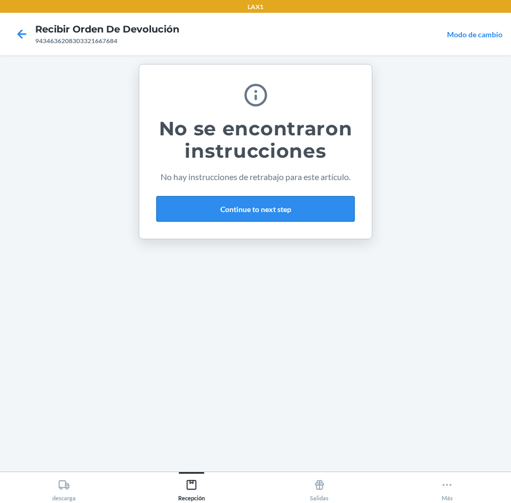
click at [297, 211] on button "Continue to next step" at bounding box center [255, 209] width 198 height 26
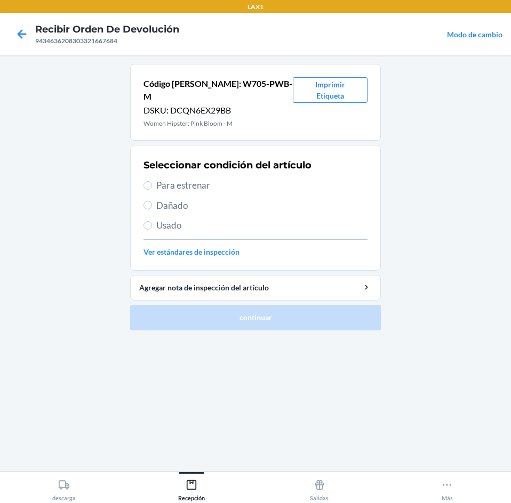
click at [246, 164] on div "Seleccionar condición del artículo Para estrenar Dañado Usado Ver estándares de…" at bounding box center [255, 208] width 224 height 106
click at [254, 179] on span "Para estrenar" at bounding box center [261, 186] width 211 height 14
click at [152, 181] on input "Para estrenar" at bounding box center [147, 185] width 9 height 9
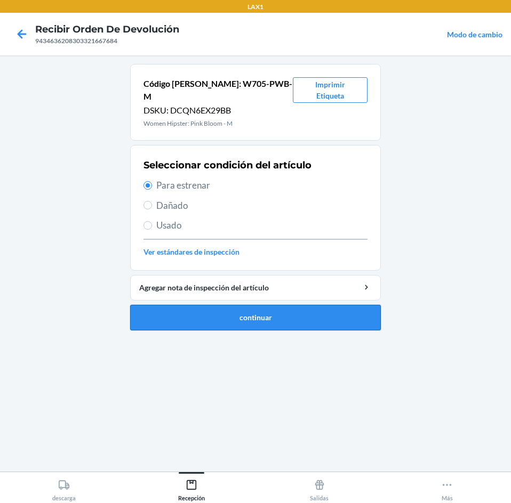
click at [276, 307] on button "continuar" at bounding box center [255, 318] width 251 height 26
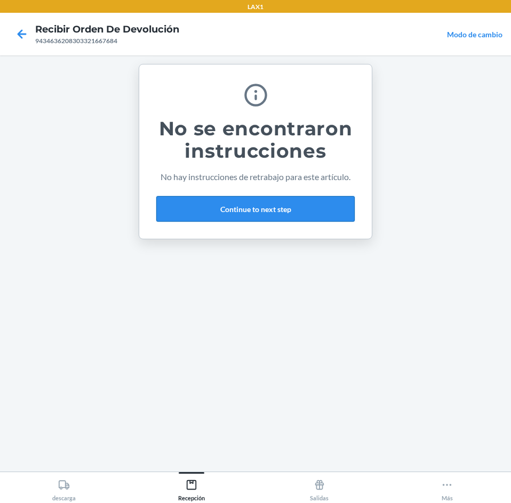
click at [283, 207] on button "Continue to next step" at bounding box center [255, 209] width 198 height 26
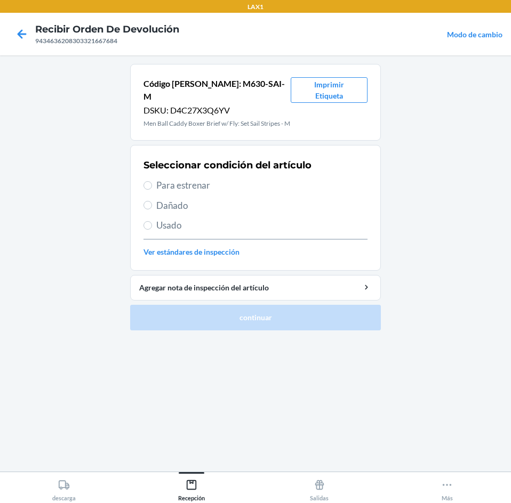
click at [255, 182] on span "Para estrenar" at bounding box center [261, 186] width 211 height 14
click at [152, 182] on input "Para estrenar" at bounding box center [147, 185] width 9 height 9
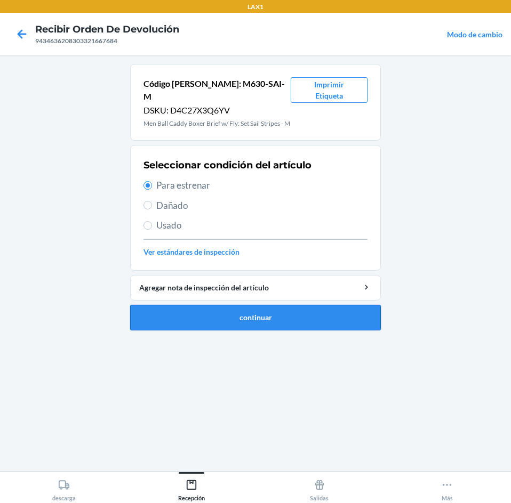
click at [284, 307] on button "continuar" at bounding box center [255, 318] width 251 height 26
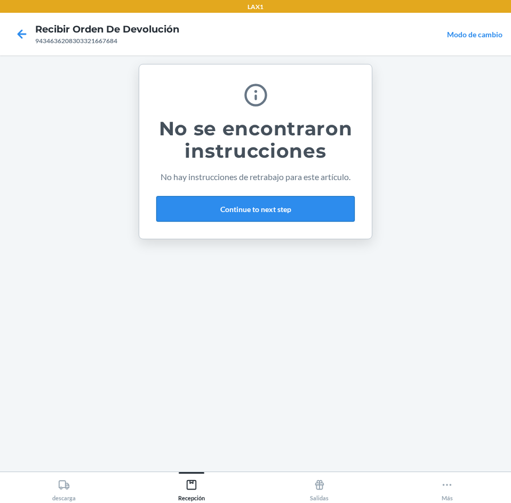
click at [292, 216] on button "Continue to next step" at bounding box center [255, 209] width 198 height 26
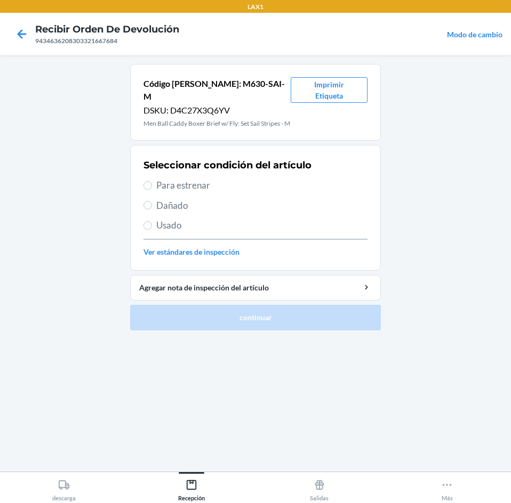
click at [238, 183] on span "Para estrenar" at bounding box center [261, 186] width 211 height 14
click at [152, 183] on input "Para estrenar" at bounding box center [147, 185] width 9 height 9
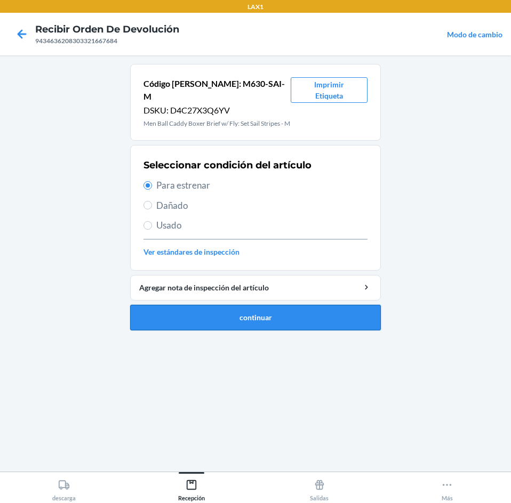
click at [284, 306] on button "continuar" at bounding box center [255, 318] width 251 height 26
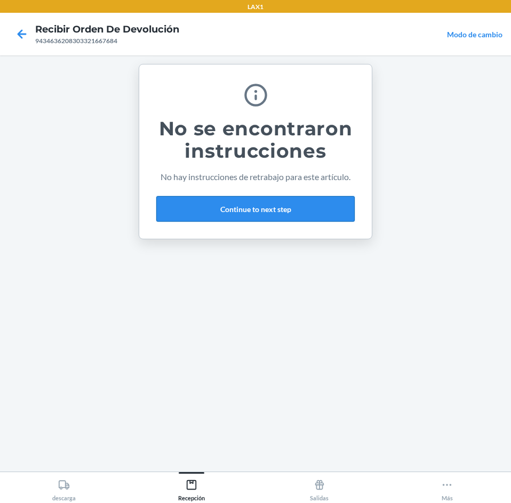
click at [292, 212] on button "Continue to next step" at bounding box center [255, 209] width 198 height 26
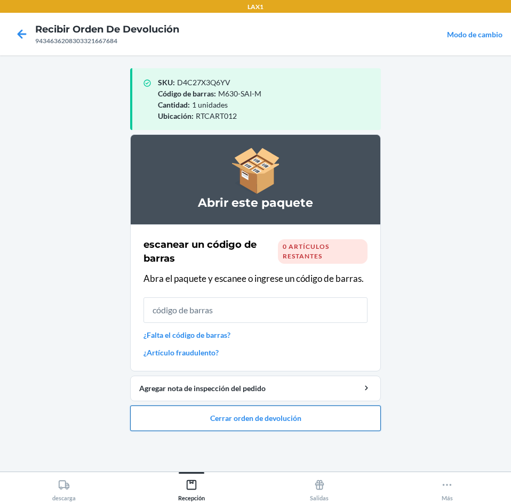
click at [302, 416] on button "Cerrar orden de devolución" at bounding box center [255, 419] width 251 height 26
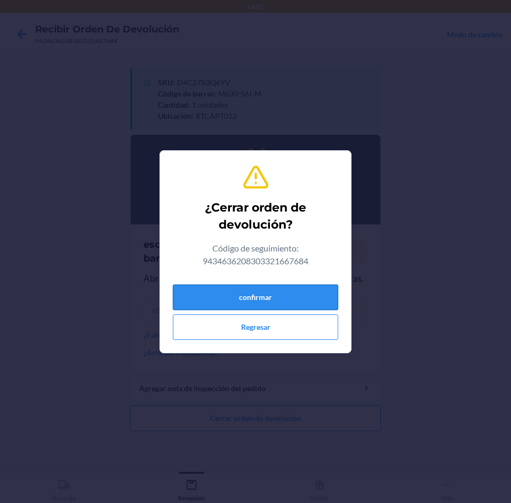
click at [280, 288] on button "confirmar" at bounding box center [255, 298] width 165 height 26
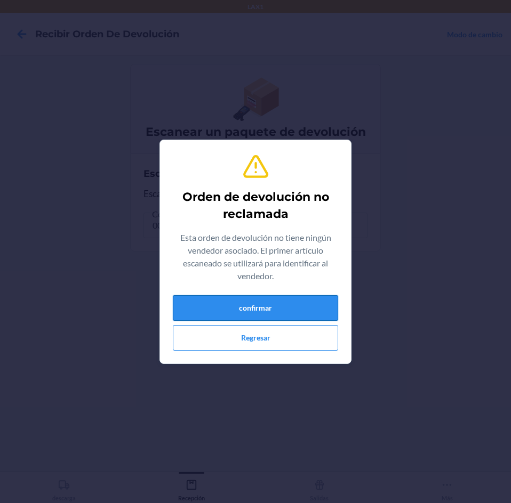
click at [277, 302] on button "confirmar" at bounding box center [255, 308] width 165 height 26
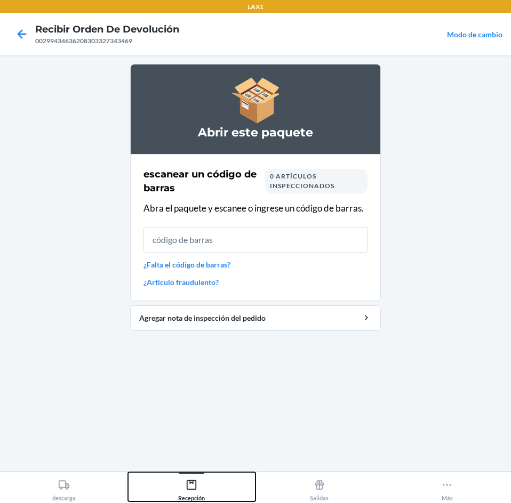
click at [190, 474] on button "Recepción" at bounding box center [192, 486] width 128 height 29
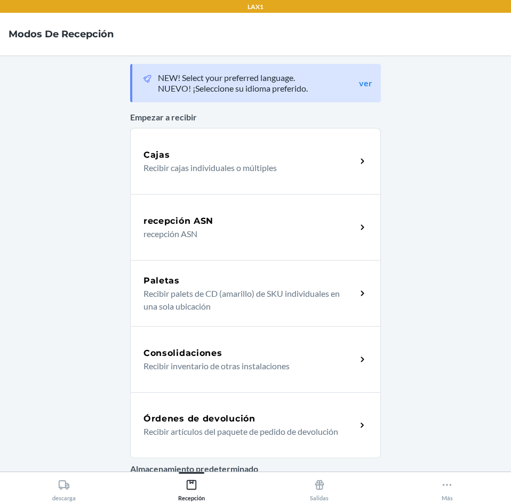
click at [242, 403] on div "Órdenes de devolución Recibir artículos del paquete de pedido de devolución" at bounding box center [255, 425] width 251 height 66
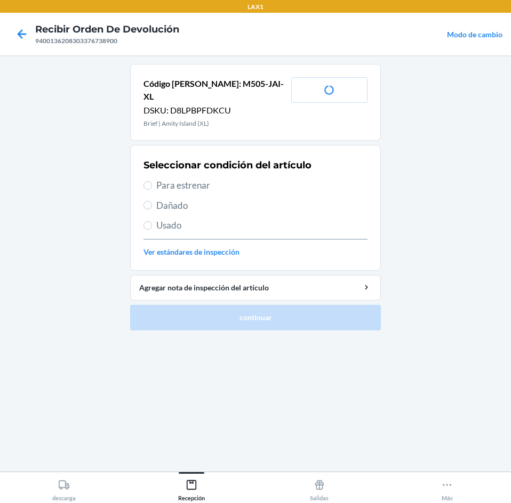
click at [233, 179] on span "Para estrenar" at bounding box center [261, 186] width 211 height 14
click at [152, 181] on input "Para estrenar" at bounding box center [147, 185] width 9 height 9
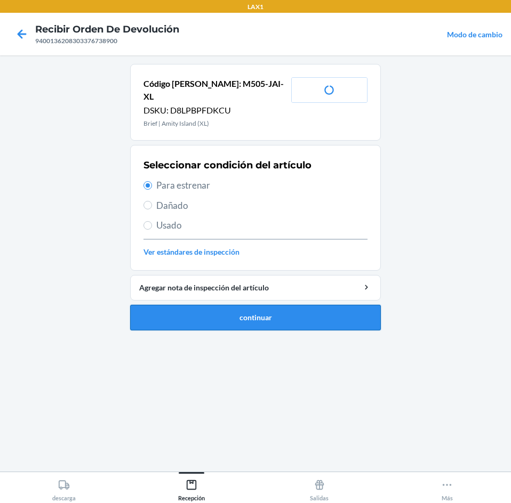
click at [277, 305] on button "continuar" at bounding box center [255, 318] width 251 height 26
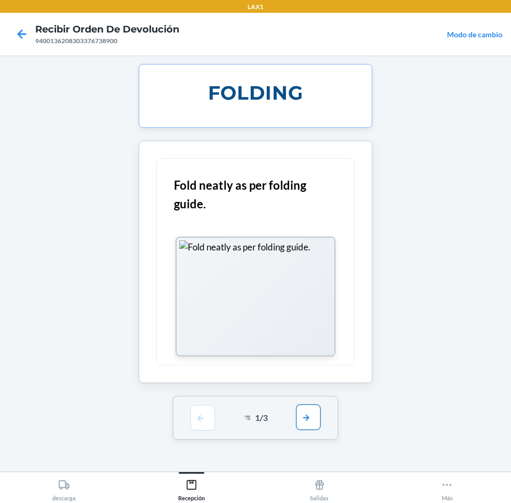
click at [303, 419] on button "button" at bounding box center [308, 418] width 25 height 26
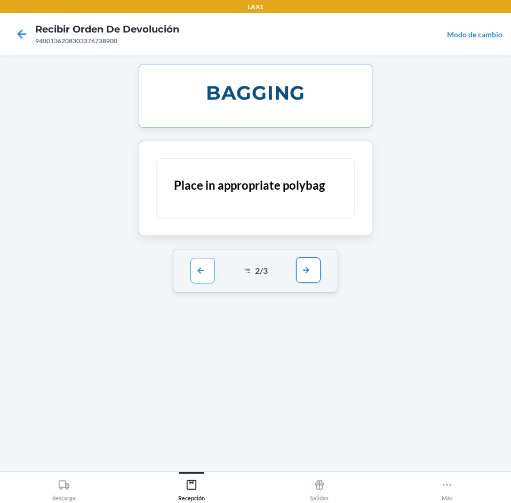
click at [310, 265] on button "button" at bounding box center [308, 271] width 25 height 26
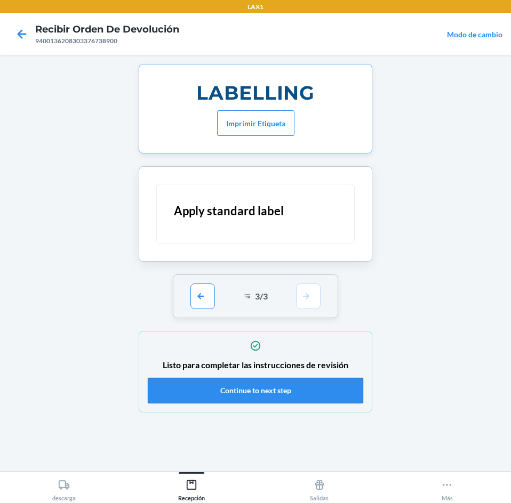
click at [299, 387] on button "Continue to next step" at bounding box center [255, 391] width 215 height 26
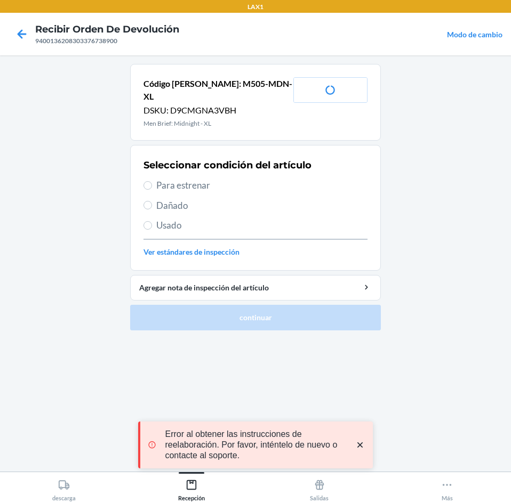
click at [267, 179] on span "Para estrenar" at bounding box center [261, 186] width 211 height 14
click at [152, 181] on input "Para estrenar" at bounding box center [147, 185] width 9 height 9
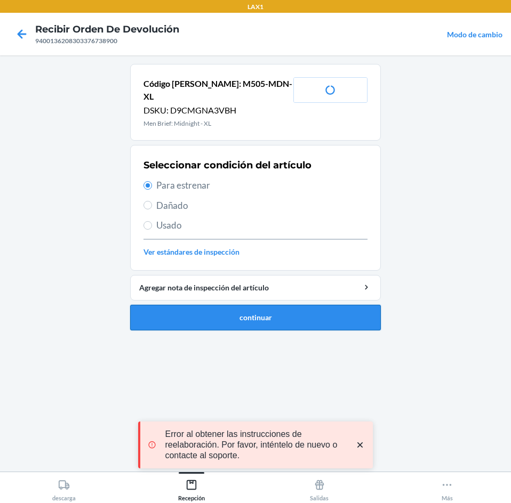
click at [269, 305] on button "continuar" at bounding box center [255, 318] width 251 height 26
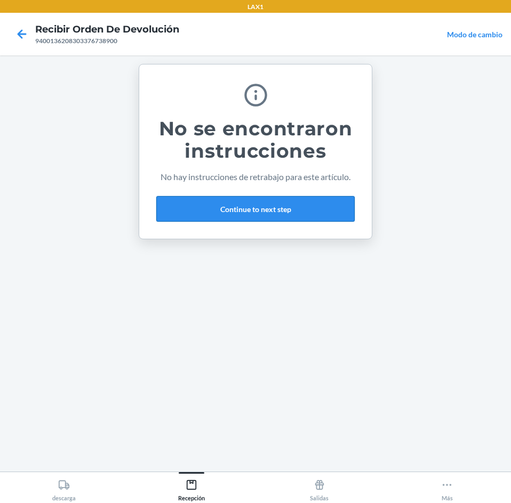
click at [299, 212] on button "Continue to next step" at bounding box center [255, 209] width 198 height 26
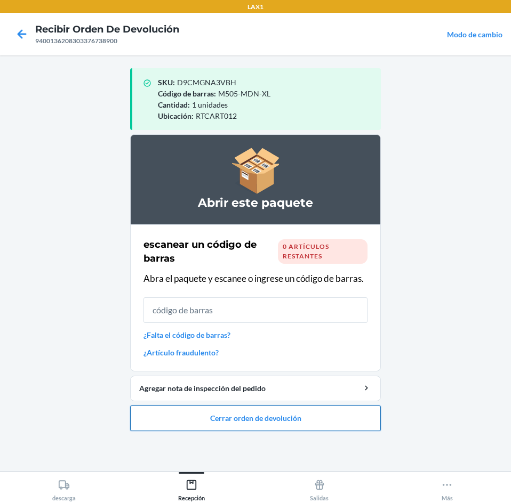
click at [301, 412] on button "Cerrar orden de devolución" at bounding box center [255, 419] width 251 height 26
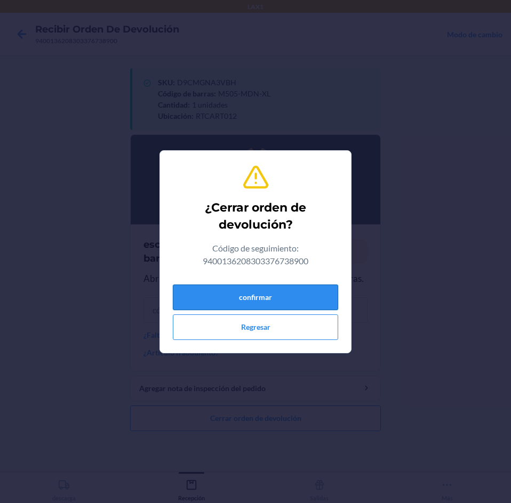
click at [289, 296] on button "confirmar" at bounding box center [255, 298] width 165 height 26
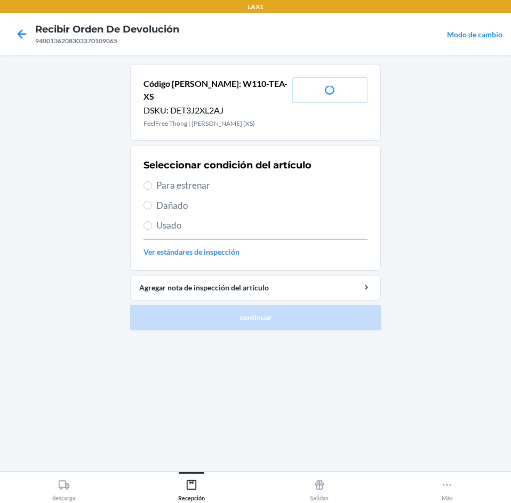
click at [236, 219] on span "Usado" at bounding box center [261, 226] width 211 height 14
click at [152, 221] on input "Usado" at bounding box center [147, 225] width 9 height 9
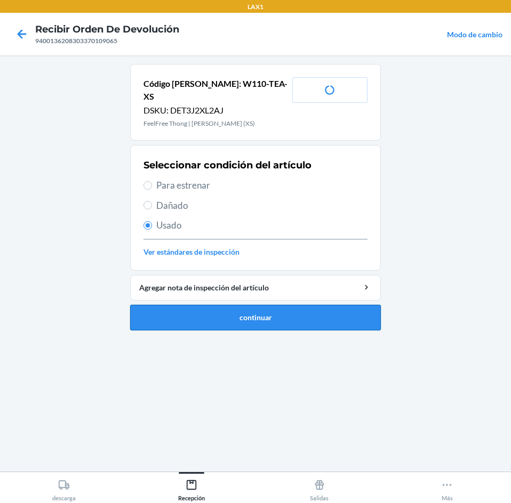
click at [276, 310] on button "continuar" at bounding box center [255, 318] width 251 height 26
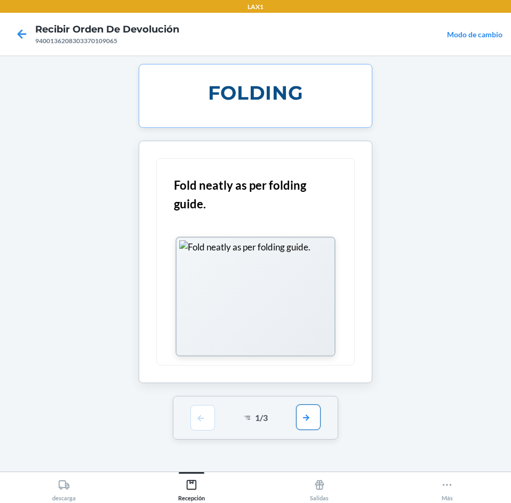
click at [308, 408] on button "button" at bounding box center [308, 418] width 25 height 26
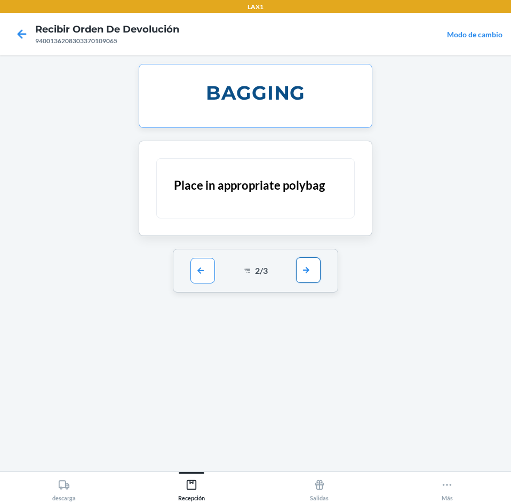
click at [311, 280] on button "button" at bounding box center [308, 271] width 25 height 26
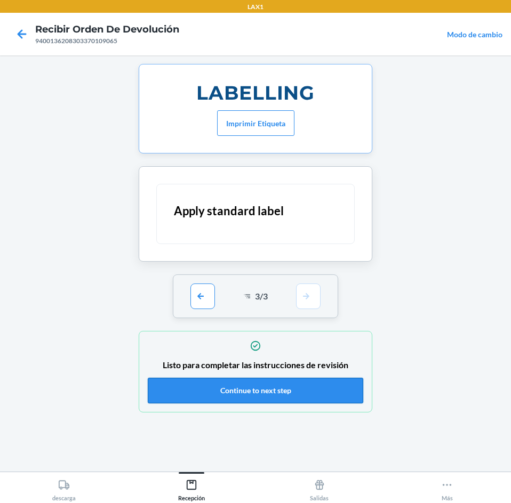
click at [302, 383] on button "Continue to next step" at bounding box center [255, 391] width 215 height 26
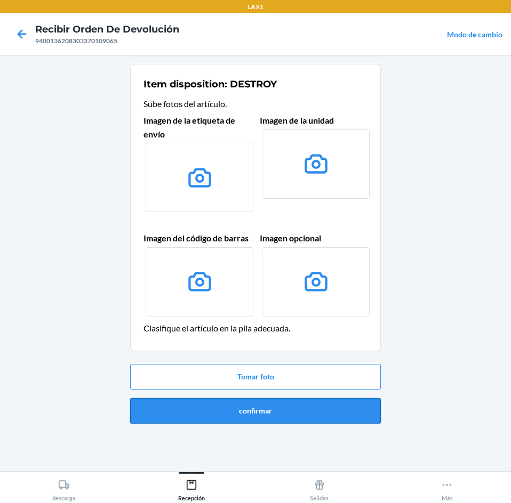
click at [294, 402] on button "confirmar" at bounding box center [255, 411] width 251 height 26
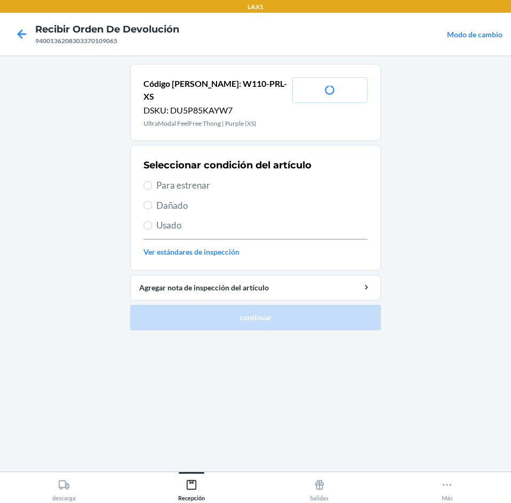
click at [199, 219] on span "Usado" at bounding box center [261, 226] width 211 height 14
click at [152, 221] on input "Usado" at bounding box center [147, 225] width 9 height 9
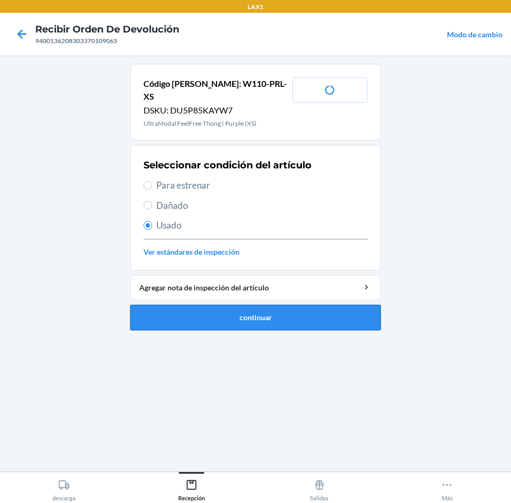
drag, startPoint x: 226, startPoint y: 290, endPoint x: 228, endPoint y: 295, distance: 6.1
click at [228, 295] on li "Código [PERSON_NAME]: W110-PRL-XS DSKU: DU5P85KAYW7 UltraModal FeelFree Thong |…" at bounding box center [255, 197] width 251 height 267
click at [228, 305] on button "continuar" at bounding box center [255, 318] width 251 height 26
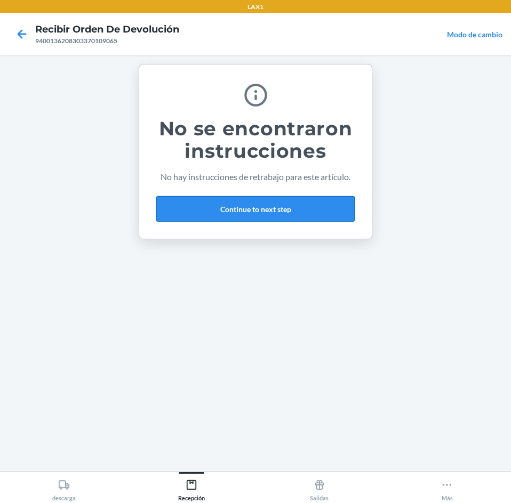
click at [294, 211] on button "Continue to next step" at bounding box center [255, 209] width 198 height 26
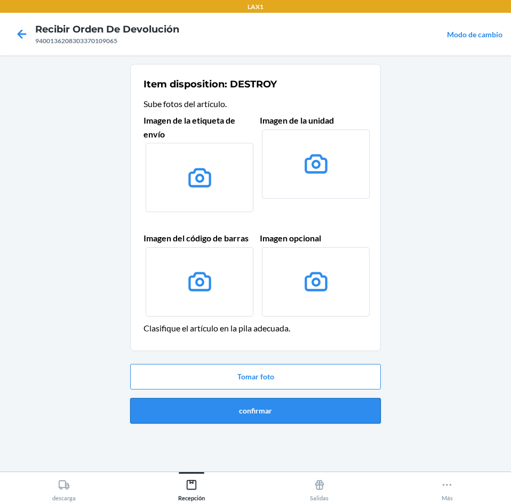
click at [311, 413] on button "confirmar" at bounding box center [255, 411] width 251 height 26
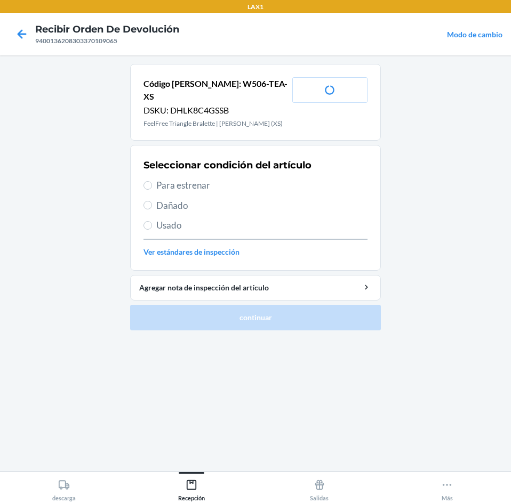
click at [221, 219] on span "Usado" at bounding box center [261, 226] width 211 height 14
click at [152, 221] on input "Usado" at bounding box center [147, 225] width 9 height 9
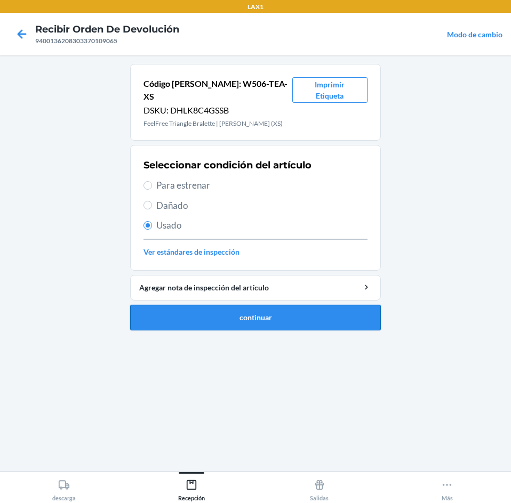
click at [228, 305] on button "continuar" at bounding box center [255, 318] width 251 height 26
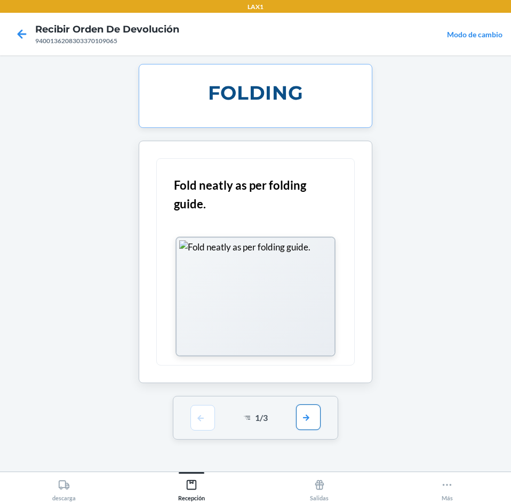
click at [305, 418] on button "button" at bounding box center [308, 418] width 25 height 26
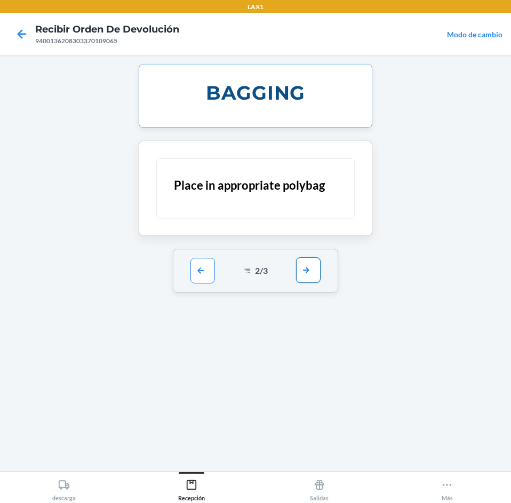
click at [315, 274] on button "button" at bounding box center [308, 271] width 25 height 26
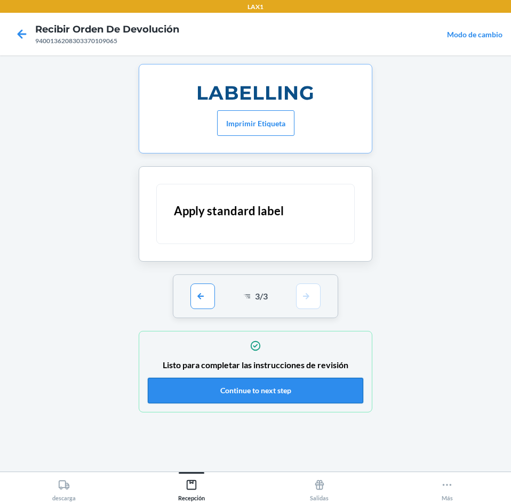
click at [290, 383] on button "Continue to next step" at bounding box center [255, 391] width 215 height 26
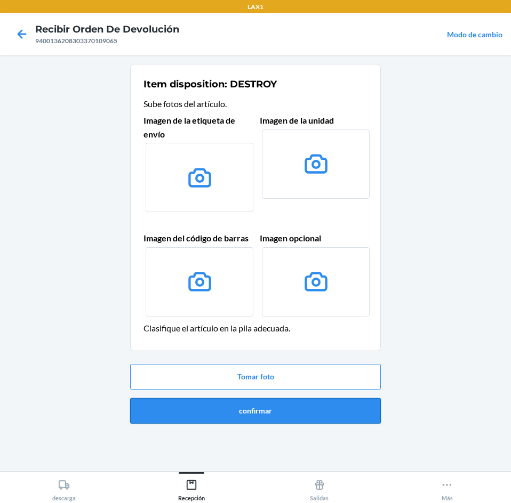
click at [294, 411] on button "confirmar" at bounding box center [255, 411] width 251 height 26
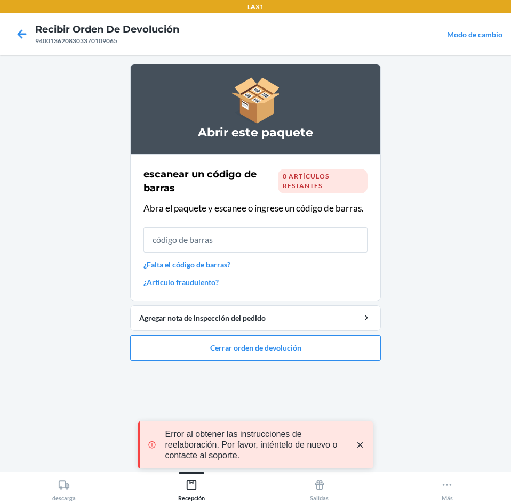
click at [362, 444] on icon "close toast" at bounding box center [359, 445] width 5 height 5
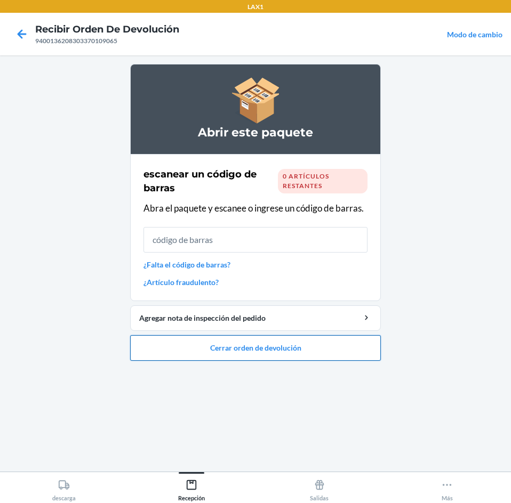
click at [342, 354] on button "Cerrar orden de devolución" at bounding box center [255, 348] width 251 height 26
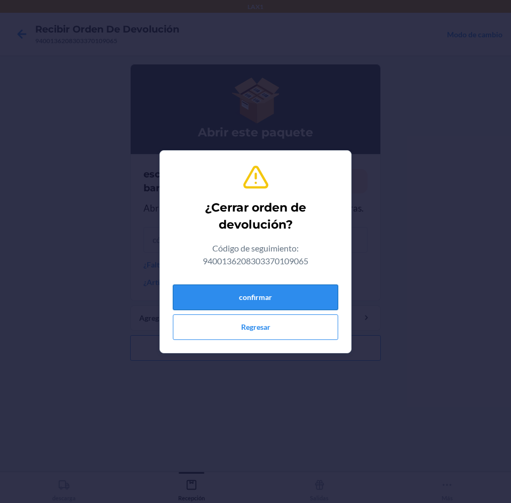
click at [311, 299] on button "confirmar" at bounding box center [255, 298] width 165 height 26
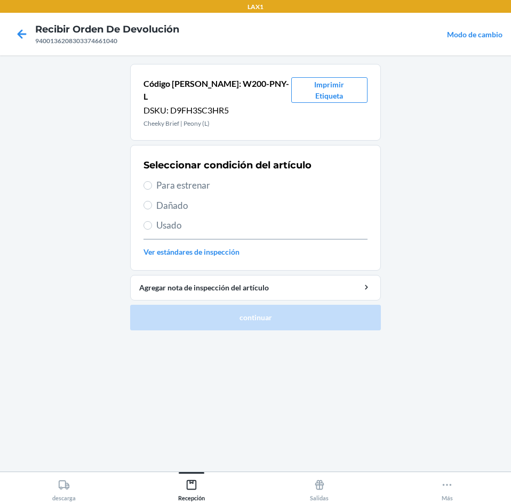
drag, startPoint x: 245, startPoint y: 172, endPoint x: 267, endPoint y: 228, distance: 59.8
click at [245, 179] on span "Para estrenar" at bounding box center [261, 186] width 211 height 14
click at [152, 181] on input "Para estrenar" at bounding box center [147, 185] width 9 height 9
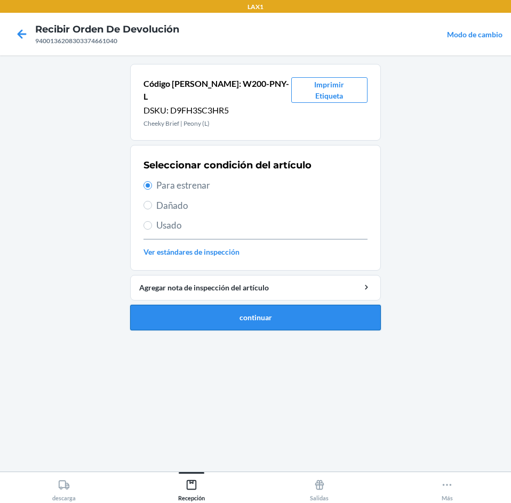
click at [274, 305] on button "continuar" at bounding box center [255, 318] width 251 height 26
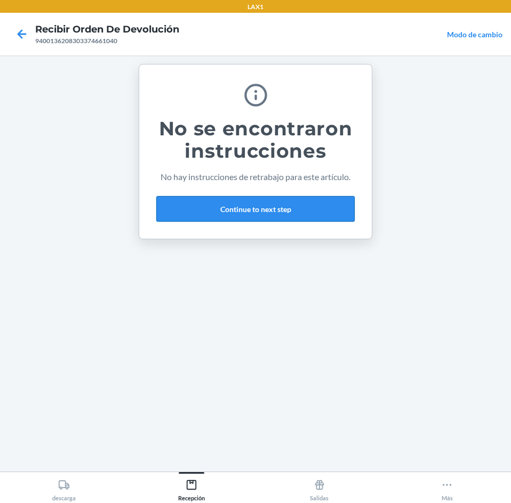
click at [285, 215] on button "Continue to next step" at bounding box center [255, 209] width 198 height 26
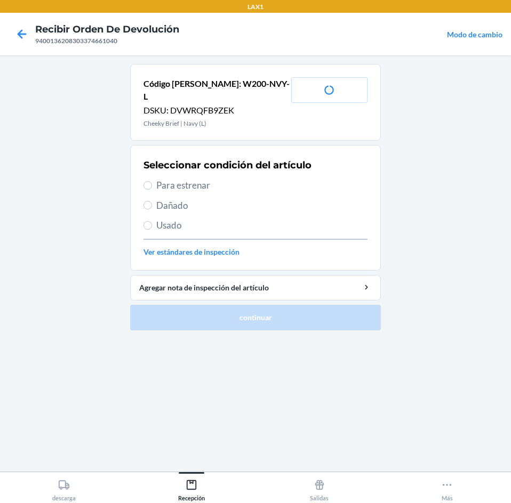
click at [264, 162] on div "Seleccionar condición del artículo Para estrenar Dañado Usado Ver estándares de…" at bounding box center [255, 208] width 224 height 106
click at [270, 179] on span "Para estrenar" at bounding box center [261, 186] width 211 height 14
click at [152, 181] on input "Para estrenar" at bounding box center [147, 185] width 9 height 9
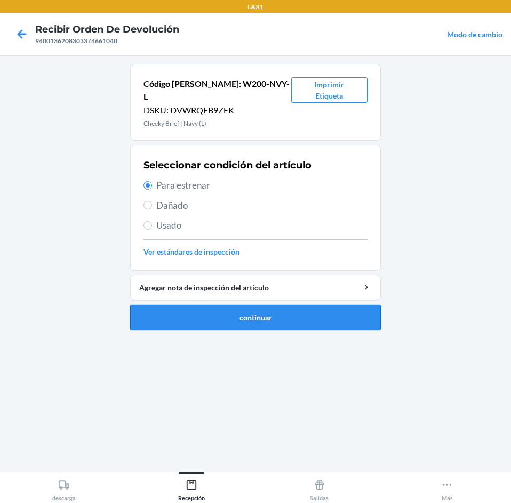
click at [281, 305] on button "continuar" at bounding box center [255, 318] width 251 height 26
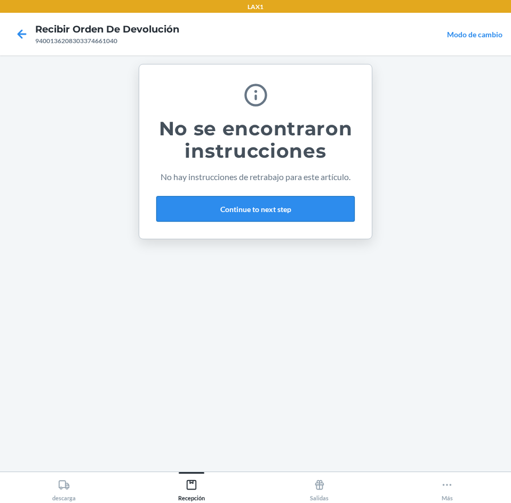
click at [300, 213] on button "Continue to next step" at bounding box center [255, 209] width 198 height 26
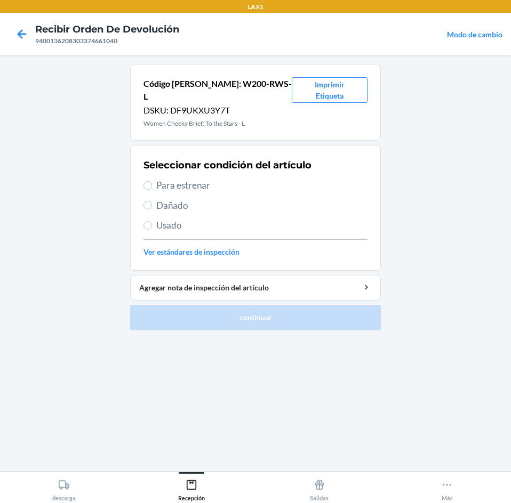
click at [256, 179] on span "Para estrenar" at bounding box center [261, 186] width 211 height 14
click at [152, 181] on input "Para estrenar" at bounding box center [147, 185] width 9 height 9
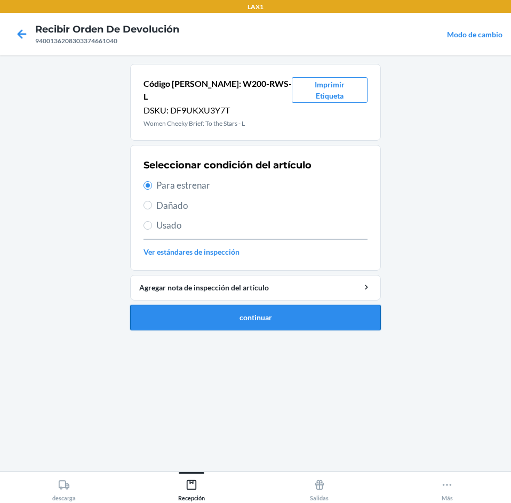
click at [272, 310] on button "continuar" at bounding box center [255, 318] width 251 height 26
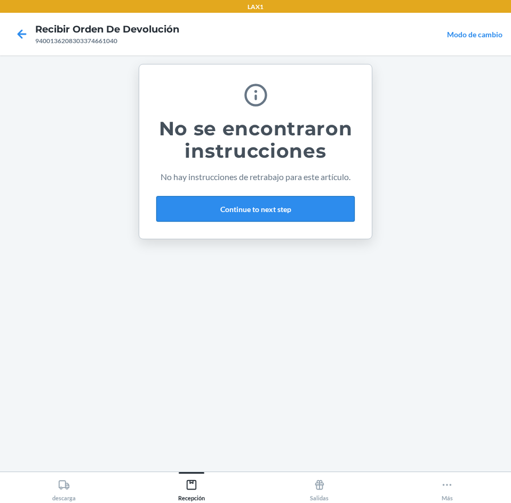
click at [315, 216] on button "Continue to next step" at bounding box center [255, 209] width 198 height 26
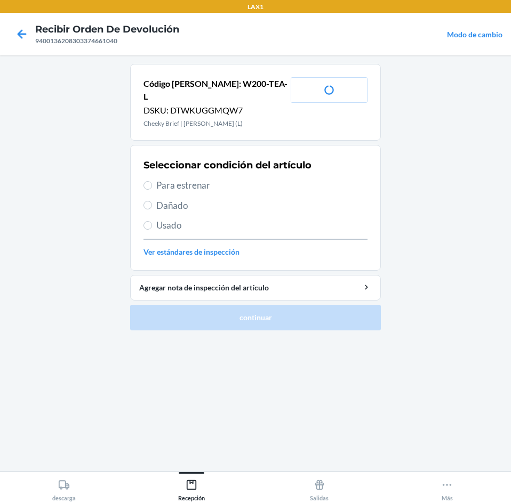
click at [238, 179] on span "Para estrenar" at bounding box center [261, 186] width 211 height 14
click at [152, 181] on input "Para estrenar" at bounding box center [147, 185] width 9 height 9
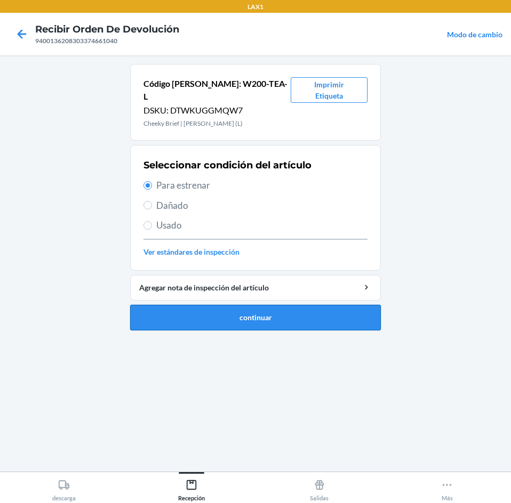
click at [282, 305] on button "continuar" at bounding box center [255, 318] width 251 height 26
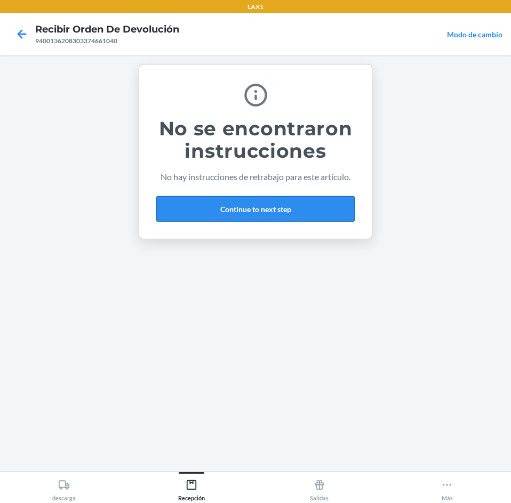
click at [300, 208] on button "Continue to next step" at bounding box center [255, 209] width 198 height 26
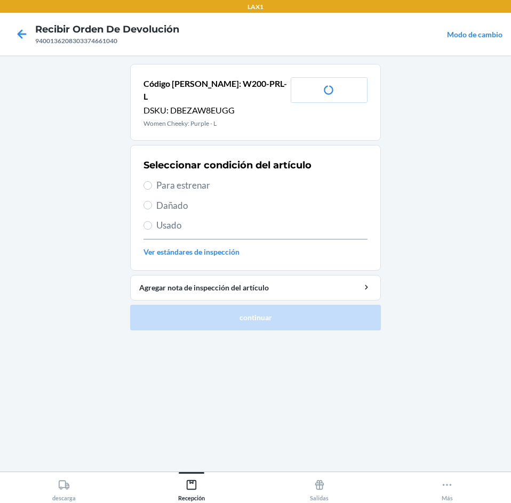
click at [249, 219] on span "Usado" at bounding box center [261, 226] width 211 height 14
click at [152, 221] on input "Usado" at bounding box center [147, 225] width 9 height 9
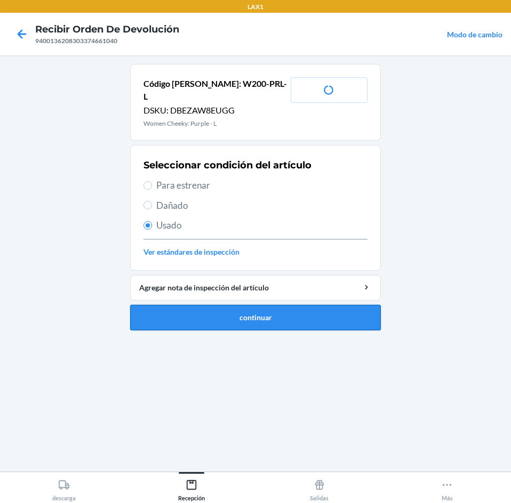
click at [250, 305] on button "continuar" at bounding box center [255, 318] width 251 height 26
click at [246, 306] on button "continuar" at bounding box center [255, 318] width 251 height 26
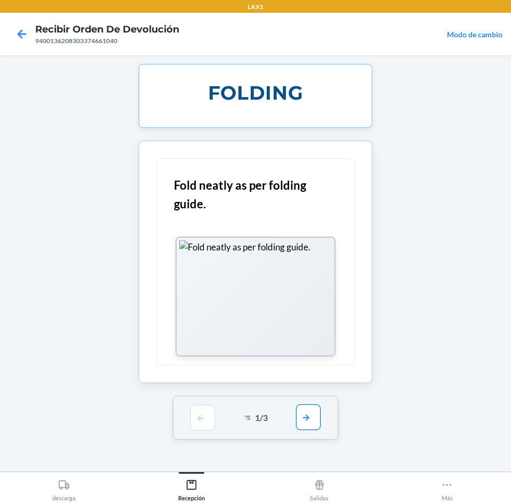
click at [307, 414] on button "button" at bounding box center [308, 418] width 25 height 26
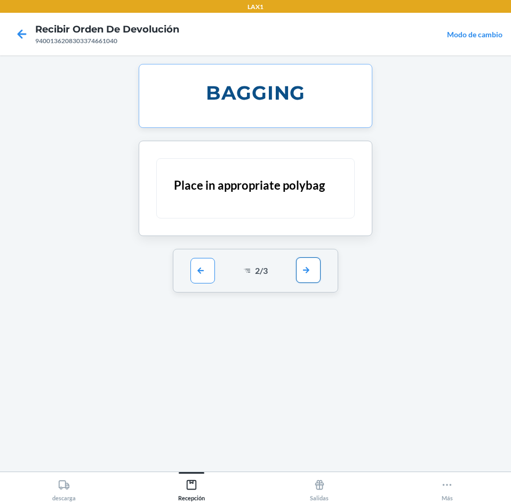
click at [316, 271] on button "button" at bounding box center [308, 271] width 25 height 26
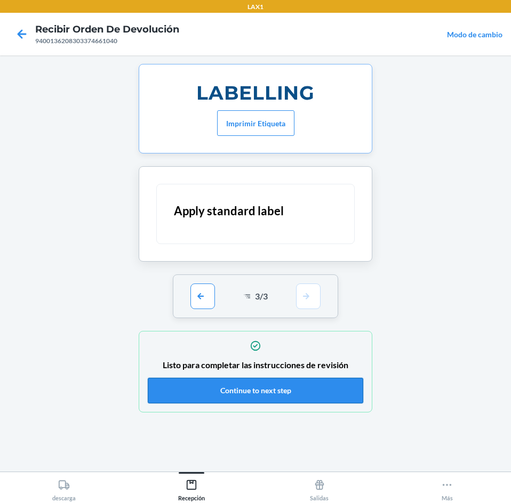
click at [287, 395] on button "Continue to next step" at bounding box center [255, 391] width 215 height 26
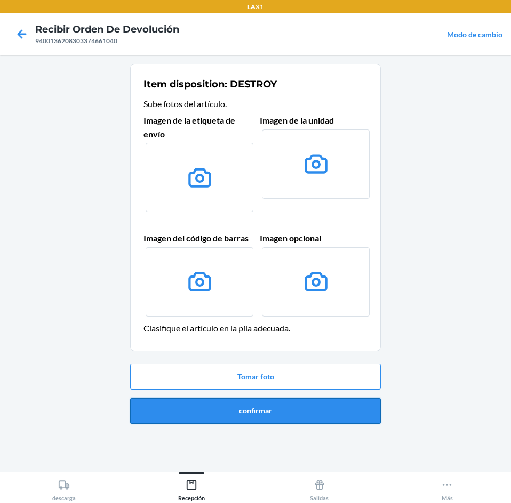
click at [293, 412] on button "confirmar" at bounding box center [255, 411] width 251 height 26
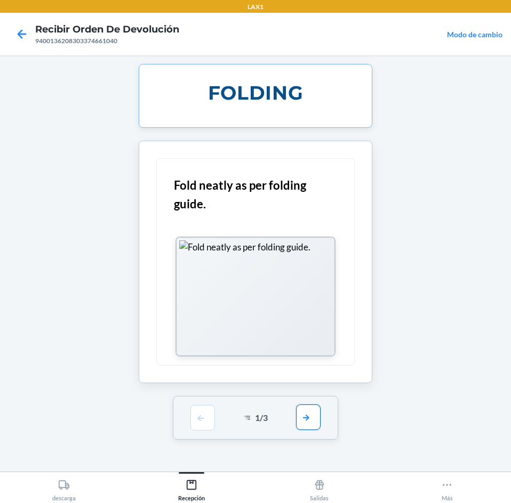
click at [320, 418] on button "button" at bounding box center [308, 418] width 25 height 26
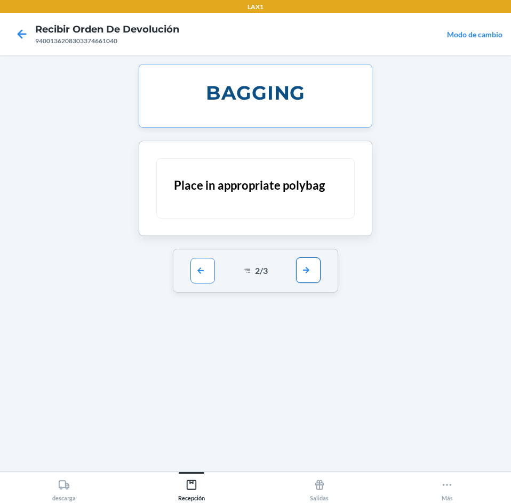
click at [306, 267] on button "button" at bounding box center [308, 271] width 25 height 26
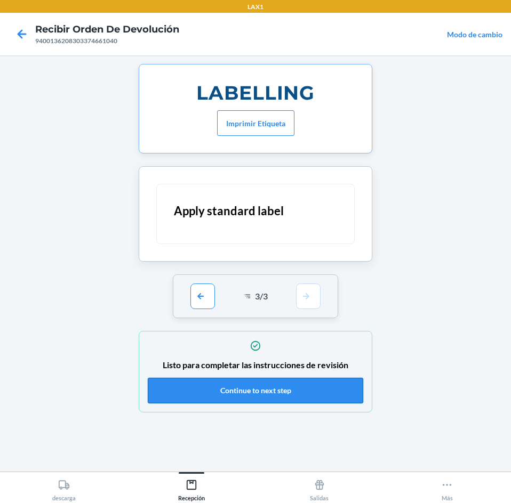
click at [274, 389] on button "Continue to next step" at bounding box center [255, 391] width 215 height 26
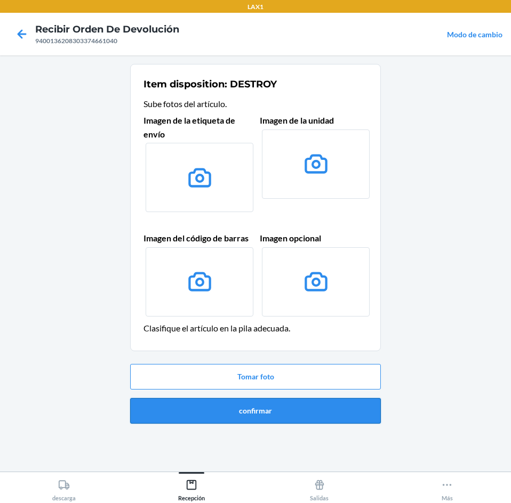
click at [276, 412] on button "confirmar" at bounding box center [255, 411] width 251 height 26
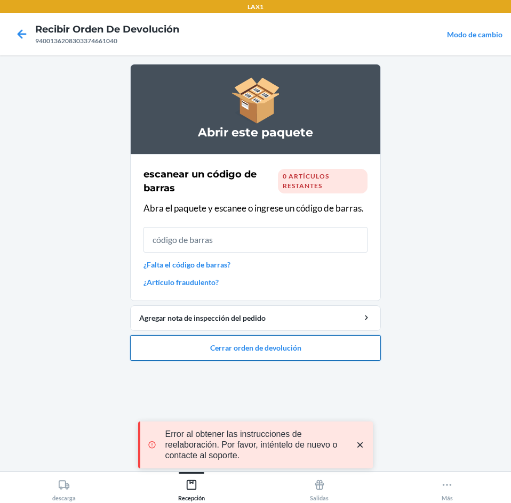
click at [318, 349] on button "Cerrar orden de devolución" at bounding box center [255, 348] width 251 height 26
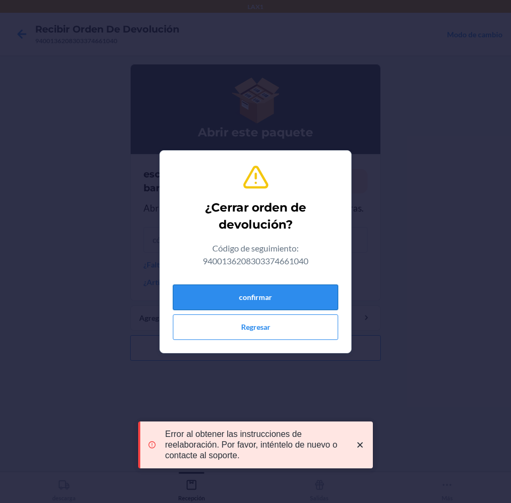
click at [290, 285] on button "confirmar" at bounding box center [255, 298] width 165 height 26
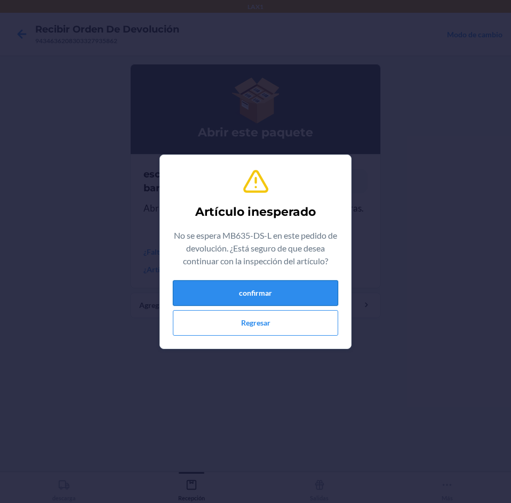
click at [264, 281] on button "confirmar" at bounding box center [255, 293] width 165 height 26
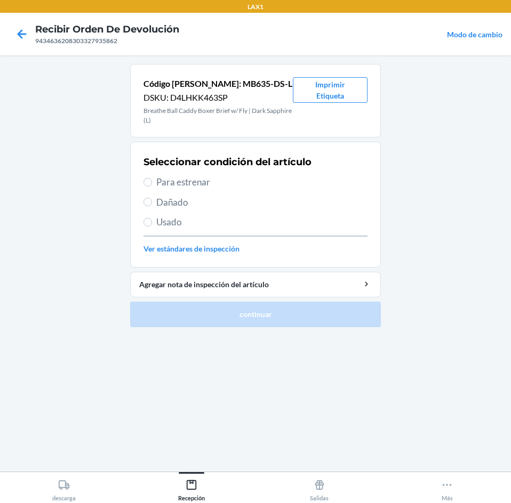
click at [246, 178] on span "Para estrenar" at bounding box center [261, 182] width 211 height 14
click at [152, 178] on input "Para estrenar" at bounding box center [147, 182] width 9 height 9
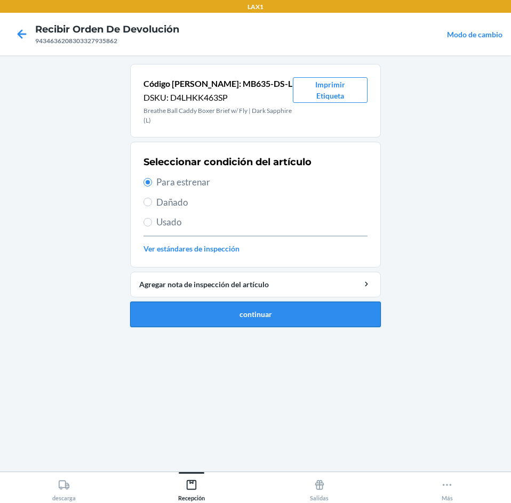
click at [293, 316] on button "continuar" at bounding box center [255, 315] width 251 height 26
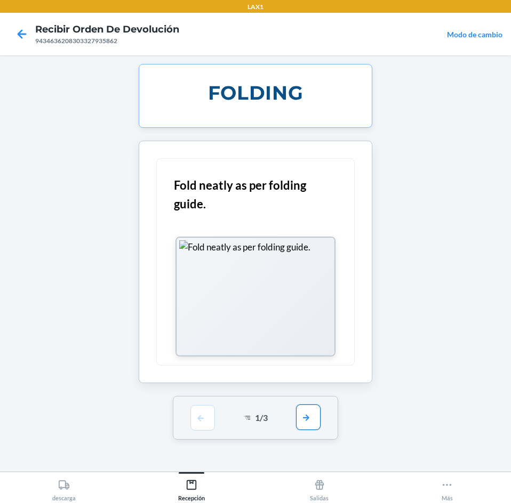
click at [306, 412] on button "button" at bounding box center [308, 418] width 25 height 26
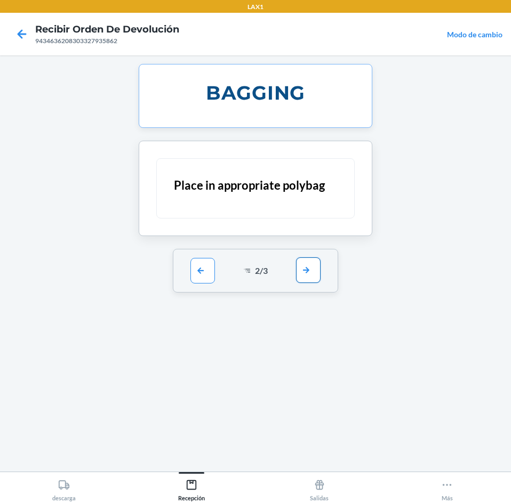
click at [305, 277] on button "button" at bounding box center [308, 271] width 25 height 26
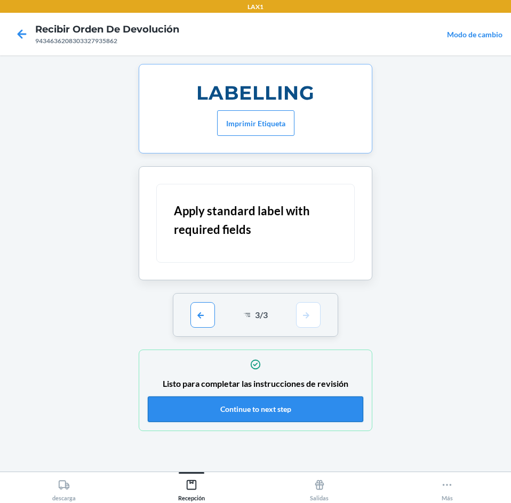
click at [271, 401] on button "Continue to next step" at bounding box center [255, 410] width 215 height 26
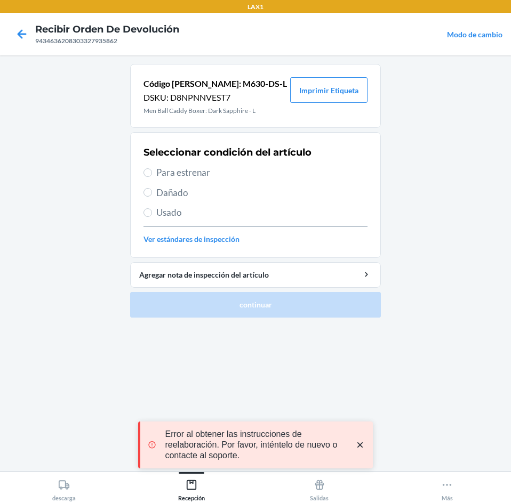
click at [214, 169] on span "Para estrenar" at bounding box center [261, 173] width 211 height 14
click at [152, 169] on input "Para estrenar" at bounding box center [147, 173] width 9 height 9
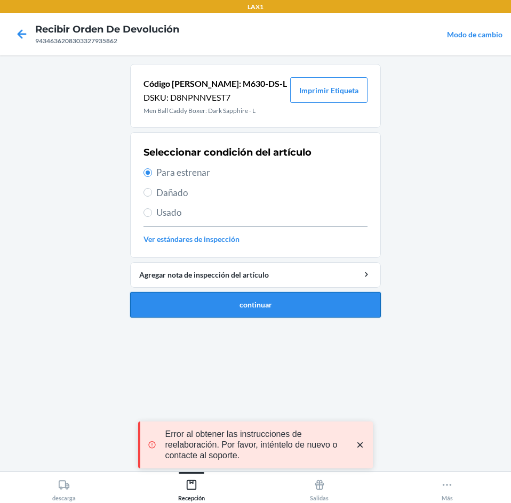
click at [232, 309] on button "continuar" at bounding box center [255, 305] width 251 height 26
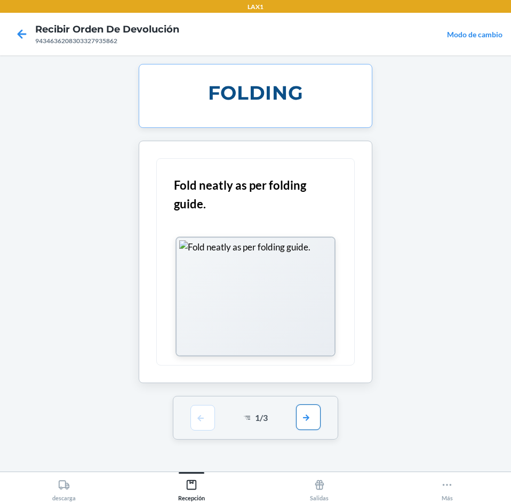
click at [310, 417] on button "button" at bounding box center [308, 418] width 25 height 26
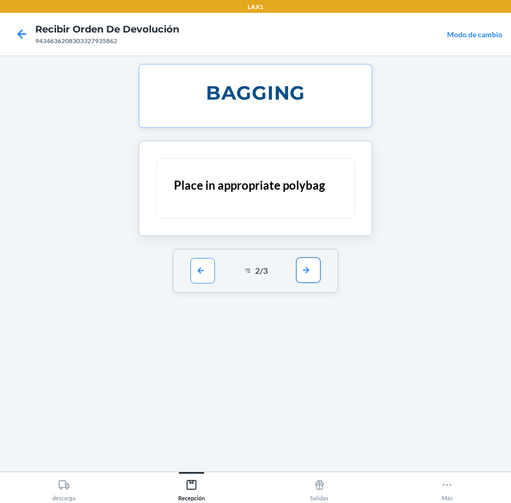
click at [312, 274] on button "button" at bounding box center [308, 271] width 25 height 26
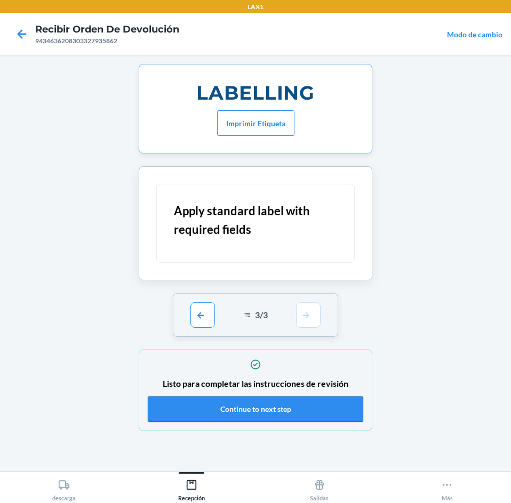
click at [280, 416] on button "Continue to next step" at bounding box center [255, 410] width 215 height 26
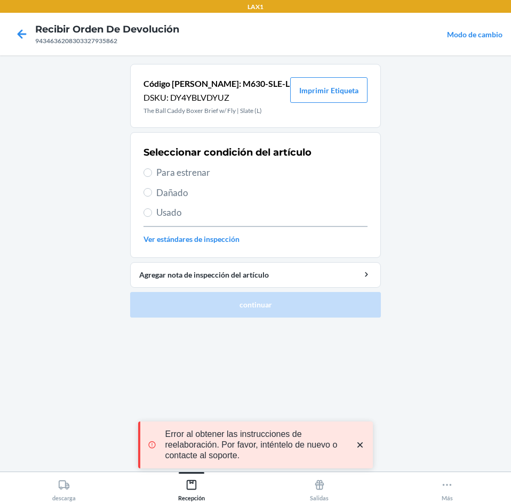
click at [216, 169] on span "Para estrenar" at bounding box center [261, 173] width 211 height 14
click at [152, 169] on input "Para estrenar" at bounding box center [147, 173] width 9 height 9
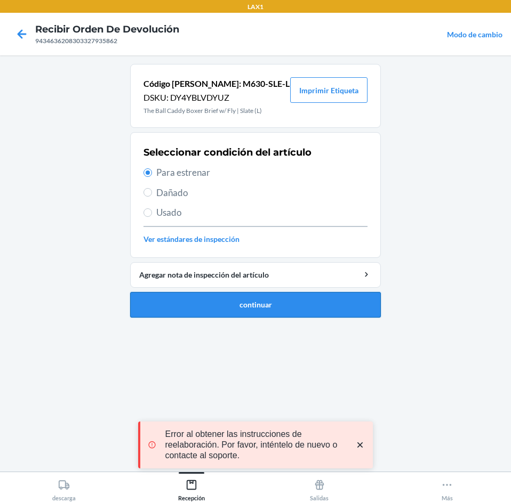
click at [250, 317] on button "continuar" at bounding box center [255, 305] width 251 height 26
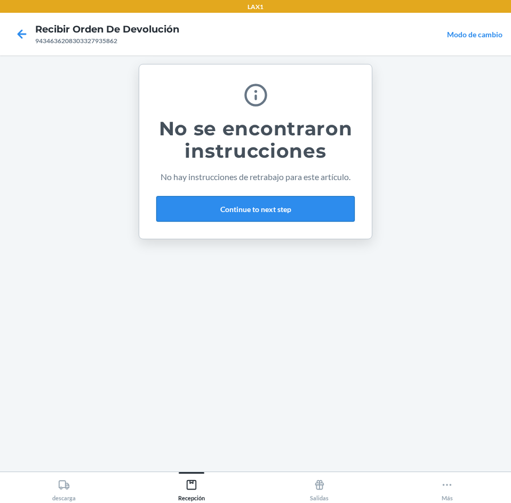
click at [316, 218] on button "Continue to next step" at bounding box center [255, 209] width 198 height 26
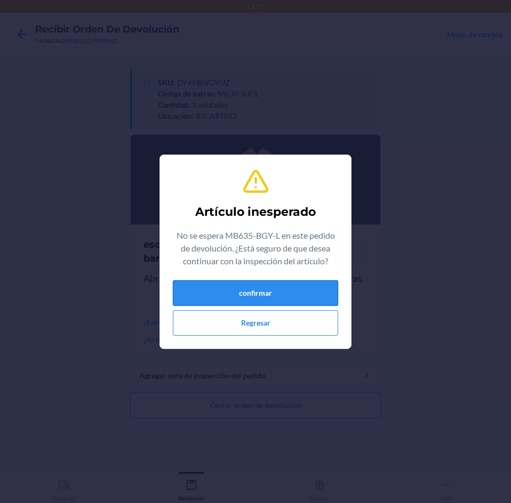
click at [291, 293] on button "confirmar" at bounding box center [255, 293] width 165 height 26
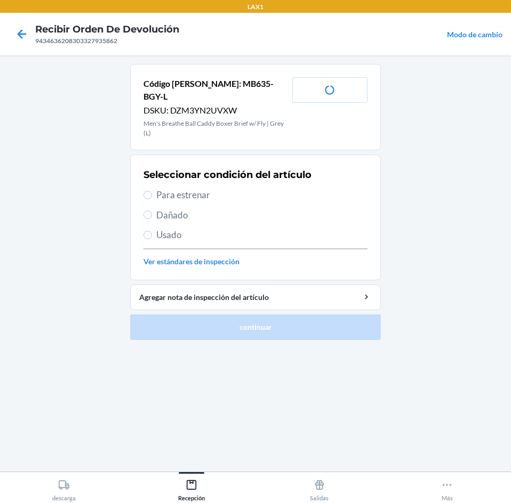
click at [235, 188] on span "Para estrenar" at bounding box center [261, 195] width 211 height 14
click at [152, 191] on input "Para estrenar" at bounding box center [147, 195] width 9 height 9
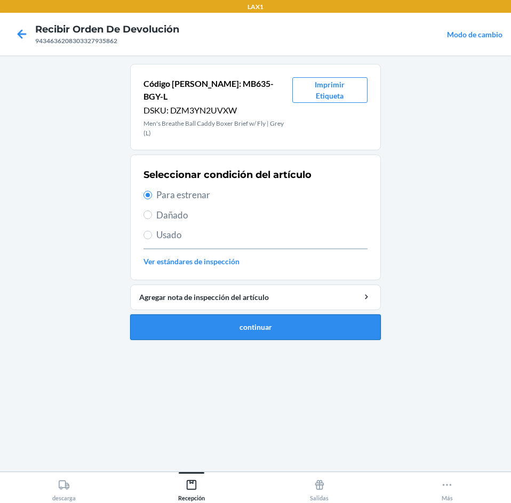
click at [278, 315] on button "continuar" at bounding box center [255, 328] width 251 height 26
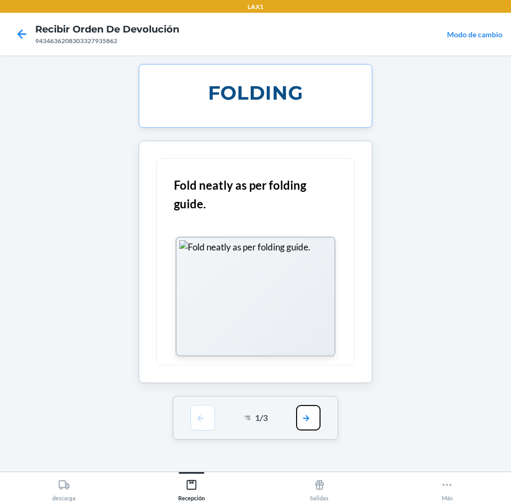
drag, startPoint x: 303, startPoint y: 411, endPoint x: 303, endPoint y: 323, distance: 88.0
click at [303, 407] on button "button" at bounding box center [308, 418] width 25 height 26
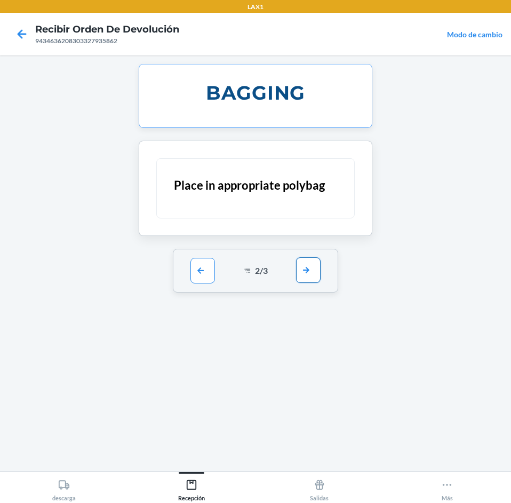
click at [304, 275] on button "button" at bounding box center [308, 271] width 25 height 26
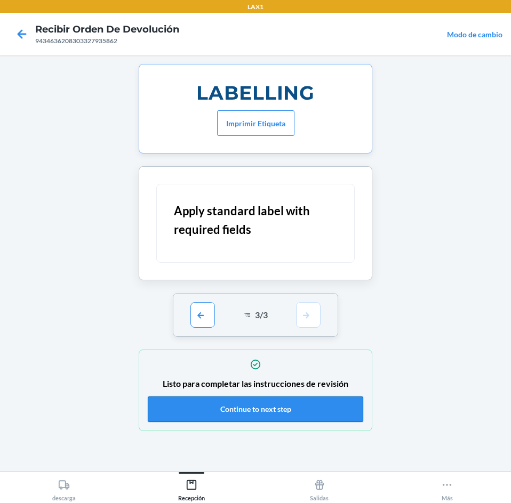
click at [286, 408] on button "Continue to next step" at bounding box center [255, 410] width 215 height 26
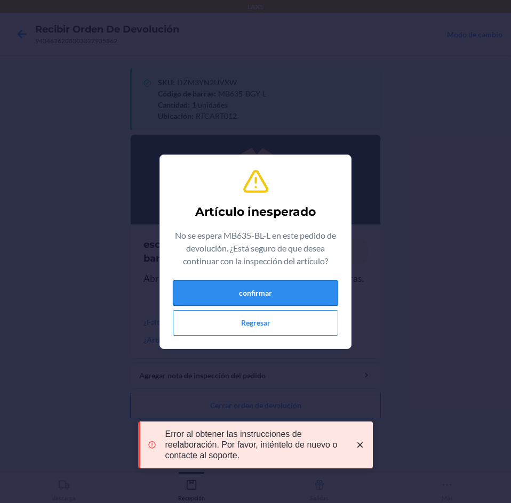
click at [236, 293] on button "confirmar" at bounding box center [255, 293] width 165 height 26
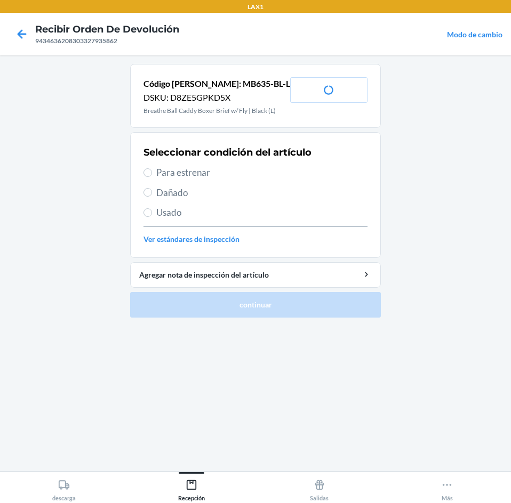
click at [212, 179] on span "Para estrenar" at bounding box center [261, 173] width 211 height 14
click at [152, 177] on input "Para estrenar" at bounding box center [147, 173] width 9 height 9
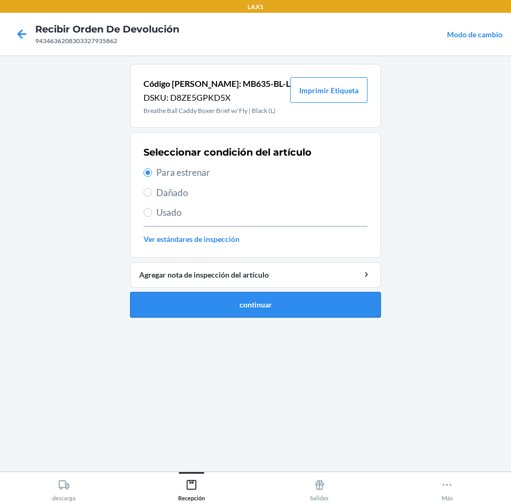
click at [227, 296] on button "continuar" at bounding box center [255, 305] width 251 height 26
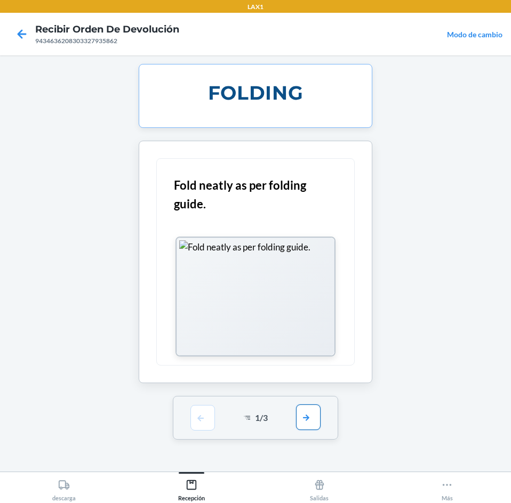
click at [311, 418] on button "button" at bounding box center [308, 418] width 25 height 26
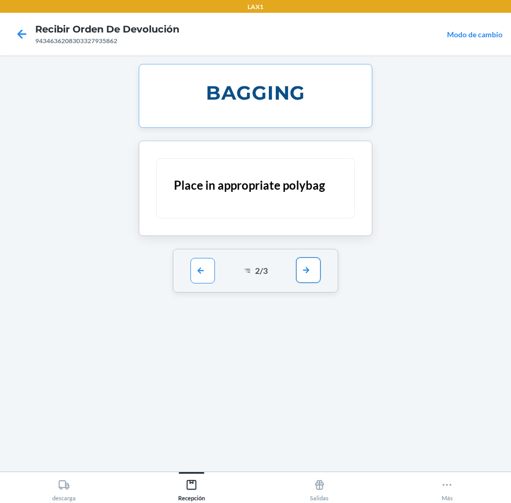
click at [310, 277] on button "button" at bounding box center [308, 271] width 25 height 26
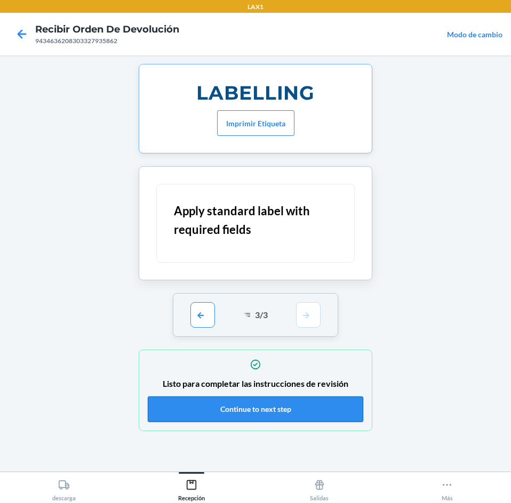
click at [282, 405] on button "Continue to next step" at bounding box center [255, 410] width 215 height 26
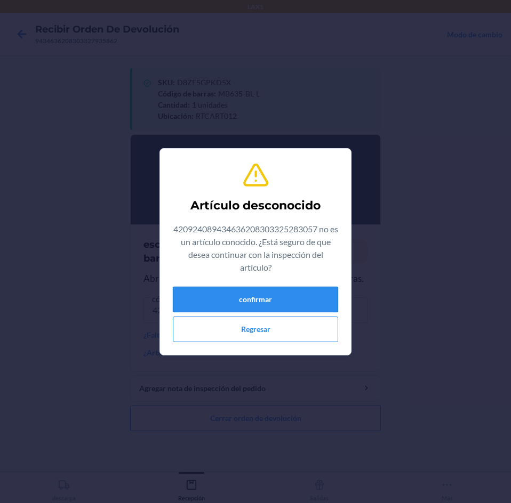
click at [308, 301] on button "confirmar" at bounding box center [255, 300] width 165 height 26
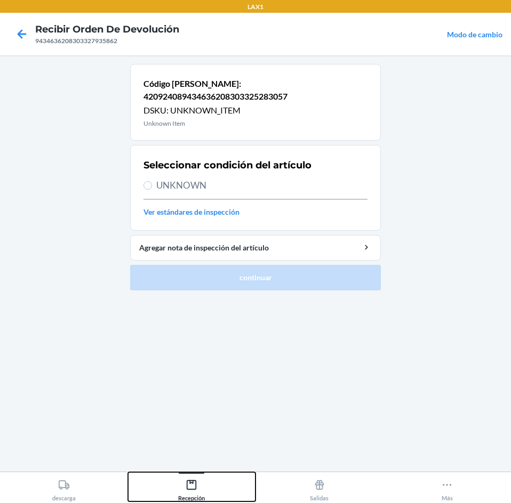
click at [191, 497] on div "Recepción" at bounding box center [191, 488] width 27 height 27
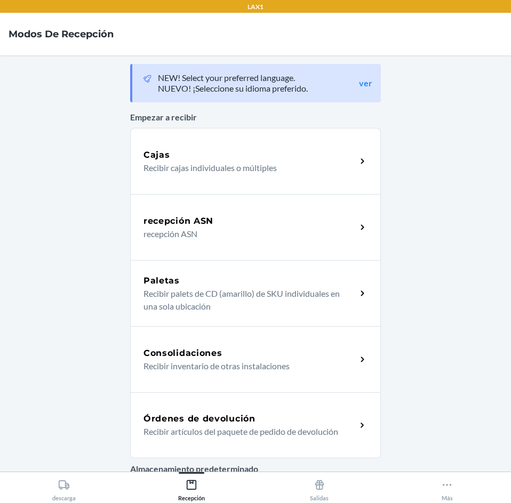
click at [207, 430] on p "Recibir artículos del paquete de pedido de devolución" at bounding box center [245, 432] width 204 height 13
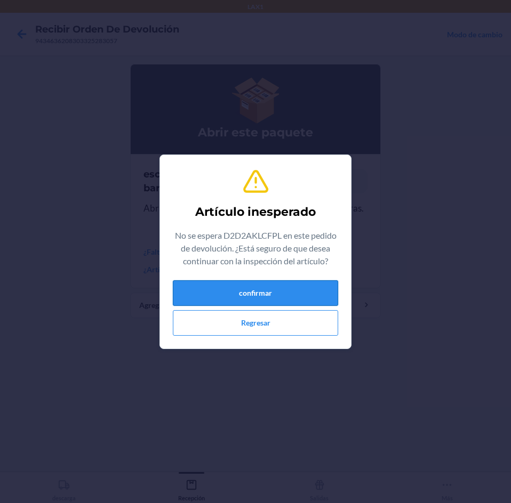
click at [239, 287] on button "confirmar" at bounding box center [255, 293] width 165 height 26
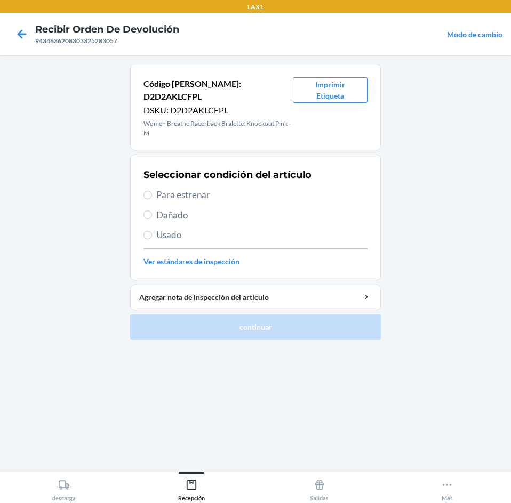
click at [231, 188] on span "Para estrenar" at bounding box center [261, 195] width 211 height 14
click at [152, 191] on input "Para estrenar" at bounding box center [147, 195] width 9 height 9
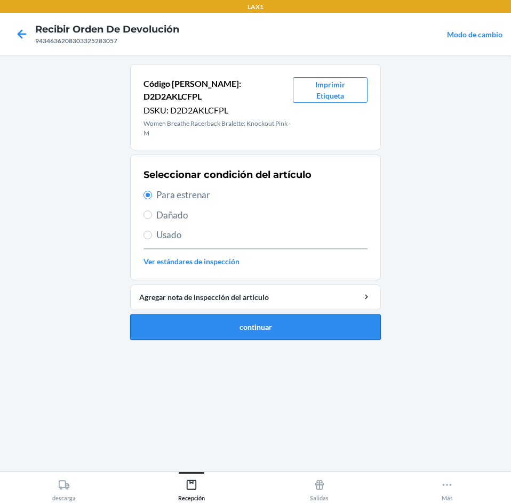
click at [275, 301] on li "Código [PERSON_NAME]: D2D2AKLCFPL DSKU: D2D2AKLCFPL Women Breathe Racerback Bra…" at bounding box center [255, 202] width 251 height 276
click at [277, 315] on button "continuar" at bounding box center [255, 328] width 251 height 26
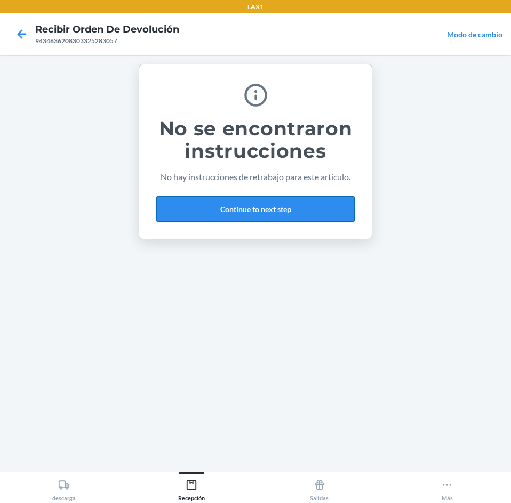
click at [293, 205] on button "Continue to next step" at bounding box center [255, 209] width 198 height 26
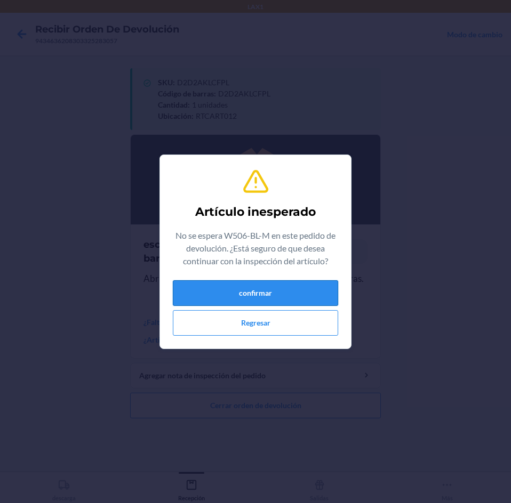
click at [246, 295] on button "confirmar" at bounding box center [255, 293] width 165 height 26
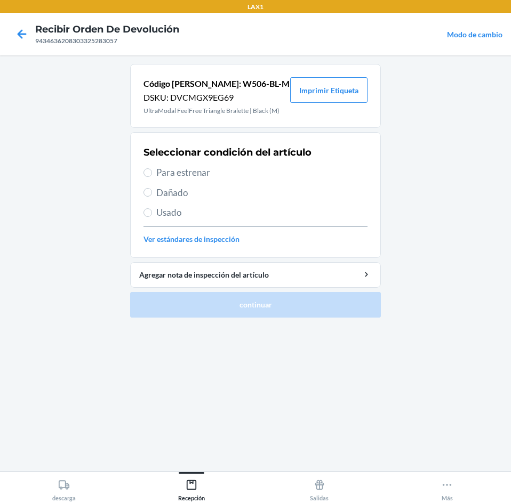
click at [237, 172] on span "Para estrenar" at bounding box center [261, 173] width 211 height 14
click at [152, 172] on input "Para estrenar" at bounding box center [147, 173] width 9 height 9
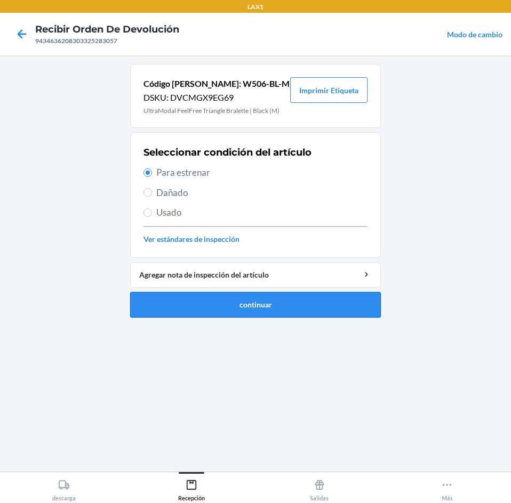
click at [273, 303] on button "continuar" at bounding box center [255, 305] width 251 height 26
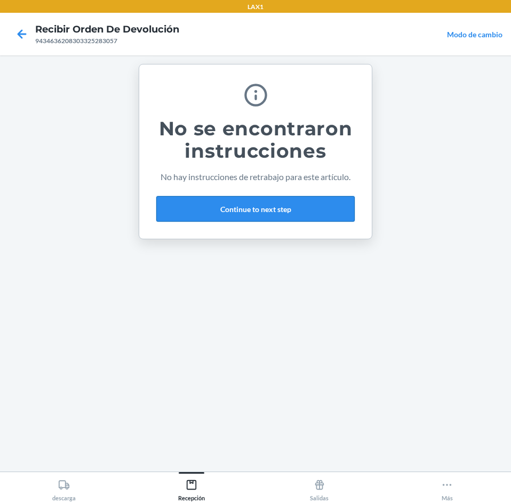
click at [276, 210] on button "Continue to next step" at bounding box center [255, 209] width 198 height 26
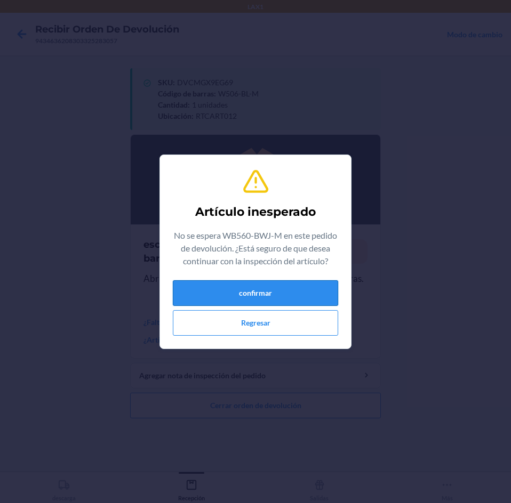
click at [240, 291] on button "confirmar" at bounding box center [255, 293] width 165 height 26
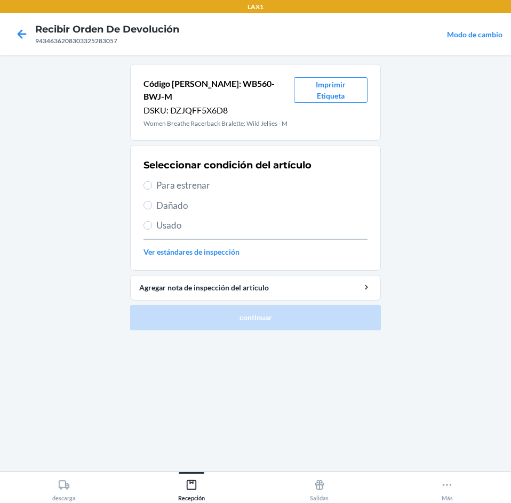
click at [243, 179] on span "Para estrenar" at bounding box center [261, 186] width 211 height 14
click at [152, 181] on input "Para estrenar" at bounding box center [147, 185] width 9 height 9
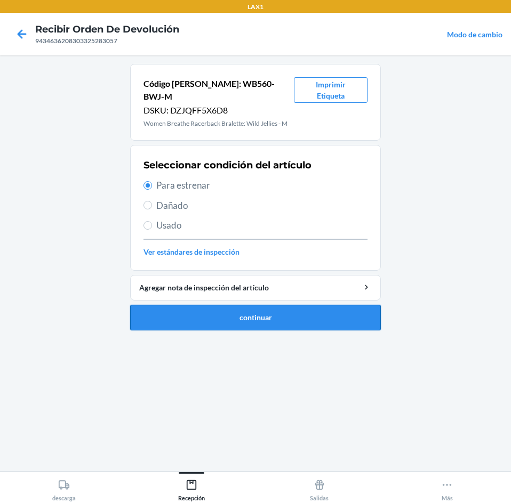
click at [284, 305] on button "continuar" at bounding box center [255, 318] width 251 height 26
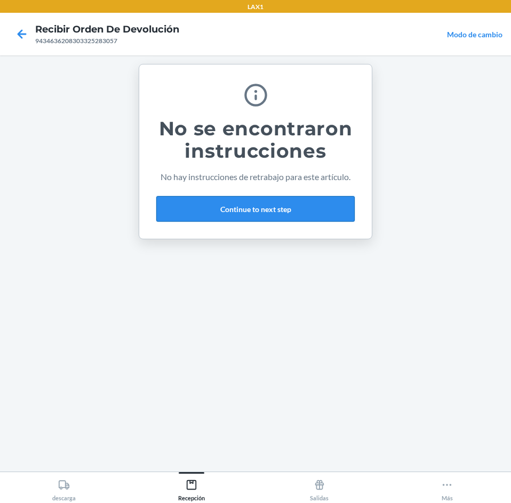
click at [303, 204] on button "Continue to next step" at bounding box center [255, 209] width 198 height 26
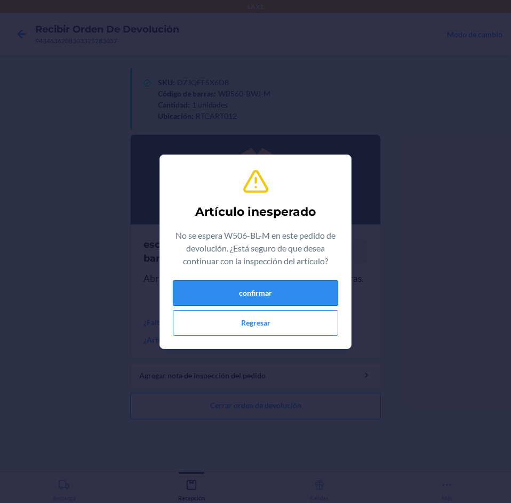
click at [274, 291] on button "confirmar" at bounding box center [255, 293] width 165 height 26
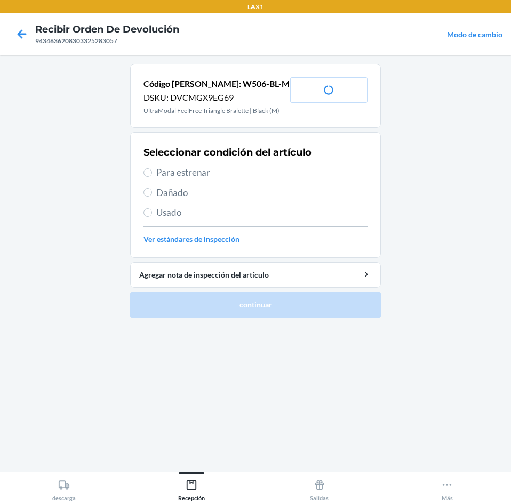
click at [250, 174] on span "Para estrenar" at bounding box center [261, 173] width 211 height 14
click at [152, 174] on input "Para estrenar" at bounding box center [147, 173] width 9 height 9
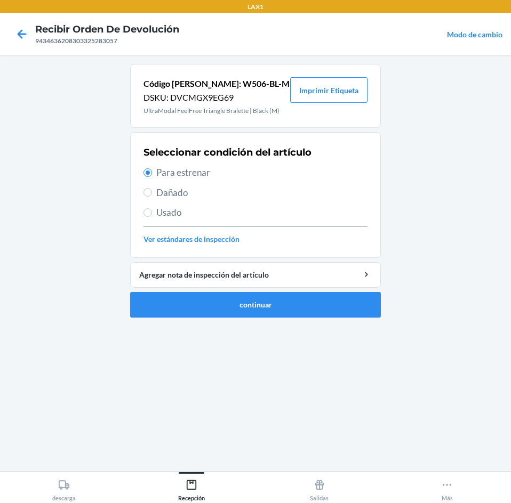
click at [277, 320] on ol "Código [PERSON_NAME]: W506-BL-M DSKU: DVCMGX9EG69 UltraModal FeelFree Triangle …" at bounding box center [255, 195] width 251 height 262
click at [279, 313] on button "continuar" at bounding box center [255, 305] width 251 height 26
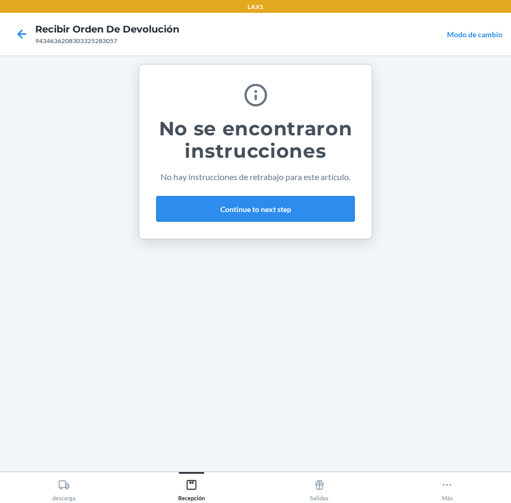
click at [292, 201] on button "Continue to next step" at bounding box center [255, 209] width 198 height 26
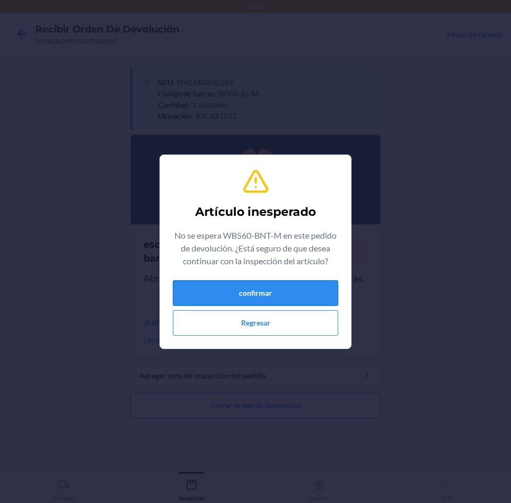
click at [272, 294] on button "confirmar" at bounding box center [255, 293] width 165 height 26
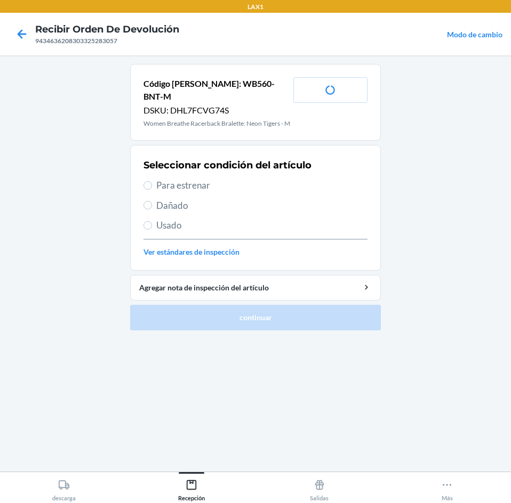
click at [226, 215] on div "Seleccionar condición del artículo Para estrenar Dañado Usado Ver estándares de…" at bounding box center [255, 208] width 224 height 106
click at [236, 223] on span "Usado" at bounding box center [261, 226] width 211 height 14
click at [152, 223] on input "Usado" at bounding box center [147, 225] width 9 height 9
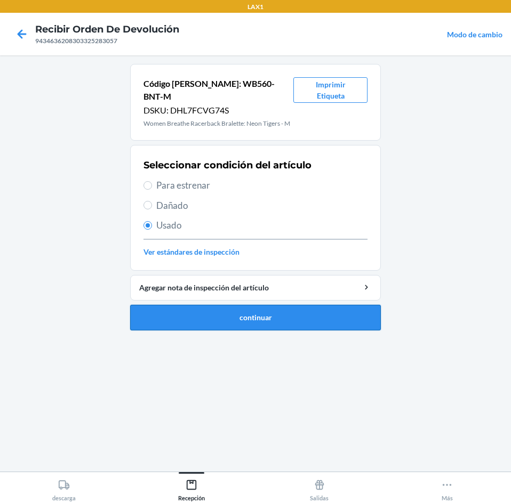
click at [278, 314] on button "continuar" at bounding box center [255, 318] width 251 height 26
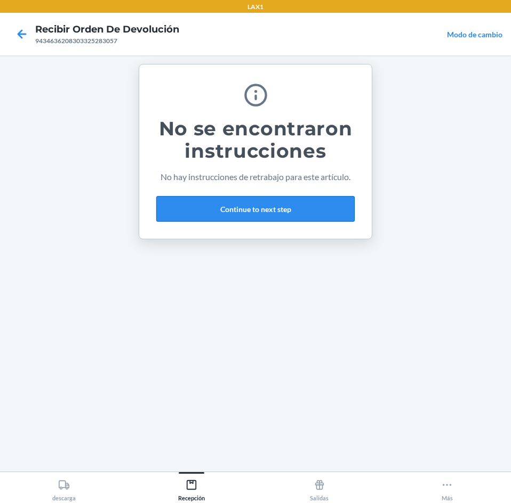
click at [319, 215] on button "Continue to next step" at bounding box center [255, 209] width 198 height 26
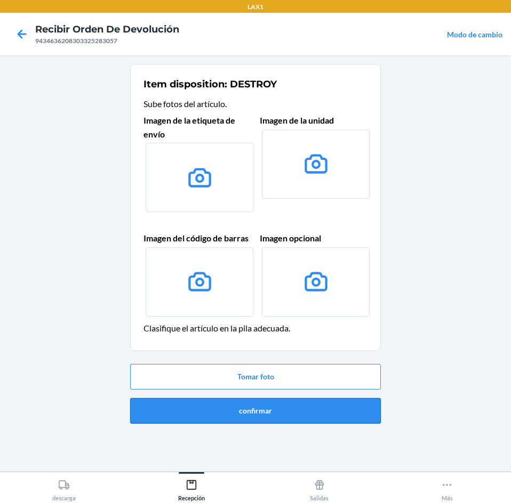
click at [311, 399] on button "confirmar" at bounding box center [255, 411] width 251 height 26
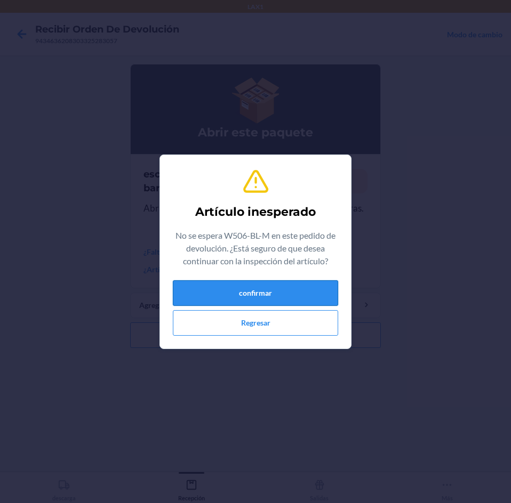
click at [333, 281] on button "confirmar" at bounding box center [255, 293] width 165 height 26
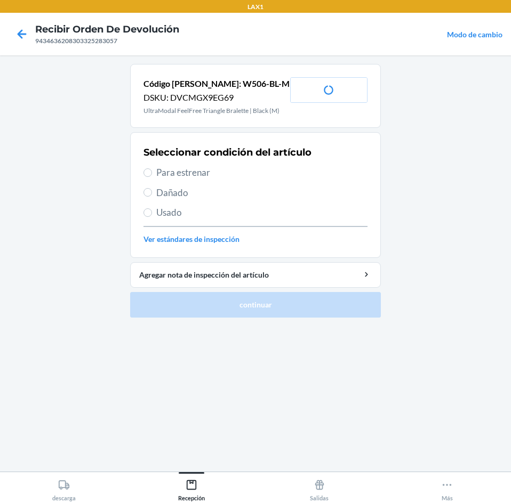
click at [246, 207] on span "Usado" at bounding box center [261, 213] width 211 height 14
click at [152, 208] on input "Usado" at bounding box center [147, 212] width 9 height 9
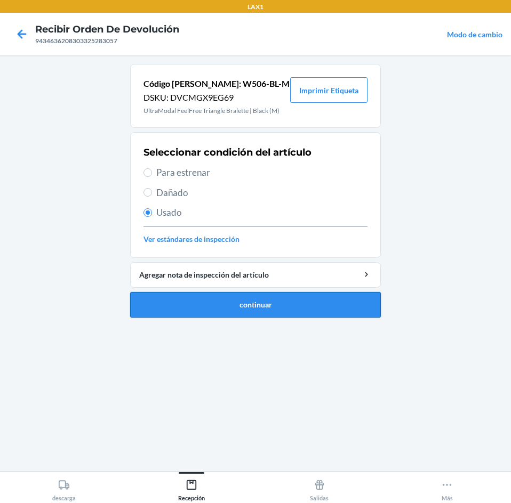
click at [256, 307] on button "continuar" at bounding box center [255, 305] width 251 height 26
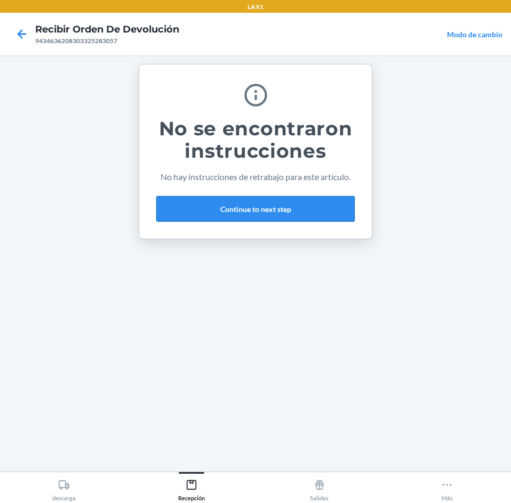
click at [298, 206] on button "Continue to next step" at bounding box center [255, 209] width 198 height 26
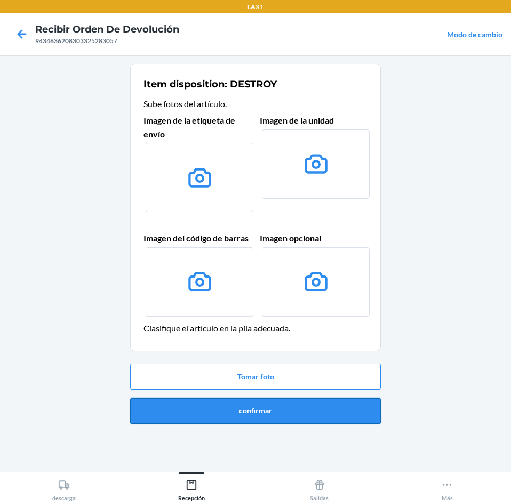
click at [304, 408] on button "confirmar" at bounding box center [255, 411] width 251 height 26
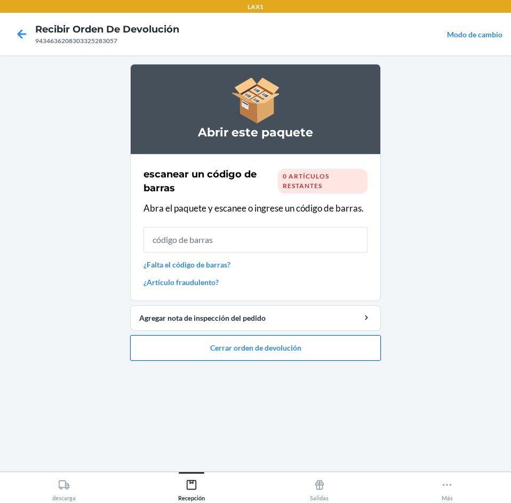
click at [331, 341] on button "Cerrar orden de devolución" at bounding box center [255, 348] width 251 height 26
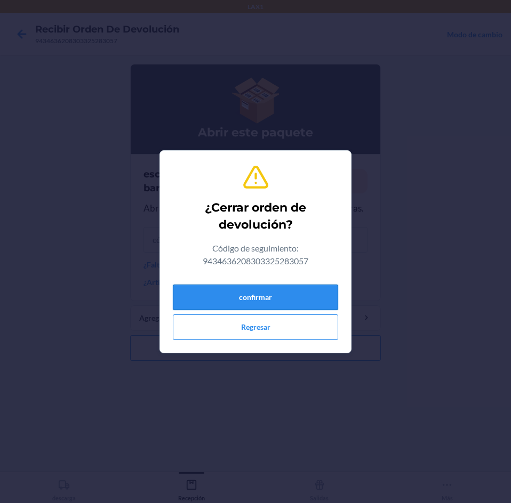
click at [316, 290] on button "confirmar" at bounding box center [255, 298] width 165 height 26
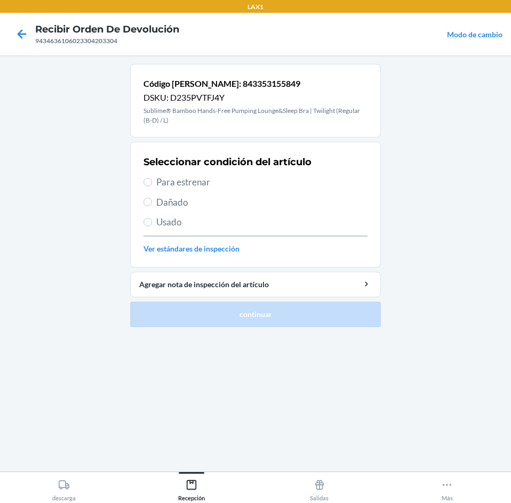
click at [260, 183] on span "Para estrenar" at bounding box center [261, 182] width 211 height 14
click at [152, 183] on input "Para estrenar" at bounding box center [147, 182] width 9 height 9
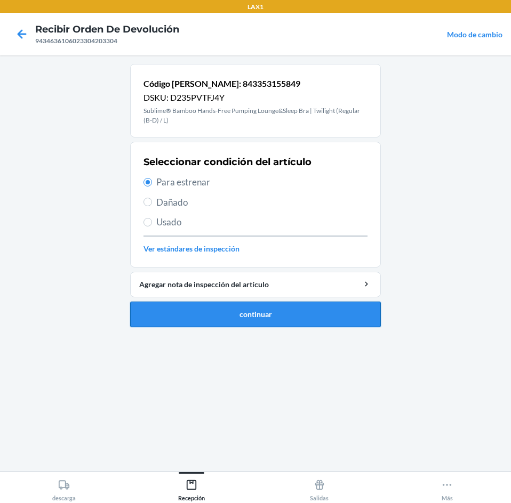
click at [275, 312] on button "continuar" at bounding box center [255, 315] width 251 height 26
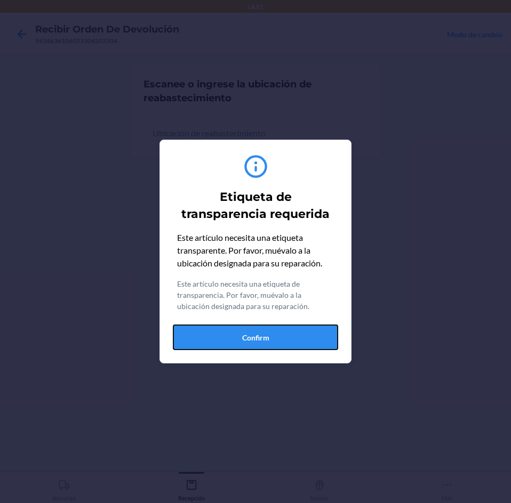
click at [273, 344] on button "Confirm" at bounding box center [255, 338] width 165 height 26
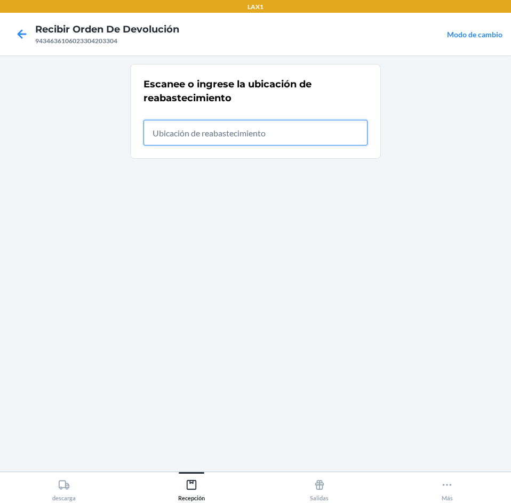
click at [280, 135] on input "text" at bounding box center [255, 133] width 224 height 26
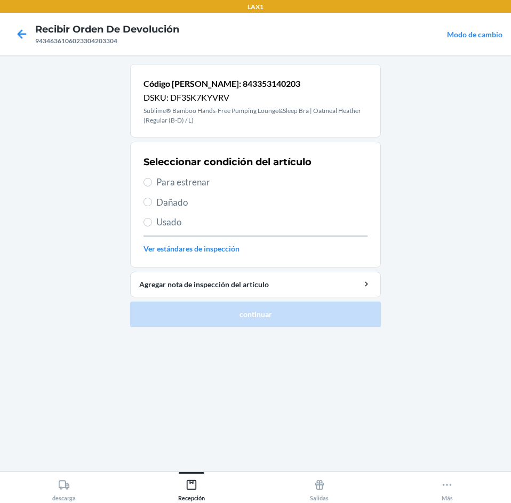
click at [247, 185] on span "Para estrenar" at bounding box center [261, 182] width 211 height 14
click at [152, 185] on input "Para estrenar" at bounding box center [147, 182] width 9 height 9
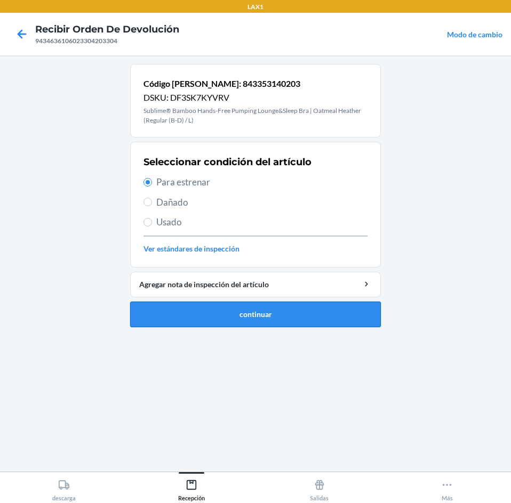
click at [280, 322] on button "continuar" at bounding box center [255, 315] width 251 height 26
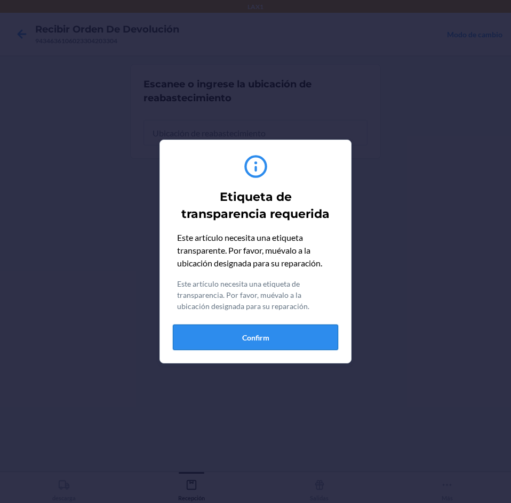
click at [273, 345] on button "Confirm" at bounding box center [255, 338] width 165 height 26
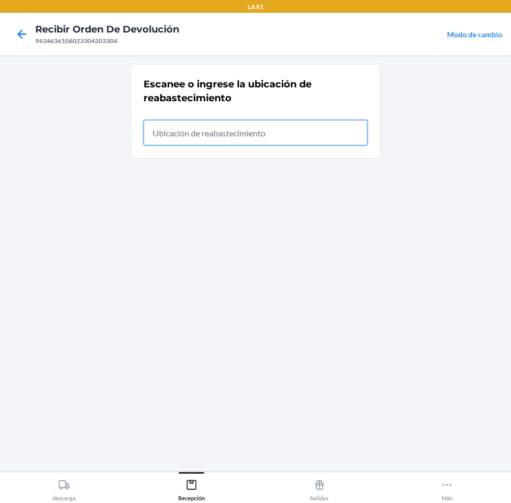
click at [260, 126] on input "text" at bounding box center [255, 133] width 224 height 26
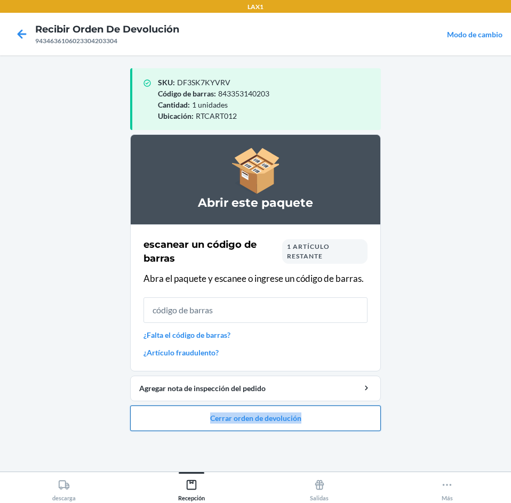
click at [309, 406] on li "Abrir este paquete escanear un código [PERSON_NAME] 1 artículo restante Abra el…" at bounding box center [255, 282] width 251 height 297
click at [310, 412] on button "Cerrar orden de devolución" at bounding box center [255, 419] width 251 height 26
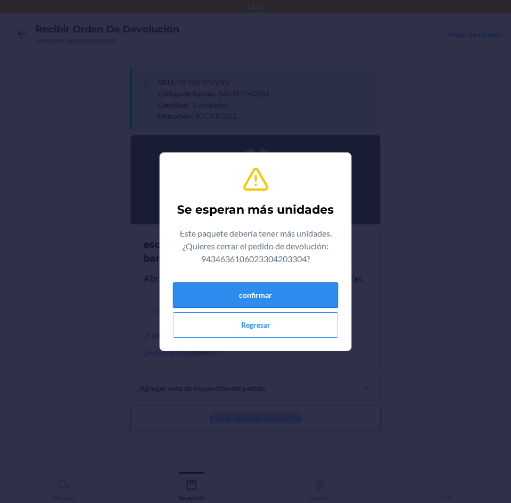
click at [283, 286] on button "confirmar" at bounding box center [255, 296] width 165 height 26
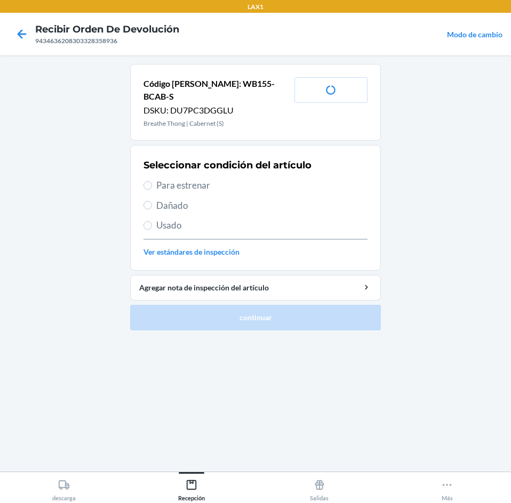
click at [238, 179] on span "Para estrenar" at bounding box center [261, 186] width 211 height 14
click at [152, 181] on input "Para estrenar" at bounding box center [147, 185] width 9 height 9
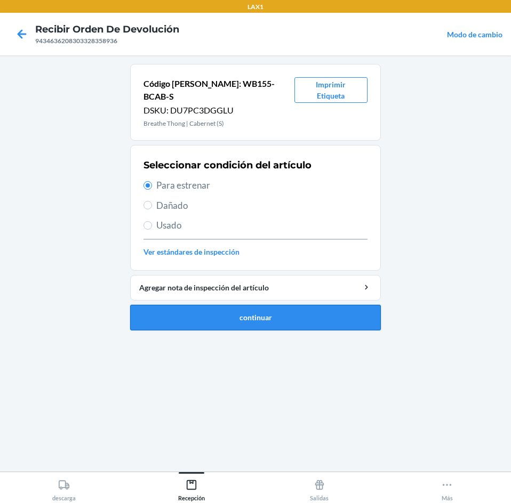
click at [267, 307] on button "continuar" at bounding box center [255, 318] width 251 height 26
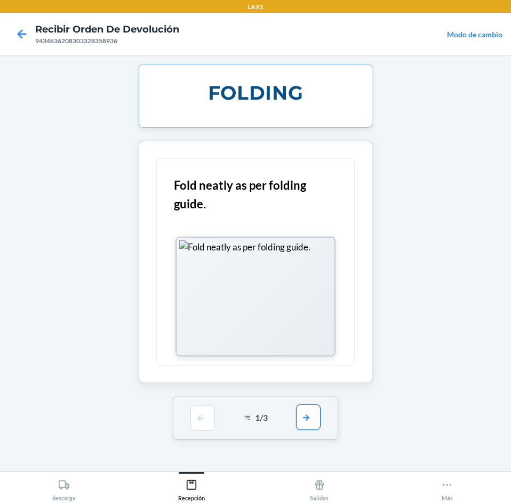
click at [315, 423] on button "button" at bounding box center [308, 418] width 25 height 26
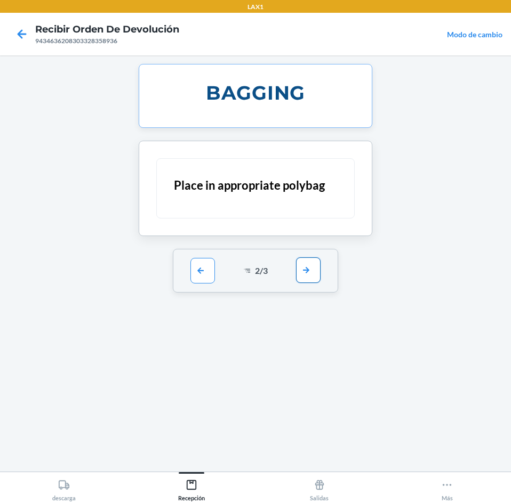
click at [311, 274] on button "button" at bounding box center [308, 271] width 25 height 26
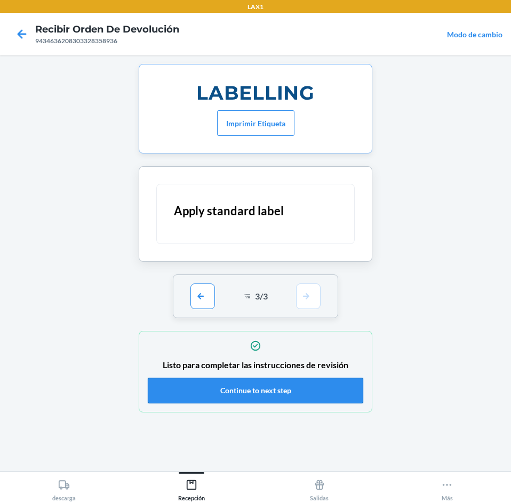
click at [296, 403] on button "Continue to next step" at bounding box center [255, 391] width 215 height 26
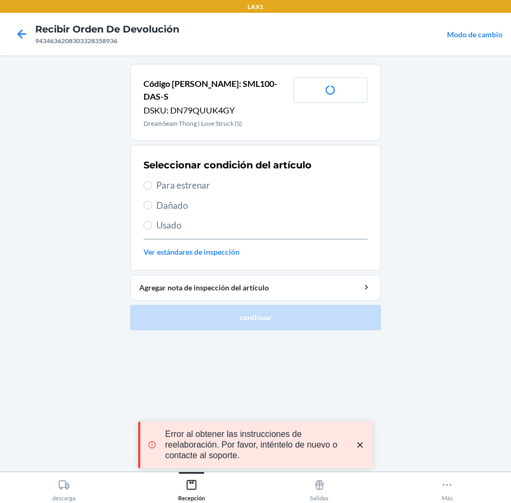
drag, startPoint x: 240, startPoint y: 175, endPoint x: 261, endPoint y: 202, distance: 33.7
click at [241, 179] on span "Para estrenar" at bounding box center [261, 186] width 211 height 14
click at [152, 181] on input "Para estrenar" at bounding box center [147, 185] width 9 height 9
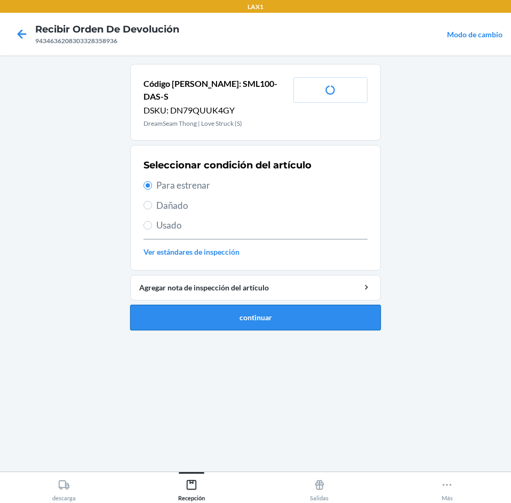
click at [283, 305] on button "continuar" at bounding box center [255, 318] width 251 height 26
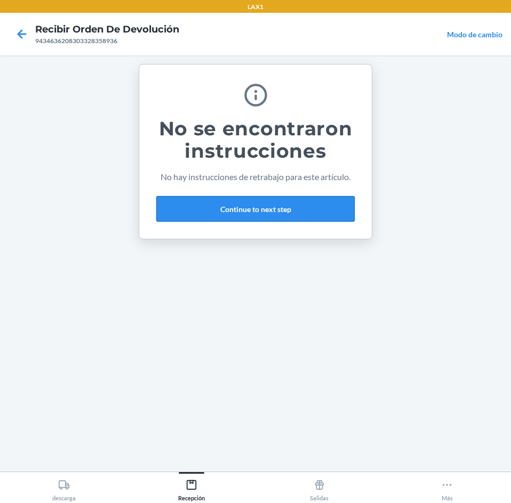
click at [296, 196] on div "No se encontraron instrucciones No hay instrucciones de retrabajo para este art…" at bounding box center [255, 151] width 198 height 149
click at [296, 201] on button "Continue to next step" at bounding box center [255, 209] width 198 height 26
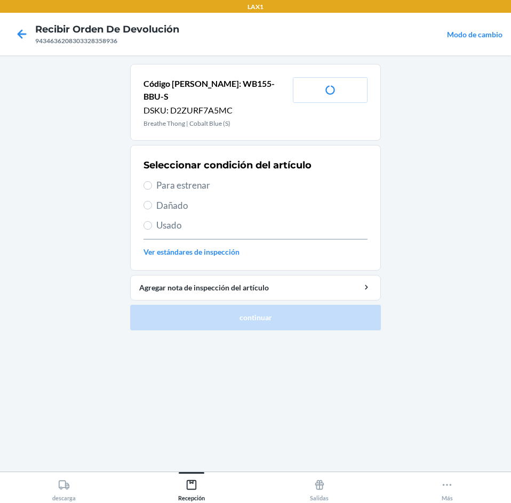
click at [198, 179] on span "Para estrenar" at bounding box center [261, 186] width 211 height 14
click at [152, 181] on input "Para estrenar" at bounding box center [147, 185] width 9 height 9
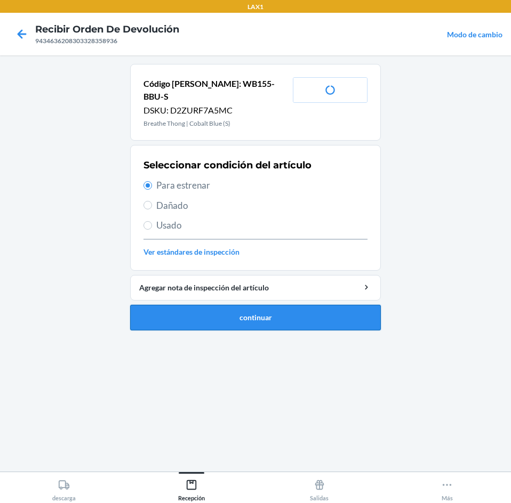
click at [231, 305] on button "continuar" at bounding box center [255, 318] width 251 height 26
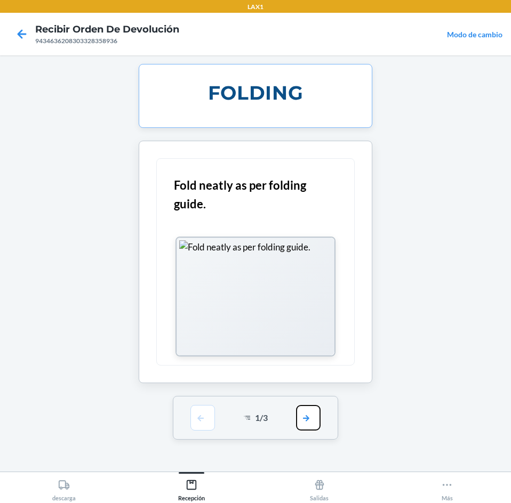
drag, startPoint x: 299, startPoint y: 417, endPoint x: 306, endPoint y: 407, distance: 11.5
click at [301, 416] on button "button" at bounding box center [308, 418] width 25 height 26
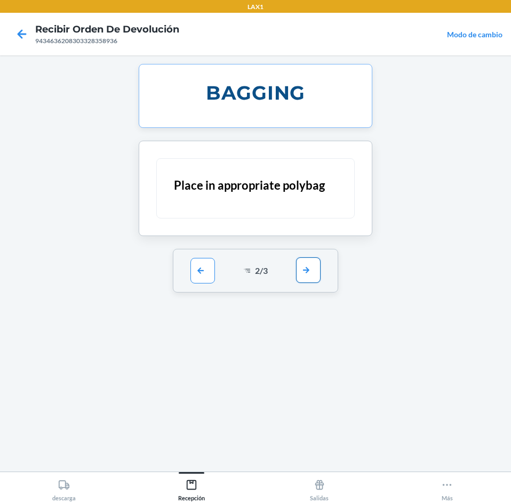
click at [304, 262] on button "button" at bounding box center [308, 271] width 25 height 26
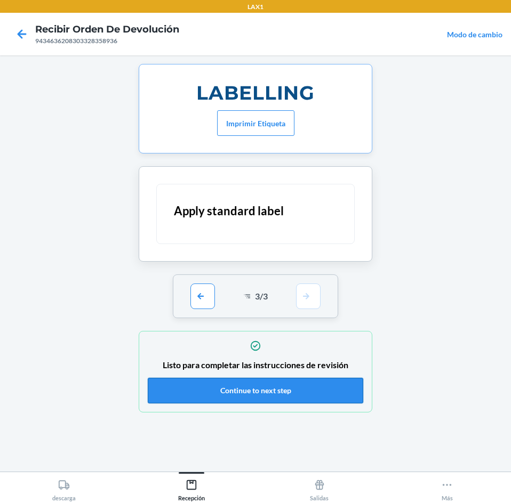
click at [304, 397] on button "Continue to next step" at bounding box center [255, 391] width 215 height 26
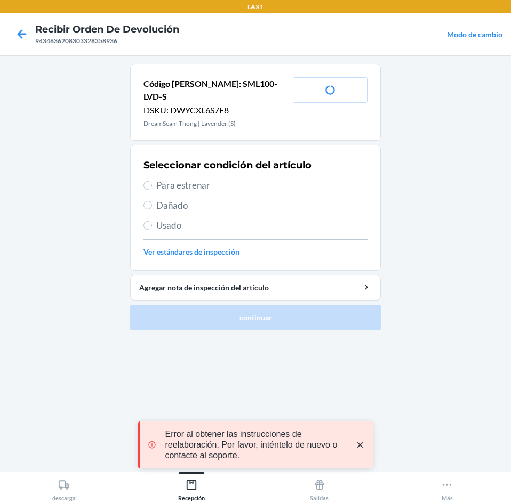
click at [237, 179] on span "Para estrenar" at bounding box center [261, 186] width 211 height 14
click at [152, 181] on input "Para estrenar" at bounding box center [147, 185] width 9 height 9
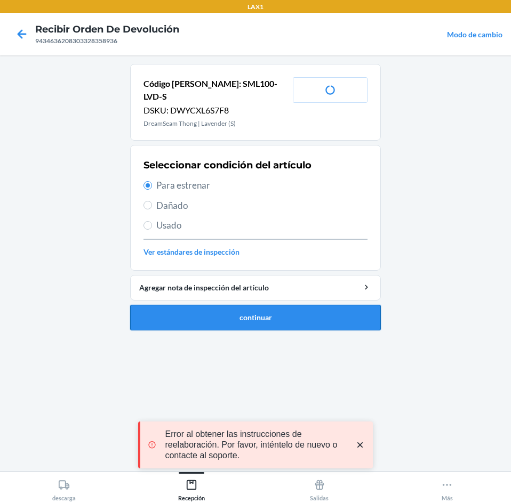
click at [296, 305] on button "continuar" at bounding box center [255, 318] width 251 height 26
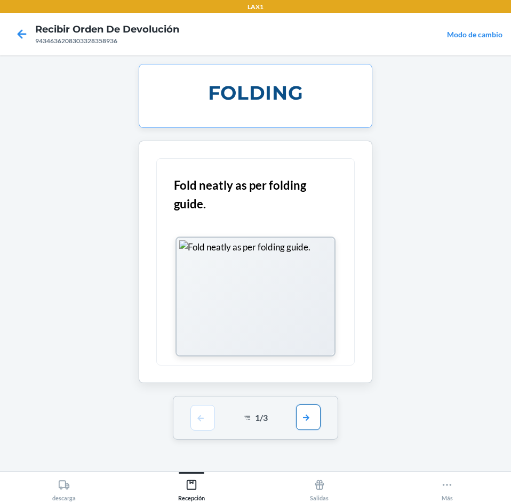
click at [314, 422] on button "button" at bounding box center [308, 418] width 25 height 26
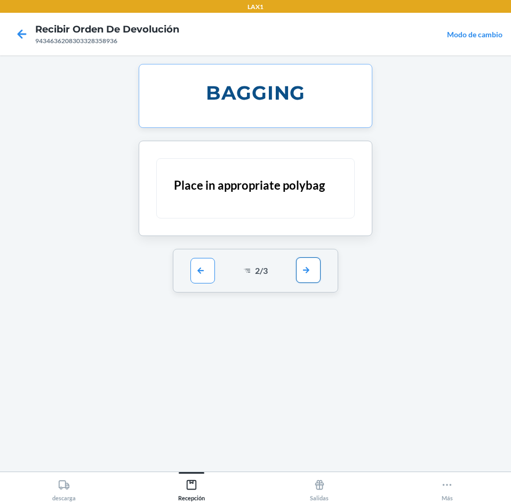
click at [310, 270] on button "button" at bounding box center [308, 271] width 25 height 26
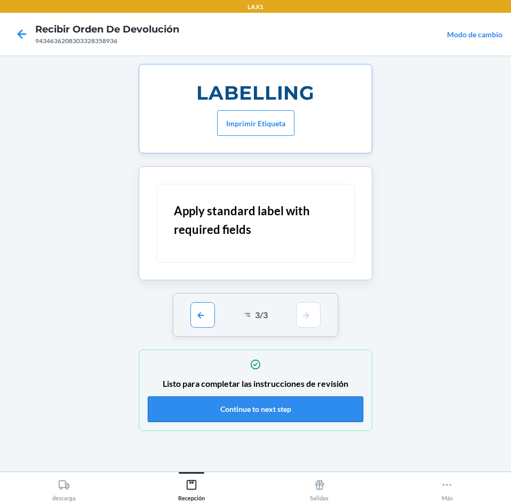
click at [307, 408] on button "Continue to next step" at bounding box center [255, 410] width 215 height 26
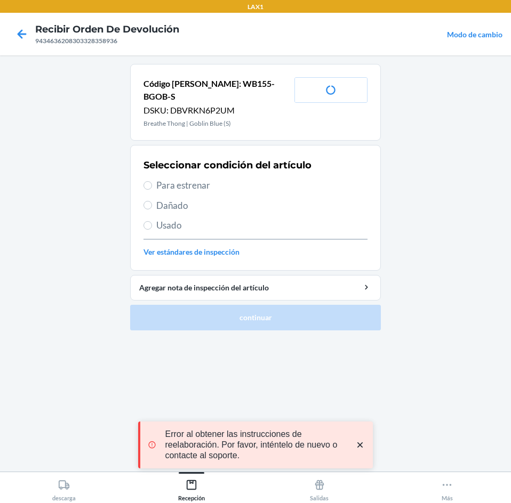
click at [256, 179] on span "Para estrenar" at bounding box center [261, 186] width 211 height 14
click at [152, 181] on input "Para estrenar" at bounding box center [147, 185] width 9 height 9
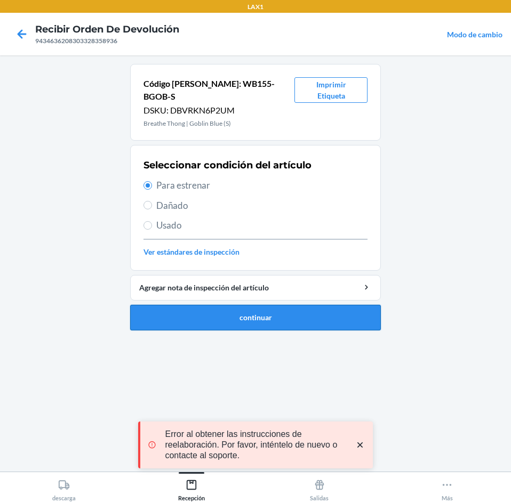
click at [313, 309] on button "continuar" at bounding box center [255, 318] width 251 height 26
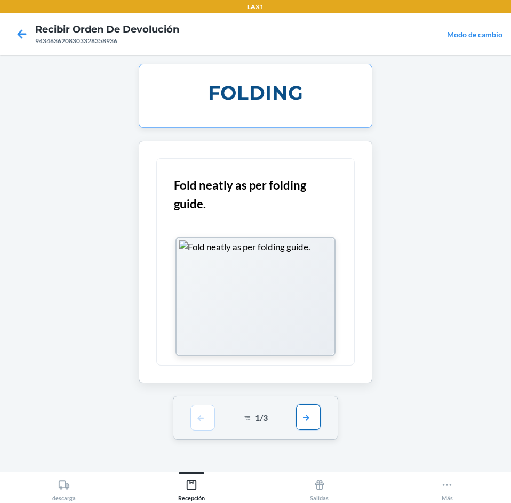
click at [303, 419] on button "button" at bounding box center [308, 418] width 25 height 26
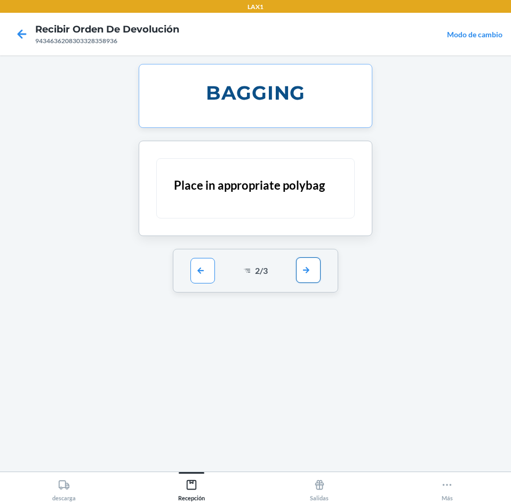
click at [309, 269] on button "button" at bounding box center [308, 271] width 25 height 26
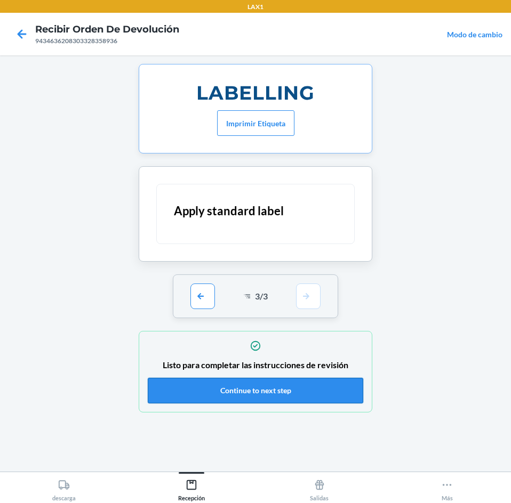
click at [309, 387] on button "Continue to next step" at bounding box center [255, 391] width 215 height 26
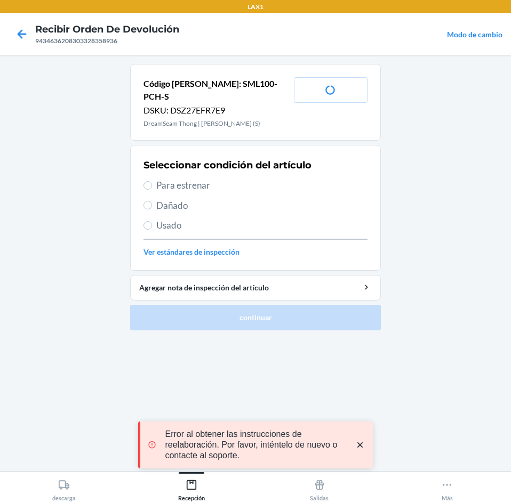
click at [251, 179] on span "Para estrenar" at bounding box center [261, 186] width 211 height 14
click at [152, 181] on input "Para estrenar" at bounding box center [147, 185] width 9 height 9
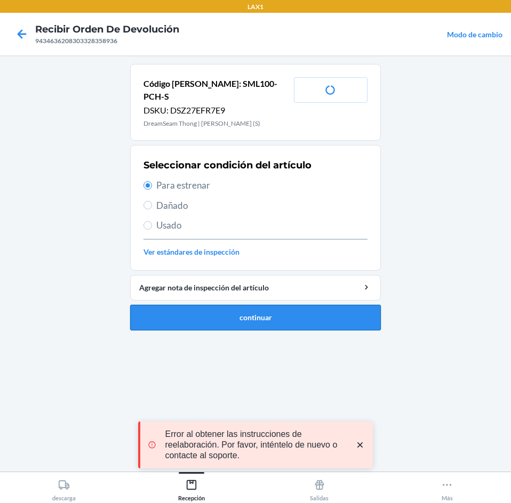
click at [286, 305] on button "continuar" at bounding box center [255, 318] width 251 height 26
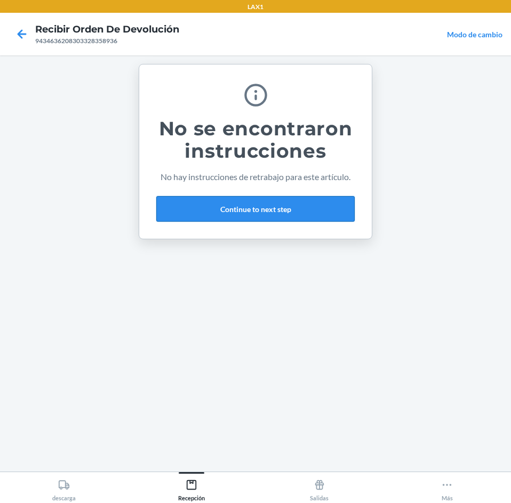
click at [309, 207] on button "Continue to next step" at bounding box center [255, 209] width 198 height 26
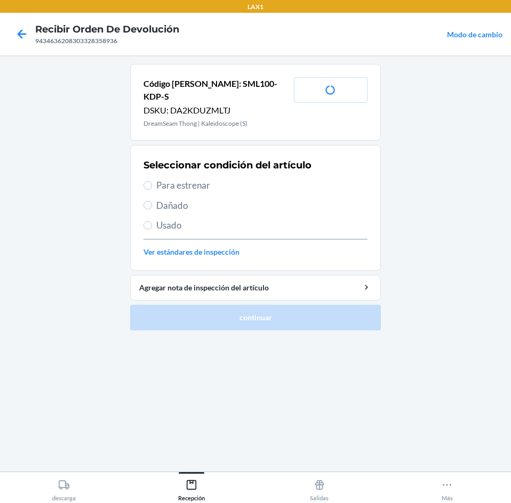
click at [250, 179] on span "Para estrenar" at bounding box center [261, 186] width 211 height 14
click at [152, 181] on input "Para estrenar" at bounding box center [147, 185] width 9 height 9
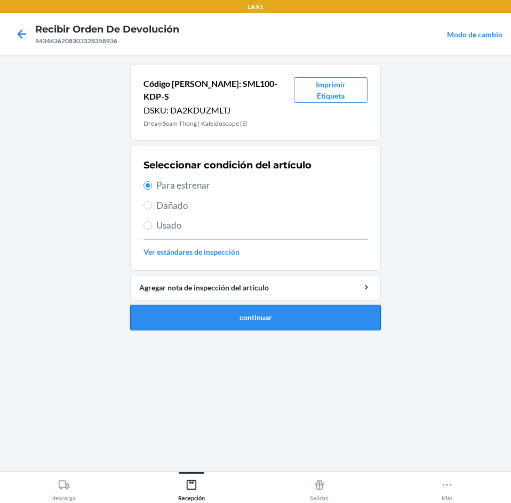
click at [283, 305] on button "continuar" at bounding box center [255, 318] width 251 height 26
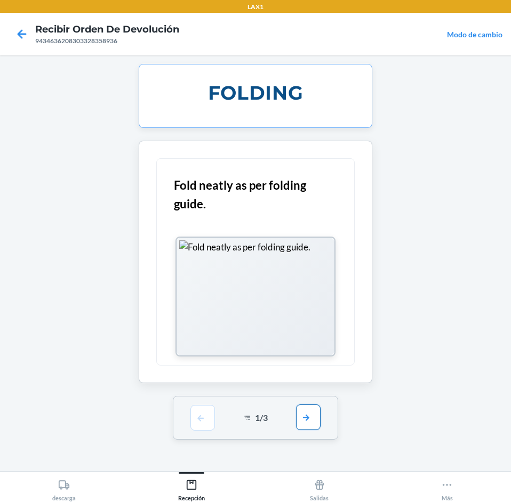
click at [306, 416] on button "button" at bounding box center [308, 418] width 25 height 26
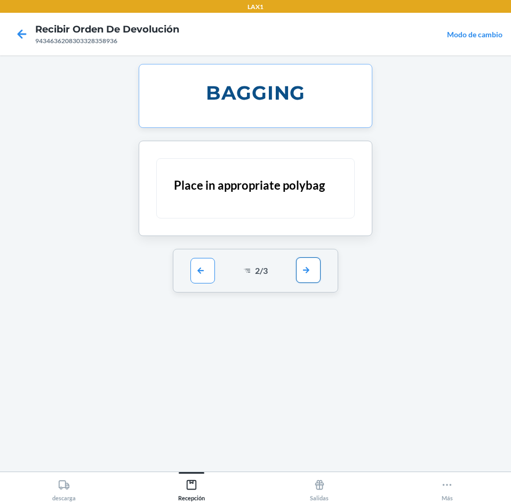
click at [307, 269] on button "button" at bounding box center [308, 271] width 25 height 26
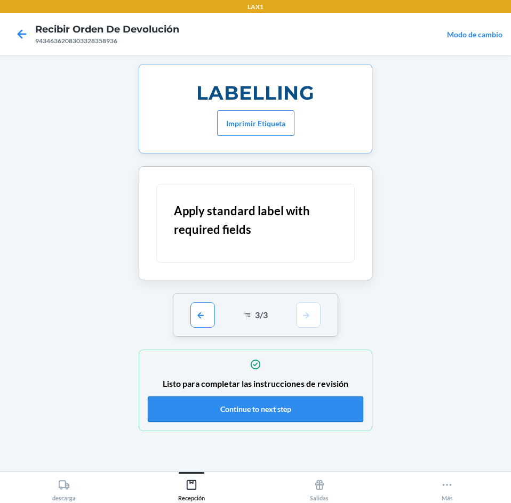
click at [289, 410] on button "Continue to next step" at bounding box center [255, 410] width 215 height 26
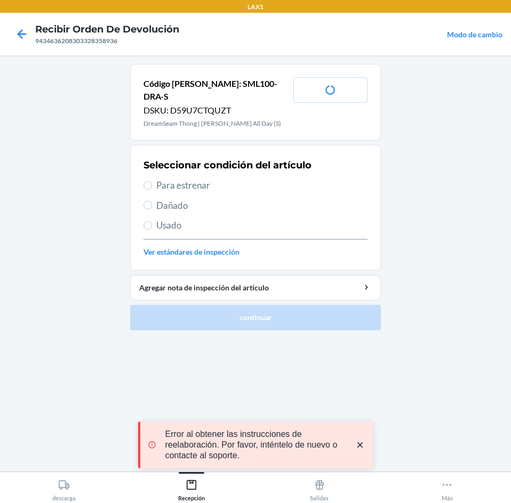
click at [223, 179] on span "Para estrenar" at bounding box center [261, 186] width 211 height 14
click at [152, 181] on input "Para estrenar" at bounding box center [147, 185] width 9 height 9
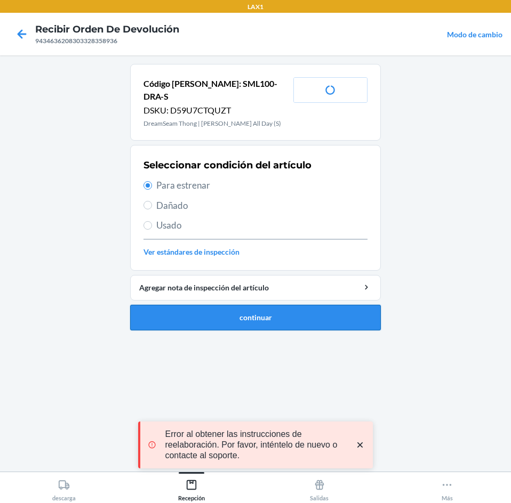
click at [284, 307] on button "continuar" at bounding box center [255, 318] width 251 height 26
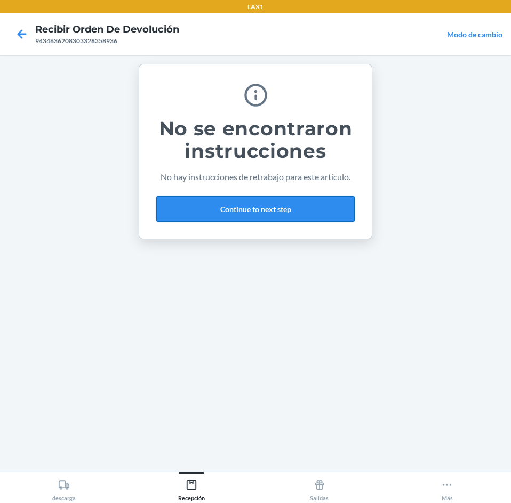
click at [309, 211] on button "Continue to next step" at bounding box center [255, 209] width 198 height 26
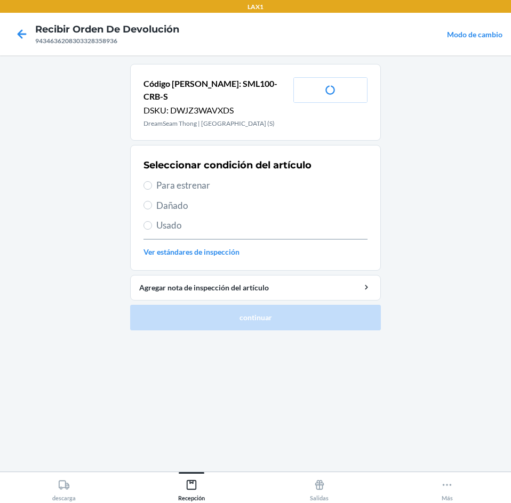
click at [263, 179] on span "Para estrenar" at bounding box center [261, 186] width 211 height 14
click at [152, 181] on input "Para estrenar" at bounding box center [147, 185] width 9 height 9
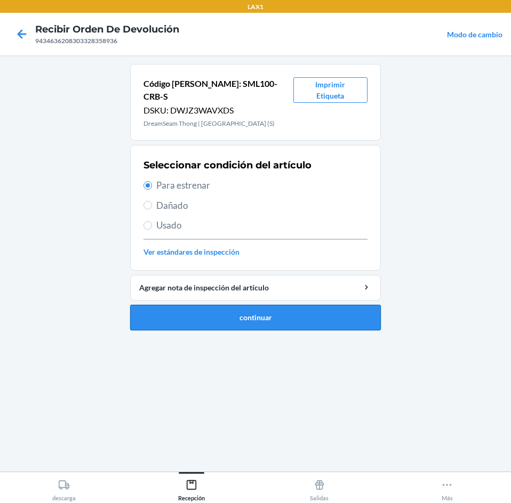
click at [285, 305] on button "continuar" at bounding box center [255, 318] width 251 height 26
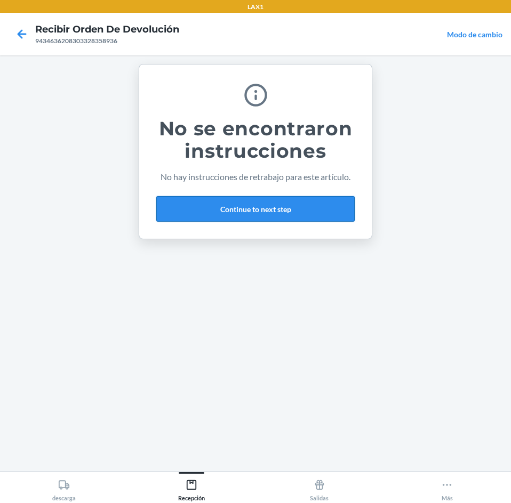
click at [291, 212] on button "Continue to next step" at bounding box center [255, 209] width 198 height 26
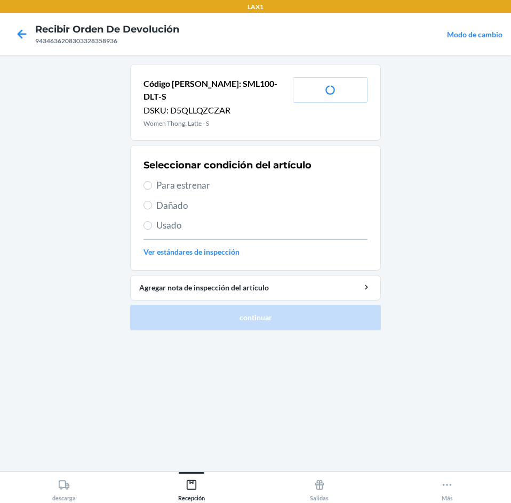
click at [266, 179] on span "Para estrenar" at bounding box center [261, 186] width 211 height 14
click at [152, 181] on input "Para estrenar" at bounding box center [147, 185] width 9 height 9
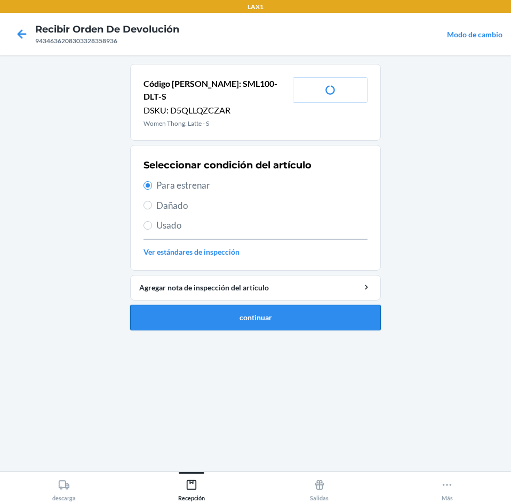
click at [293, 314] on button "continuar" at bounding box center [255, 318] width 251 height 26
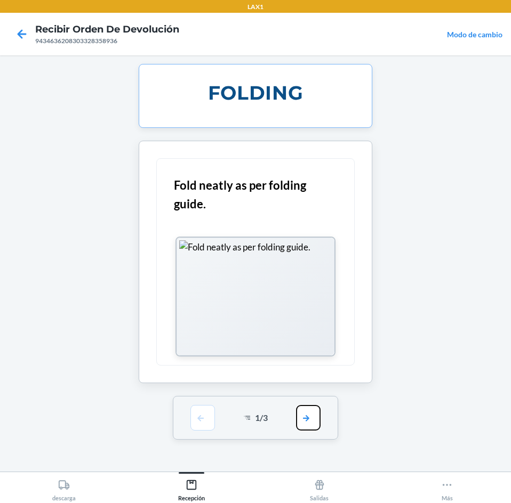
drag, startPoint x: 306, startPoint y: 421, endPoint x: 307, endPoint y: 325, distance: 96.0
click at [308, 416] on button "button" at bounding box center [308, 418] width 25 height 26
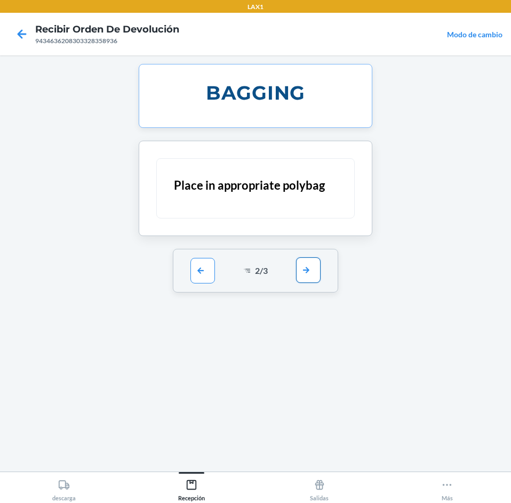
click at [308, 277] on button "button" at bounding box center [308, 271] width 25 height 26
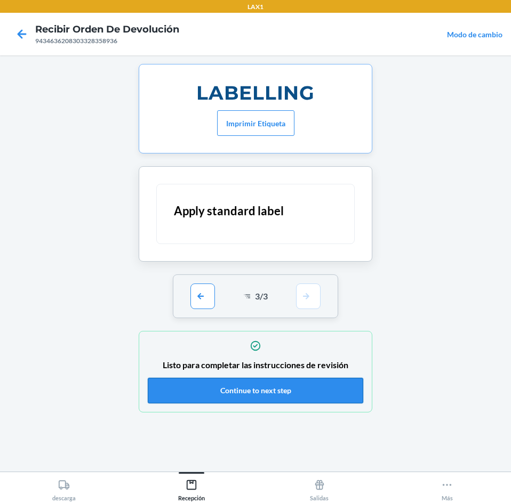
click at [294, 398] on button "Continue to next step" at bounding box center [255, 391] width 215 height 26
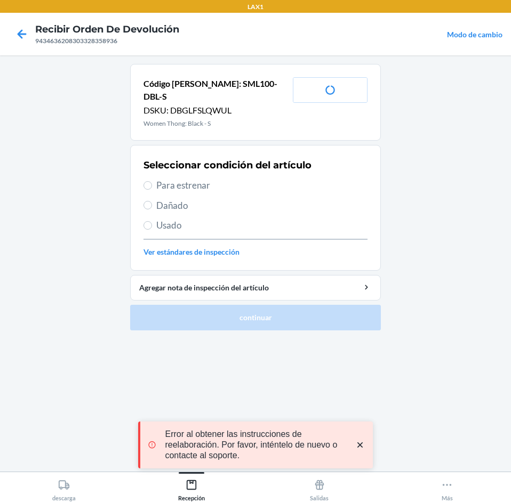
click at [264, 179] on span "Para estrenar" at bounding box center [261, 186] width 211 height 14
click at [152, 181] on input "Para estrenar" at bounding box center [147, 185] width 9 height 9
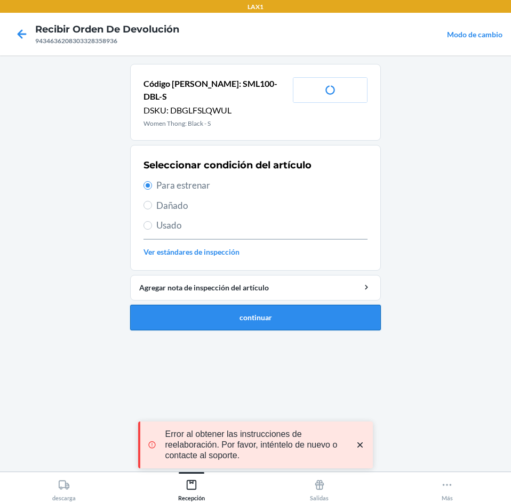
click at [297, 314] on button "continuar" at bounding box center [255, 318] width 251 height 26
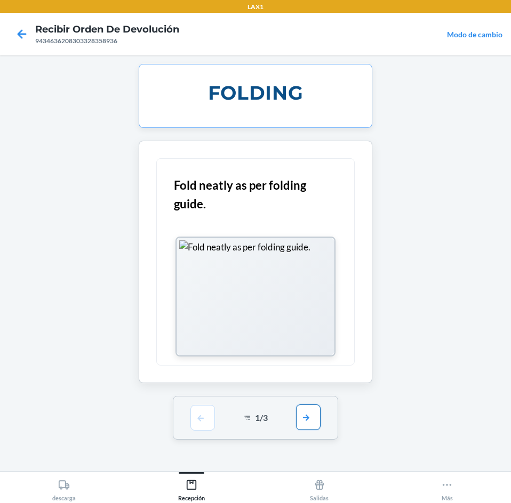
click at [306, 418] on button "button" at bounding box center [308, 418] width 25 height 26
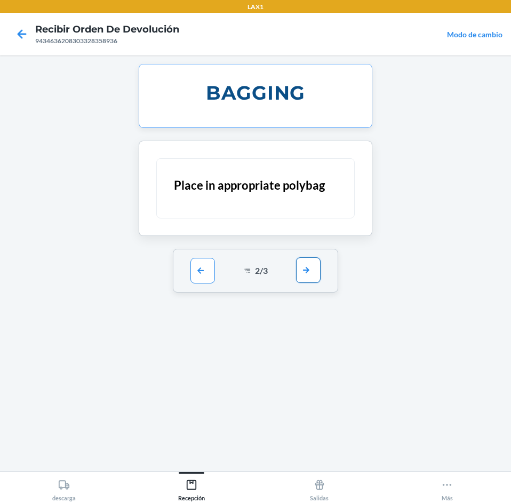
click at [315, 278] on button "button" at bounding box center [308, 271] width 25 height 26
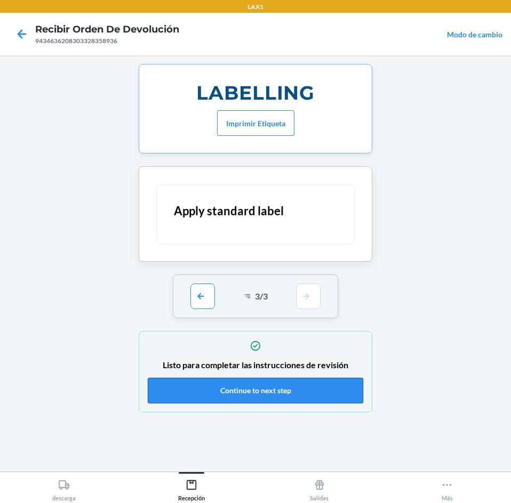
click at [306, 389] on button "Continue to next step" at bounding box center [255, 391] width 215 height 26
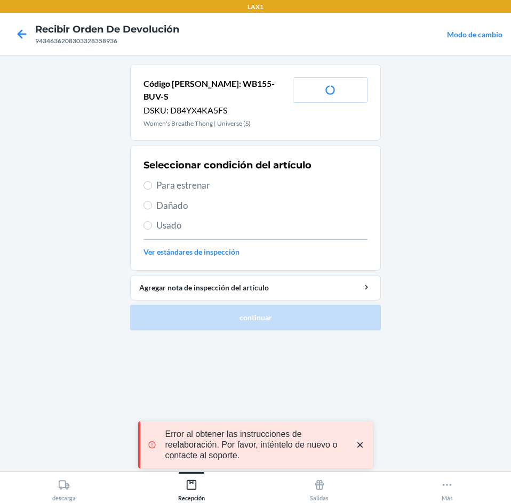
click at [251, 179] on span "Para estrenar" at bounding box center [261, 186] width 211 height 14
click at [152, 181] on input "Para estrenar" at bounding box center [147, 185] width 9 height 9
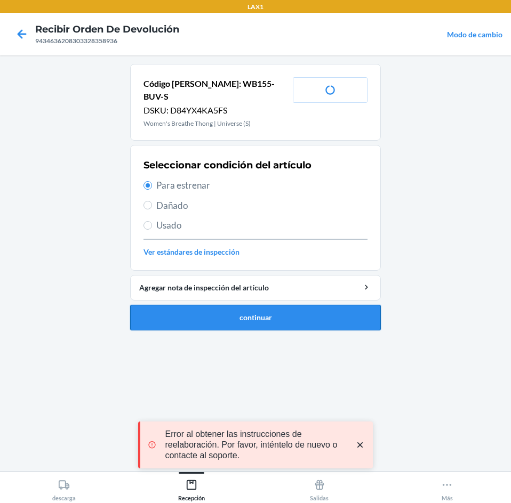
click at [264, 305] on button "continuar" at bounding box center [255, 318] width 251 height 26
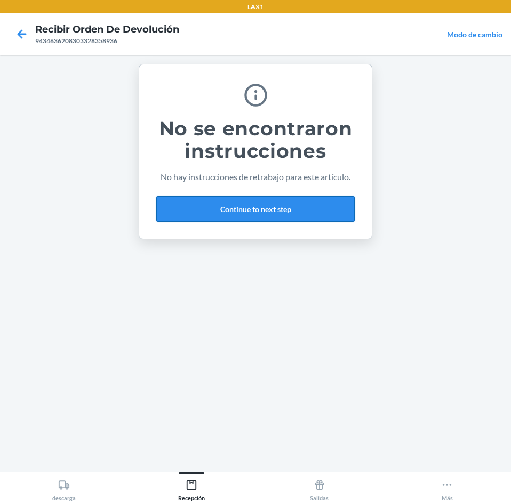
click at [286, 201] on button "Continue to next step" at bounding box center [255, 209] width 198 height 26
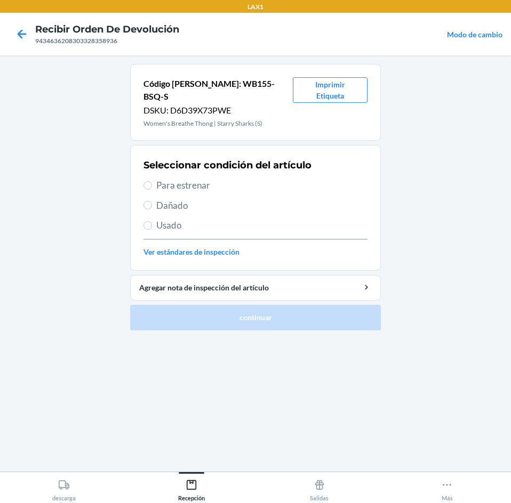
click at [276, 179] on span "Para estrenar" at bounding box center [261, 186] width 211 height 14
click at [152, 181] on input "Para estrenar" at bounding box center [147, 185] width 9 height 9
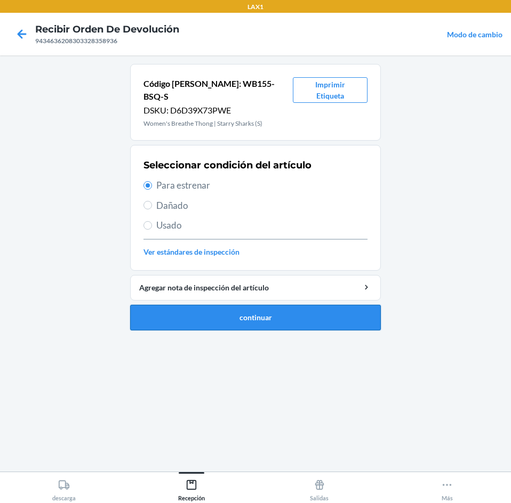
click at [274, 305] on button "continuar" at bounding box center [255, 318] width 251 height 26
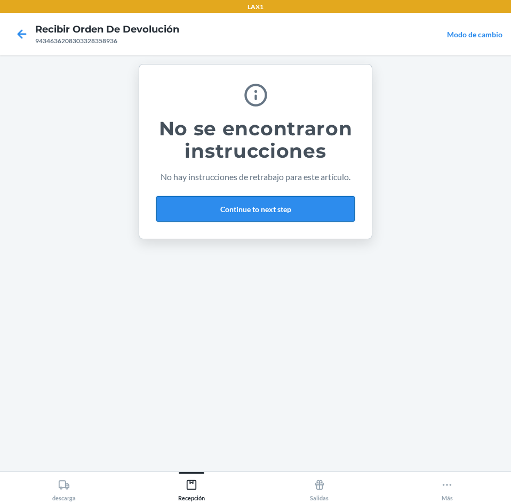
click at [289, 206] on button "Continue to next step" at bounding box center [255, 209] width 198 height 26
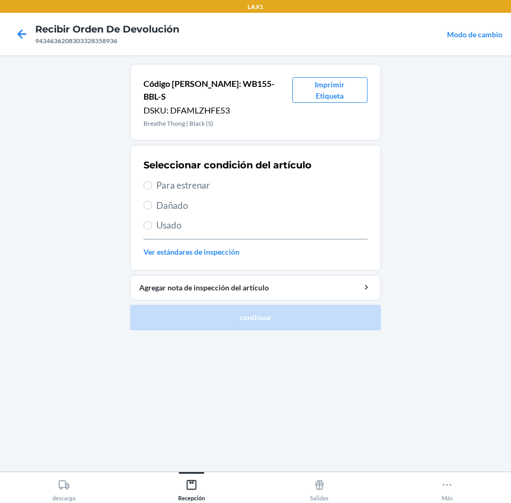
click at [255, 219] on span "Usado" at bounding box center [261, 226] width 211 height 14
click at [152, 221] on input "Usado" at bounding box center [147, 225] width 9 height 9
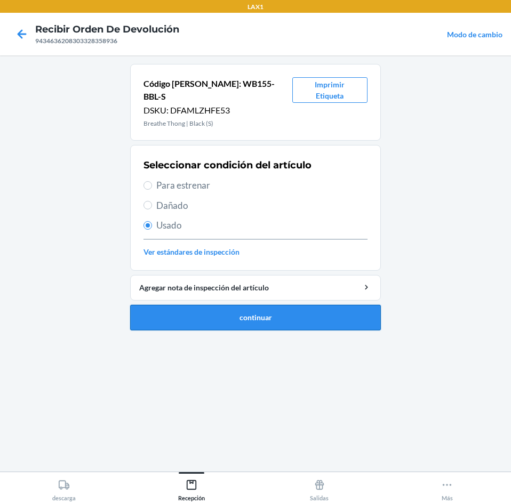
click at [302, 317] on button "continuar" at bounding box center [255, 318] width 251 height 26
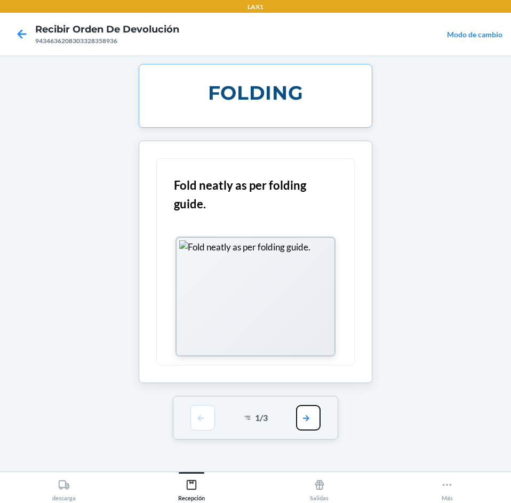
drag, startPoint x: 313, startPoint y: 427, endPoint x: 306, endPoint y: 398, distance: 29.1
click at [313, 426] on button "button" at bounding box center [308, 418] width 25 height 26
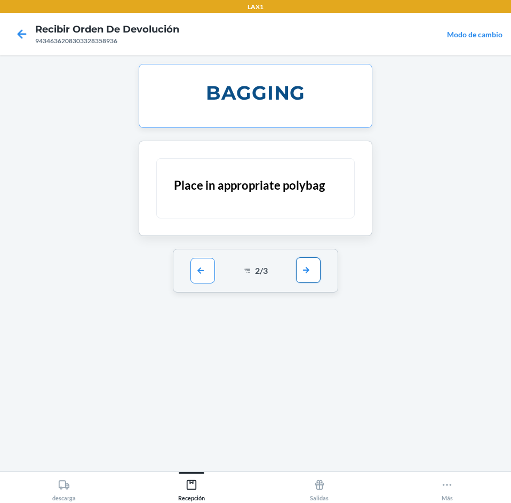
click at [318, 273] on button "button" at bounding box center [308, 271] width 25 height 26
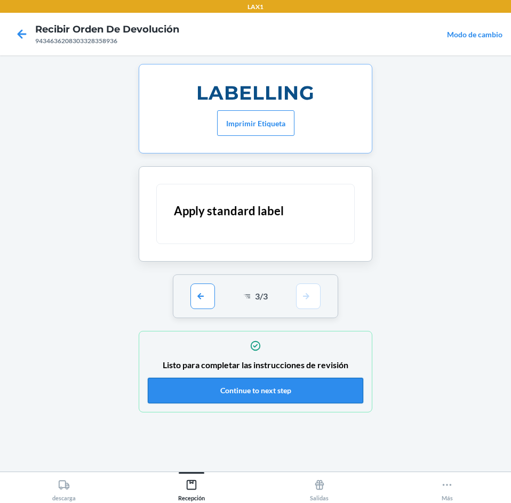
click at [301, 388] on button "Continue to next step" at bounding box center [255, 391] width 215 height 26
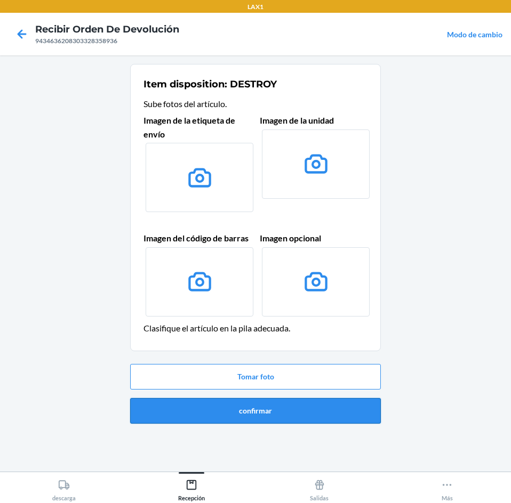
click at [302, 413] on button "confirmar" at bounding box center [255, 411] width 251 height 26
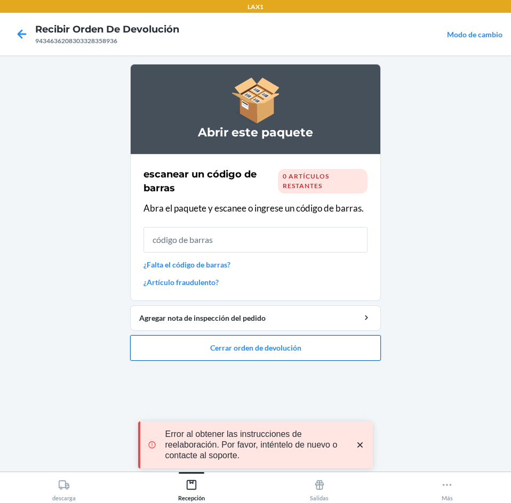
click at [311, 352] on button "Cerrar orden de devolución" at bounding box center [255, 348] width 251 height 26
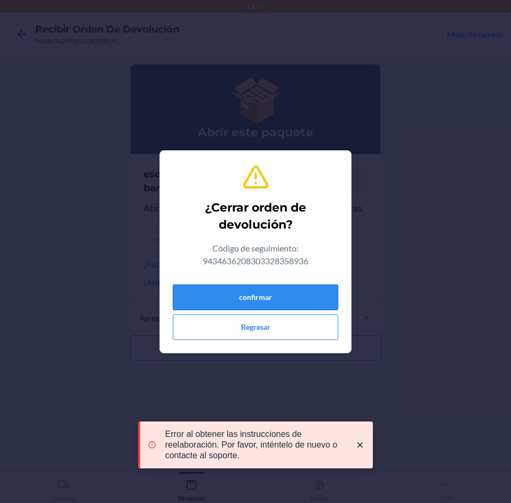
click at [284, 291] on button "confirmar" at bounding box center [255, 298] width 165 height 26
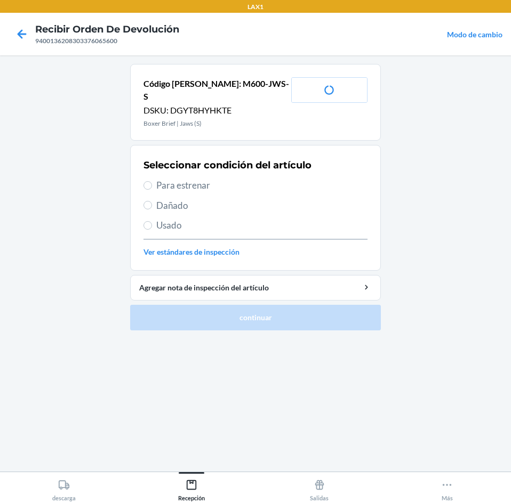
click at [243, 219] on span "Usado" at bounding box center [261, 226] width 211 height 14
click at [152, 221] on input "Usado" at bounding box center [147, 225] width 9 height 9
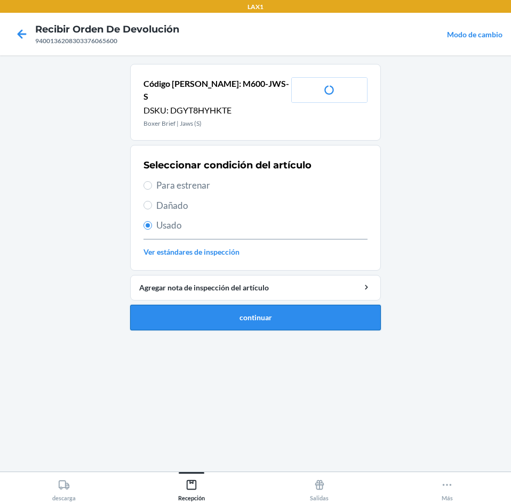
click at [255, 308] on button "continuar" at bounding box center [255, 318] width 251 height 26
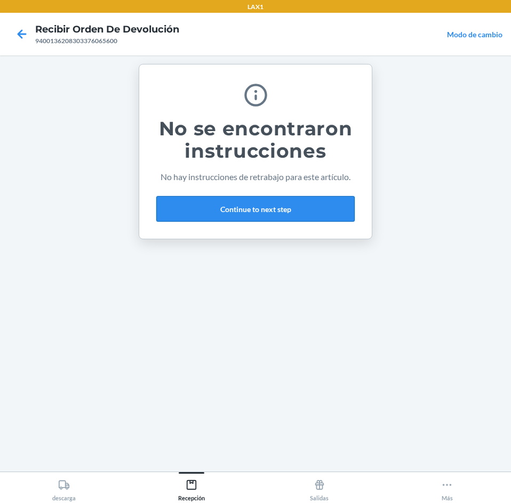
click at [277, 208] on button "Continue to next step" at bounding box center [255, 209] width 198 height 26
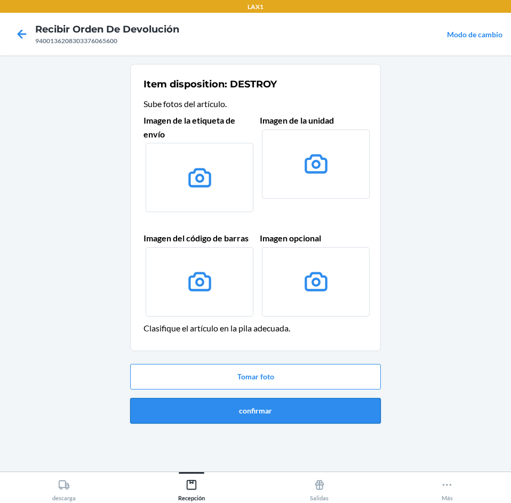
click at [277, 409] on button "confirmar" at bounding box center [255, 411] width 251 height 26
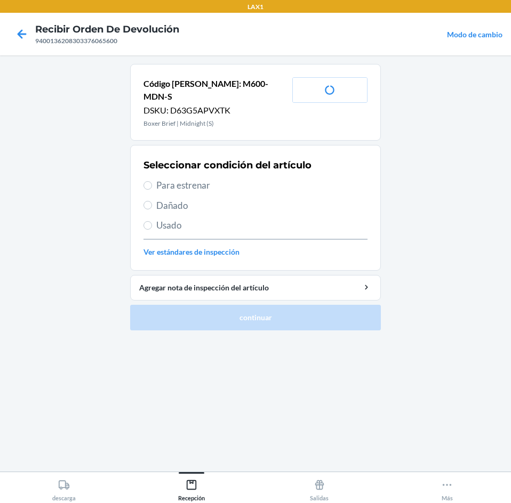
click at [228, 179] on span "Para estrenar" at bounding box center [261, 186] width 211 height 14
click at [152, 181] on input "Para estrenar" at bounding box center [147, 185] width 9 height 9
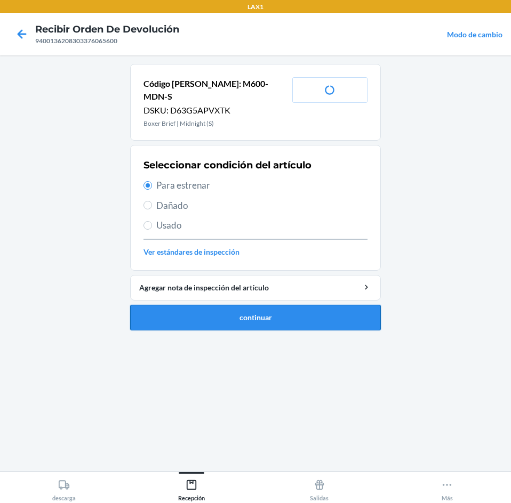
click at [278, 305] on button "continuar" at bounding box center [255, 318] width 251 height 26
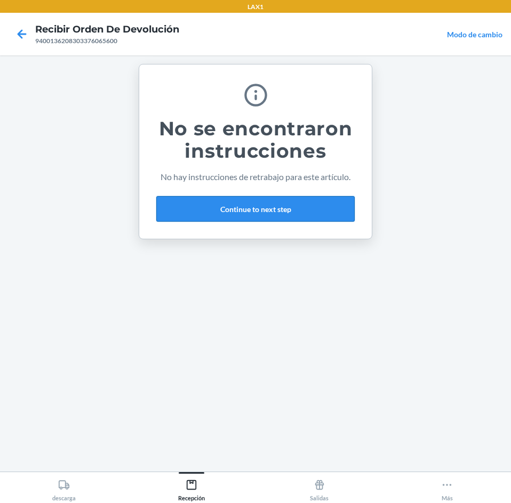
click at [292, 207] on button "Continue to next step" at bounding box center [255, 209] width 198 height 26
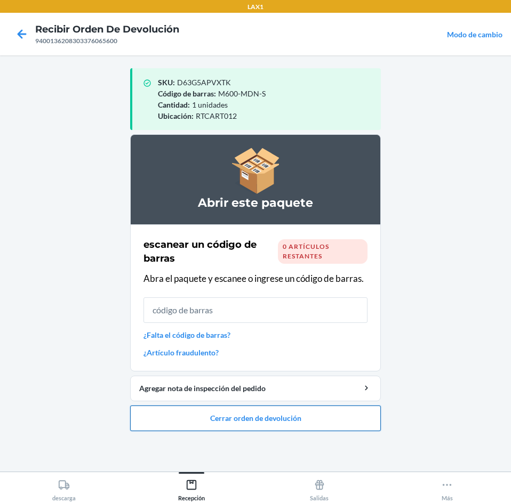
click at [307, 420] on button "Cerrar orden de devolución" at bounding box center [255, 419] width 251 height 26
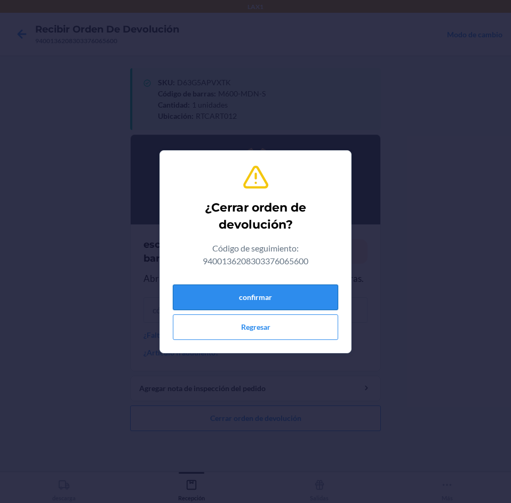
click at [286, 296] on button "confirmar" at bounding box center [255, 298] width 165 height 26
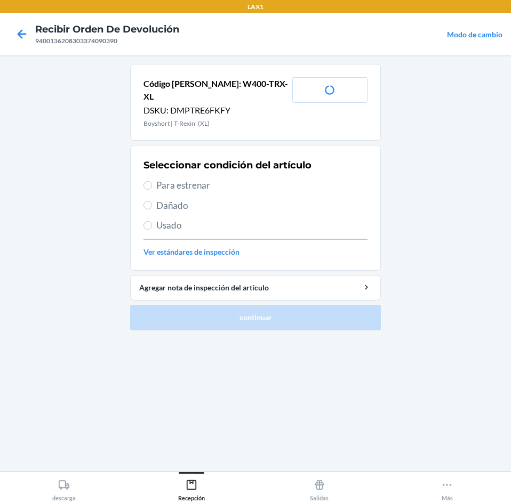
click at [206, 219] on span "Usado" at bounding box center [261, 226] width 211 height 14
click at [152, 221] on input "Usado" at bounding box center [147, 225] width 9 height 9
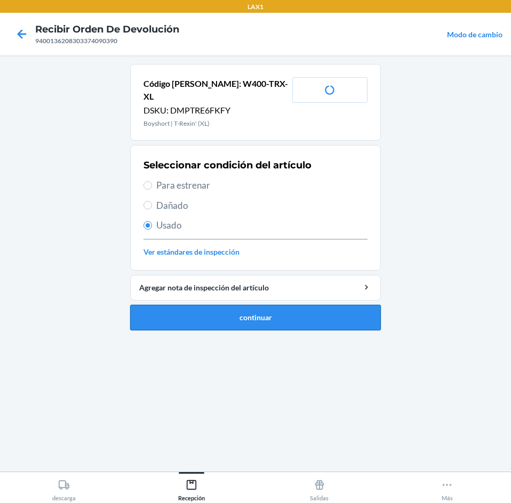
click at [253, 312] on button "continuar" at bounding box center [255, 318] width 251 height 26
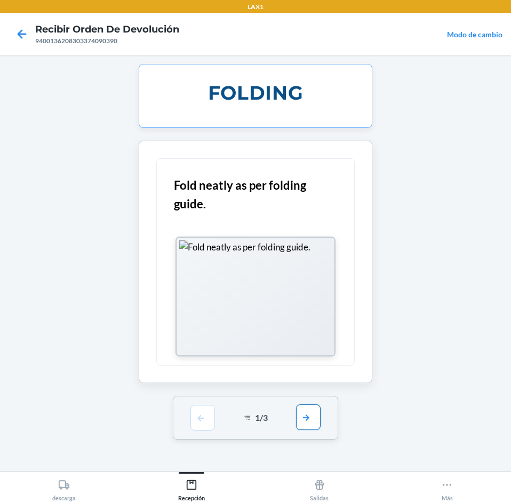
click at [308, 412] on button "button" at bounding box center [308, 418] width 25 height 26
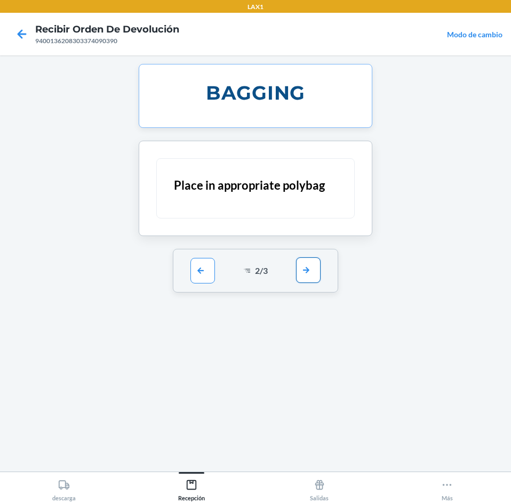
click at [305, 278] on button "button" at bounding box center [308, 271] width 25 height 26
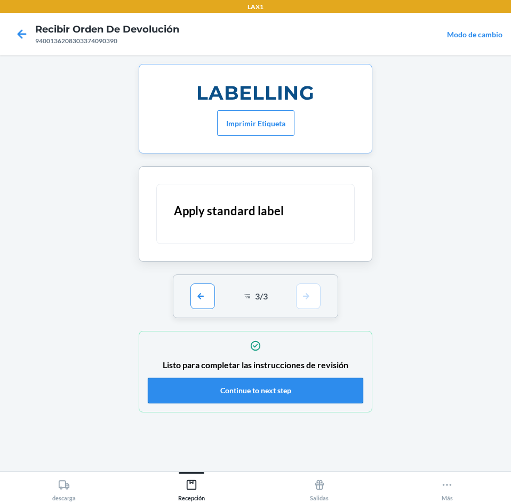
click at [314, 391] on button "Continue to next step" at bounding box center [255, 391] width 215 height 26
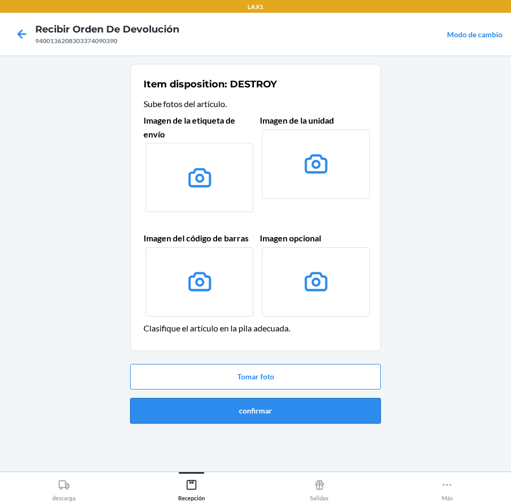
click at [307, 409] on button "confirmar" at bounding box center [255, 411] width 251 height 26
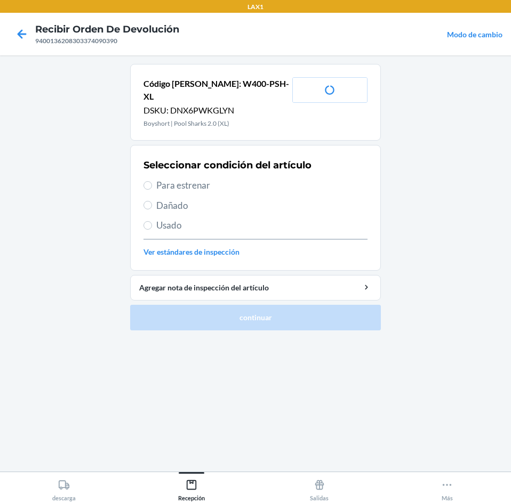
click at [253, 163] on div "Seleccionar condición del artículo Para estrenar Dañado Usado Ver estándares de…" at bounding box center [255, 208] width 224 height 106
click at [253, 179] on span "Para estrenar" at bounding box center [261, 186] width 211 height 14
click at [152, 181] on input "Para estrenar" at bounding box center [147, 185] width 9 height 9
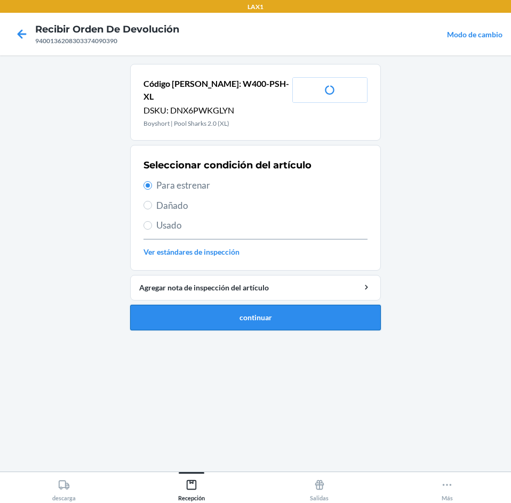
click at [303, 309] on button "continuar" at bounding box center [255, 318] width 251 height 26
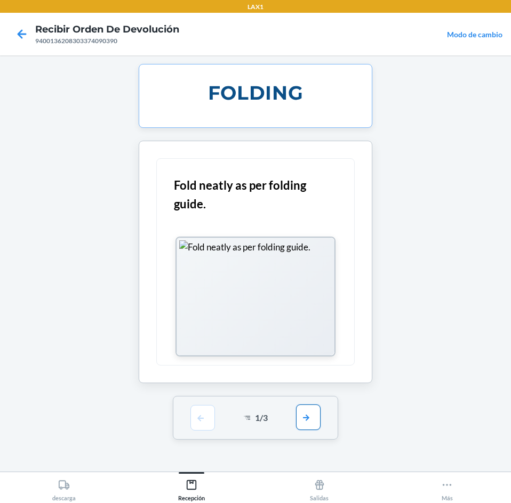
click at [309, 422] on button "button" at bounding box center [308, 418] width 25 height 26
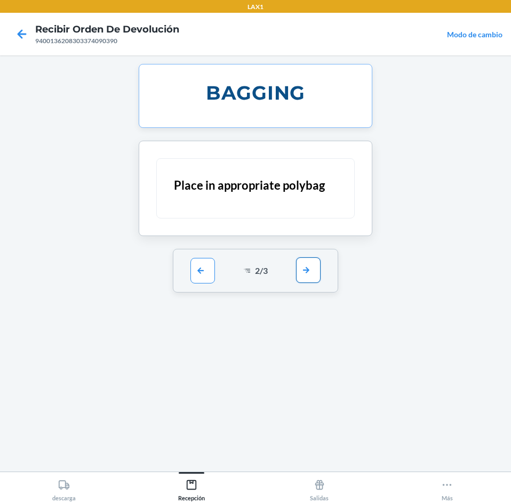
click at [307, 268] on button "button" at bounding box center [308, 271] width 25 height 26
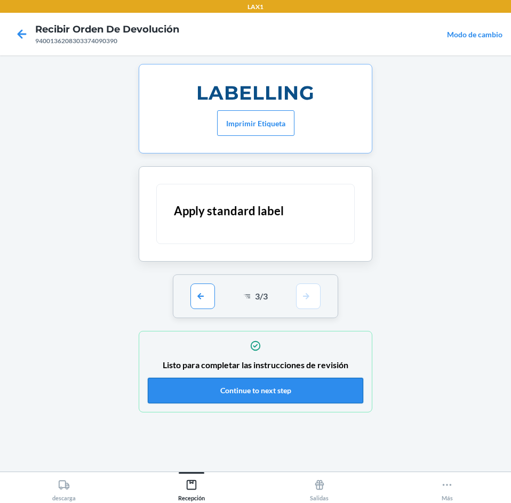
click at [316, 397] on button "Continue to next step" at bounding box center [255, 391] width 215 height 26
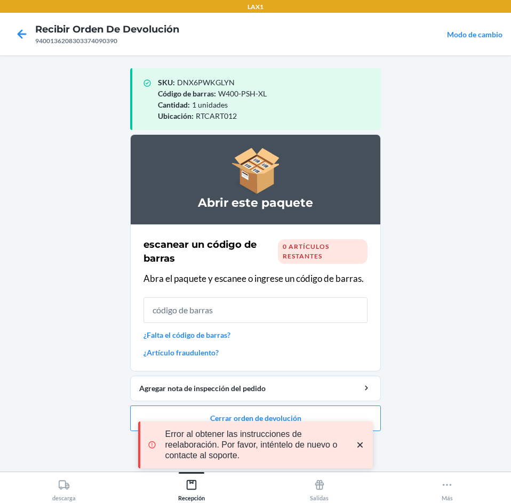
click at [299, 414] on div "Error al obtener las instrucciones de reelaboración. Por favor, inténtelo de nu…" at bounding box center [255, 445] width 235 height 98
click at [363, 446] on icon "close toast" at bounding box center [358, 445] width 11 height 11
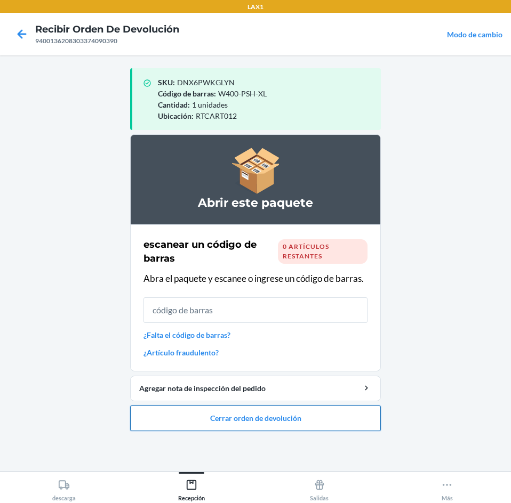
click at [349, 423] on button "Cerrar orden de devolución" at bounding box center [255, 419] width 251 height 26
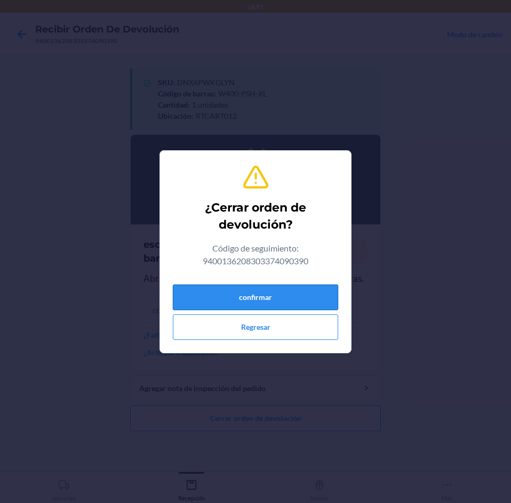
click at [292, 286] on button "confirmar" at bounding box center [255, 298] width 165 height 26
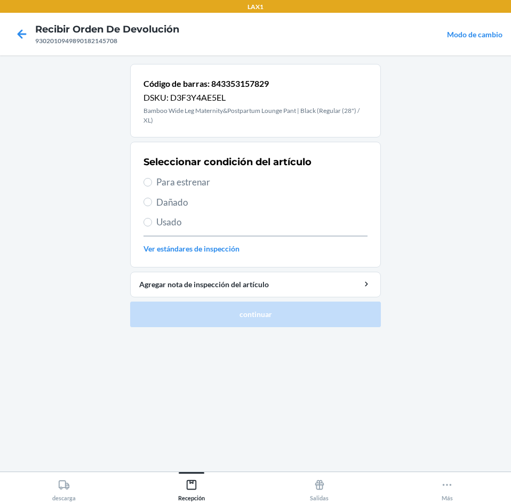
click at [250, 189] on div "Seleccionar condición del artículo Para estrenar Dañado Usado Ver estándares de…" at bounding box center [255, 205] width 224 height 106
click at [254, 177] on span "Para estrenar" at bounding box center [261, 182] width 211 height 14
click at [152, 178] on input "Para estrenar" at bounding box center [147, 182] width 9 height 9
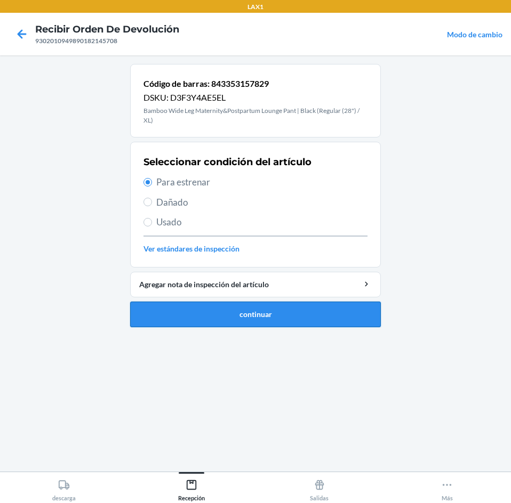
click at [265, 308] on button "continuar" at bounding box center [255, 315] width 251 height 26
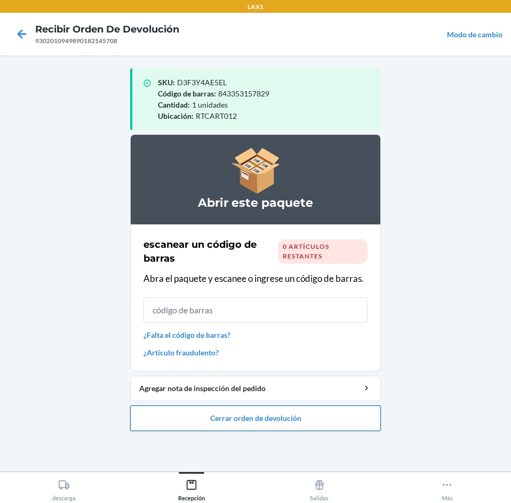
click at [290, 416] on button "Cerrar orden de devolución" at bounding box center [255, 419] width 251 height 26
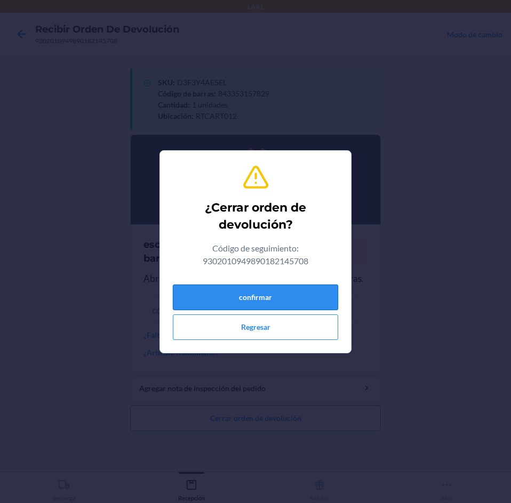
click at [292, 290] on button "confirmar" at bounding box center [255, 298] width 165 height 26
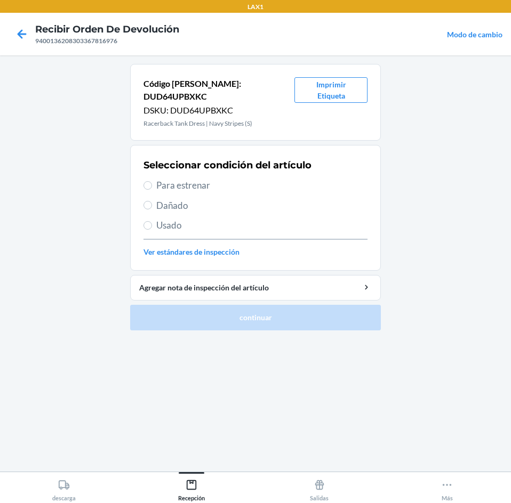
click at [253, 179] on span "Para estrenar" at bounding box center [261, 186] width 211 height 14
click at [152, 181] on input "Para estrenar" at bounding box center [147, 185] width 9 height 9
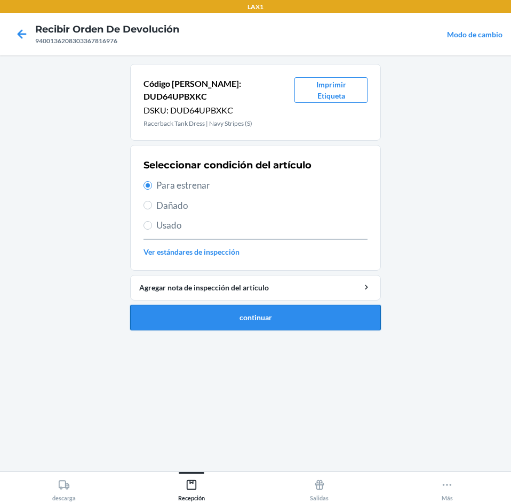
click at [285, 309] on button "continuar" at bounding box center [255, 318] width 251 height 26
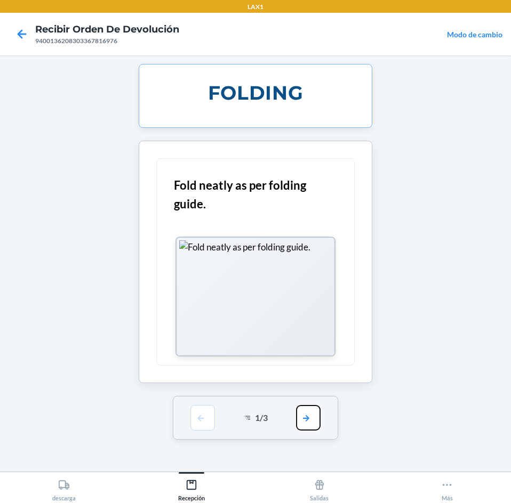
drag, startPoint x: 314, startPoint y: 426, endPoint x: 311, endPoint y: 421, distance: 6.0
click at [312, 422] on button "button" at bounding box center [308, 418] width 25 height 26
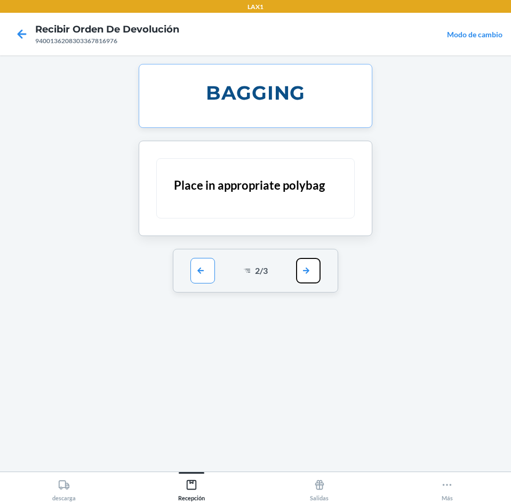
drag, startPoint x: 310, startPoint y: 269, endPoint x: 315, endPoint y: 329, distance: 60.4
click at [312, 276] on button "button" at bounding box center [308, 271] width 25 height 26
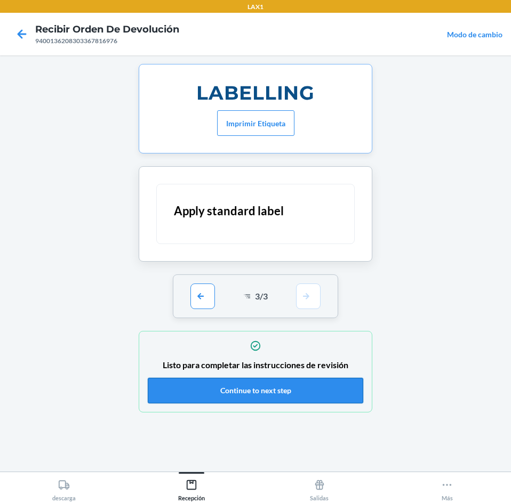
click at [303, 388] on button "Continue to next step" at bounding box center [255, 391] width 215 height 26
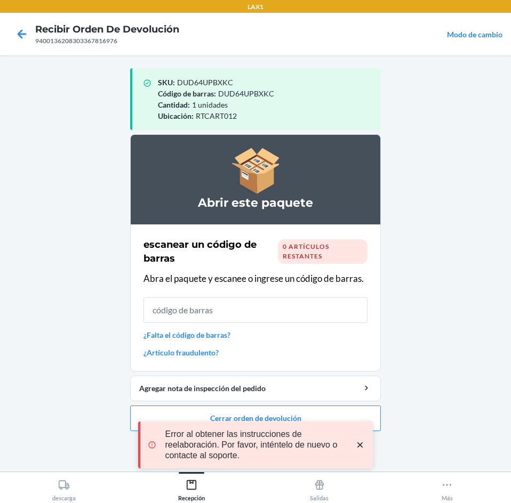
click at [338, 413] on div "Error al obtener las instrucciones de reelaboración. Por favor, inténtelo de nu…" at bounding box center [255, 445] width 235 height 98
click at [356, 447] on icon "close toast" at bounding box center [360, 445] width 11 height 11
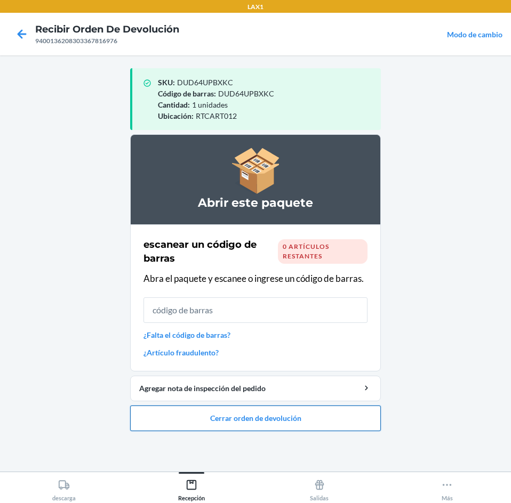
click at [277, 412] on button "Cerrar orden de devolución" at bounding box center [255, 419] width 251 height 26
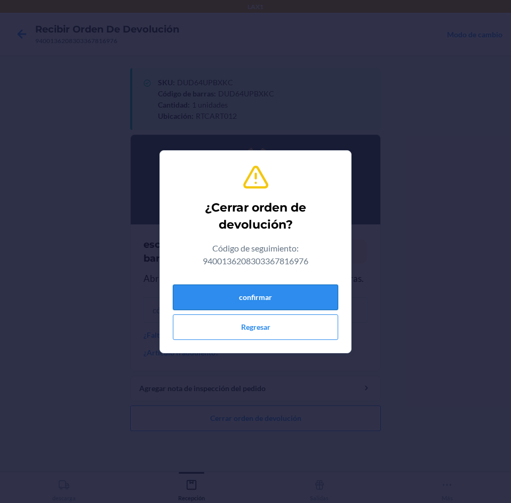
click at [258, 290] on button "confirmar" at bounding box center [255, 298] width 165 height 26
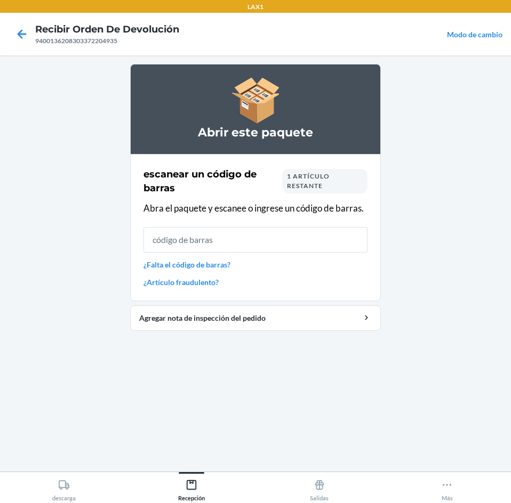
click at [331, 185] on div "1 artículo restante" at bounding box center [324, 181] width 85 height 25
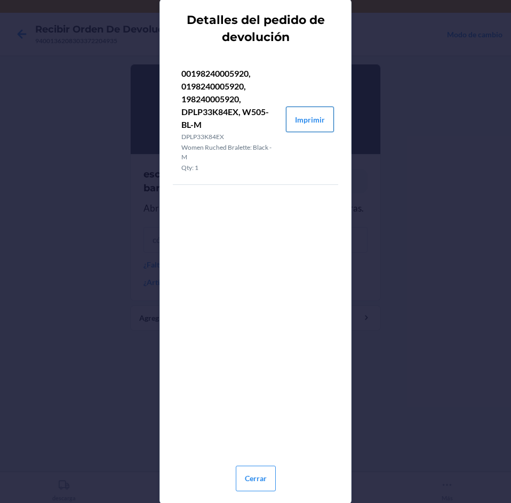
click at [299, 115] on button "Imprimir" at bounding box center [310, 120] width 48 height 26
click at [258, 472] on button "Cerrar" at bounding box center [256, 479] width 40 height 26
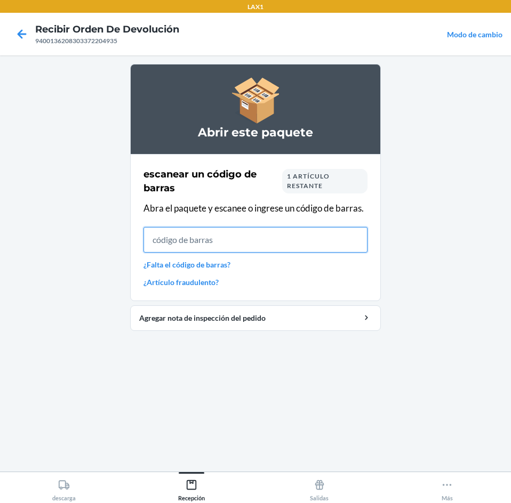
click at [294, 237] on input "text" at bounding box center [255, 240] width 224 height 26
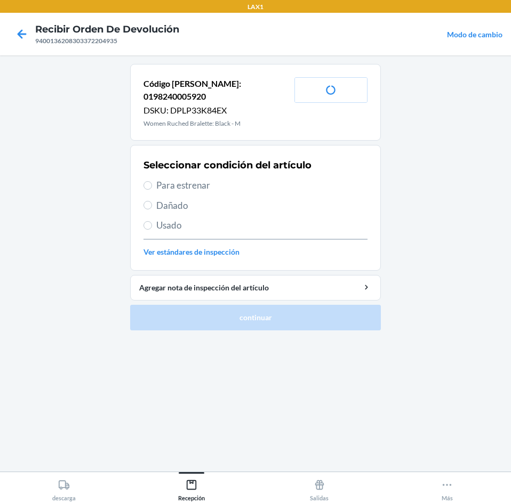
click at [226, 165] on div "Seleccionar condición del artículo Para estrenar Dañado Usado Ver estándares de…" at bounding box center [255, 208] width 224 height 106
click at [226, 179] on span "Para estrenar" at bounding box center [261, 186] width 211 height 14
click at [152, 181] on input "Para estrenar" at bounding box center [147, 185] width 9 height 9
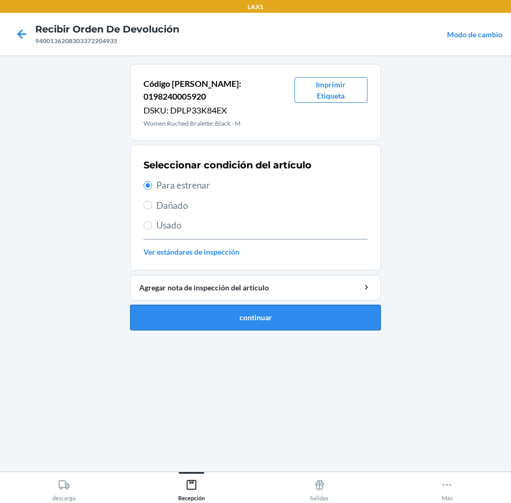
click at [275, 310] on button "continuar" at bounding box center [255, 318] width 251 height 26
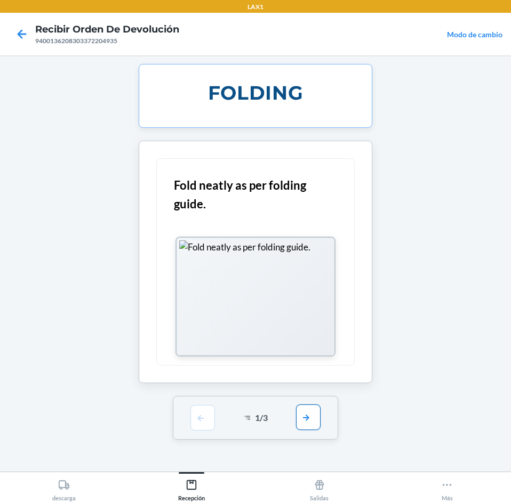
drag, startPoint x: 310, startPoint y: 409, endPoint x: 321, endPoint y: 356, distance: 54.0
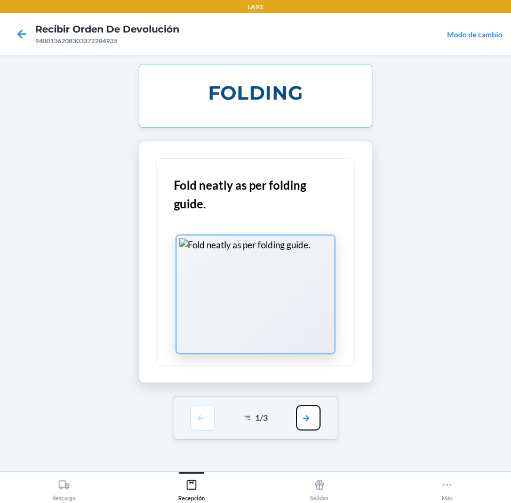
click at [315, 402] on div "1 / 3" at bounding box center [256, 418] width 166 height 44
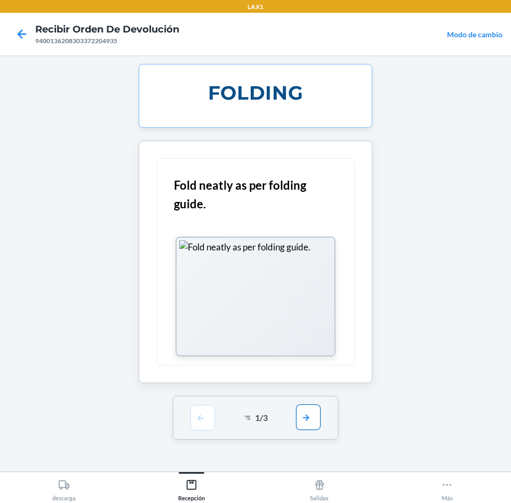
click at [308, 416] on button "button" at bounding box center [308, 418] width 25 height 26
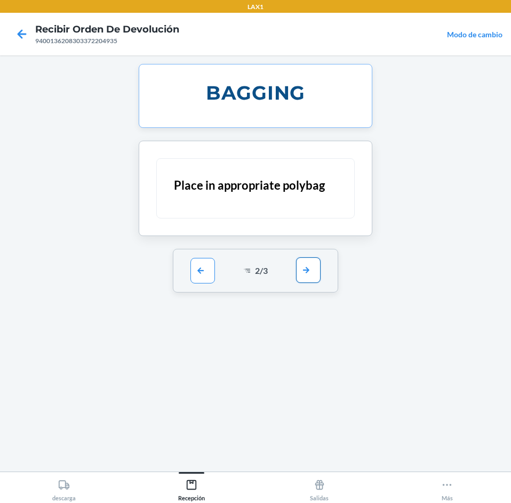
click at [315, 277] on button "button" at bounding box center [308, 271] width 25 height 26
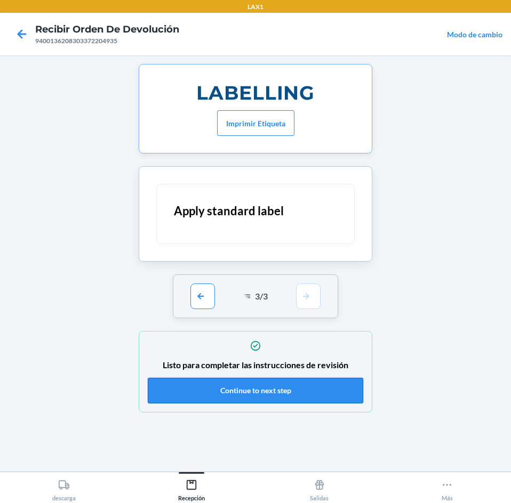
click at [296, 383] on button "Continue to next step" at bounding box center [255, 391] width 215 height 26
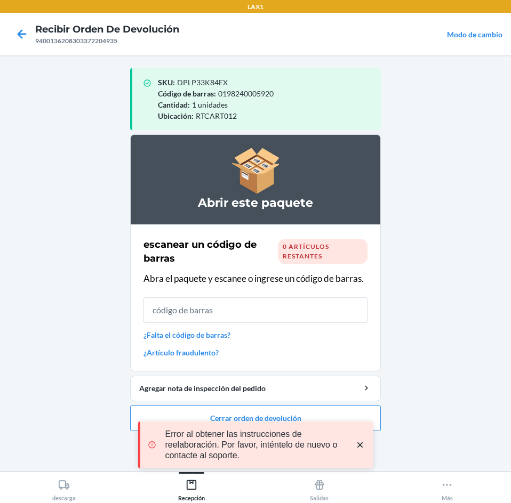
click at [361, 443] on icon "close toast" at bounding box center [360, 445] width 11 height 11
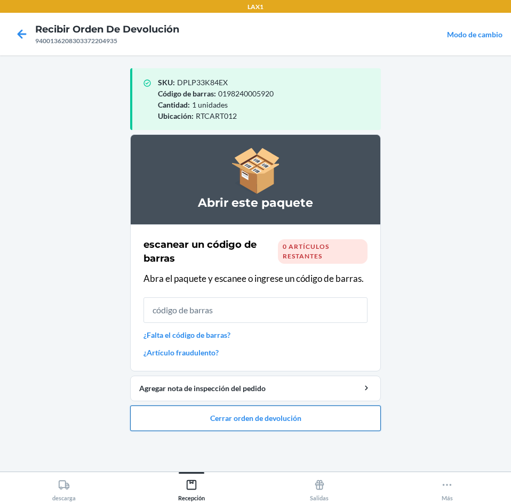
click at [327, 414] on div "LAX1 Recibir orden de devolución 9400136208303372204935 Modo de cambio SKU : DP…" at bounding box center [255, 251] width 511 height 503
click at [327, 414] on button "Cerrar orden de devolución" at bounding box center [255, 419] width 251 height 26
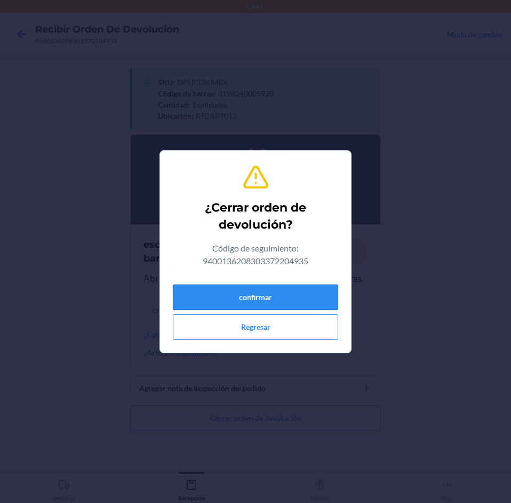
click at [304, 300] on button "confirmar" at bounding box center [255, 298] width 165 height 26
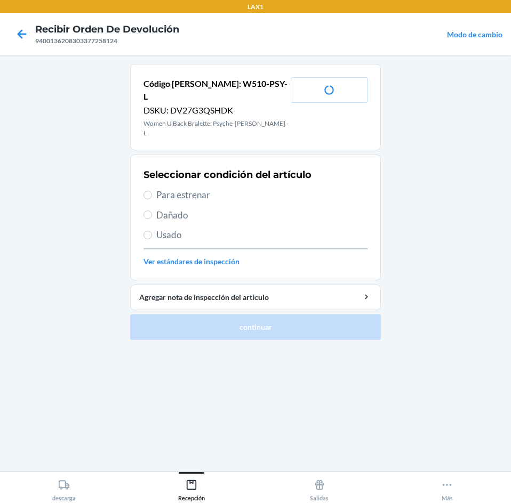
click at [247, 188] on span "Para estrenar" at bounding box center [261, 195] width 211 height 14
click at [152, 191] on input "Para estrenar" at bounding box center [147, 195] width 9 height 9
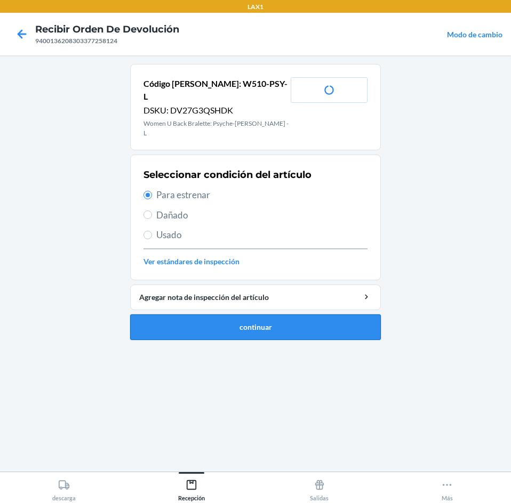
click at [280, 316] on button "continuar" at bounding box center [255, 328] width 251 height 26
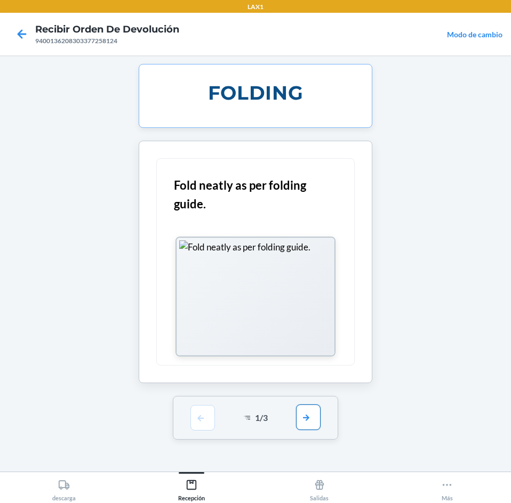
click at [302, 412] on button "button" at bounding box center [308, 418] width 25 height 26
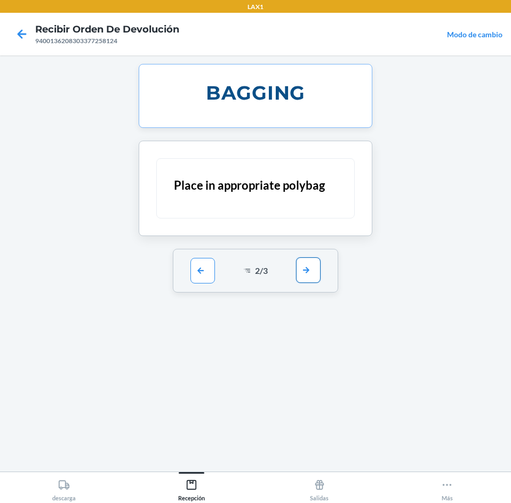
click at [308, 272] on button "button" at bounding box center [308, 271] width 25 height 26
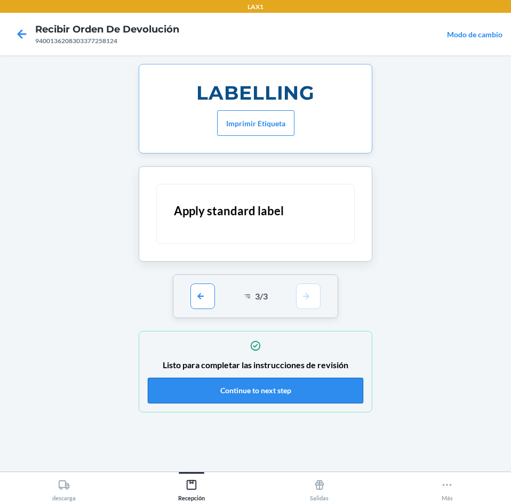
click at [301, 394] on button "Continue to next step" at bounding box center [255, 391] width 215 height 26
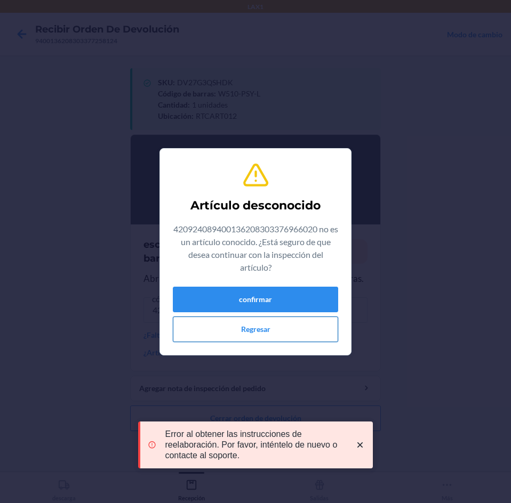
click at [283, 323] on button "Regresar" at bounding box center [255, 330] width 165 height 26
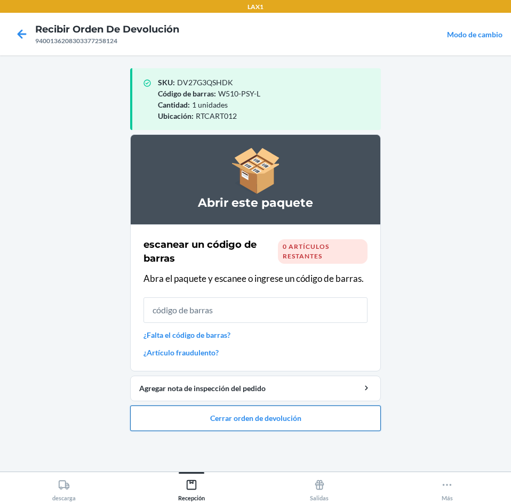
click at [315, 412] on button "Cerrar orden de devolución" at bounding box center [255, 419] width 251 height 26
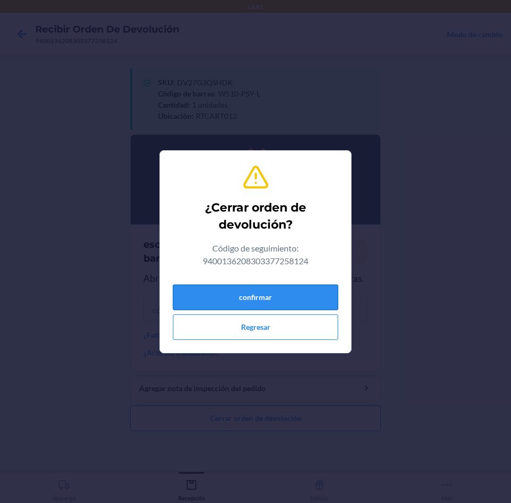
click at [292, 301] on button "confirmar" at bounding box center [255, 298] width 165 height 26
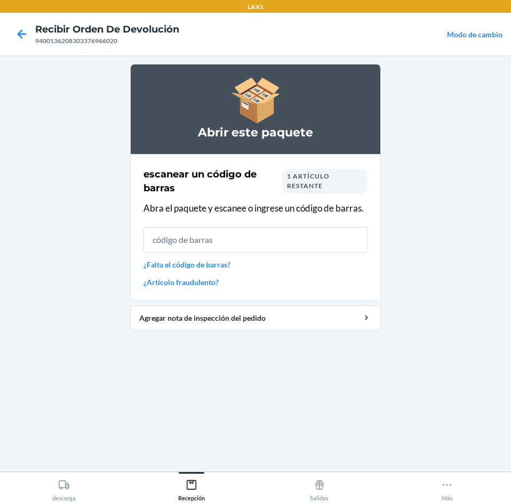
click at [328, 189] on div "1 artículo restante" at bounding box center [324, 181] width 85 height 25
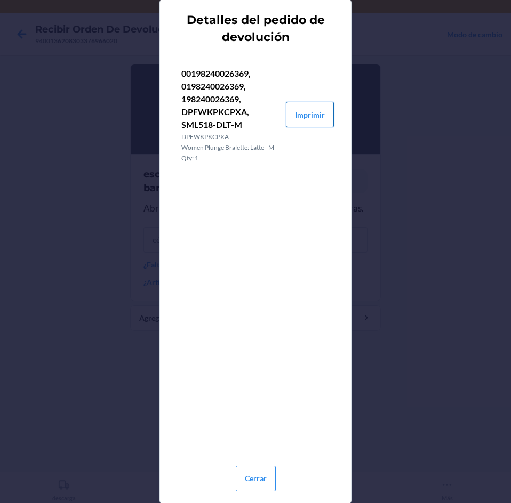
click at [302, 108] on button "Imprimir" at bounding box center [310, 115] width 48 height 26
click at [261, 473] on button "Cerrar" at bounding box center [256, 479] width 40 height 26
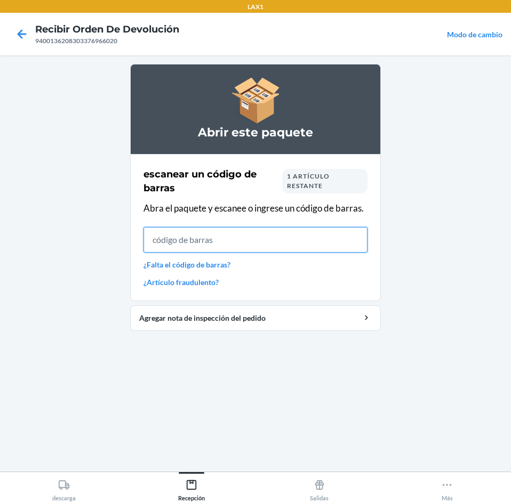
click at [291, 232] on input "text" at bounding box center [255, 240] width 224 height 26
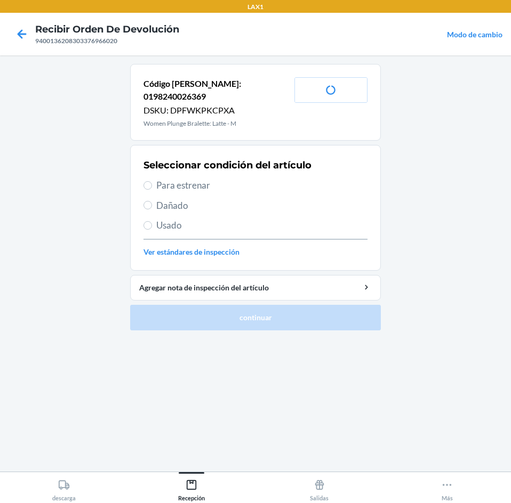
click at [247, 179] on span "Para estrenar" at bounding box center [261, 186] width 211 height 14
click at [152, 181] on input "Para estrenar" at bounding box center [147, 185] width 9 height 9
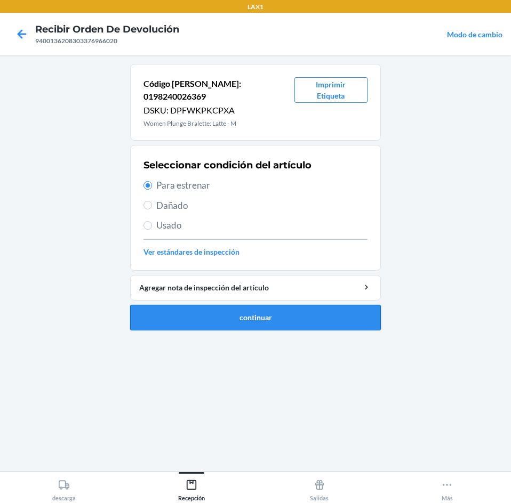
click at [270, 305] on button "continuar" at bounding box center [255, 318] width 251 height 26
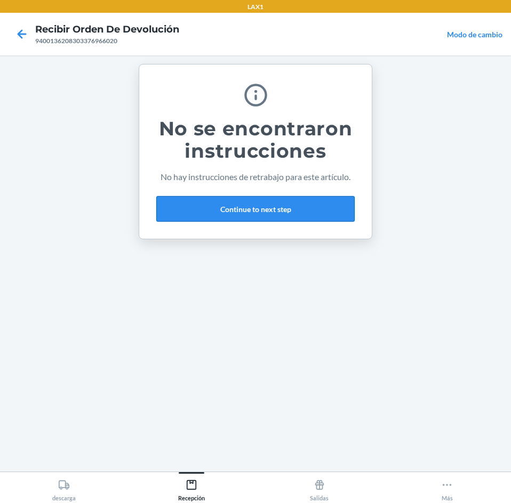
click at [292, 210] on button "Continue to next step" at bounding box center [255, 209] width 198 height 26
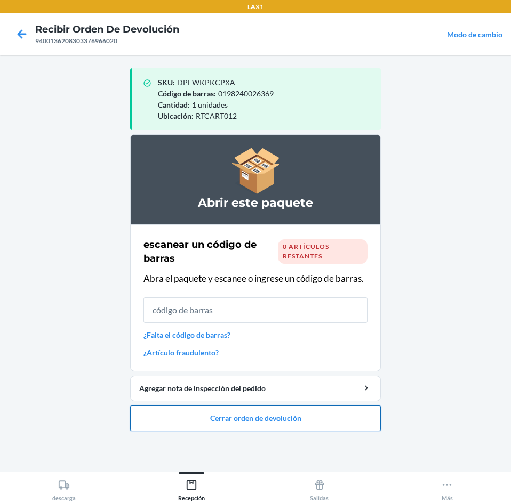
click at [287, 411] on button "Cerrar orden de devolución" at bounding box center [255, 419] width 251 height 26
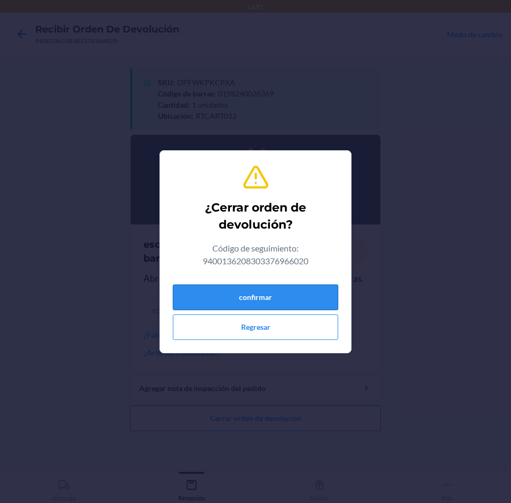
click at [277, 300] on button "confirmar" at bounding box center [255, 298] width 165 height 26
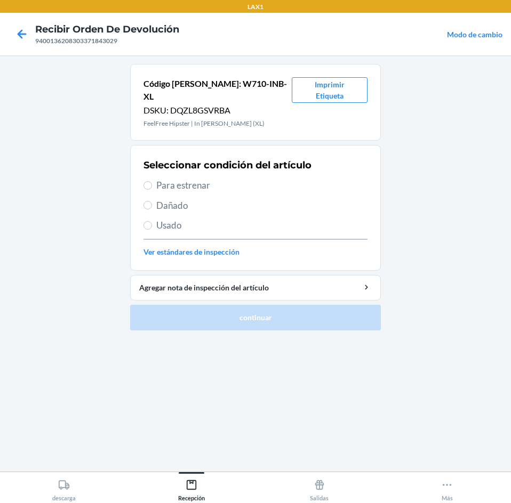
click at [174, 219] on span "Usado" at bounding box center [261, 226] width 211 height 14
click at [152, 221] on input "Usado" at bounding box center [147, 225] width 9 height 9
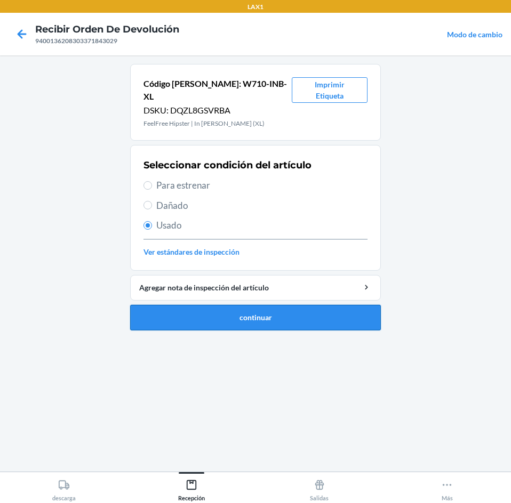
click at [227, 310] on button "continuar" at bounding box center [255, 318] width 251 height 26
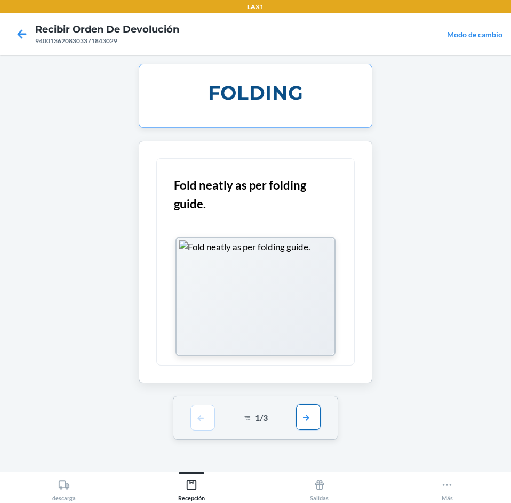
click at [307, 419] on button "button" at bounding box center [308, 418] width 25 height 26
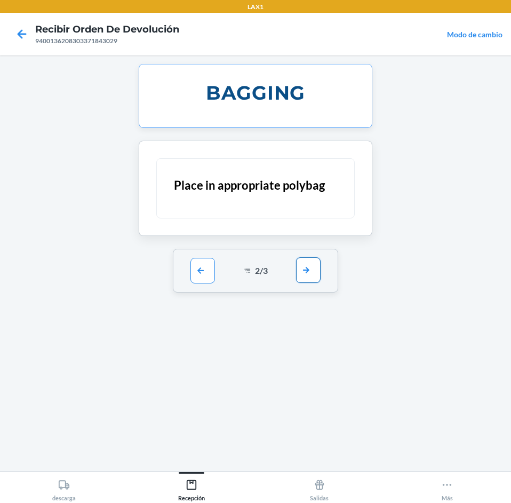
click at [306, 282] on button "button" at bounding box center [308, 271] width 25 height 26
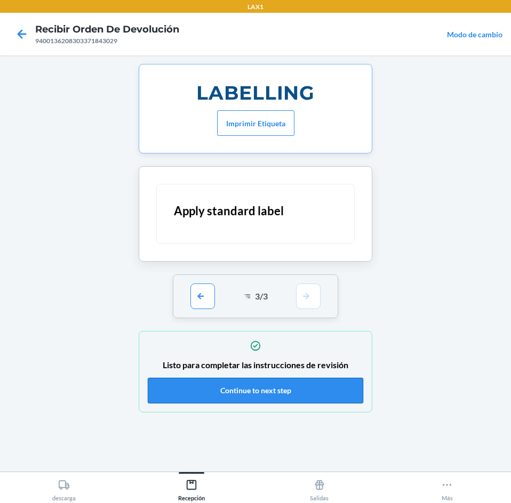
click at [293, 388] on button "Continue to next step" at bounding box center [255, 391] width 215 height 26
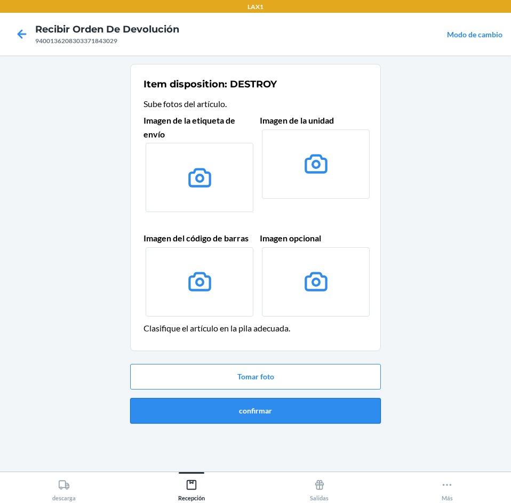
click at [282, 409] on button "confirmar" at bounding box center [255, 411] width 251 height 26
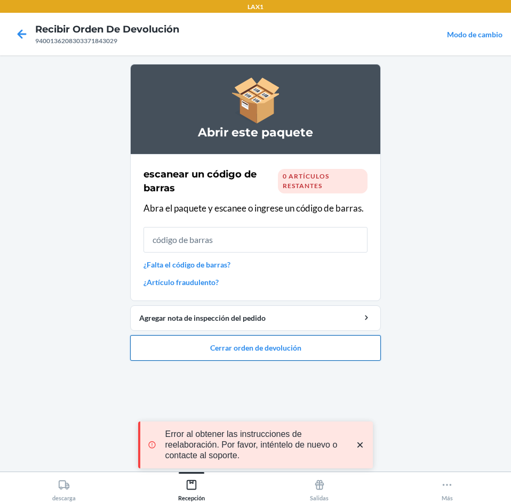
click at [263, 340] on button "Cerrar orden de devolución" at bounding box center [255, 348] width 251 height 26
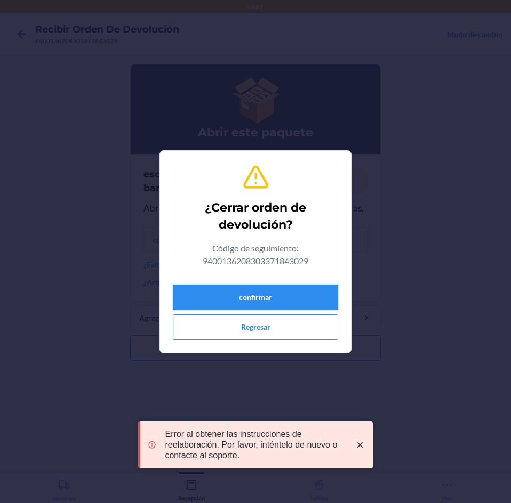
click at [266, 304] on button "confirmar" at bounding box center [255, 298] width 165 height 26
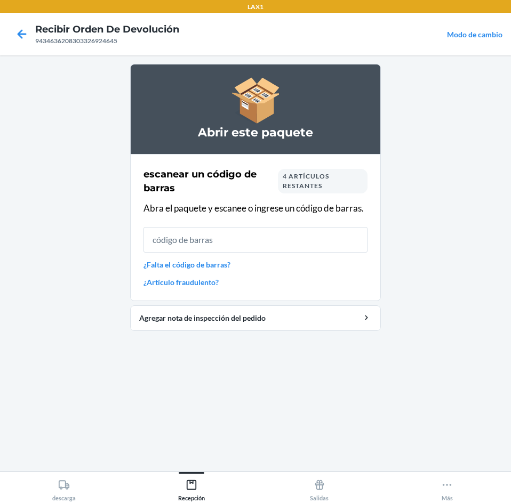
click at [297, 178] on span "4 artículos restantes" at bounding box center [306, 181] width 46 height 18
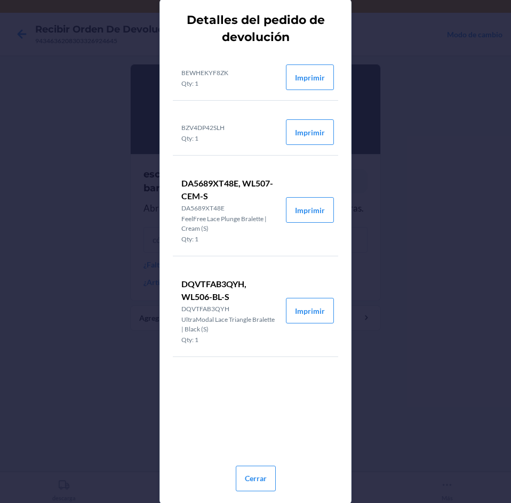
click at [267, 351] on li "DQVTFAB3QYH, WL506-BL-S DQVTFAB3QYH UltraModal Lace Triangle Bralette | Black (…" at bounding box center [229, 311] width 113 height 92
drag, startPoint x: 287, startPoint y: 341, endPoint x: 288, endPoint y: 334, distance: 7.0
click at [288, 334] on li "DQVTFAB3QYH, WL506-BL-S DQVTFAB3QYH UltraModal Lace Triangle Bralette | Black (…" at bounding box center [255, 311] width 165 height 92
drag, startPoint x: 258, startPoint y: 474, endPoint x: 277, endPoint y: 444, distance: 35.9
click at [263, 467] on button "Cerrar" at bounding box center [256, 479] width 40 height 26
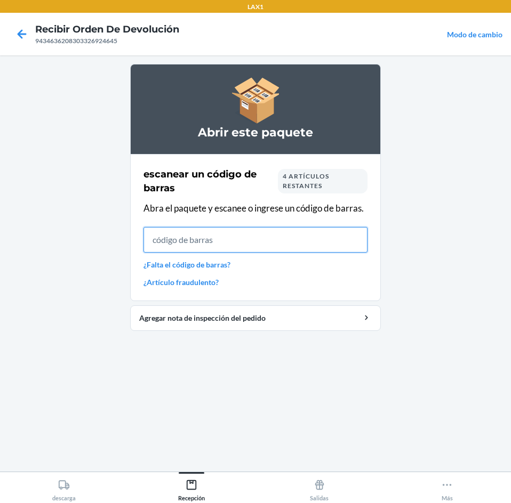
click at [277, 251] on input "text" at bounding box center [255, 240] width 224 height 26
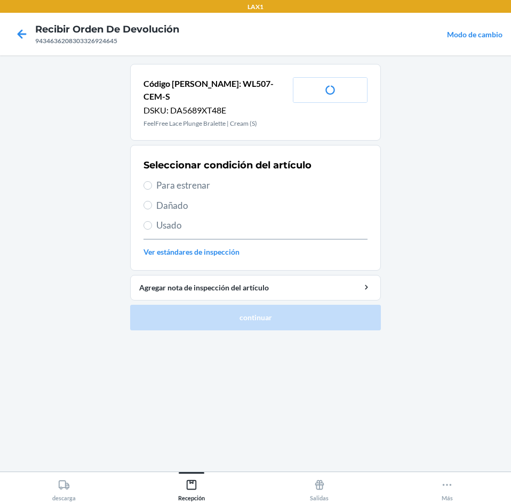
click at [191, 219] on span "Usado" at bounding box center [261, 226] width 211 height 14
click at [152, 221] on input "Usado" at bounding box center [147, 225] width 9 height 9
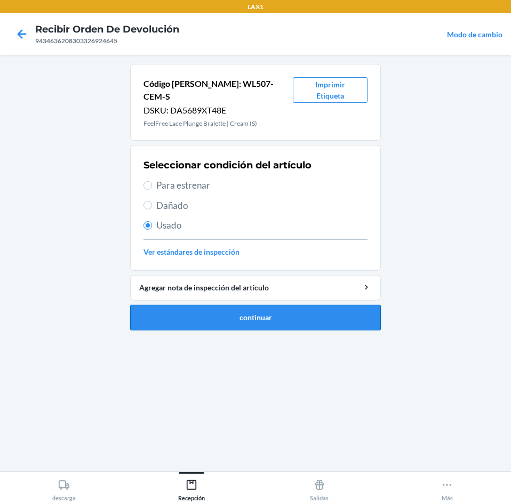
click at [242, 305] on button "continuar" at bounding box center [255, 318] width 251 height 26
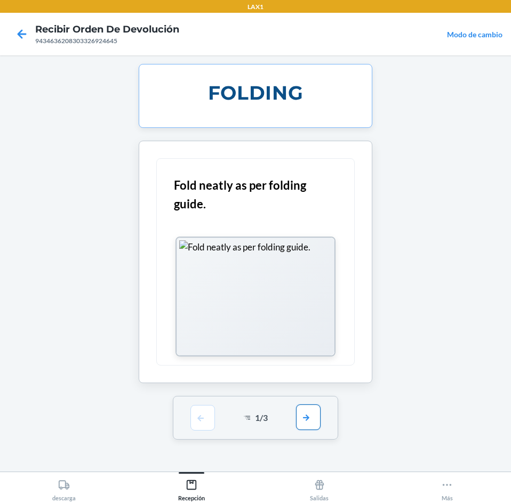
click at [303, 409] on button "button" at bounding box center [308, 418] width 25 height 26
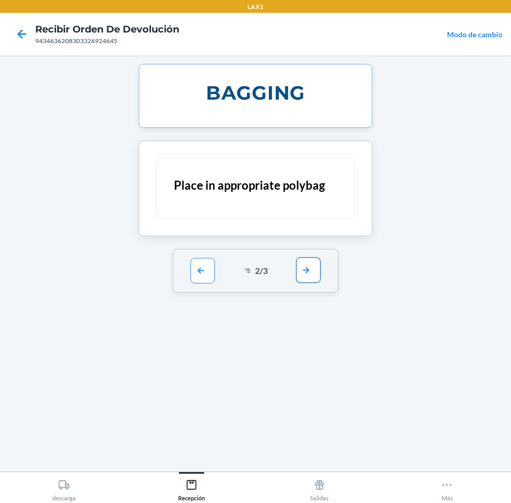
click at [306, 272] on button "button" at bounding box center [308, 271] width 25 height 26
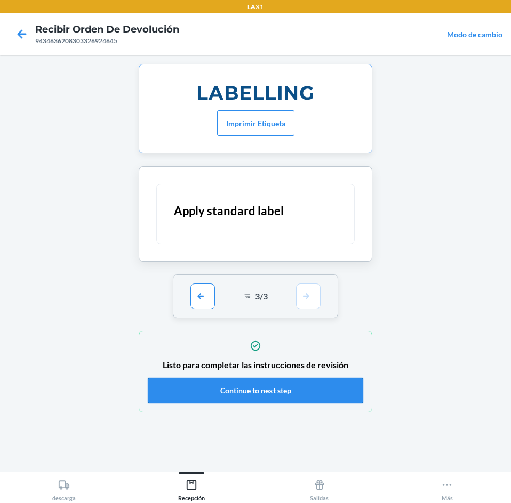
click at [322, 378] on button "Continue to next step" at bounding box center [255, 391] width 215 height 26
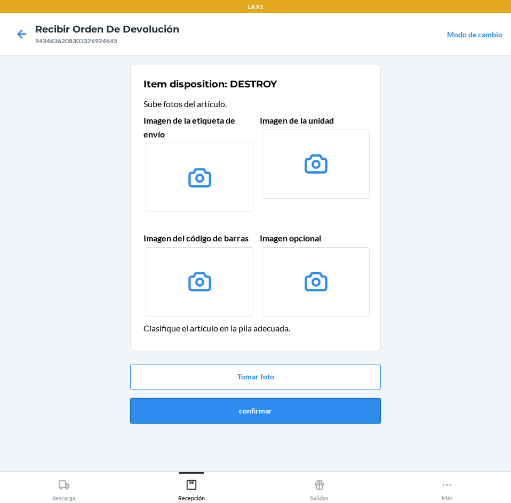
click at [320, 410] on button "confirmar" at bounding box center [255, 411] width 251 height 26
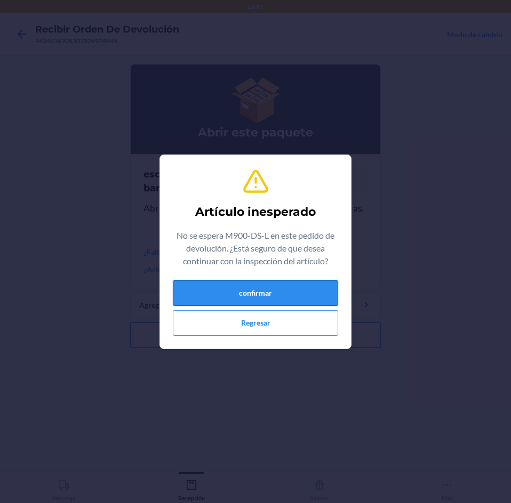
click at [228, 280] on button "confirmar" at bounding box center [255, 293] width 165 height 26
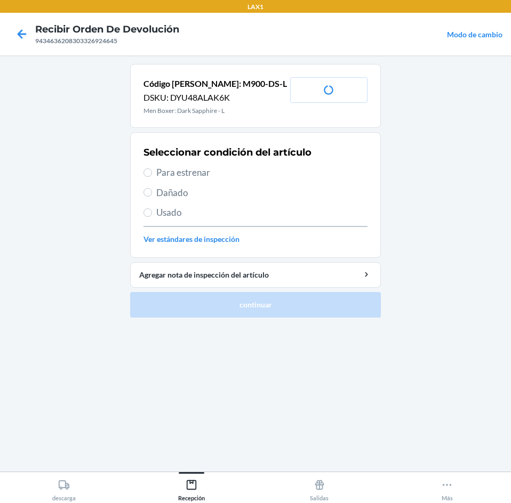
click at [218, 181] on div "Seleccionar condición del artículo Para estrenar Dañado Usado Ver estándares de…" at bounding box center [255, 195] width 224 height 106
click at [221, 174] on span "Para estrenar" at bounding box center [261, 173] width 211 height 14
click at [152, 174] on input "Para estrenar" at bounding box center [147, 173] width 9 height 9
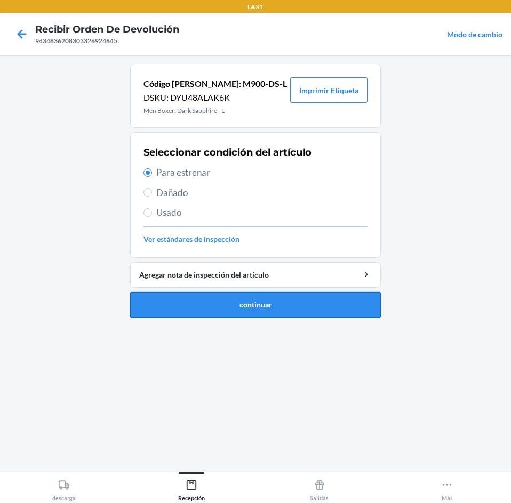
click at [257, 306] on button "continuar" at bounding box center [255, 305] width 251 height 26
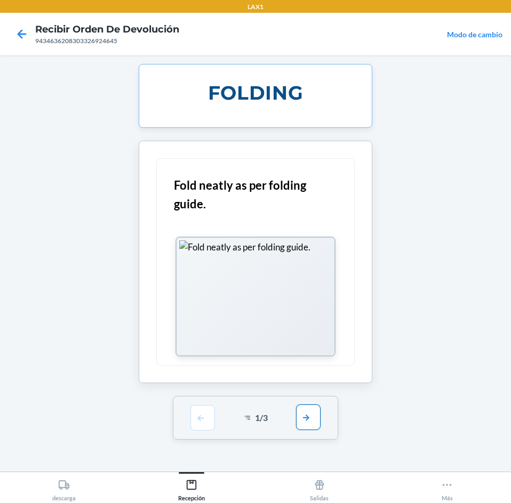
click at [297, 417] on button "button" at bounding box center [308, 418] width 25 height 26
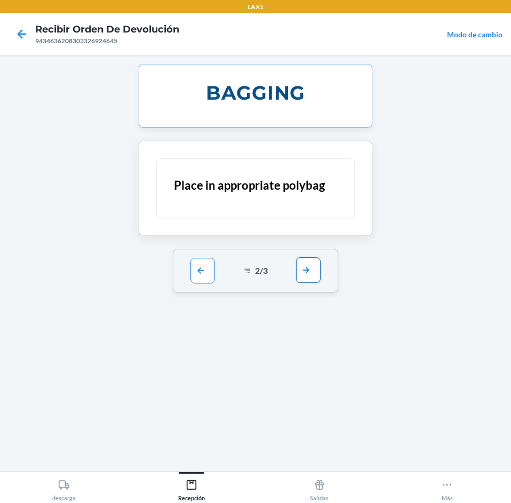
click at [308, 283] on div "2 / 3" at bounding box center [256, 271] width 166 height 44
click at [307, 274] on button "button" at bounding box center [308, 271] width 25 height 26
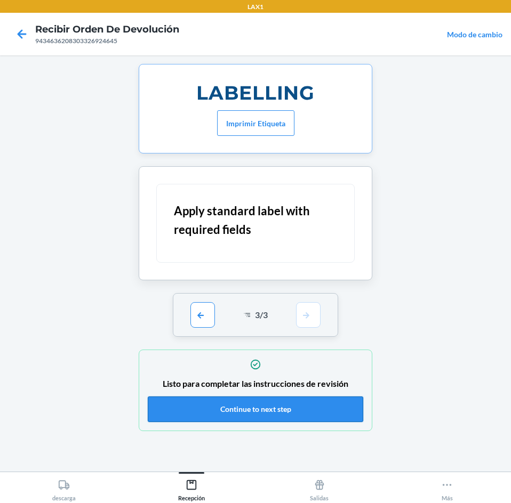
click at [307, 400] on button "Continue to next step" at bounding box center [255, 410] width 215 height 26
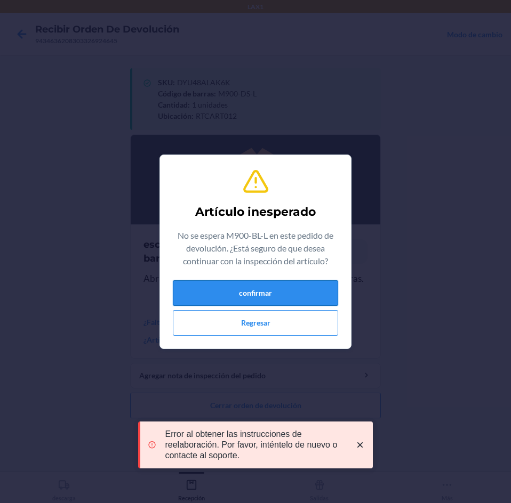
click at [272, 286] on button "confirmar" at bounding box center [255, 293] width 165 height 26
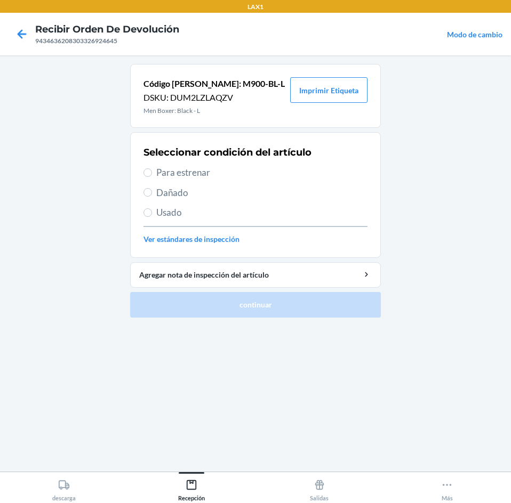
click at [245, 167] on span "Para estrenar" at bounding box center [261, 173] width 211 height 14
click at [152, 169] on input "Para estrenar" at bounding box center [147, 173] width 9 height 9
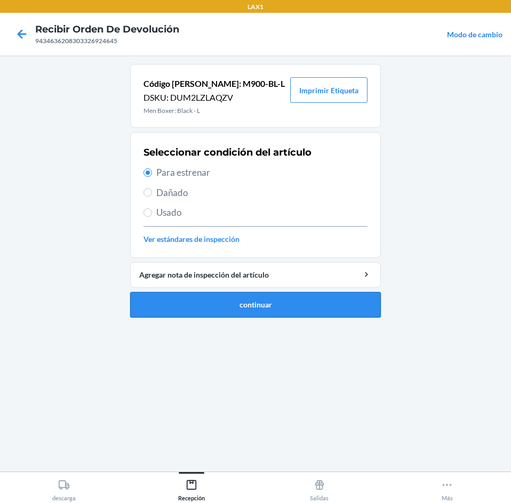
click at [274, 304] on button "continuar" at bounding box center [255, 305] width 251 height 26
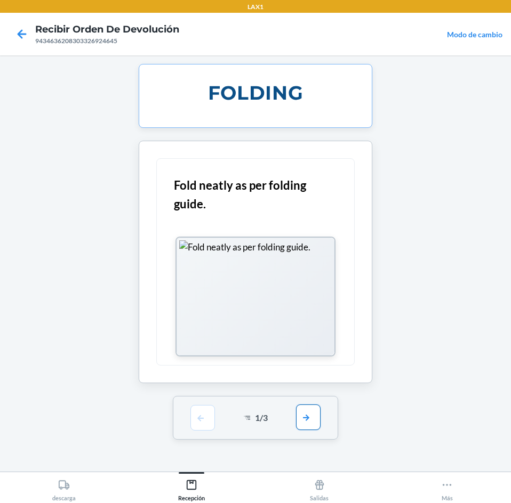
click at [302, 421] on button "button" at bounding box center [308, 418] width 25 height 26
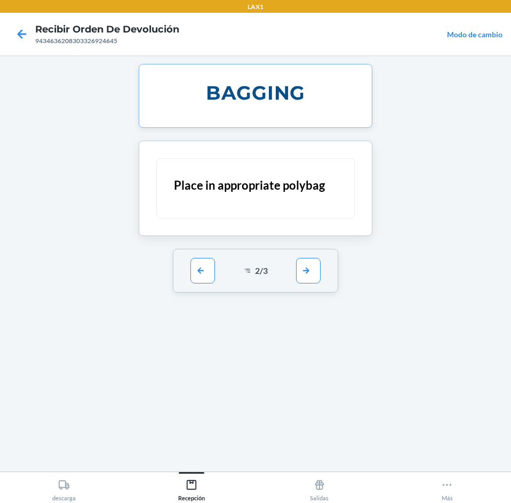
click at [322, 266] on div "2 / 3" at bounding box center [256, 271] width 166 height 44
click at [312, 271] on button "button" at bounding box center [308, 271] width 25 height 26
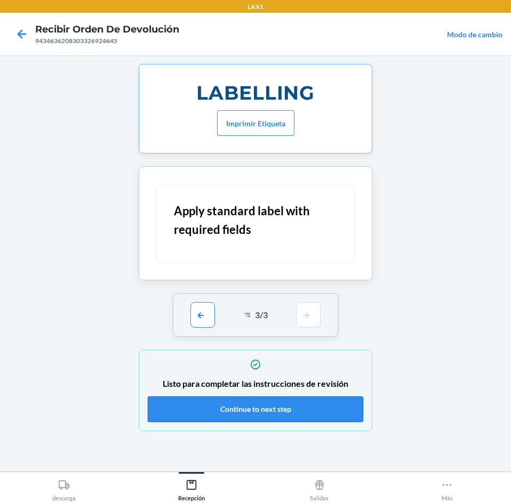
click at [309, 413] on button "Continue to next step" at bounding box center [255, 410] width 215 height 26
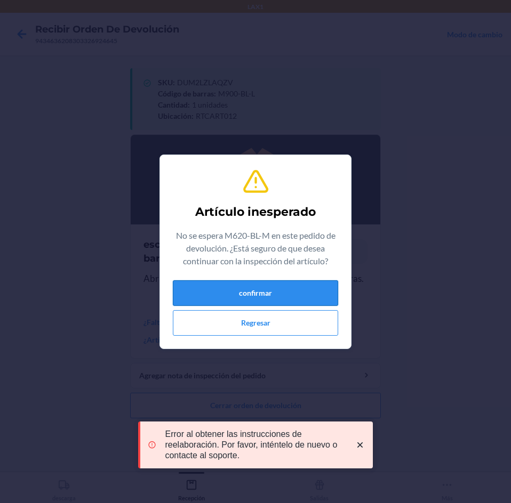
click at [238, 298] on button "confirmar" at bounding box center [255, 293] width 165 height 26
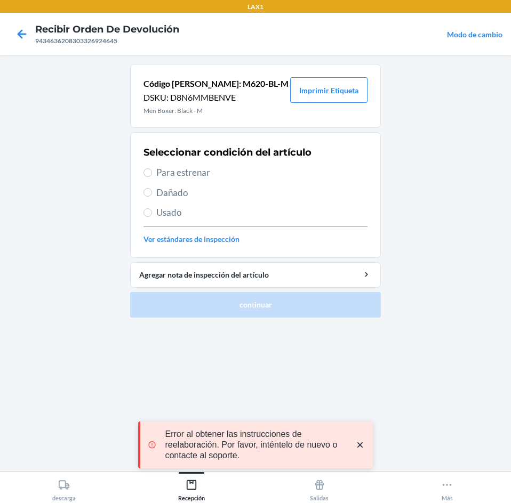
click at [231, 174] on span "Para estrenar" at bounding box center [261, 173] width 211 height 14
click at [152, 174] on input "Para estrenar" at bounding box center [147, 173] width 9 height 9
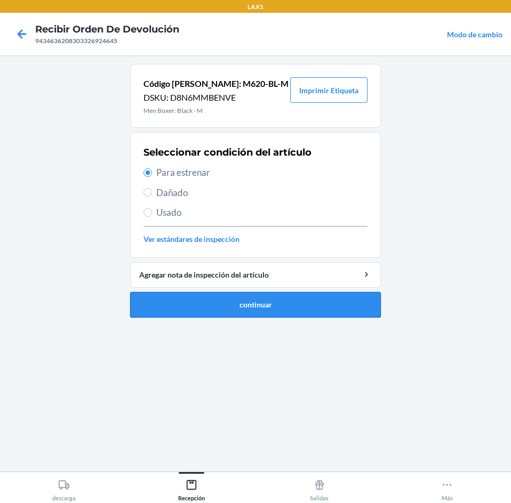
click at [240, 299] on button "continuar" at bounding box center [255, 305] width 251 height 26
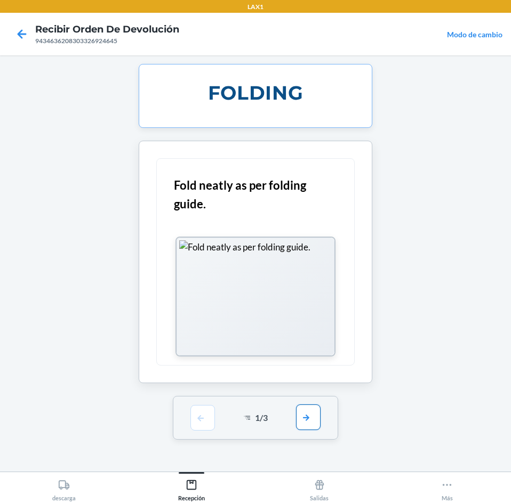
click at [308, 418] on button "button" at bounding box center [308, 418] width 25 height 26
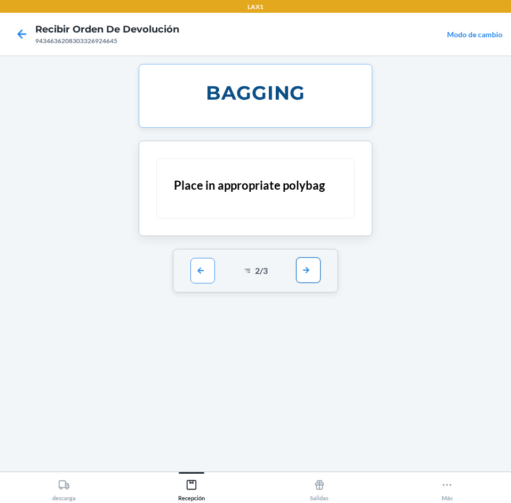
click at [314, 274] on button "button" at bounding box center [308, 271] width 25 height 26
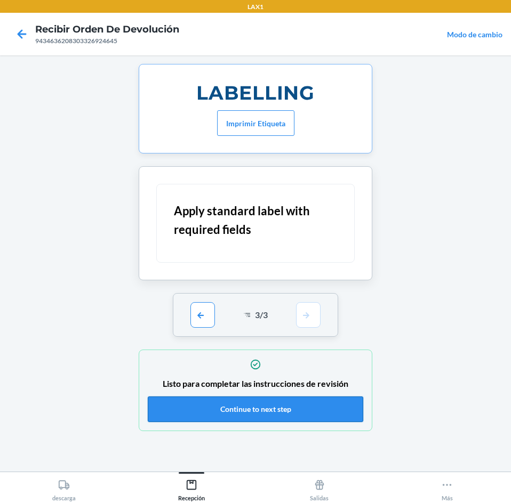
click at [312, 411] on button "Continue to next step" at bounding box center [255, 410] width 215 height 26
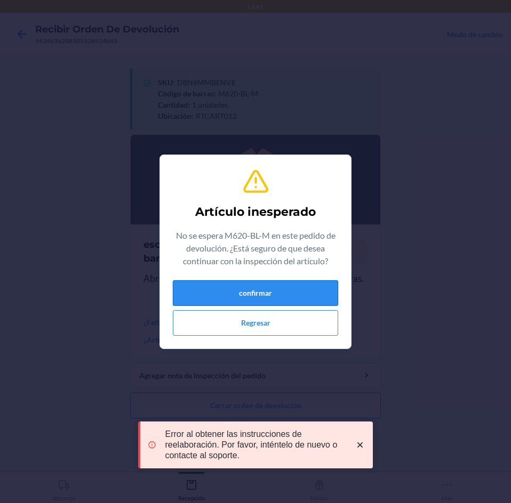
click at [293, 290] on button "confirmar" at bounding box center [255, 293] width 165 height 26
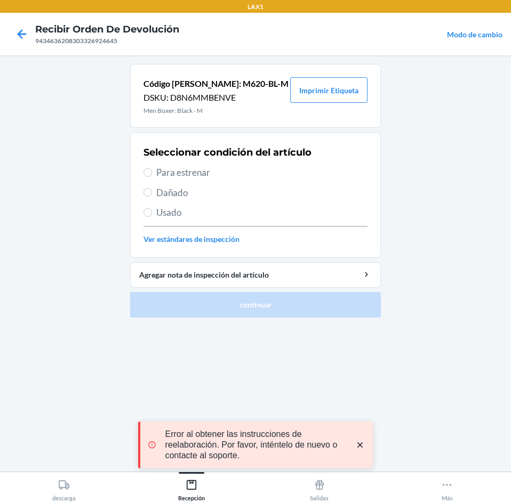
click at [238, 169] on span "Para estrenar" at bounding box center [261, 173] width 211 height 14
click at [152, 169] on input "Para estrenar" at bounding box center [147, 173] width 9 height 9
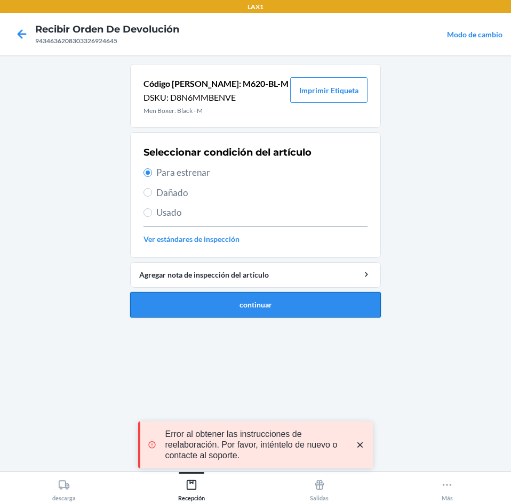
click at [275, 303] on button "continuar" at bounding box center [255, 305] width 251 height 26
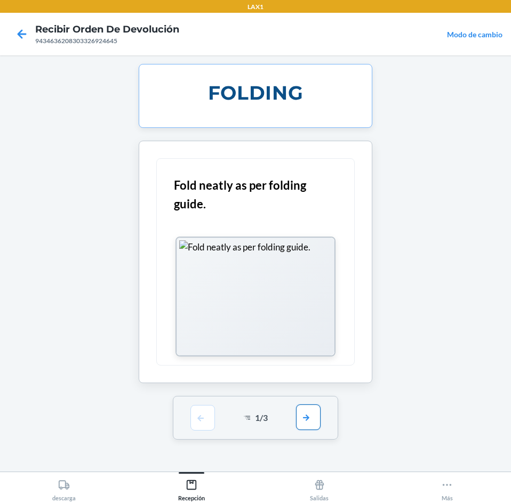
drag, startPoint x: 311, startPoint y: 418, endPoint x: 303, endPoint y: 322, distance: 96.8
click at [312, 413] on button "button" at bounding box center [308, 418] width 25 height 26
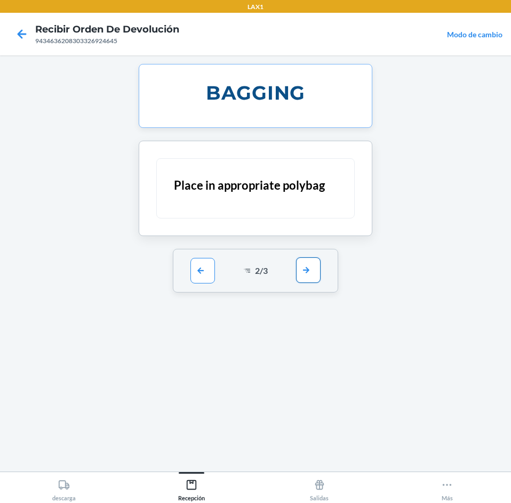
click at [316, 270] on button "button" at bounding box center [308, 271] width 25 height 26
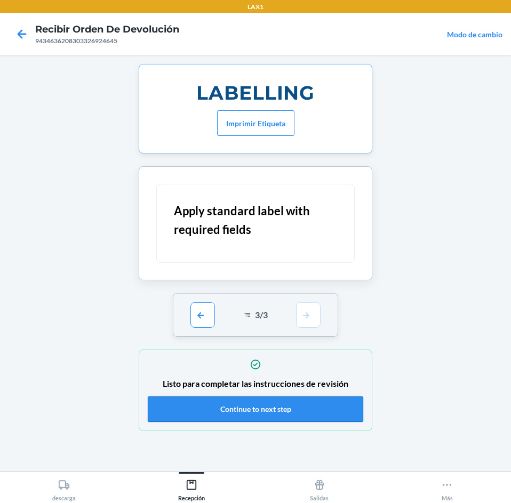
click at [294, 406] on button "Continue to next step" at bounding box center [255, 410] width 215 height 26
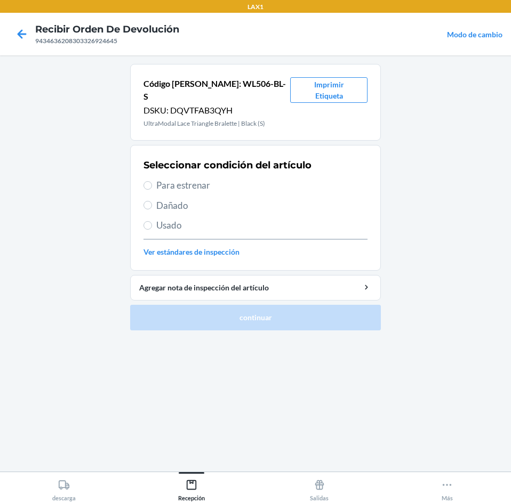
click at [215, 179] on span "Para estrenar" at bounding box center [261, 186] width 211 height 14
click at [152, 181] on input "Para estrenar" at bounding box center [147, 185] width 9 height 9
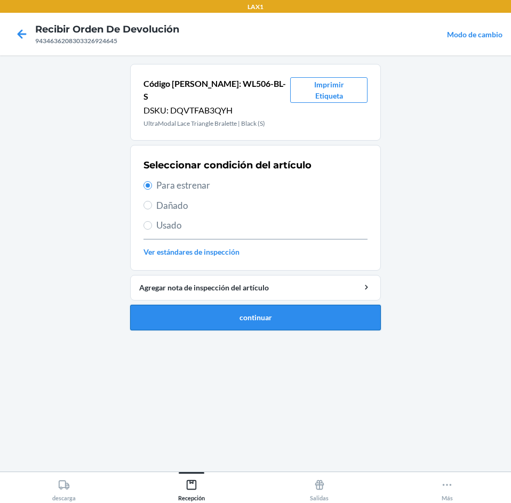
click at [276, 305] on button "continuar" at bounding box center [255, 318] width 251 height 26
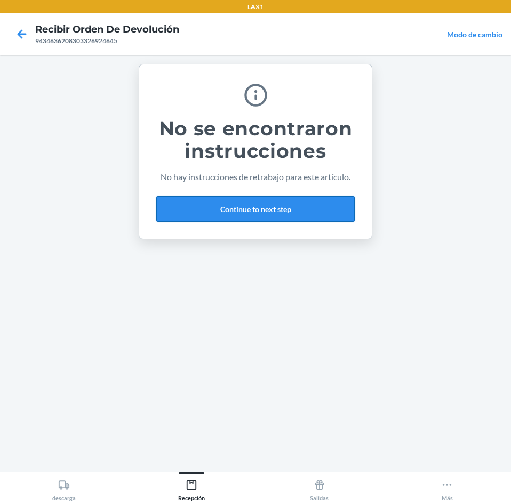
click at [292, 207] on button "Continue to next step" at bounding box center [255, 209] width 198 height 26
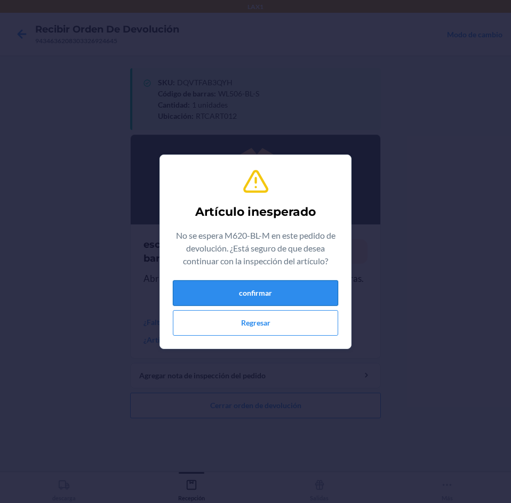
click at [265, 299] on button "confirmar" at bounding box center [255, 293] width 165 height 26
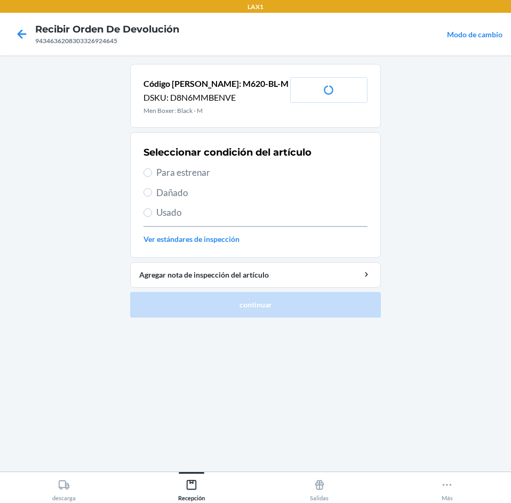
click at [218, 178] on span "Para estrenar" at bounding box center [261, 173] width 211 height 14
click at [152, 177] on input "Para estrenar" at bounding box center [147, 173] width 9 height 9
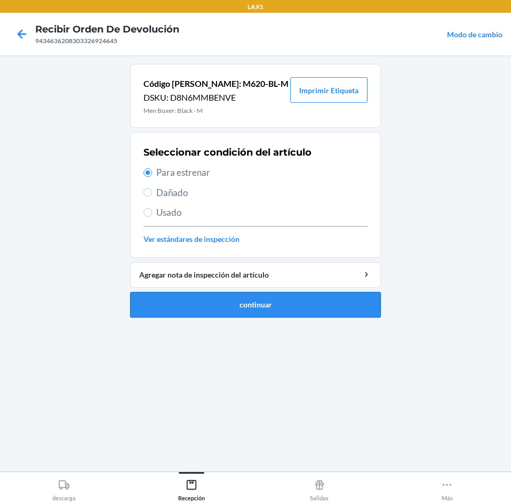
click at [249, 296] on button "continuar" at bounding box center [255, 305] width 251 height 26
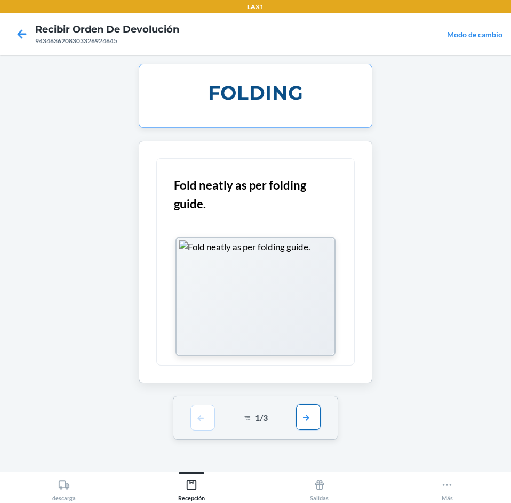
click at [309, 418] on button "button" at bounding box center [308, 418] width 25 height 26
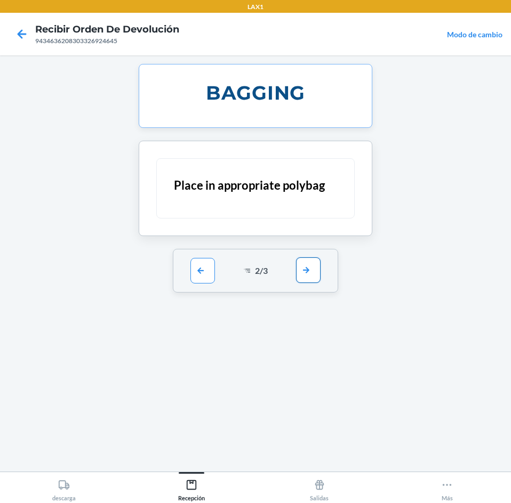
click at [308, 272] on button "button" at bounding box center [308, 271] width 25 height 26
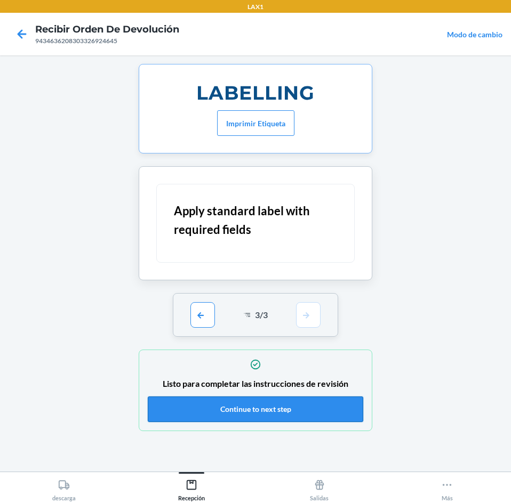
click at [293, 412] on button "Continue to next step" at bounding box center [255, 410] width 215 height 26
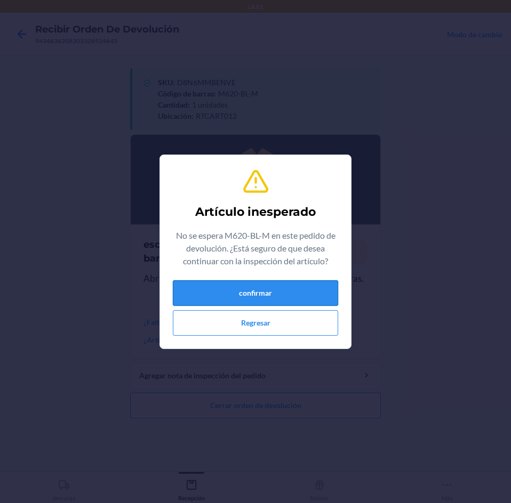
click at [247, 292] on button "confirmar" at bounding box center [255, 293] width 165 height 26
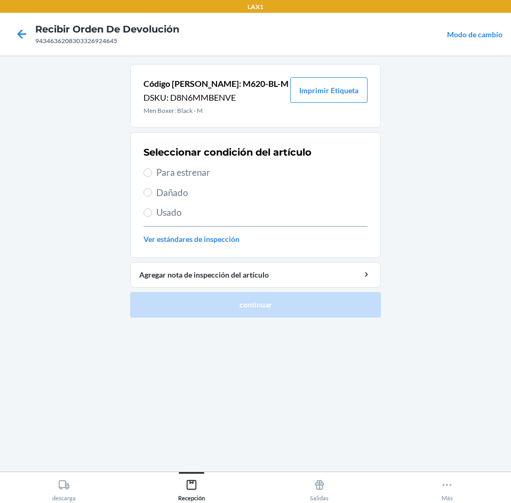
click at [228, 172] on span "Para estrenar" at bounding box center [261, 173] width 211 height 14
click at [152, 172] on input "Para estrenar" at bounding box center [147, 173] width 9 height 9
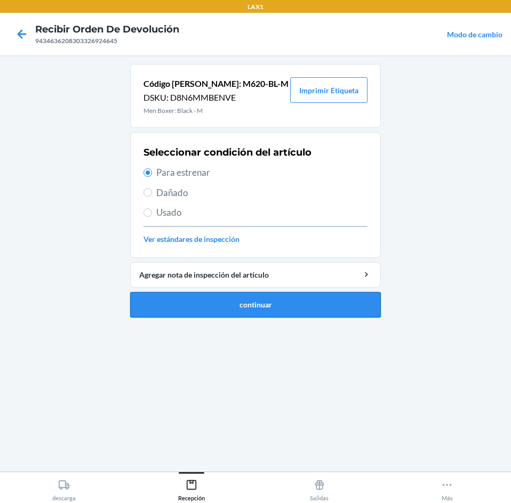
click at [275, 304] on button "continuar" at bounding box center [255, 305] width 251 height 26
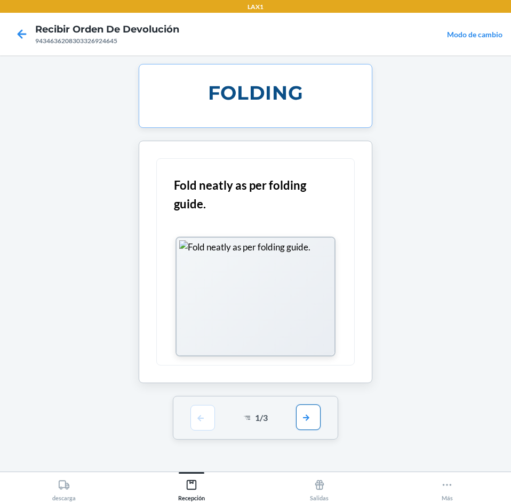
click at [312, 423] on button "button" at bounding box center [308, 418] width 25 height 26
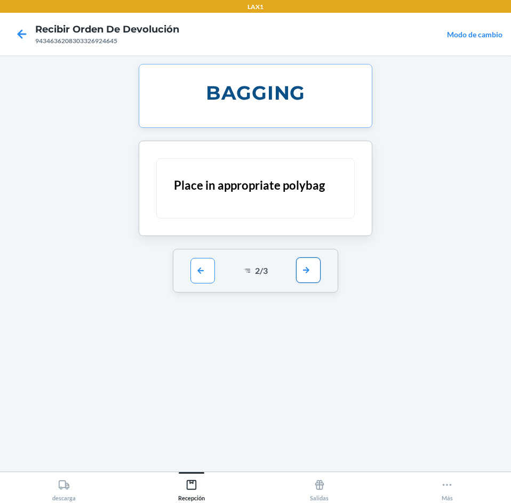
click at [308, 276] on button "button" at bounding box center [308, 271] width 25 height 26
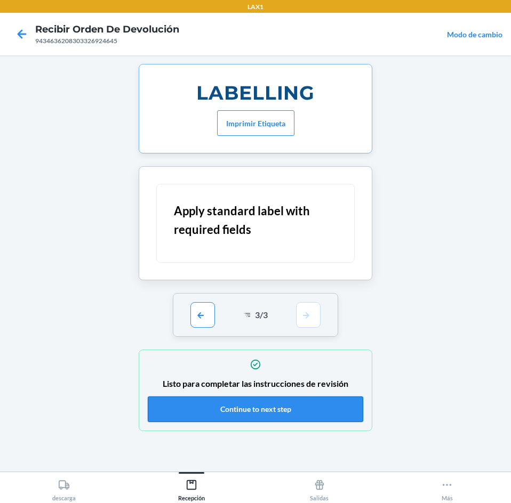
click at [283, 400] on button "Continue to next step" at bounding box center [255, 410] width 215 height 26
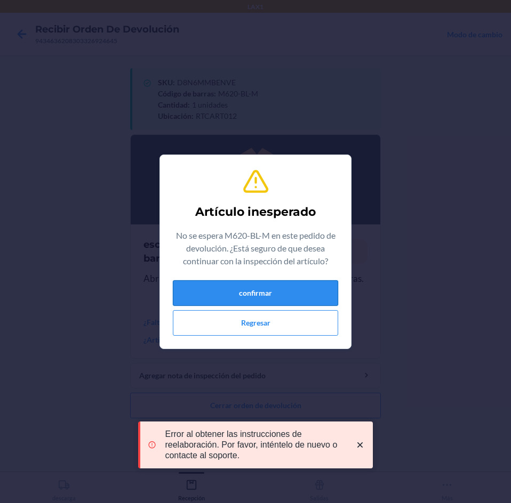
click at [275, 299] on button "confirmar" at bounding box center [255, 293] width 165 height 26
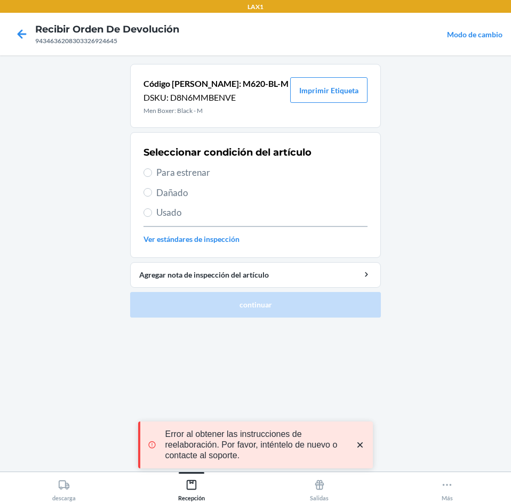
click at [237, 170] on span "Para estrenar" at bounding box center [261, 173] width 211 height 14
click at [152, 170] on input "Para estrenar" at bounding box center [147, 173] width 9 height 9
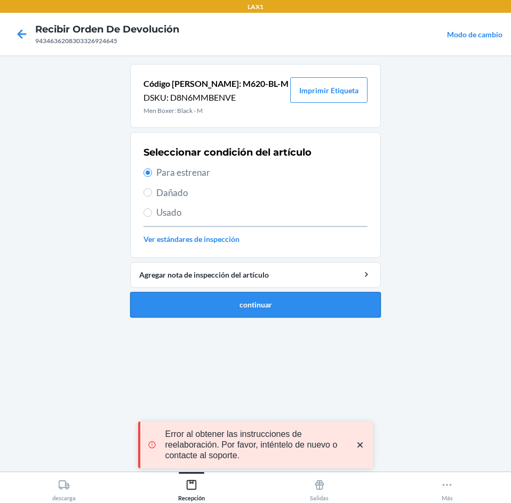
click at [267, 304] on button "continuar" at bounding box center [255, 305] width 251 height 26
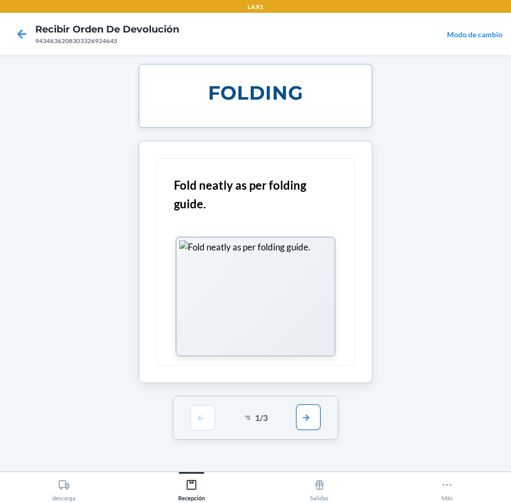
click at [310, 412] on button "button" at bounding box center [308, 418] width 25 height 26
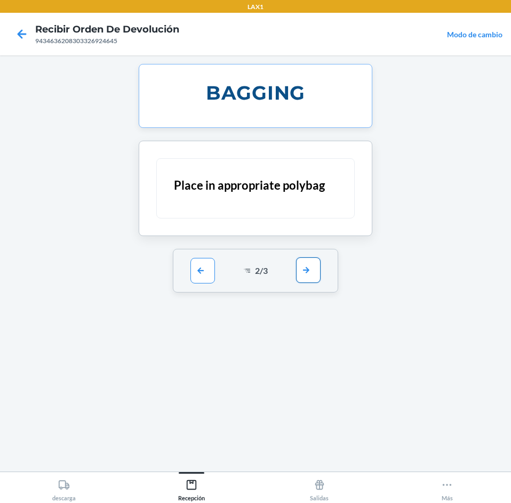
click at [307, 277] on button "button" at bounding box center [308, 271] width 25 height 26
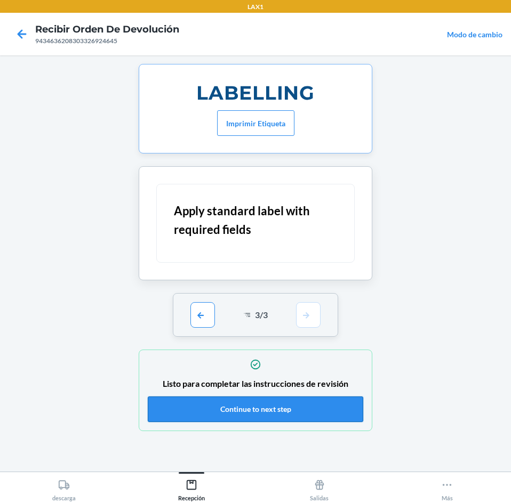
click at [293, 402] on button "Continue to next step" at bounding box center [255, 410] width 215 height 26
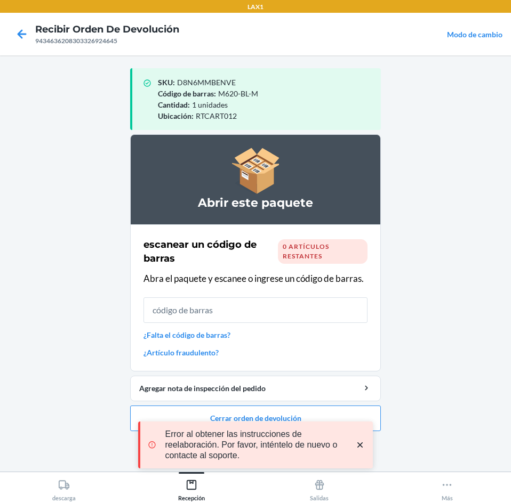
click at [308, 406] on div "Error al obtener las instrucciones de reelaboración. Por favor, inténtelo de nu…" at bounding box center [255, 445] width 235 height 98
click at [361, 442] on icon "close toast" at bounding box center [360, 445] width 11 height 11
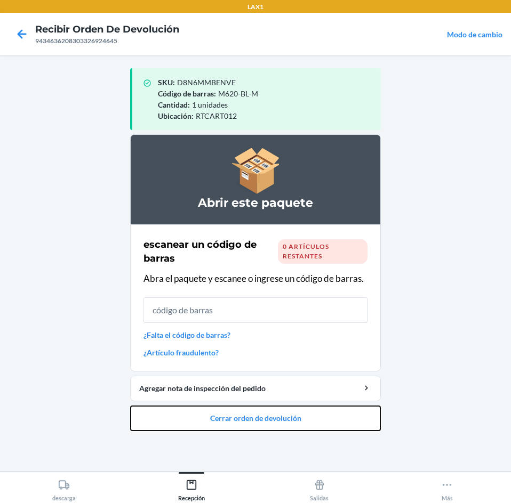
click at [336, 415] on button "Cerrar orden de devolución" at bounding box center [255, 419] width 251 height 26
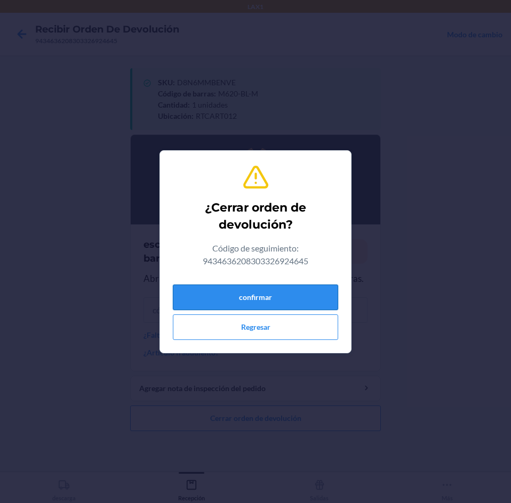
click at [290, 290] on button "confirmar" at bounding box center [255, 298] width 165 height 26
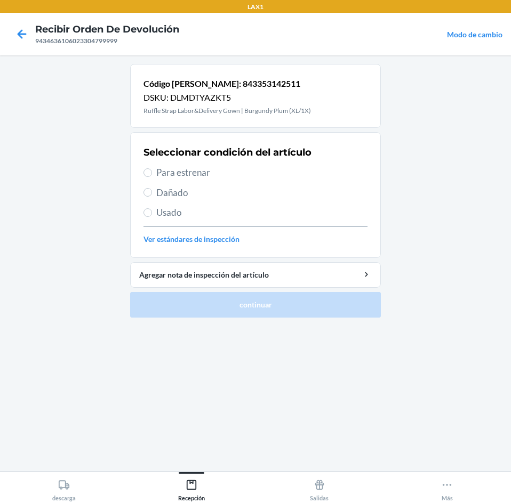
click at [257, 174] on span "Para estrenar" at bounding box center [261, 173] width 211 height 14
click at [152, 174] on input "Para estrenar" at bounding box center [147, 173] width 9 height 9
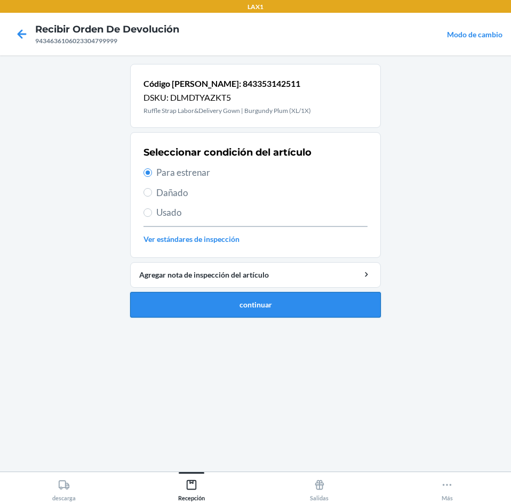
click at [285, 300] on button "continuar" at bounding box center [255, 305] width 251 height 26
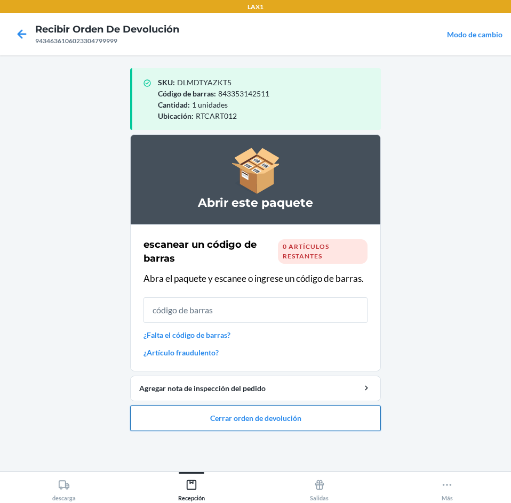
click at [309, 420] on button "Cerrar orden de devolución" at bounding box center [255, 419] width 251 height 26
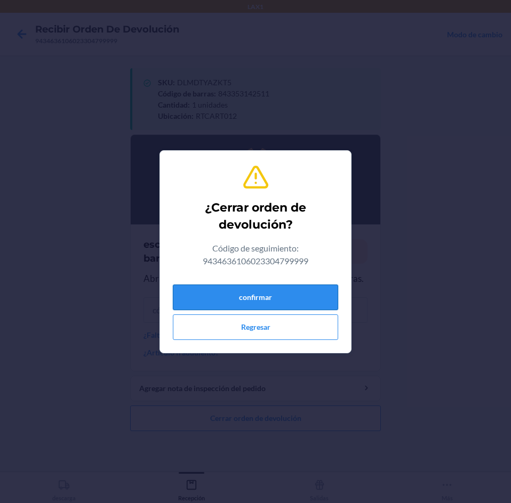
click at [298, 299] on button "confirmar" at bounding box center [255, 298] width 165 height 26
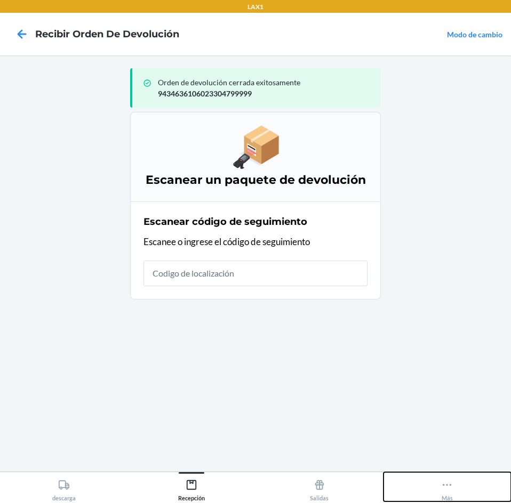
click at [443, 487] on icon at bounding box center [447, 485] width 12 height 12
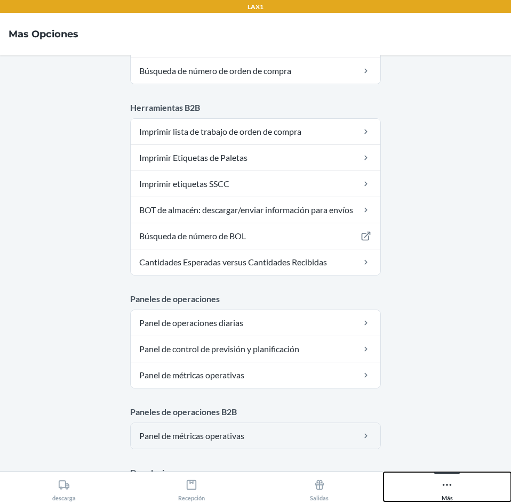
scroll to position [522, 0]
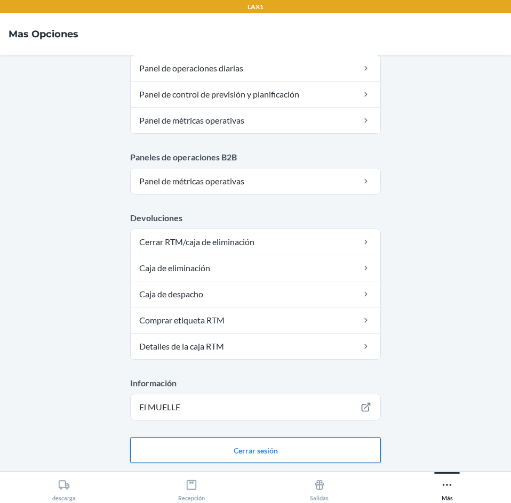
click at [324, 441] on button "Cerrar sesión" at bounding box center [255, 451] width 251 height 26
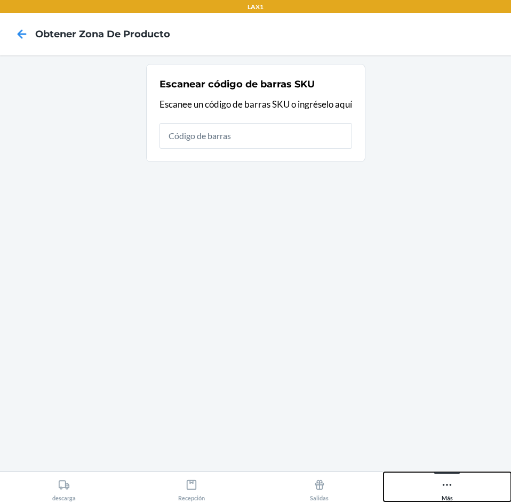
click at [439, 481] on button "Más" at bounding box center [447, 486] width 128 height 29
